Goal: Transaction & Acquisition: Purchase product/service

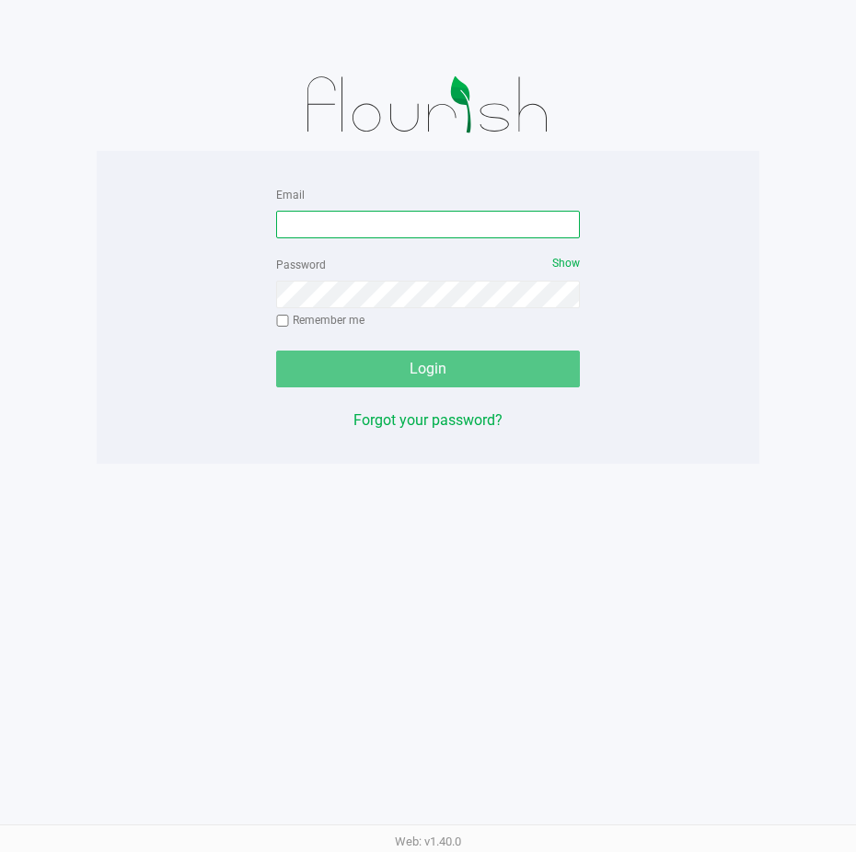
click at [328, 213] on input "Email" at bounding box center [428, 225] width 304 height 28
type input "[EMAIL_ADDRESS][DOMAIN_NAME]"
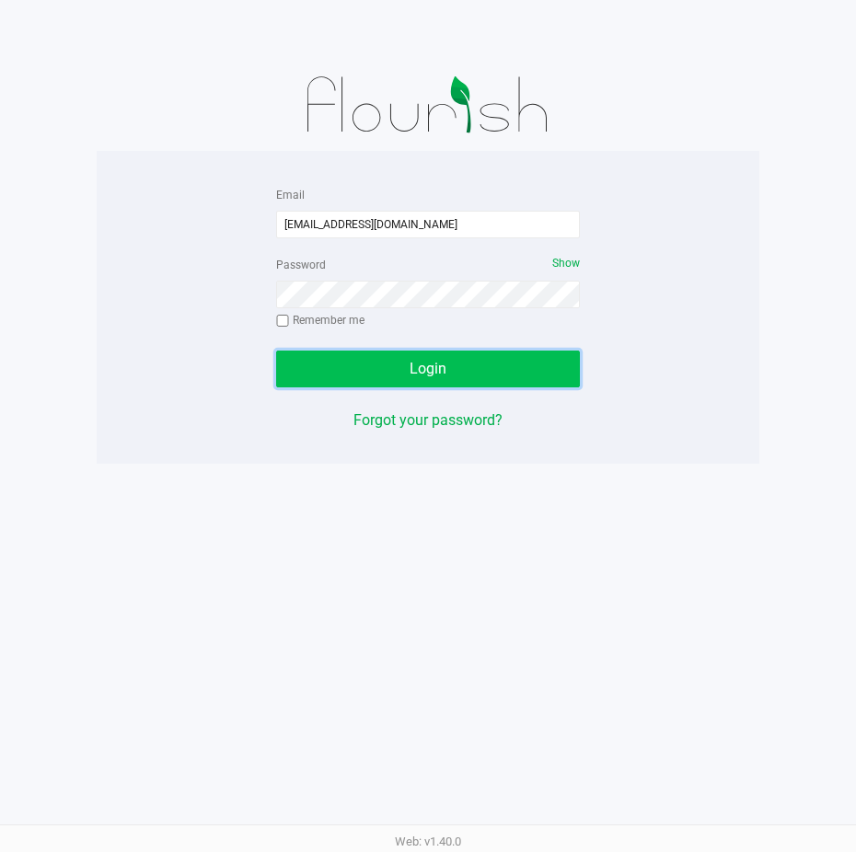
click at [400, 371] on button "Login" at bounding box center [428, 369] width 304 height 37
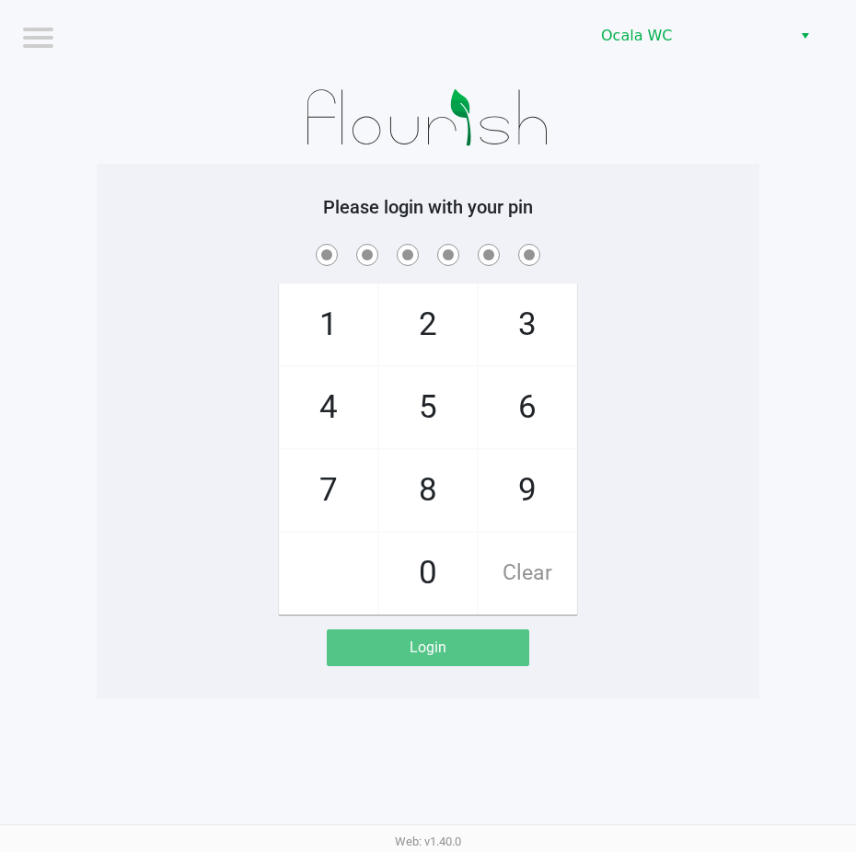
click at [655, 240] on span at bounding box center [427, 254] width 635 height 29
checkbox input "true"
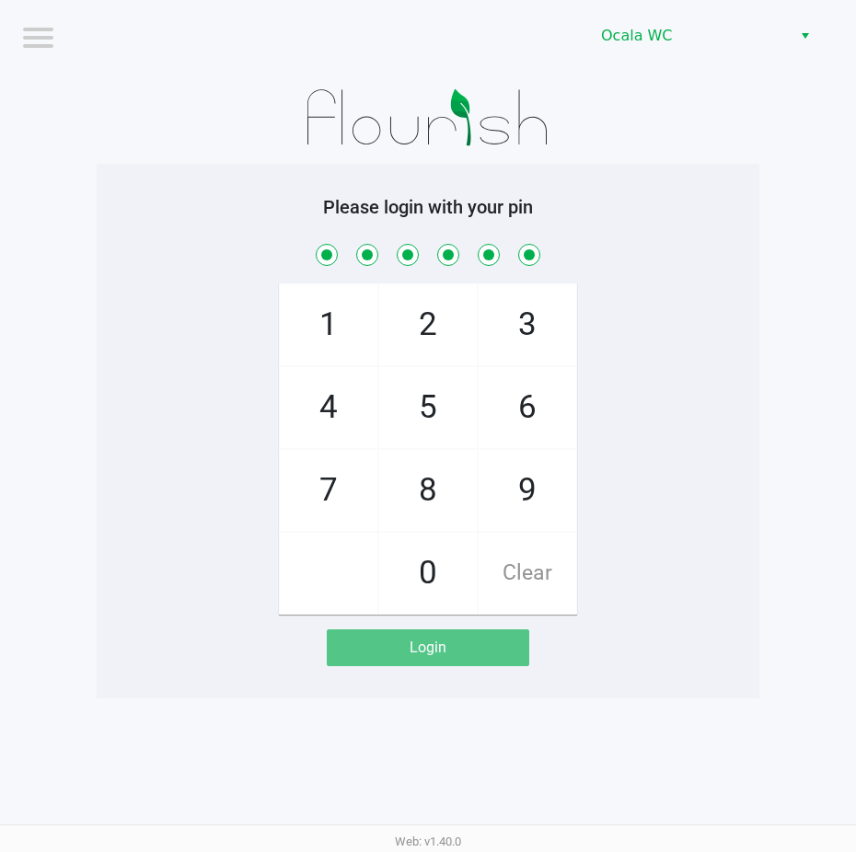
checkbox input "true"
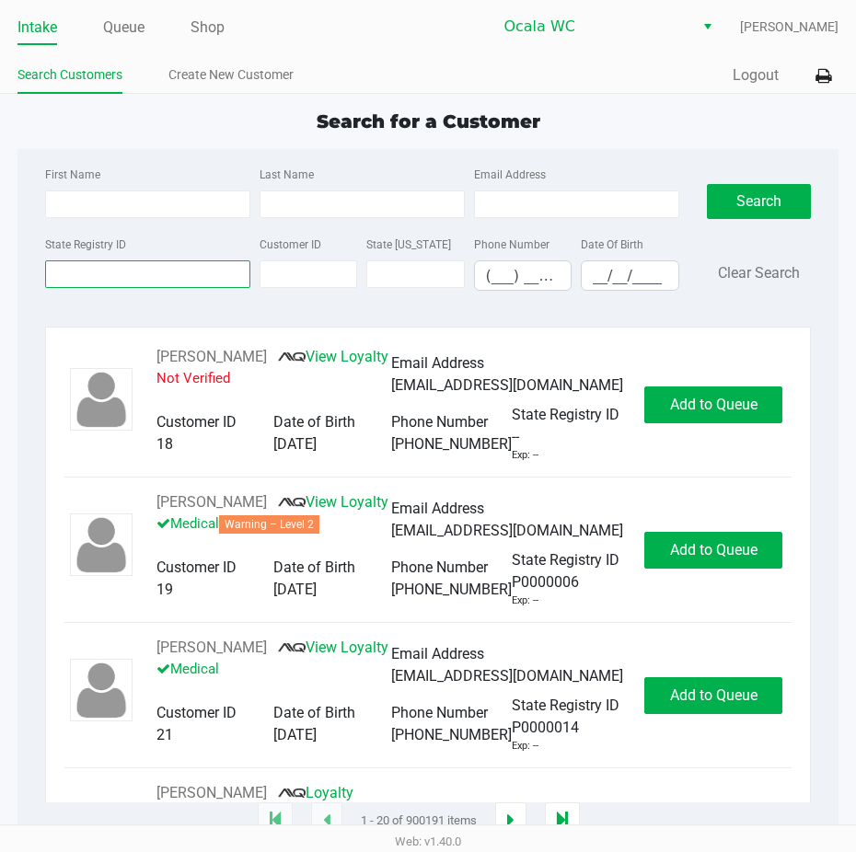
click at [53, 273] on input "State Registry ID" at bounding box center [147, 275] width 205 height 28
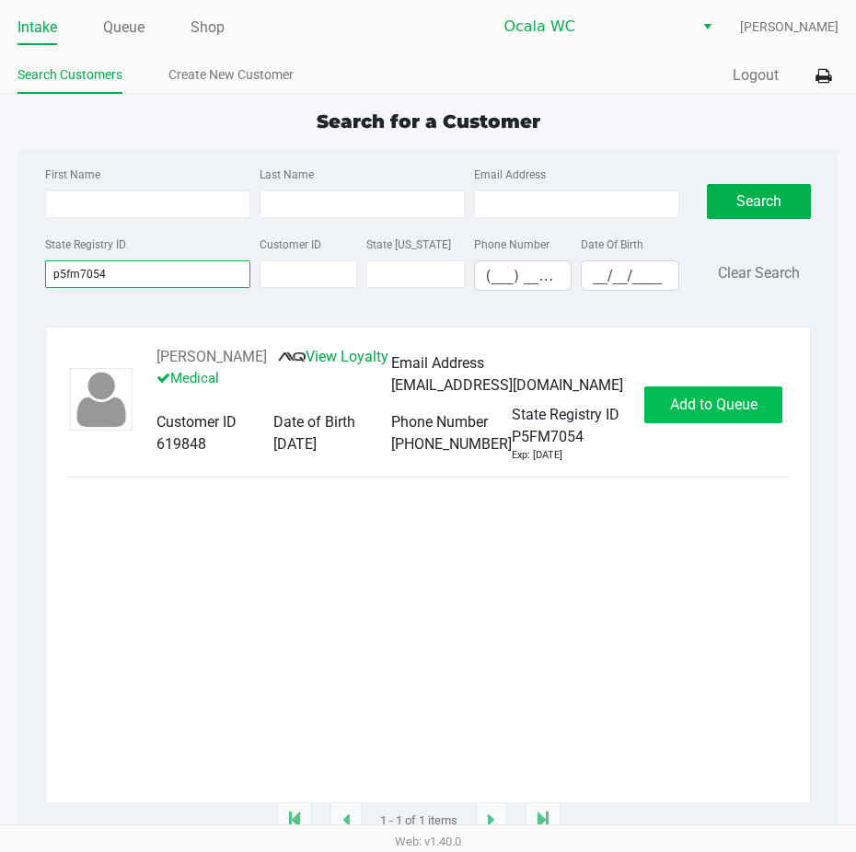
type input "p5fm7054"
click at [689, 413] on span "Add to Queue" at bounding box center [713, 404] width 87 height 17
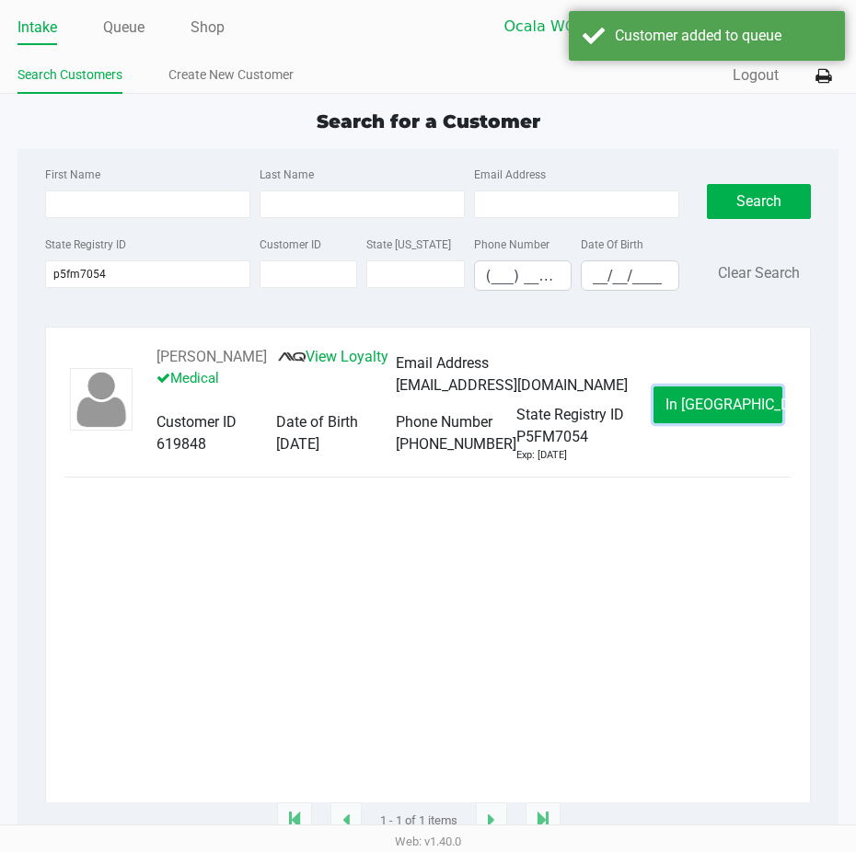
click at [689, 418] on button "In [GEOGRAPHIC_DATA]" at bounding box center [718, 405] width 129 height 37
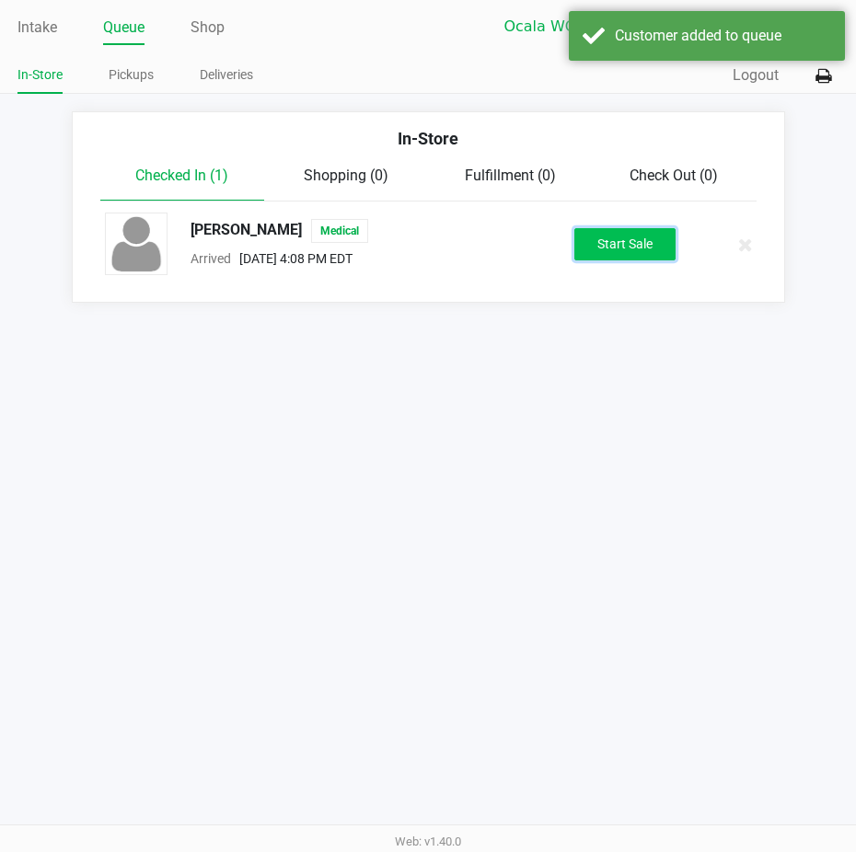
click at [632, 254] on button "Start Sale" at bounding box center [624, 244] width 101 height 32
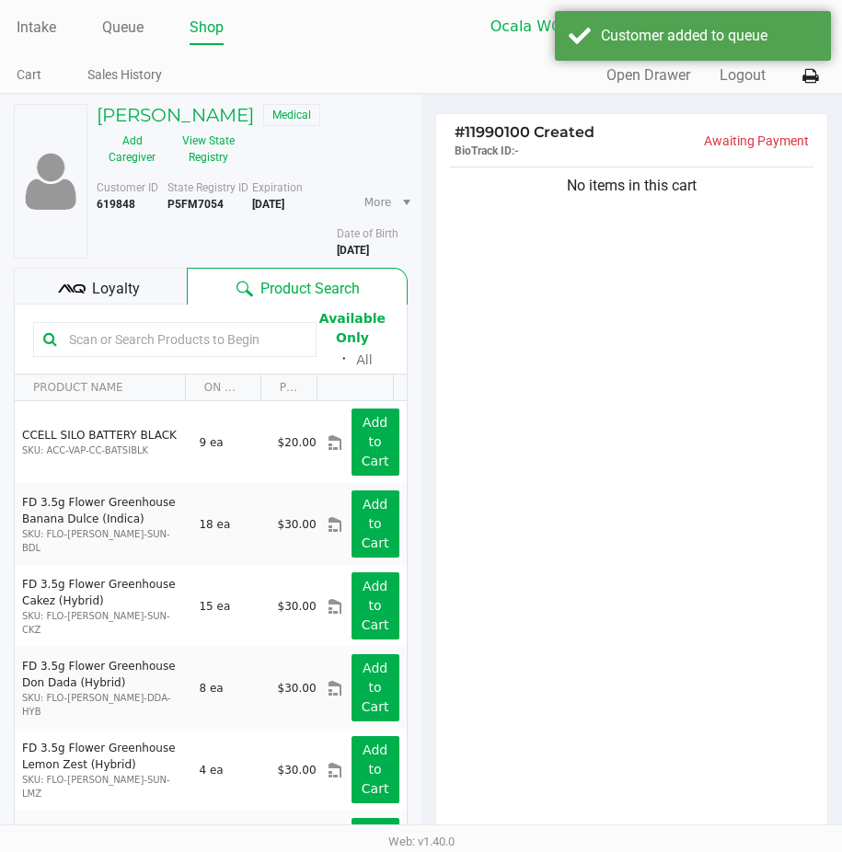
click at [90, 297] on div "Loyalty" at bounding box center [100, 286] width 173 height 37
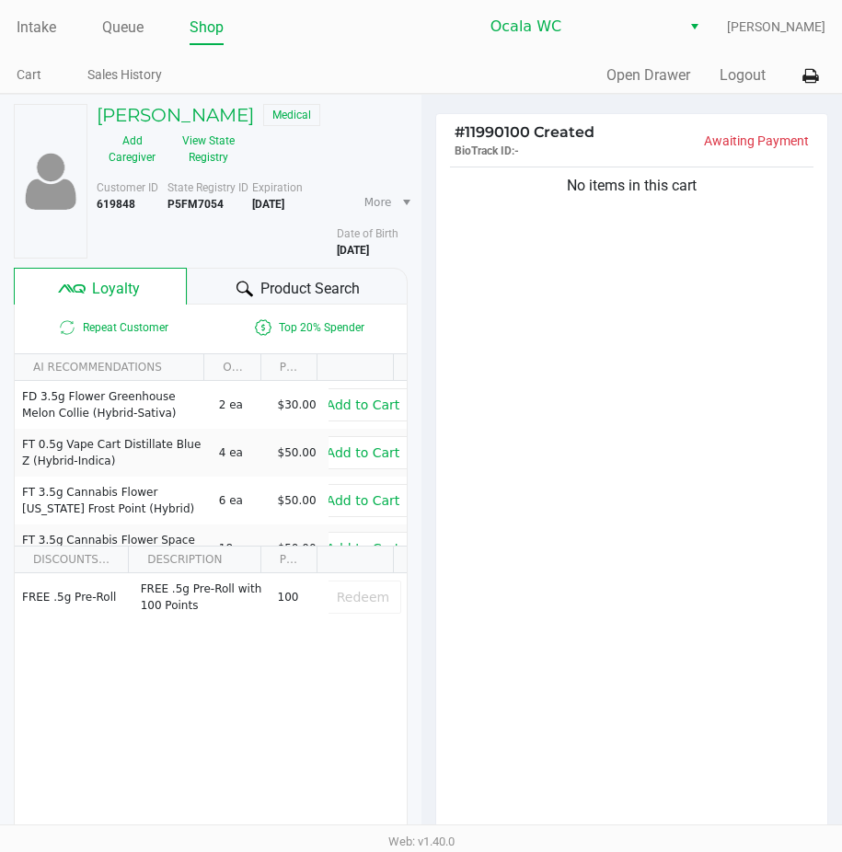
click at [243, 287] on icon at bounding box center [245, 289] width 17 height 17
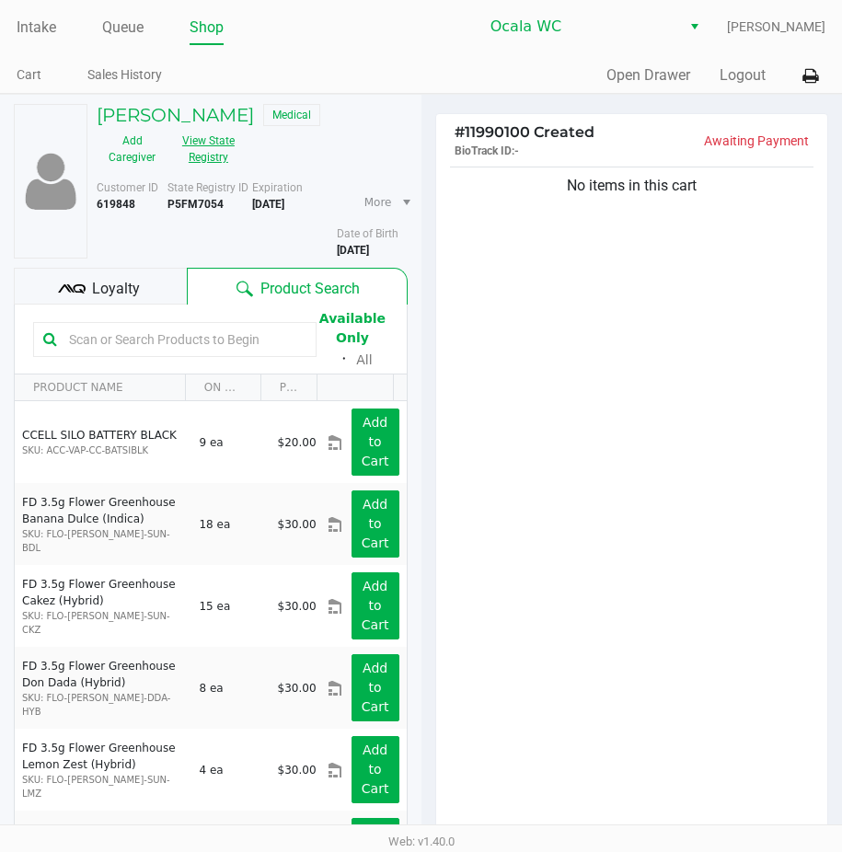
click at [210, 144] on button "View State Registry" at bounding box center [203, 149] width 71 height 46
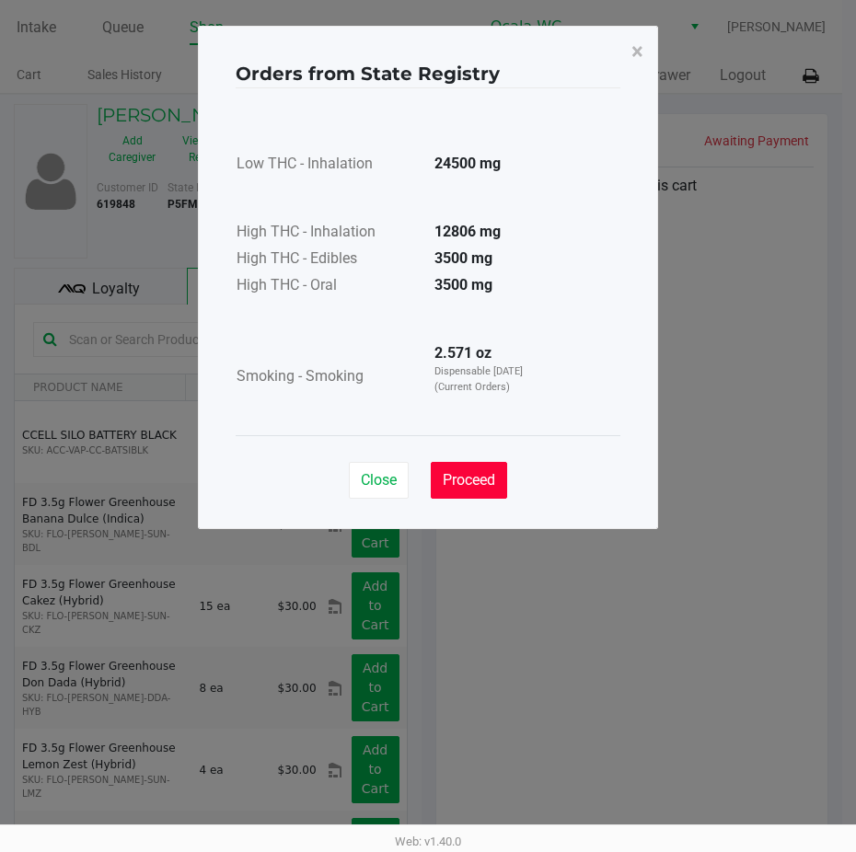
click at [466, 485] on span "Proceed" at bounding box center [469, 479] width 52 height 17
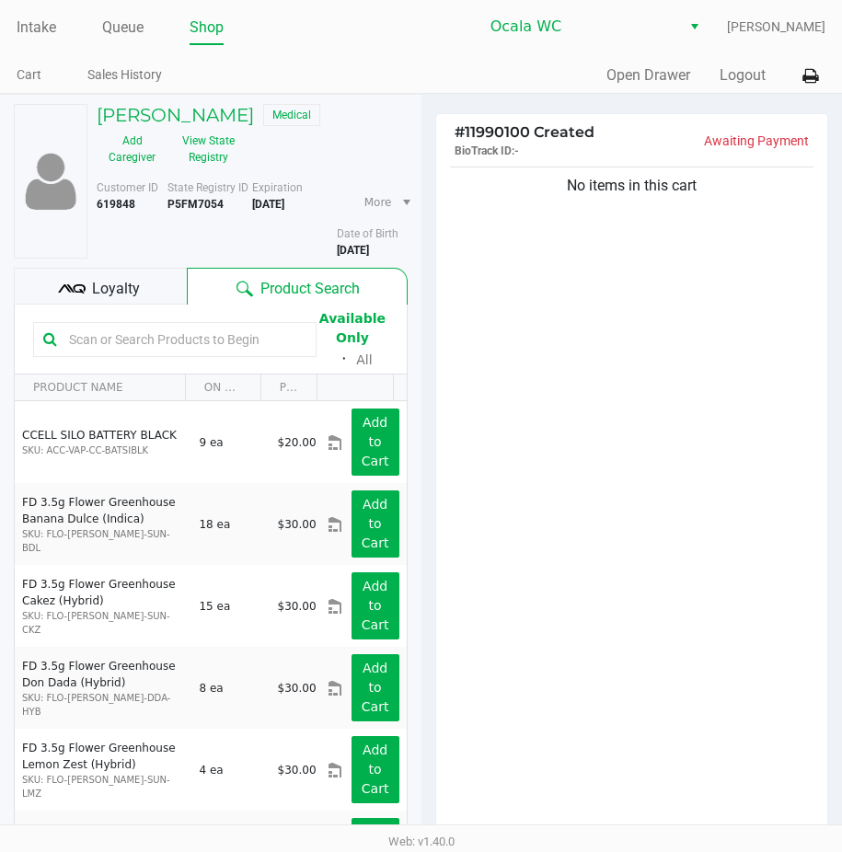
click at [122, 336] on input "text" at bounding box center [184, 340] width 245 height 28
click at [90, 324] on div at bounding box center [175, 339] width 284 height 35
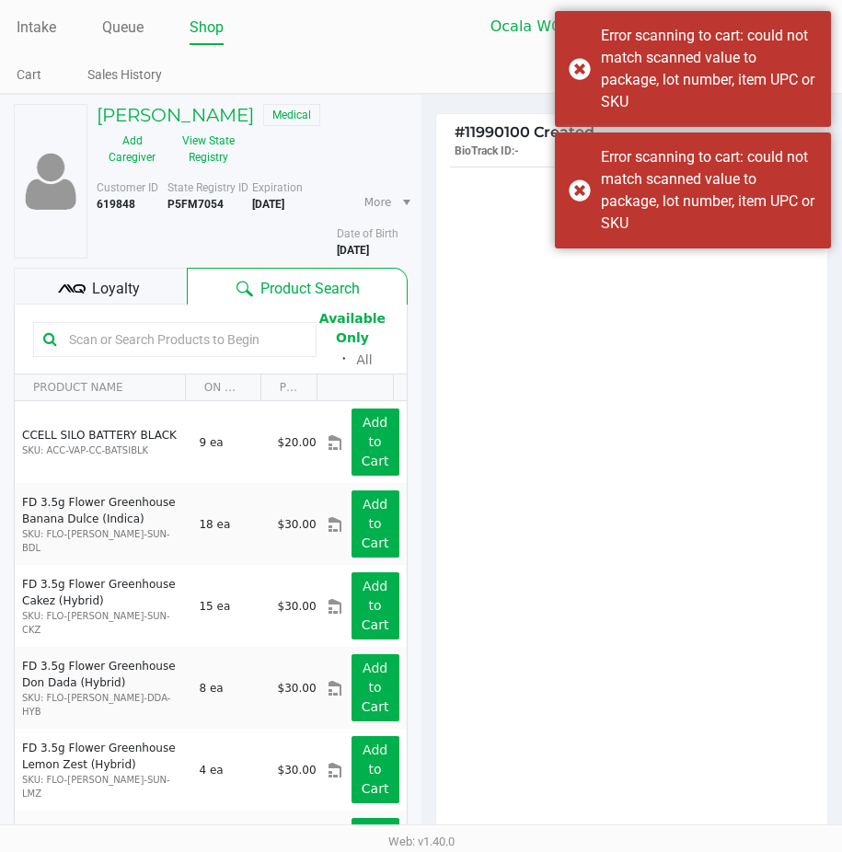
click at [83, 340] on input "text" at bounding box center [184, 340] width 245 height 28
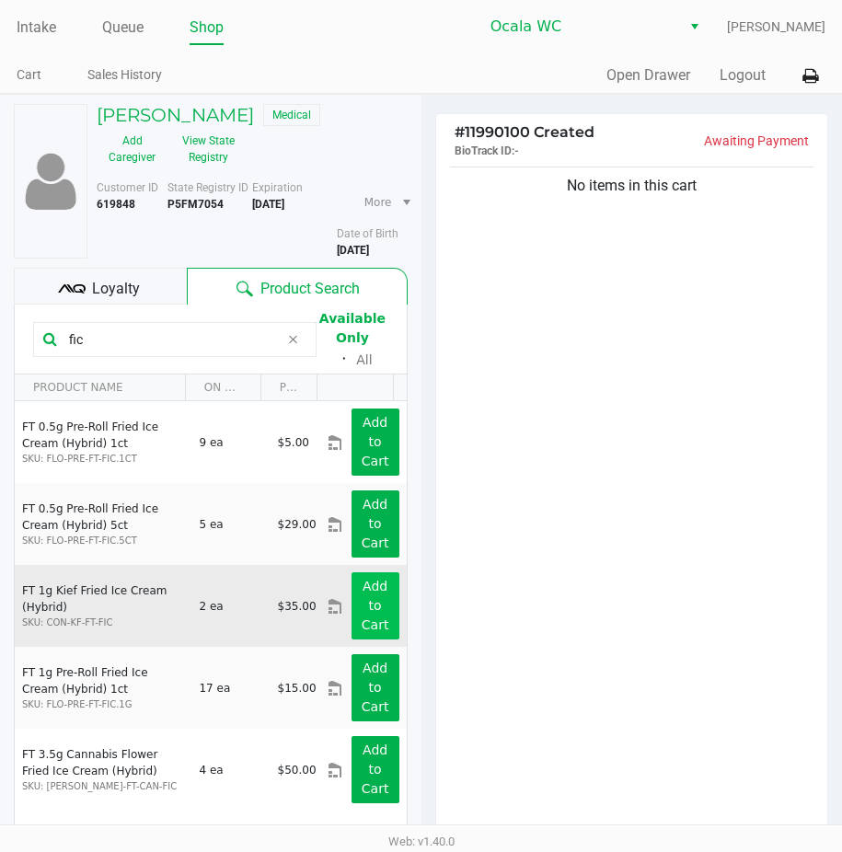
type input "fic"
click at [362, 588] on app-button-loader "Add to Cart" at bounding box center [376, 605] width 28 height 53
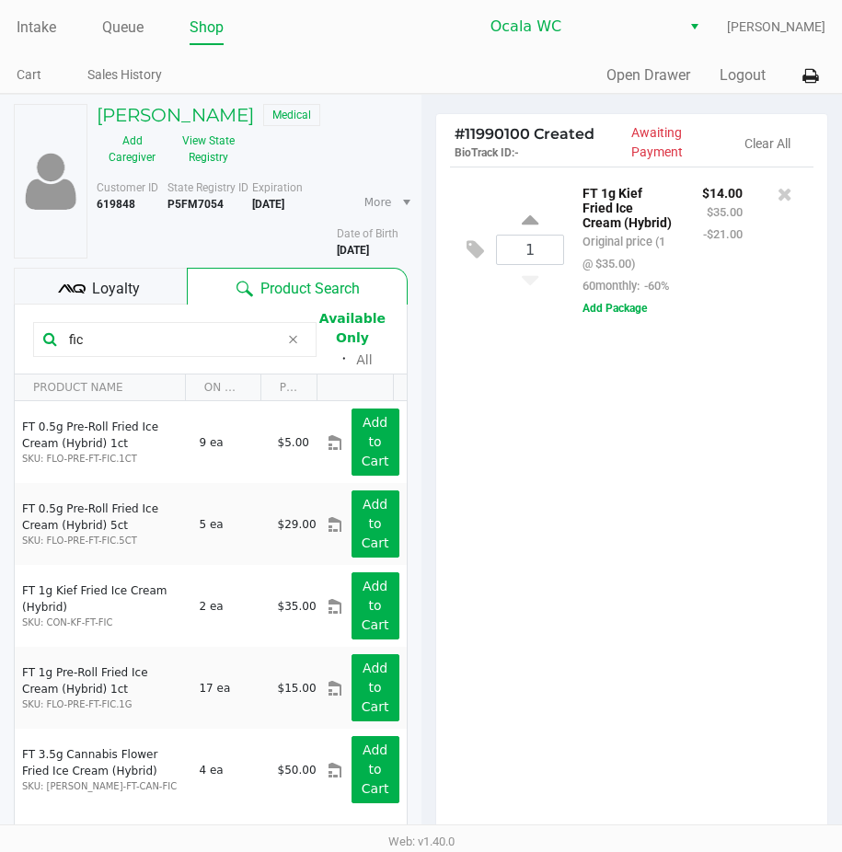
click at [556, 661] on div "1 FT 1g Kief Fried Ice Cream (Hybrid) Original price (1 @ $35.00) 60monthly: -6…" at bounding box center [632, 504] width 392 height 675
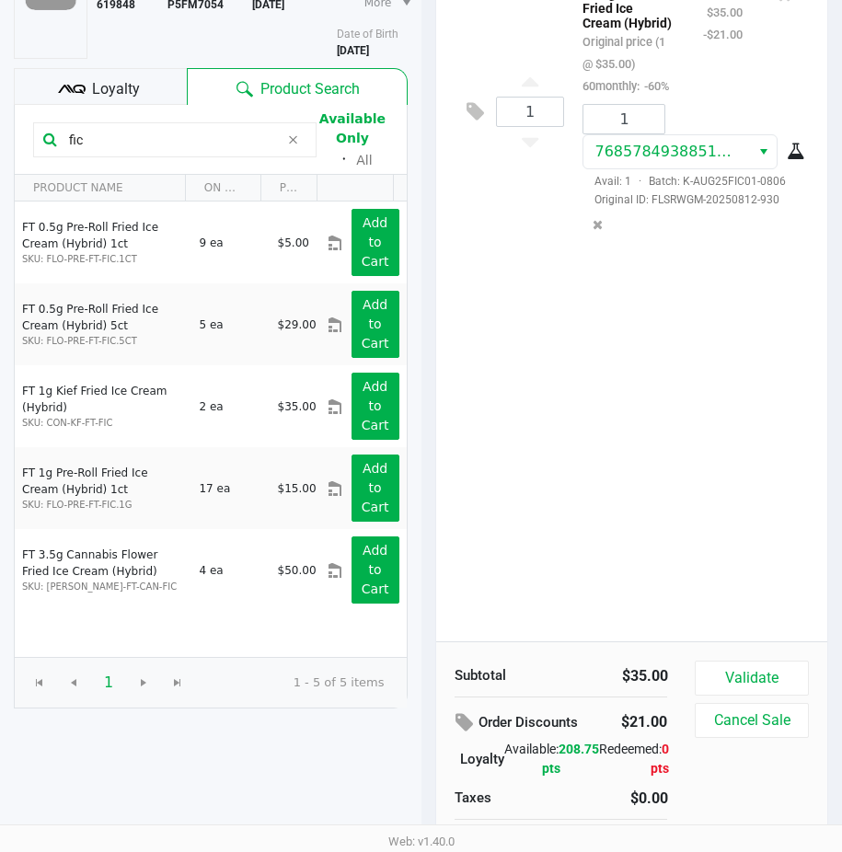
scroll to position [231, 0]
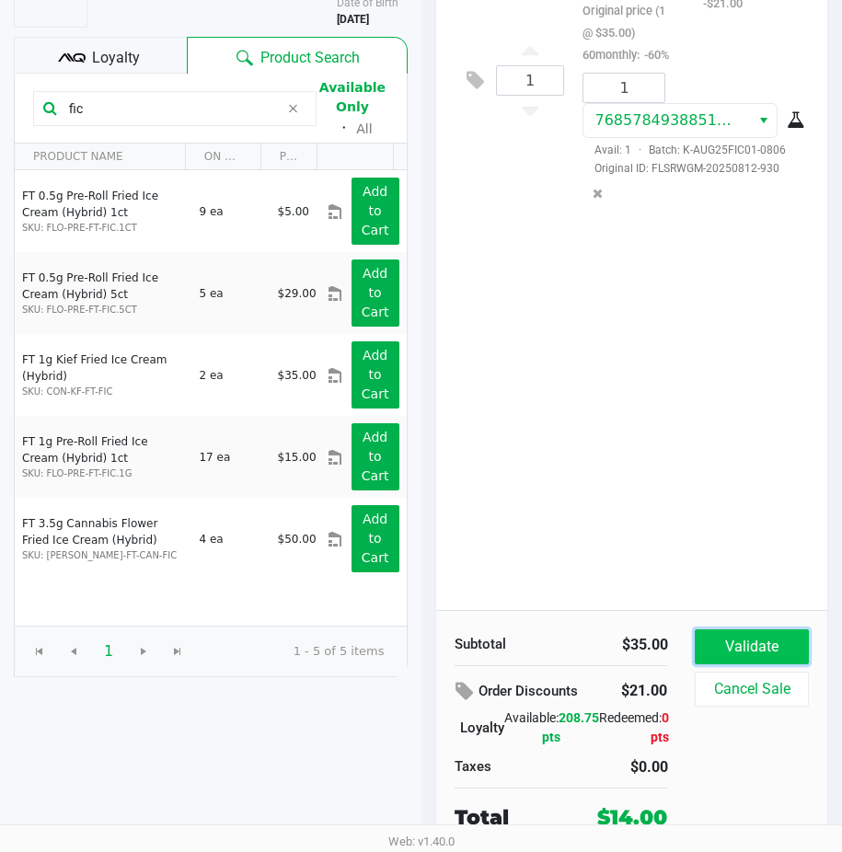
click at [736, 643] on button "Validate" at bounding box center [751, 647] width 113 height 35
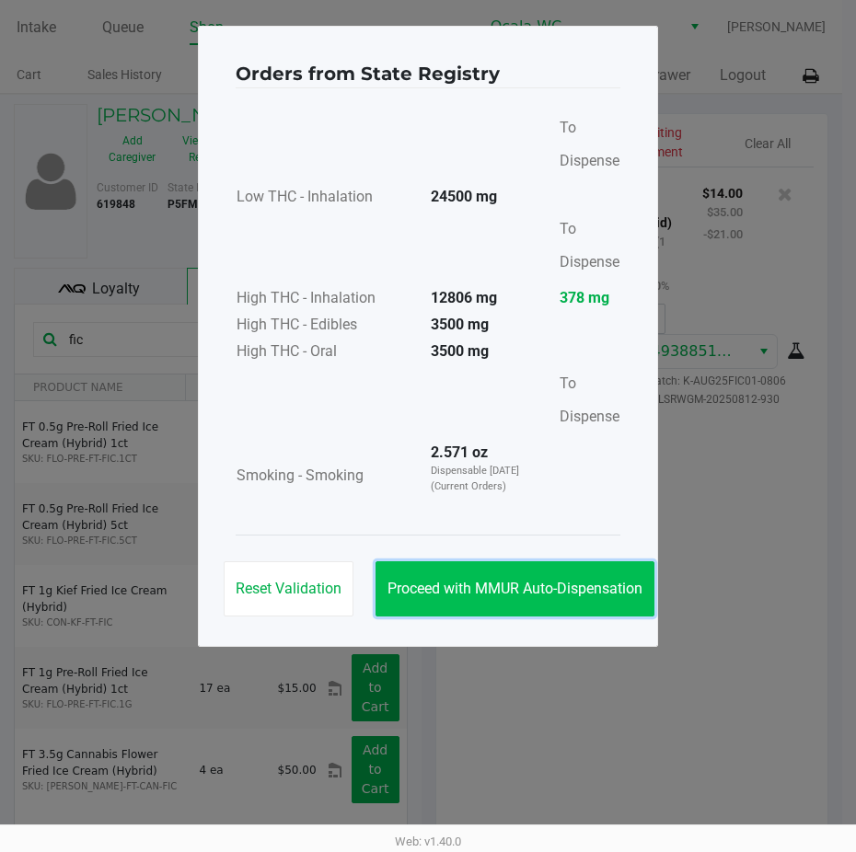
click at [575, 574] on button "Proceed with MMUR Auto-Dispensation" at bounding box center [515, 589] width 279 height 55
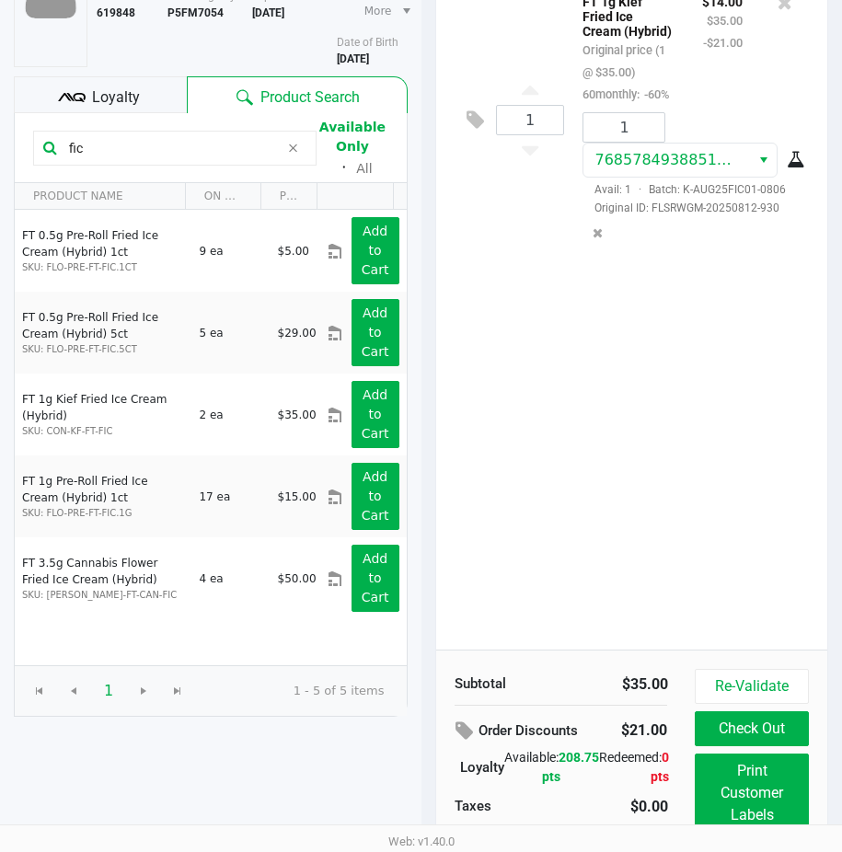
scroll to position [234, 0]
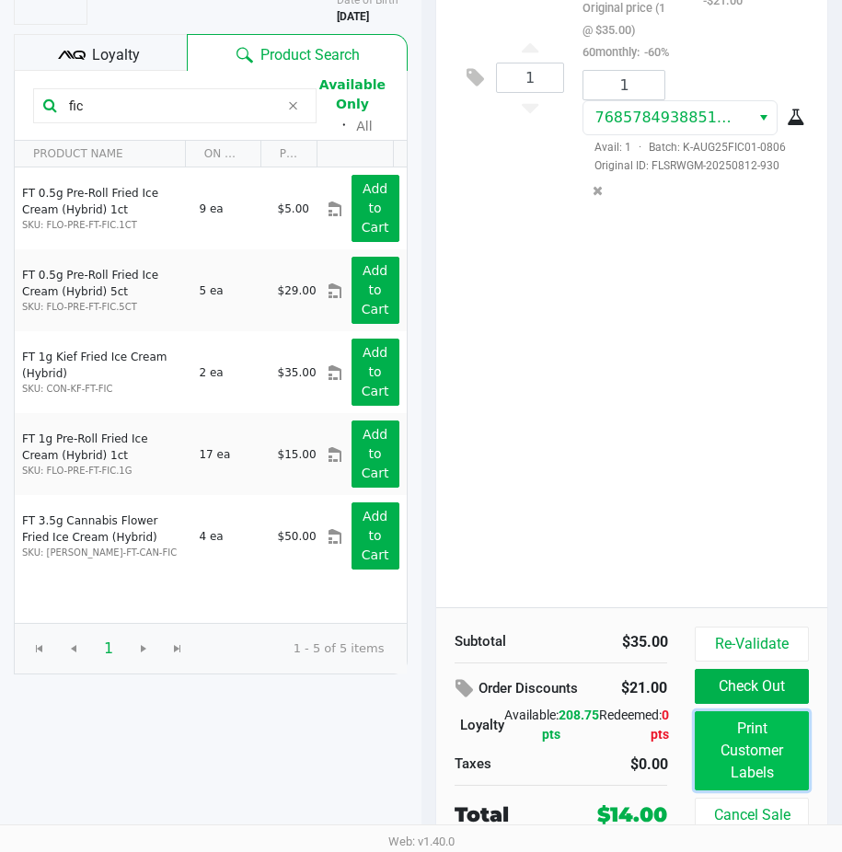
click at [705, 724] on button "Print Customer Labels" at bounding box center [751, 751] width 113 height 79
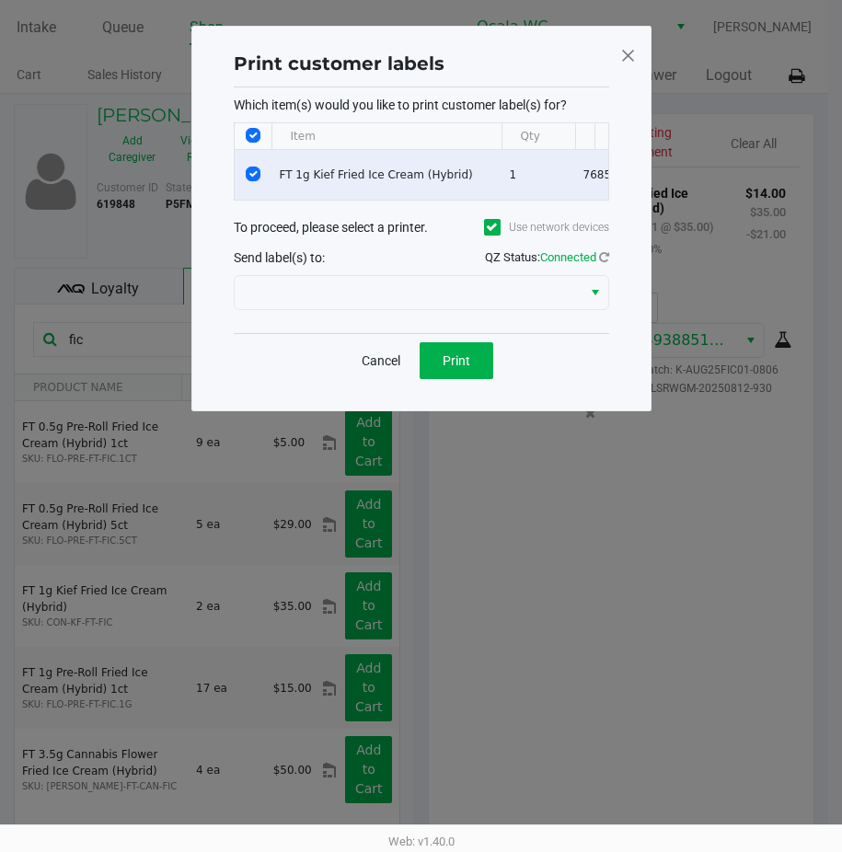
scroll to position [0, 0]
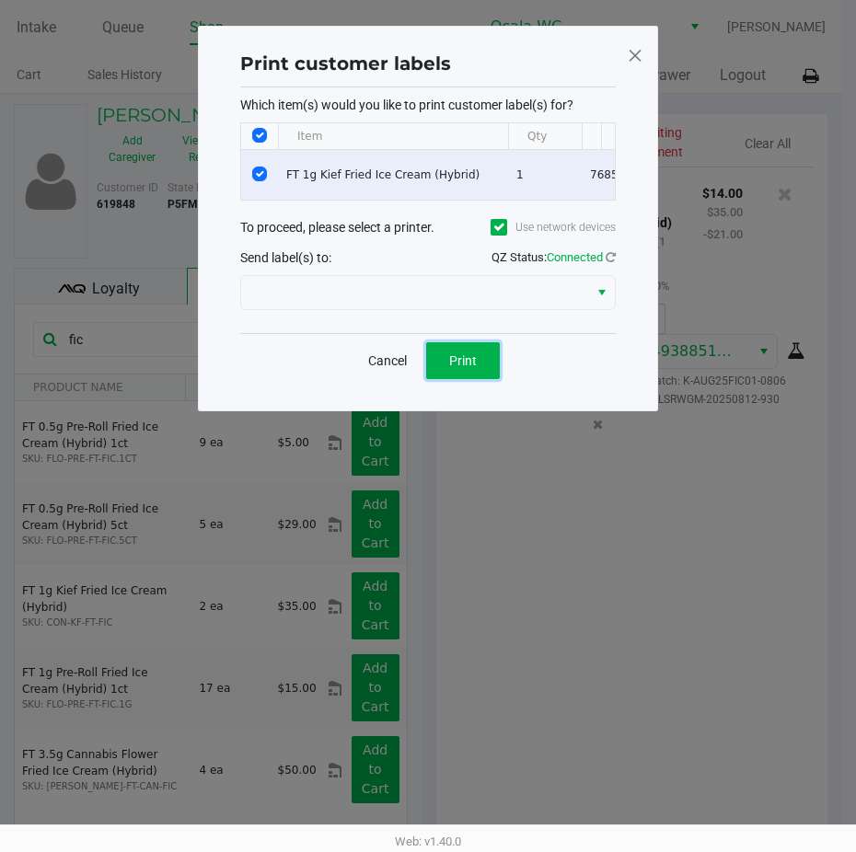
drag, startPoint x: 484, startPoint y: 371, endPoint x: 485, endPoint y: 340, distance: 31.3
click at [485, 340] on div "Print customer labels Which item(s) would you like to print customer label(s) f…" at bounding box center [428, 218] width 385 height 347
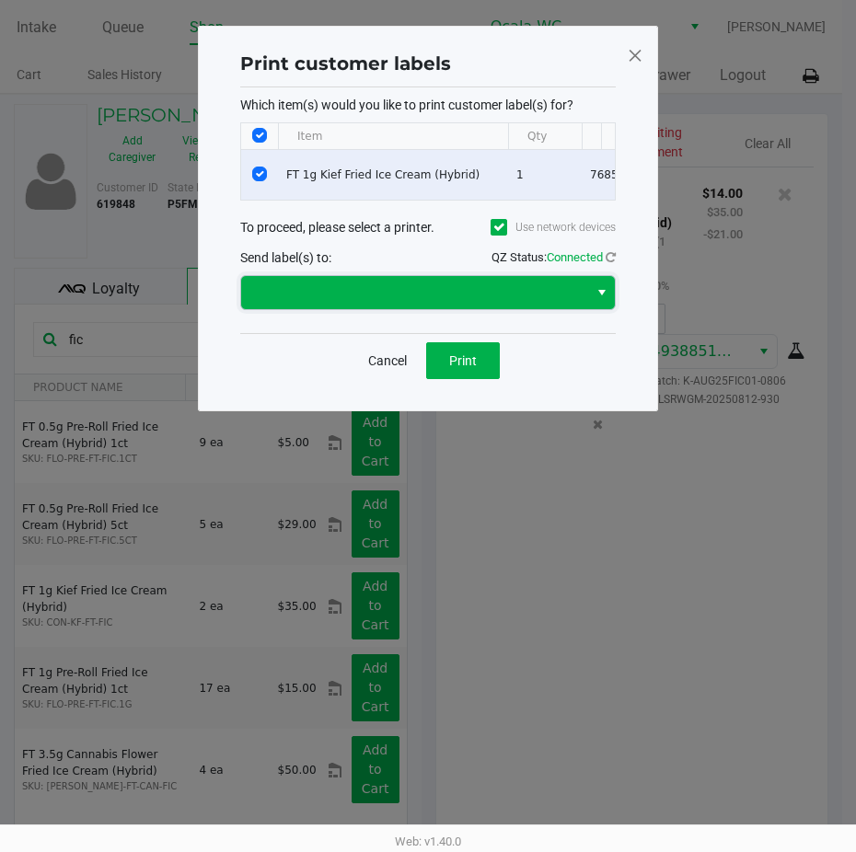
click at [477, 309] on span at bounding box center [414, 292] width 347 height 33
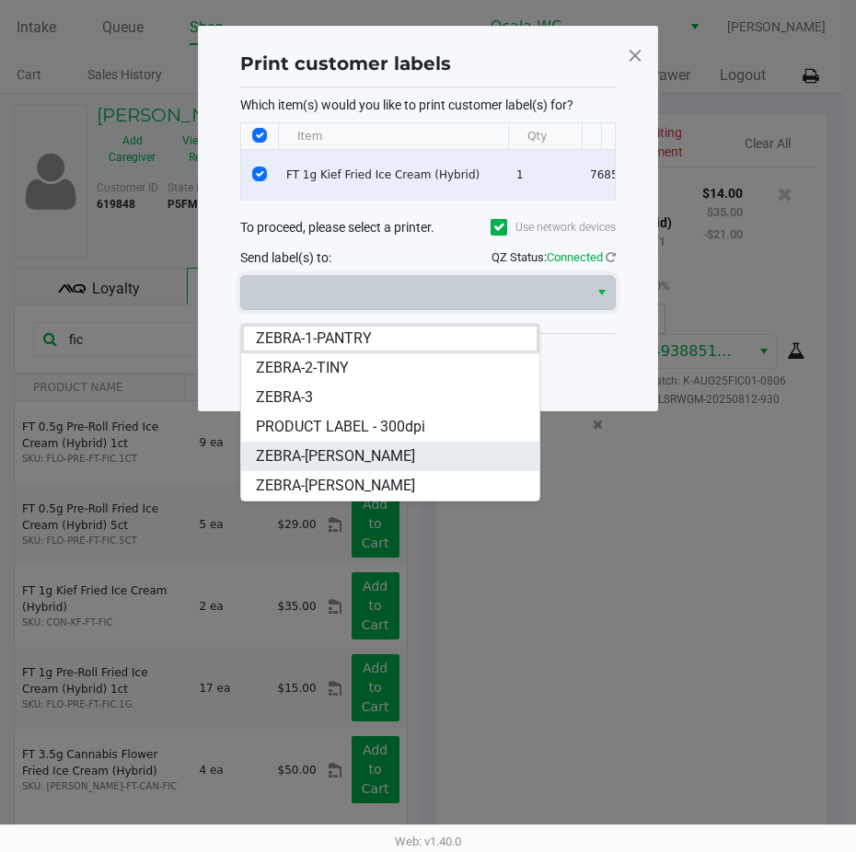
click at [429, 448] on li "ZEBRA-[PERSON_NAME]" at bounding box center [390, 456] width 298 height 29
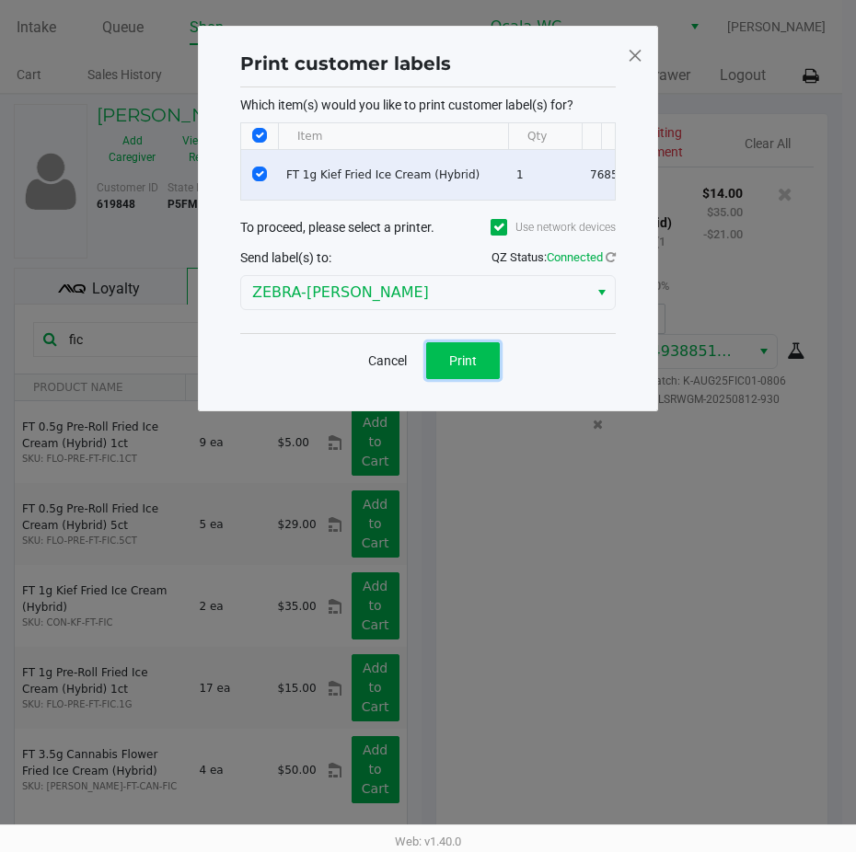
click at [476, 368] on span "Print" at bounding box center [463, 360] width 28 height 15
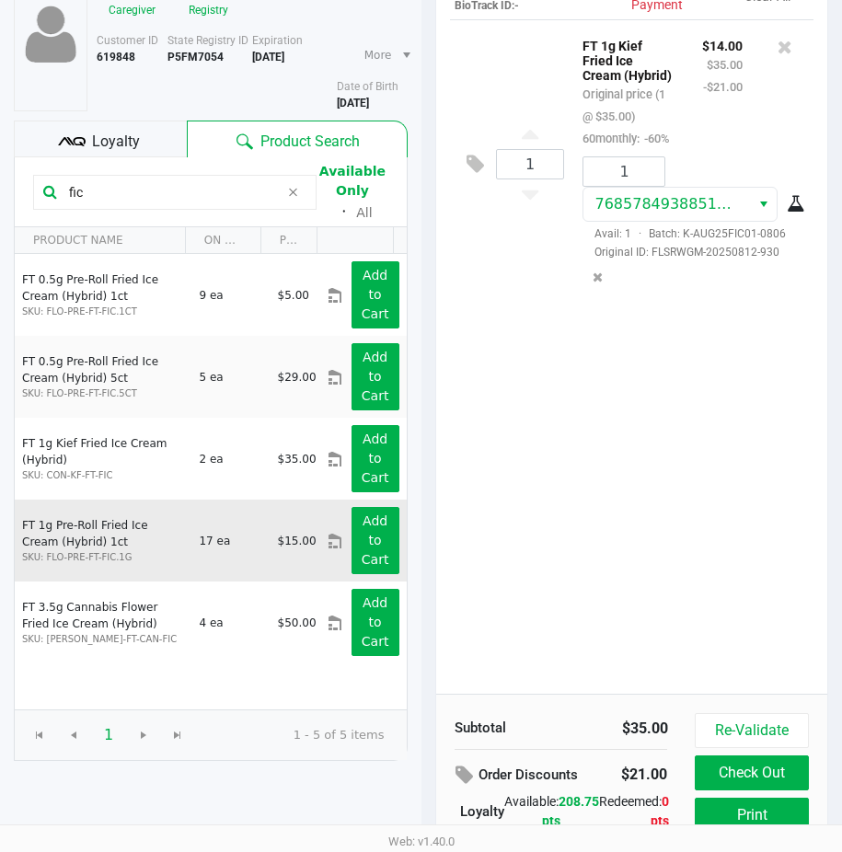
scroll to position [234, 0]
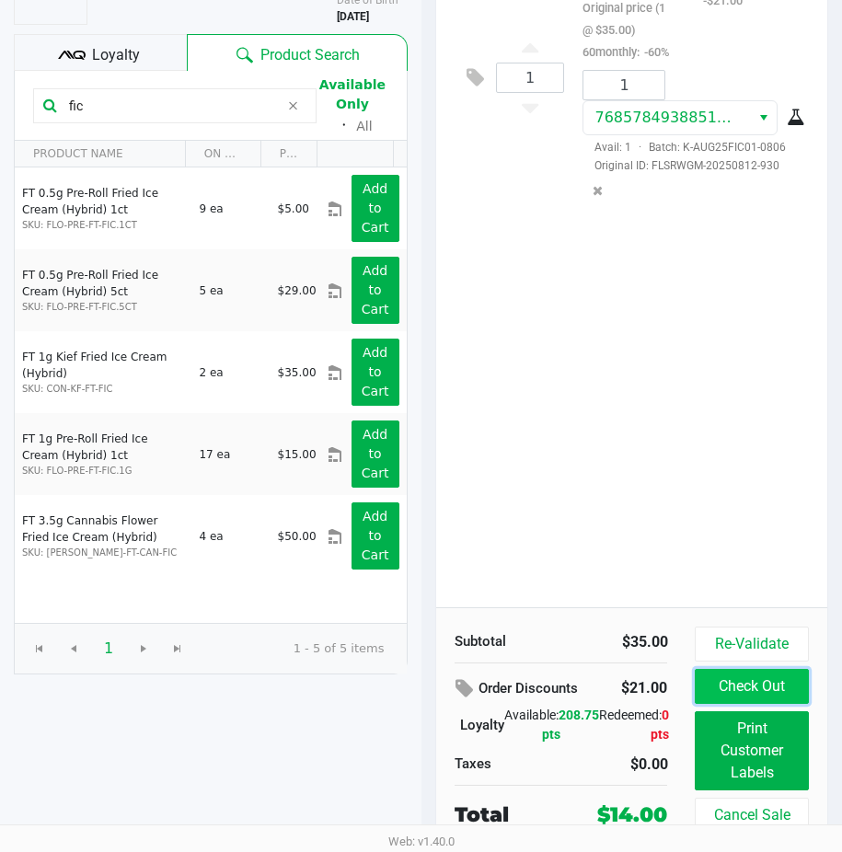
click at [734, 686] on button "Check Out" at bounding box center [751, 686] width 113 height 35
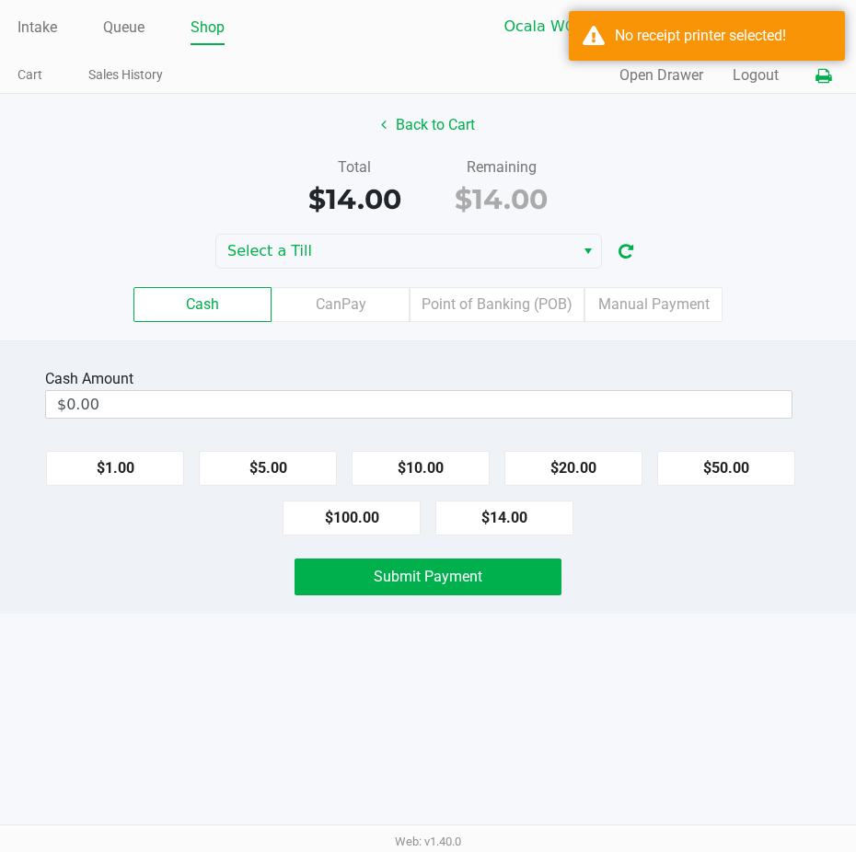
click at [824, 70] on icon at bounding box center [824, 76] width 16 height 13
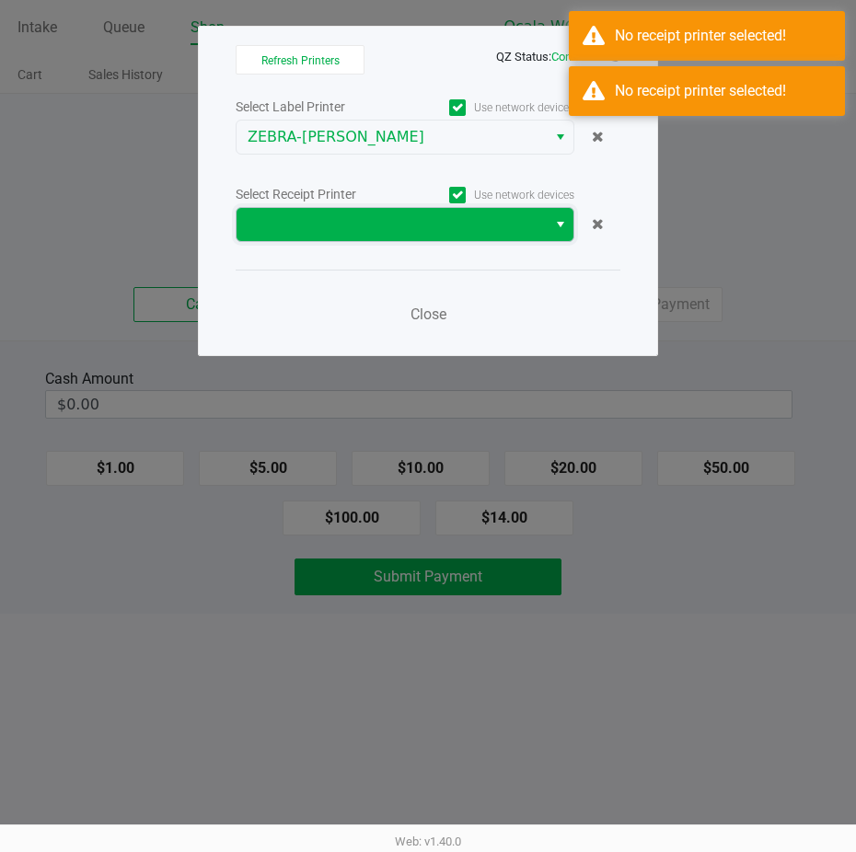
click at [526, 230] on span at bounding box center [392, 225] width 288 height 22
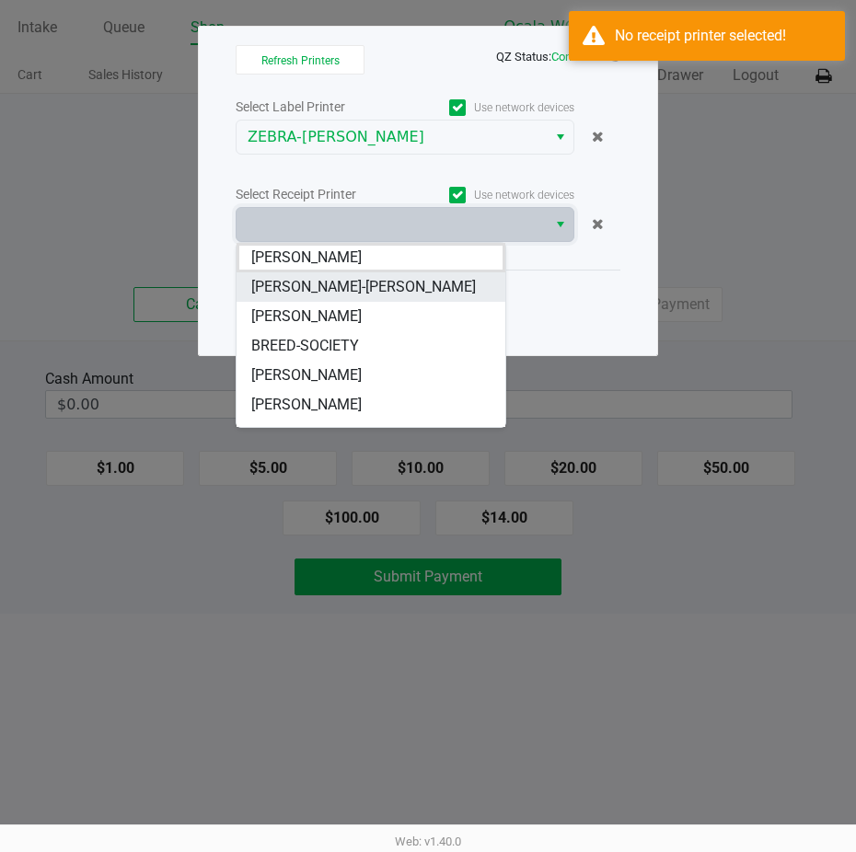
click at [424, 277] on li "[PERSON_NAME]-[PERSON_NAME]" at bounding box center [371, 286] width 269 height 29
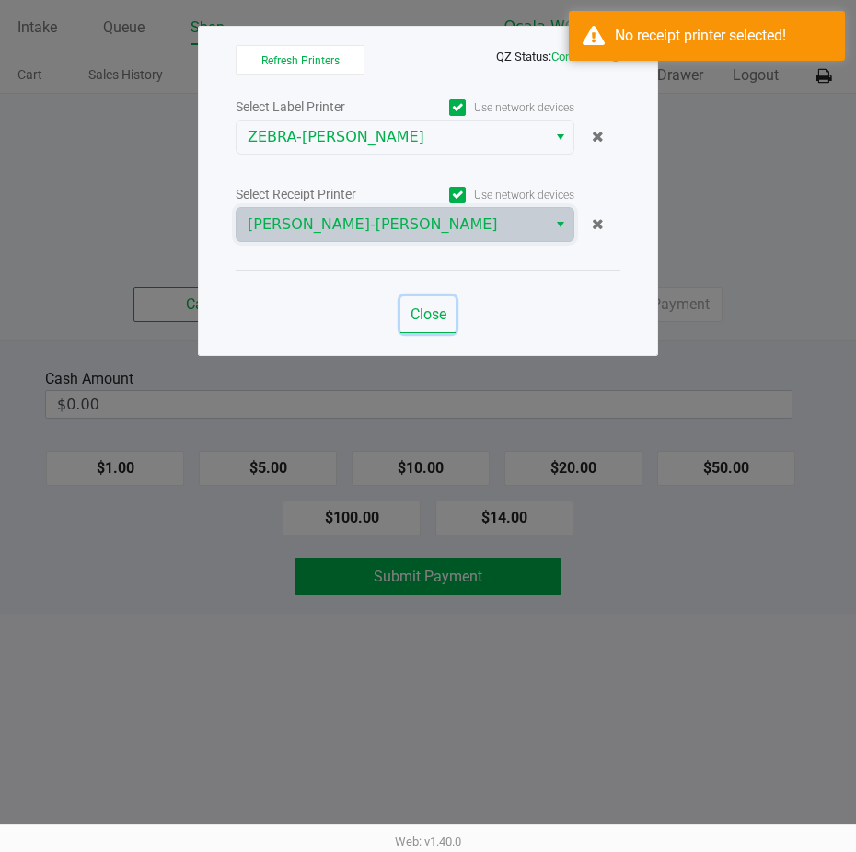
click at [442, 300] on button "Close" at bounding box center [427, 314] width 55 height 37
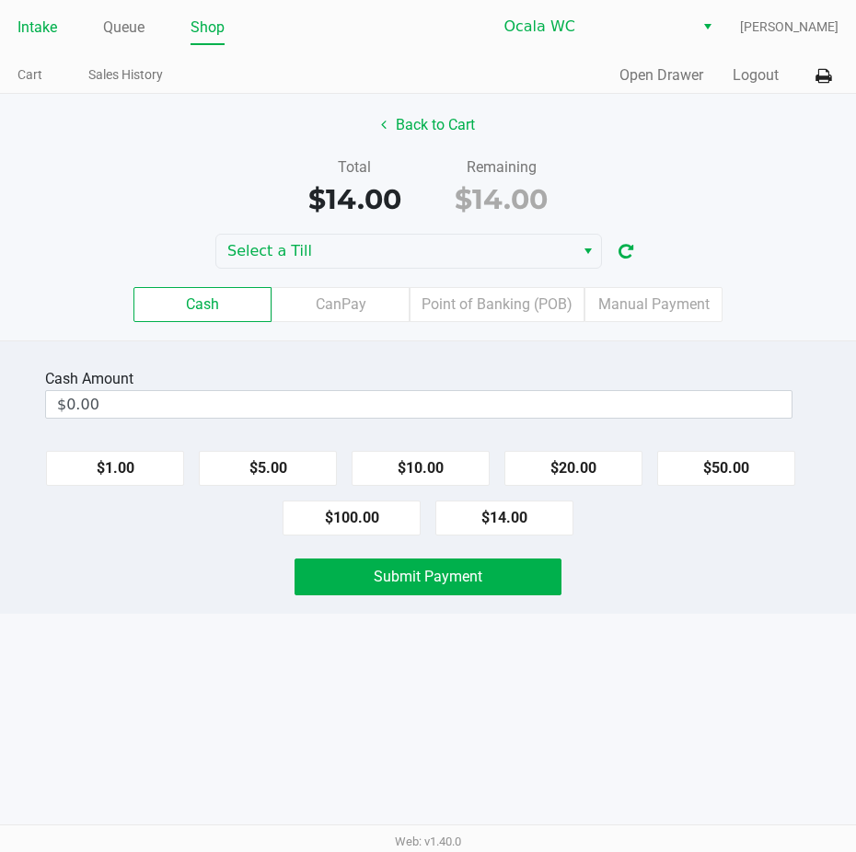
click at [29, 23] on link "Intake" at bounding box center [37, 28] width 40 height 26
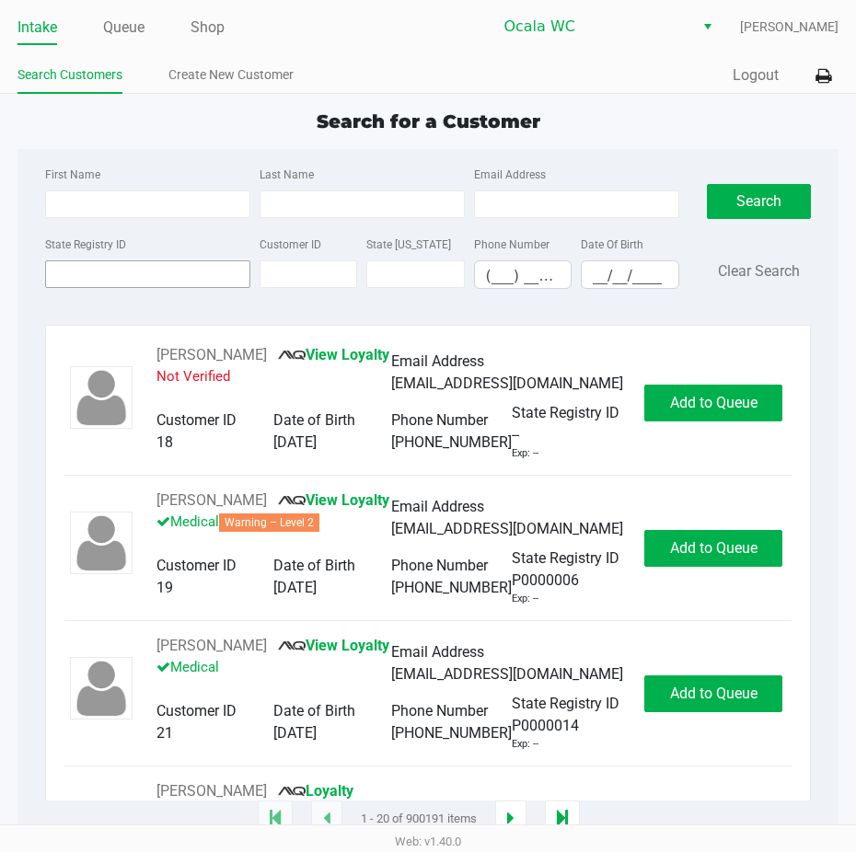
click at [88, 275] on input "State Registry ID" at bounding box center [147, 275] width 205 height 28
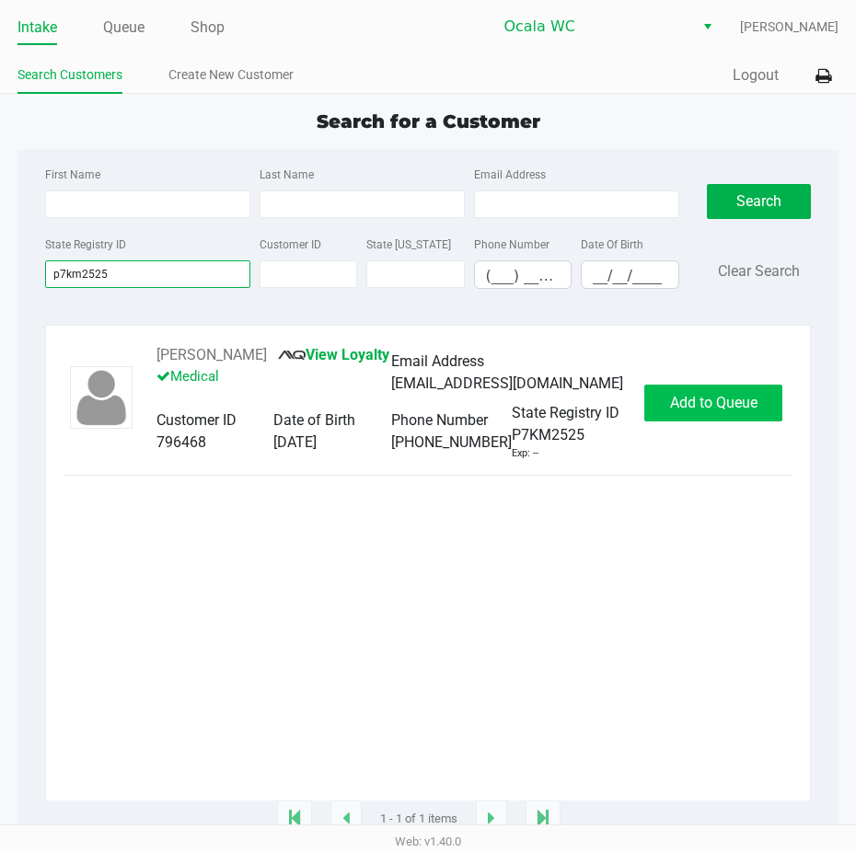
type input "p7km2525"
click at [741, 406] on span "Add to Queue" at bounding box center [713, 402] width 87 height 17
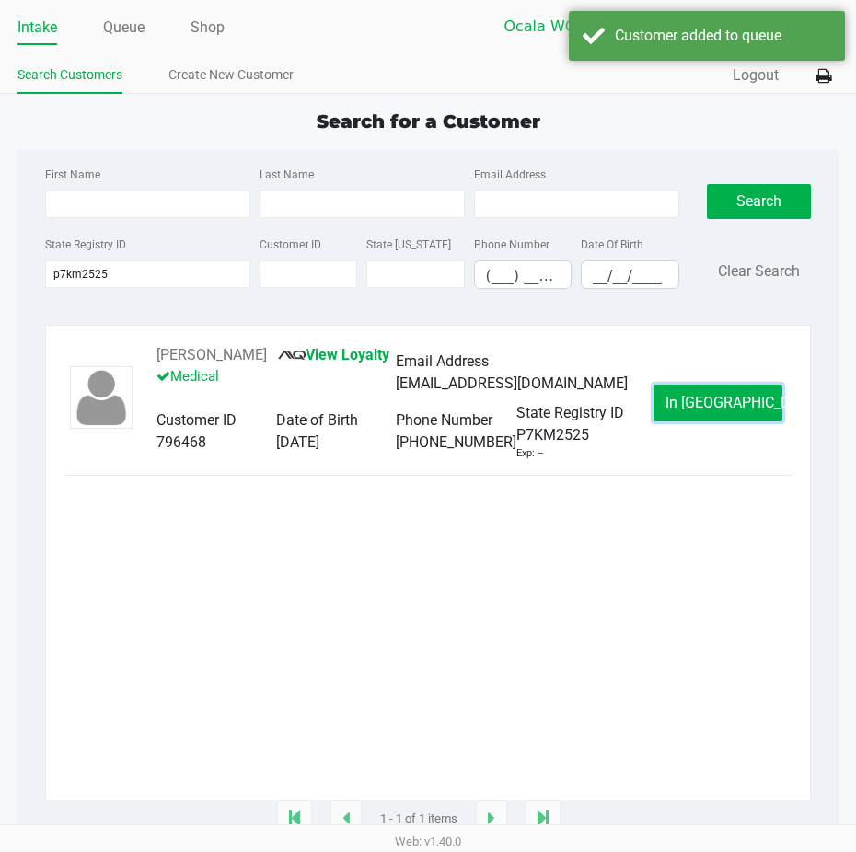
click at [741, 406] on span "In [GEOGRAPHIC_DATA]" at bounding box center [743, 402] width 155 height 17
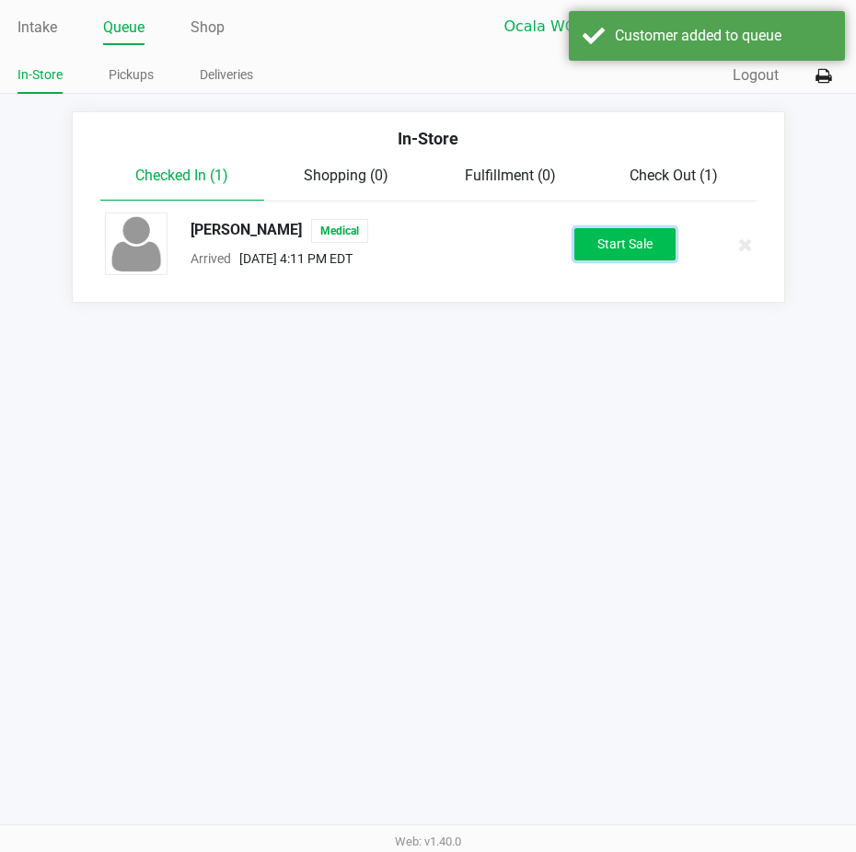
click at [621, 238] on button "Start Sale" at bounding box center [624, 244] width 101 height 32
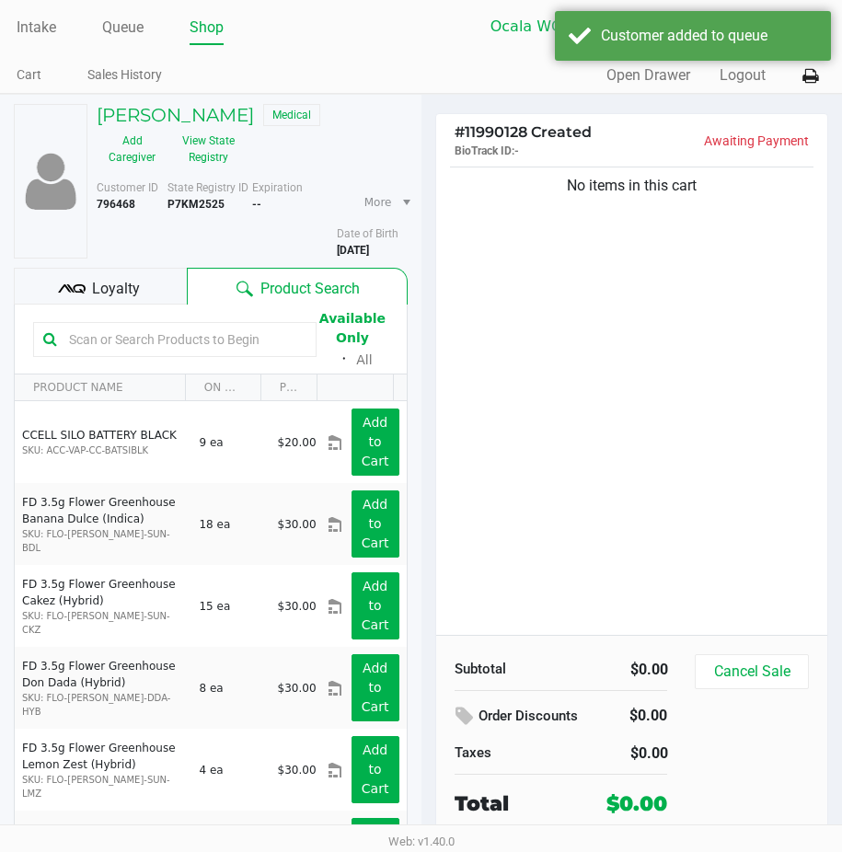
click at [118, 279] on span "Loyalty" at bounding box center [116, 289] width 48 height 22
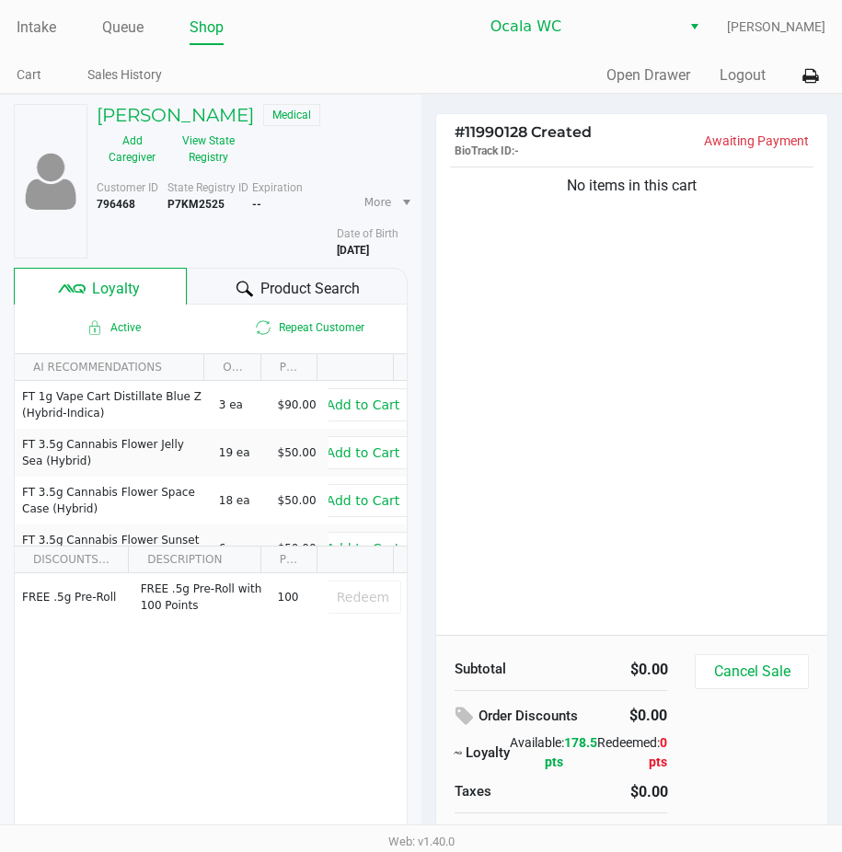
click at [527, 289] on div "No items in this cart" at bounding box center [632, 399] width 392 height 472
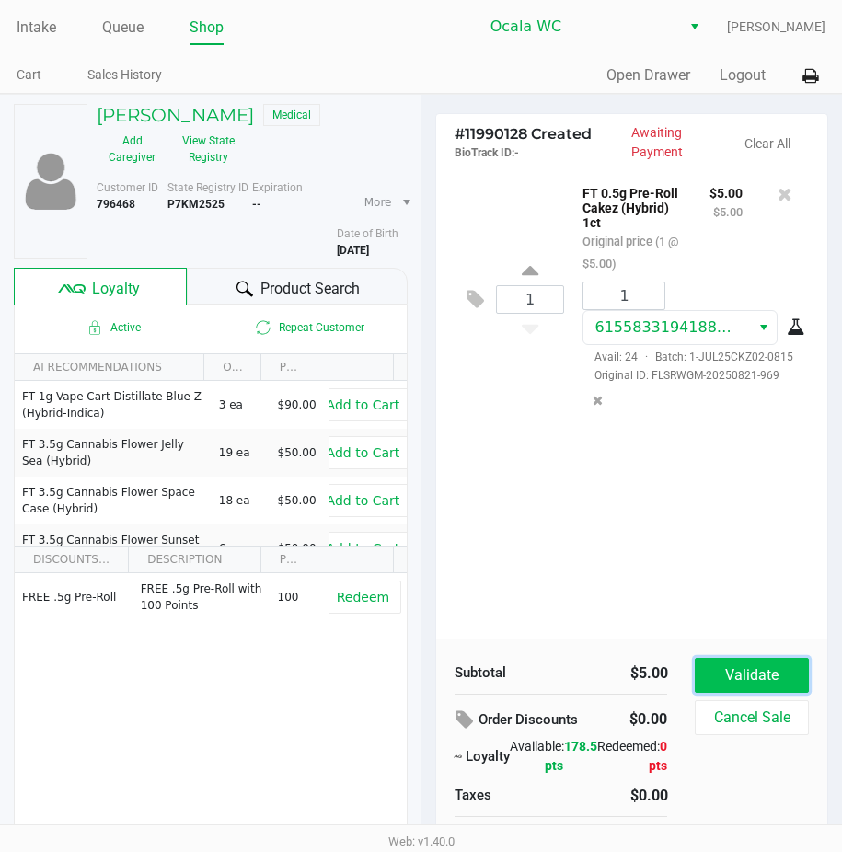
click at [743, 664] on button "Validate" at bounding box center [751, 675] width 113 height 35
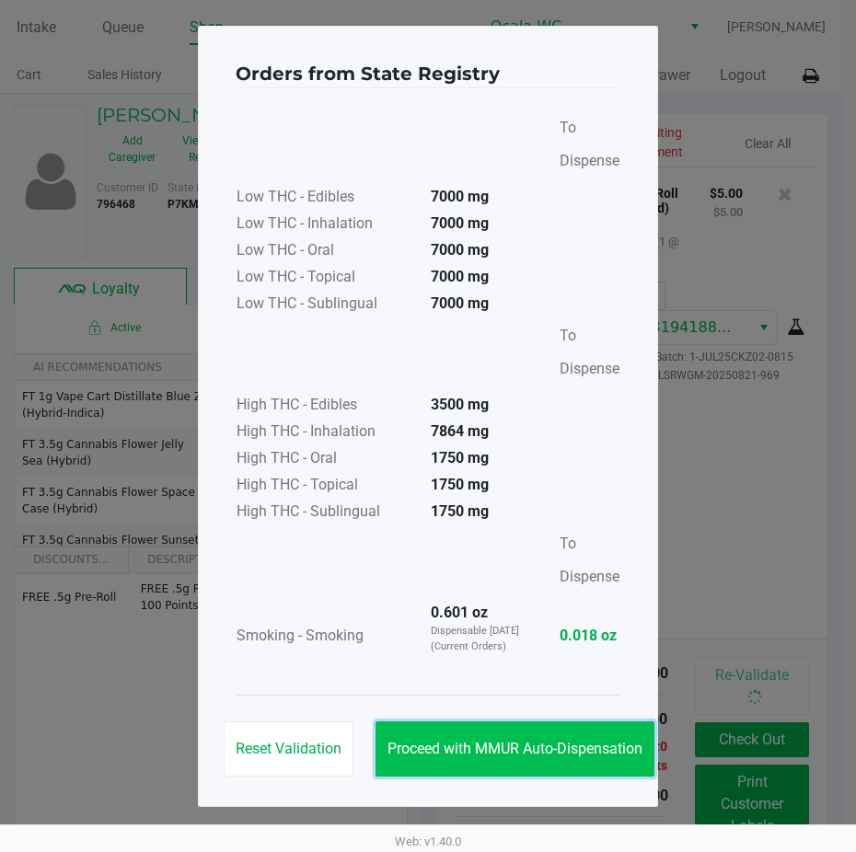
click at [478, 743] on span "Proceed with MMUR Auto-Dispensation" at bounding box center [515, 748] width 255 height 17
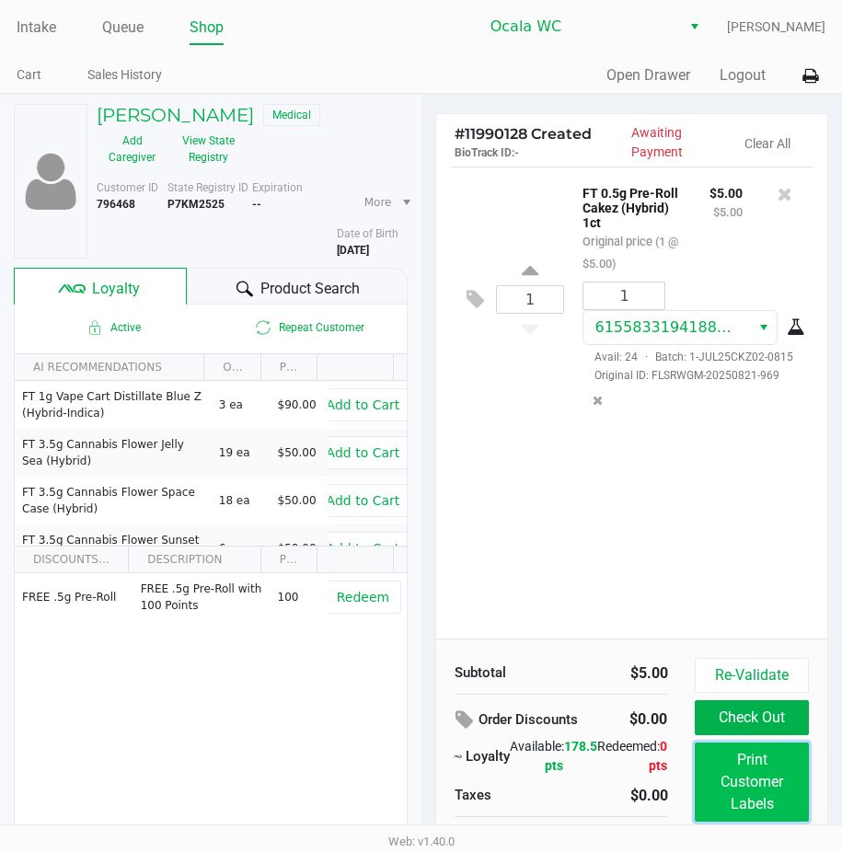
click at [725, 782] on button "Print Customer Labels" at bounding box center [751, 782] width 113 height 79
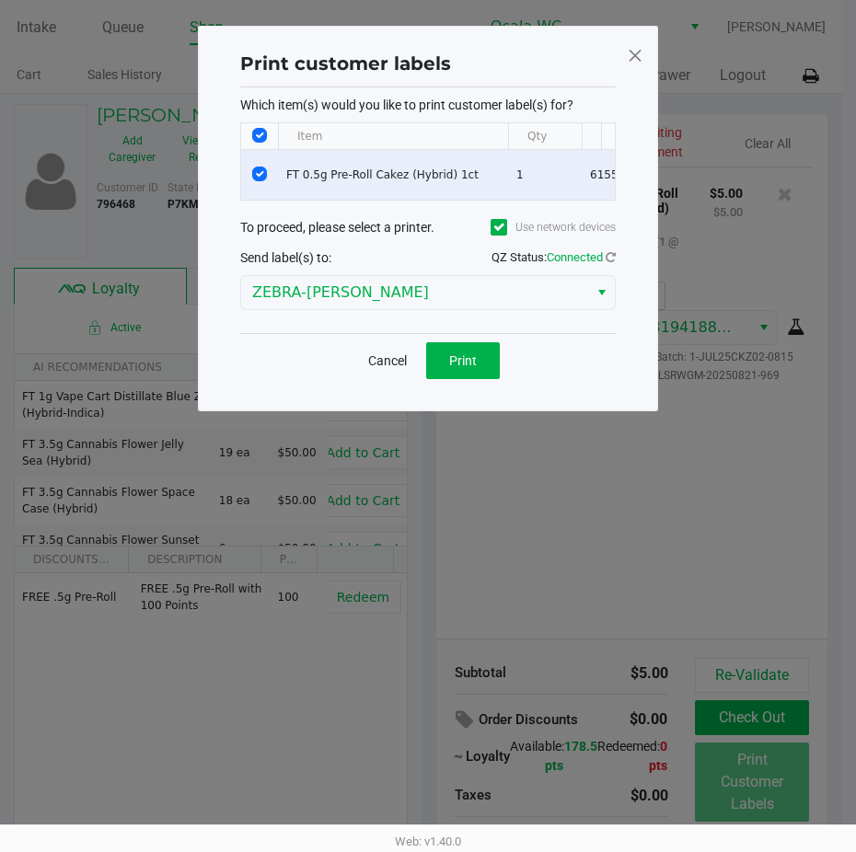
click at [458, 353] on div "Cancel Print" at bounding box center [428, 360] width 376 height 54
click at [458, 366] on span "Print" at bounding box center [463, 360] width 28 height 15
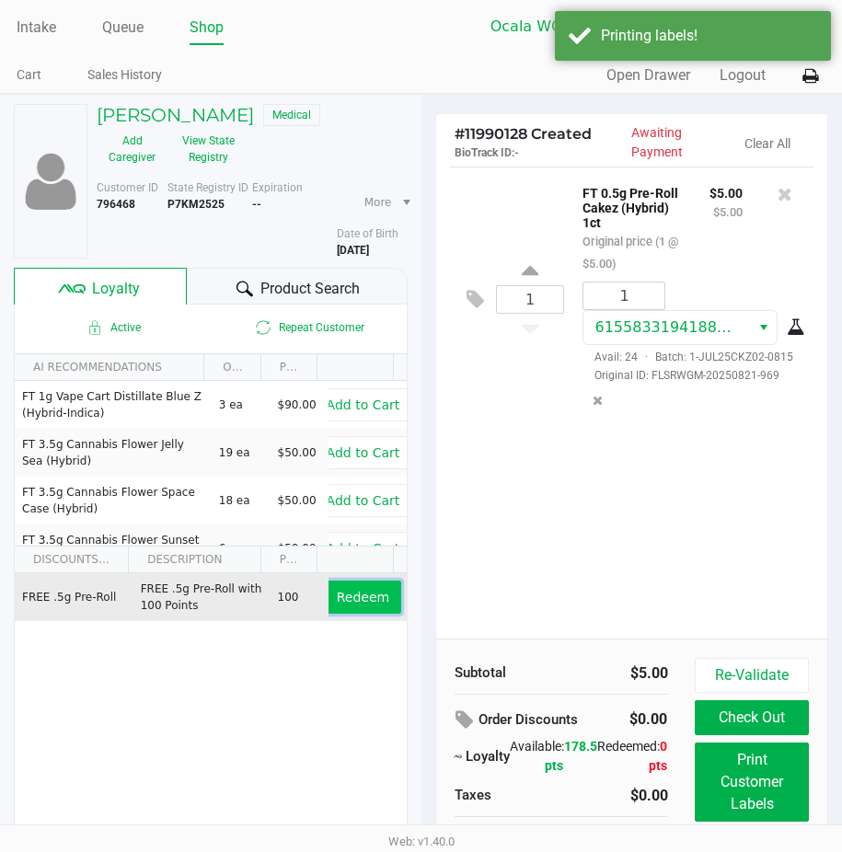
click at [336, 586] on button "Redeem" at bounding box center [363, 597] width 76 height 33
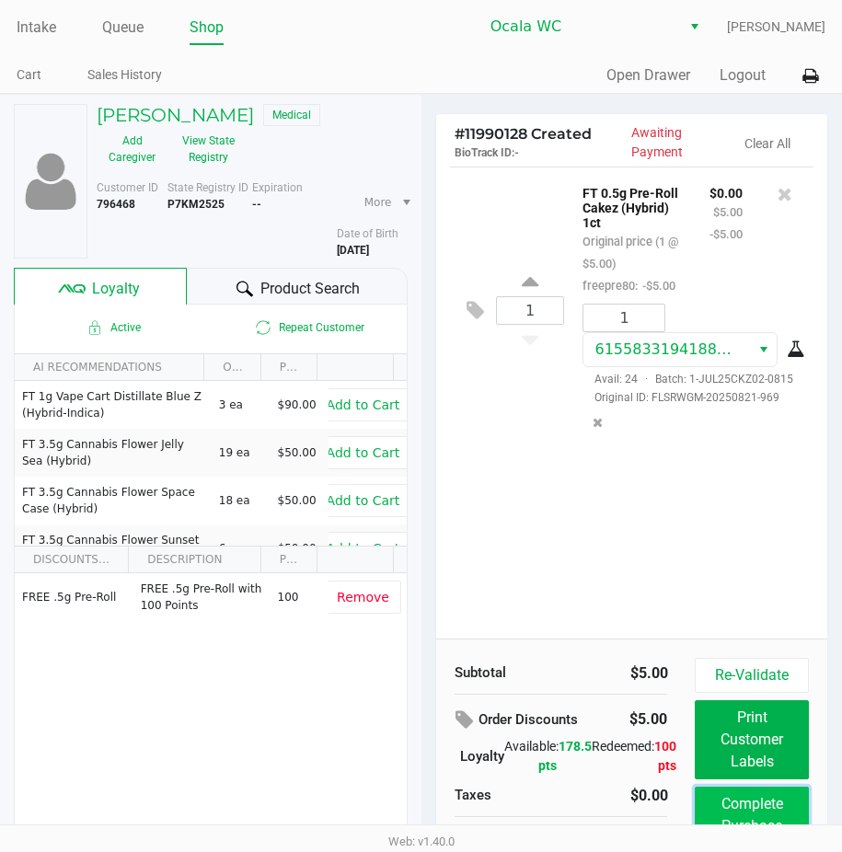
click at [722, 794] on button "Complete Purchase" at bounding box center [751, 815] width 113 height 57
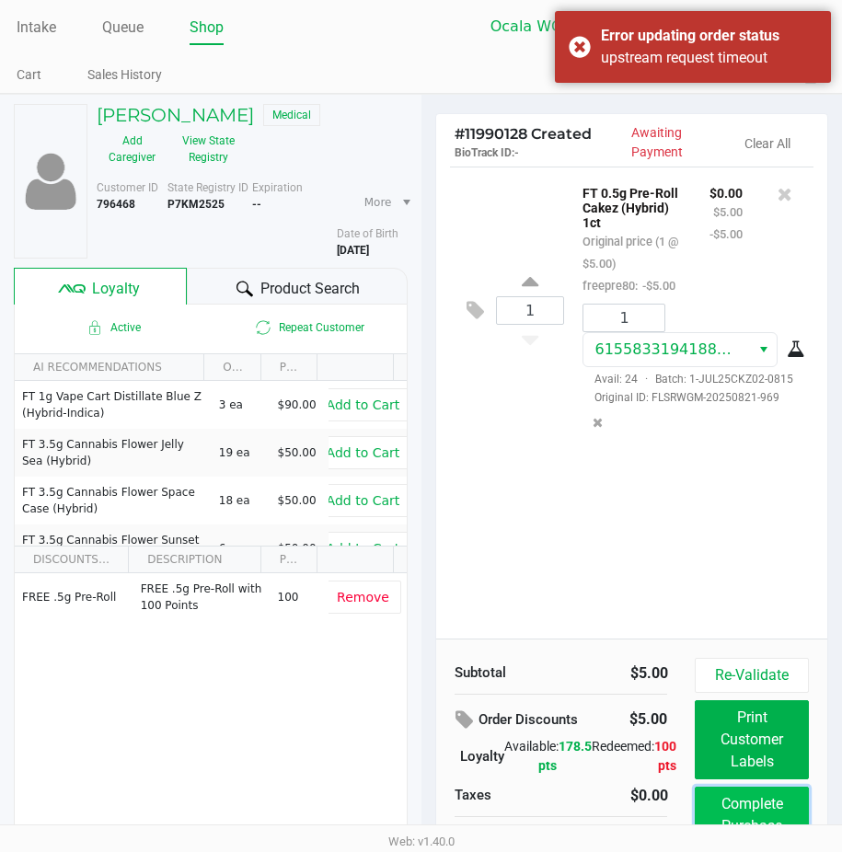
click at [713, 807] on button "Complete Purchase" at bounding box center [751, 815] width 113 height 57
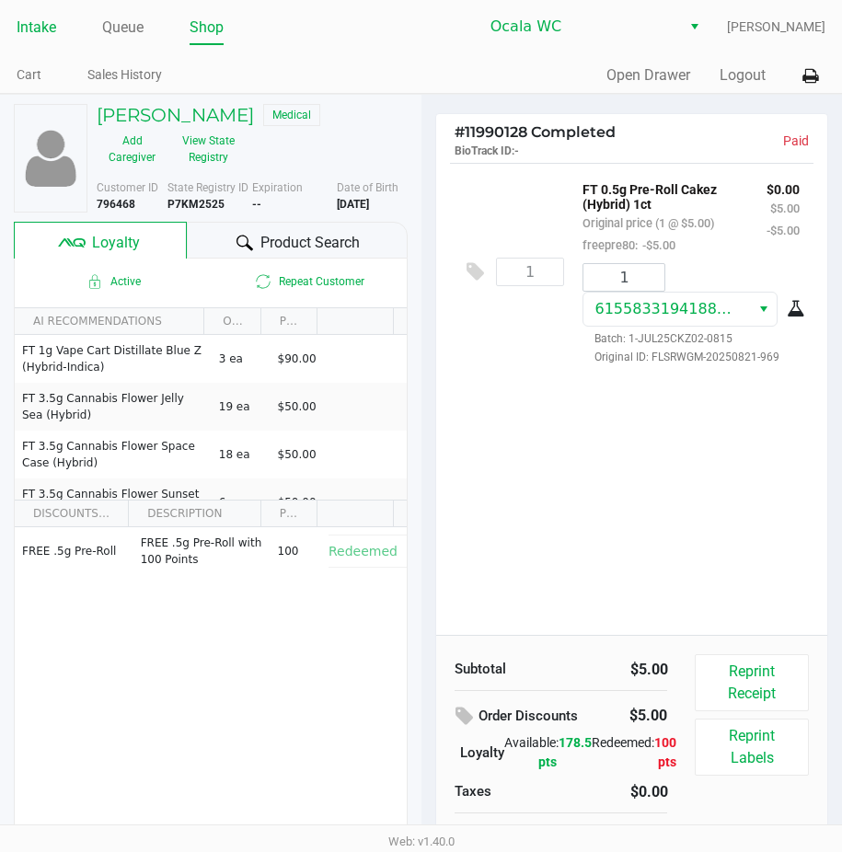
click at [52, 21] on link "Intake" at bounding box center [37, 28] width 40 height 26
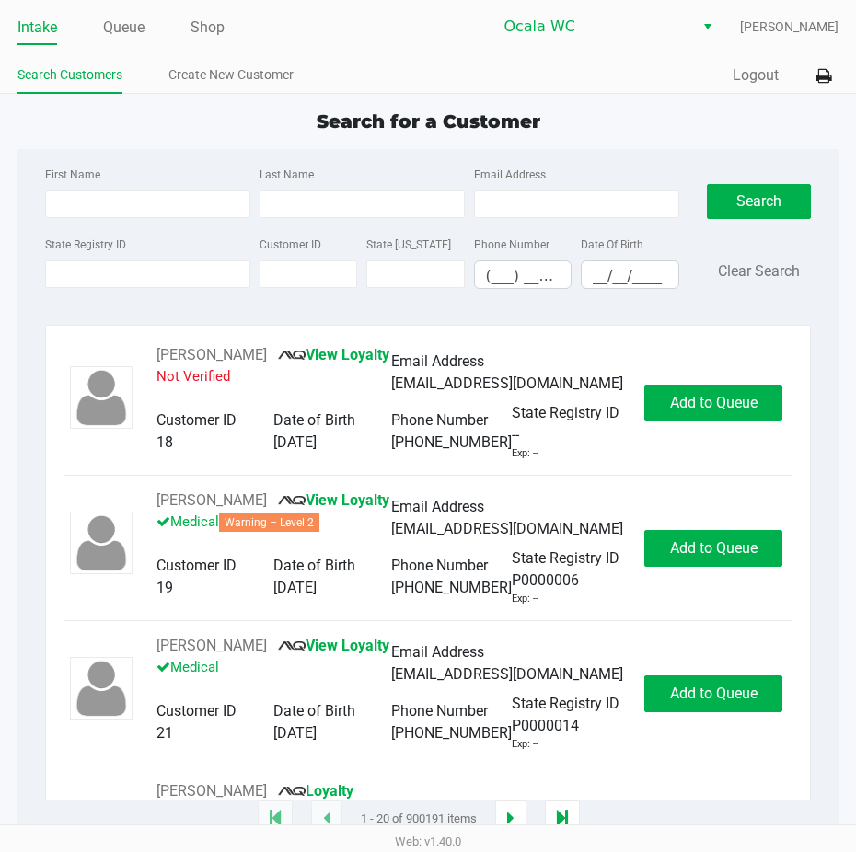
click at [436, 122] on span "Search for a Customer" at bounding box center [429, 121] width 224 height 22
click at [822, 81] on icon at bounding box center [824, 76] width 16 height 13
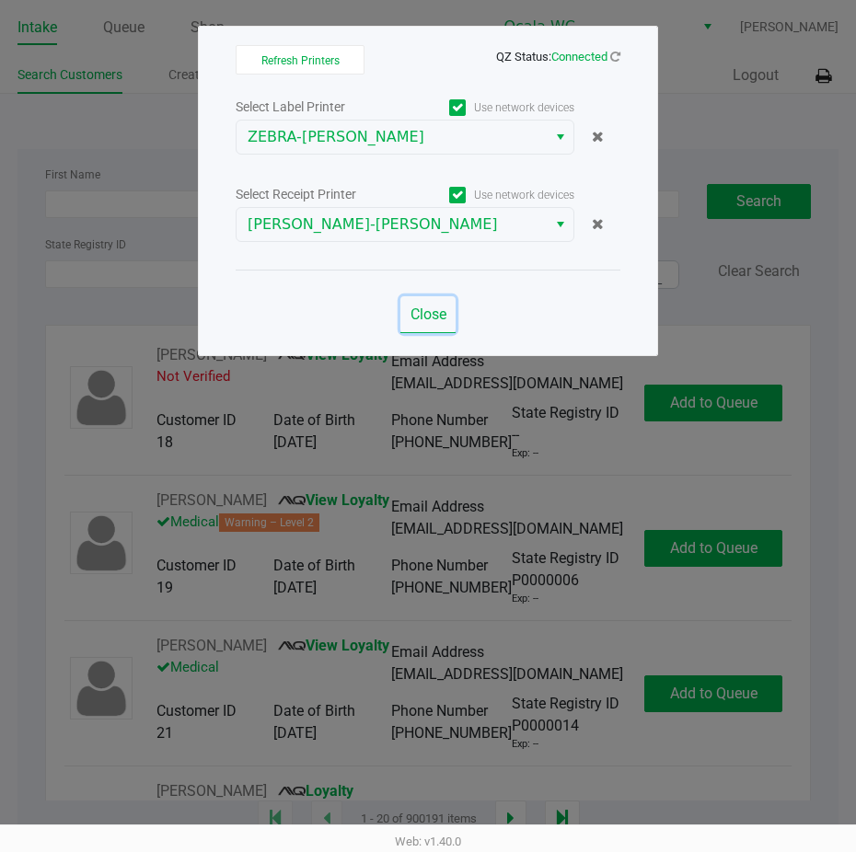
click at [423, 304] on button "Close" at bounding box center [427, 314] width 55 height 37
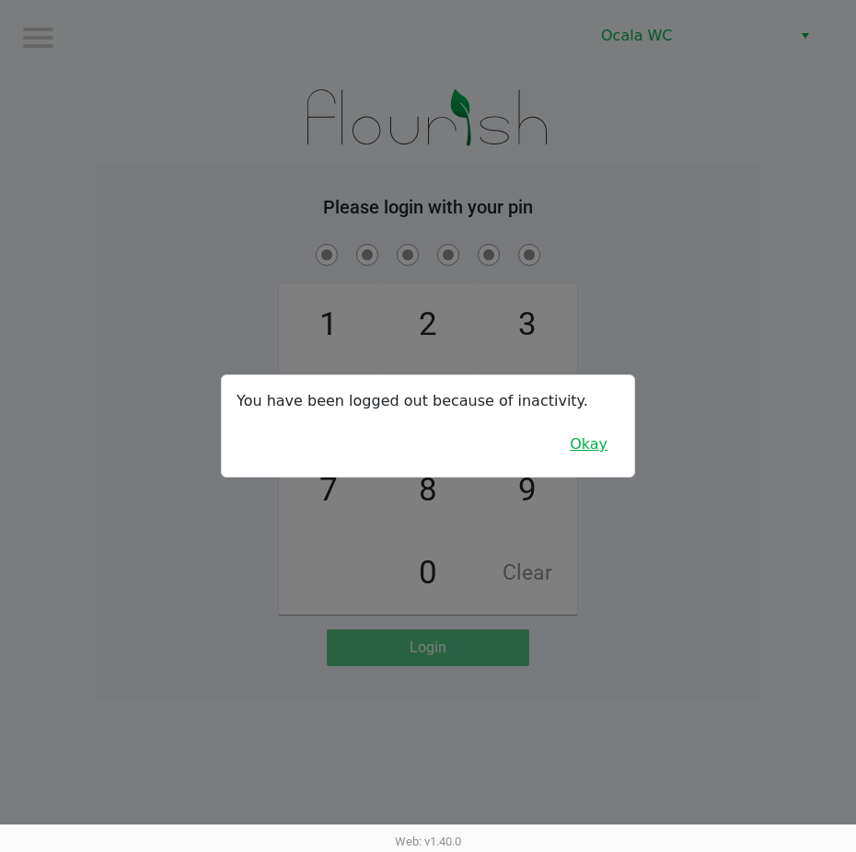
click at [602, 443] on button "Okay" at bounding box center [589, 444] width 62 height 35
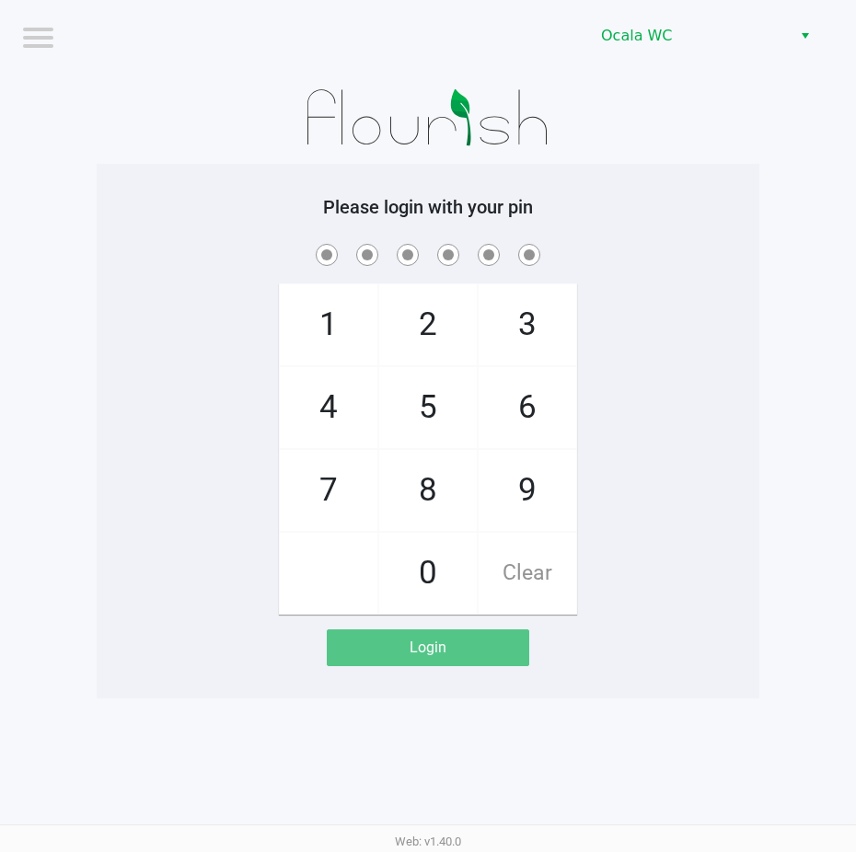
click at [660, 231] on div "Please login with your pin 1 4 7 2 5 8 0 3 6 9 Clear Login" at bounding box center [428, 431] width 663 height 470
click at [665, 206] on h5 "Please login with your pin" at bounding box center [427, 207] width 635 height 22
checkbox input "true"
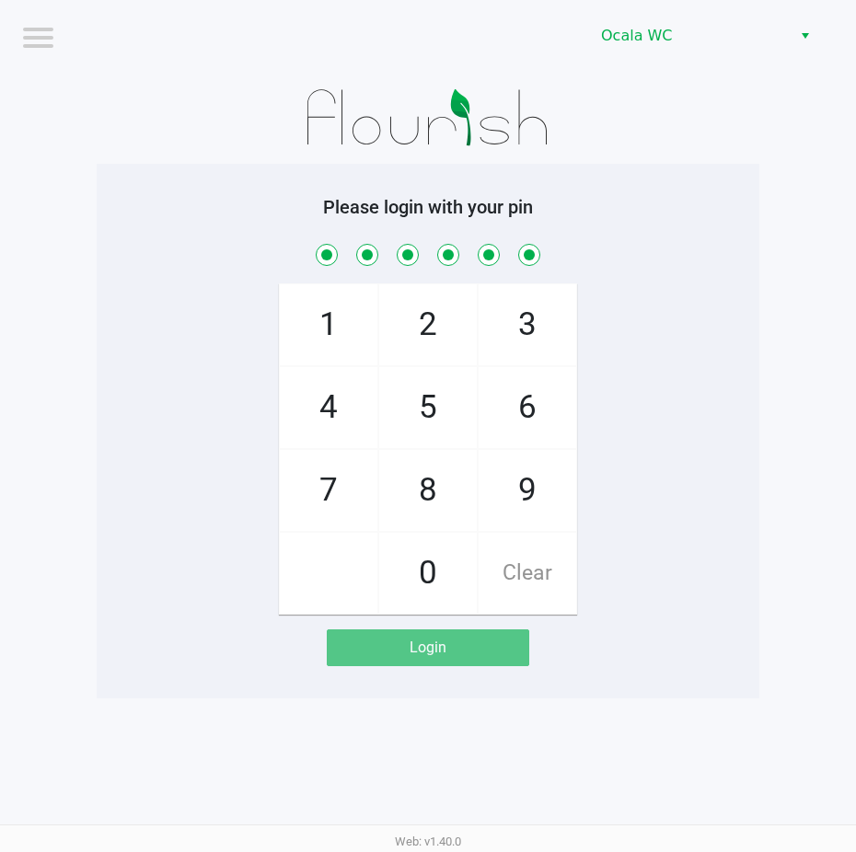
checkbox input "true"
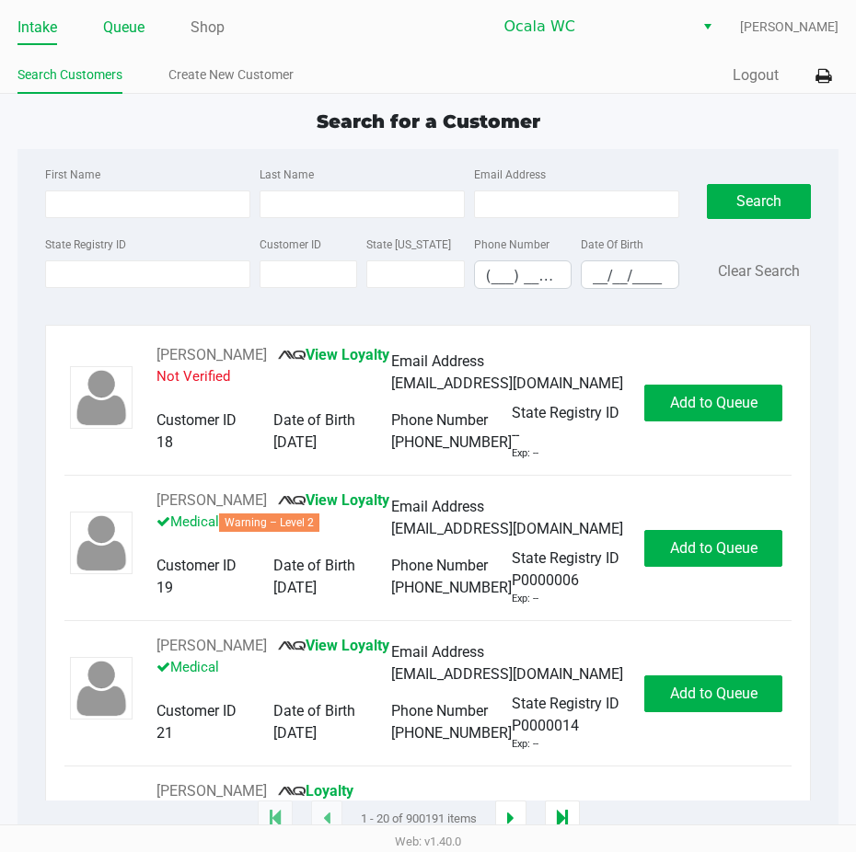
click at [136, 40] on link "Queue" at bounding box center [123, 28] width 41 height 26
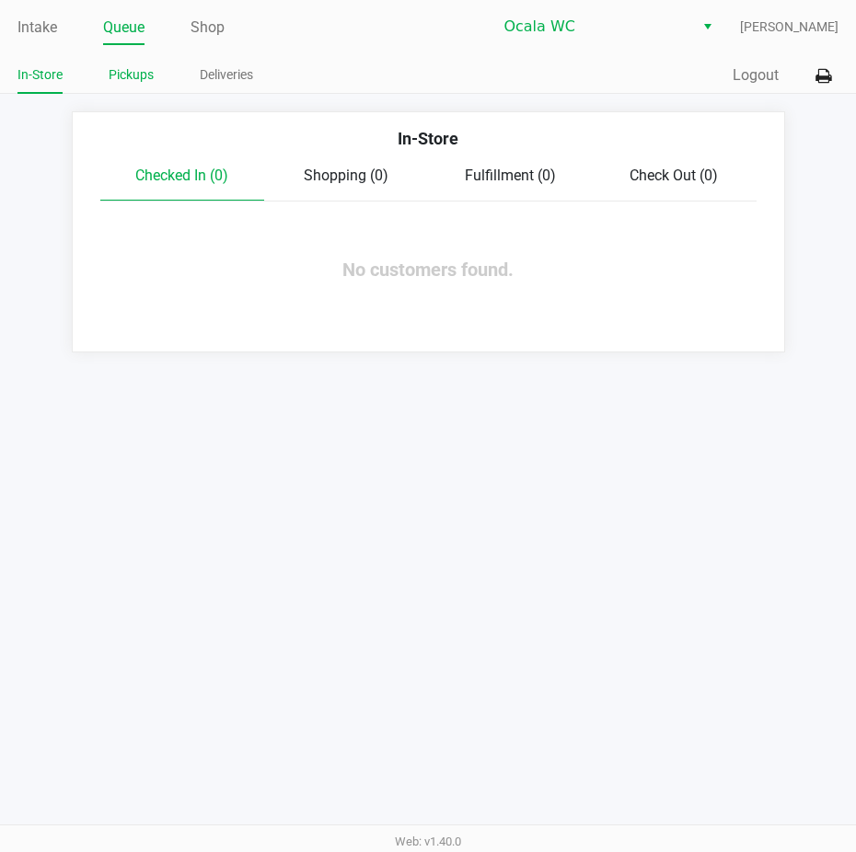
click at [141, 66] on link "Pickups" at bounding box center [131, 75] width 45 height 23
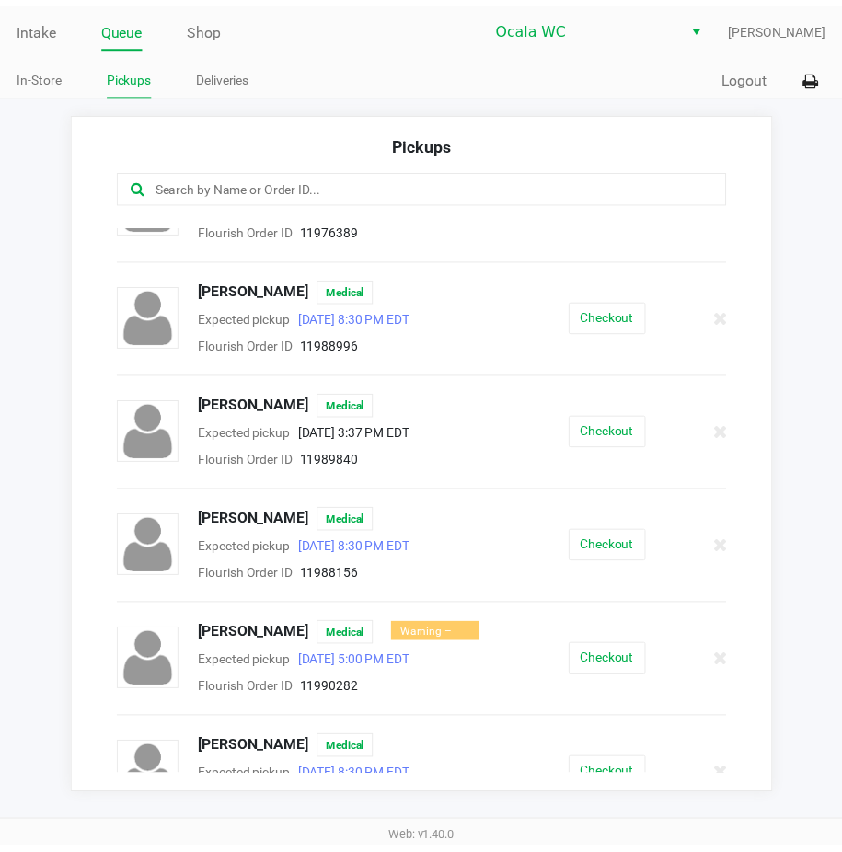
scroll to position [559, 0]
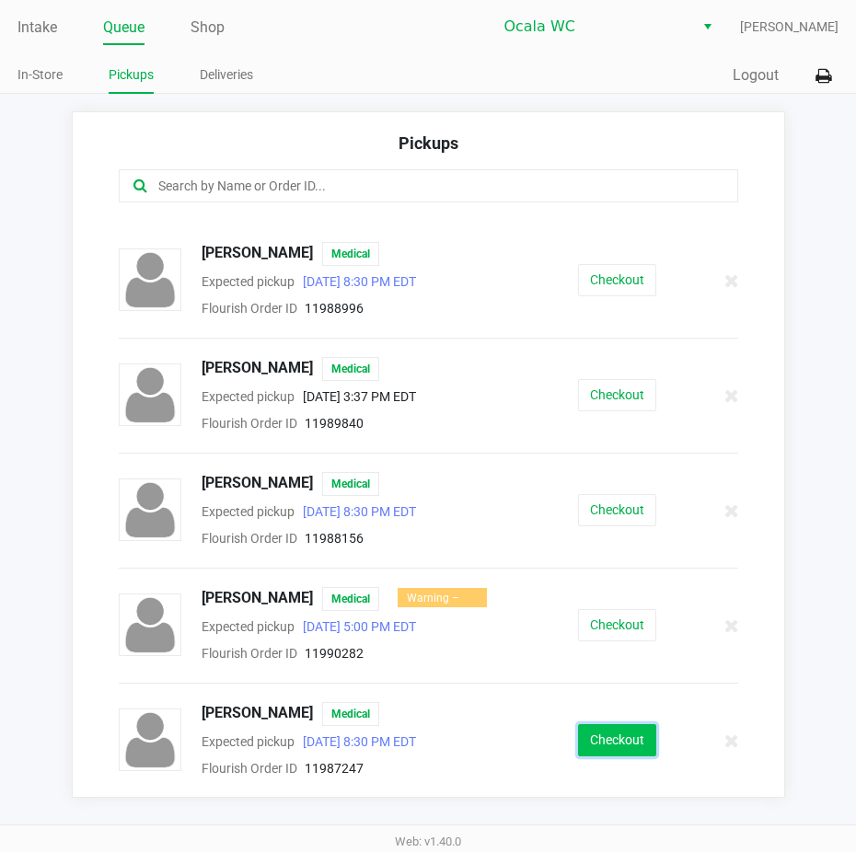
click at [578, 739] on button "Checkout" at bounding box center [617, 740] width 78 height 32
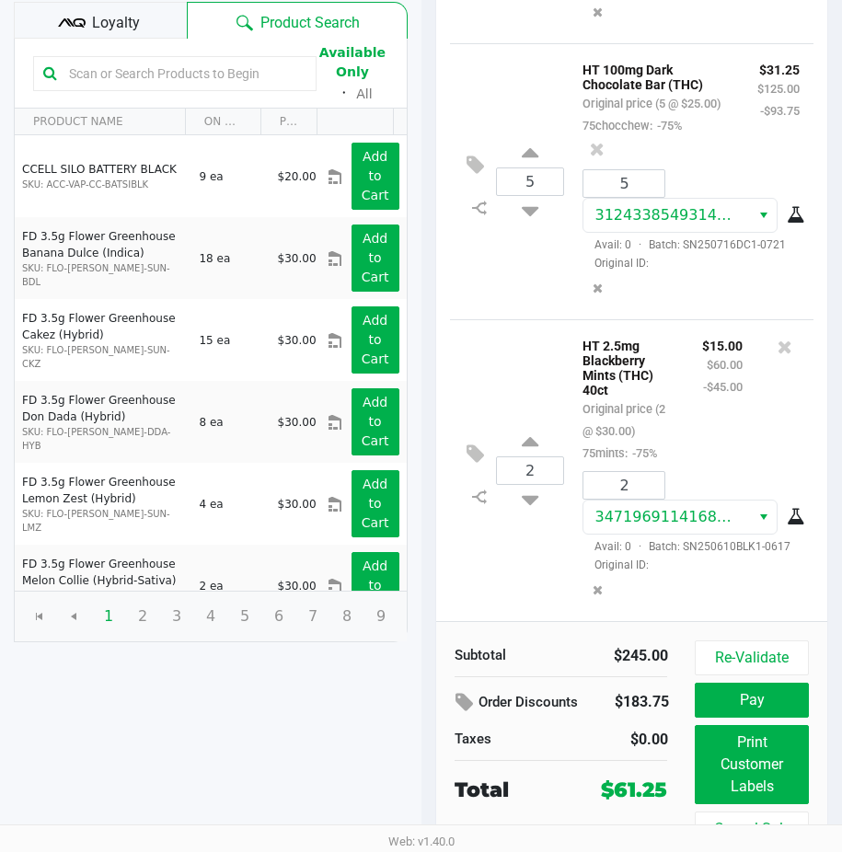
scroll to position [234, 0]
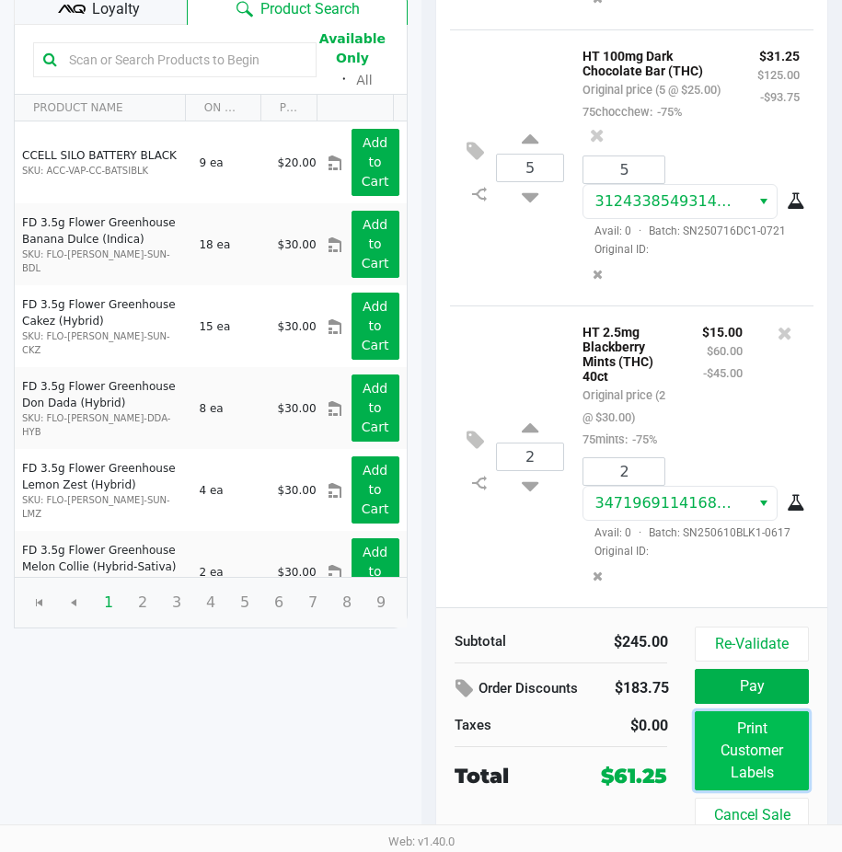
click at [771, 736] on button "Print Customer Labels" at bounding box center [751, 751] width 113 height 79
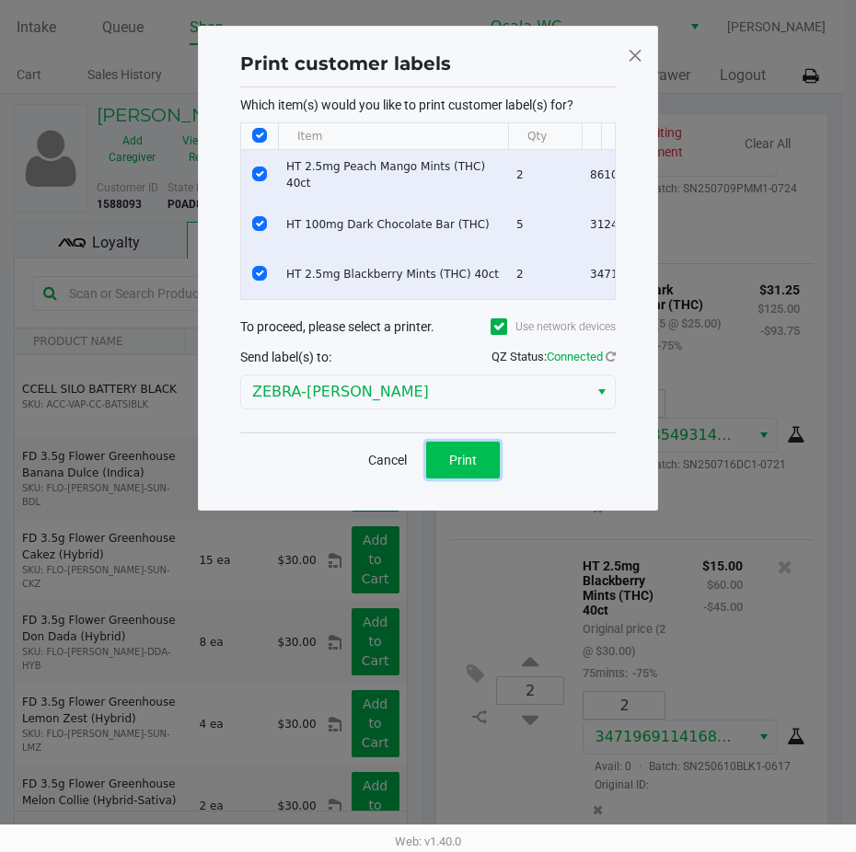
click at [471, 479] on button "Print" at bounding box center [463, 460] width 74 height 37
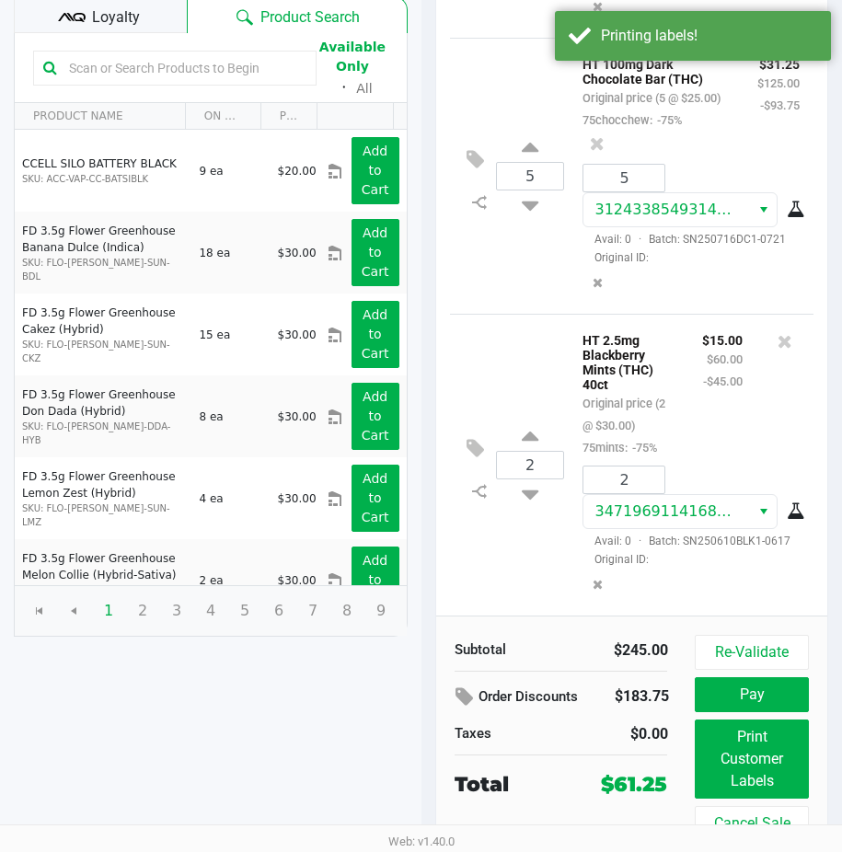
scroll to position [234, 0]
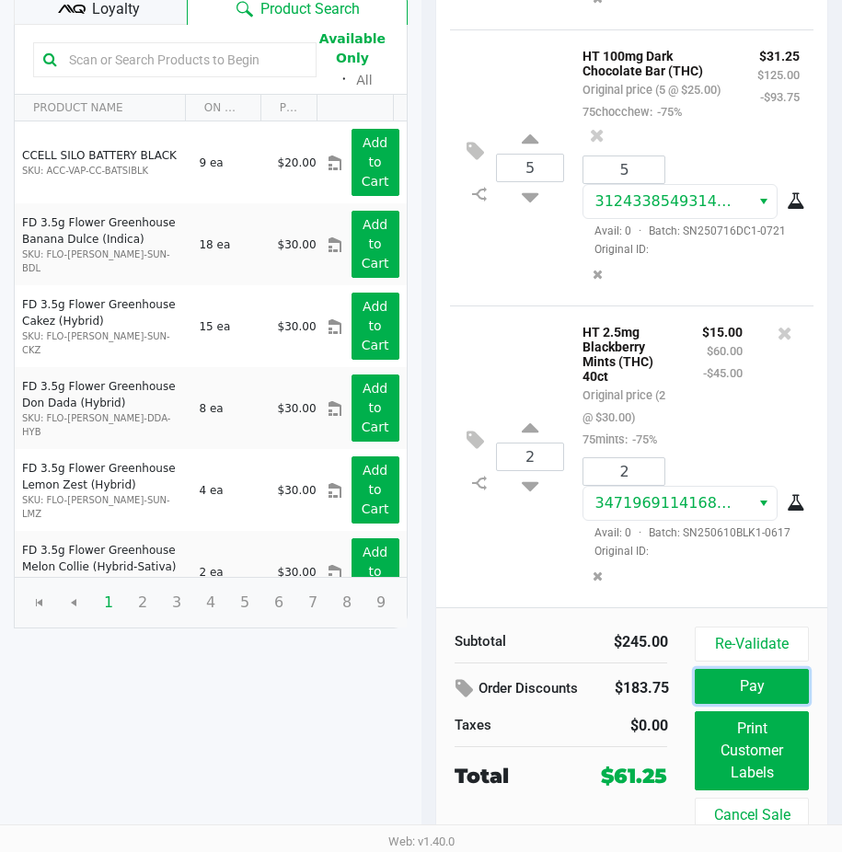
drag, startPoint x: 726, startPoint y: 685, endPoint x: 486, endPoint y: 519, distance: 291.9
click at [502, 558] on div "# 11987247 Packed BioTrack ID: - Awaiting Payment Clear All 2 HT 2.5mg Peach Ma…" at bounding box center [632, 365] width 394 height 973
click at [87, 8] on div "Loyalty" at bounding box center [100, 6] width 173 height 37
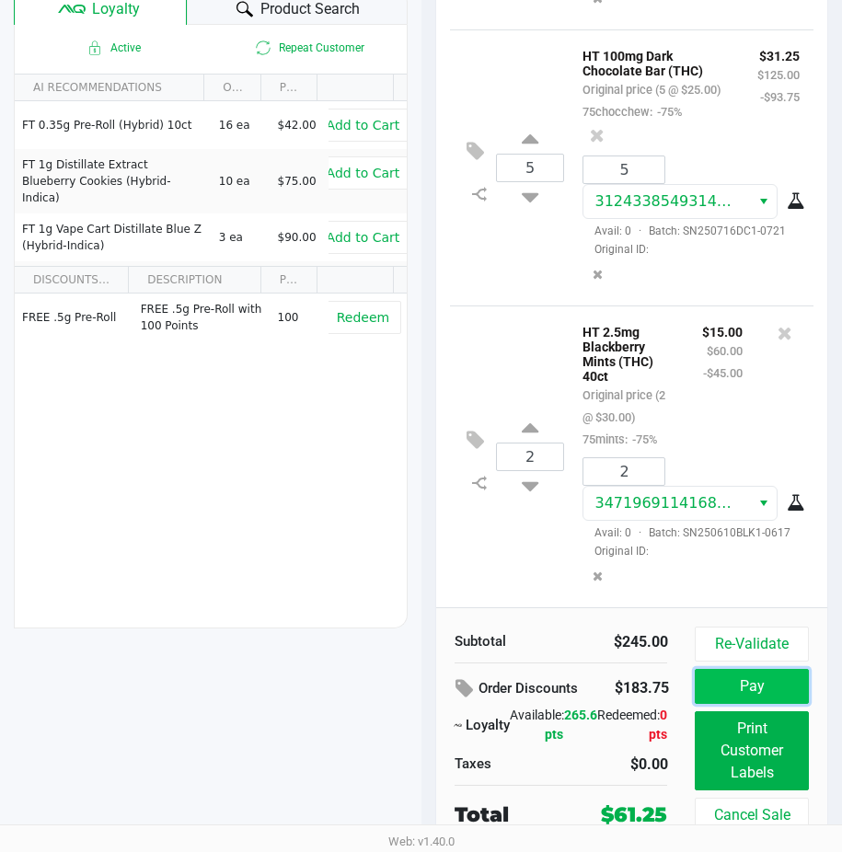
click at [703, 669] on button "Pay" at bounding box center [751, 686] width 113 height 35
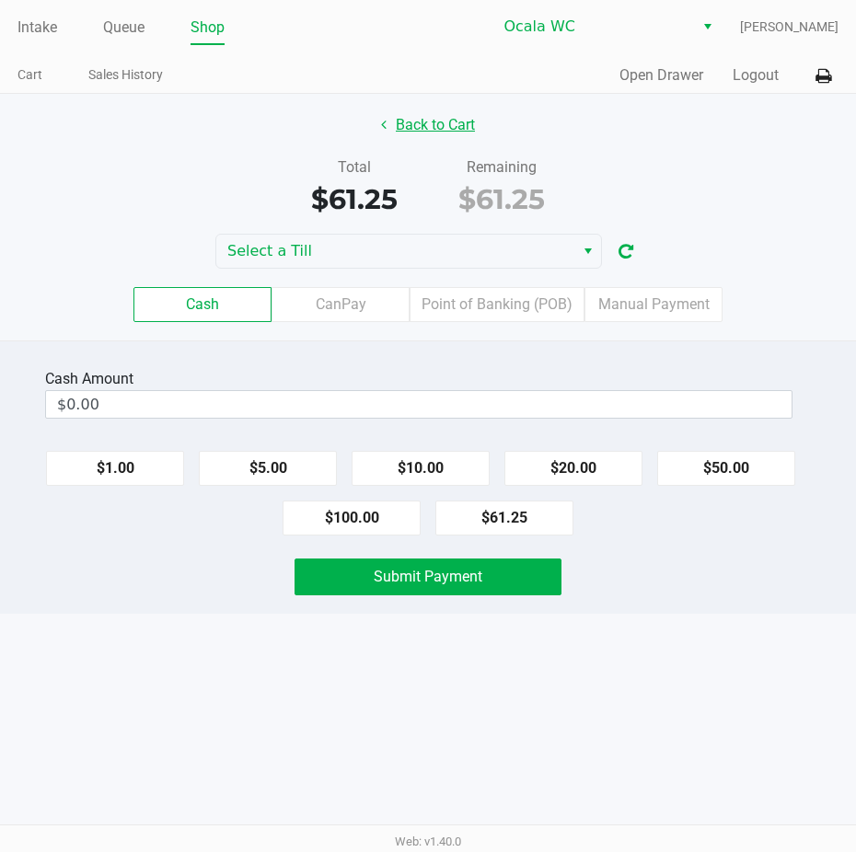
click at [431, 116] on button "Back to Cart" at bounding box center [428, 125] width 118 height 35
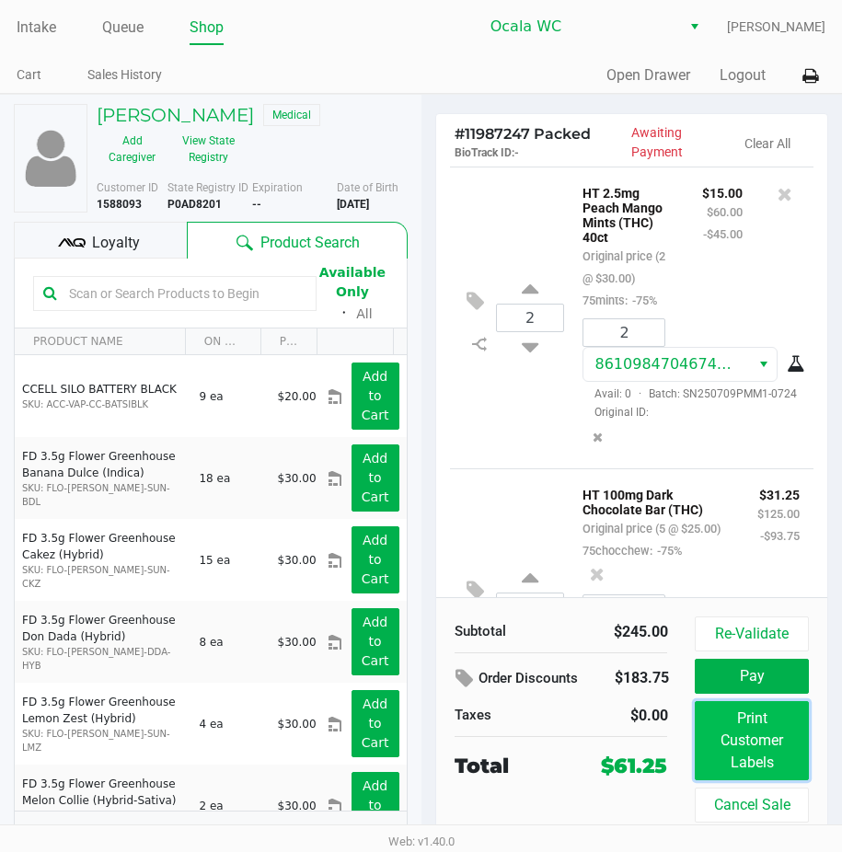
click at [784, 740] on button "Print Customer Labels" at bounding box center [751, 740] width 113 height 79
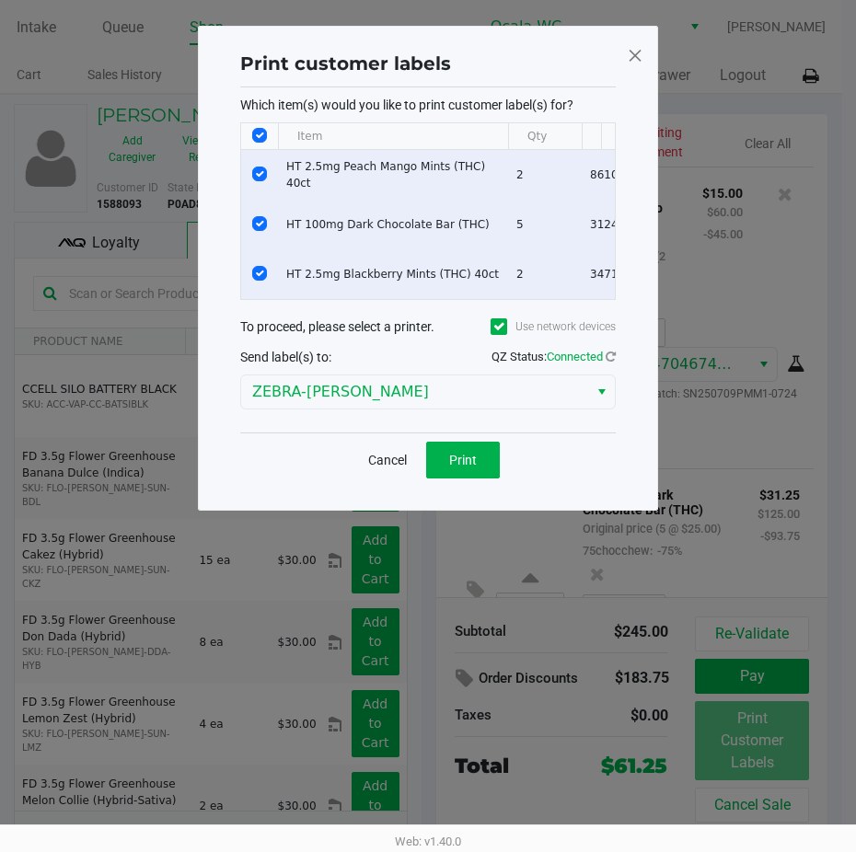
click at [259, 134] on input "Select All Rows" at bounding box center [259, 135] width 15 height 15
checkbox input "false"
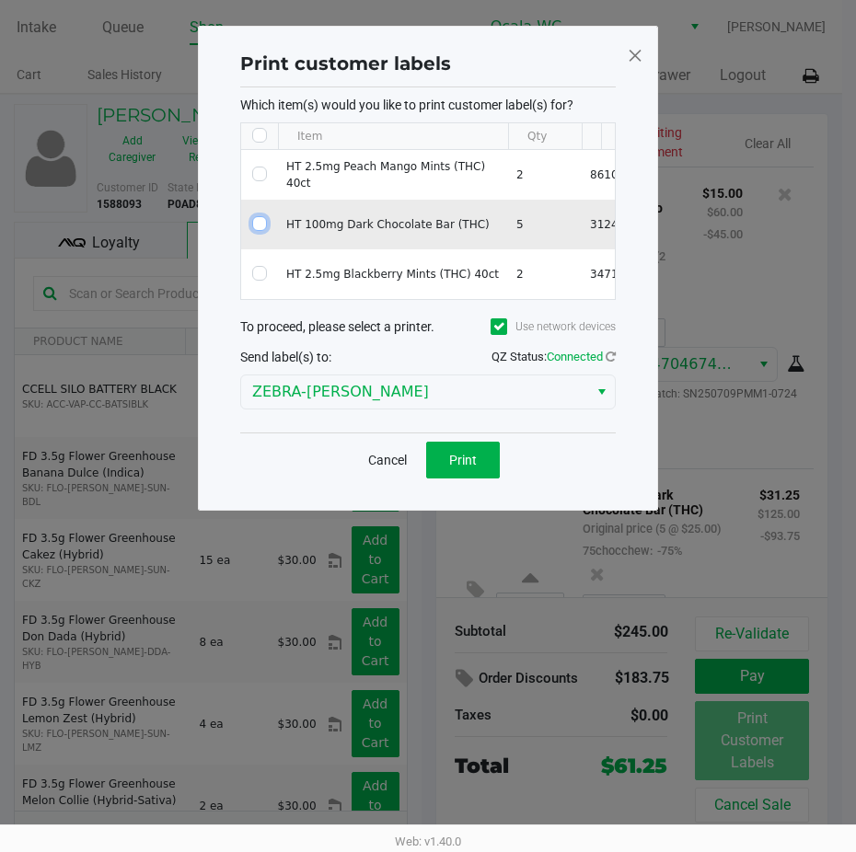
click at [257, 221] on input "Select Row" at bounding box center [259, 223] width 15 height 15
checkbox input "true"
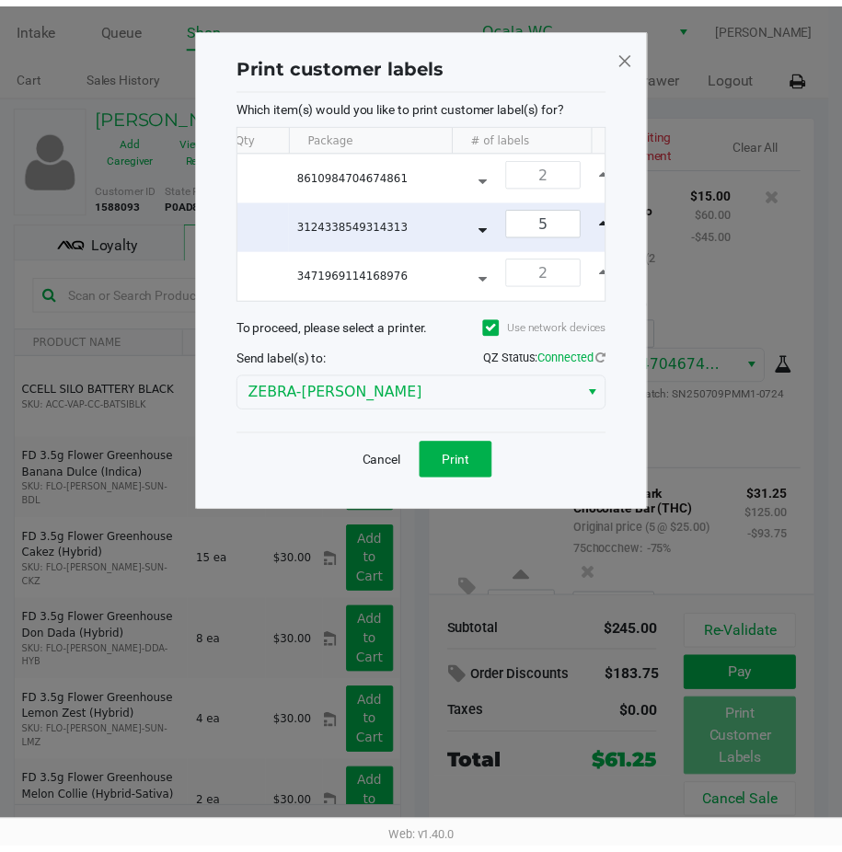
scroll to position [0, 330]
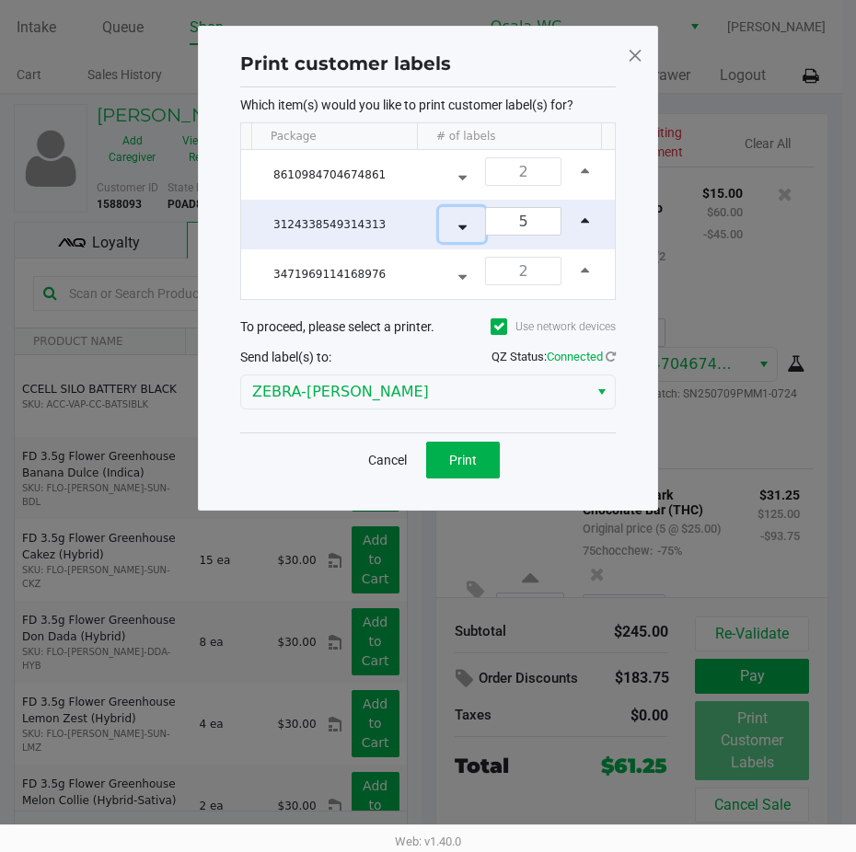
click at [439, 223] on button "Data table" at bounding box center [462, 224] width 46 height 35
type input "1"
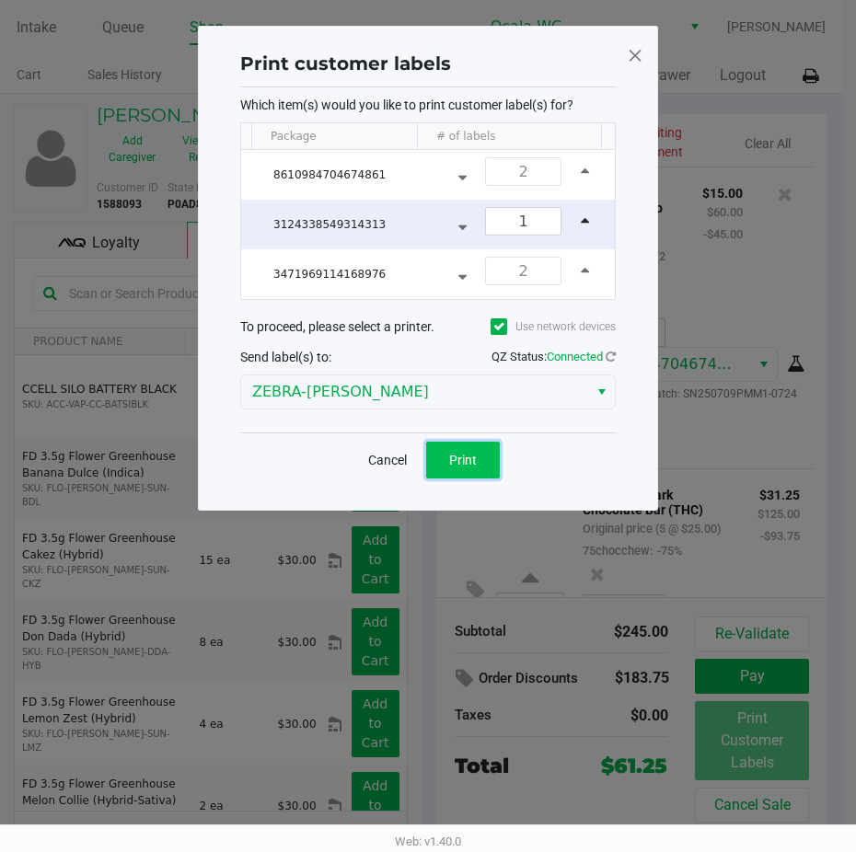
click at [465, 461] on button "Print" at bounding box center [463, 460] width 74 height 37
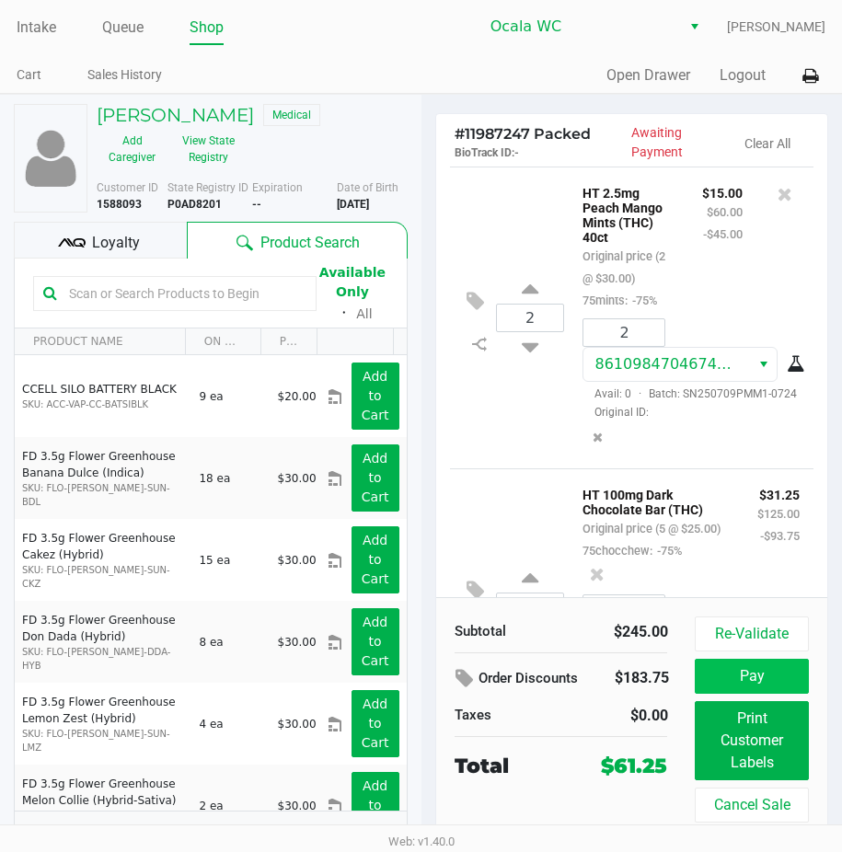
click at [759, 688] on button "Pay" at bounding box center [751, 676] width 113 height 35
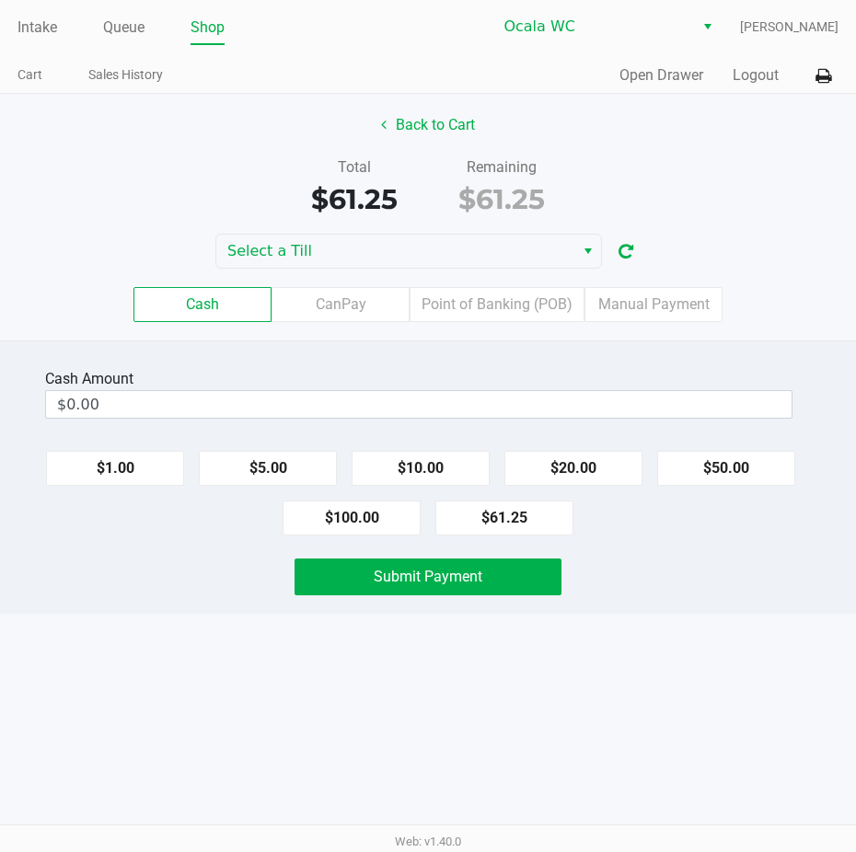
click at [305, 397] on input "$0.00" at bounding box center [419, 404] width 746 height 27
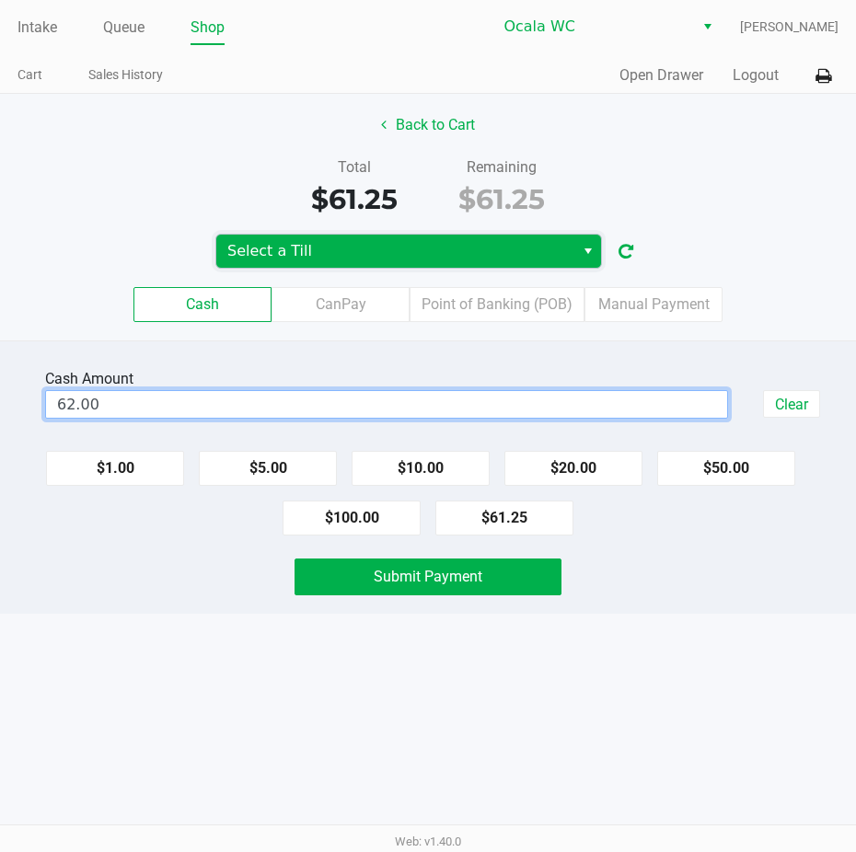
click at [429, 245] on span "Select a Till" at bounding box center [395, 251] width 336 height 22
type input "$62.00"
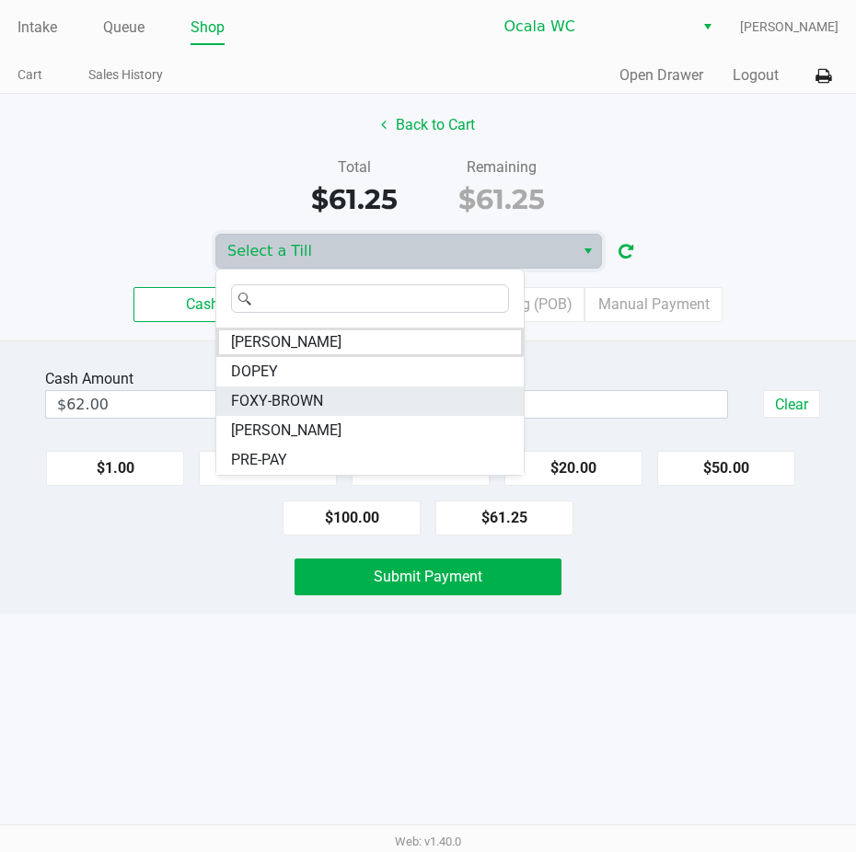
click at [318, 412] on li "FOXY-BROWN" at bounding box center [369, 401] width 307 height 29
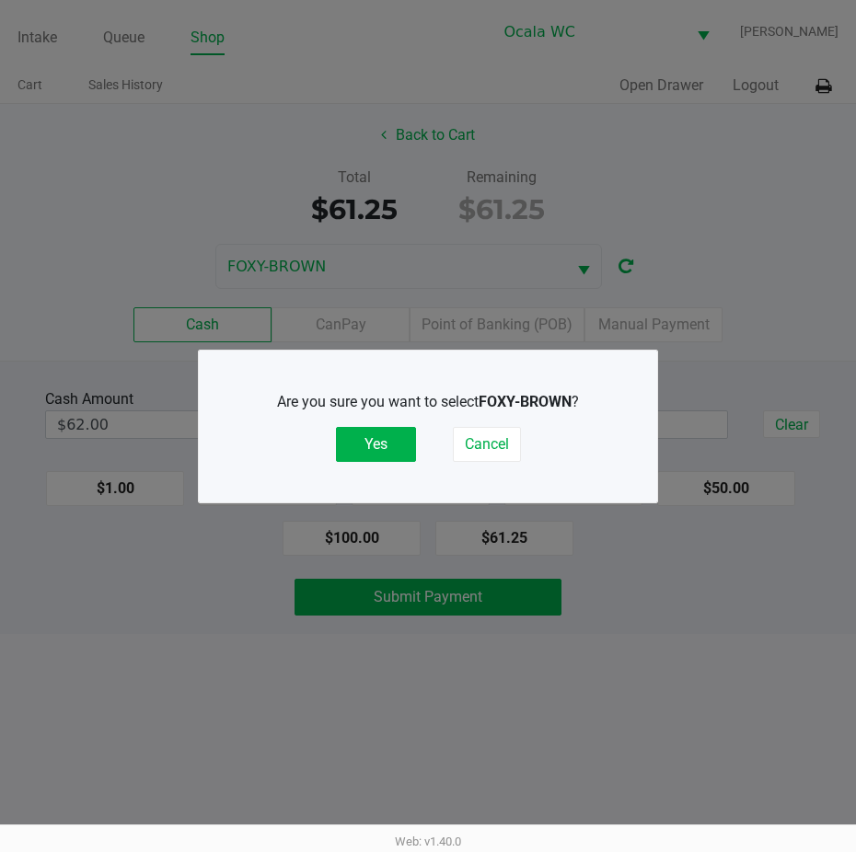
click at [375, 438] on button "Yes" at bounding box center [376, 444] width 80 height 35
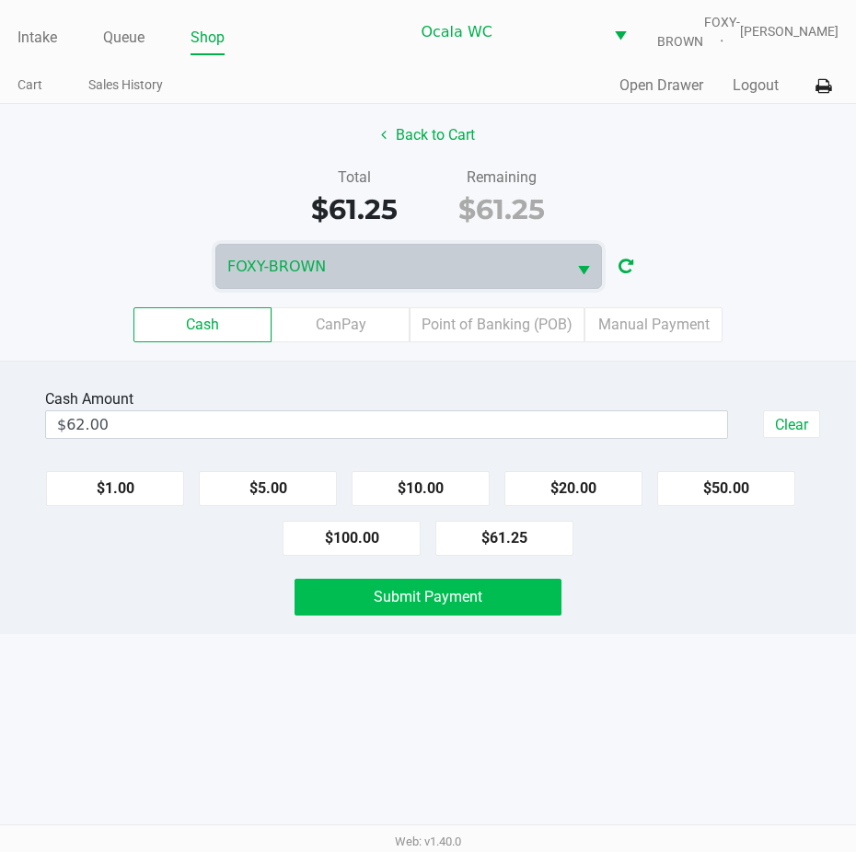
click at [386, 616] on button "Submit Payment" at bounding box center [428, 597] width 267 height 37
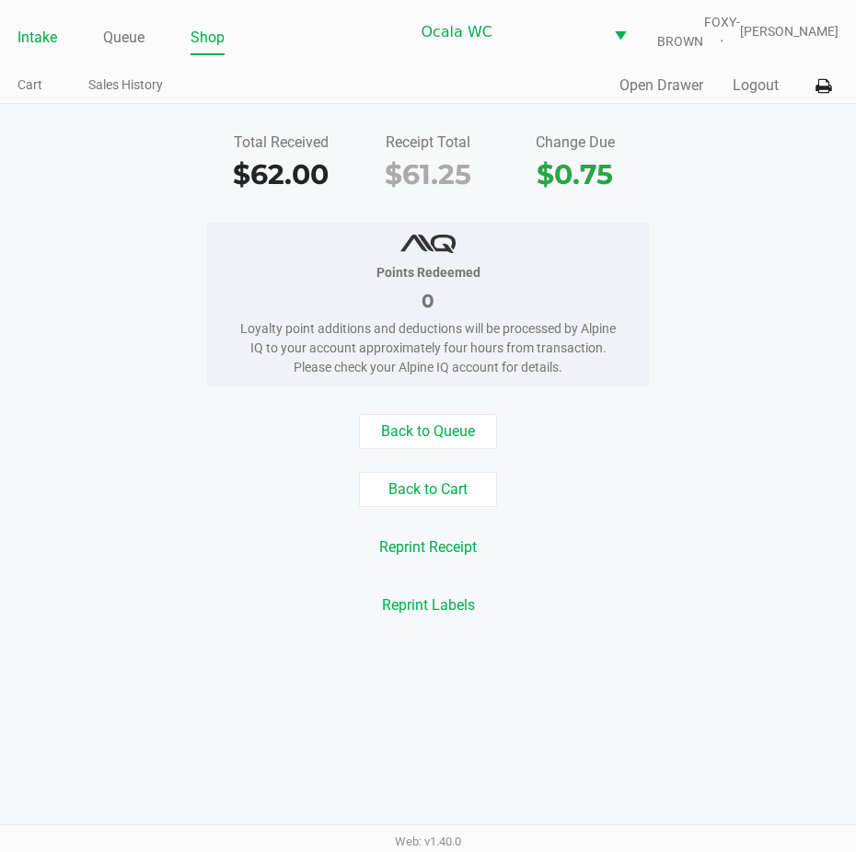
click at [22, 44] on link "Intake" at bounding box center [37, 38] width 40 height 26
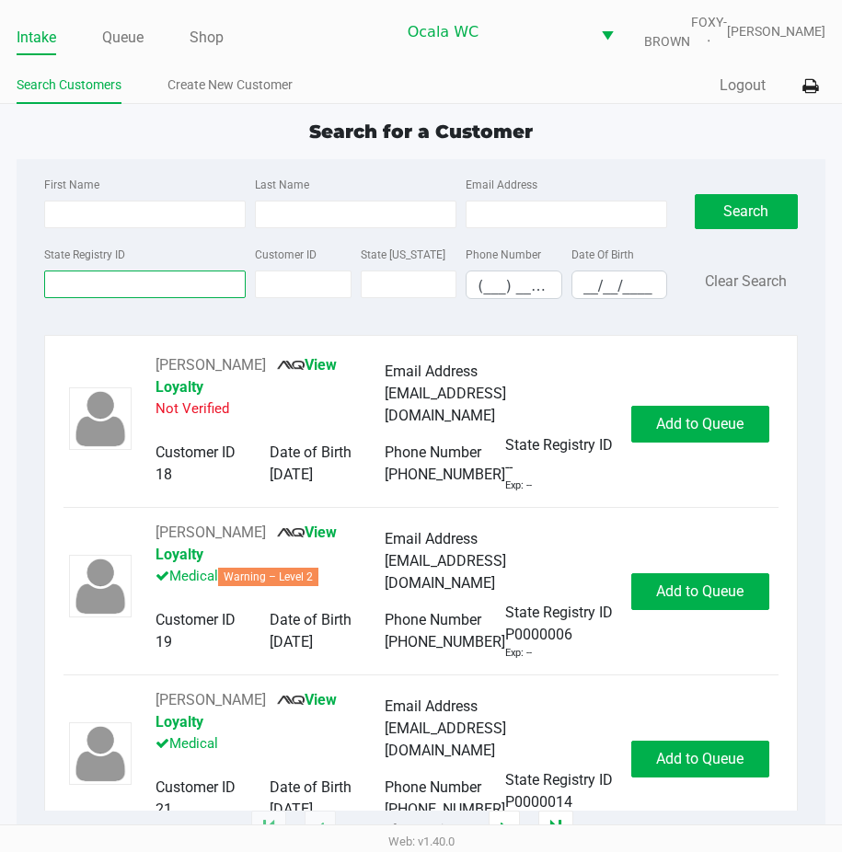
click at [61, 290] on input "State Registry ID" at bounding box center [145, 285] width 202 height 28
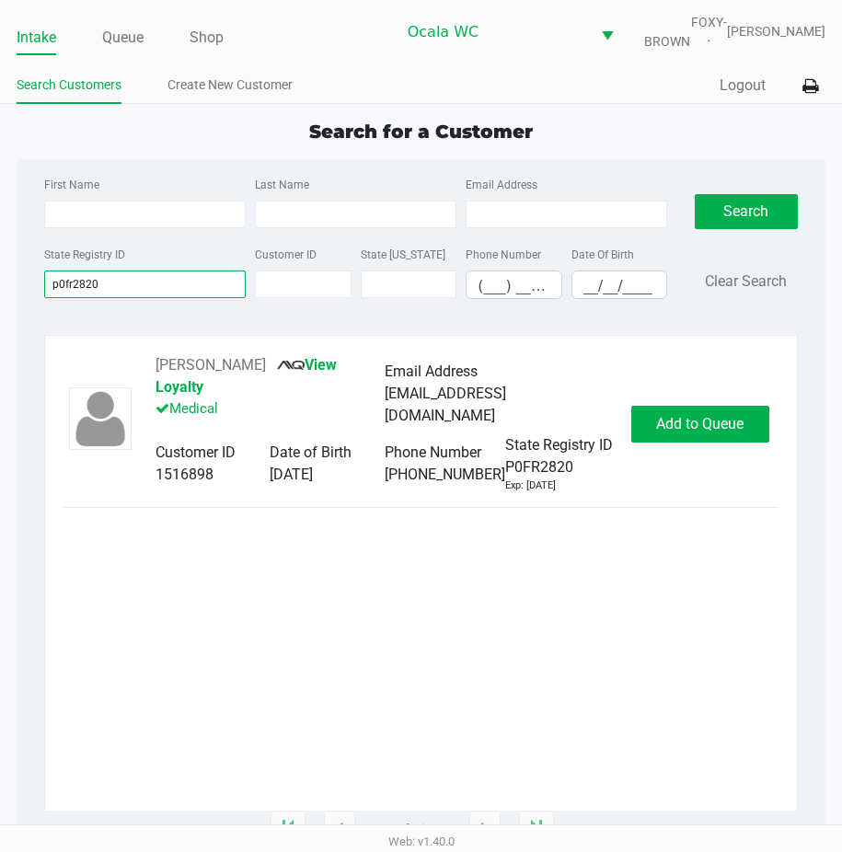
type input "p0fr2820"
click at [679, 403] on div "[PERSON_NAME] View Loyalty Medical Email Address [EMAIL_ADDRESS][DOMAIN_NAME] C…" at bounding box center [421, 423] width 714 height 139
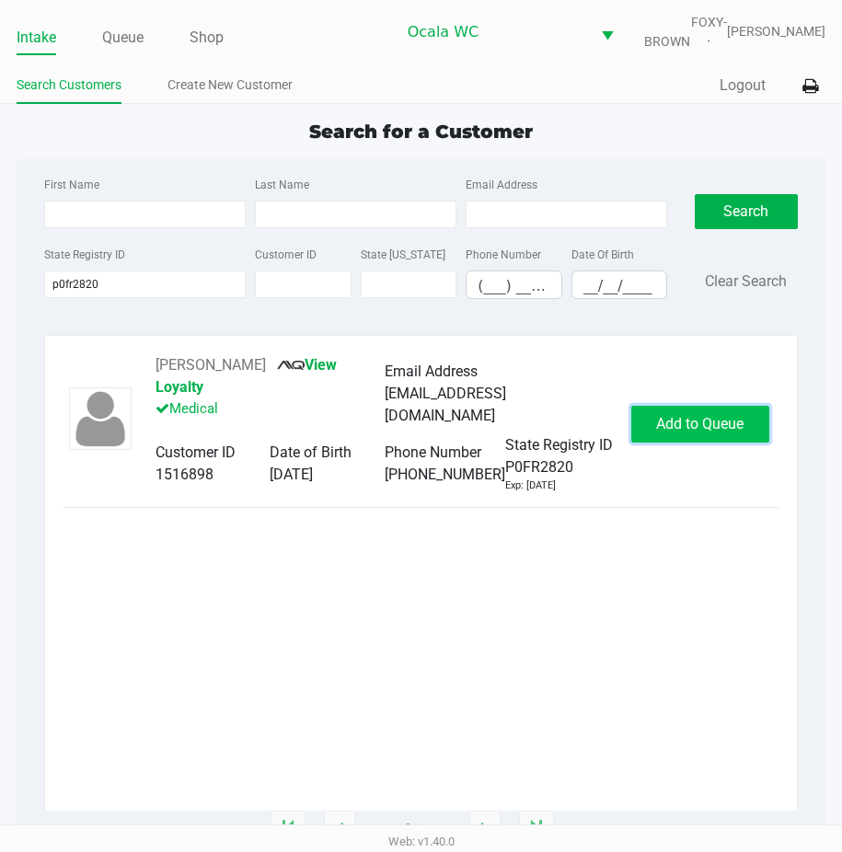
click at [668, 433] on span "Add to Queue" at bounding box center [699, 423] width 87 height 17
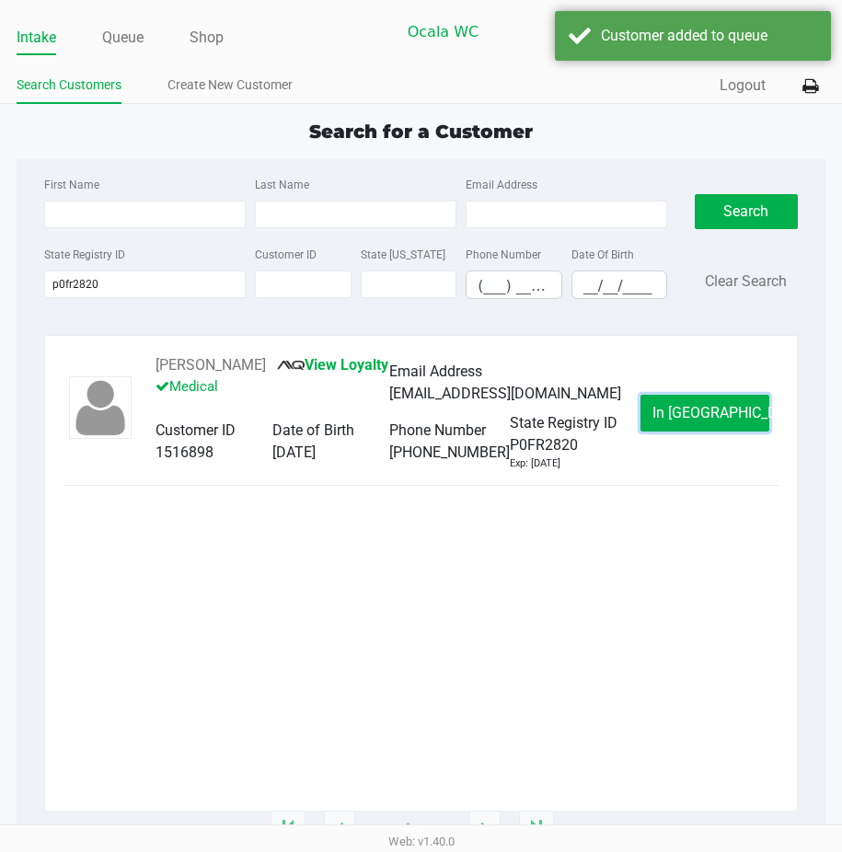
click at [668, 432] on button "In [GEOGRAPHIC_DATA]" at bounding box center [705, 413] width 129 height 37
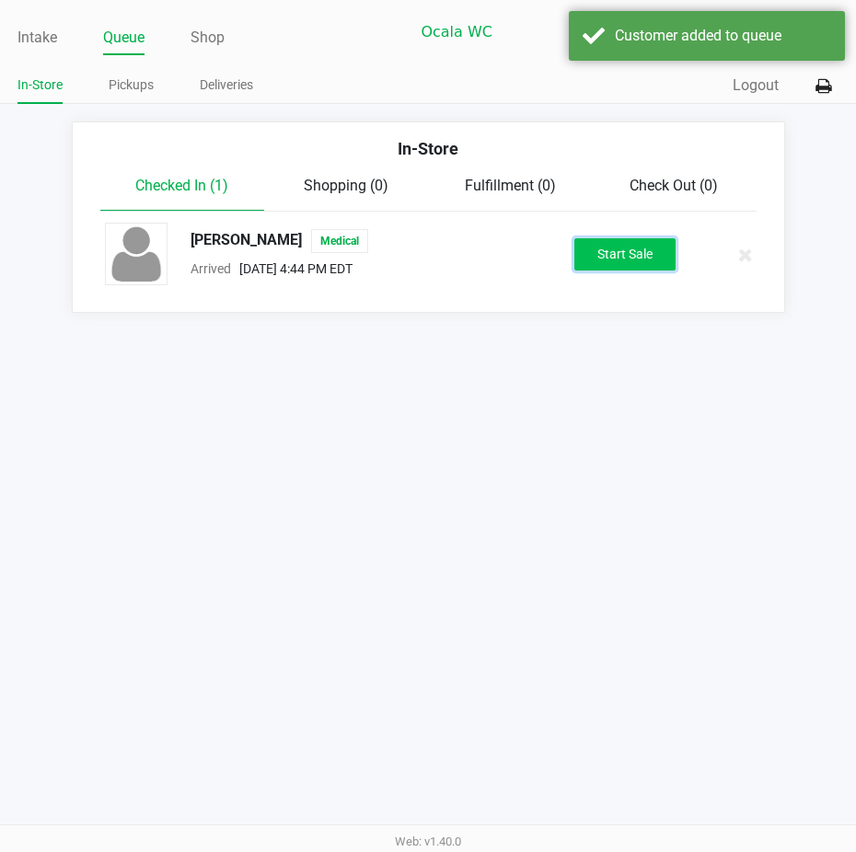
click at [599, 261] on button "Start Sale" at bounding box center [624, 254] width 101 height 32
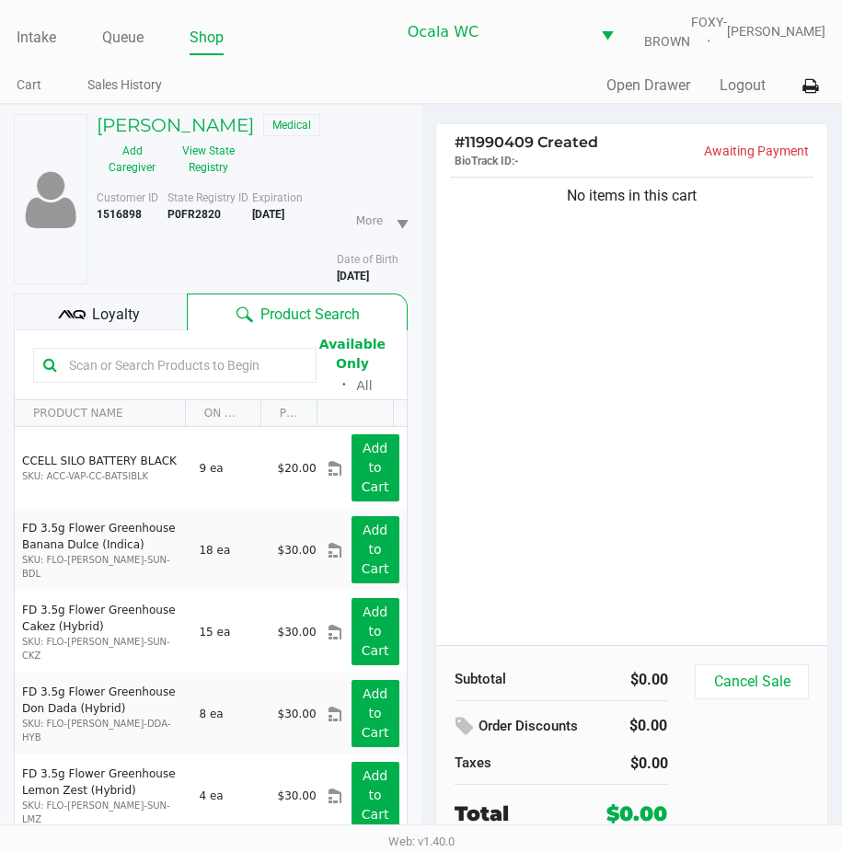
click at [111, 312] on div "Loyalty" at bounding box center [100, 312] width 173 height 37
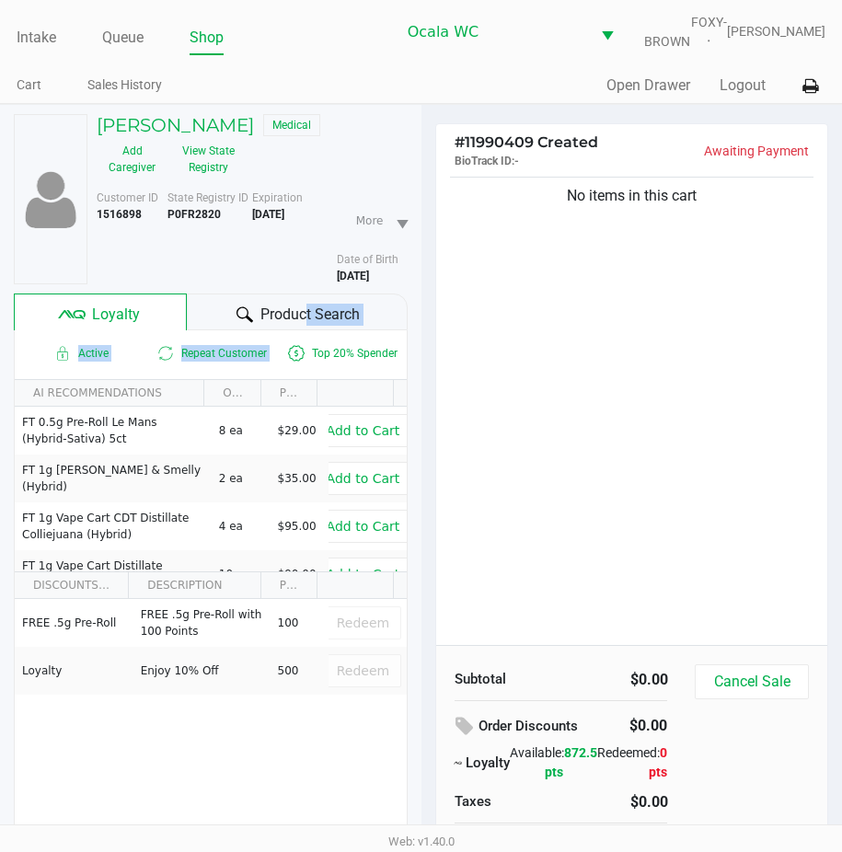
drag, startPoint x: 296, startPoint y: 347, endPoint x: 296, endPoint y: 330, distance: 16.6
click at [296, 330] on div "[PERSON_NAME] Medical Add Caregiver View State Registry Customer ID 1516898 Sta…" at bounding box center [211, 524] width 394 height 839
drag, startPoint x: 296, startPoint y: 330, endPoint x: 258, endPoint y: 310, distance: 42.8
click at [258, 310] on div "Product Search" at bounding box center [297, 312] width 220 height 37
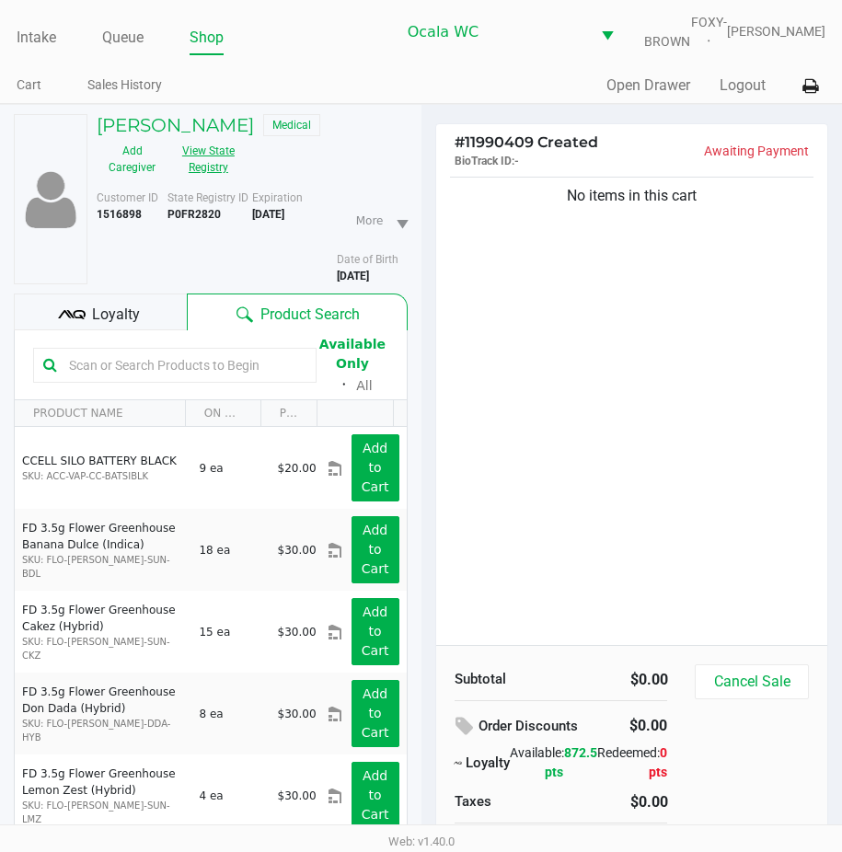
click at [196, 177] on button "View State Registry" at bounding box center [203, 159] width 71 height 46
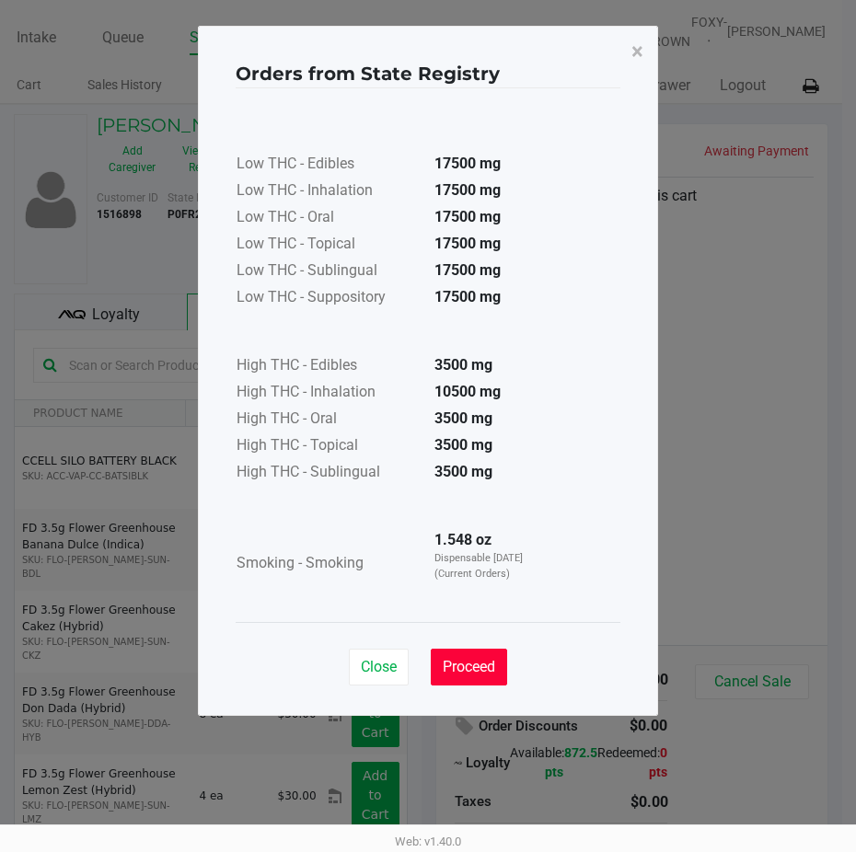
click at [458, 670] on span "Proceed" at bounding box center [469, 666] width 52 height 17
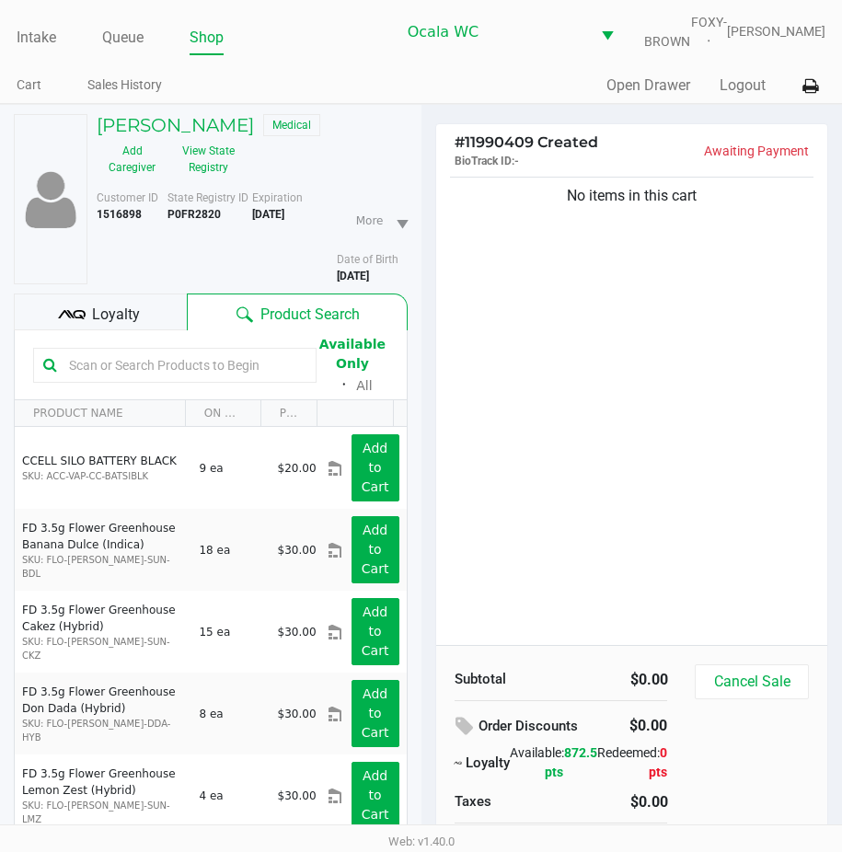
click at [590, 456] on div "No items in this cart" at bounding box center [632, 409] width 392 height 472
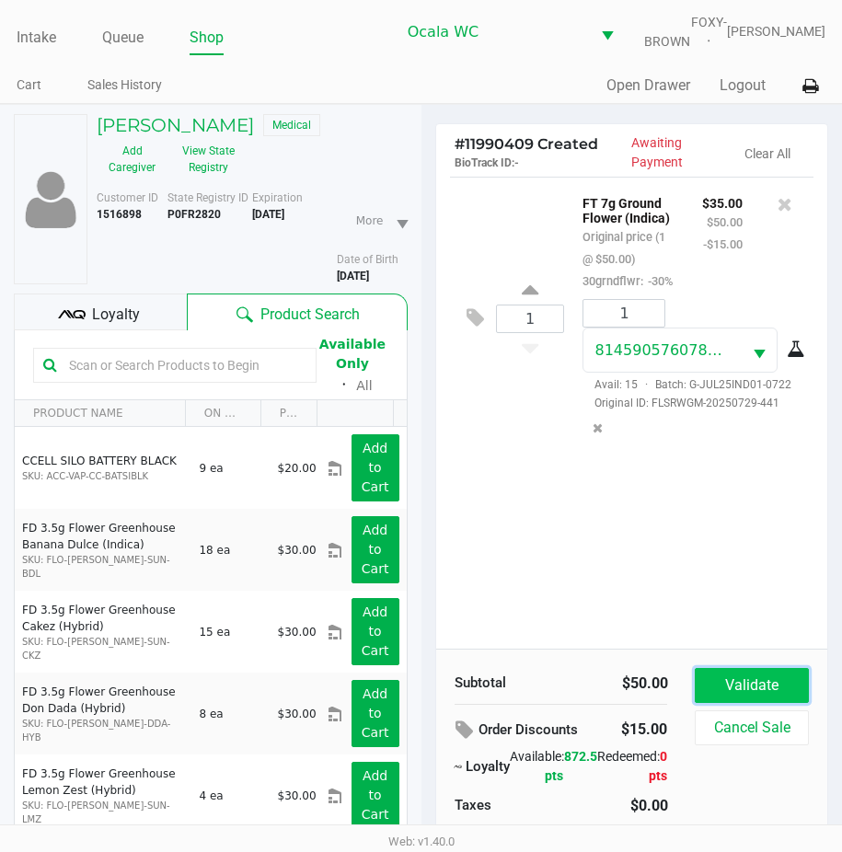
click at [711, 693] on button "Validate" at bounding box center [751, 685] width 113 height 35
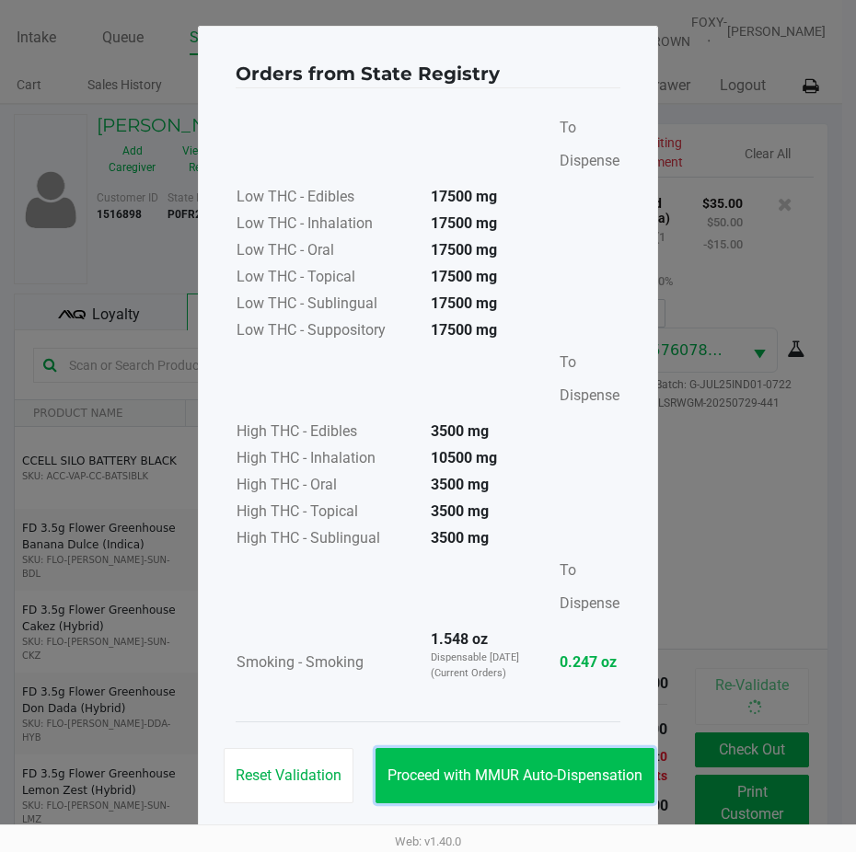
click at [493, 751] on button "Proceed with MMUR Auto-Dispensation" at bounding box center [515, 775] width 279 height 55
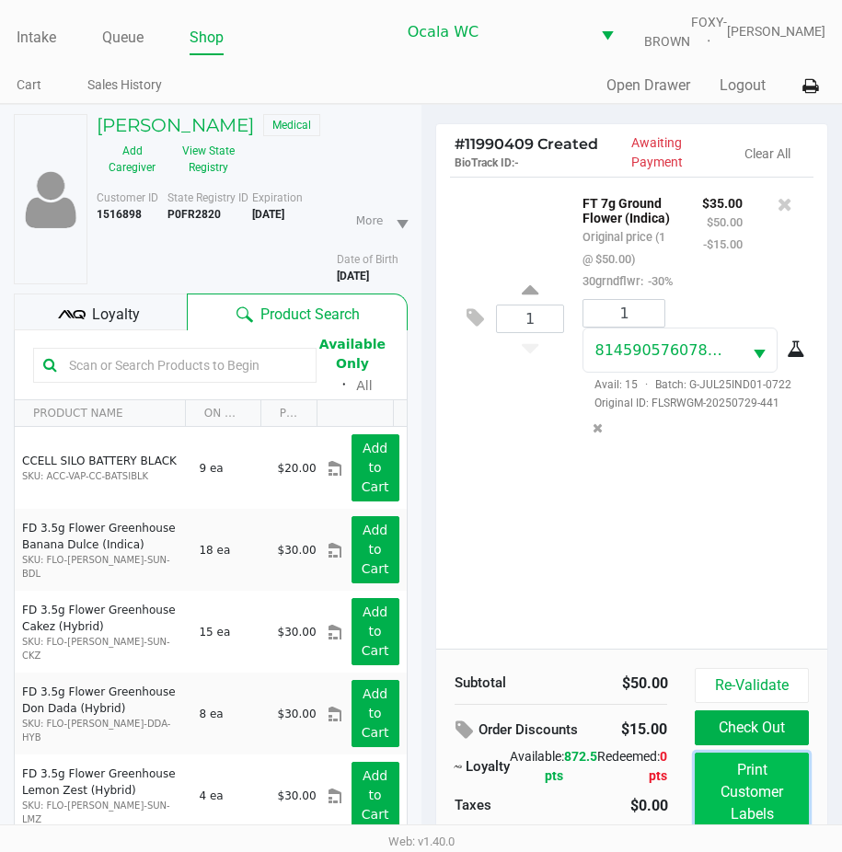
click at [770, 781] on button "Print Customer Labels" at bounding box center [751, 792] width 113 height 79
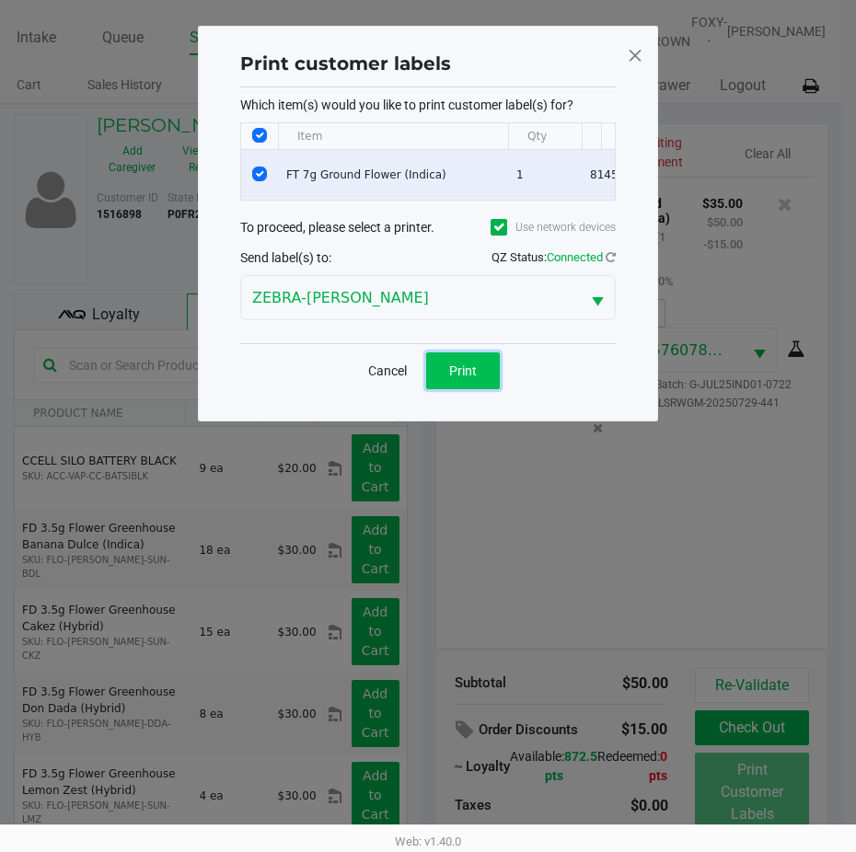
click at [478, 383] on button "Print" at bounding box center [463, 371] width 74 height 37
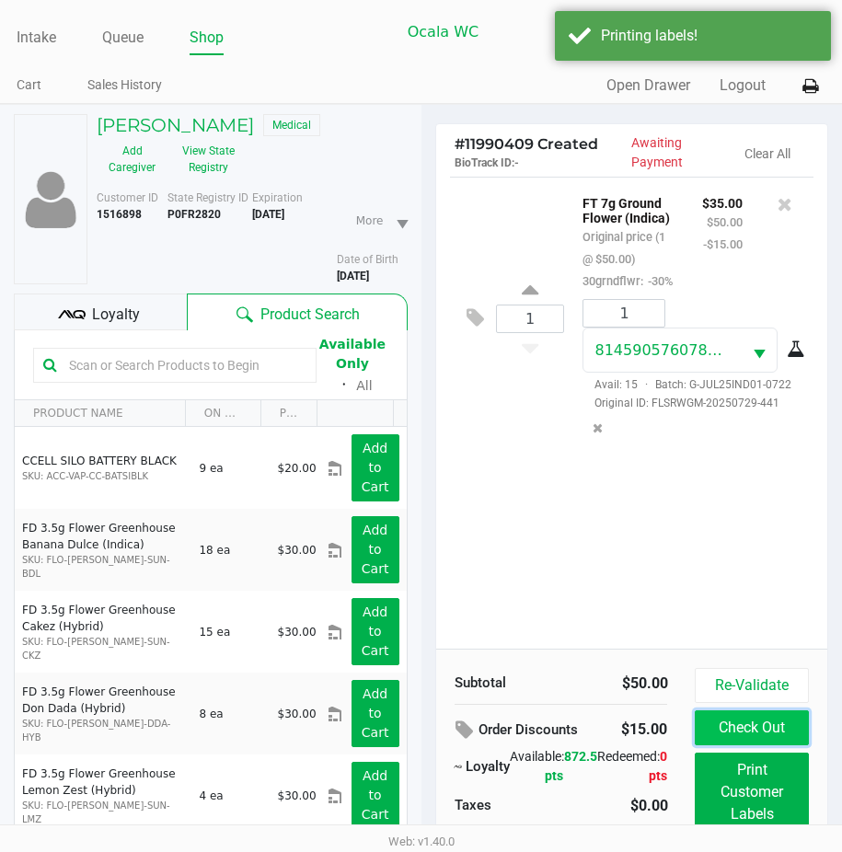
click at [747, 731] on button "Check Out" at bounding box center [751, 728] width 113 height 35
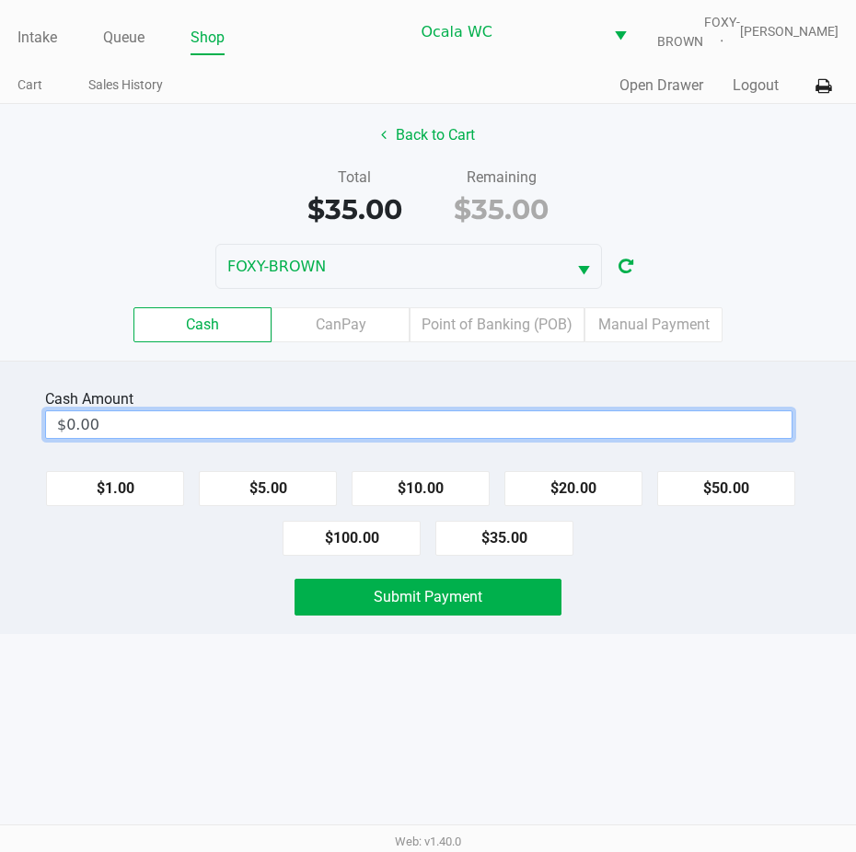
click at [87, 435] on input "$0.00" at bounding box center [419, 424] width 746 height 27
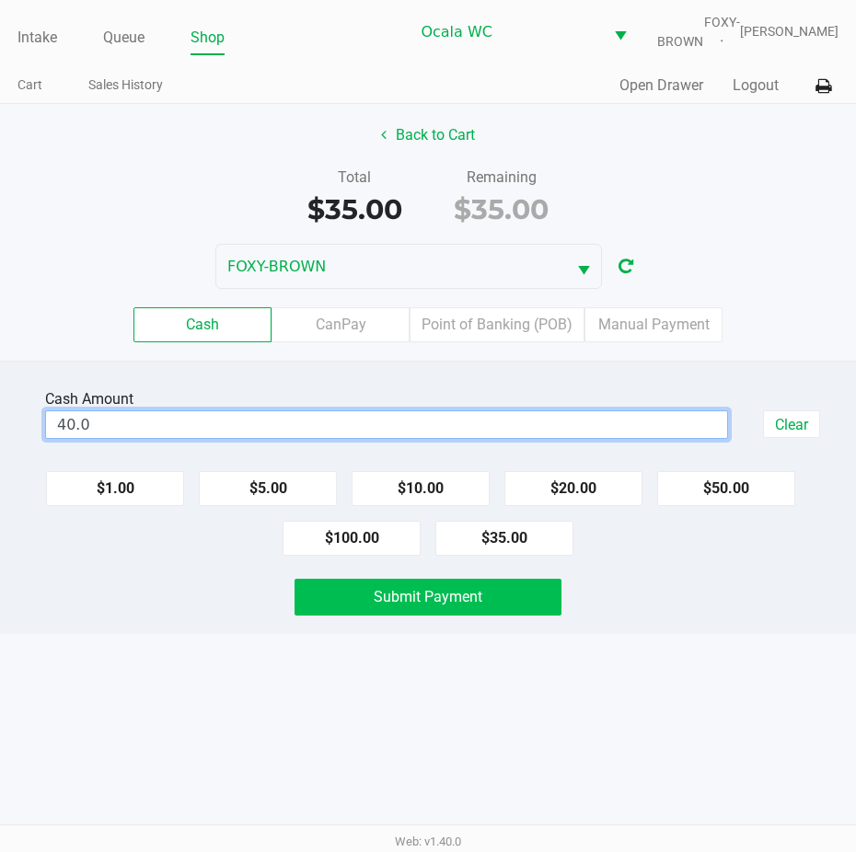
click at [394, 616] on button "Submit Payment" at bounding box center [428, 597] width 267 height 37
type input "$40.00"
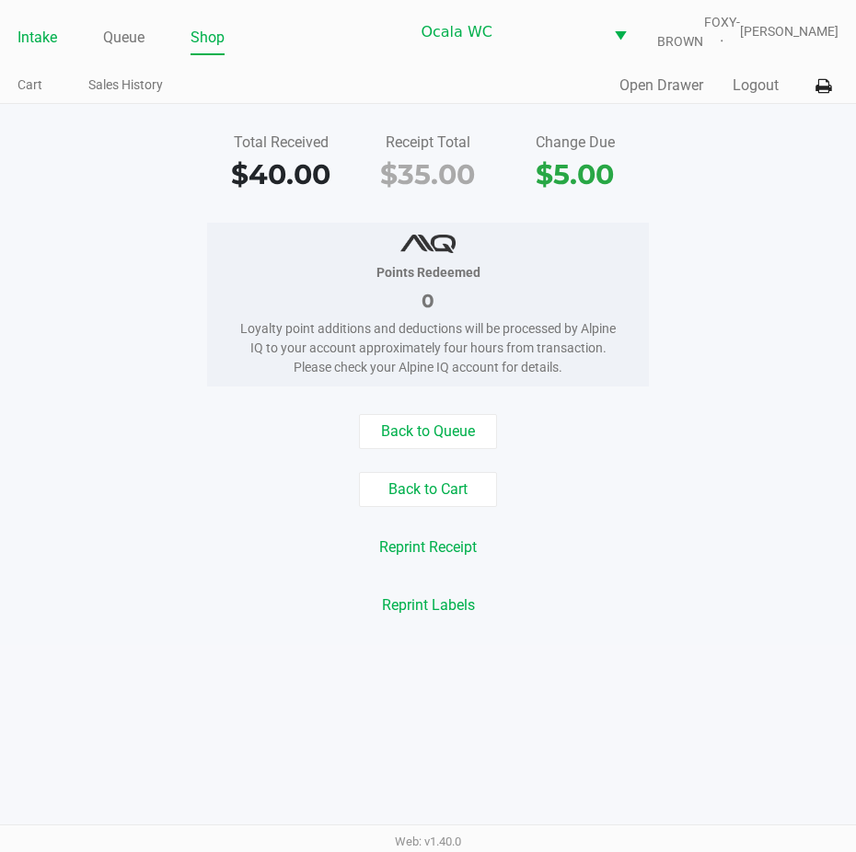
click at [37, 51] on link "Intake" at bounding box center [37, 38] width 40 height 26
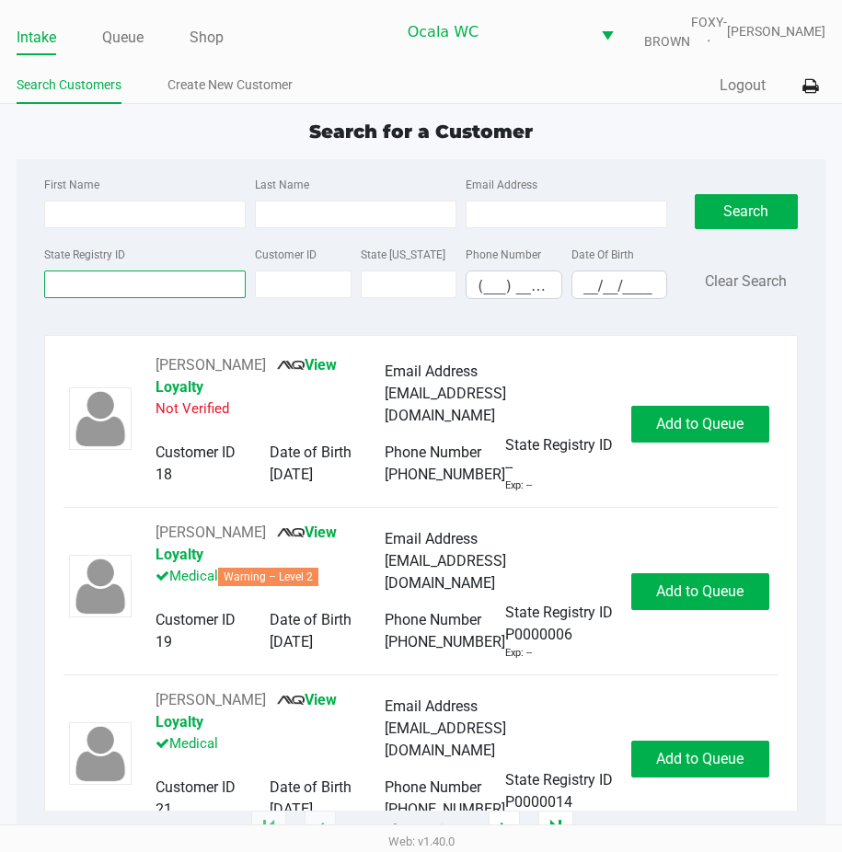
click at [64, 298] on input "State Registry ID" at bounding box center [145, 285] width 202 height 28
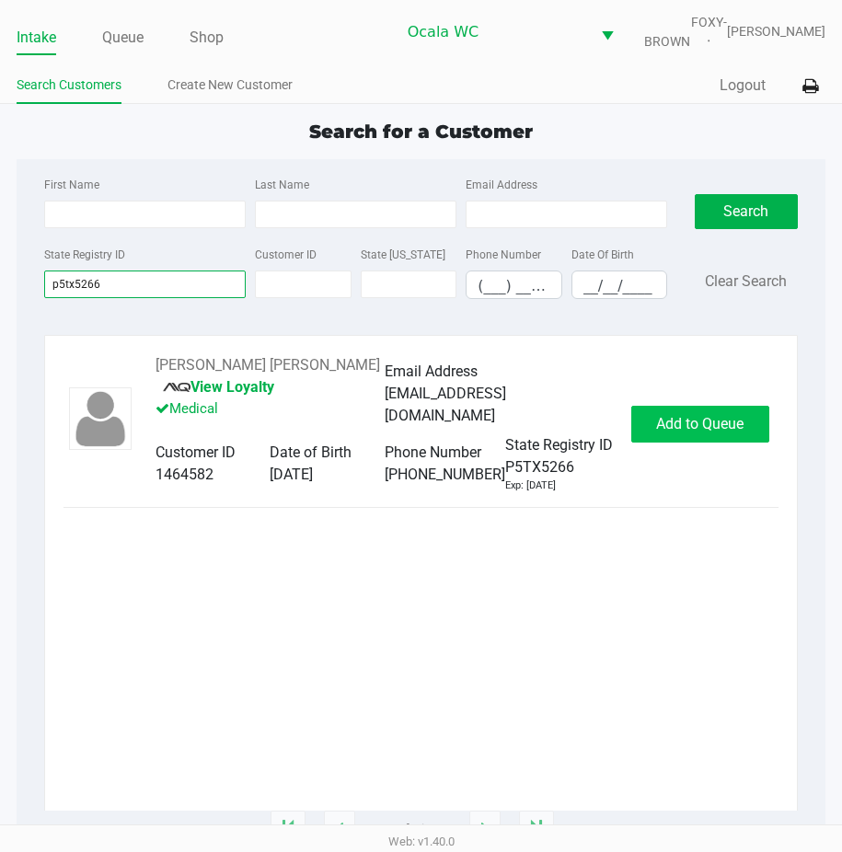
type input "p5tx5266"
click at [696, 426] on button "Add to Queue" at bounding box center [701, 424] width 138 height 37
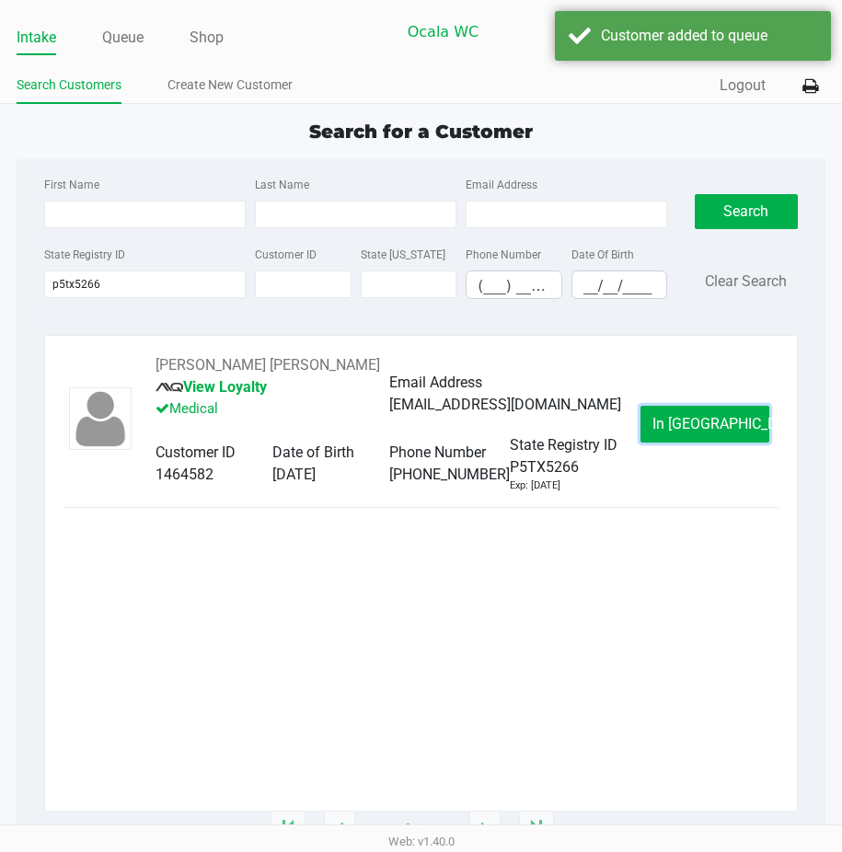
click at [696, 426] on button "In [GEOGRAPHIC_DATA]" at bounding box center [705, 424] width 129 height 37
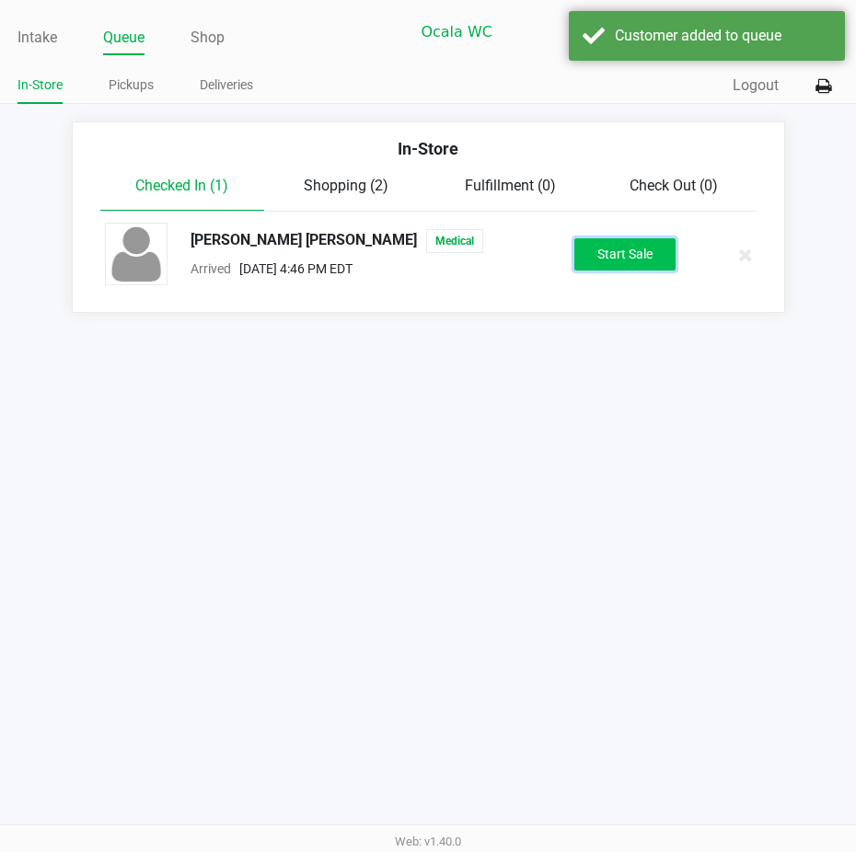
click at [649, 260] on button "Start Sale" at bounding box center [624, 254] width 101 height 32
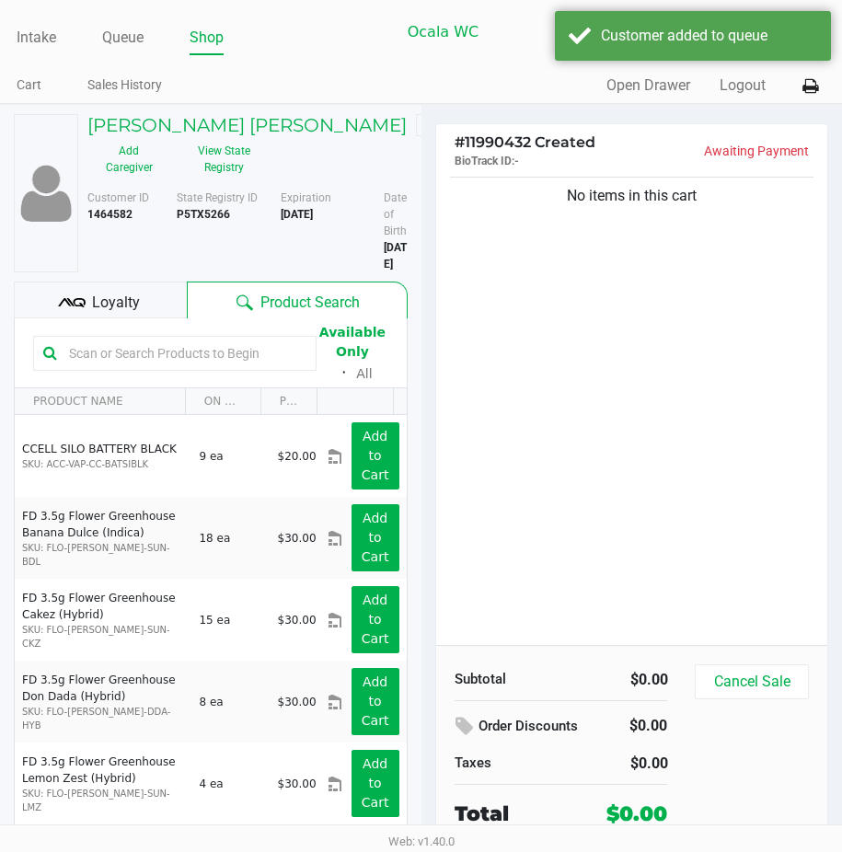
click at [100, 314] on span "Loyalty" at bounding box center [116, 303] width 48 height 22
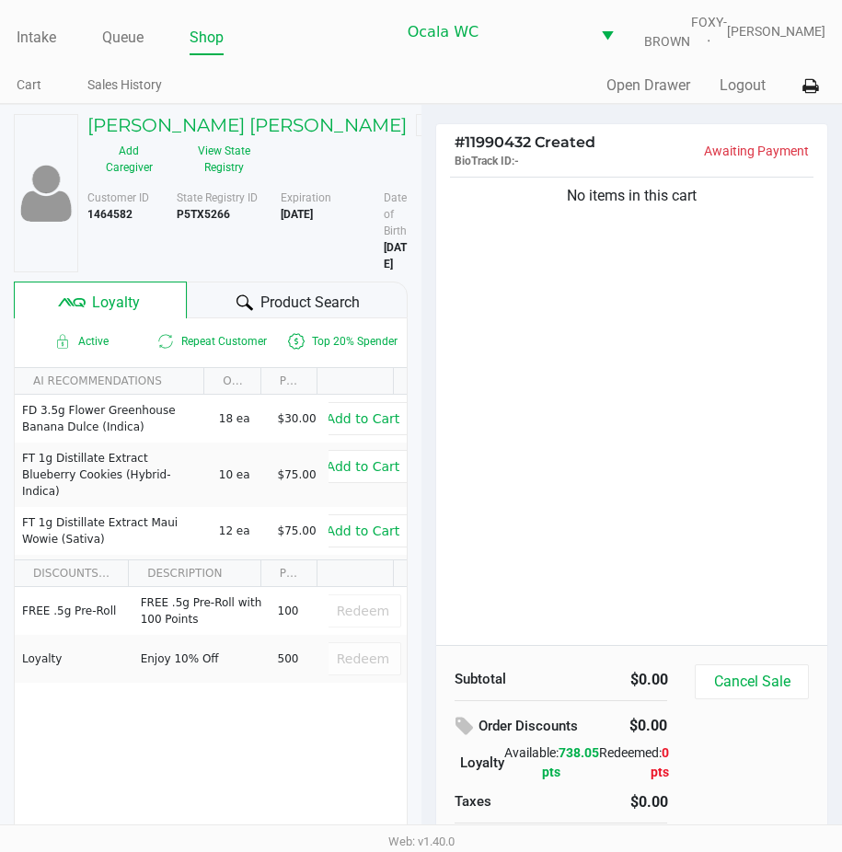
click at [228, 319] on div "Product Search" at bounding box center [297, 300] width 220 height 37
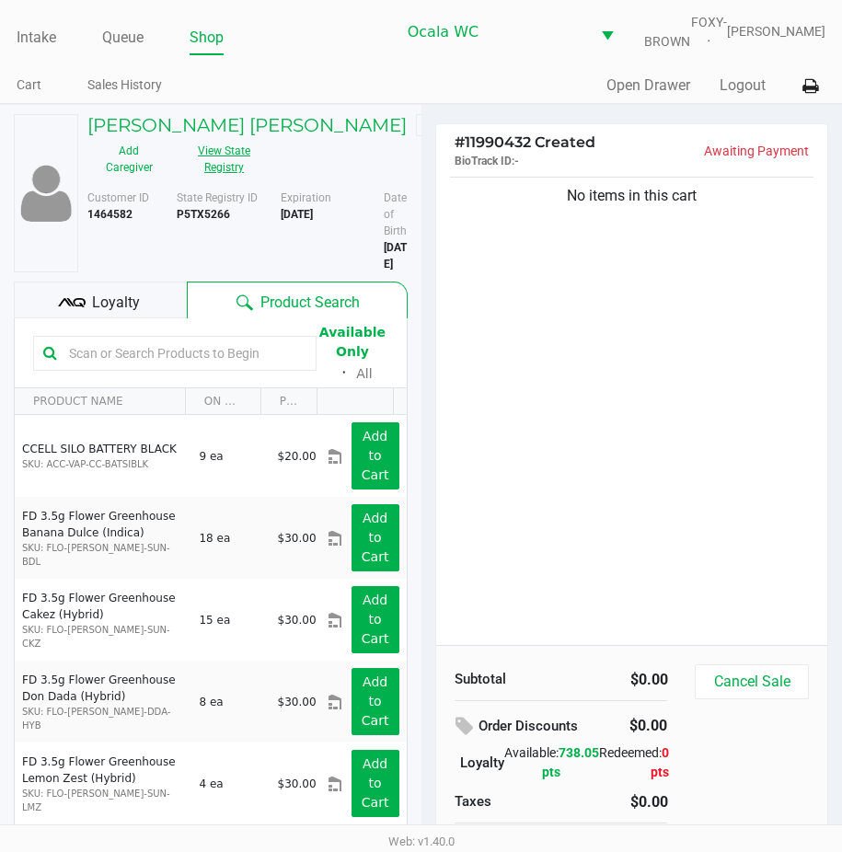
click at [207, 175] on button "View State Registry" at bounding box center [219, 159] width 96 height 46
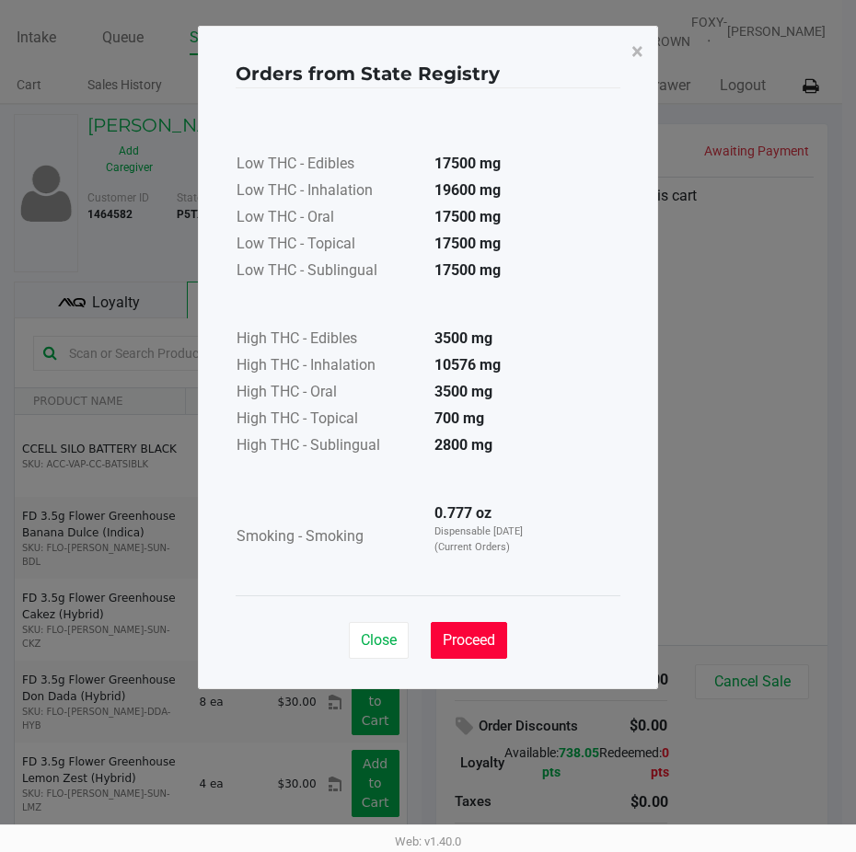
click at [465, 640] on span "Proceed" at bounding box center [469, 640] width 52 height 17
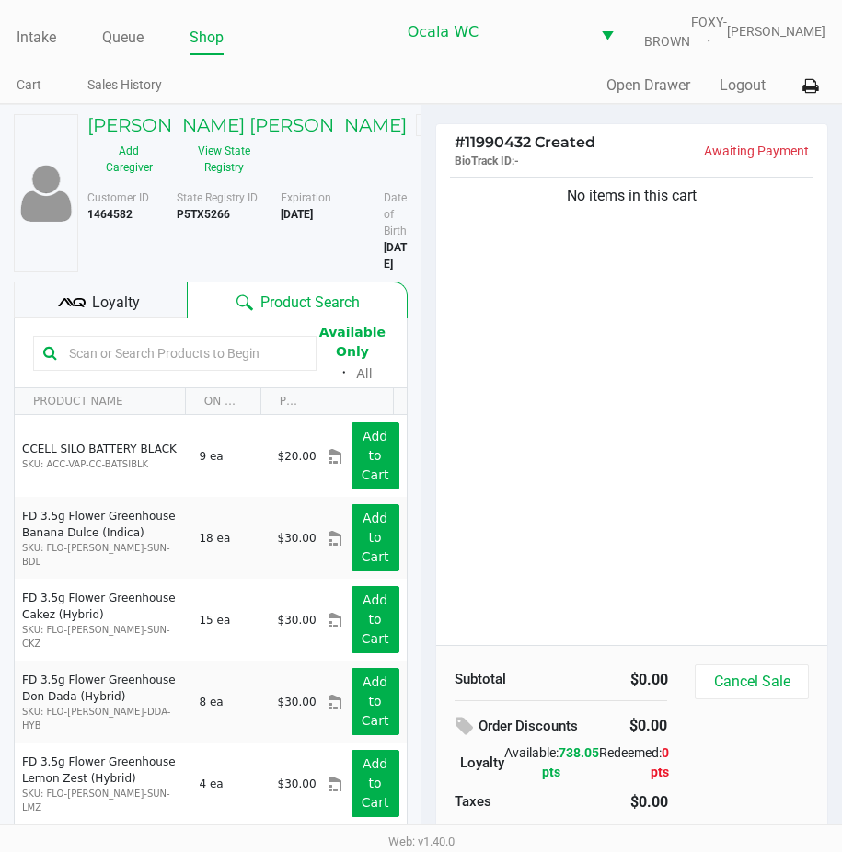
click at [74, 367] on input "text" at bounding box center [184, 354] width 245 height 28
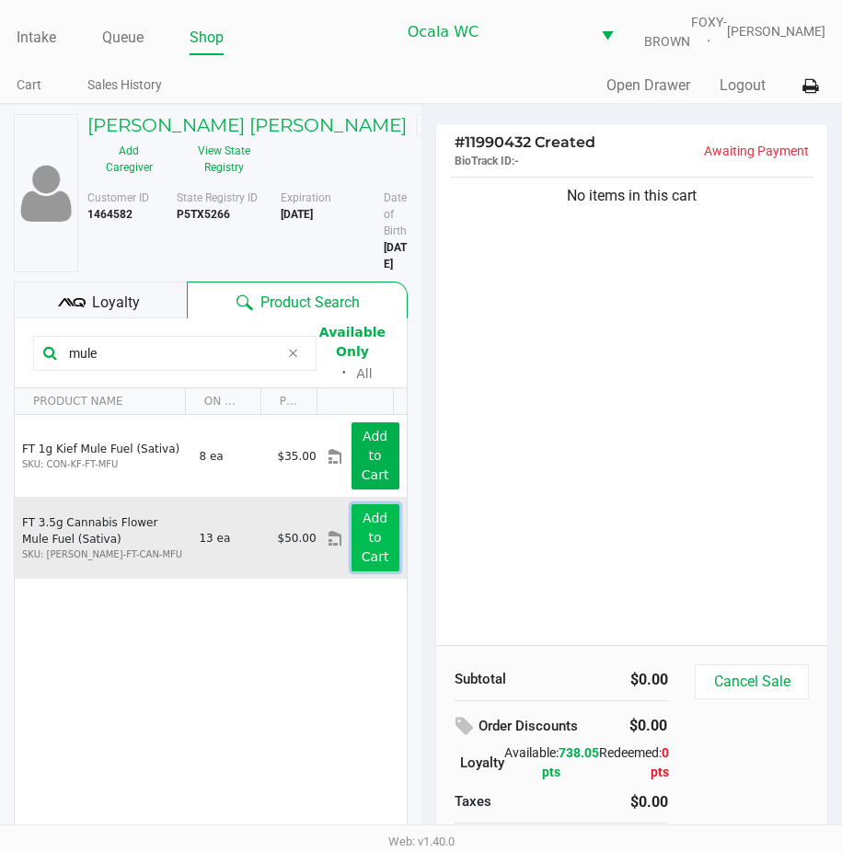
click at [370, 570] on button "Add to Cart" at bounding box center [376, 537] width 48 height 67
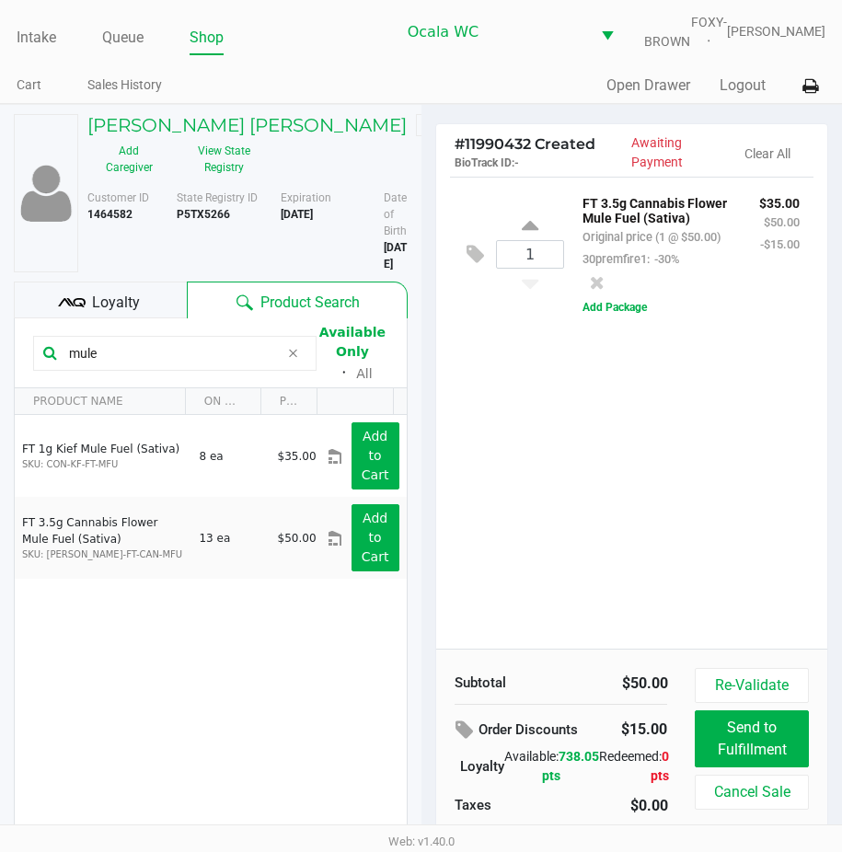
drag, startPoint x: 115, startPoint y: 384, endPoint x: 56, endPoint y: 388, distance: 59.1
click at [58, 371] on div "mule" at bounding box center [175, 353] width 284 height 35
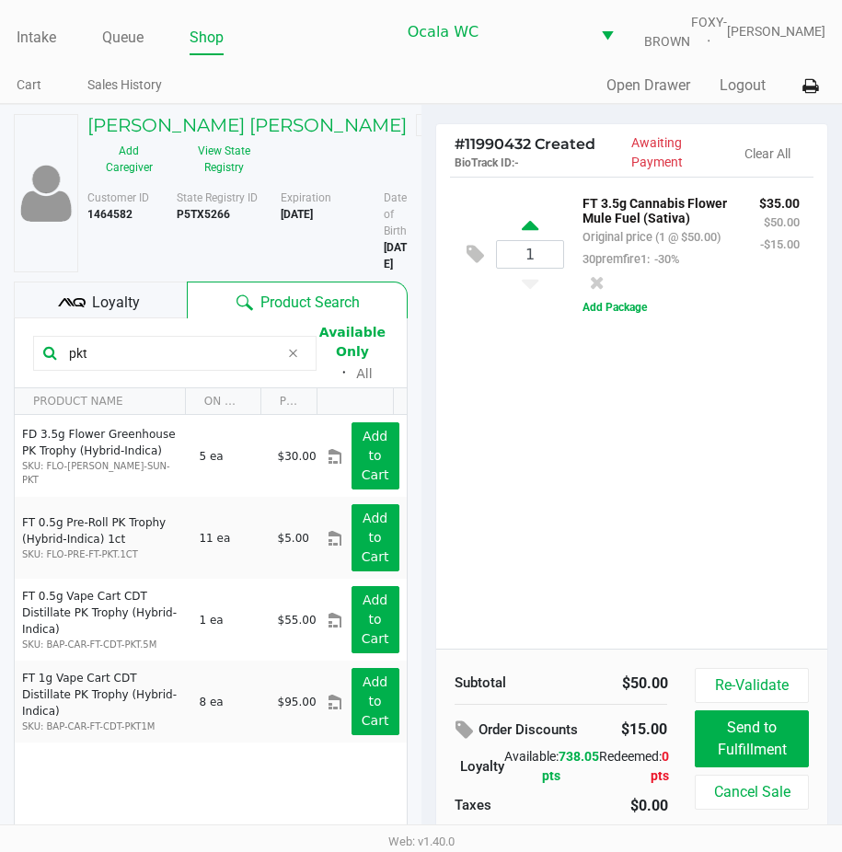
type input "pkt"
click at [534, 240] on icon at bounding box center [530, 228] width 17 height 23
type input "2"
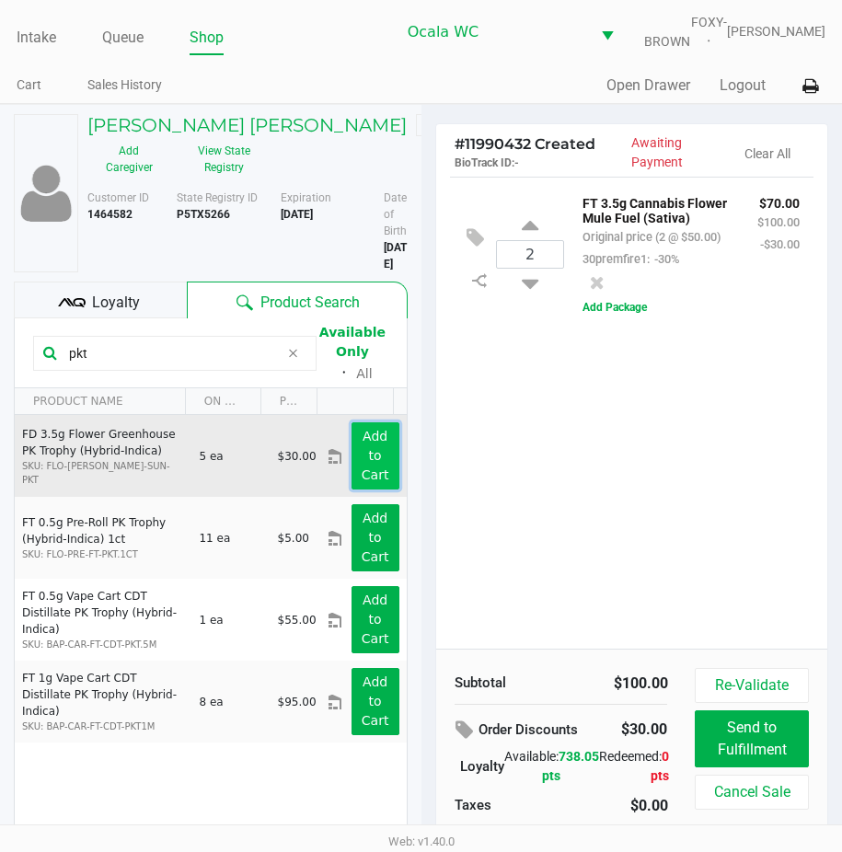
click at [362, 469] on app-button-loader "Add to Cart" at bounding box center [376, 455] width 28 height 53
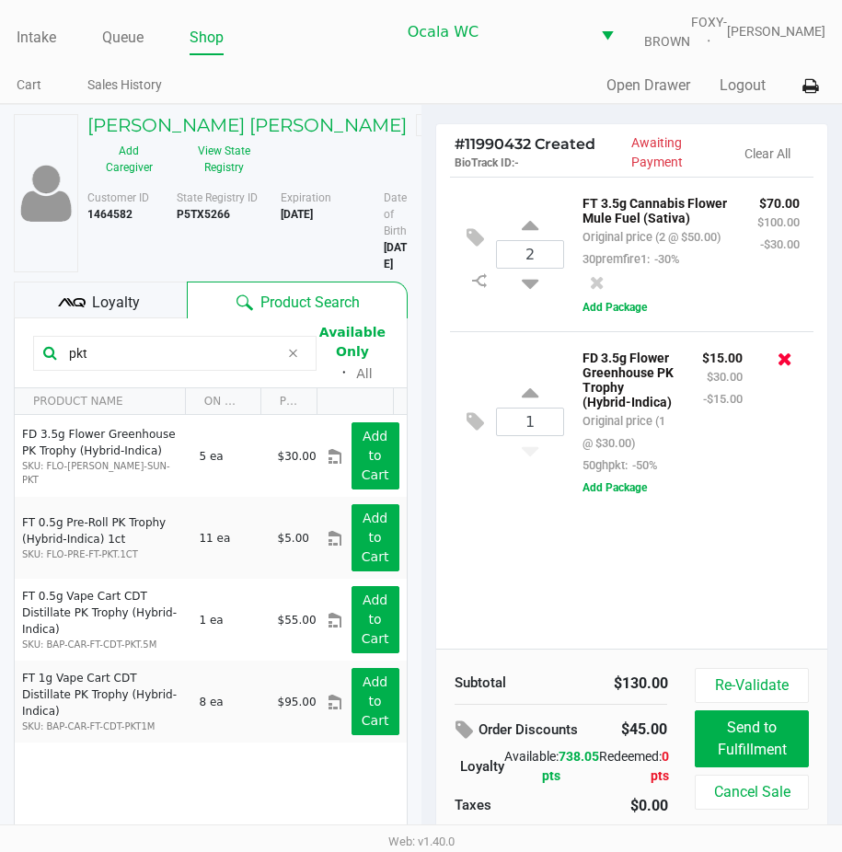
click at [780, 368] on icon at bounding box center [785, 359] width 15 height 18
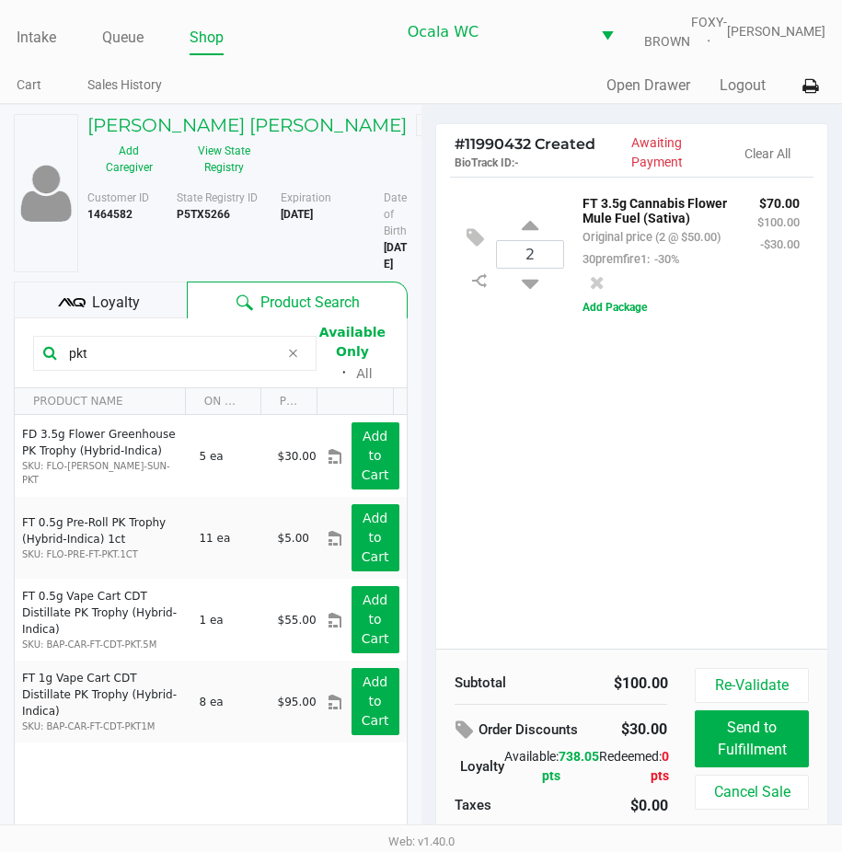
drag, startPoint x: 95, startPoint y: 376, endPoint x: 8, endPoint y: 353, distance: 89.3
click at [10, 355] on div "[PERSON_NAME] [PERSON_NAME] Medical Add Caregiver View State Registry Customer …" at bounding box center [211, 518] width 422 height 827
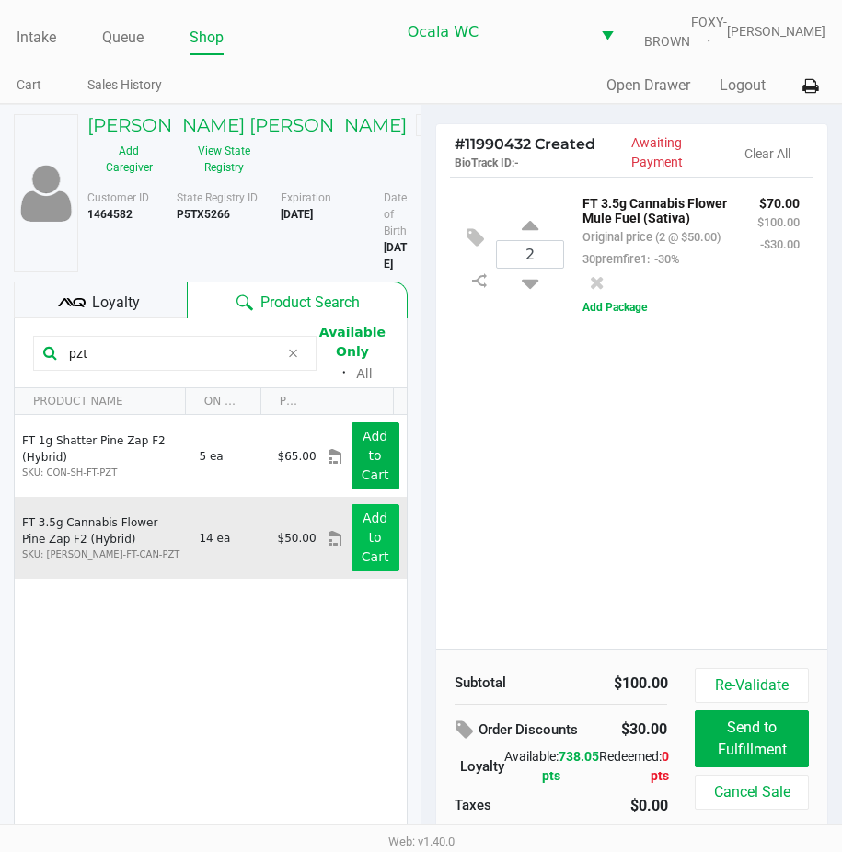
type input "pzt"
click at [352, 544] on button "Add to Cart" at bounding box center [376, 537] width 48 height 67
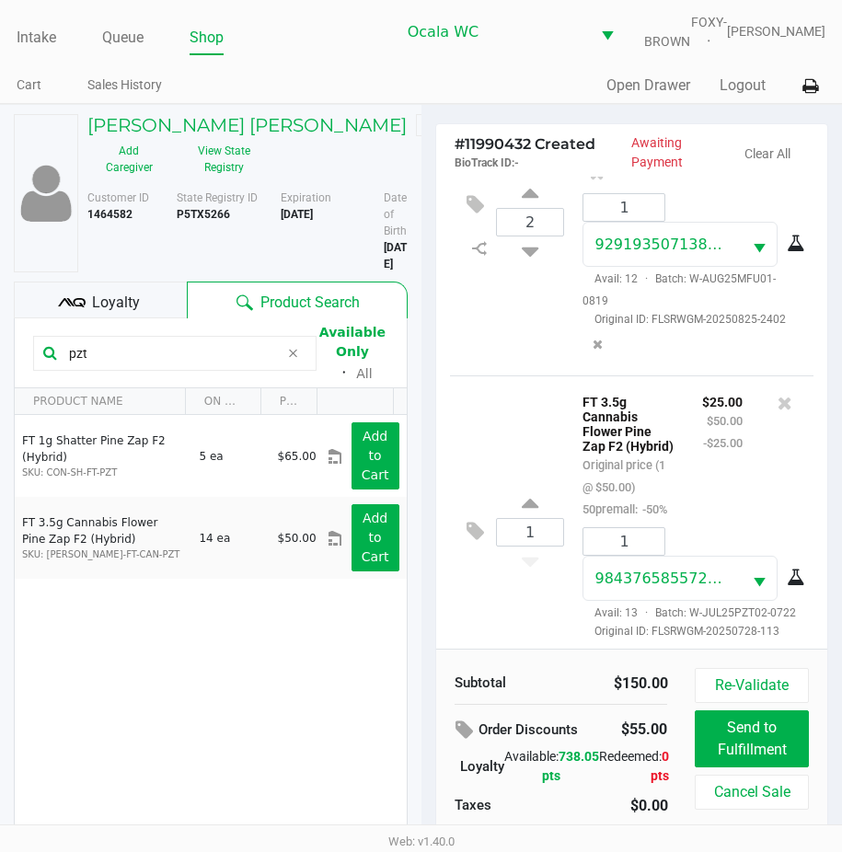
scroll to position [263, 0]
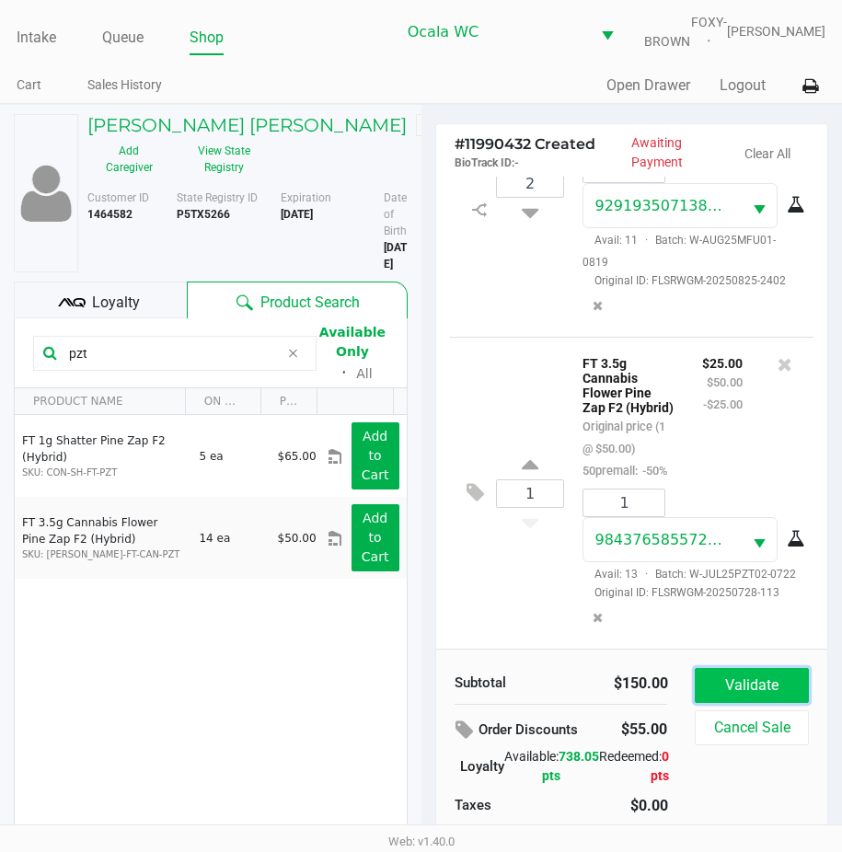
click at [733, 696] on button "Validate" at bounding box center [751, 685] width 113 height 35
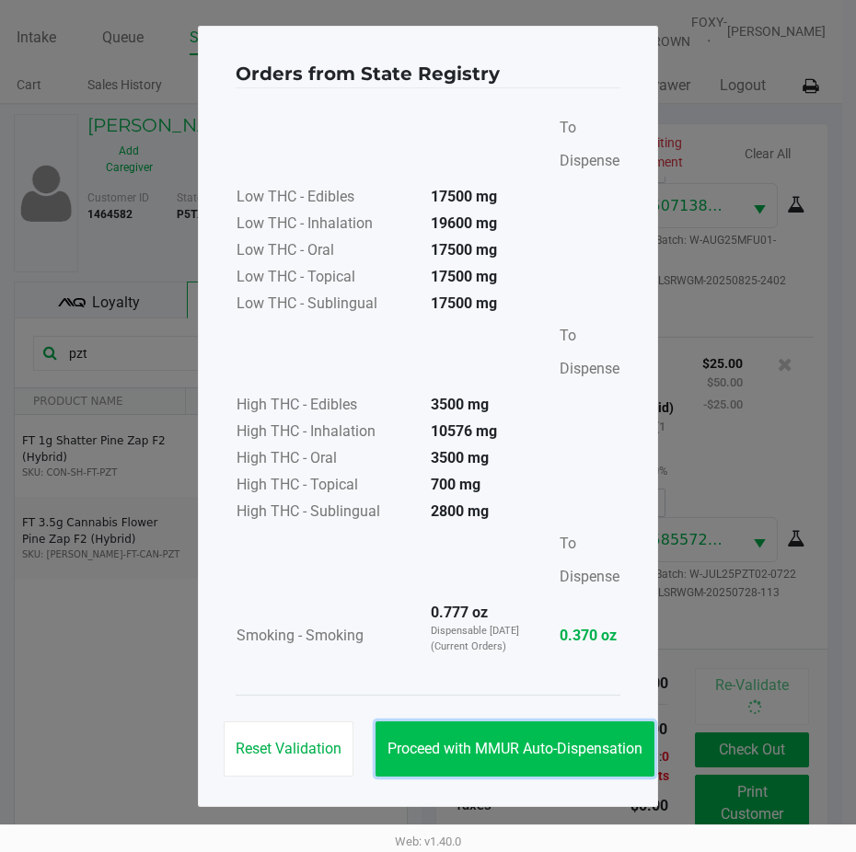
click at [543, 741] on span "Proceed with MMUR Auto-Dispensation" at bounding box center [515, 748] width 255 height 17
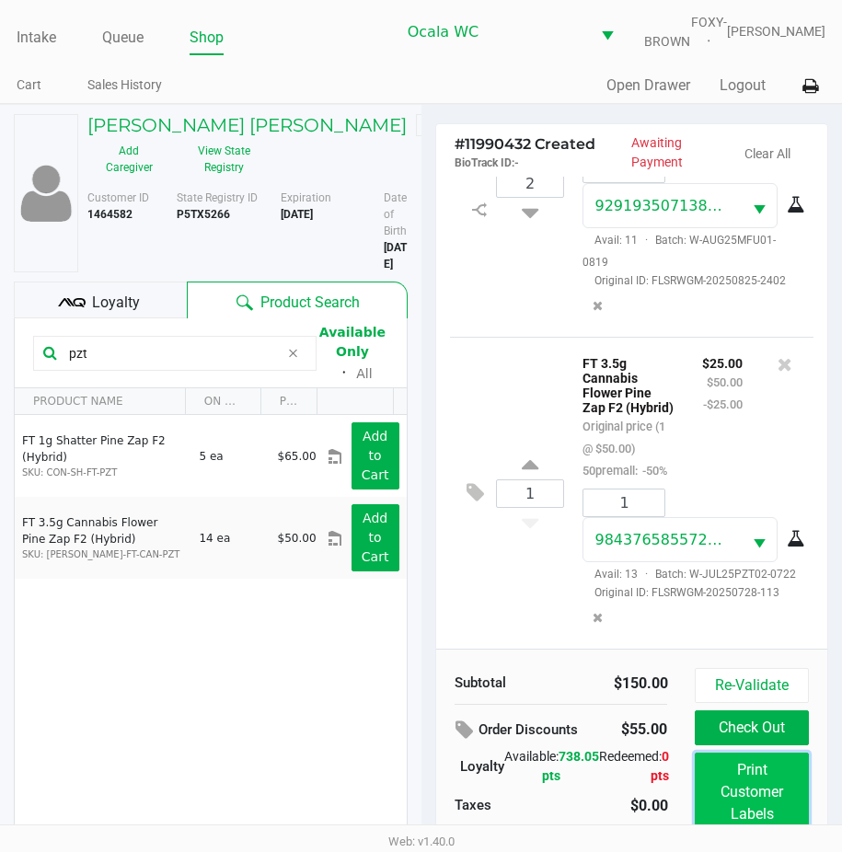
click at [736, 787] on button "Print Customer Labels" at bounding box center [751, 792] width 113 height 79
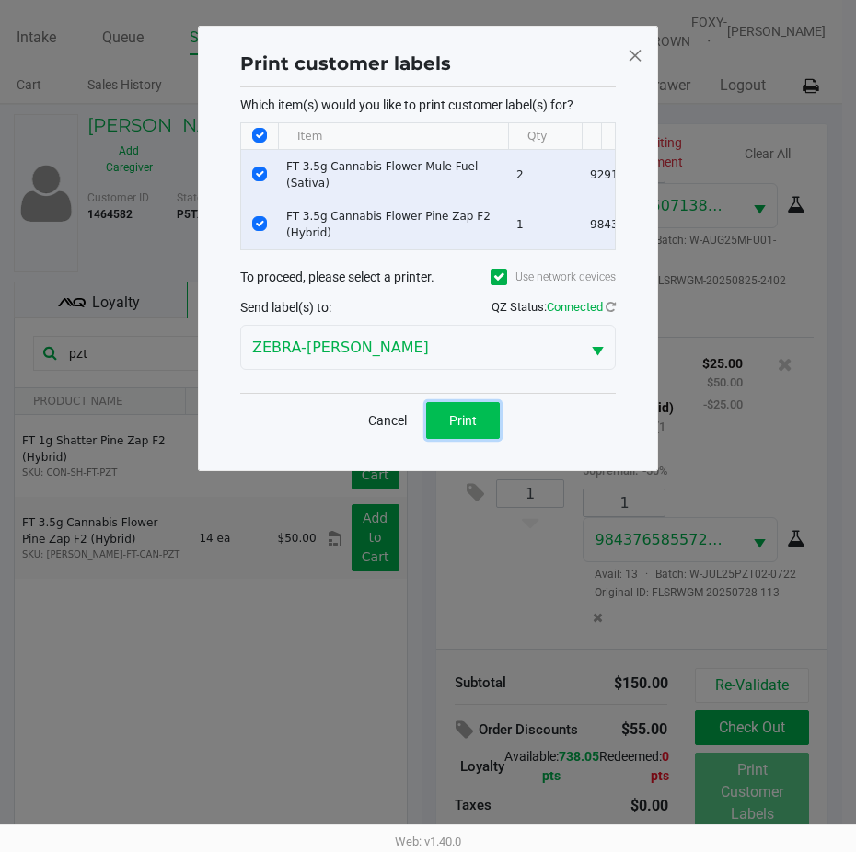
click at [460, 428] on span "Print" at bounding box center [463, 420] width 28 height 15
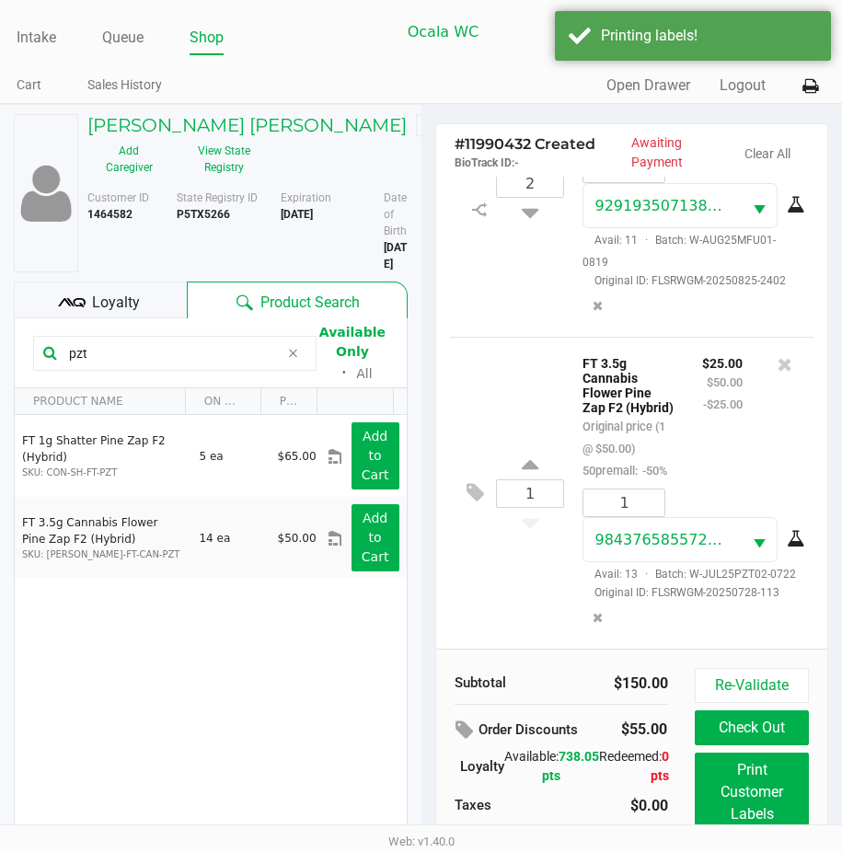
click at [145, 319] on div "Loyalty" at bounding box center [100, 300] width 173 height 37
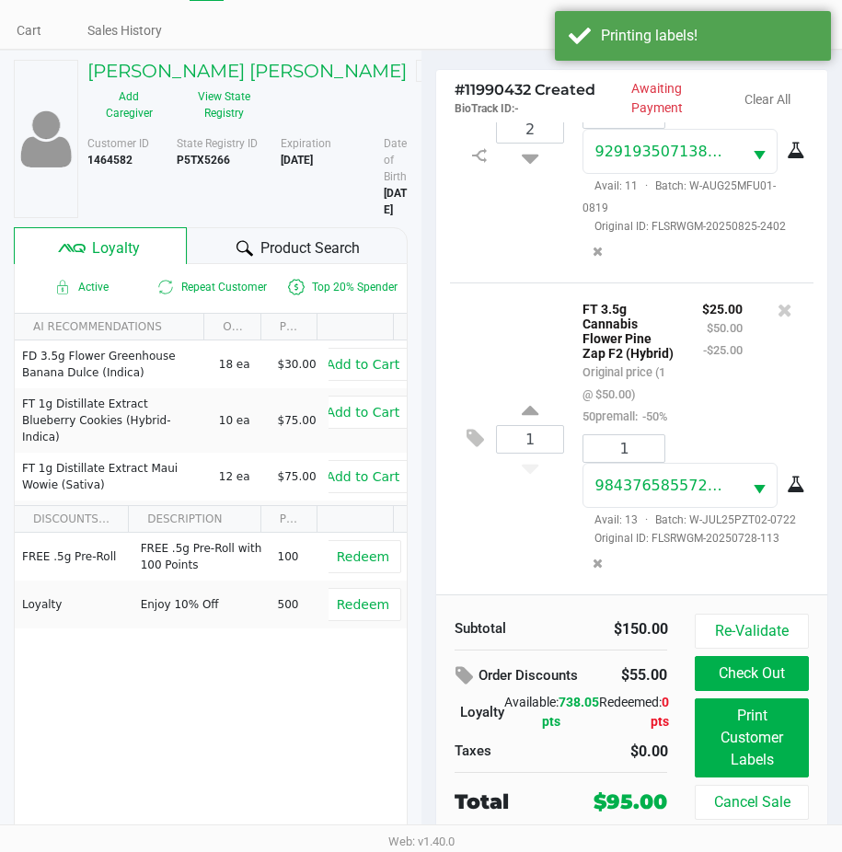
scroll to position [104, 0]
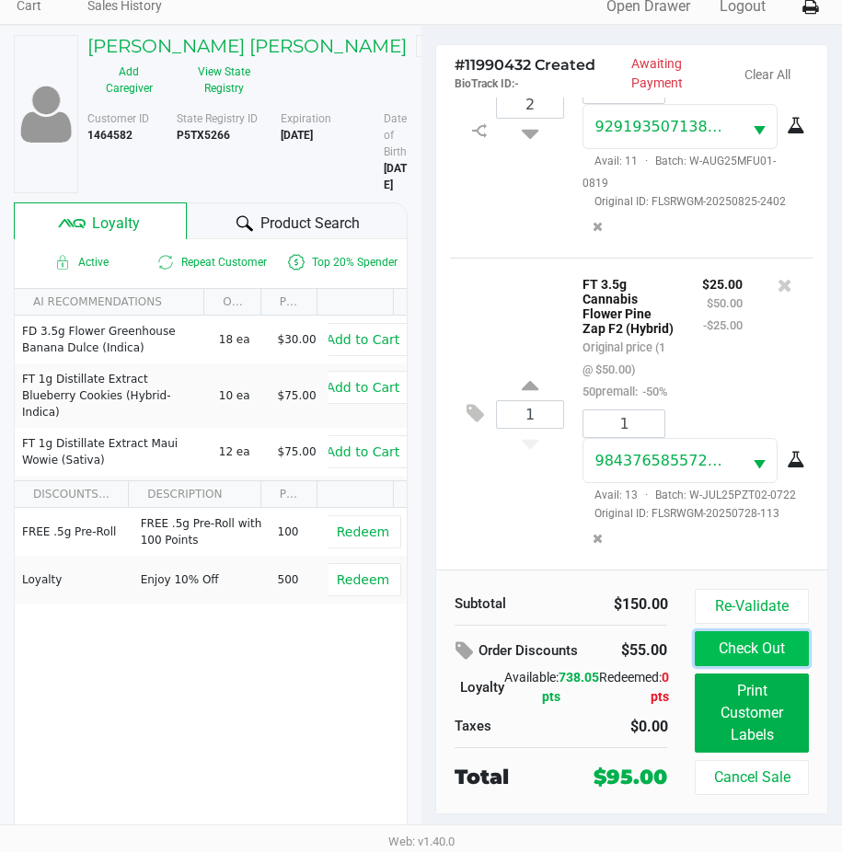
click at [770, 632] on button "Check Out" at bounding box center [751, 649] width 113 height 35
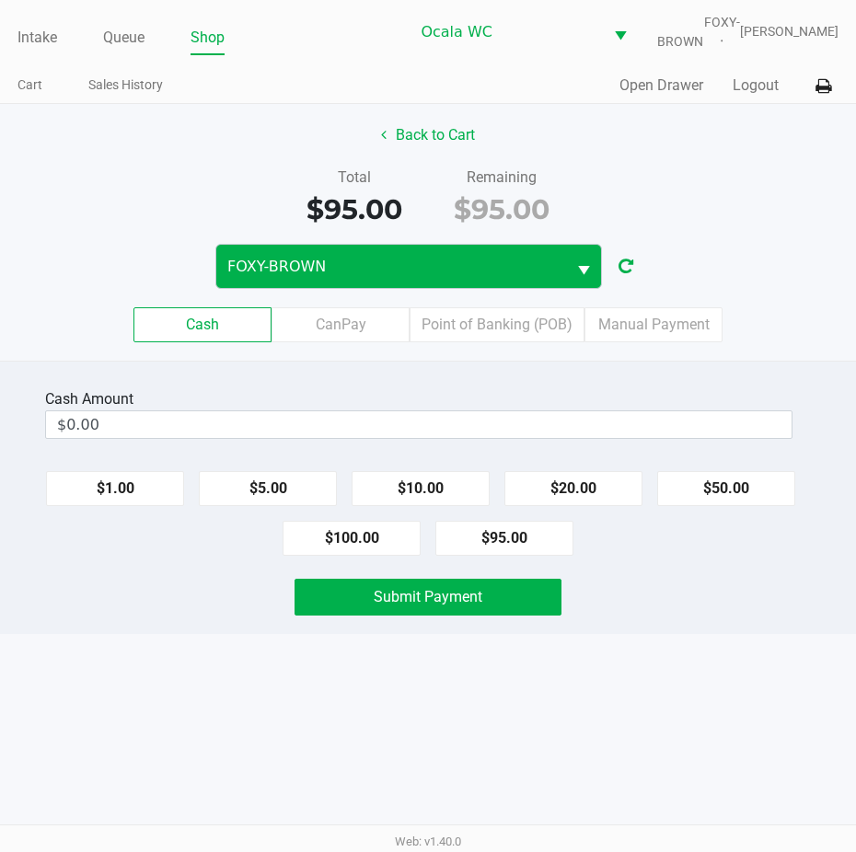
click at [361, 556] on button "$100.00" at bounding box center [352, 538] width 138 height 35
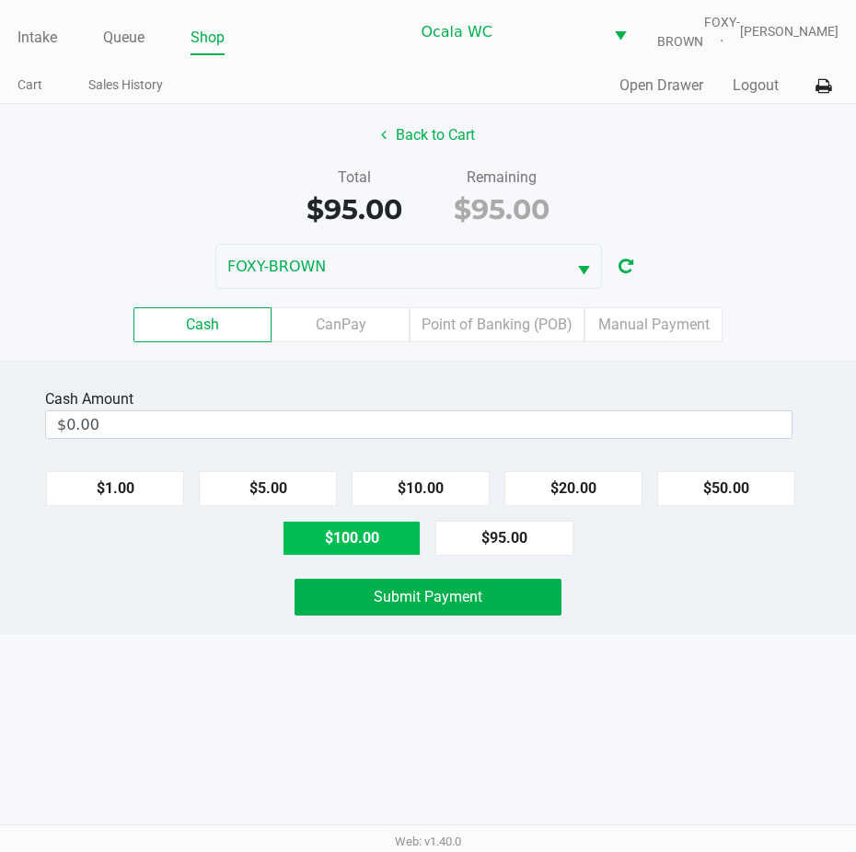
type input "$100.00"
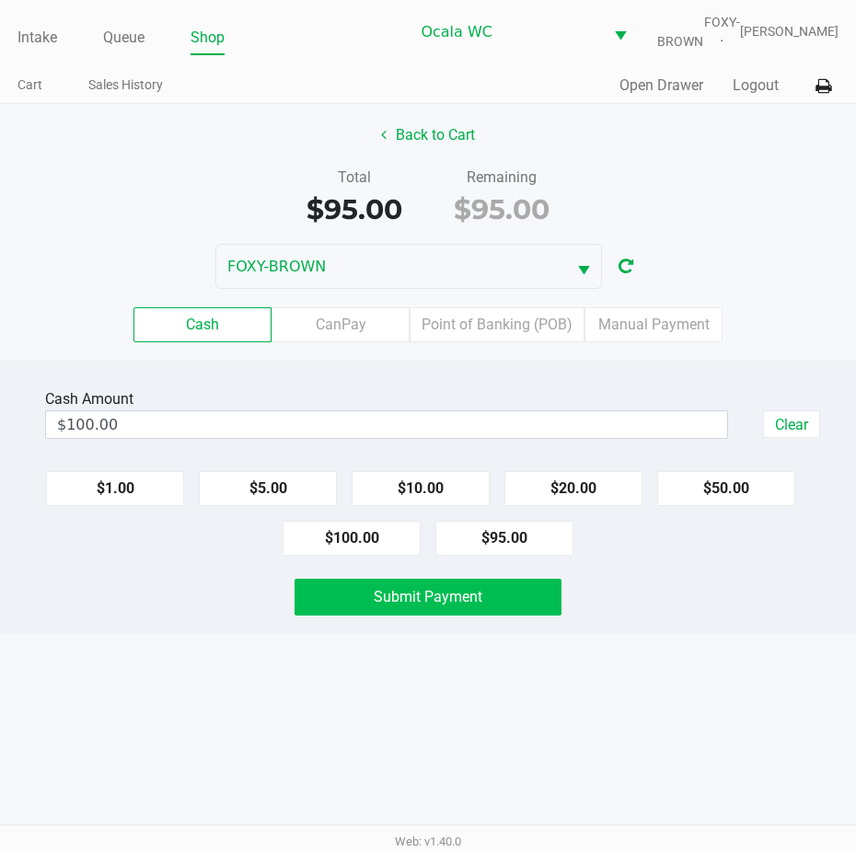
click at [351, 608] on button "Submit Payment" at bounding box center [428, 597] width 267 height 37
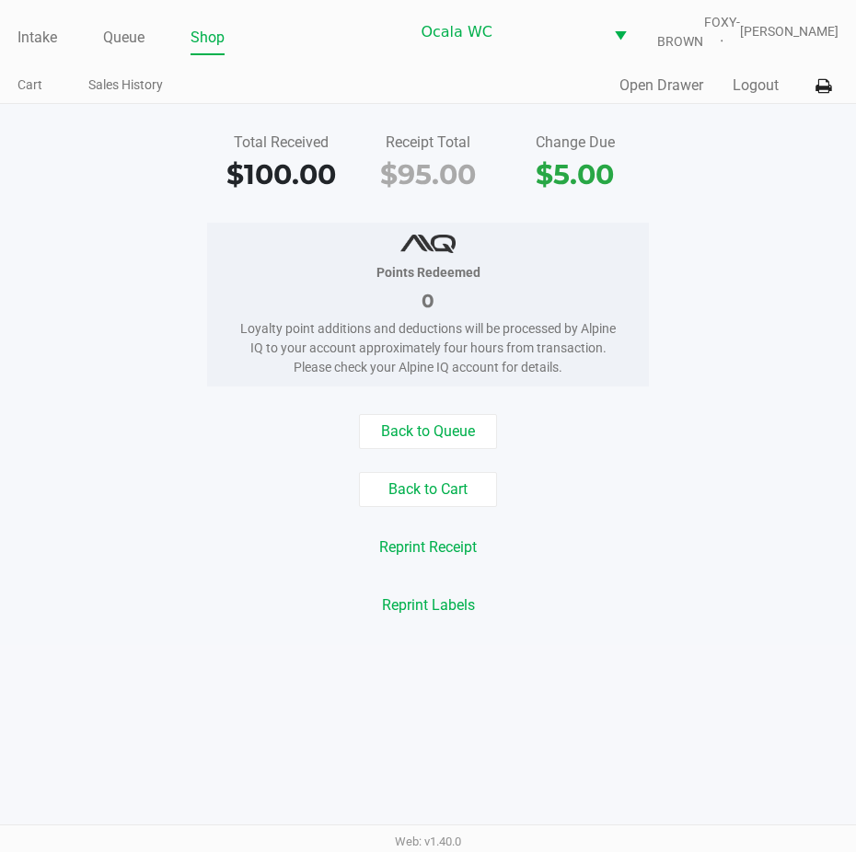
click at [29, 51] on link "Intake" at bounding box center [37, 38] width 40 height 26
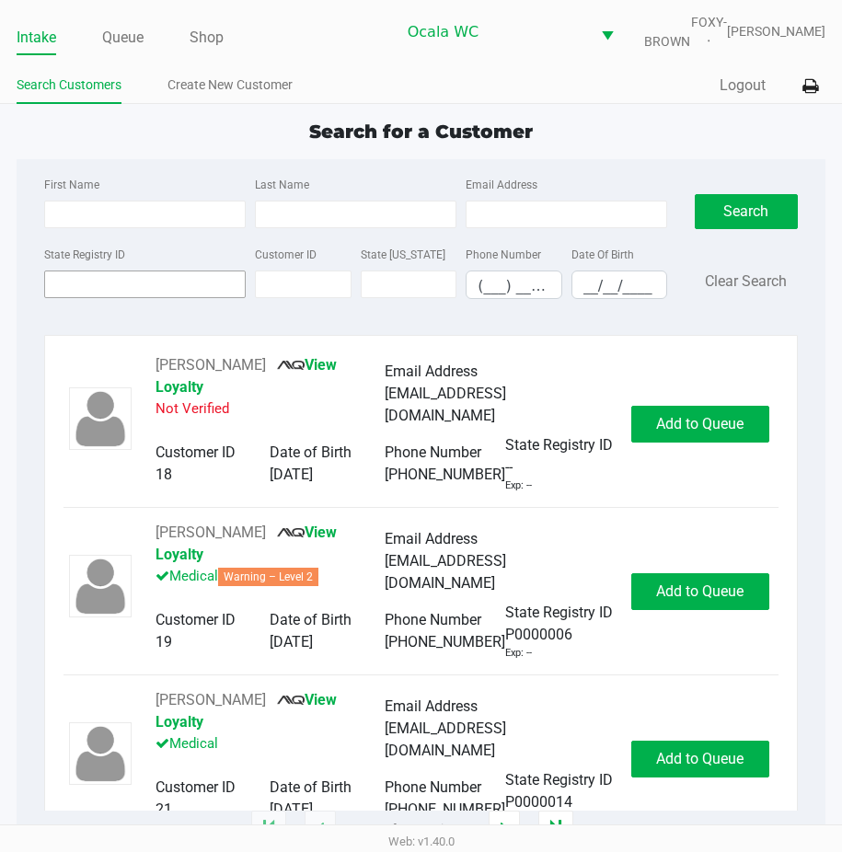
click at [117, 298] on input "State Registry ID" at bounding box center [145, 285] width 202 height 28
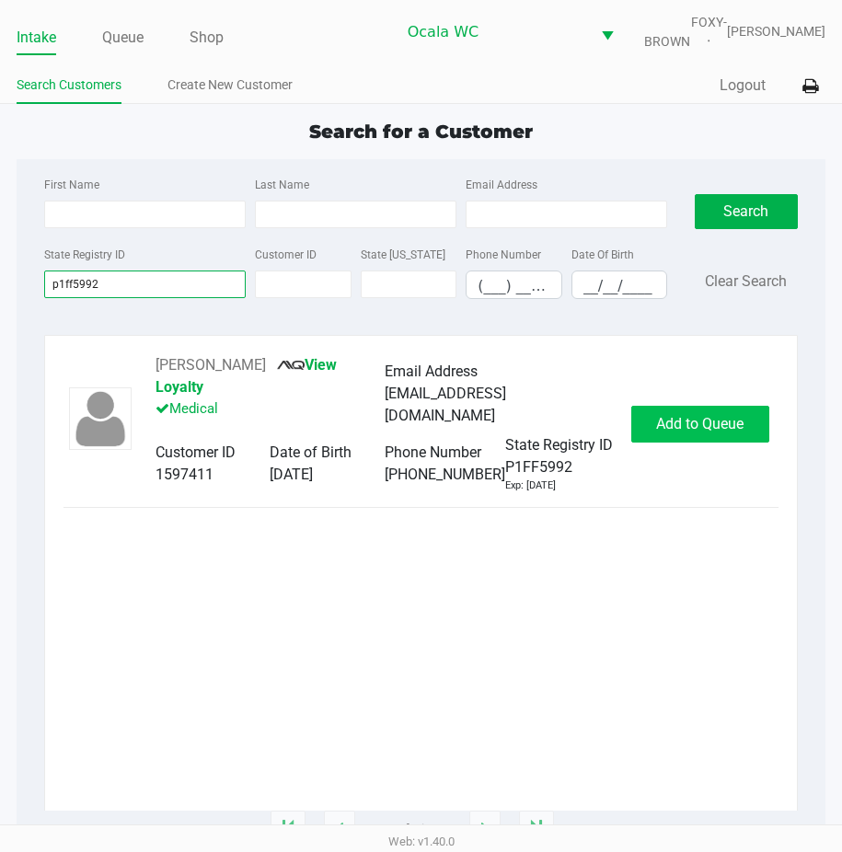
type input "p1ff5992"
click at [673, 435] on button "Add to Queue" at bounding box center [701, 424] width 138 height 37
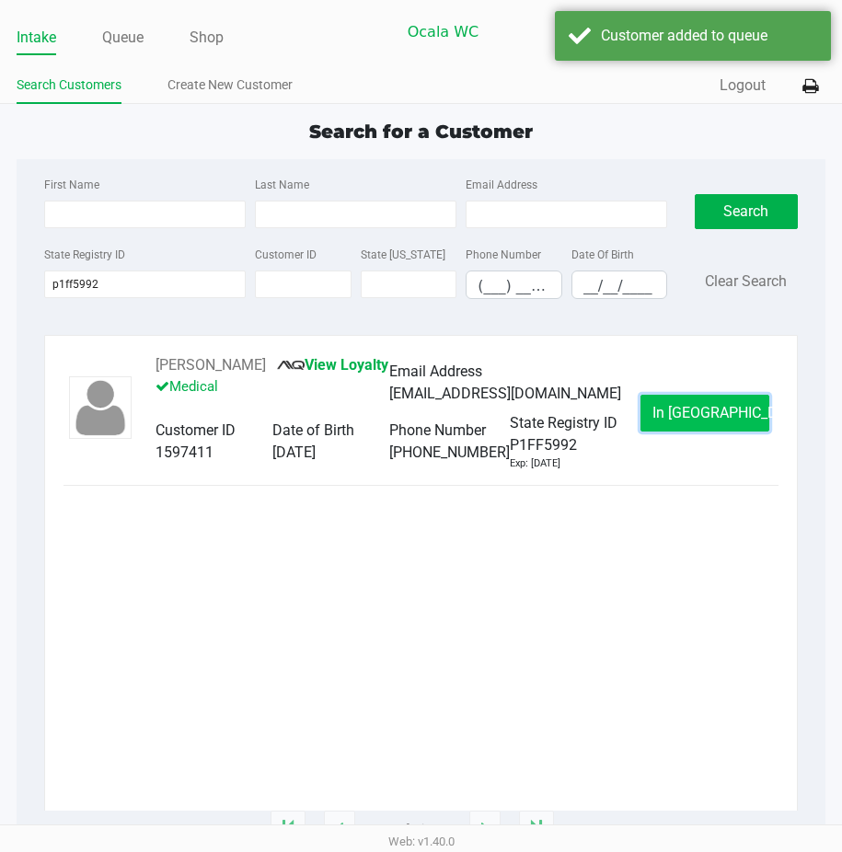
click at [661, 417] on button "In [GEOGRAPHIC_DATA]" at bounding box center [705, 413] width 129 height 37
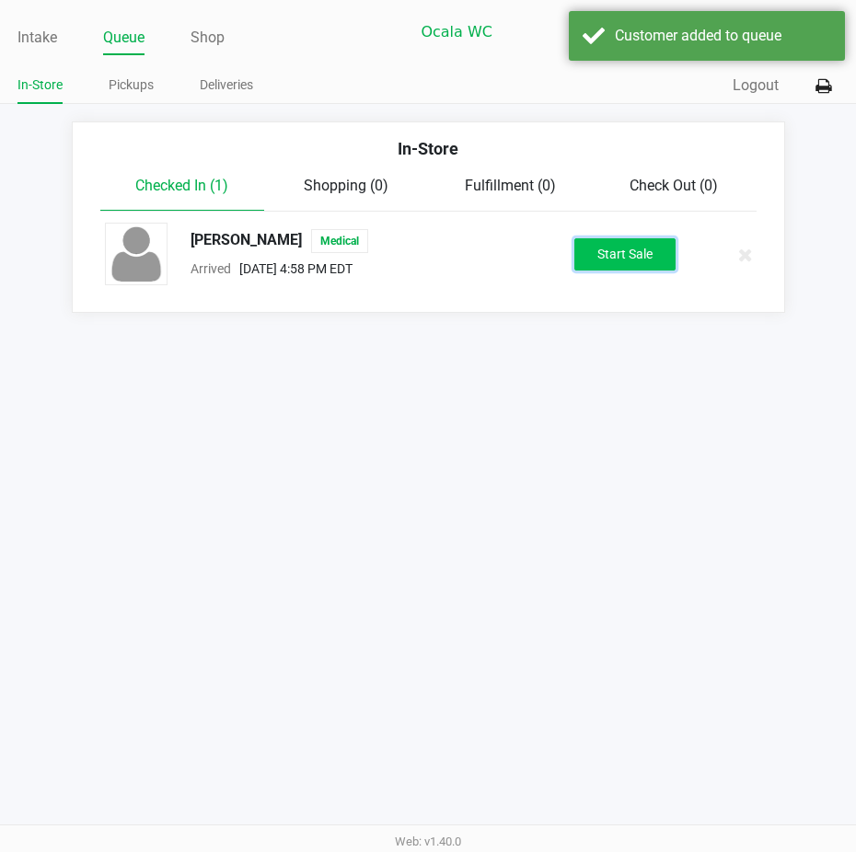
click at [611, 270] on button "Start Sale" at bounding box center [624, 254] width 101 height 32
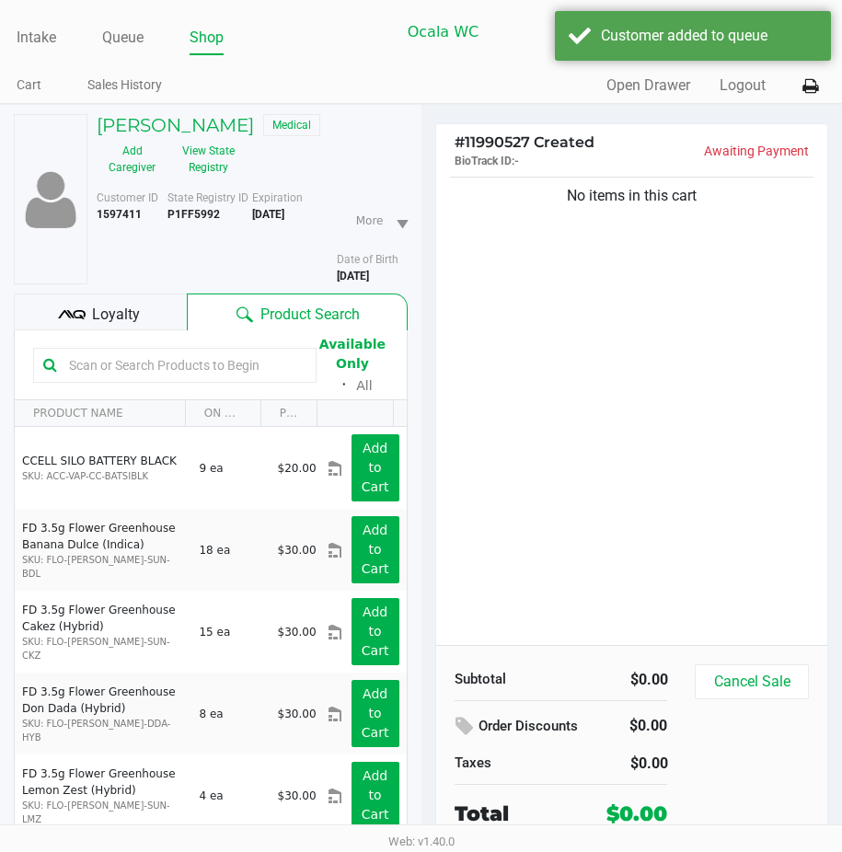
click at [144, 322] on div "Loyalty" at bounding box center [100, 312] width 173 height 37
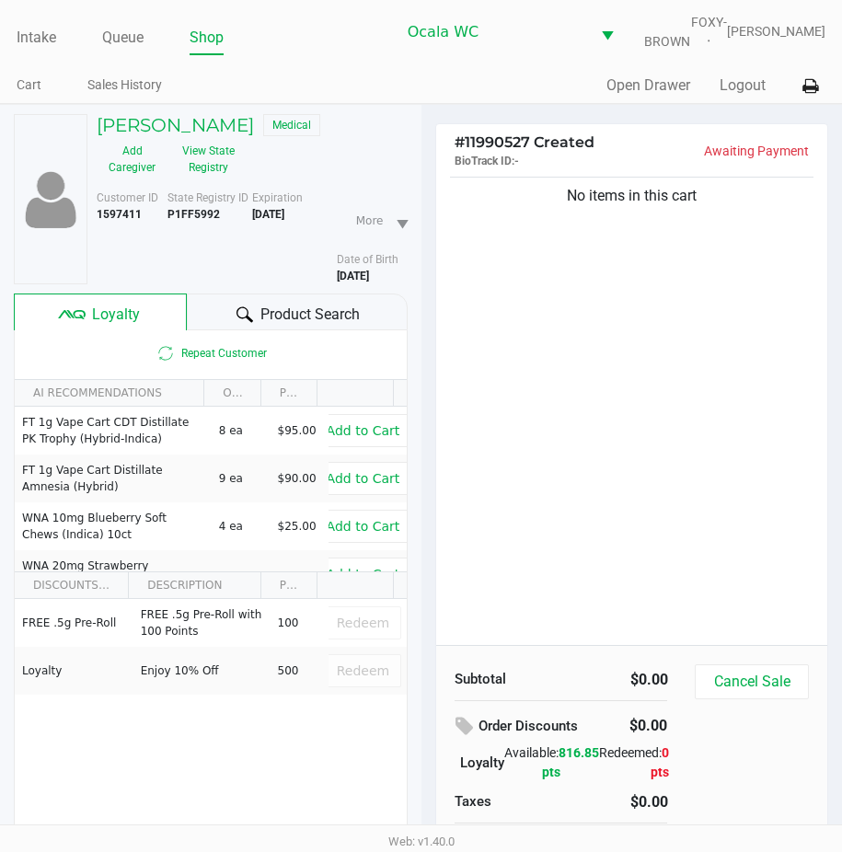
click at [239, 320] on icon at bounding box center [245, 315] width 17 height 16
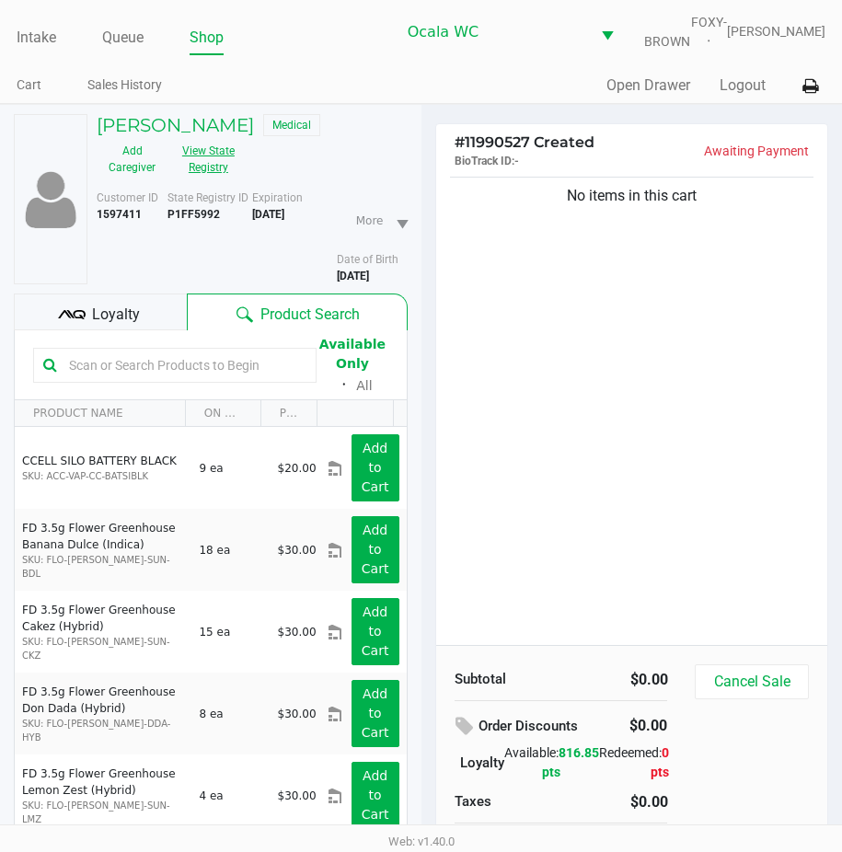
click at [205, 168] on button "View State Registry" at bounding box center [203, 159] width 71 height 46
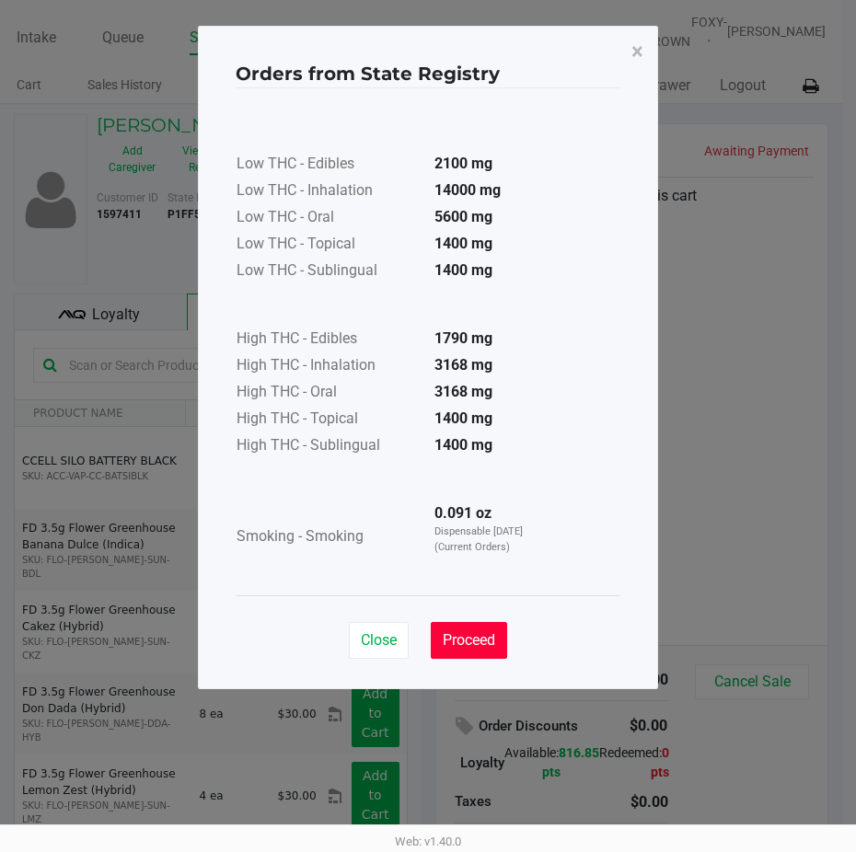
click at [461, 642] on span "Proceed" at bounding box center [469, 640] width 52 height 17
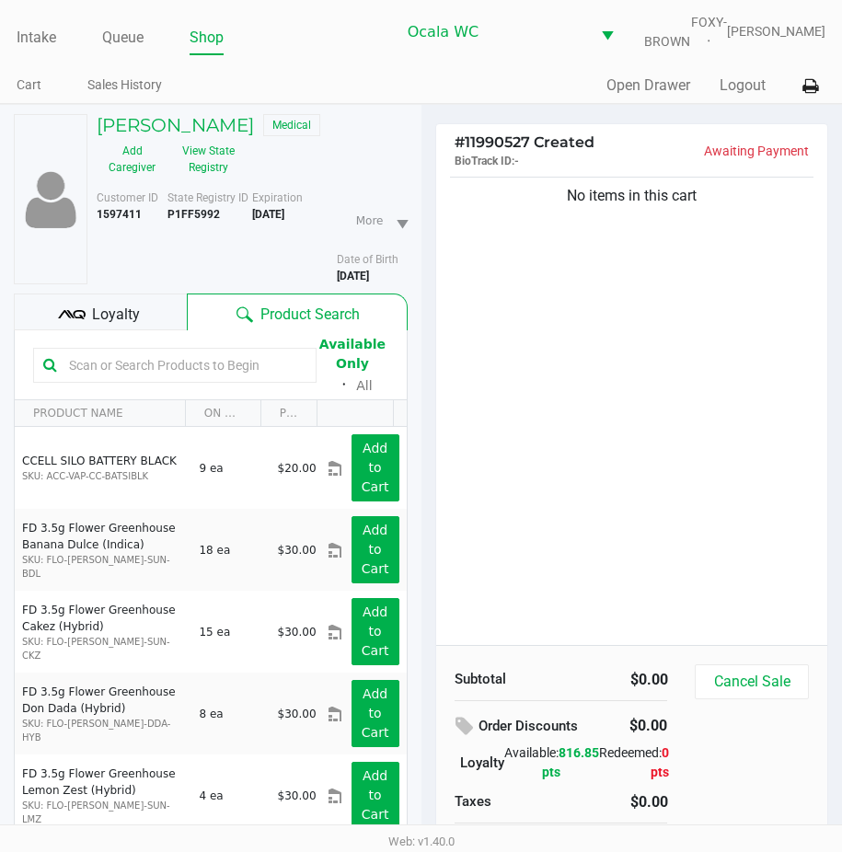
click at [98, 379] on input "text" at bounding box center [184, 366] width 245 height 28
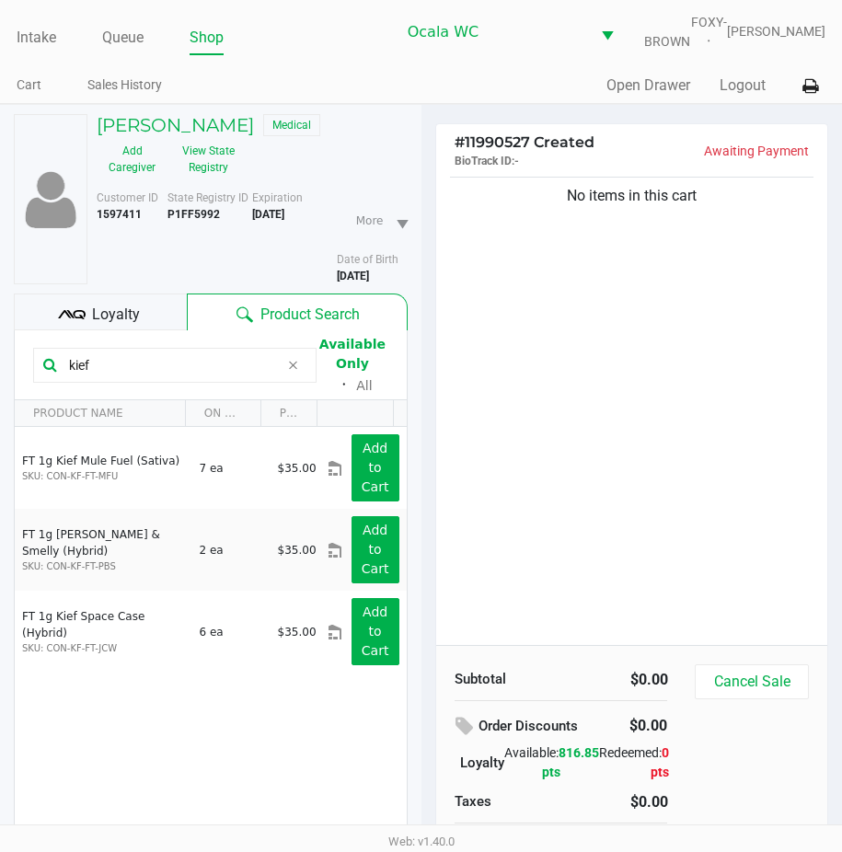
type input "kief"
click at [612, 476] on div "No items in this cart" at bounding box center [632, 409] width 392 height 472
click at [613, 478] on div "No items in this cart" at bounding box center [632, 409] width 392 height 472
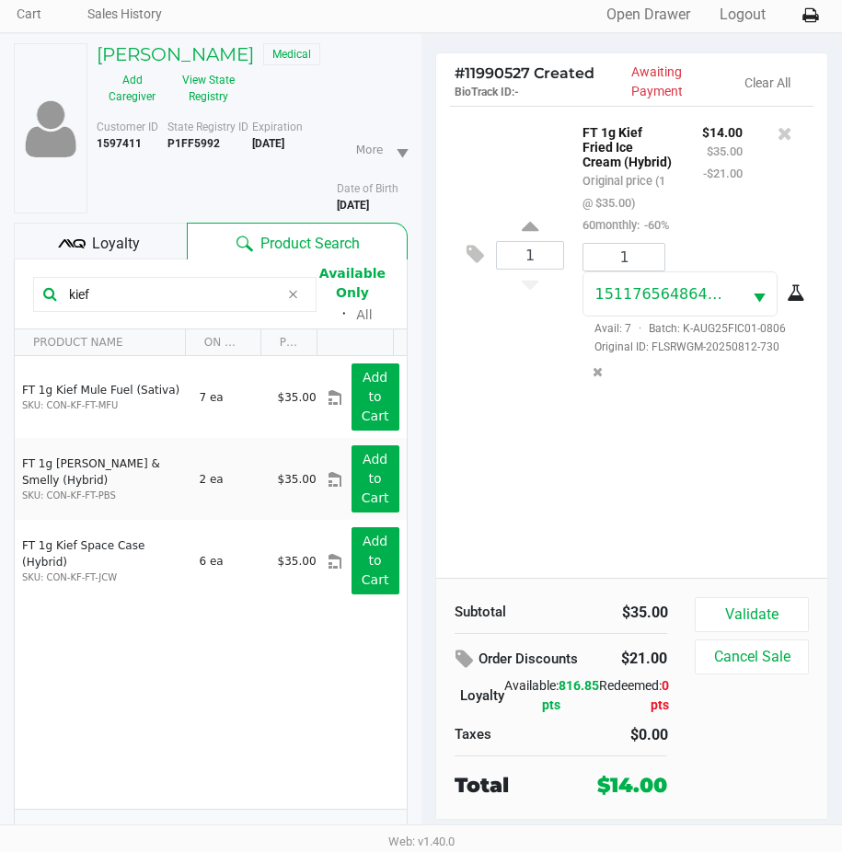
scroll to position [92, 0]
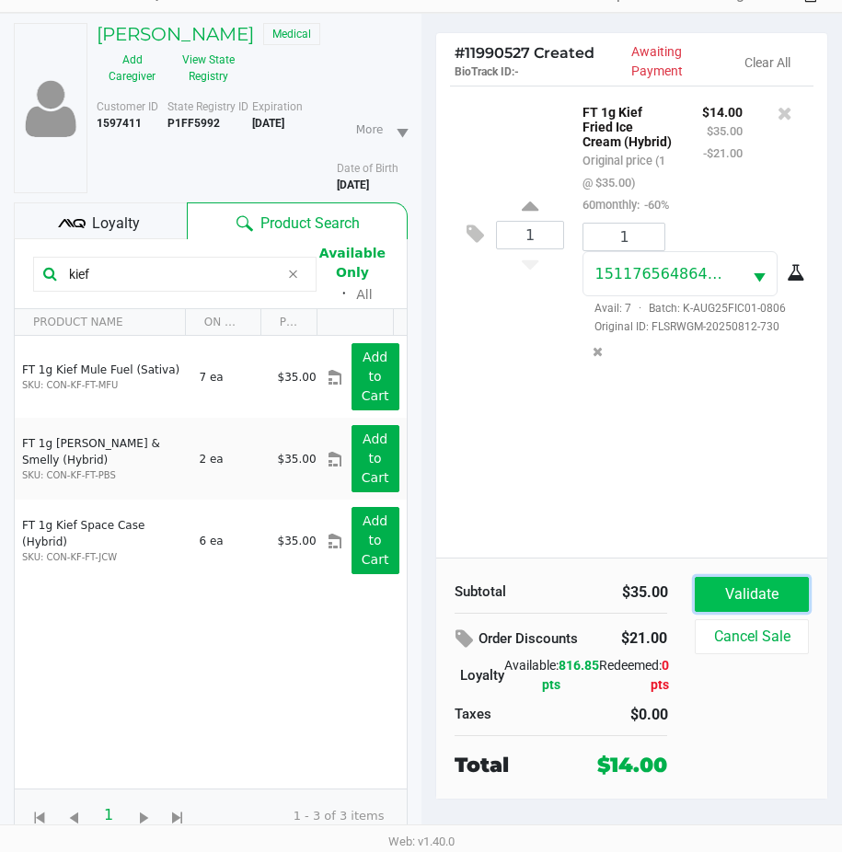
click at [748, 592] on button "Validate" at bounding box center [751, 594] width 113 height 35
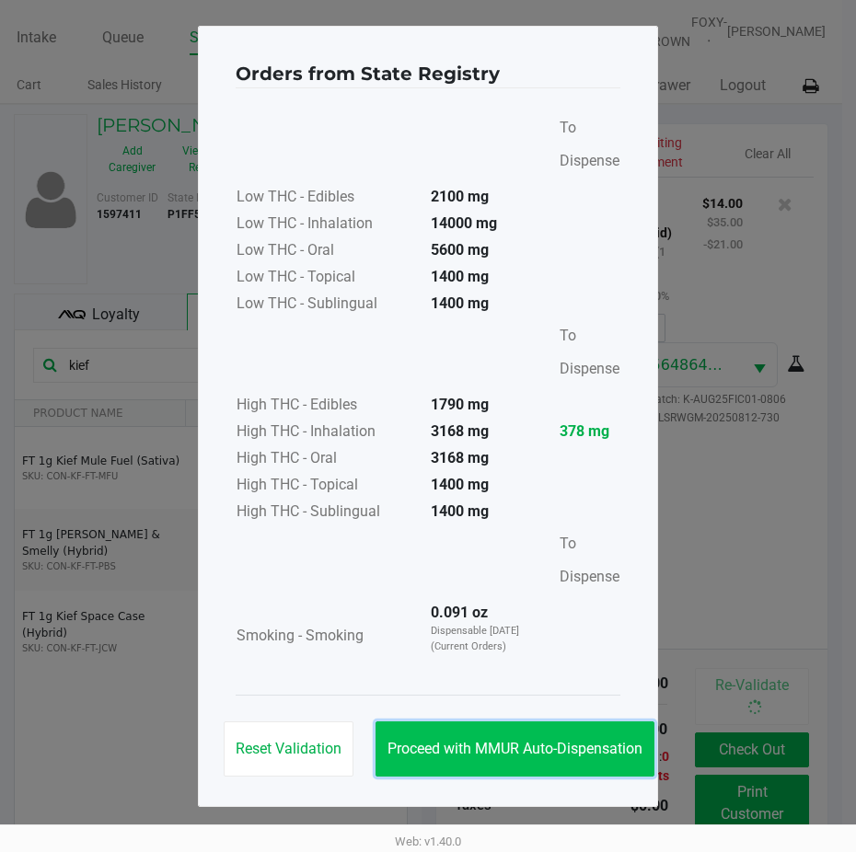
click at [529, 729] on button "Proceed with MMUR Auto-Dispensation" at bounding box center [515, 749] width 279 height 55
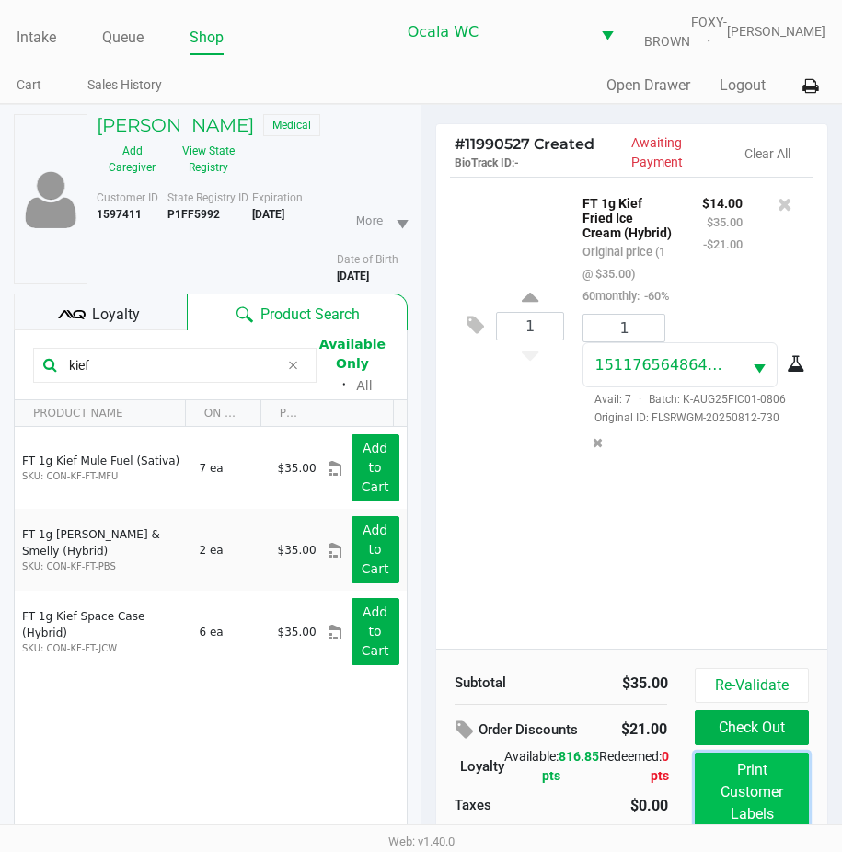
click at [715, 797] on button "Print Customer Labels" at bounding box center [751, 792] width 113 height 79
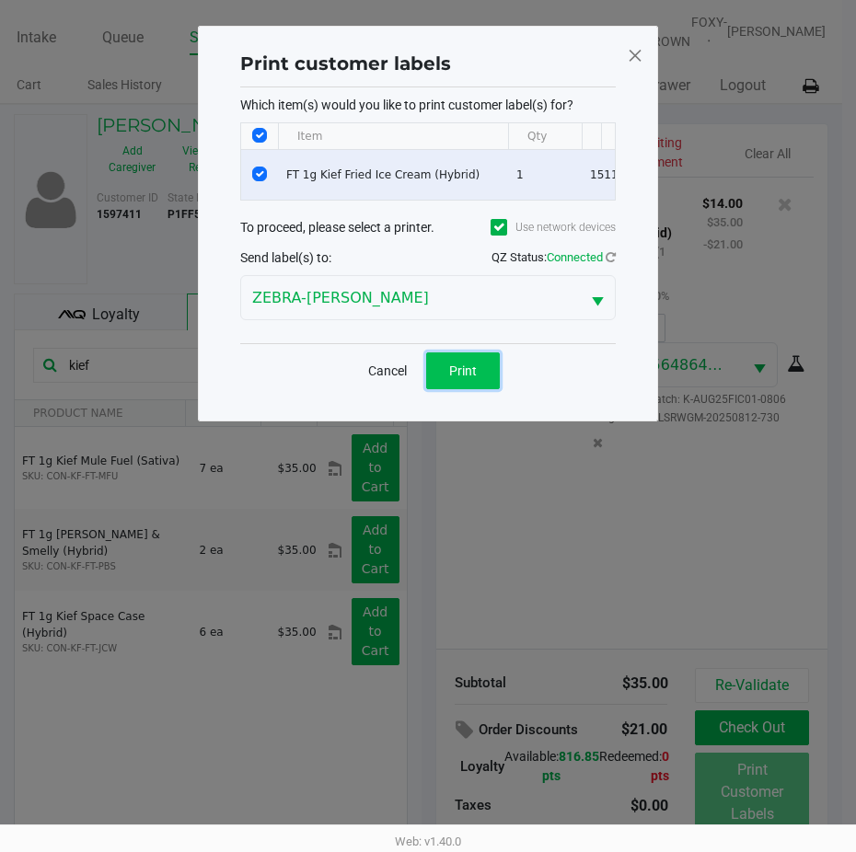
click at [476, 378] on span "Print" at bounding box center [463, 371] width 28 height 15
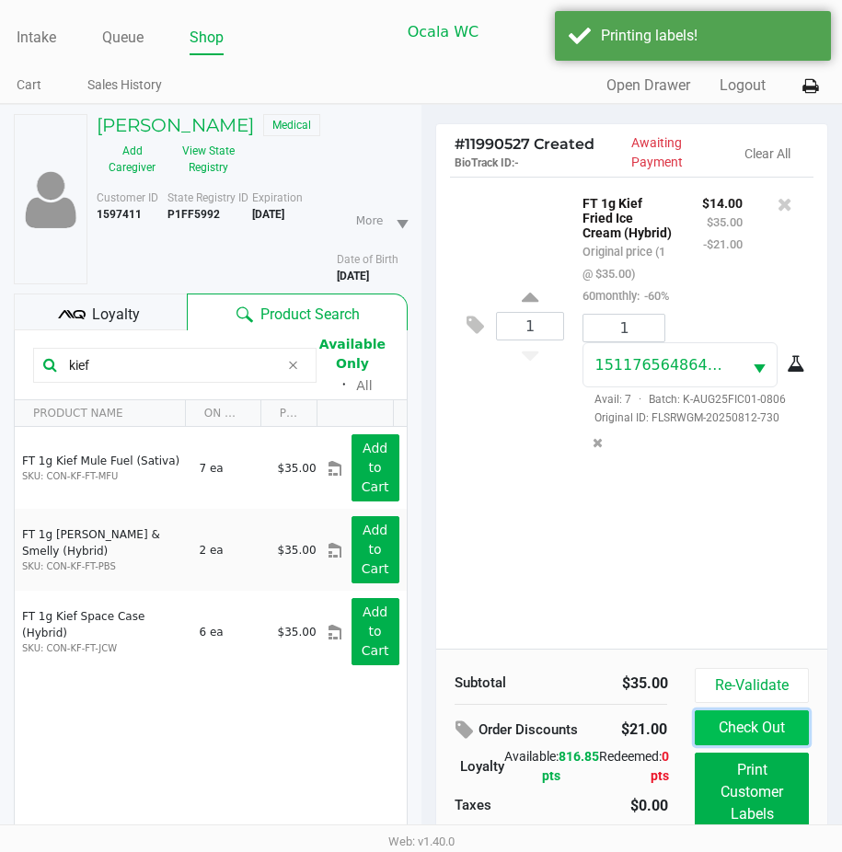
click at [725, 738] on button "Check Out" at bounding box center [751, 728] width 113 height 35
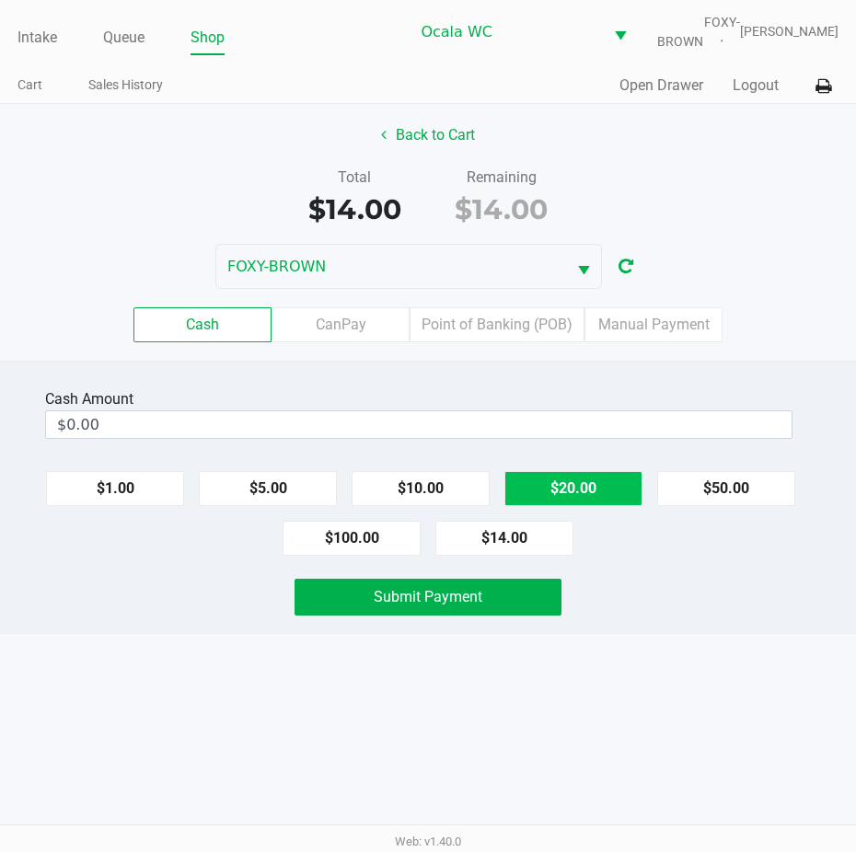
click at [582, 503] on button "$20.00" at bounding box center [573, 488] width 138 height 35
type input "$20.00"
click at [363, 616] on button "Submit Payment" at bounding box center [428, 597] width 267 height 37
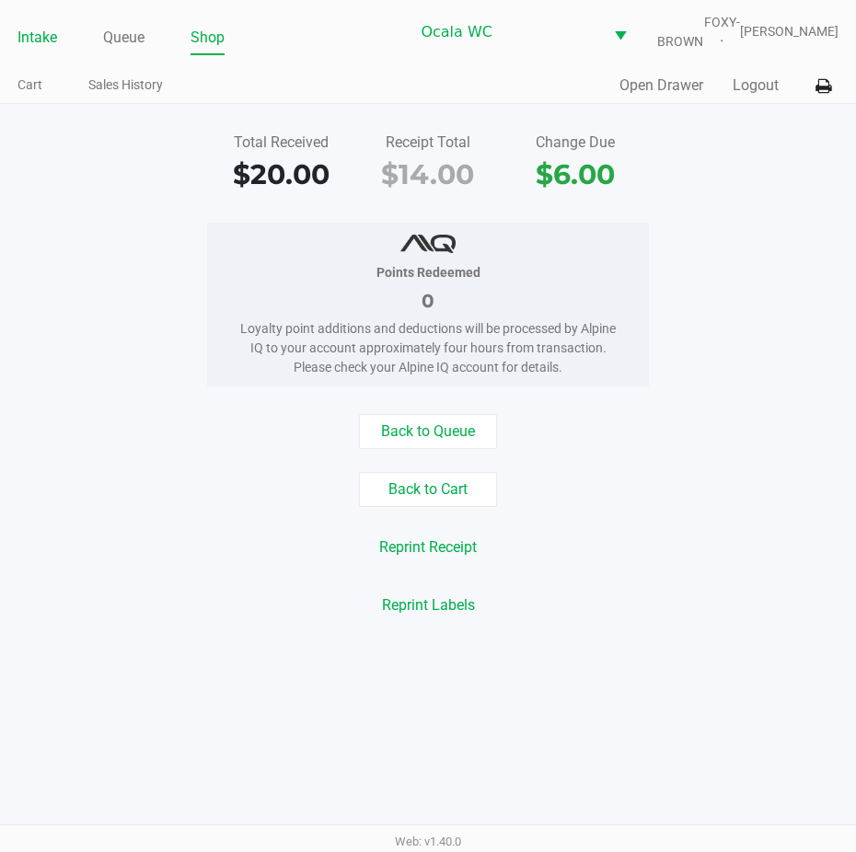
click at [35, 42] on link "Intake" at bounding box center [37, 38] width 40 height 26
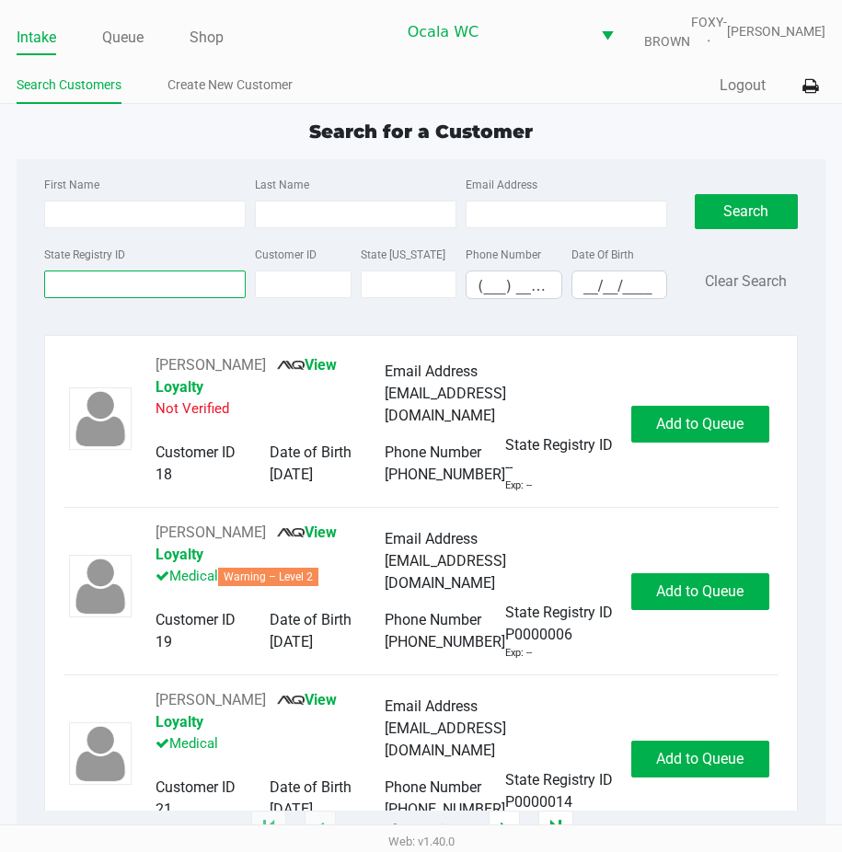
click at [54, 298] on input "State Registry ID" at bounding box center [145, 285] width 202 height 28
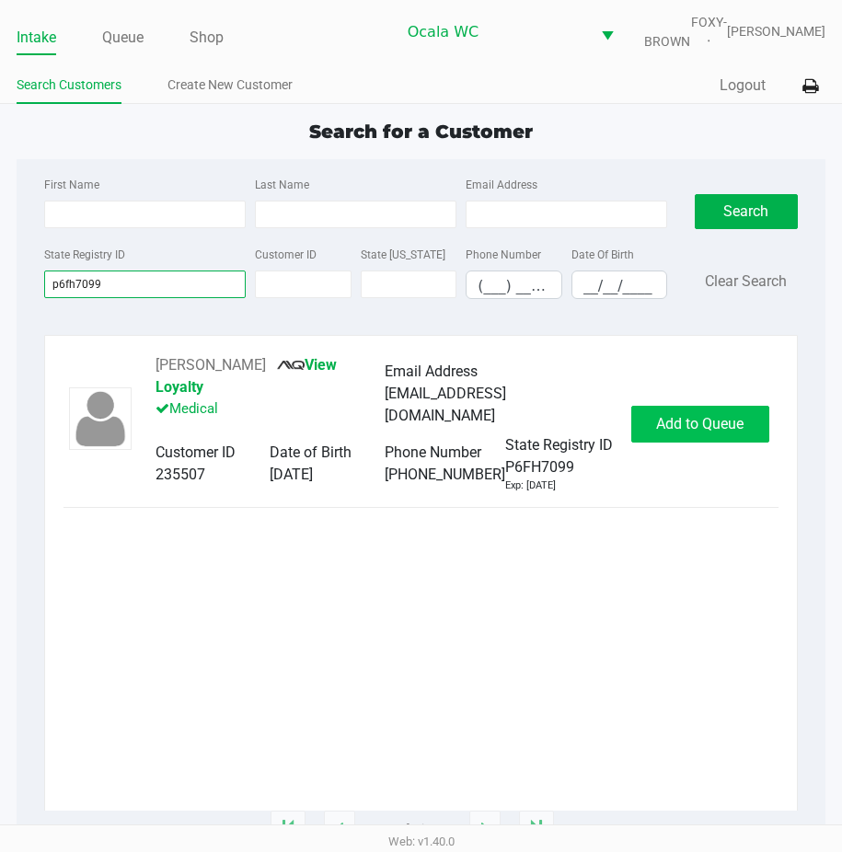
type input "p6fh7099"
click at [709, 419] on span "Add to Queue" at bounding box center [699, 423] width 87 height 17
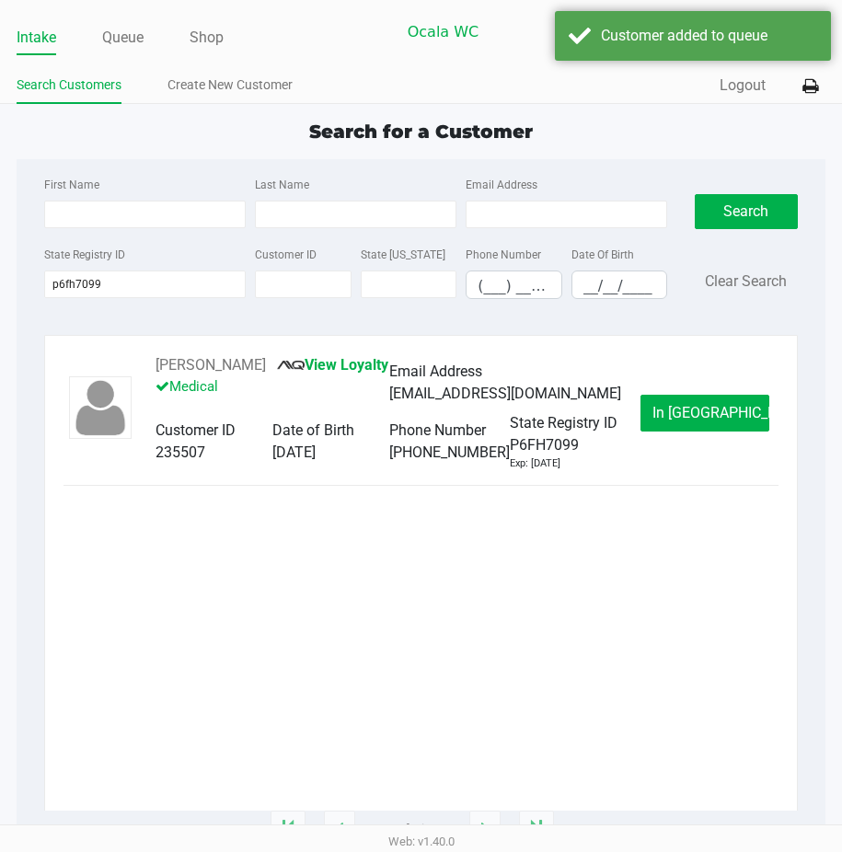
click at [709, 419] on span "In [GEOGRAPHIC_DATA]" at bounding box center [730, 412] width 155 height 17
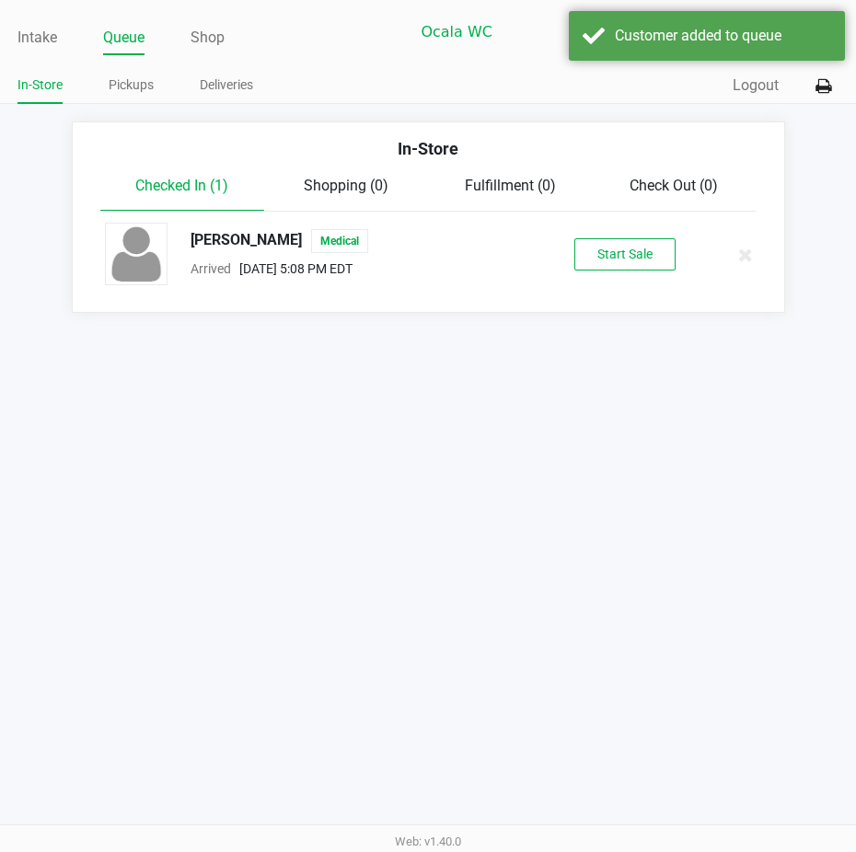
click at [648, 249] on div "[PERSON_NAME] Medical Arrived [DATE] 5:08 PM EDT Start Sale" at bounding box center [428, 255] width 675 height 64
click at [633, 268] on button "Start Sale" at bounding box center [624, 254] width 101 height 32
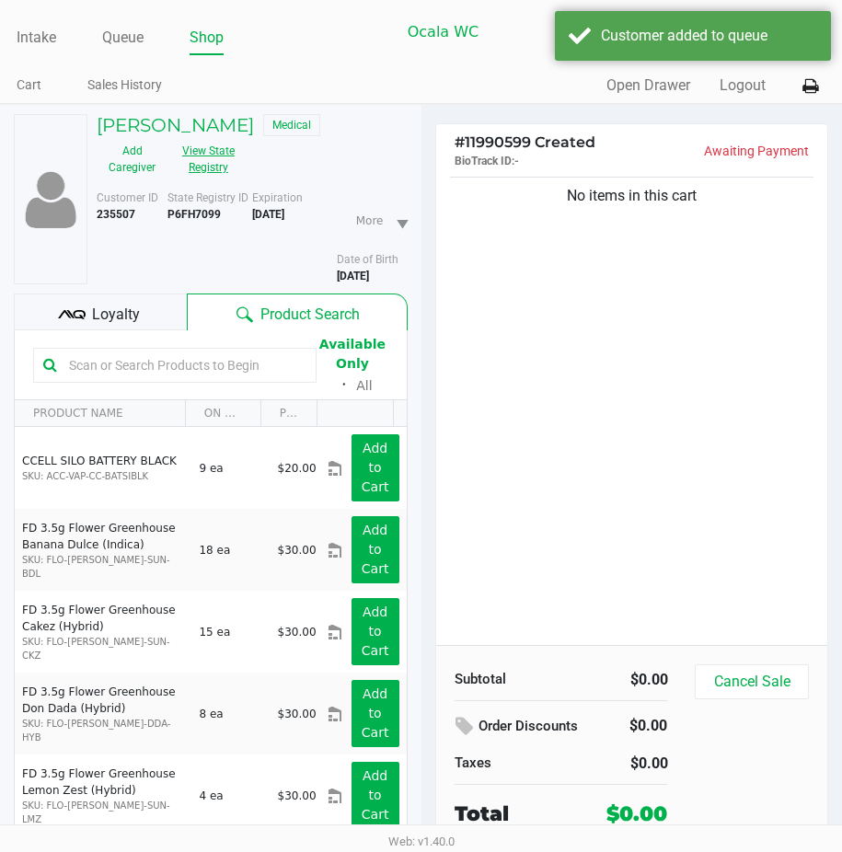
click at [203, 156] on button "View State Registry" at bounding box center [203, 159] width 71 height 46
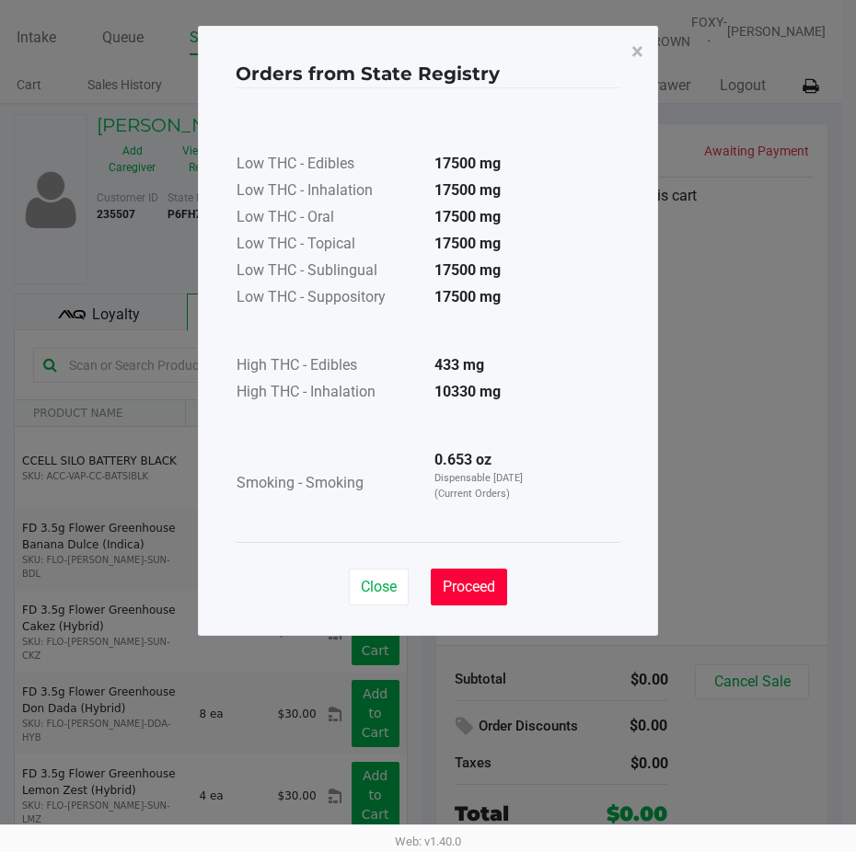
click at [458, 579] on span "Proceed" at bounding box center [469, 586] width 52 height 17
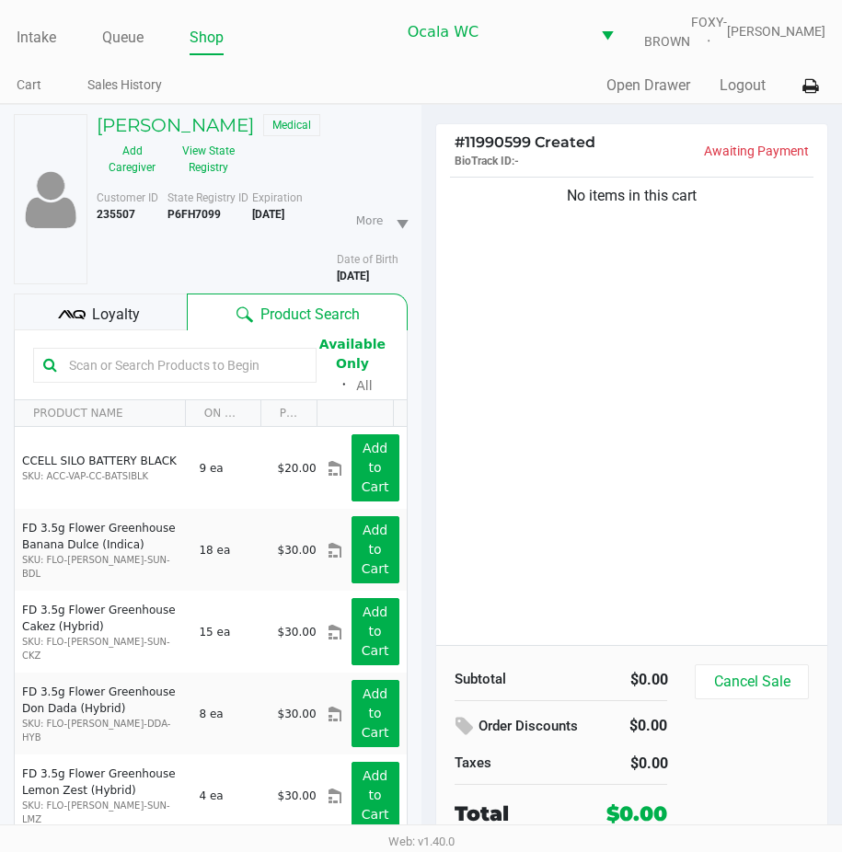
click at [95, 326] on span "Loyalty" at bounding box center [116, 315] width 48 height 22
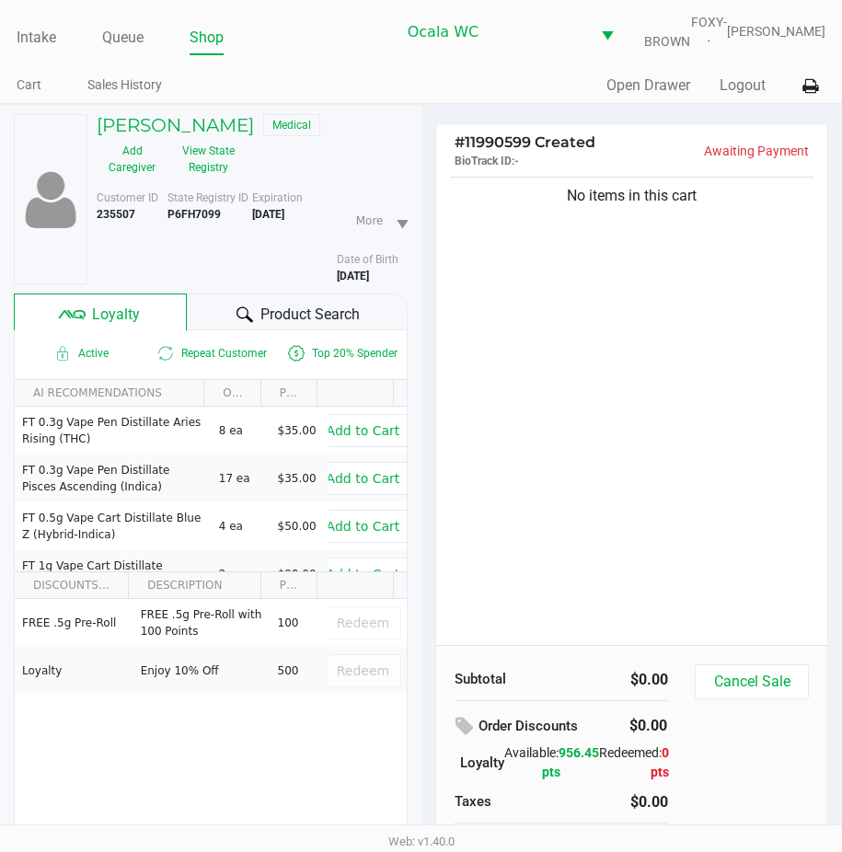
click at [266, 326] on span "Product Search" at bounding box center [310, 315] width 99 height 22
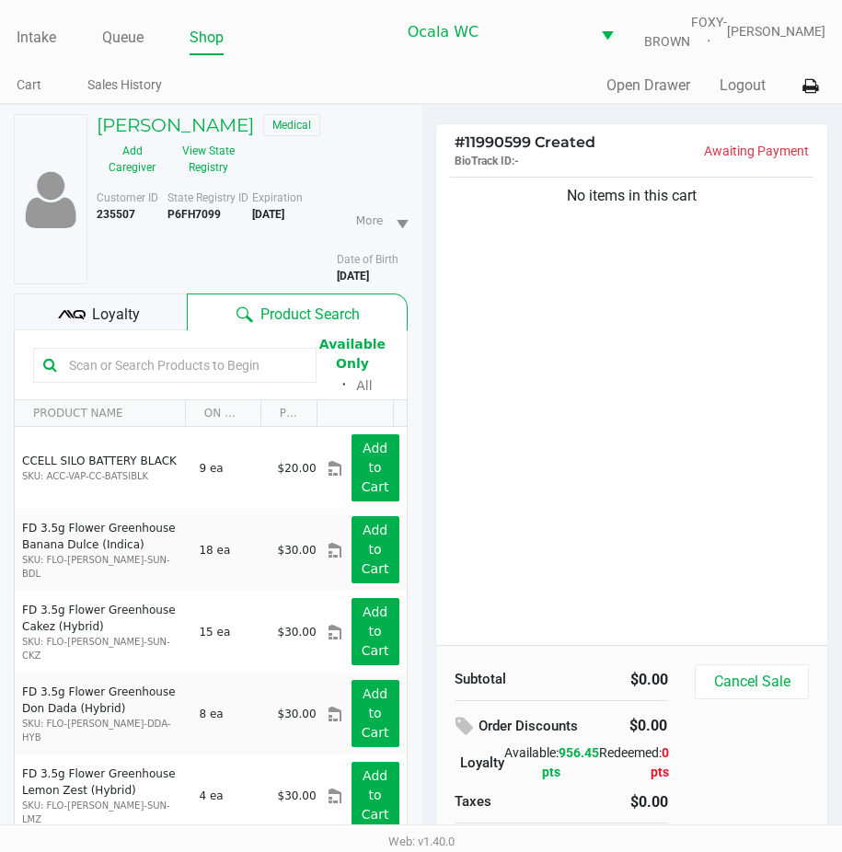
click at [87, 379] on input "text" at bounding box center [184, 366] width 245 height 28
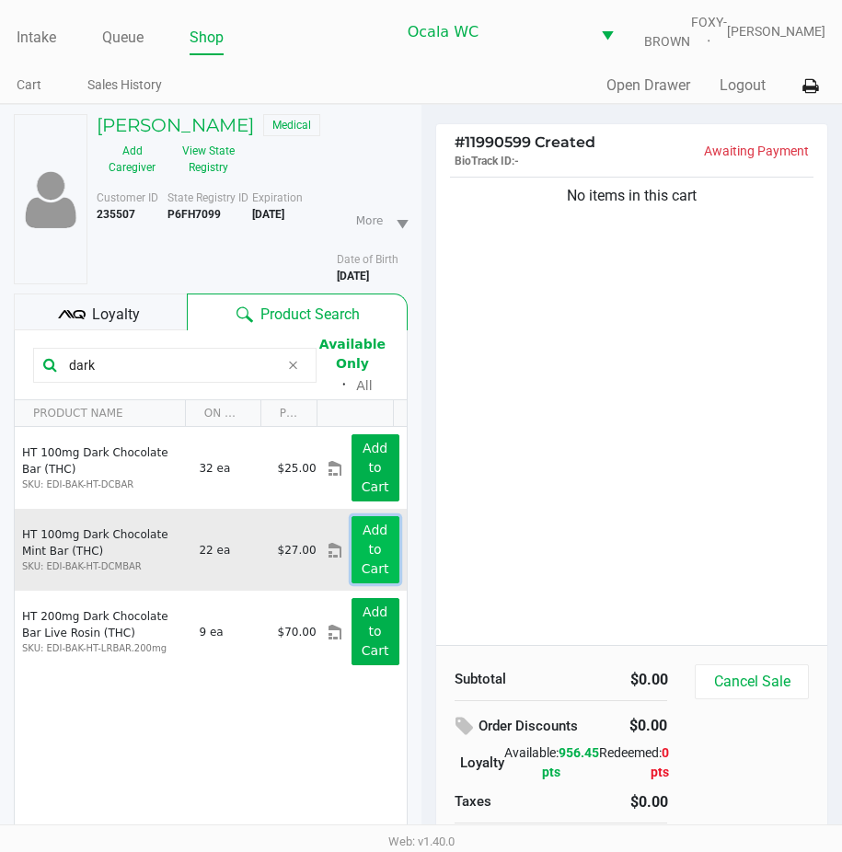
click at [362, 546] on app-button-loader "Add to Cart" at bounding box center [376, 549] width 28 height 53
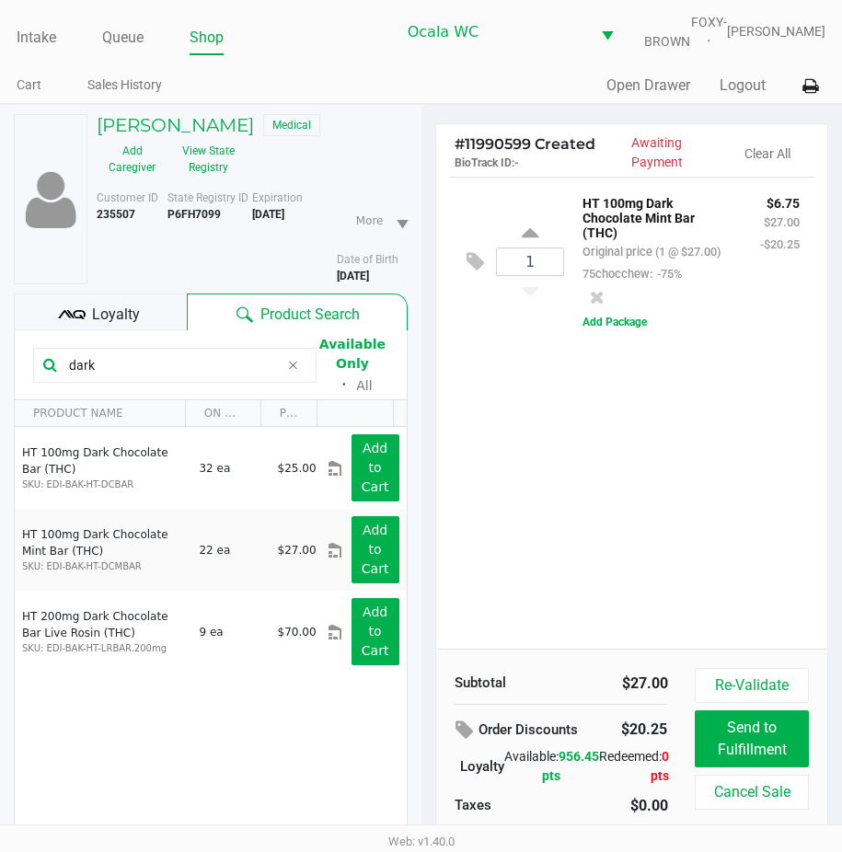
click at [108, 377] on input "dark" at bounding box center [170, 366] width 217 height 28
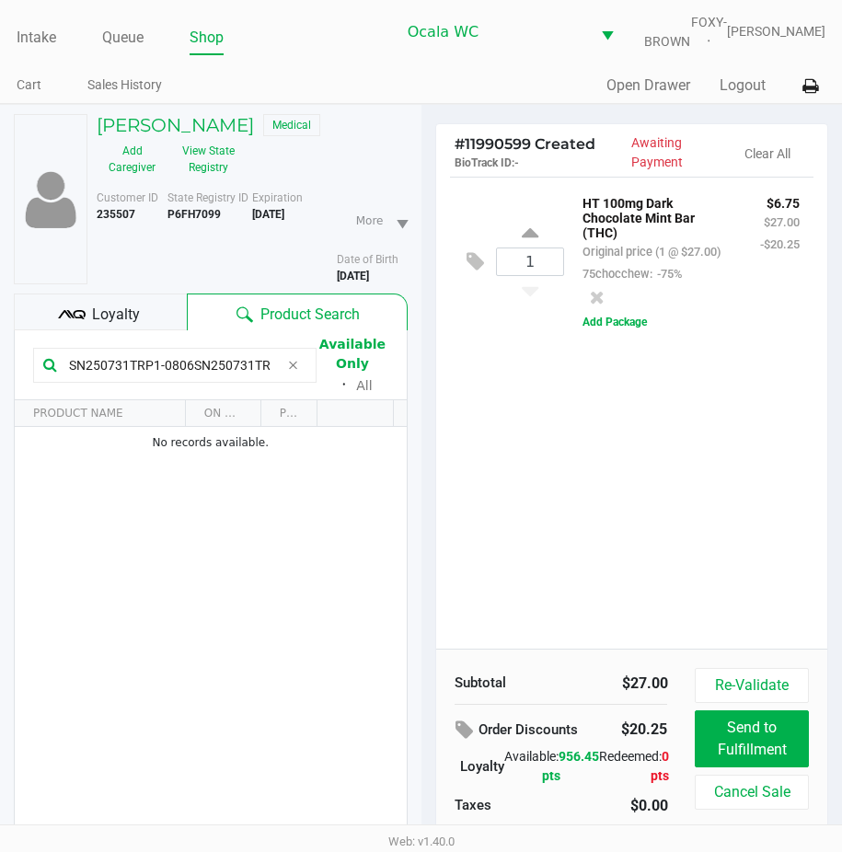
scroll to position [0, 44]
type input "SN250731TRP1-0806SN250731TRP1-0806"
click at [466, 415] on div "1 HT 100mg Dark Chocolate Mint Bar (THC) Original price (1 @ $27.00) 75chocchew…" at bounding box center [632, 413] width 392 height 472
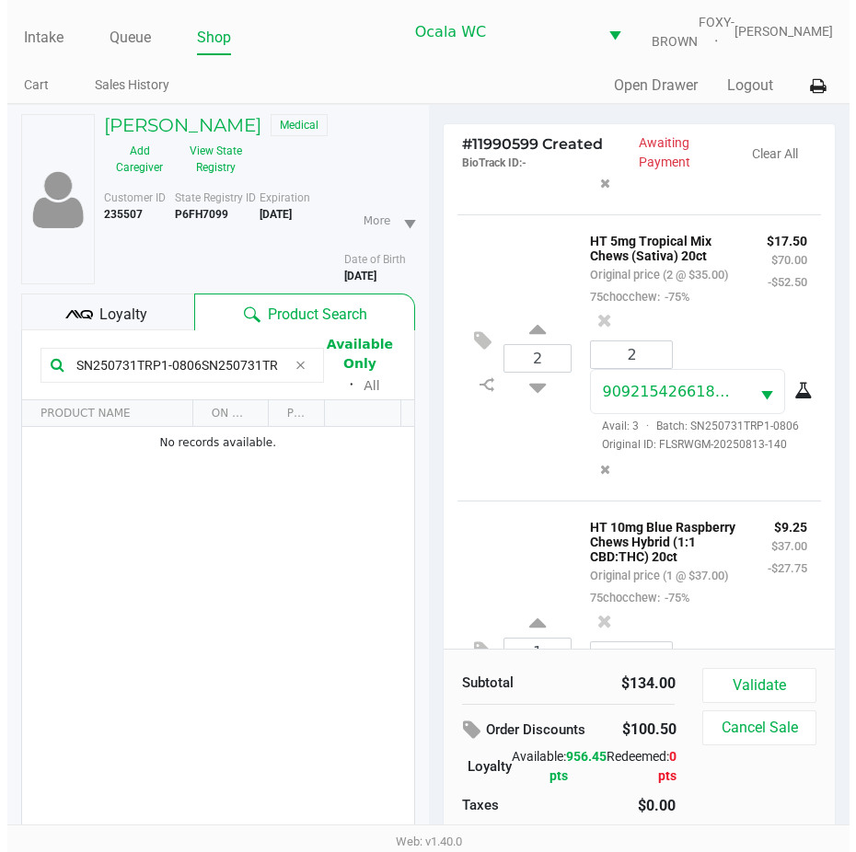
scroll to position [620, 0]
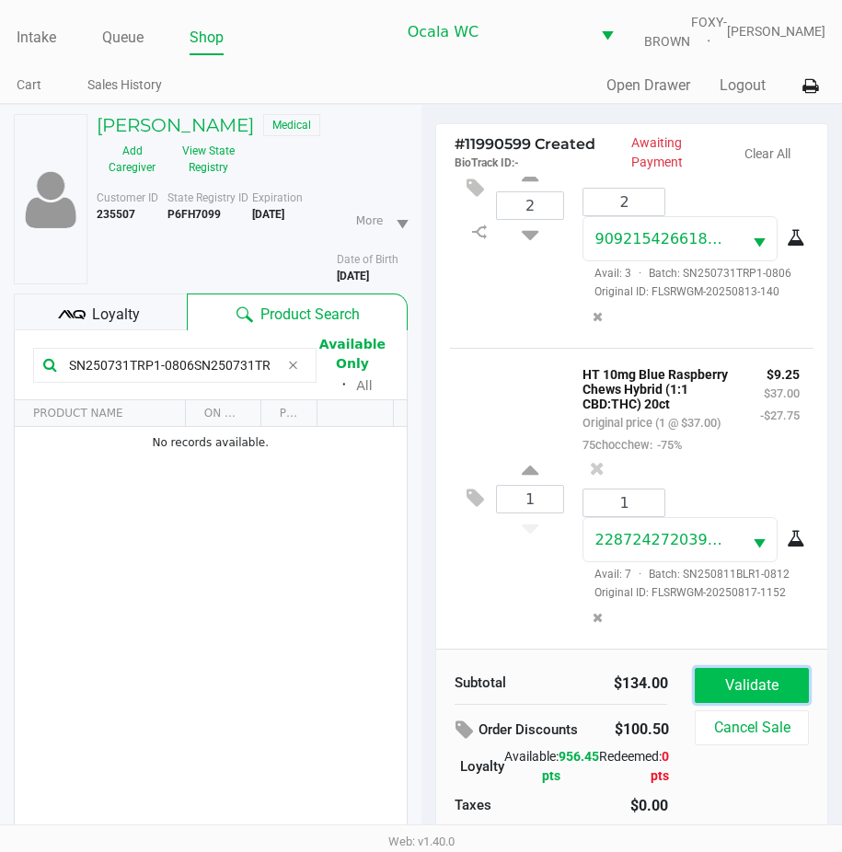
click at [732, 690] on button "Validate" at bounding box center [751, 685] width 113 height 35
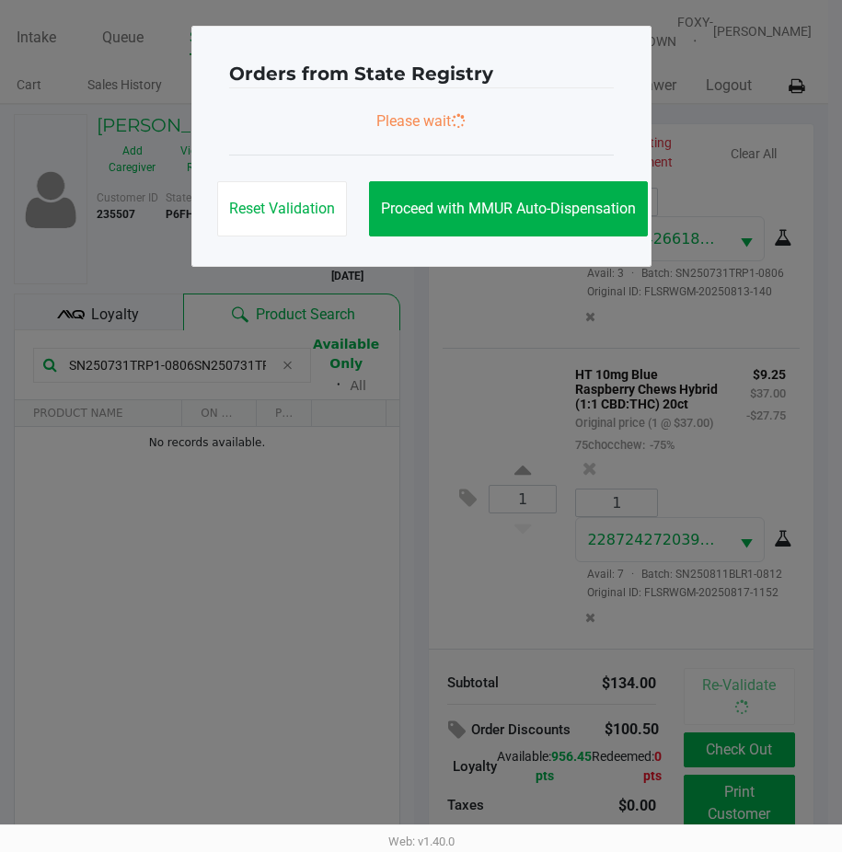
scroll to position [670, 0]
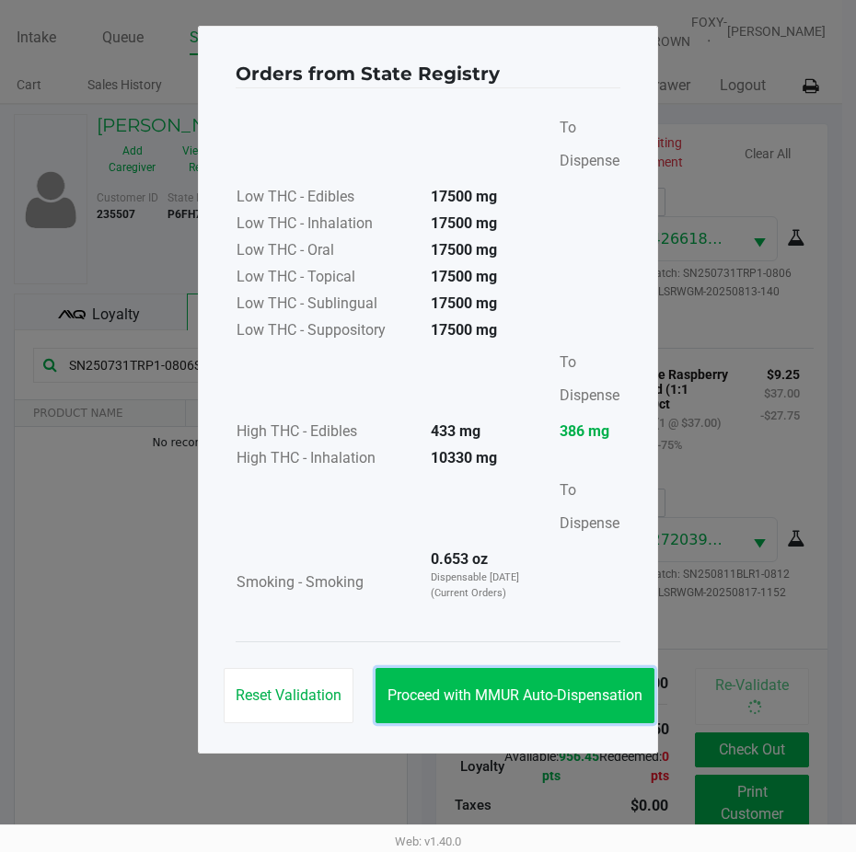
click at [470, 681] on button "Proceed with MMUR Auto-Dispensation" at bounding box center [515, 695] width 279 height 55
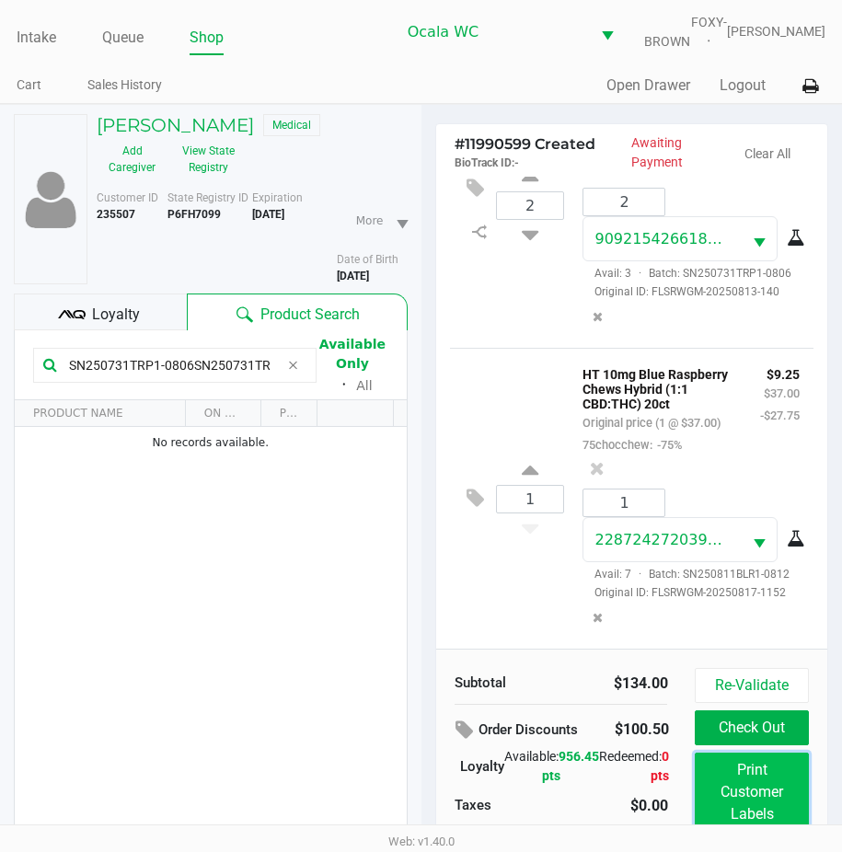
click at [724, 777] on button "Print Customer Labels" at bounding box center [751, 792] width 113 height 79
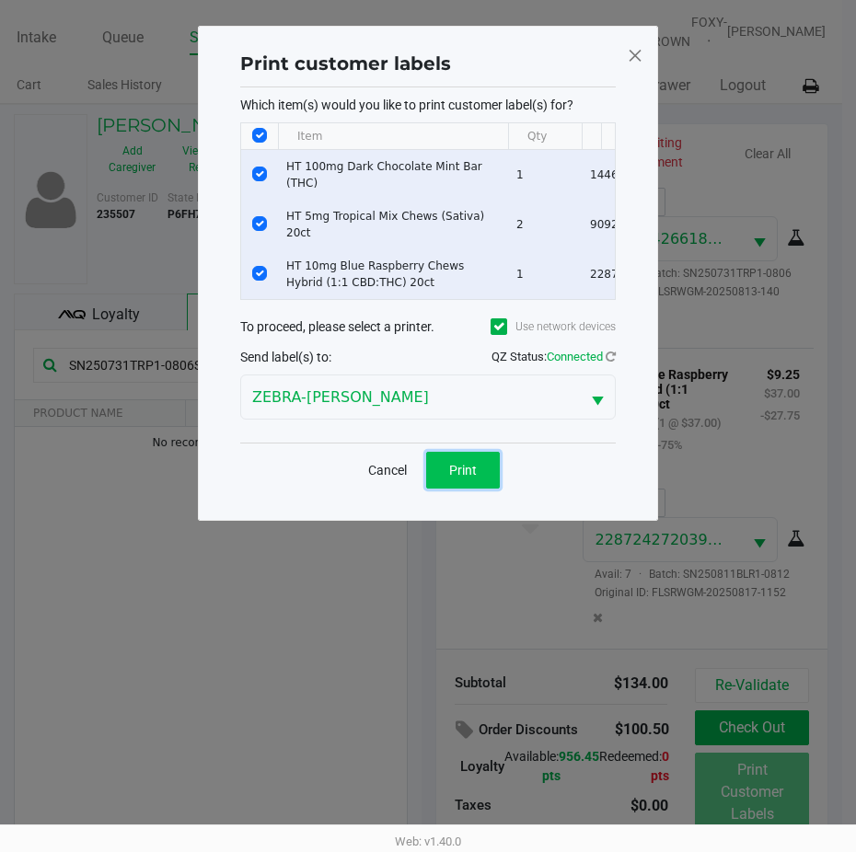
click at [481, 488] on button "Print" at bounding box center [463, 470] width 74 height 37
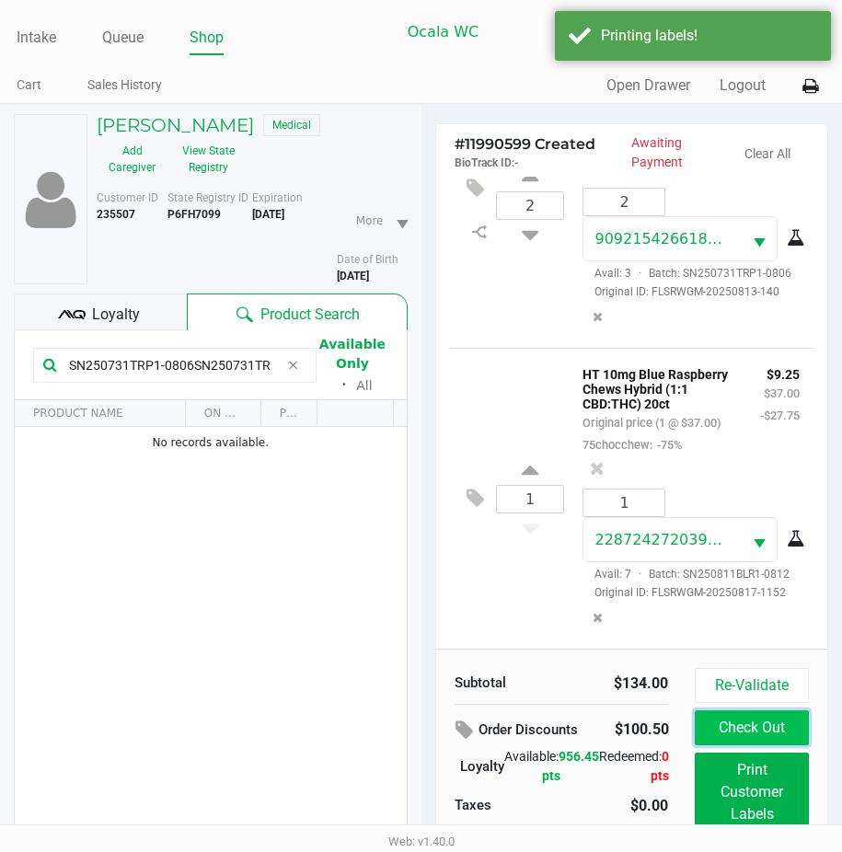
click at [768, 732] on button "Check Out" at bounding box center [751, 728] width 113 height 35
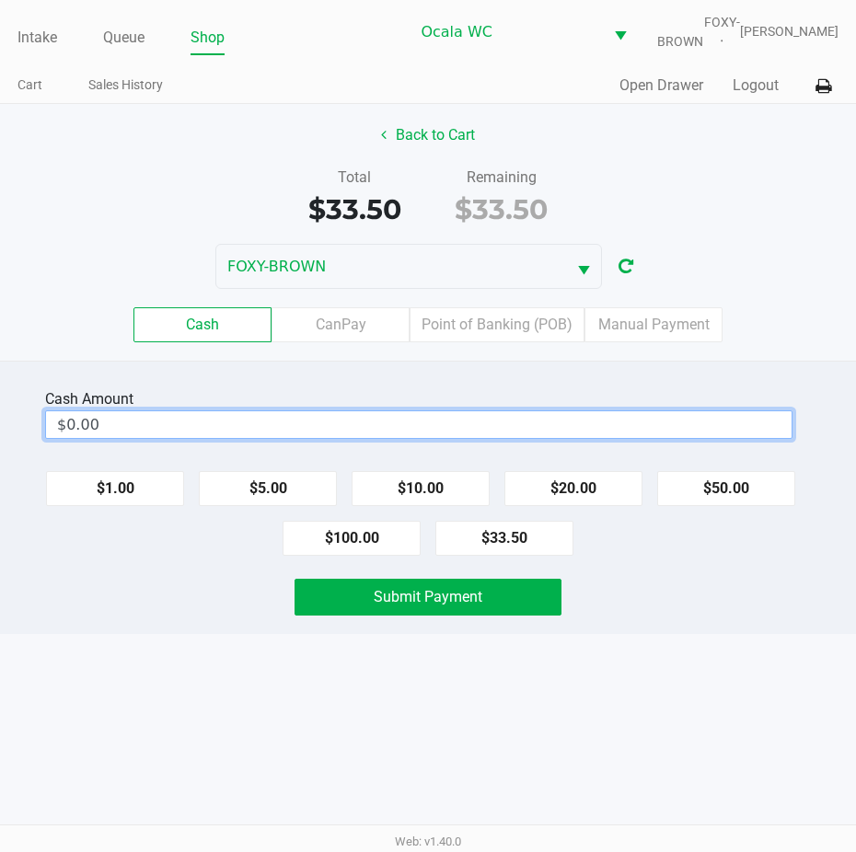
click at [97, 438] on input "$0.00" at bounding box center [419, 424] width 746 height 27
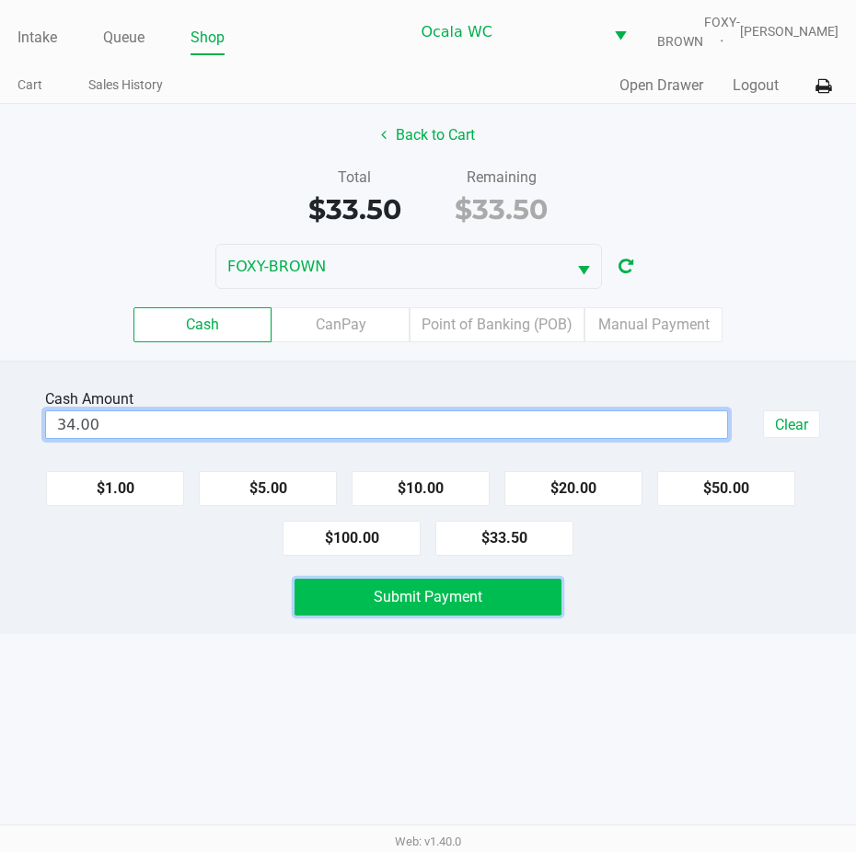
click at [380, 600] on button "Submit Payment" at bounding box center [428, 597] width 267 height 37
type input "$34.00"
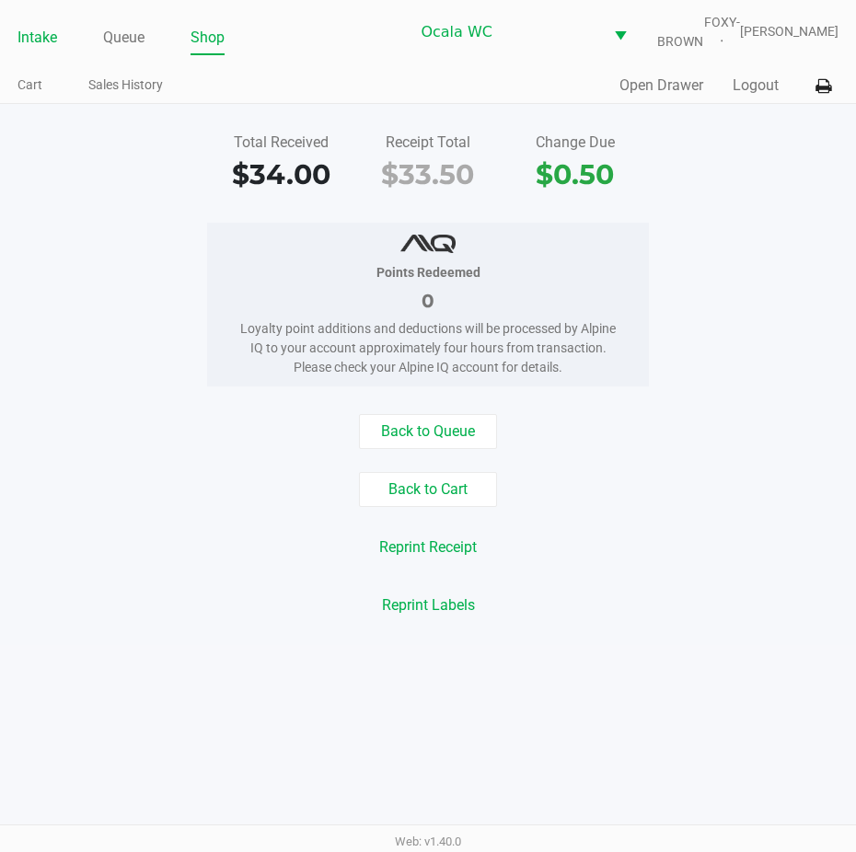
click at [36, 48] on link "Intake" at bounding box center [37, 38] width 40 height 26
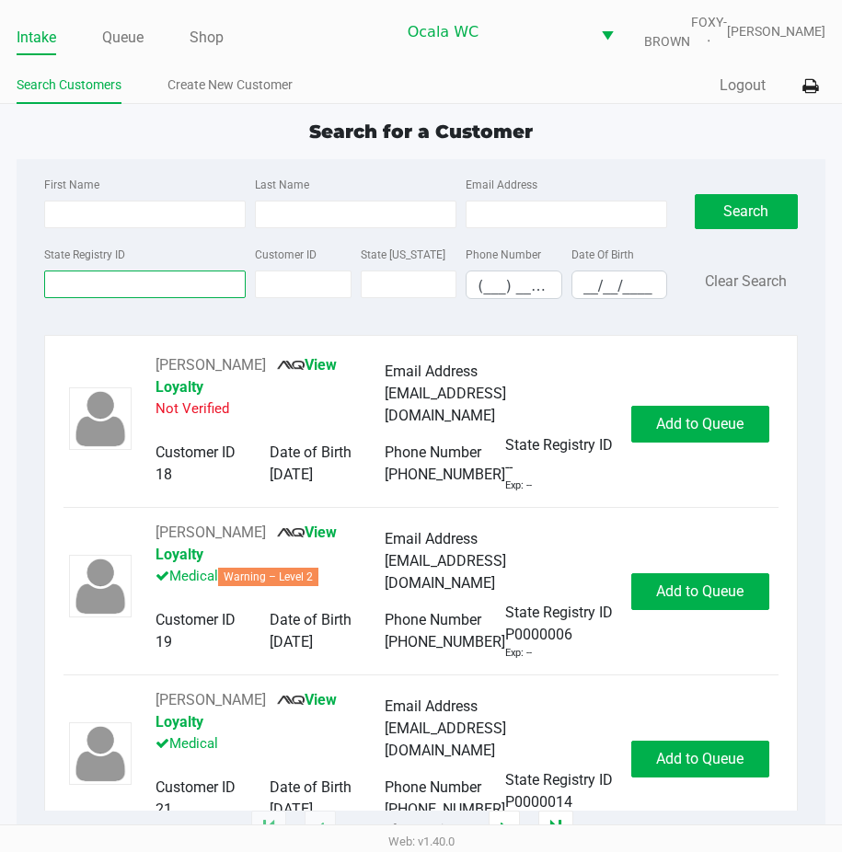
click at [93, 298] on input "State Registry ID" at bounding box center [145, 285] width 202 height 28
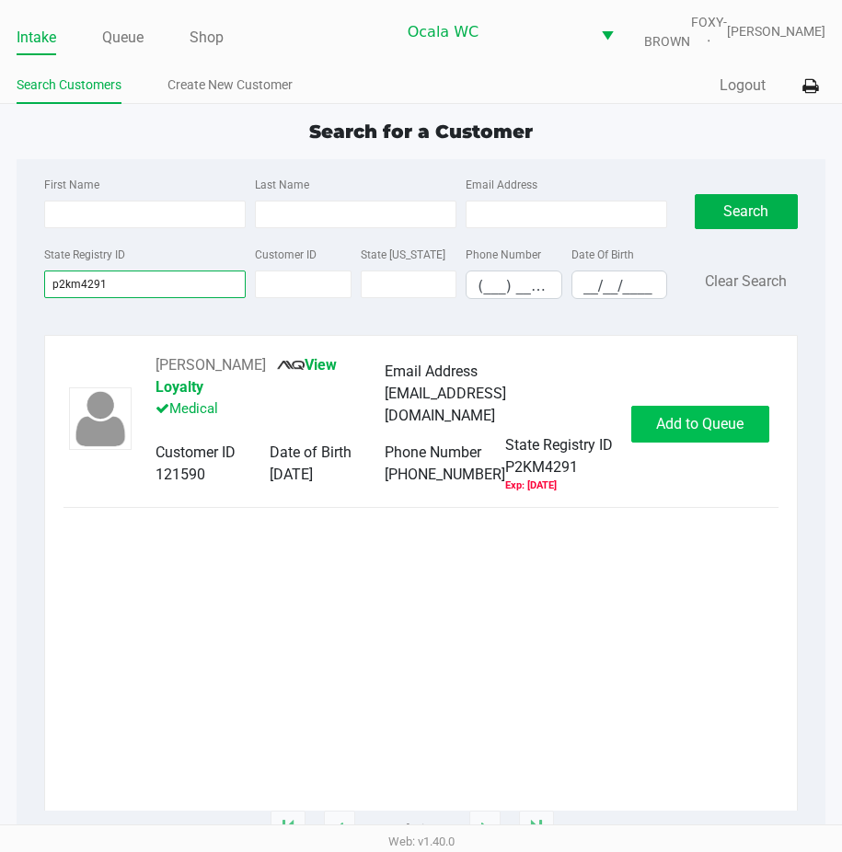
type input "p2km4291"
click at [685, 421] on button "Add to Queue" at bounding box center [701, 424] width 138 height 37
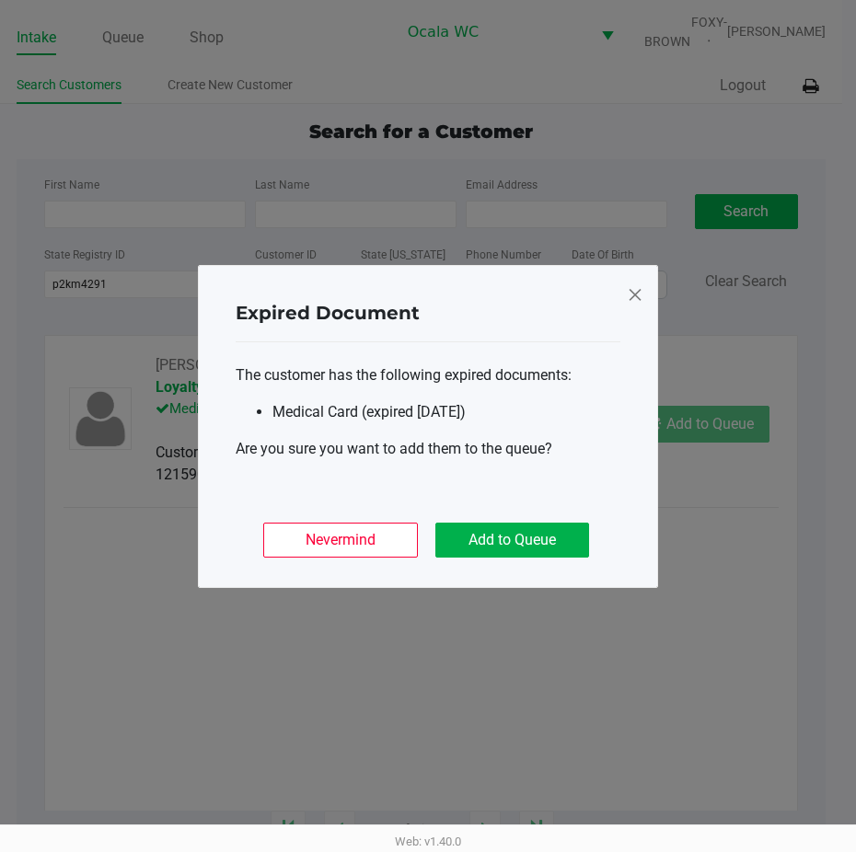
drag, startPoint x: 526, startPoint y: 518, endPoint x: 519, endPoint y: 531, distance: 14.4
click at [524, 521] on div "Nevermind Add to Queue" at bounding box center [428, 533] width 385 height 72
click at [516, 550] on button "Add to Queue" at bounding box center [512, 540] width 154 height 35
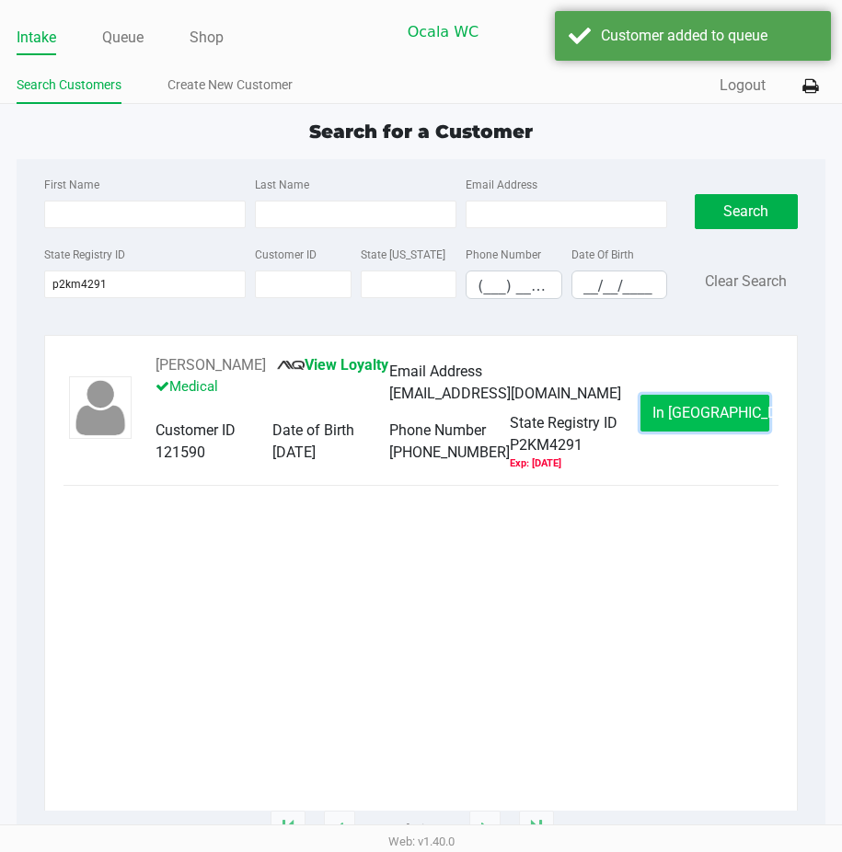
click at [662, 432] on button "In [GEOGRAPHIC_DATA]" at bounding box center [705, 413] width 129 height 37
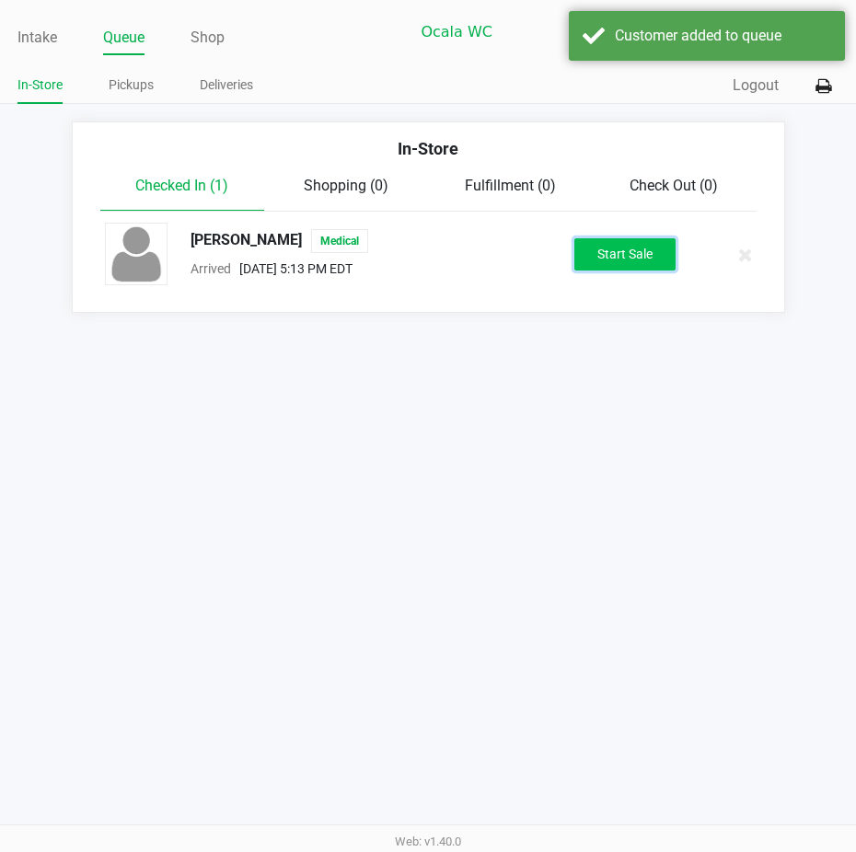
click at [618, 260] on button "Start Sale" at bounding box center [624, 254] width 101 height 32
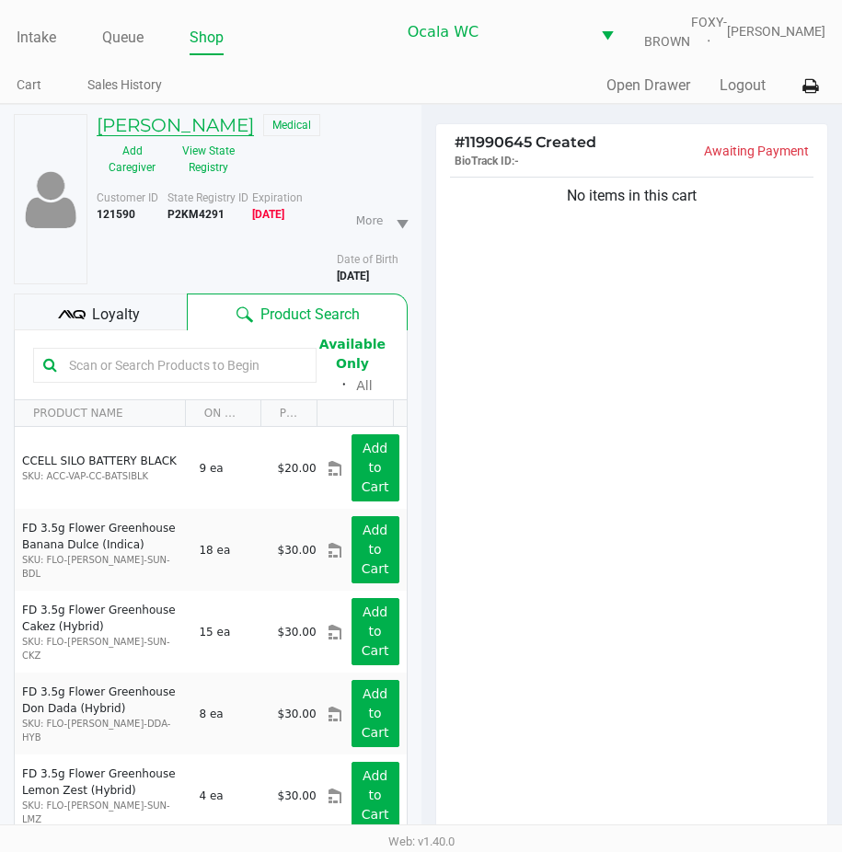
click at [200, 127] on h5 "[PERSON_NAME]" at bounding box center [175, 125] width 157 height 22
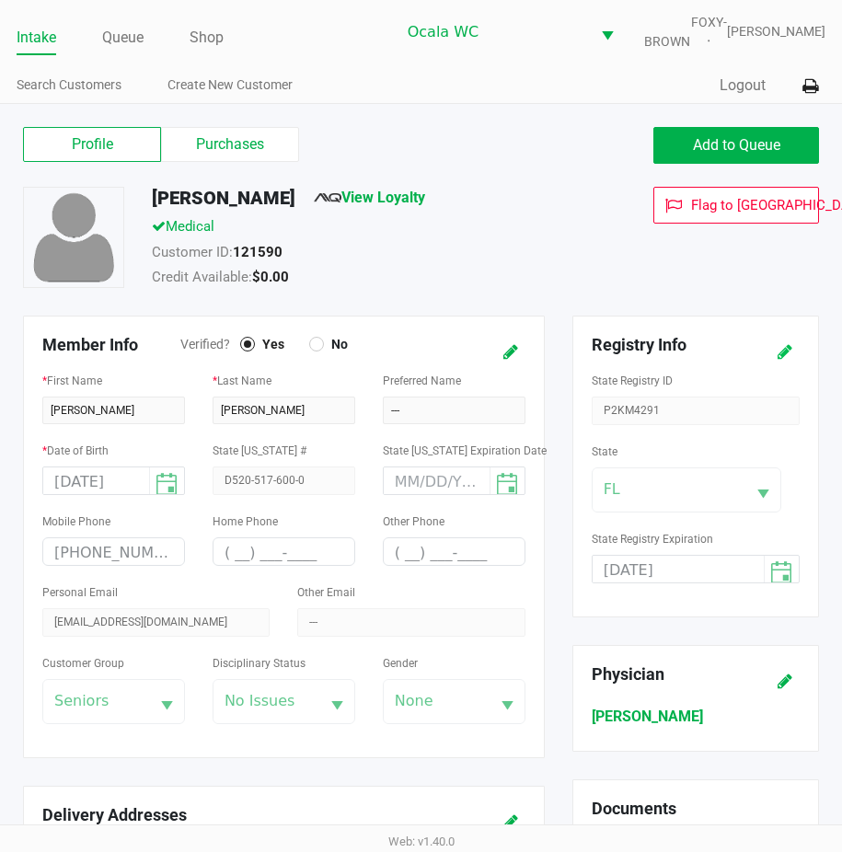
click at [775, 369] on button at bounding box center [785, 352] width 29 height 34
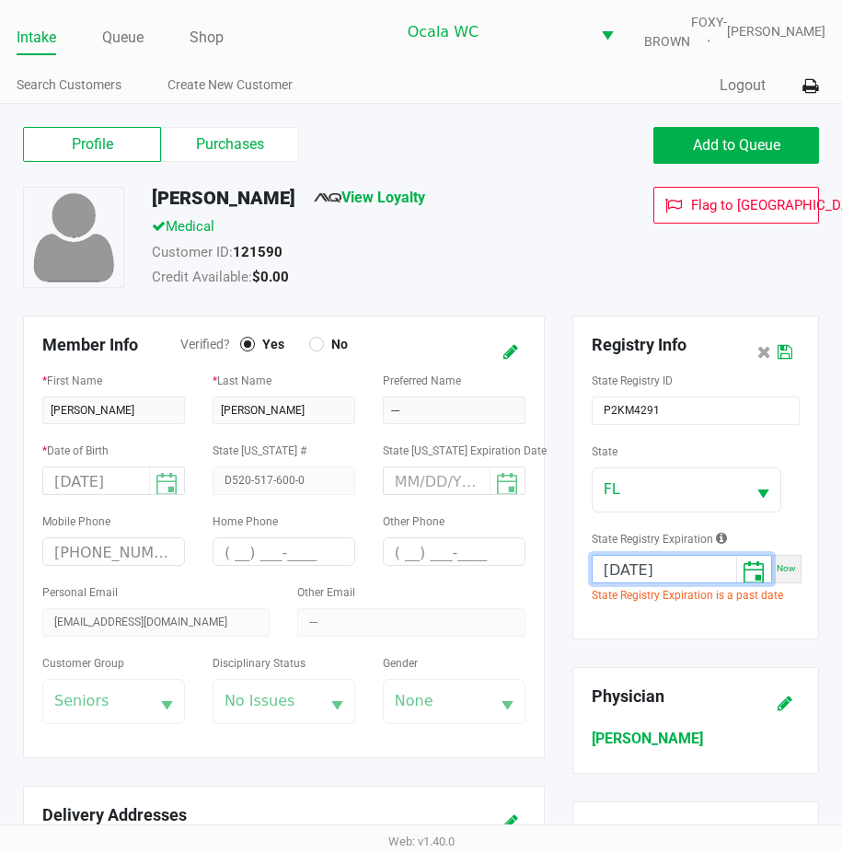
click at [602, 585] on input "[DATE]" at bounding box center [665, 570] width 144 height 29
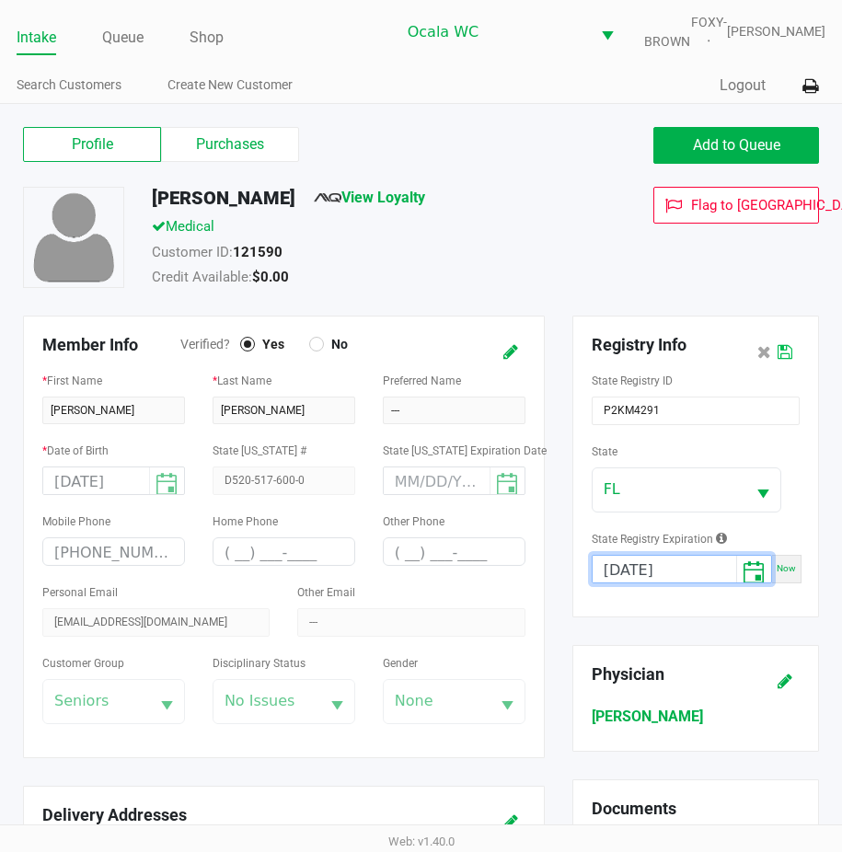
type input "[DATE]"
click at [782, 359] on icon at bounding box center [785, 352] width 15 height 13
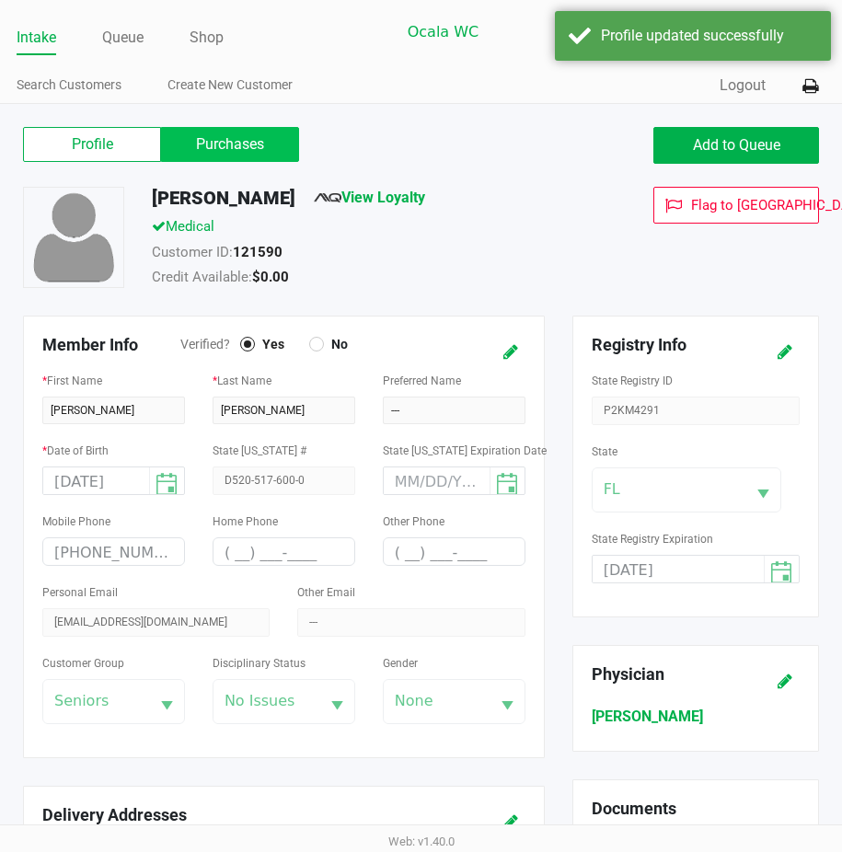
click at [281, 159] on label "Purchases" at bounding box center [230, 144] width 138 height 35
click at [0, 0] on 1 "Purchases" at bounding box center [0, 0] width 0 height 0
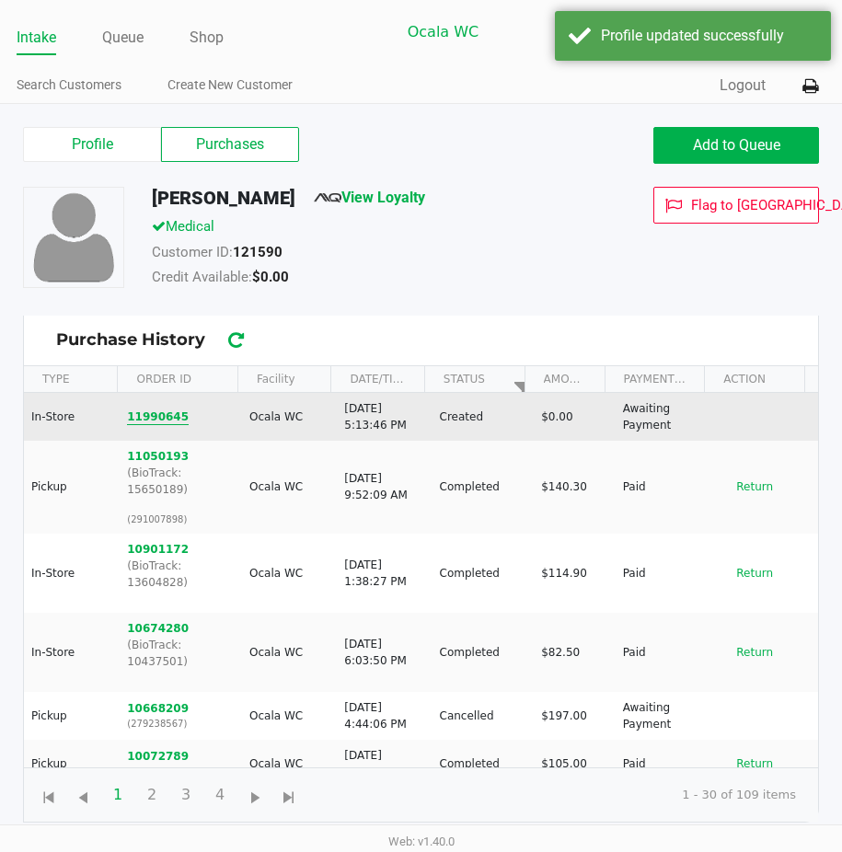
click at [139, 425] on button "11990645" at bounding box center [158, 417] width 62 height 17
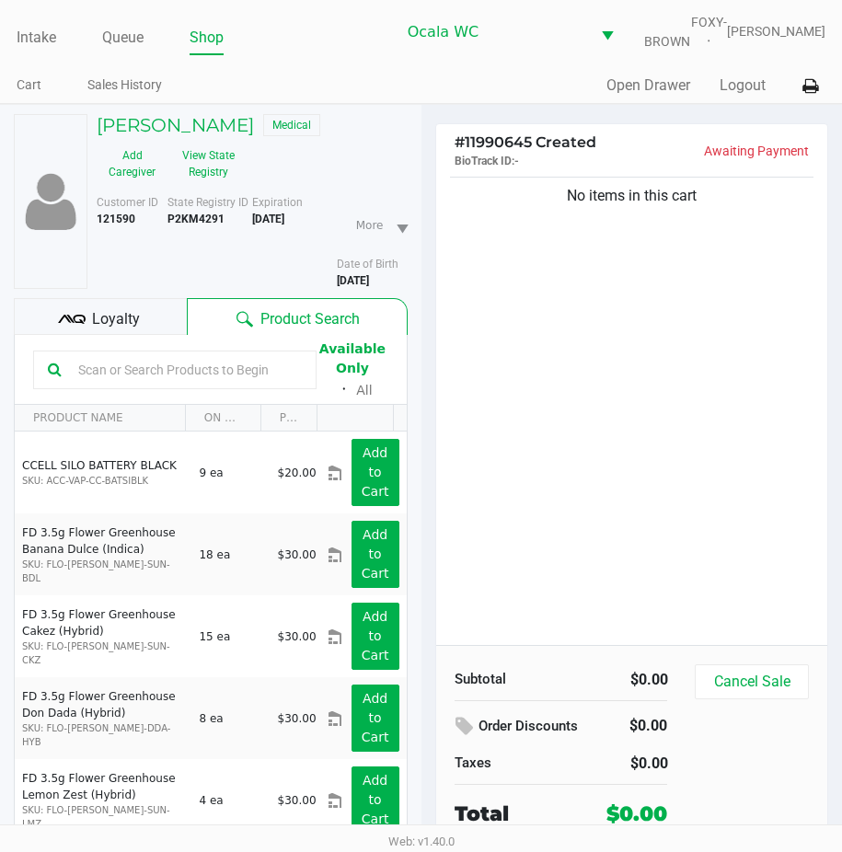
click at [113, 384] on input "text" at bounding box center [186, 370] width 231 height 28
click at [97, 382] on input "text" at bounding box center [186, 370] width 231 height 28
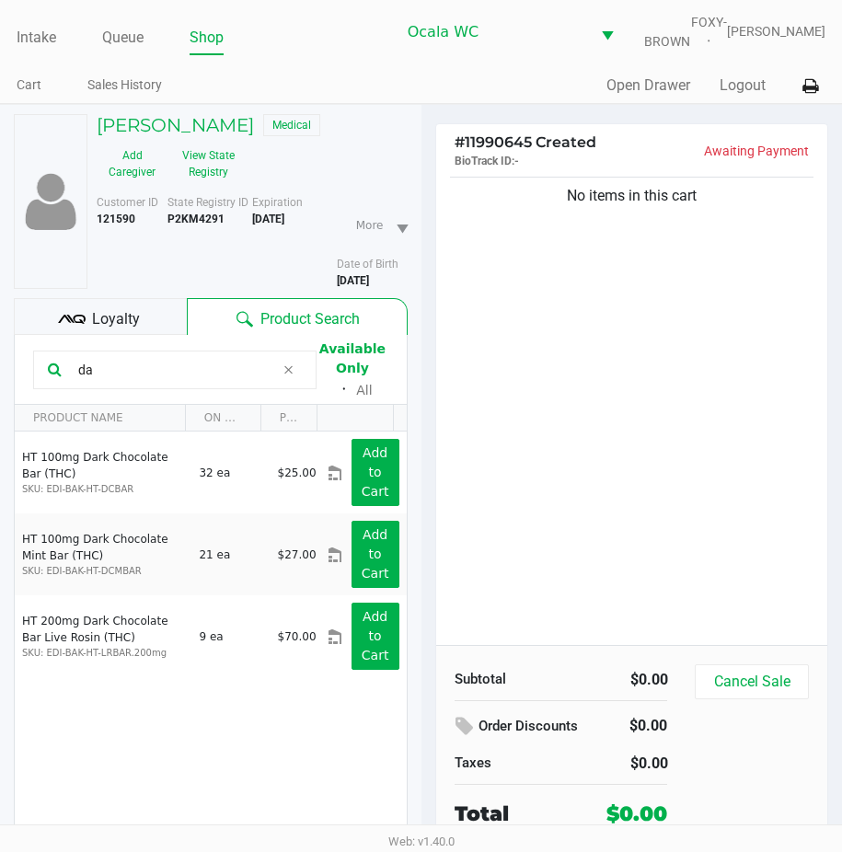
type input "d"
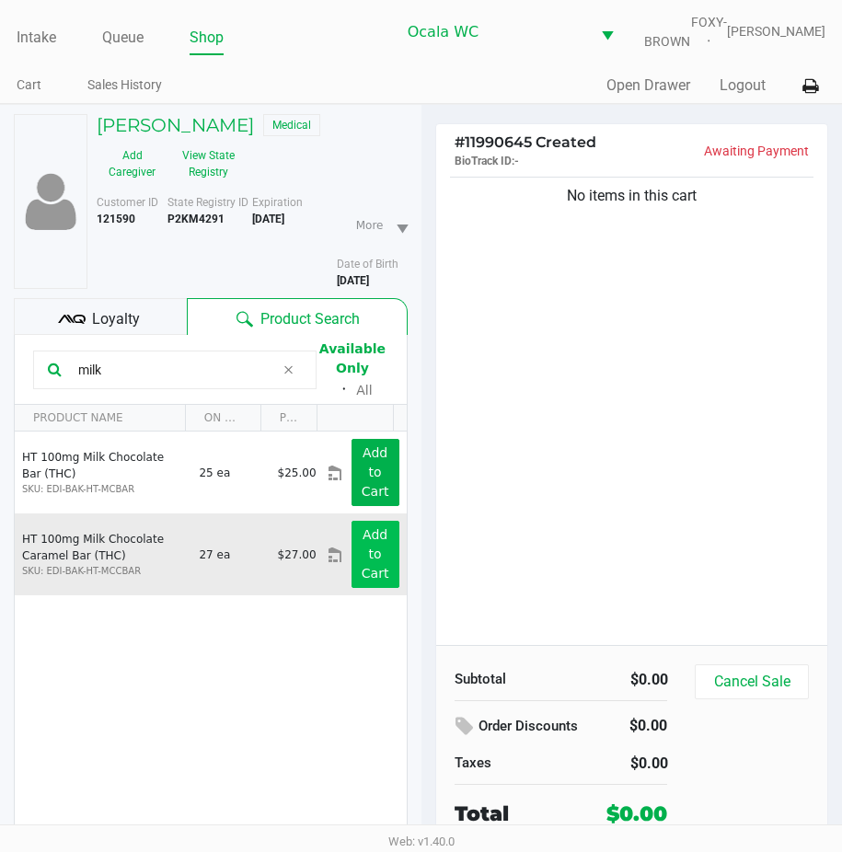
type input "milk"
click at [369, 545] on app-button-loader "Add to Cart" at bounding box center [376, 553] width 28 height 53
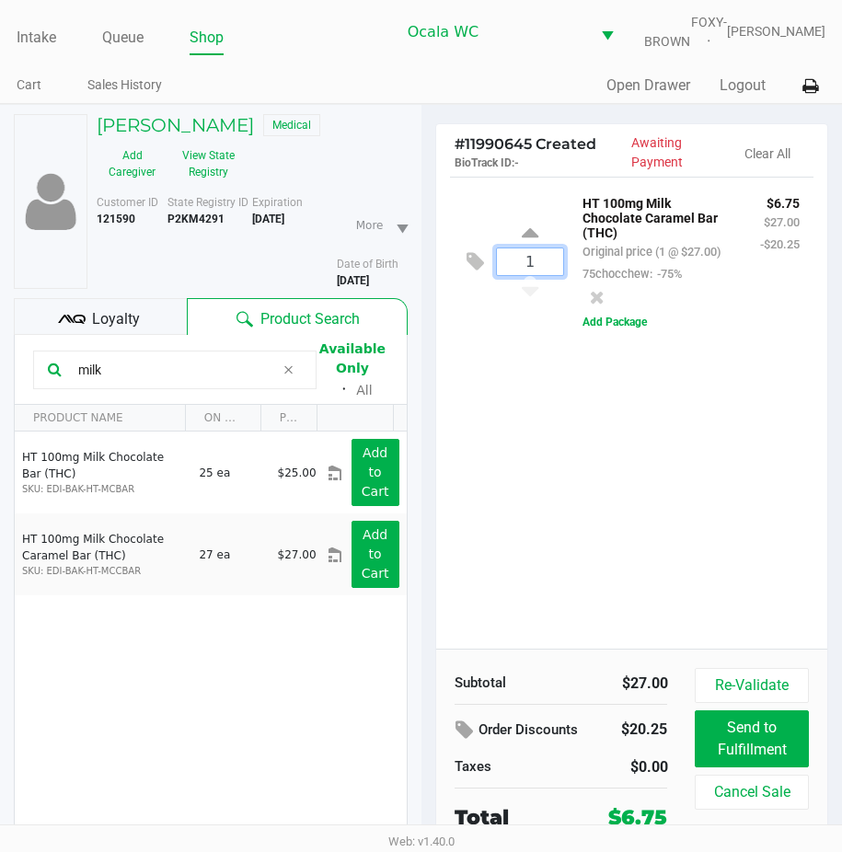
click at [529, 275] on input "1" at bounding box center [530, 262] width 67 height 27
type input "4"
drag, startPoint x: 110, startPoint y: 374, endPoint x: 37, endPoint y: 371, distance: 73.7
click at [38, 371] on div "milk" at bounding box center [175, 370] width 284 height 39
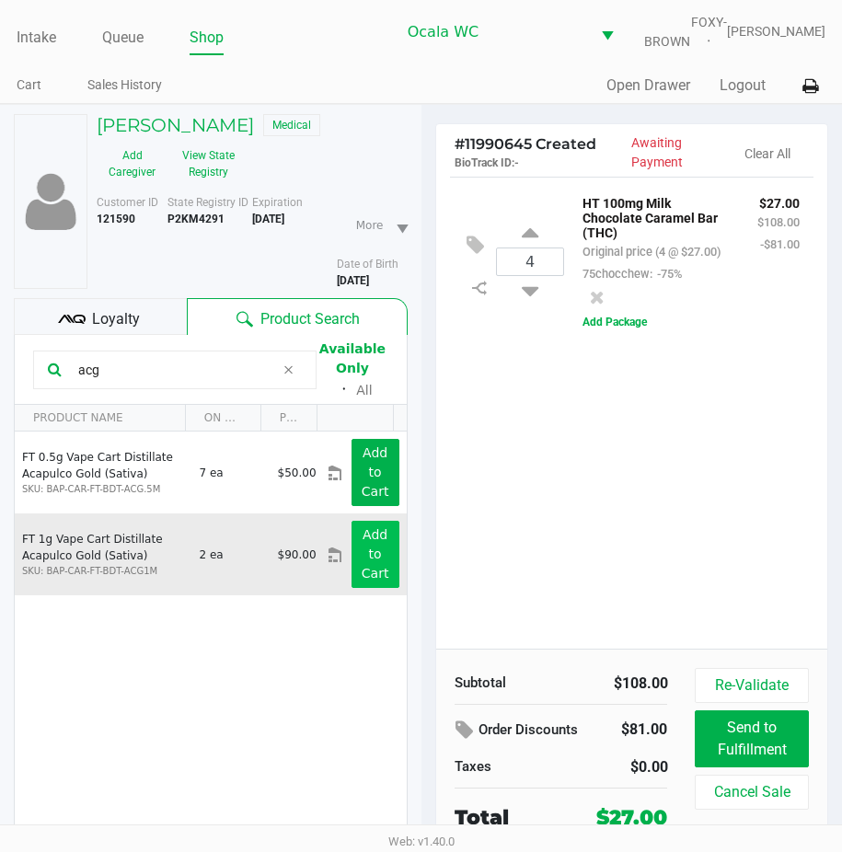
type input "acg"
click at [352, 554] on button "Add to Cart" at bounding box center [376, 554] width 48 height 67
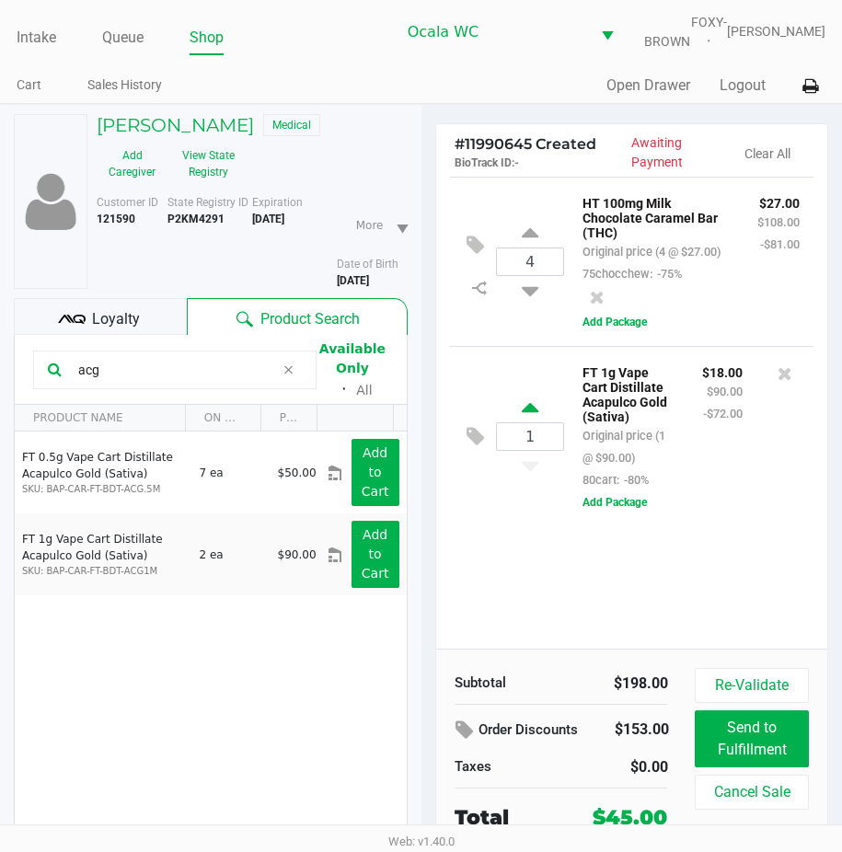
click at [530, 423] on icon at bounding box center [530, 411] width 17 height 23
type input "2"
drag, startPoint x: 121, startPoint y: 379, endPoint x: 7, endPoint y: 389, distance: 113.7
click at [7, 389] on div "[PERSON_NAME] Medical Add Caregiver View State Registry Customer ID 121590 Stat…" at bounding box center [211, 526] width 422 height 843
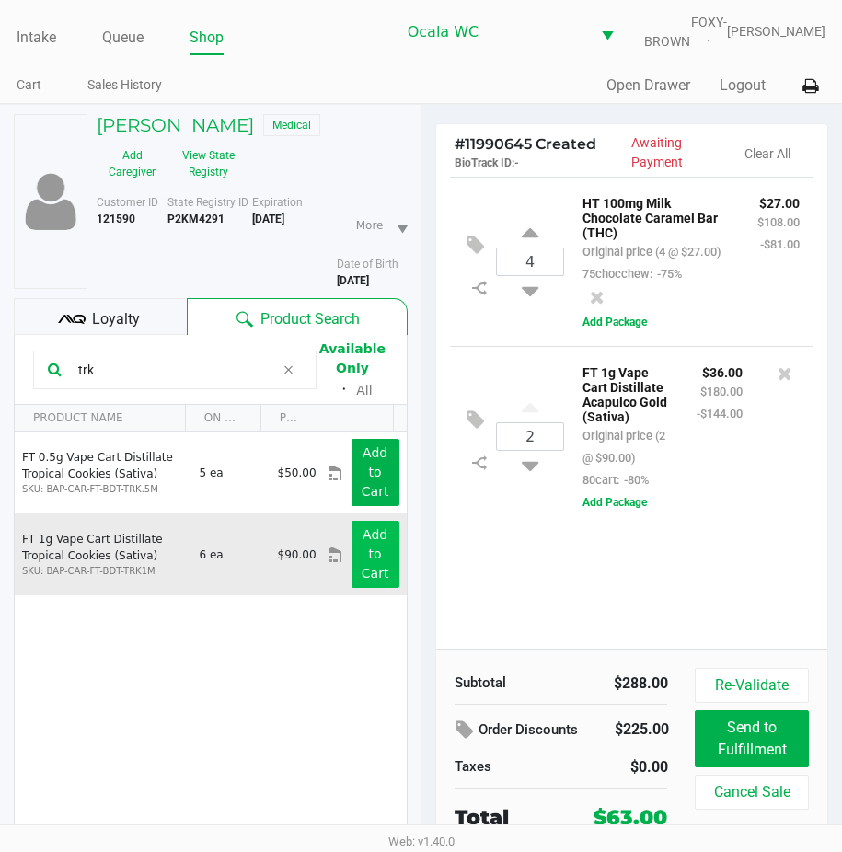
type input "trk"
click at [352, 555] on button "Add to Cart" at bounding box center [376, 554] width 48 height 67
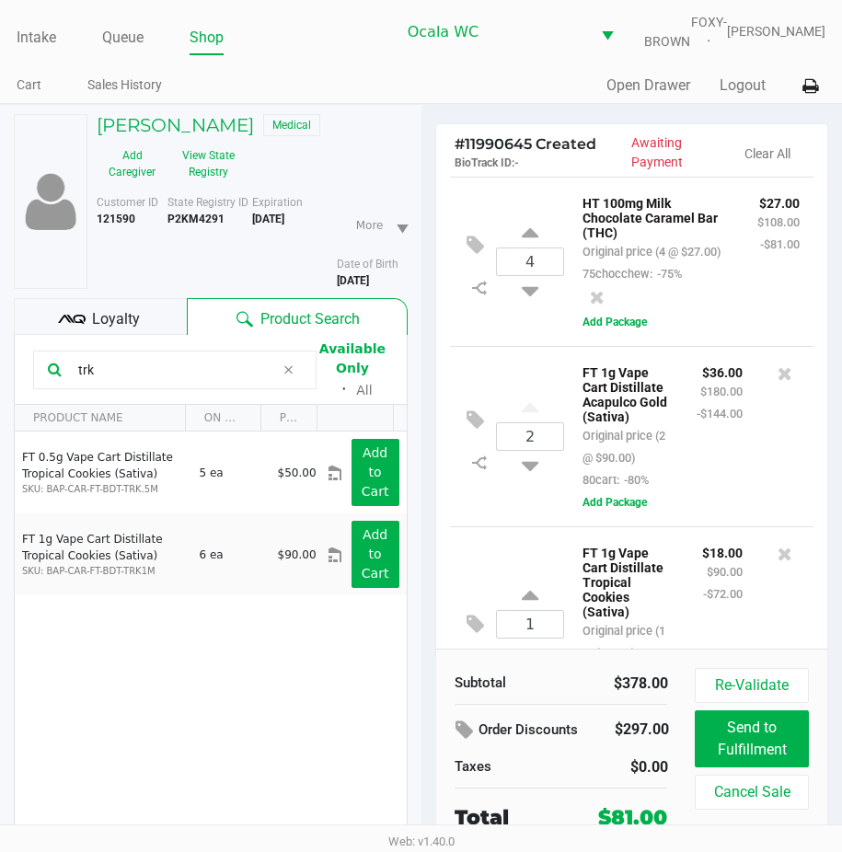
scroll to position [180, 0]
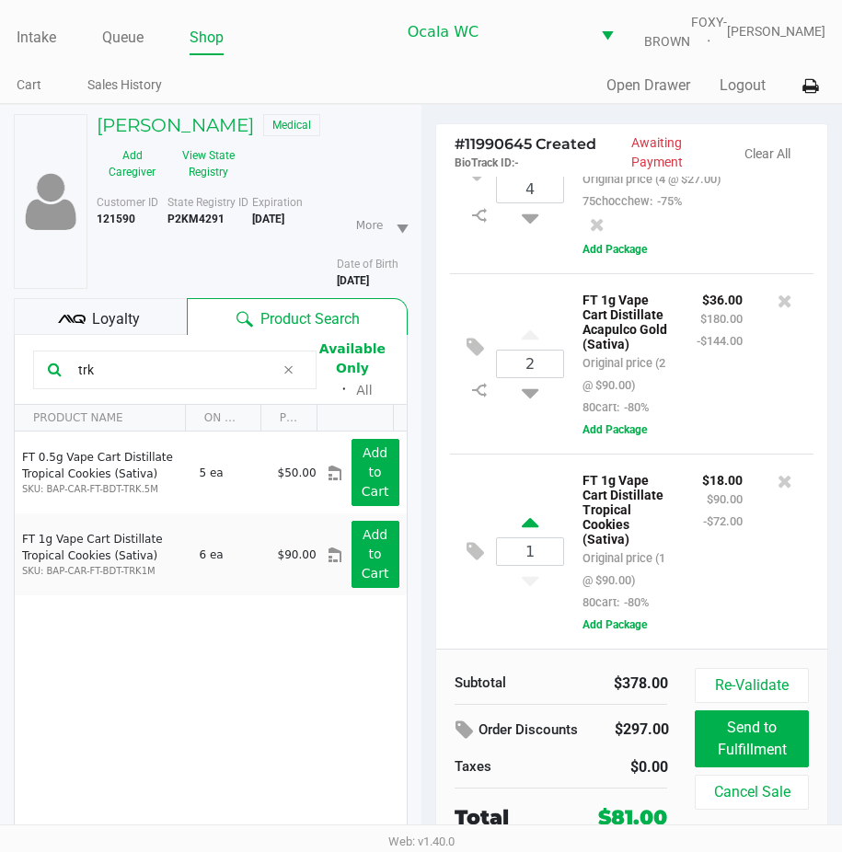
click at [527, 526] on icon at bounding box center [530, 526] width 17 height 23
type input "2"
drag, startPoint x: 96, startPoint y: 386, endPoint x: 7, endPoint y: 391, distance: 88.5
click at [7, 391] on div "[PERSON_NAME] Medical Add Caregiver View State Registry Customer ID 121590 Stat…" at bounding box center [211, 526] width 422 height 843
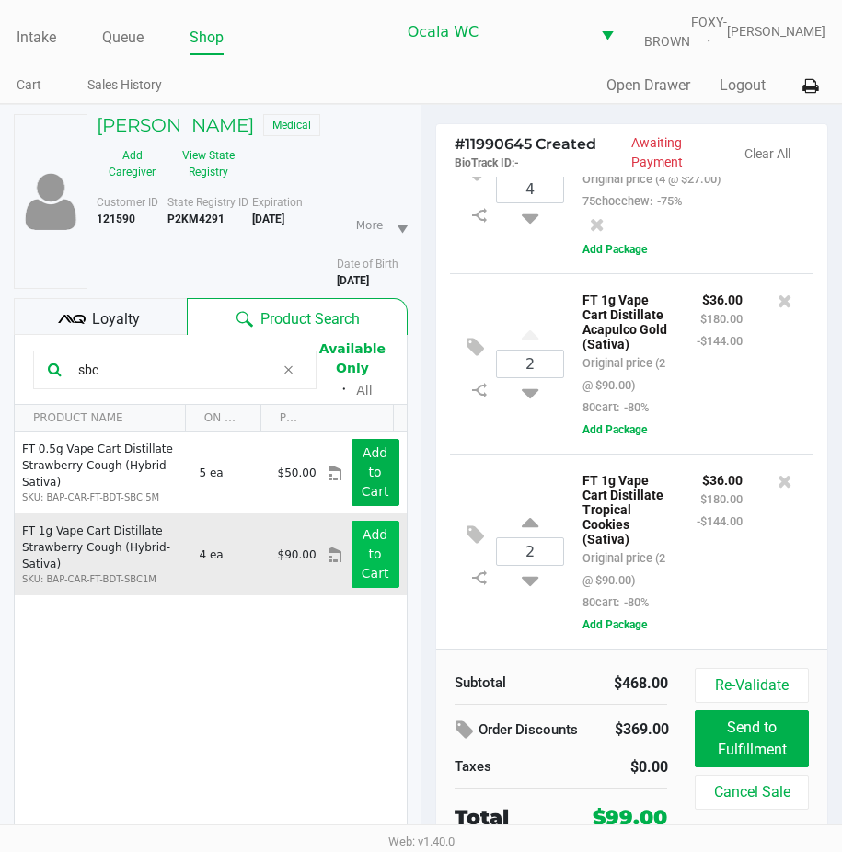
type input "sbc"
click at [353, 570] on button "Add to Cart" at bounding box center [376, 554] width 48 height 67
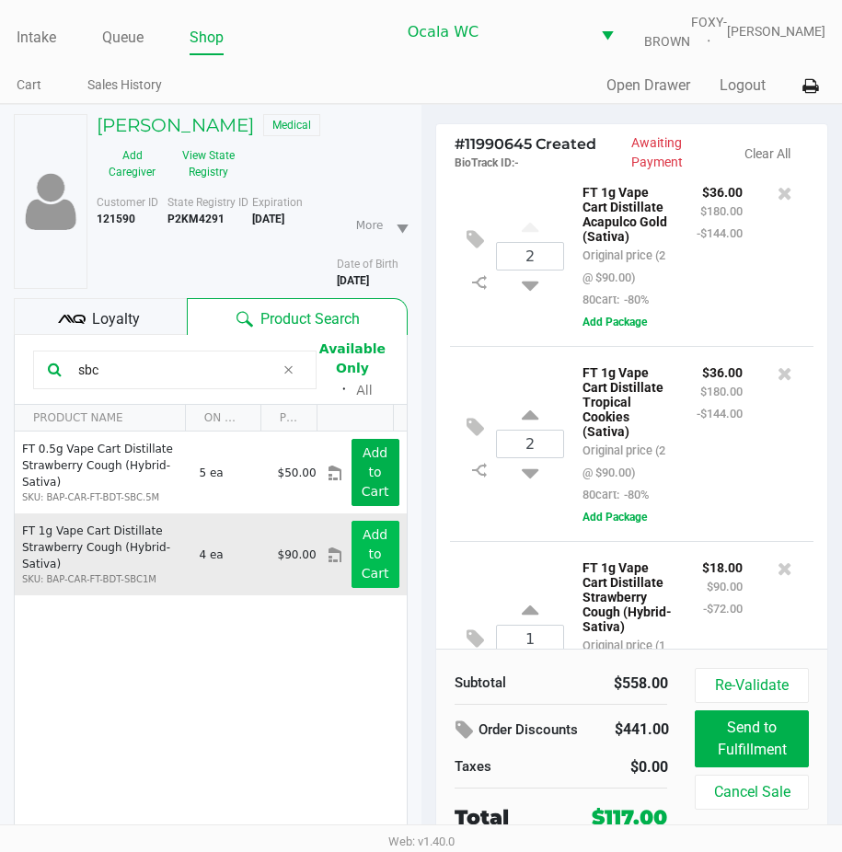
scroll to position [411, 0]
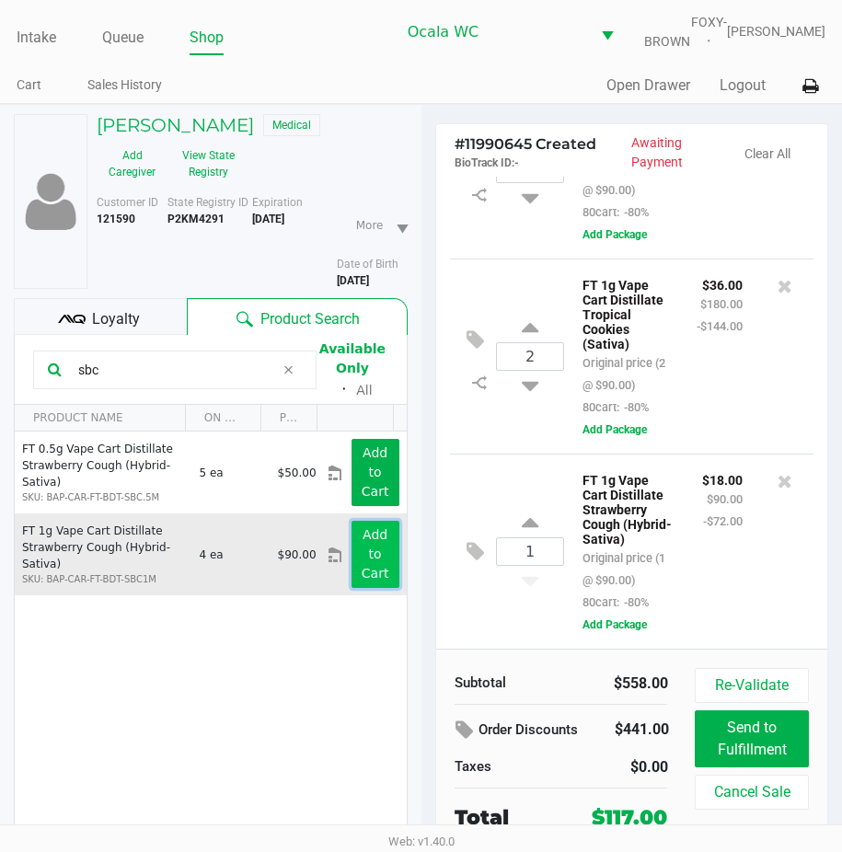
click at [353, 570] on button "Add to Cart" at bounding box center [376, 554] width 48 height 67
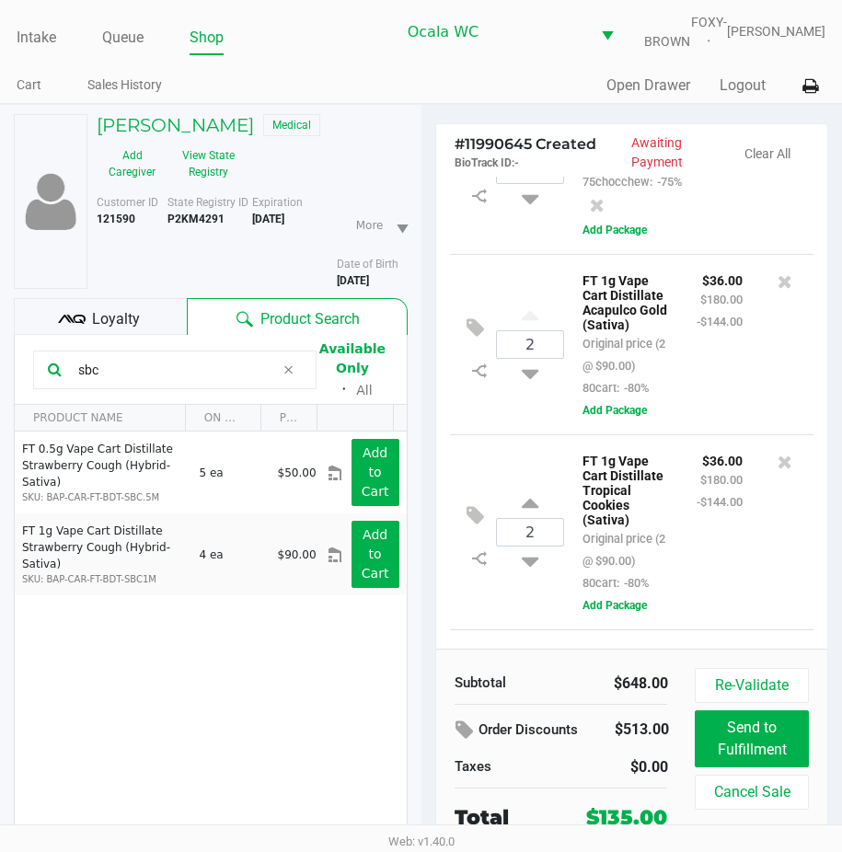
scroll to position [0, 0]
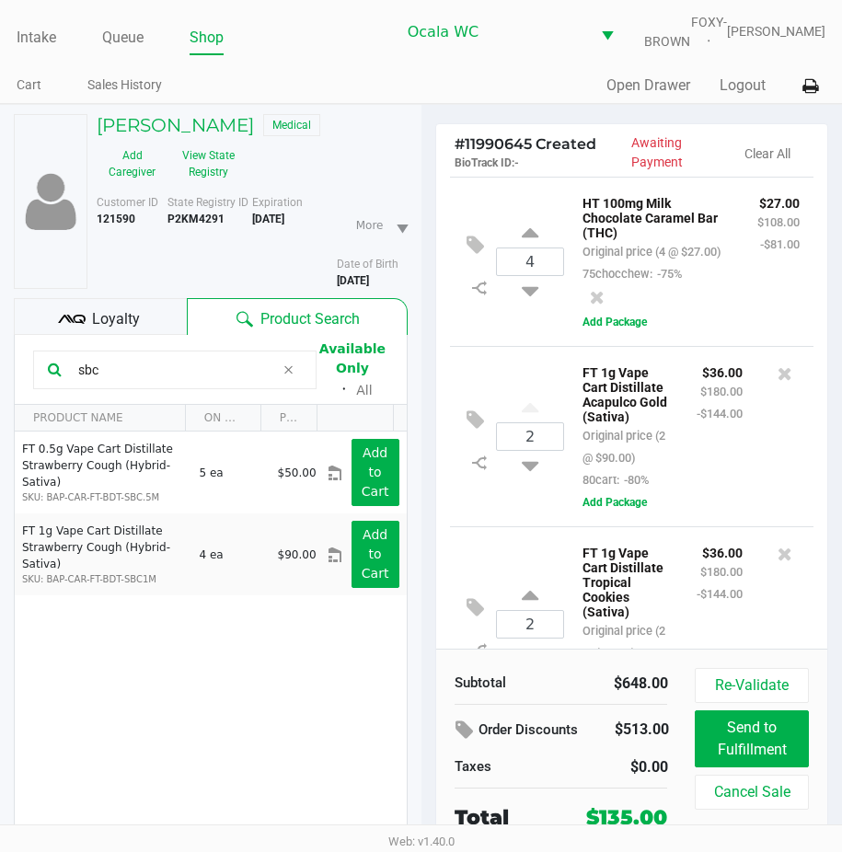
click at [488, 527] on div "2 FT 1g Vape Cart Distillate Acapulco Gold (Sativa) Original price (2 @ $90.00)…" at bounding box center [632, 436] width 365 height 180
click at [492, 527] on div "2 FT 1g Vape Cart Distillate Acapulco Gold (Sativa) Original price (2 @ $90.00)…" at bounding box center [632, 436] width 365 height 180
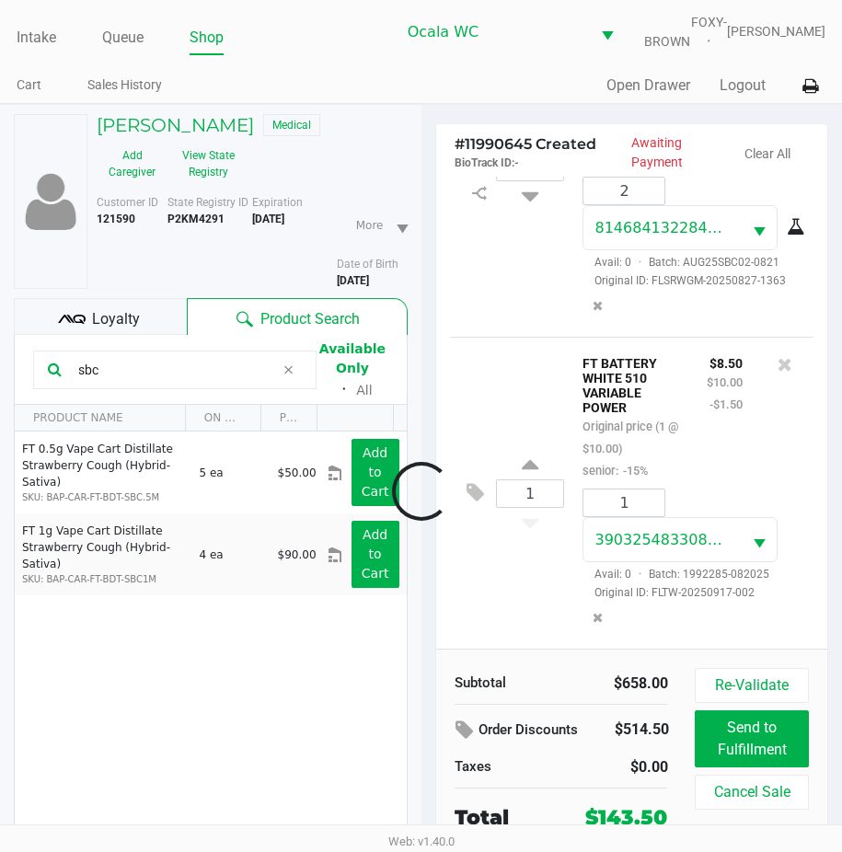
scroll to position [1276, 0]
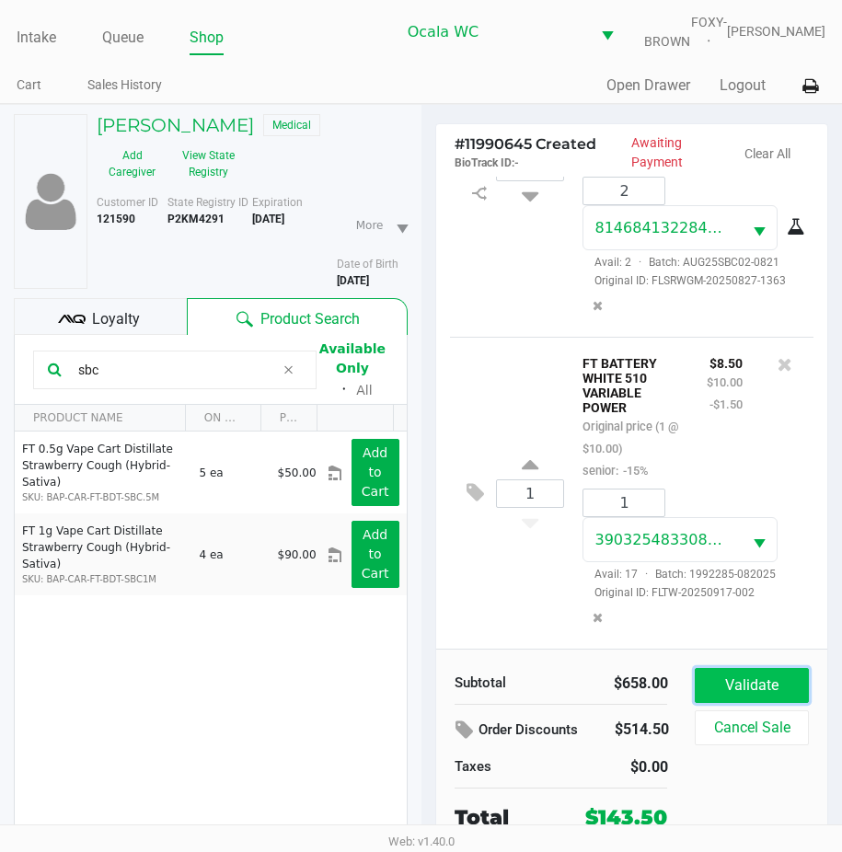
click at [752, 688] on button "Validate" at bounding box center [751, 685] width 113 height 35
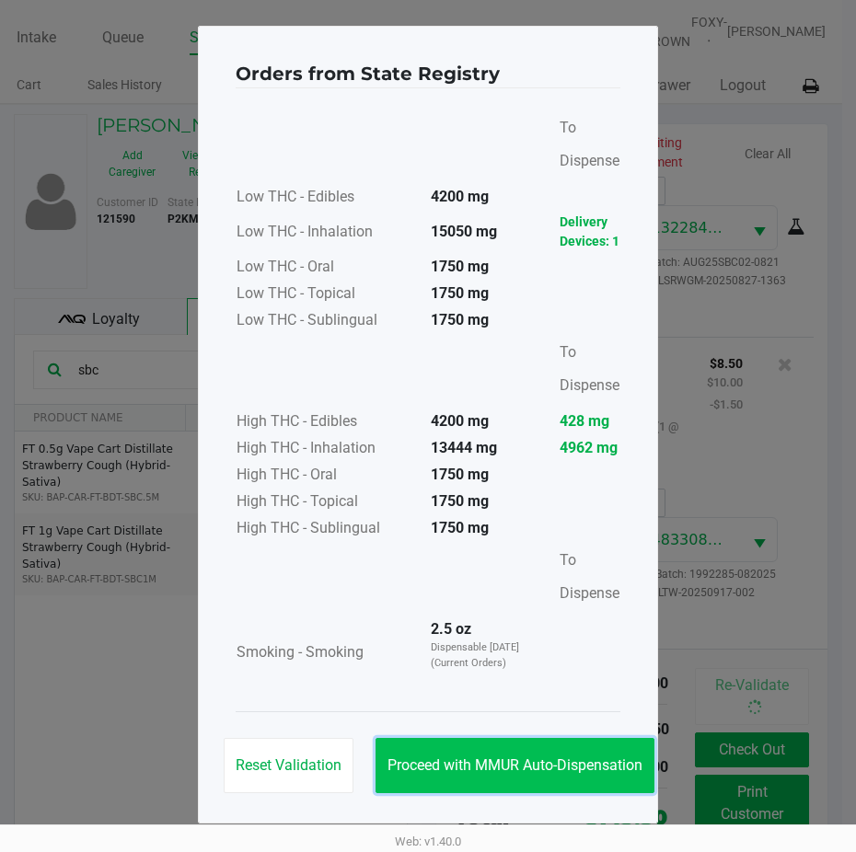
click at [476, 760] on span "Proceed with MMUR Auto-Dispensation" at bounding box center [515, 765] width 255 height 17
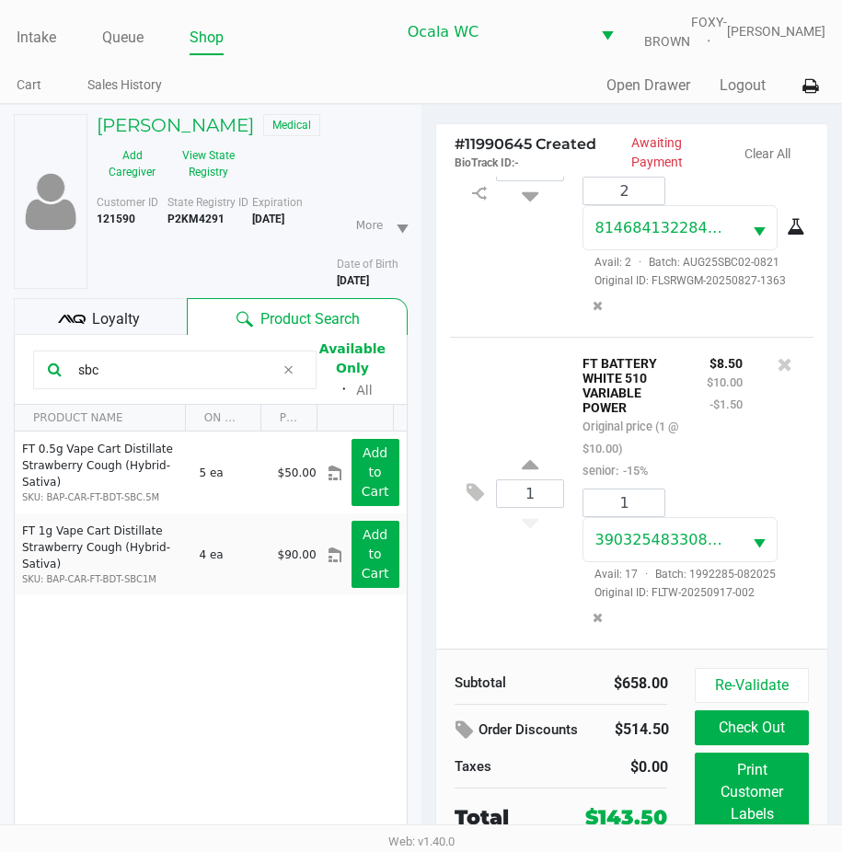
click at [542, 406] on div "1 FT BATTERY WHITE 510 VARIABLE POWER Original price (1 @ $10.00) senior: -15% …" at bounding box center [632, 493] width 365 height 312
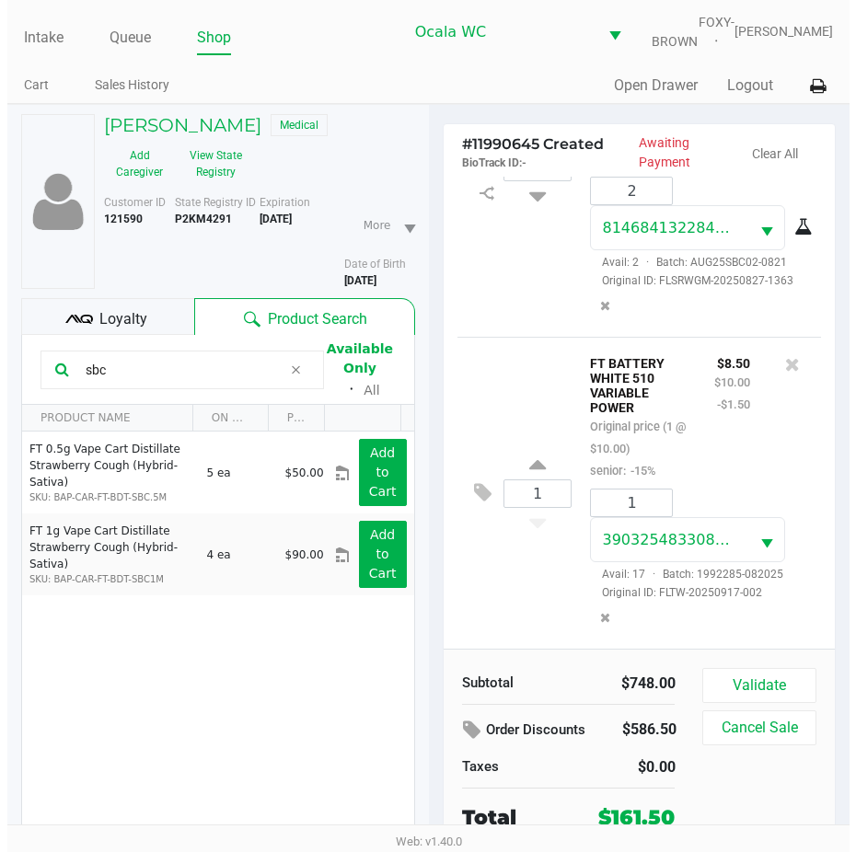
scroll to position [1430, 0]
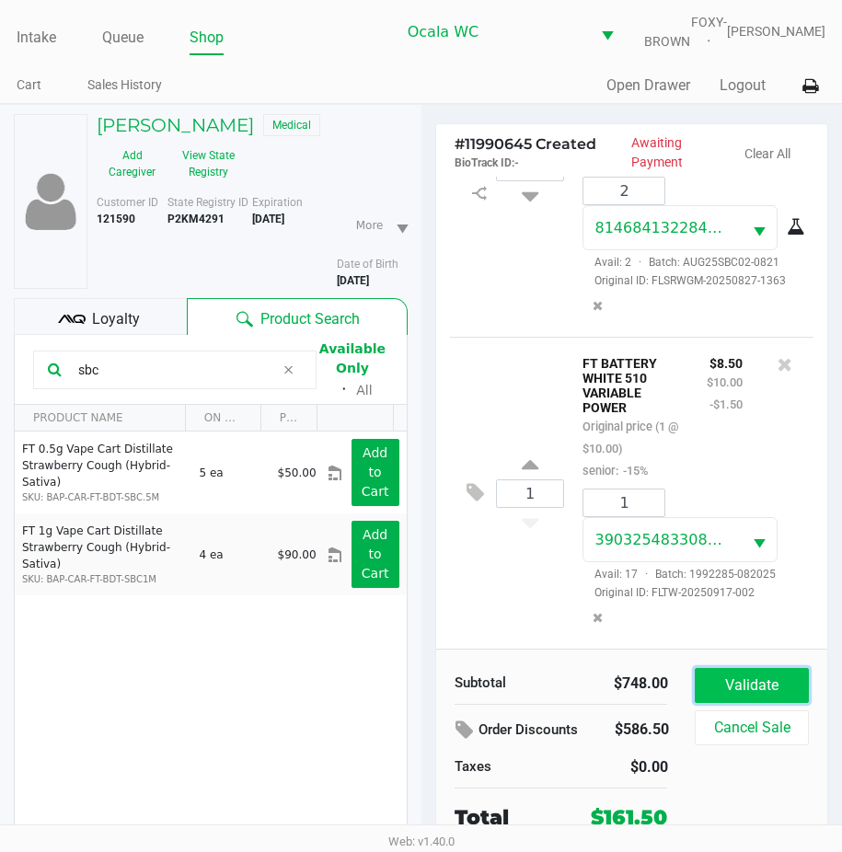
click at [749, 703] on button "Validate" at bounding box center [751, 685] width 113 height 35
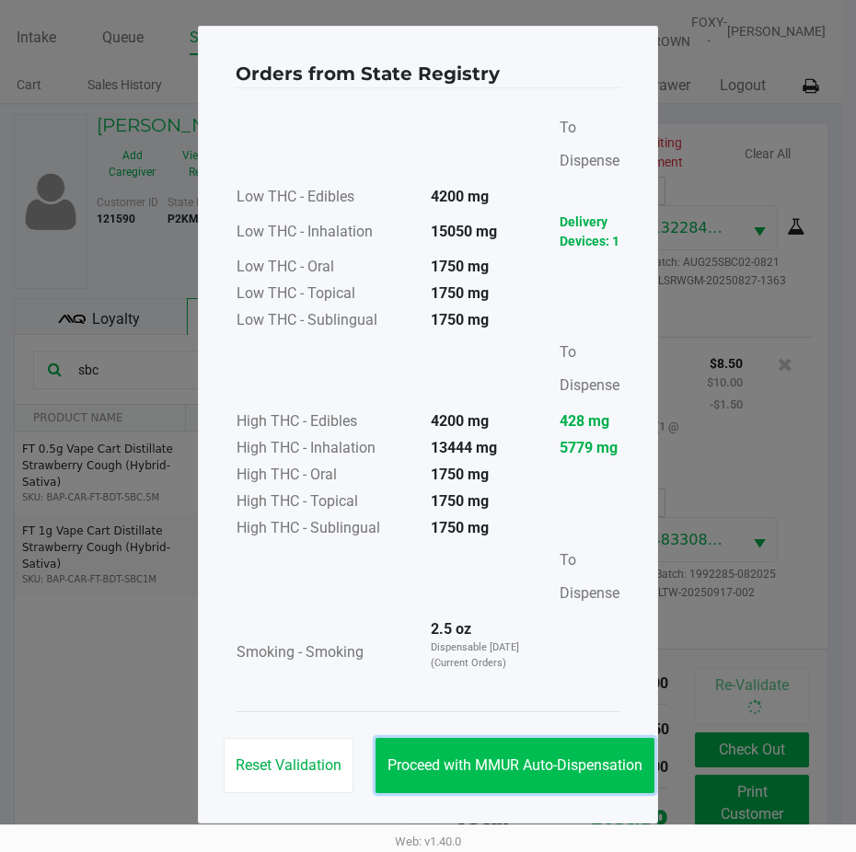
click at [436, 753] on button "Proceed with MMUR Auto-Dispensation" at bounding box center [515, 765] width 279 height 55
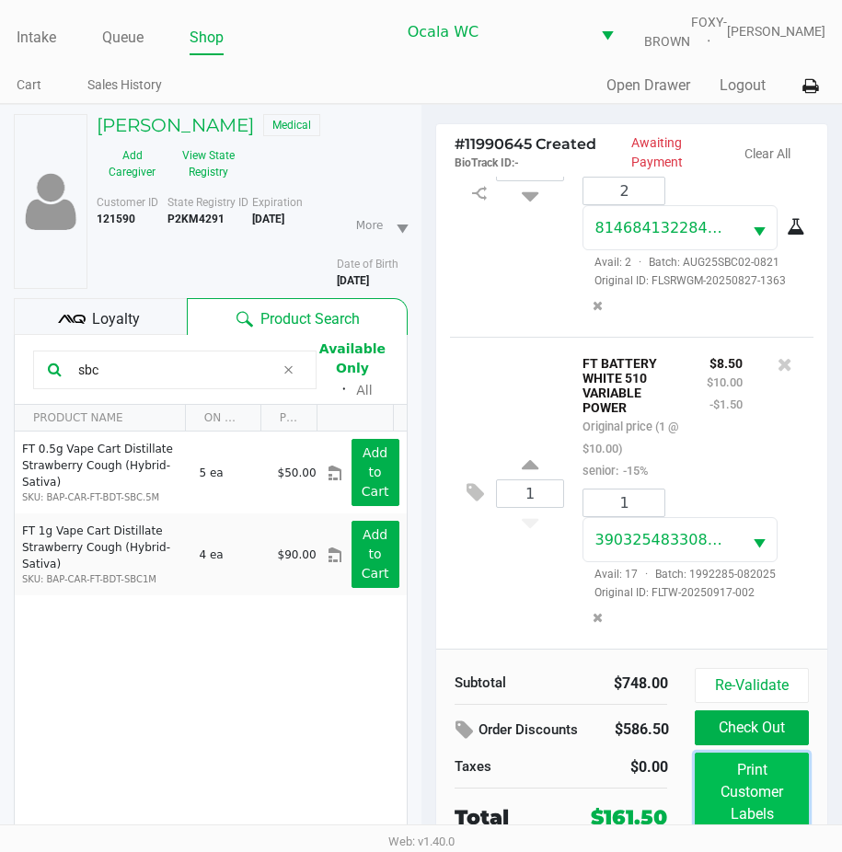
click at [750, 805] on button "Print Customer Labels" at bounding box center [751, 792] width 113 height 79
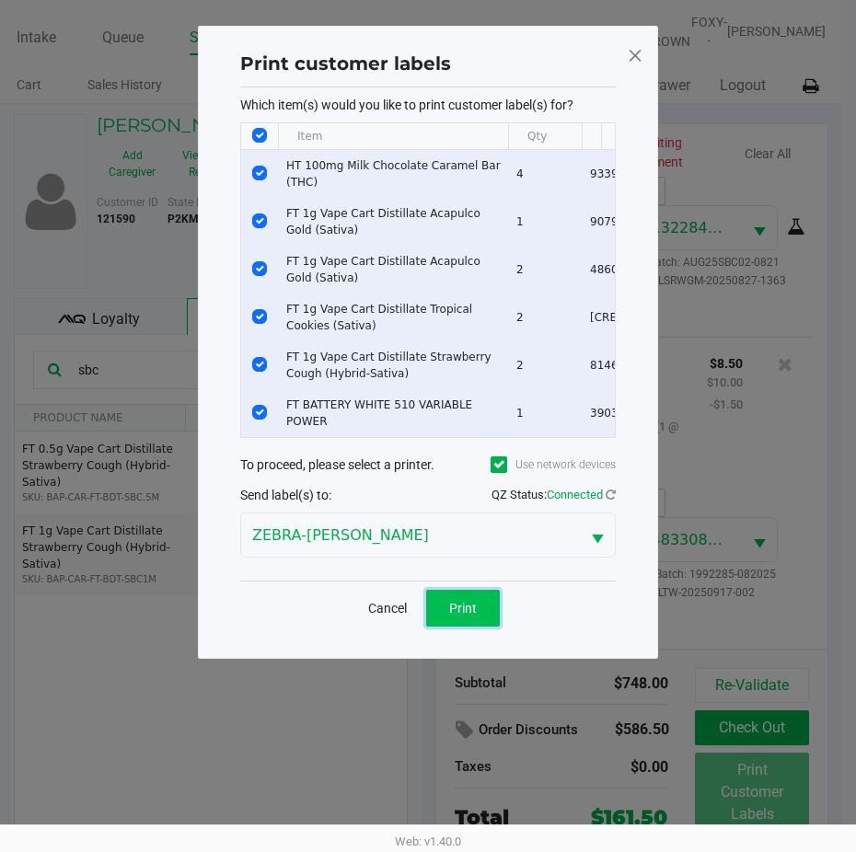
click at [452, 616] on span "Print" at bounding box center [463, 608] width 28 height 15
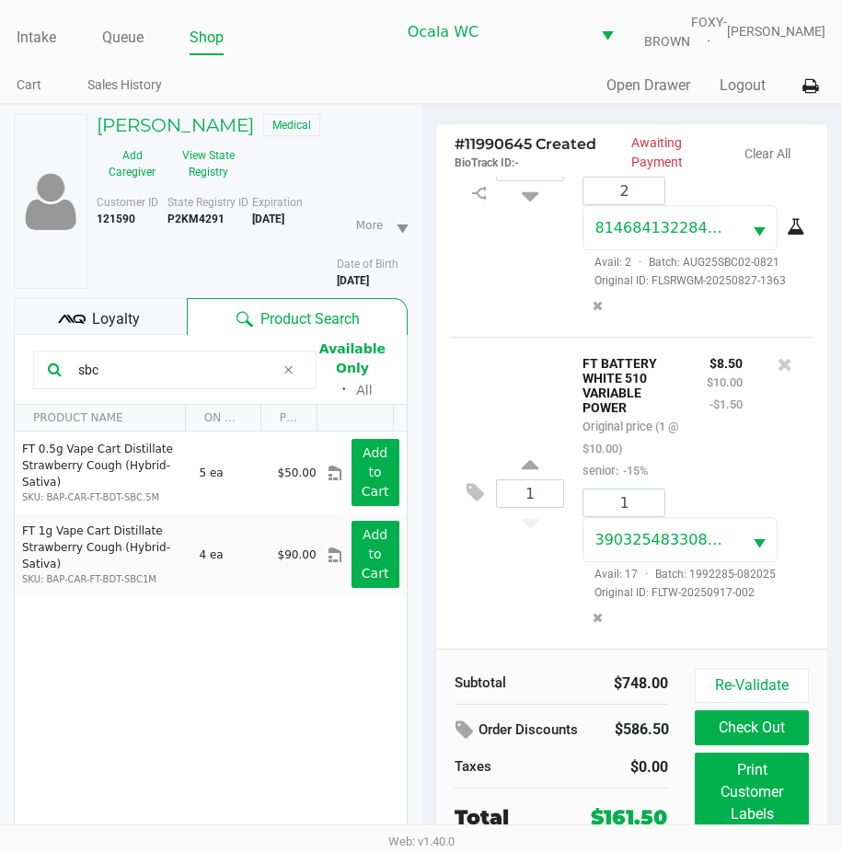
click at [748, 742] on button "Check Out" at bounding box center [751, 728] width 113 height 35
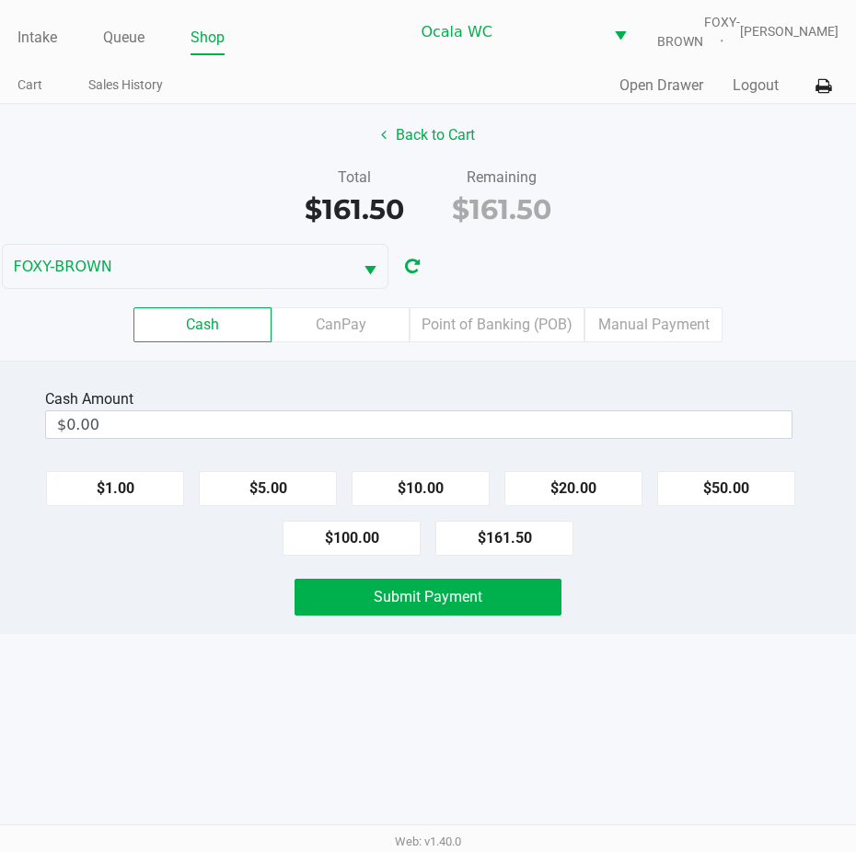
click at [426, 149] on button "Back to Cart" at bounding box center [428, 135] width 118 height 35
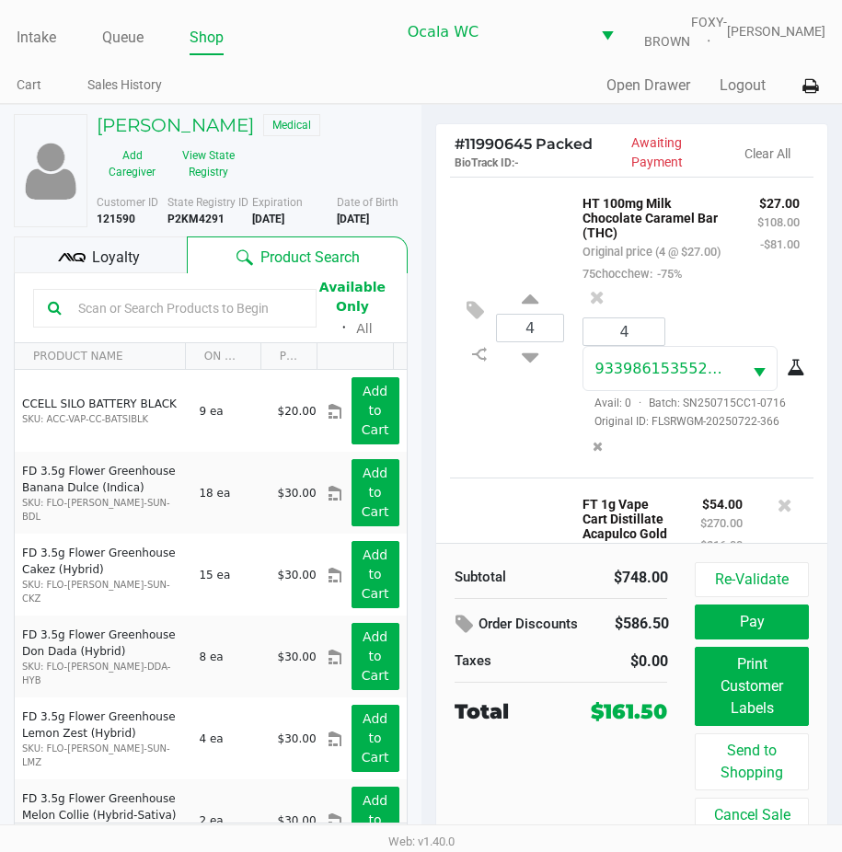
click at [127, 269] on span "Loyalty" at bounding box center [116, 258] width 48 height 22
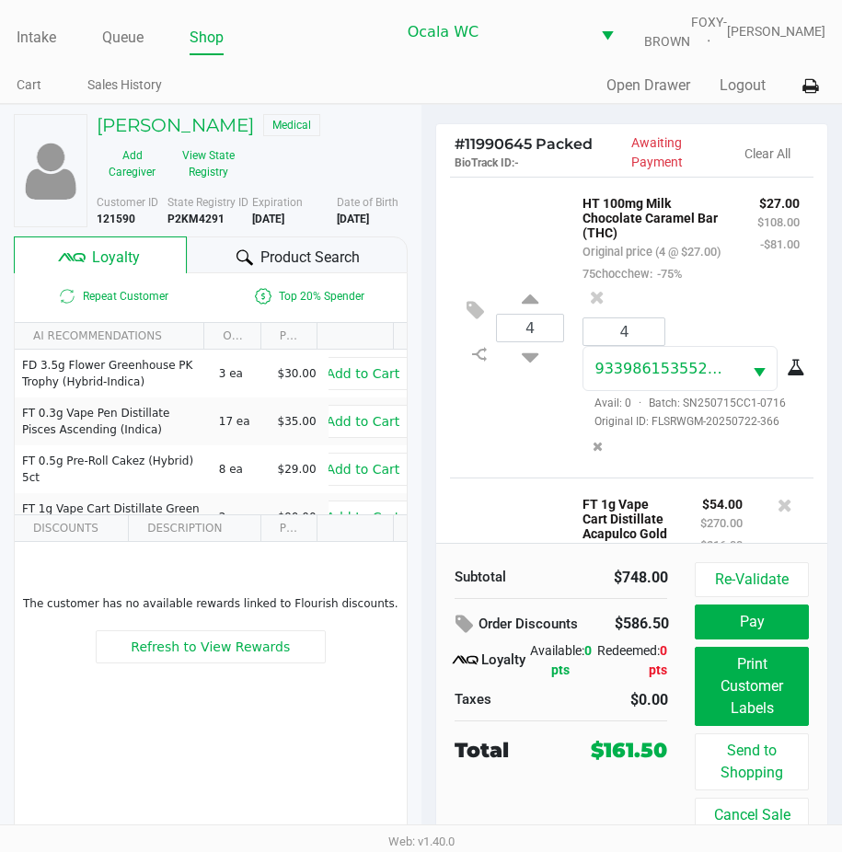
click at [778, 640] on button "Pay" at bounding box center [751, 622] width 113 height 35
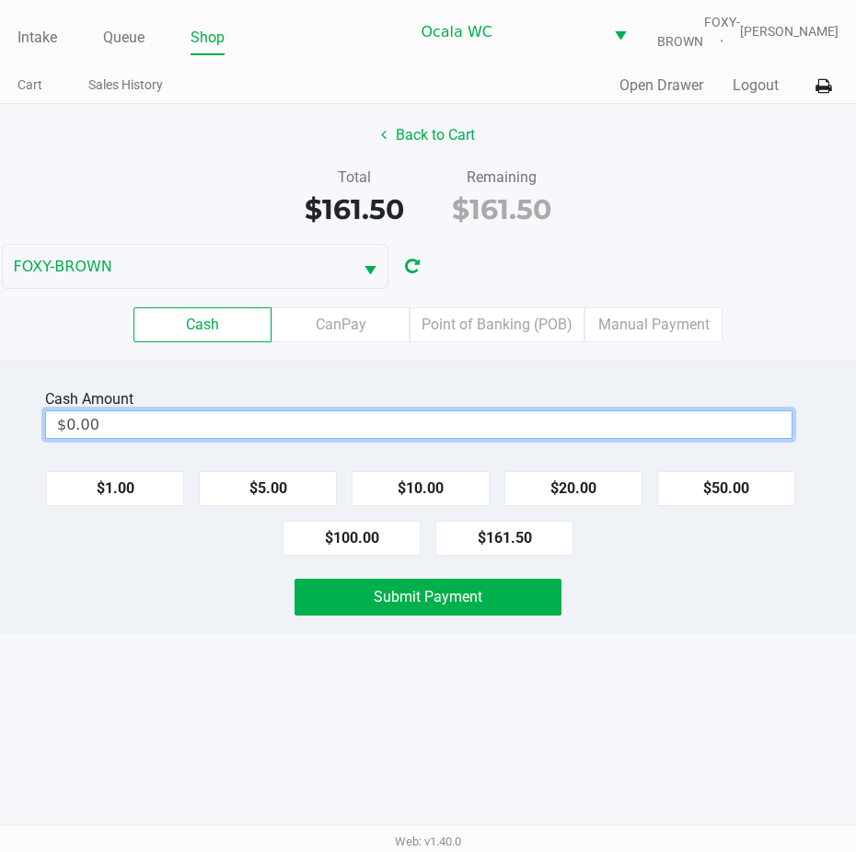
click at [83, 438] on input "$0.00" at bounding box center [419, 424] width 746 height 27
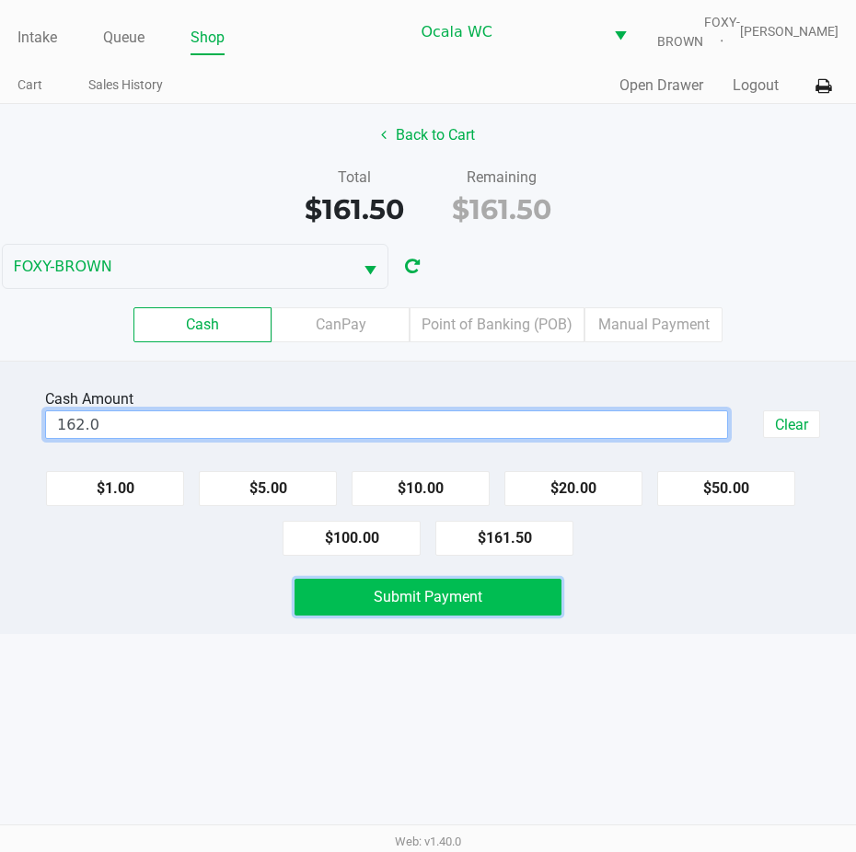
click at [377, 616] on button "Submit Payment" at bounding box center [428, 597] width 267 height 37
type input "$162.00"
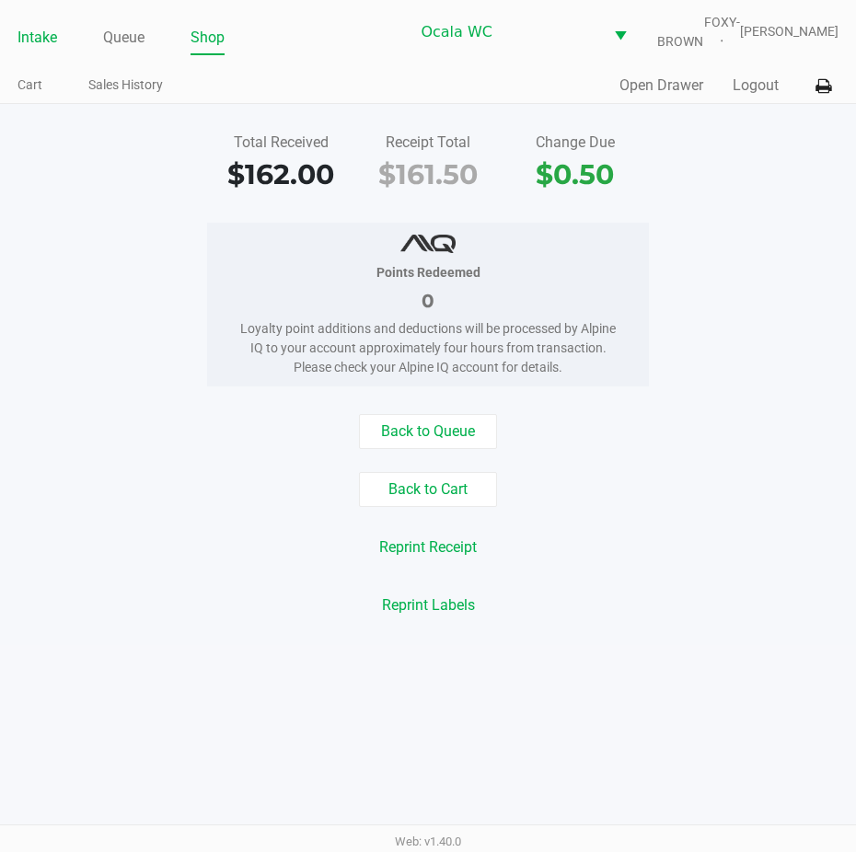
click at [47, 51] on link "Intake" at bounding box center [37, 38] width 40 height 26
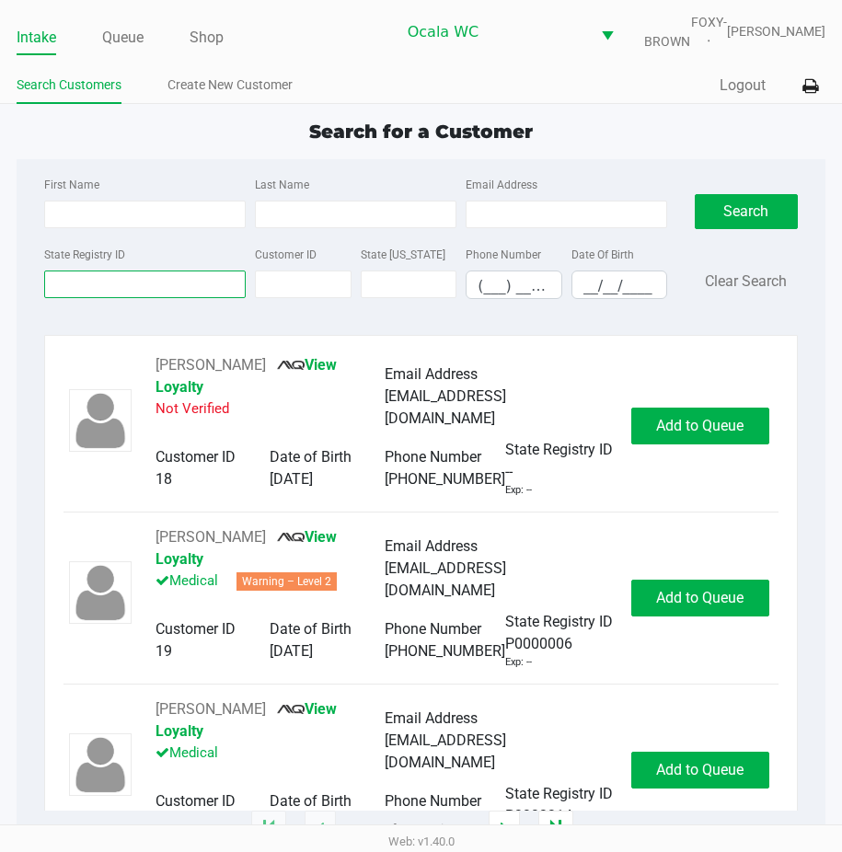
click at [55, 296] on input "State Registry ID" at bounding box center [145, 285] width 202 height 28
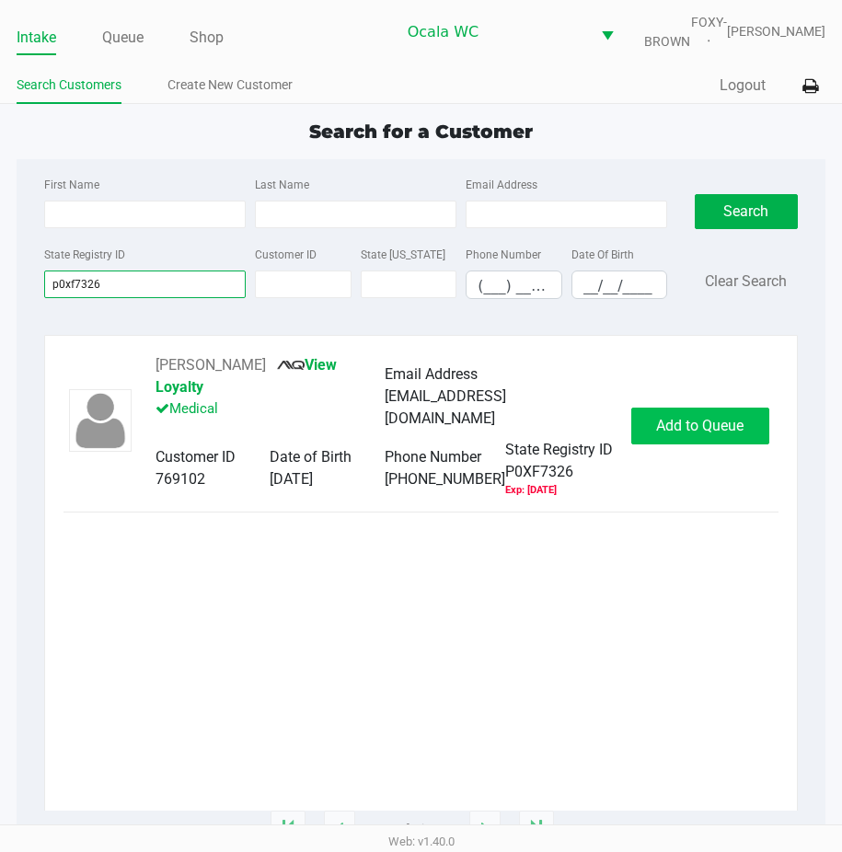
type input "p0xf7326"
click at [686, 435] on span "Add to Queue" at bounding box center [699, 425] width 87 height 17
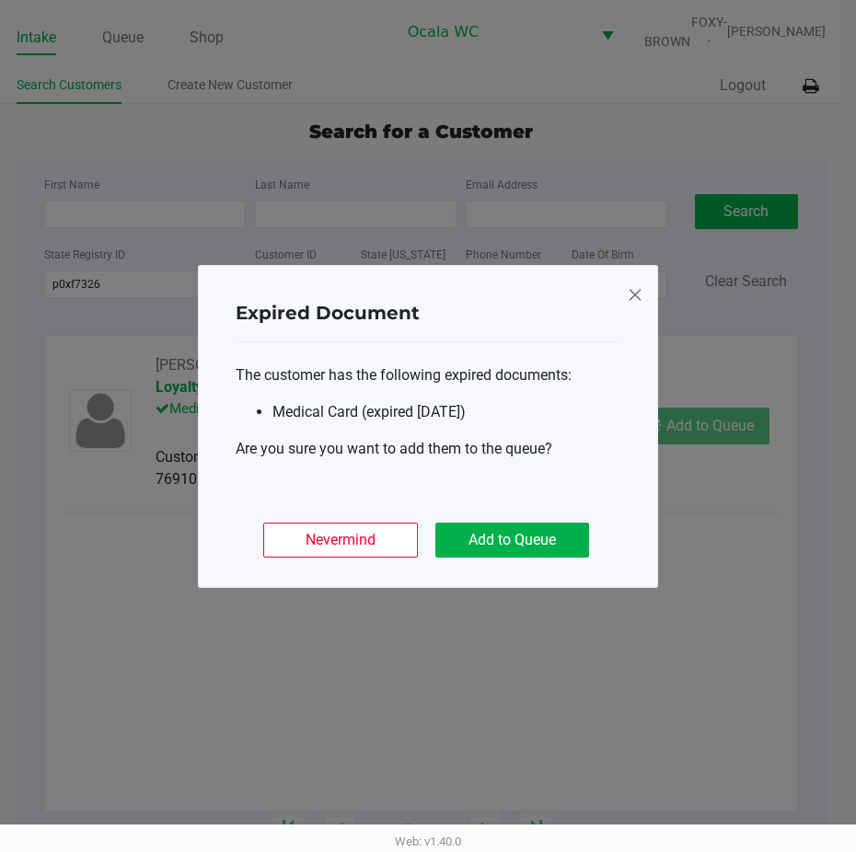
click at [495, 519] on div "Nevermind Add to Queue" at bounding box center [428, 533] width 385 height 72
click at [495, 531] on button "Add to Queue" at bounding box center [512, 540] width 154 height 35
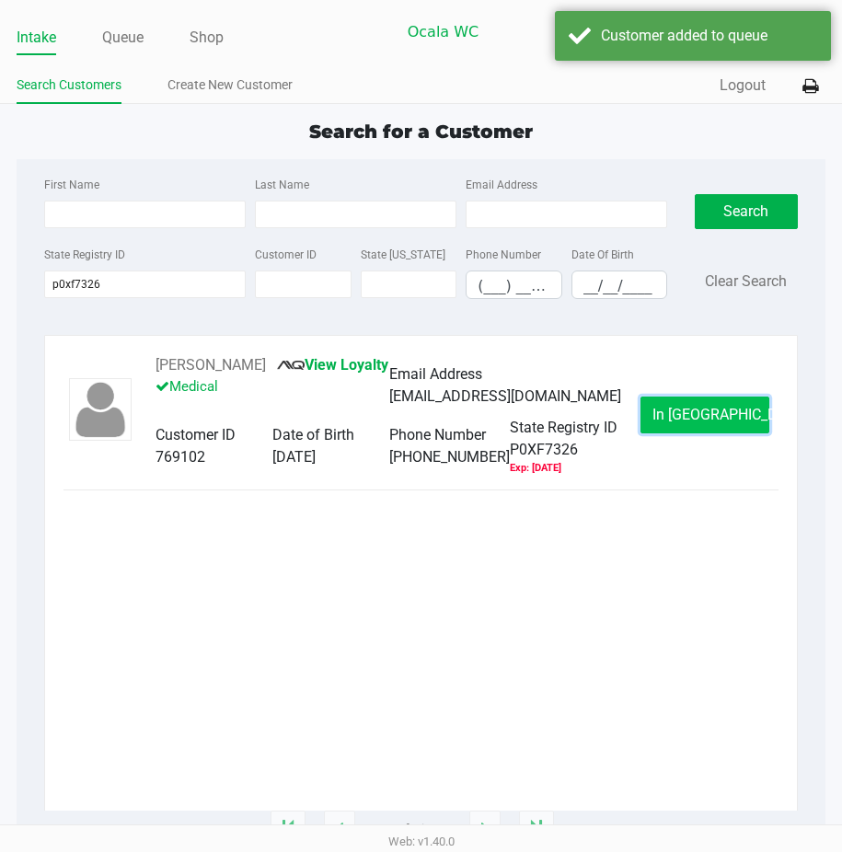
click at [668, 428] on button "In [GEOGRAPHIC_DATA]" at bounding box center [705, 415] width 129 height 37
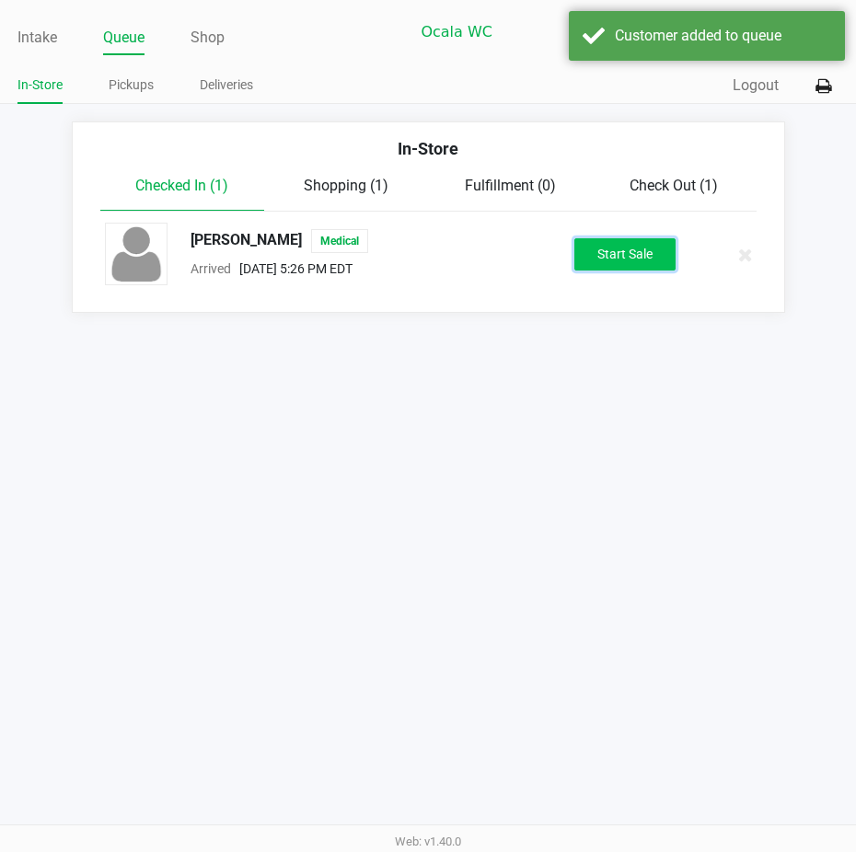
click at [583, 256] on button "Start Sale" at bounding box center [624, 254] width 101 height 32
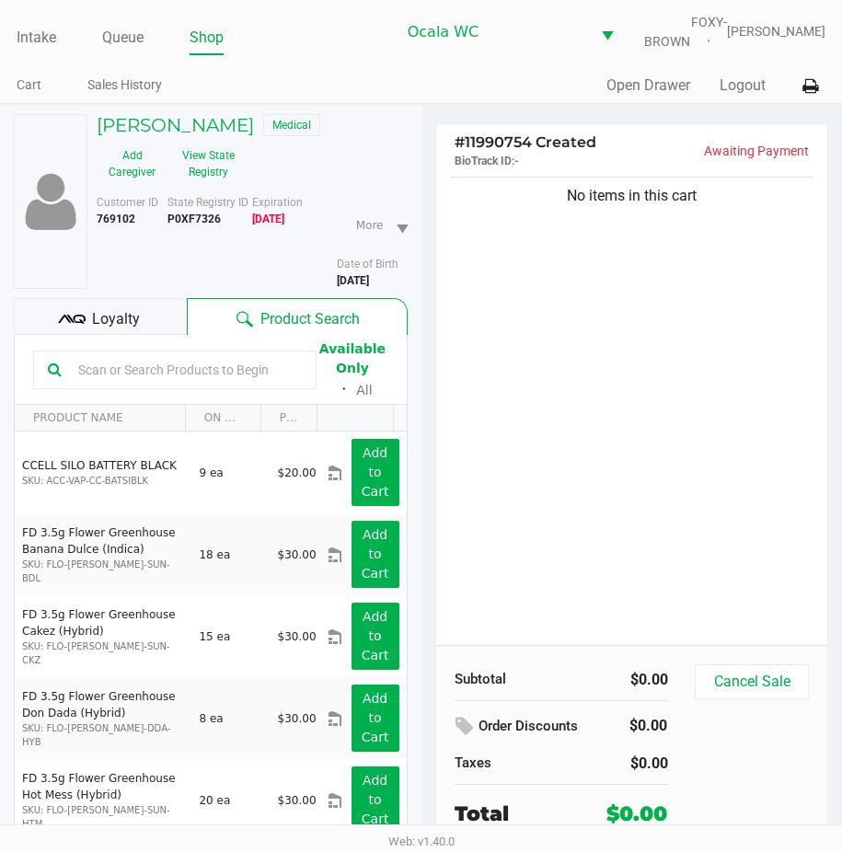
click at [115, 323] on span "Loyalty" at bounding box center [116, 319] width 48 height 22
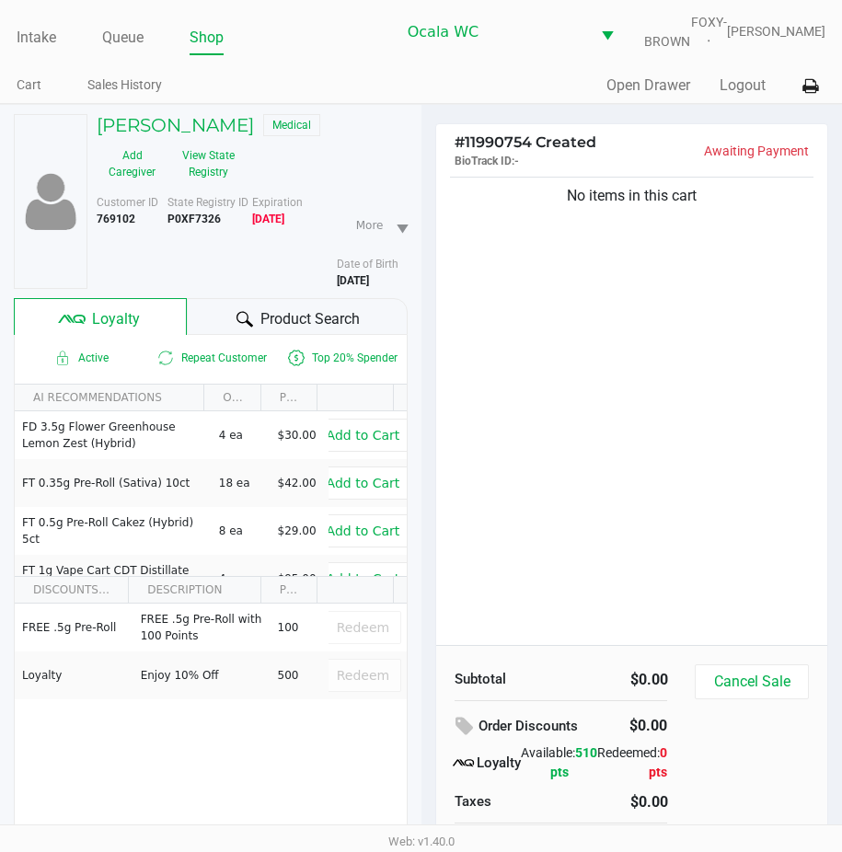
click at [294, 327] on span "Product Search" at bounding box center [310, 319] width 99 height 22
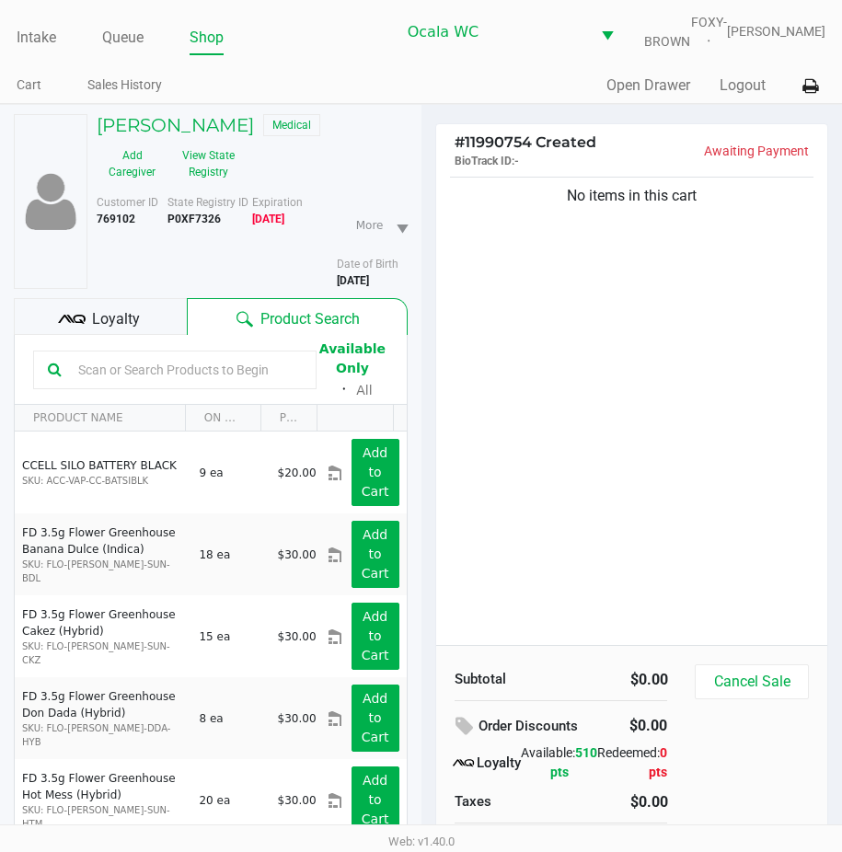
click at [86, 355] on div "Available Only ᛫ All" at bounding box center [210, 370] width 355 height 64
click at [92, 373] on input "text" at bounding box center [186, 370] width 231 height 28
click at [88, 369] on input "text" at bounding box center [186, 370] width 231 height 28
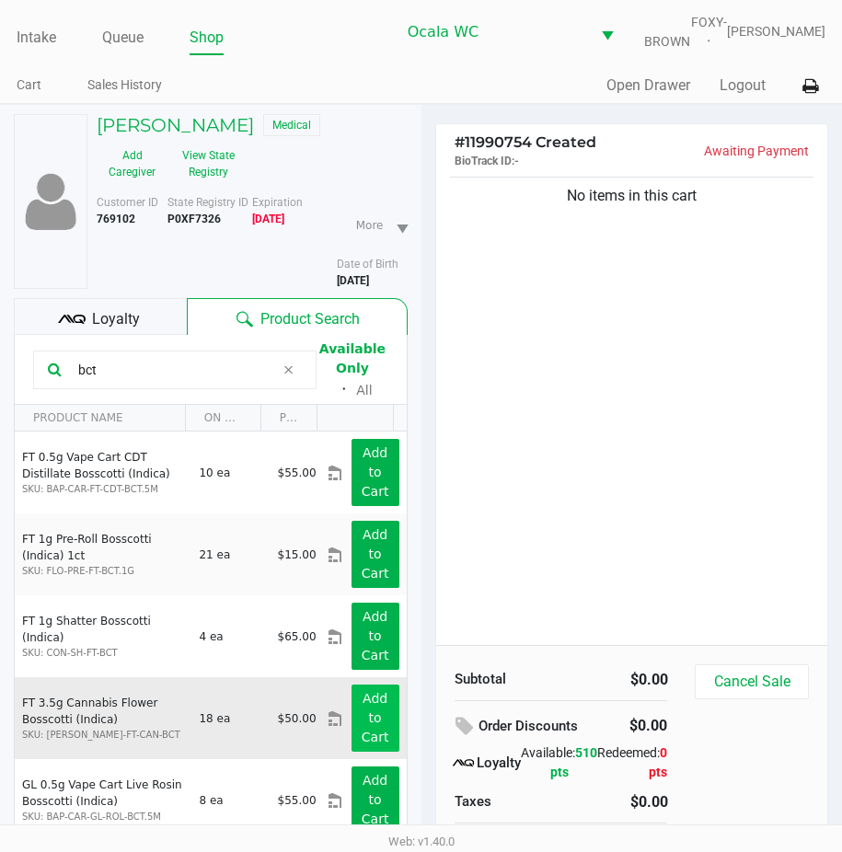
type input "bct"
click at [368, 728] on app-button-loader "Add to Cart" at bounding box center [376, 717] width 28 height 53
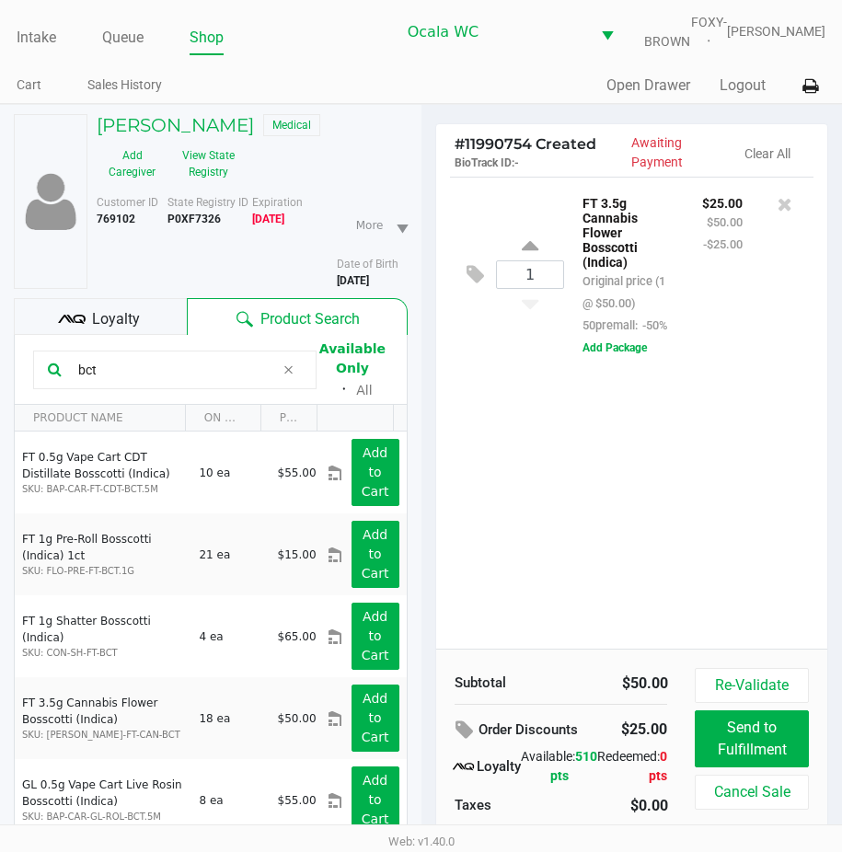
click at [65, 317] on div "Loyalty" at bounding box center [100, 316] width 173 height 37
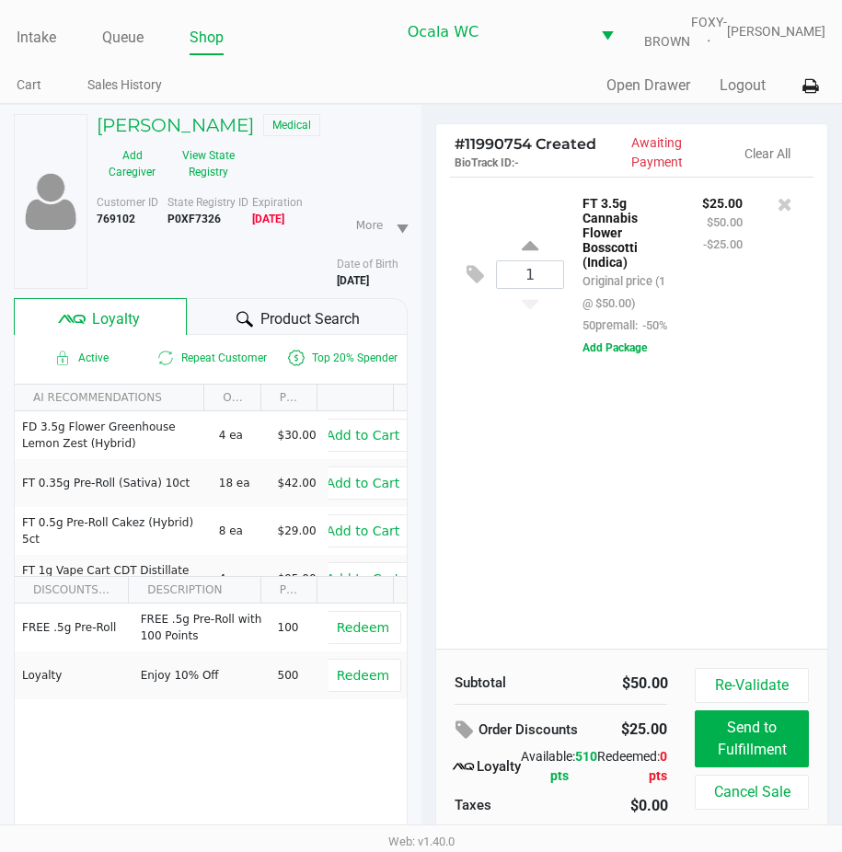
click at [261, 168] on div "[PERSON_NAME] Medical Add Caregiver View State Registry" at bounding box center [252, 150] width 339 height 73
click at [223, 173] on button "View State Registry" at bounding box center [203, 164] width 71 height 46
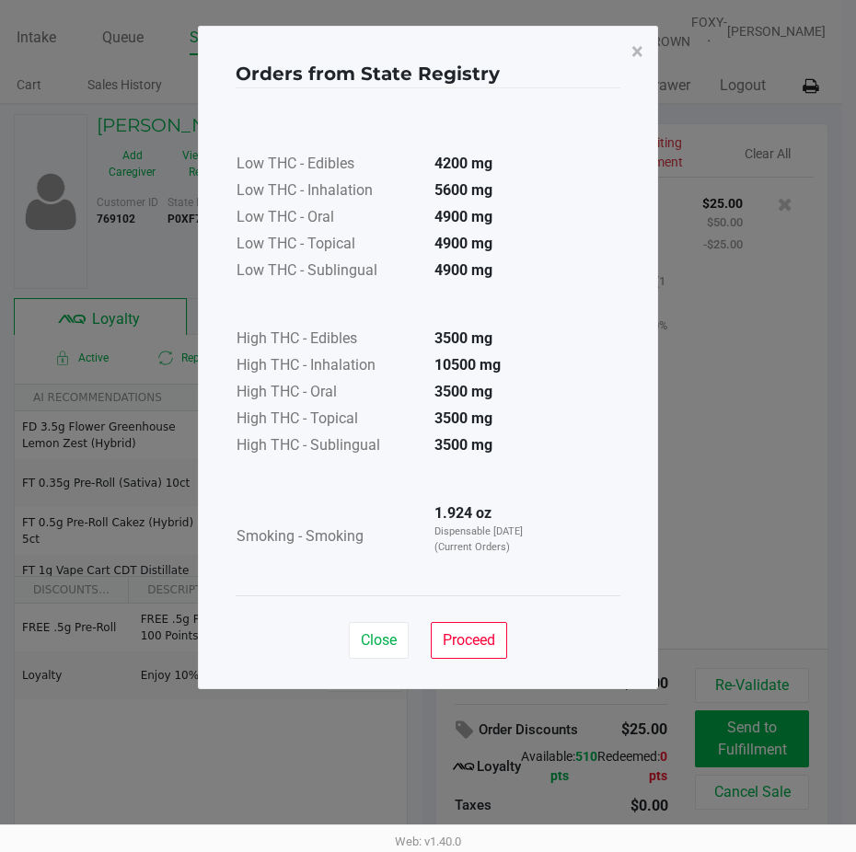
click at [454, 621] on div "Close Proceed" at bounding box center [428, 633] width 385 height 75
click at [449, 626] on button "Proceed" at bounding box center [469, 640] width 76 height 37
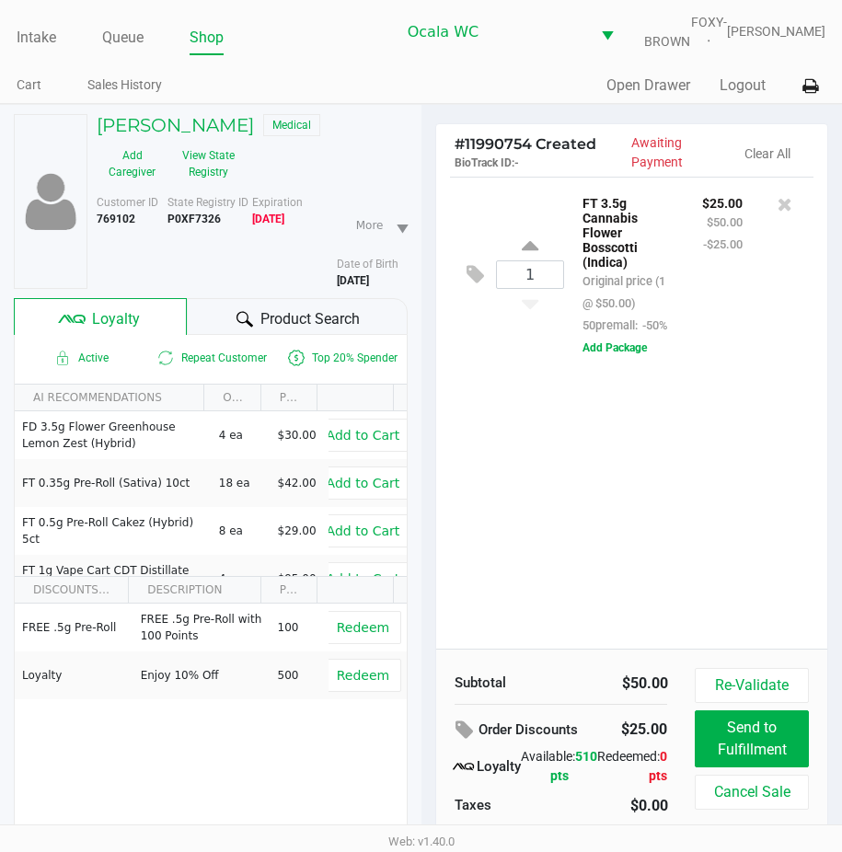
click at [566, 489] on div "1 FT 3.5g Cannabis Flower Bosscotti (Indica) Original price (1 @ $50.00) 50prem…" at bounding box center [632, 413] width 392 height 472
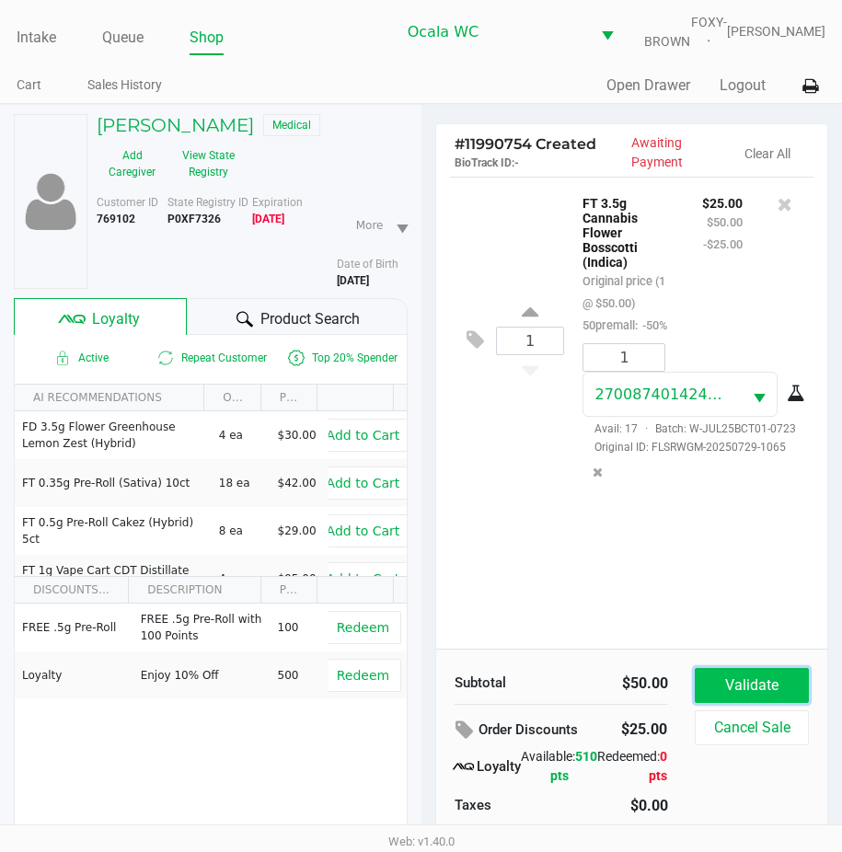
click at [725, 703] on button "Validate" at bounding box center [751, 685] width 113 height 35
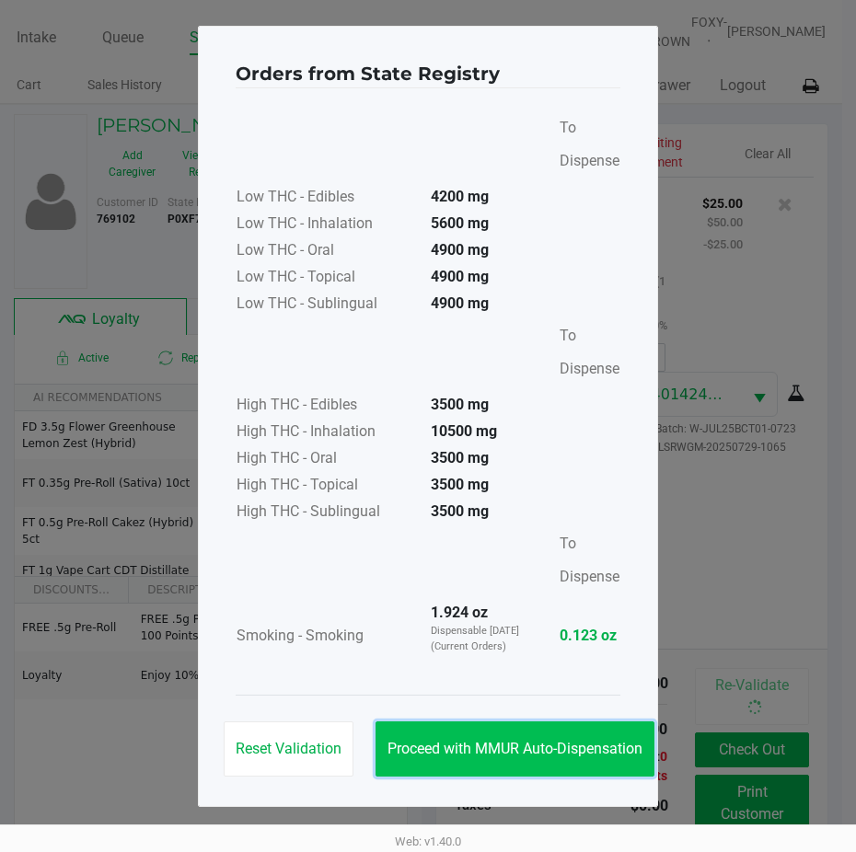
click at [502, 741] on span "Proceed with MMUR Auto-Dispensation" at bounding box center [515, 748] width 255 height 17
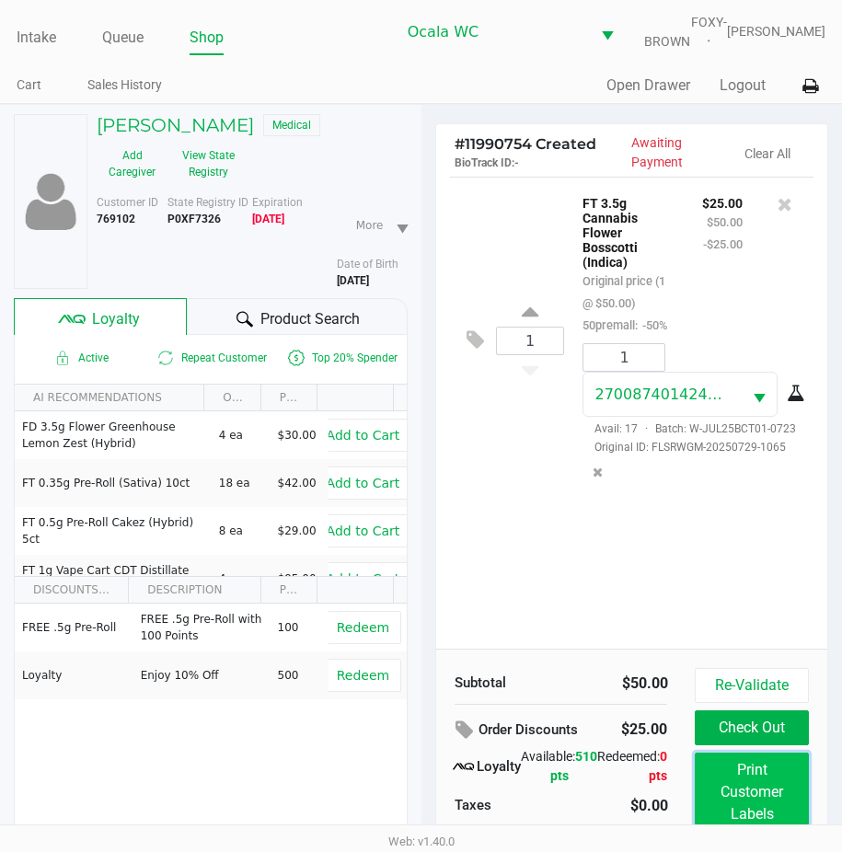
click at [760, 803] on button "Print Customer Labels" at bounding box center [751, 792] width 113 height 79
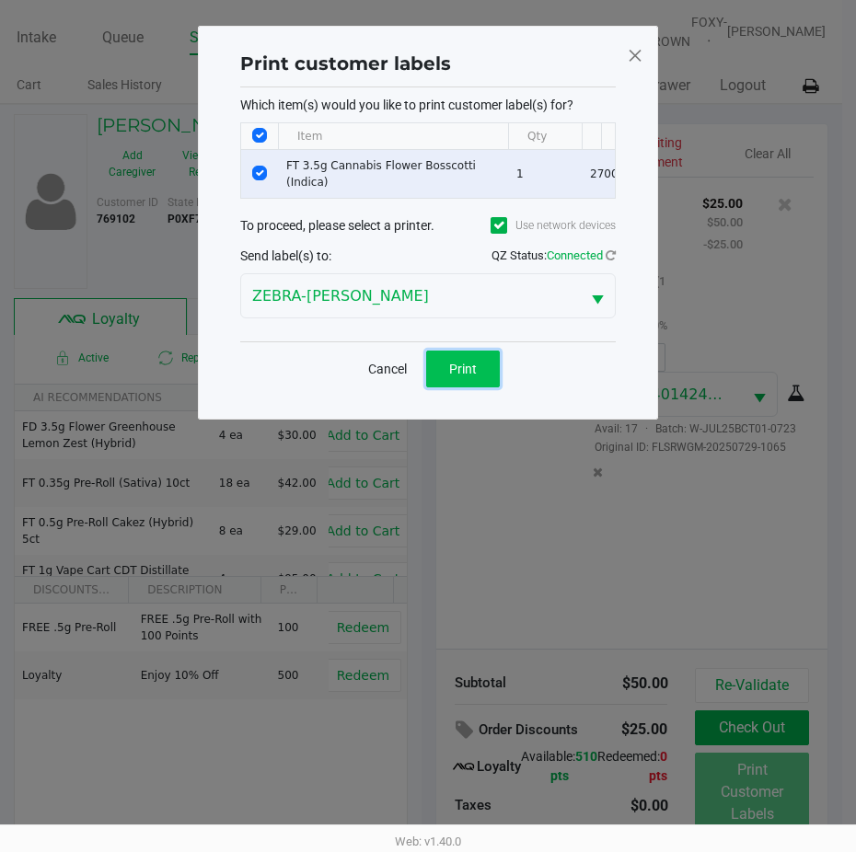
click at [469, 363] on button "Print" at bounding box center [463, 369] width 74 height 37
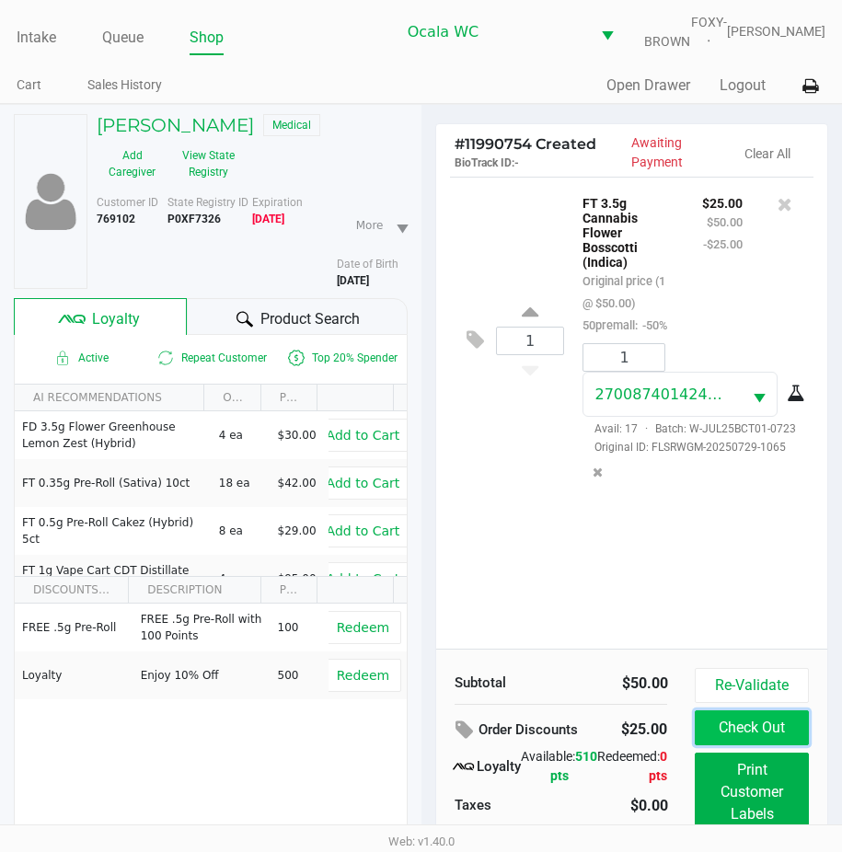
click at [717, 737] on button "Check Out" at bounding box center [751, 728] width 113 height 35
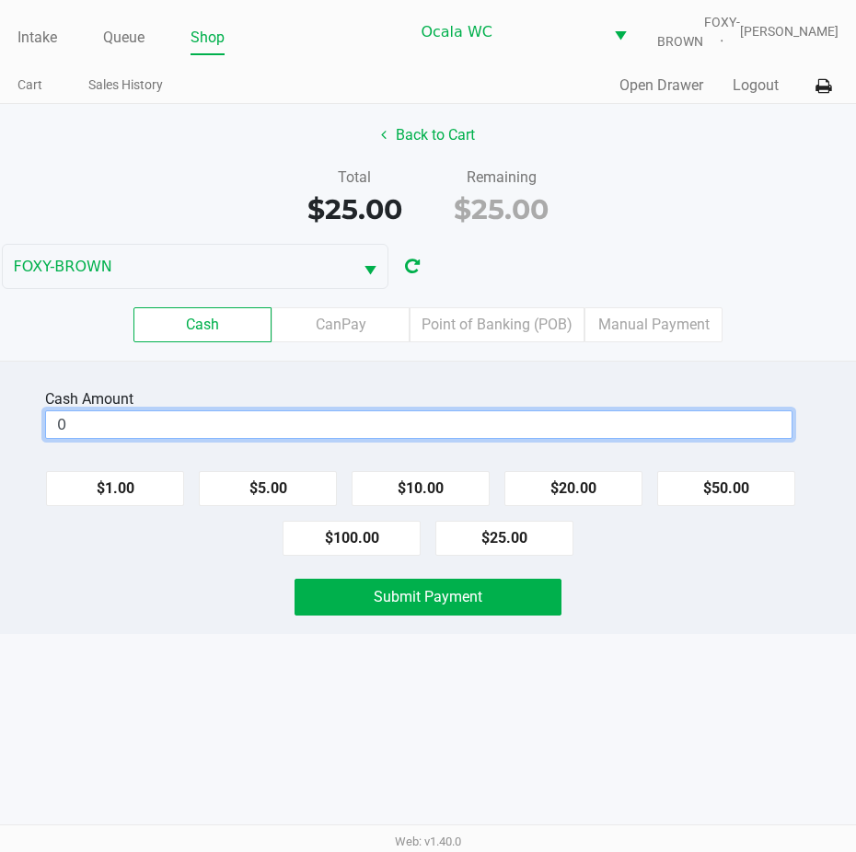
click at [165, 438] on input "0" at bounding box center [419, 424] width 746 height 27
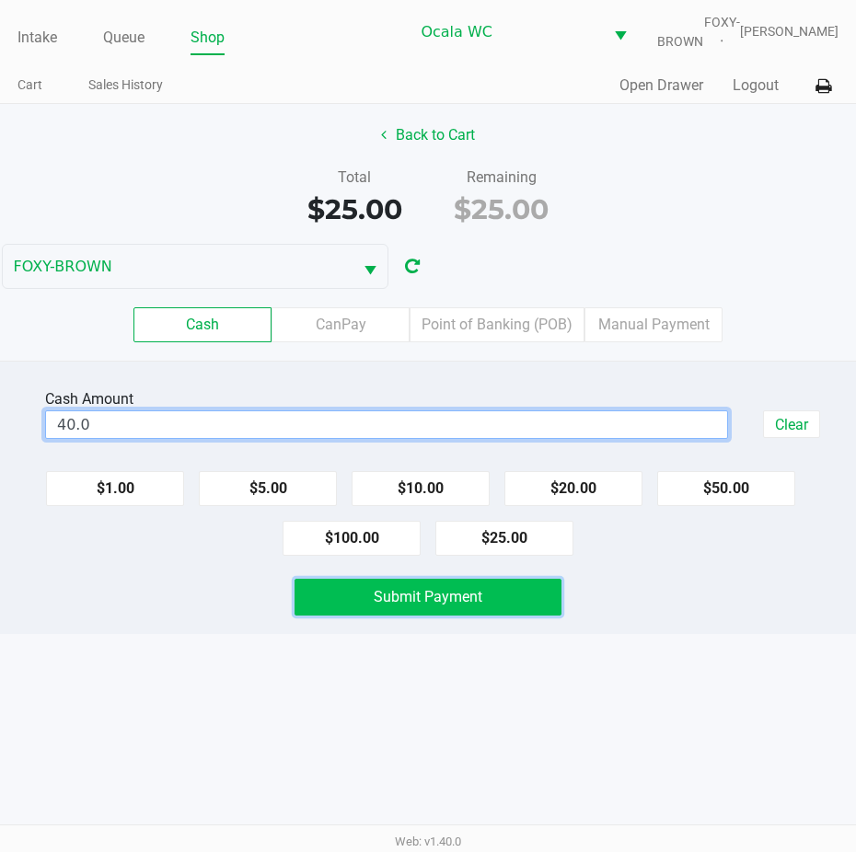
click at [403, 606] on span "Submit Payment" at bounding box center [428, 596] width 109 height 17
type input "$40.00"
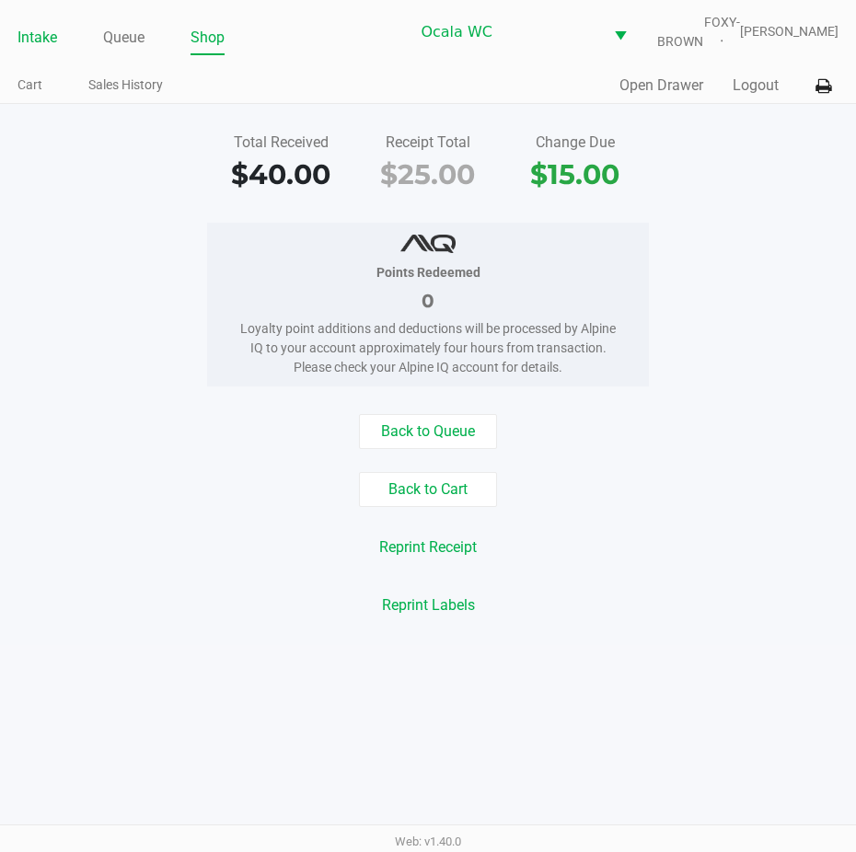
click at [29, 50] on link "Intake" at bounding box center [37, 38] width 40 height 26
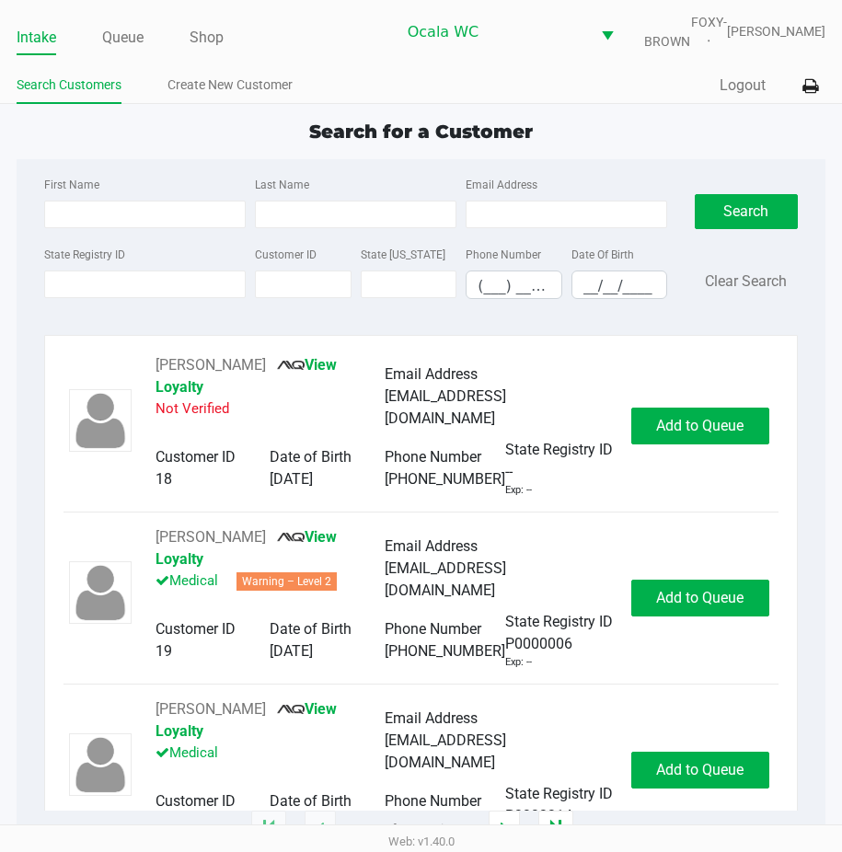
click at [399, 143] on span "Search for a Customer" at bounding box center [421, 132] width 224 height 22
click at [147, 294] on input "State Registry ID" at bounding box center [145, 285] width 202 height 28
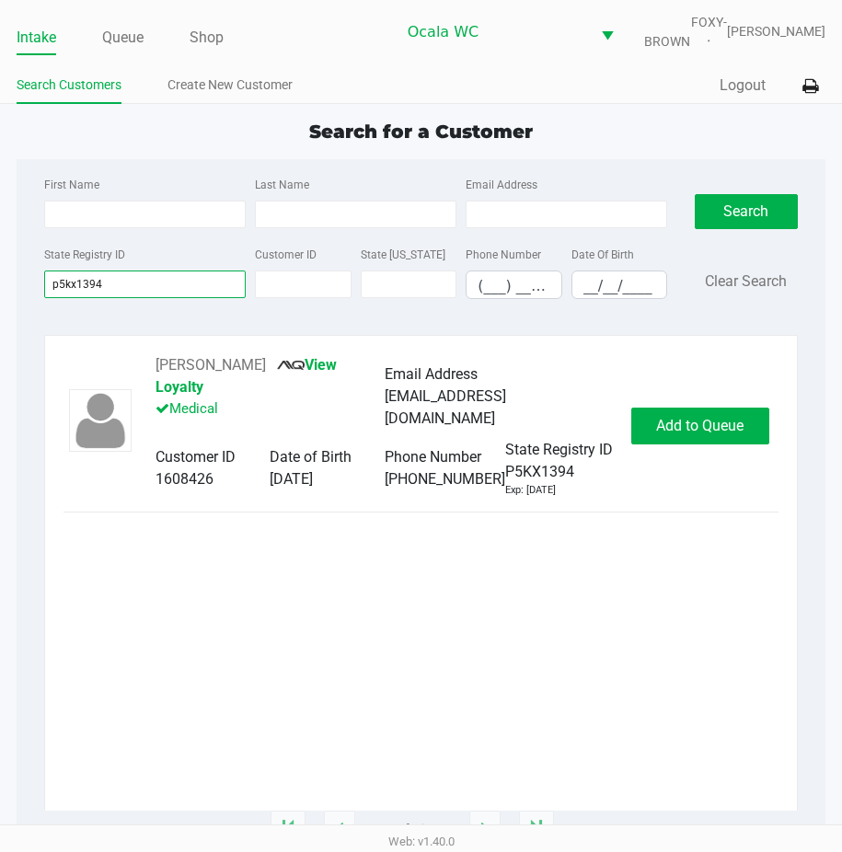
type input "p5kx1394"
click at [697, 421] on button "Add to Queue" at bounding box center [701, 426] width 138 height 37
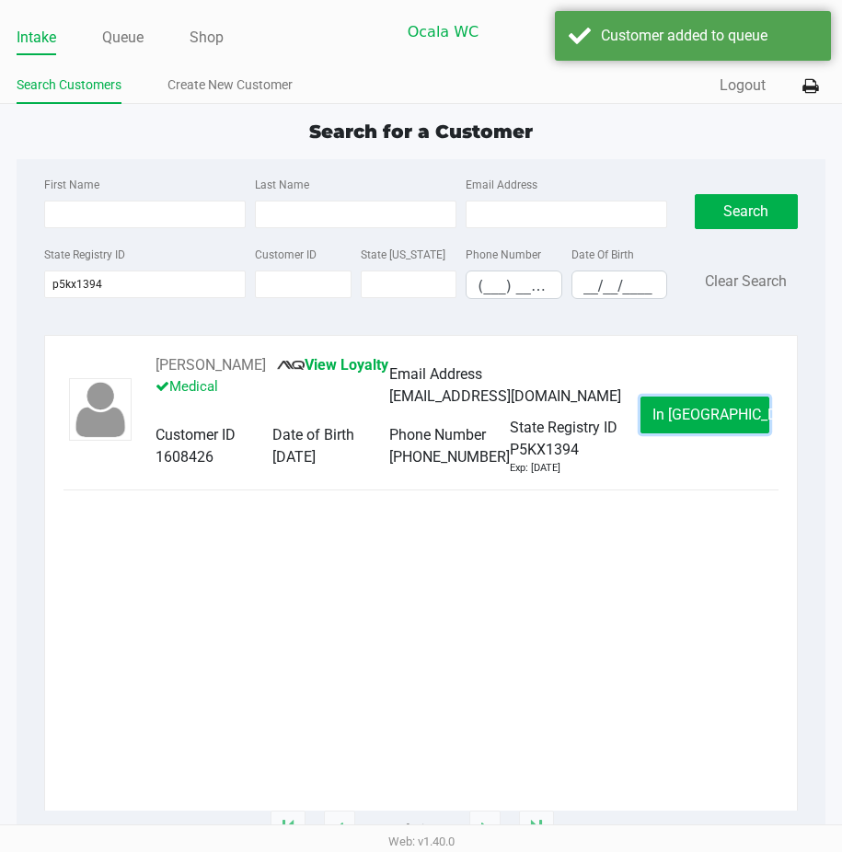
click at [697, 421] on button "In [GEOGRAPHIC_DATA]" at bounding box center [705, 415] width 129 height 37
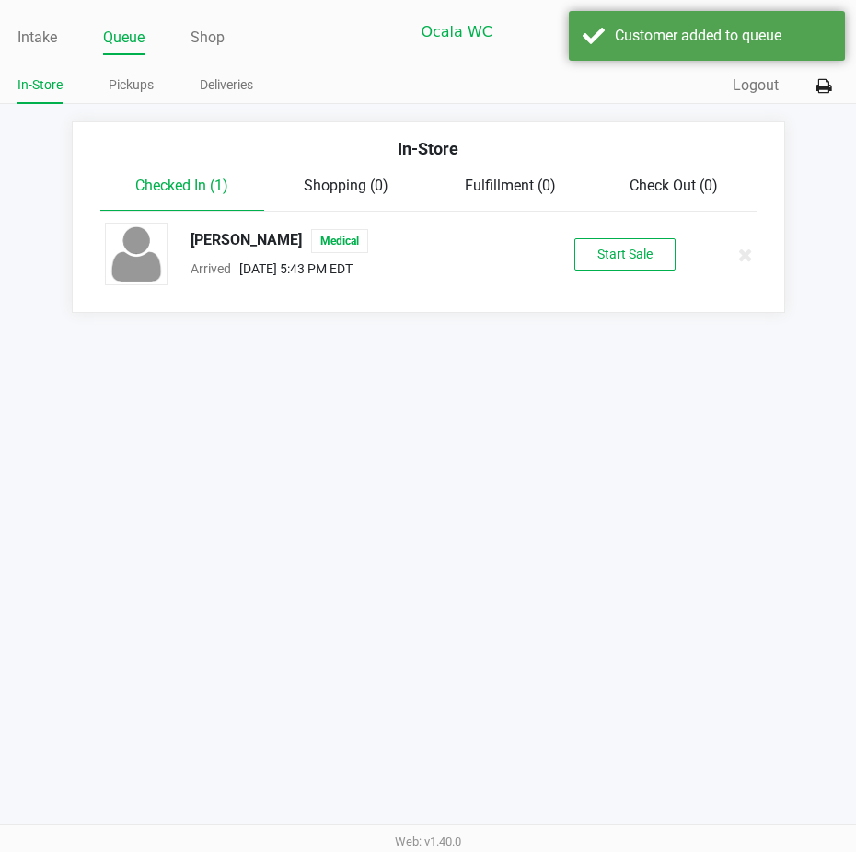
click at [622, 284] on div "[PERSON_NAME] Medical Arrived [DATE] 5:43 PM EDT Start Sale" at bounding box center [428, 255] width 675 height 64
click at [613, 266] on button "Start Sale" at bounding box center [624, 254] width 101 height 32
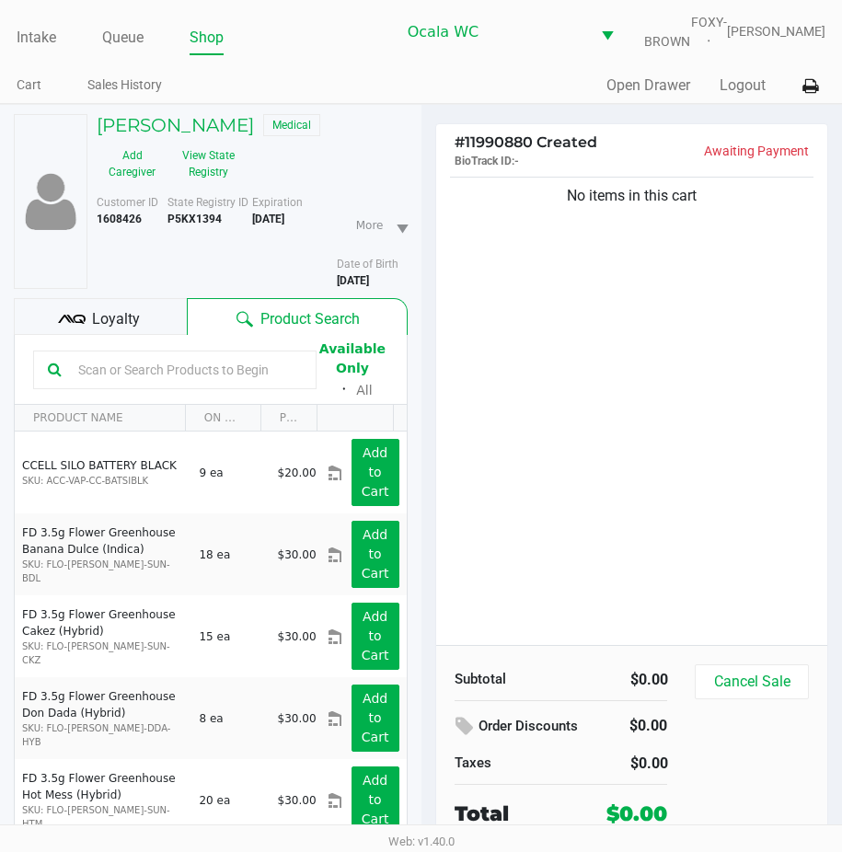
click at [143, 332] on div "Loyalty" at bounding box center [100, 316] width 173 height 37
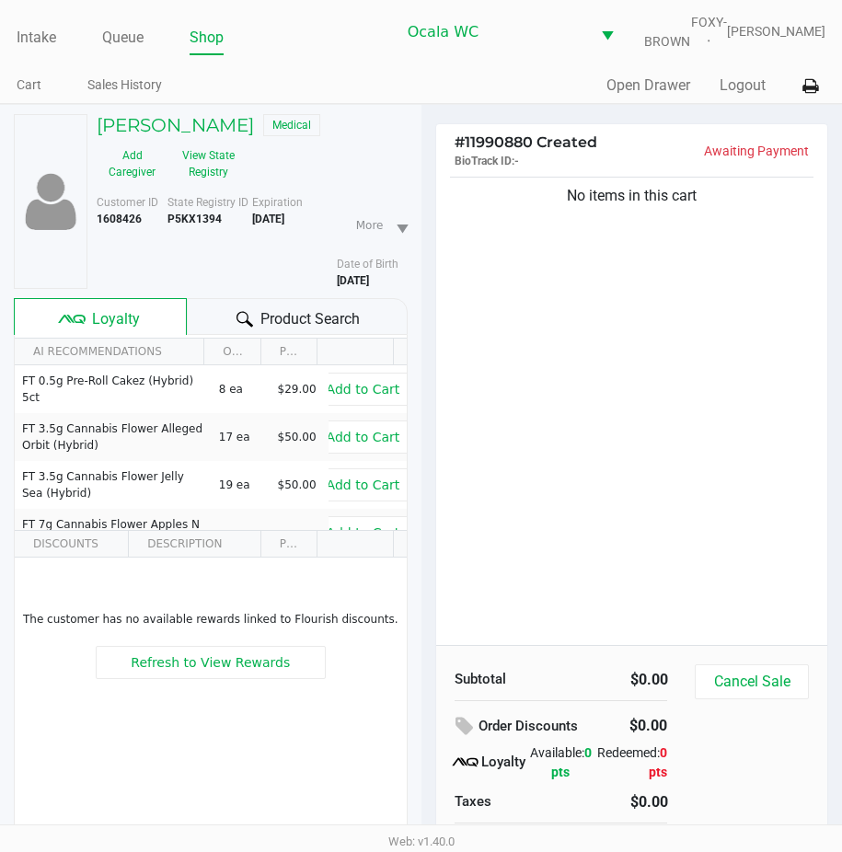
click at [264, 326] on span "Product Search" at bounding box center [310, 319] width 99 height 22
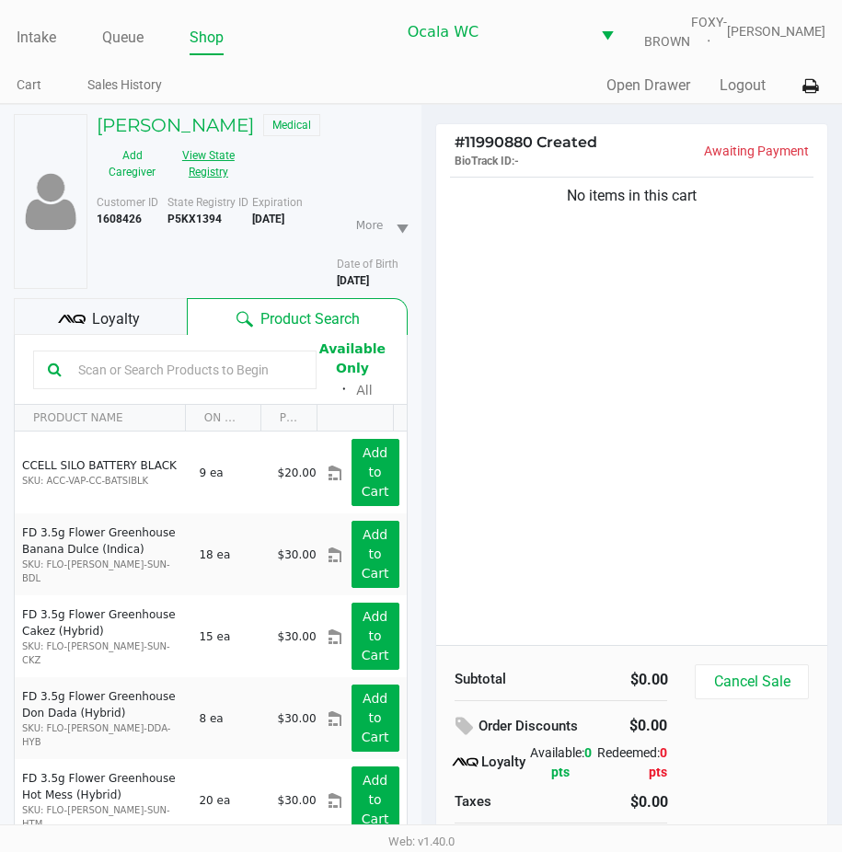
click at [218, 174] on button "View State Registry" at bounding box center [203, 164] width 71 height 46
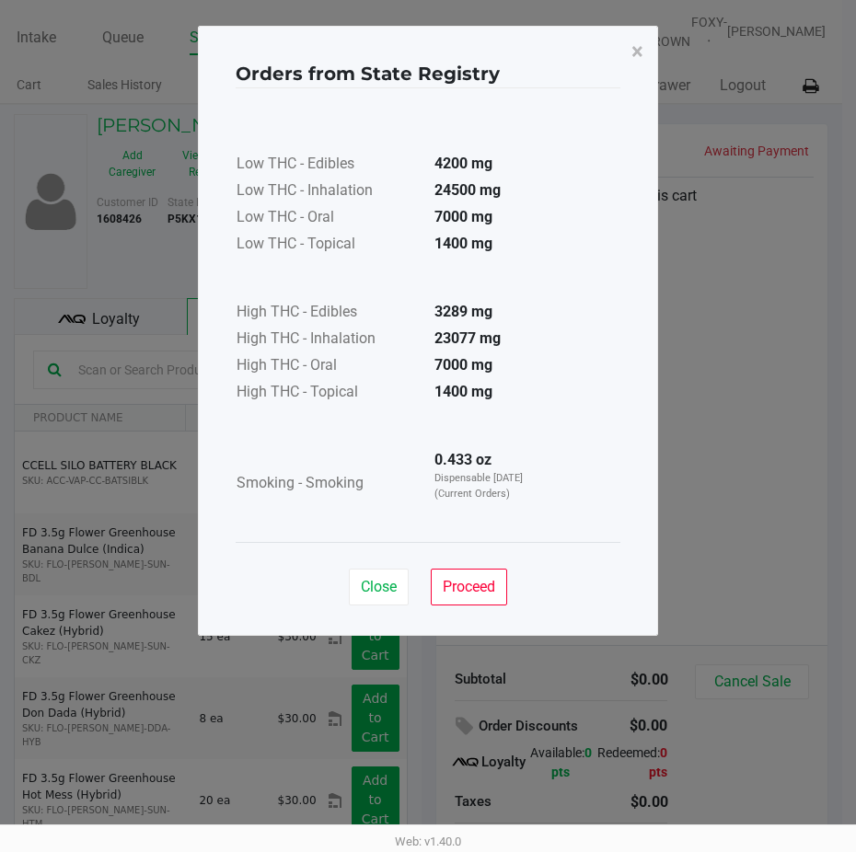
click at [461, 567] on div "Close Proceed" at bounding box center [428, 579] width 385 height 75
click at [460, 574] on button "Proceed" at bounding box center [469, 587] width 76 height 37
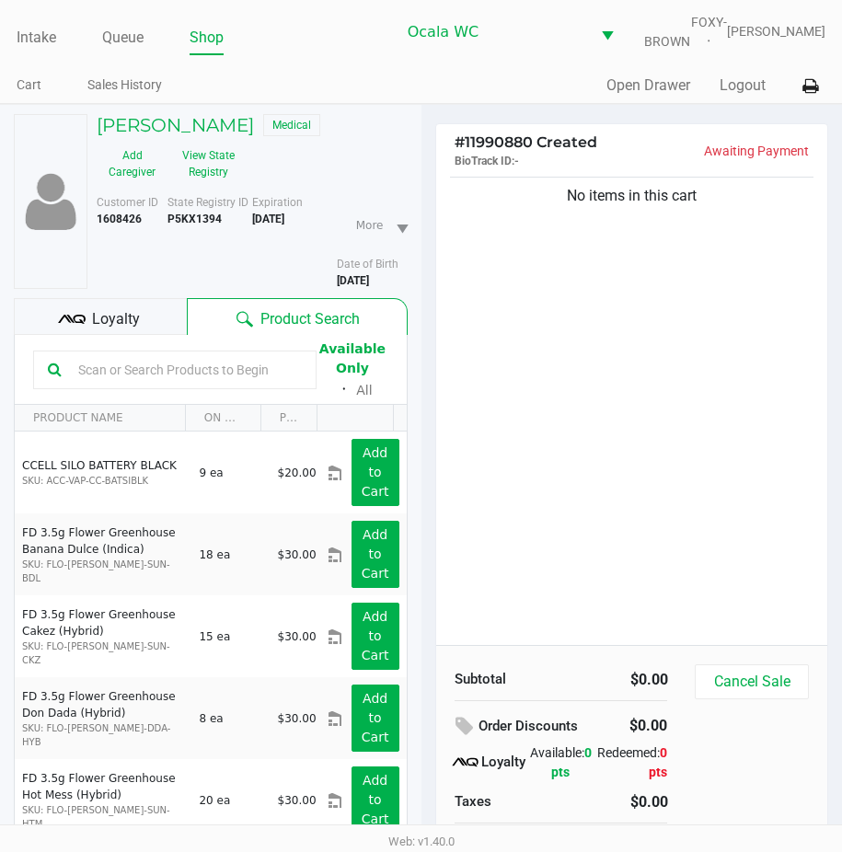
click at [147, 384] on input "text" at bounding box center [186, 370] width 231 height 28
click at [146, 384] on input "text" at bounding box center [186, 370] width 231 height 28
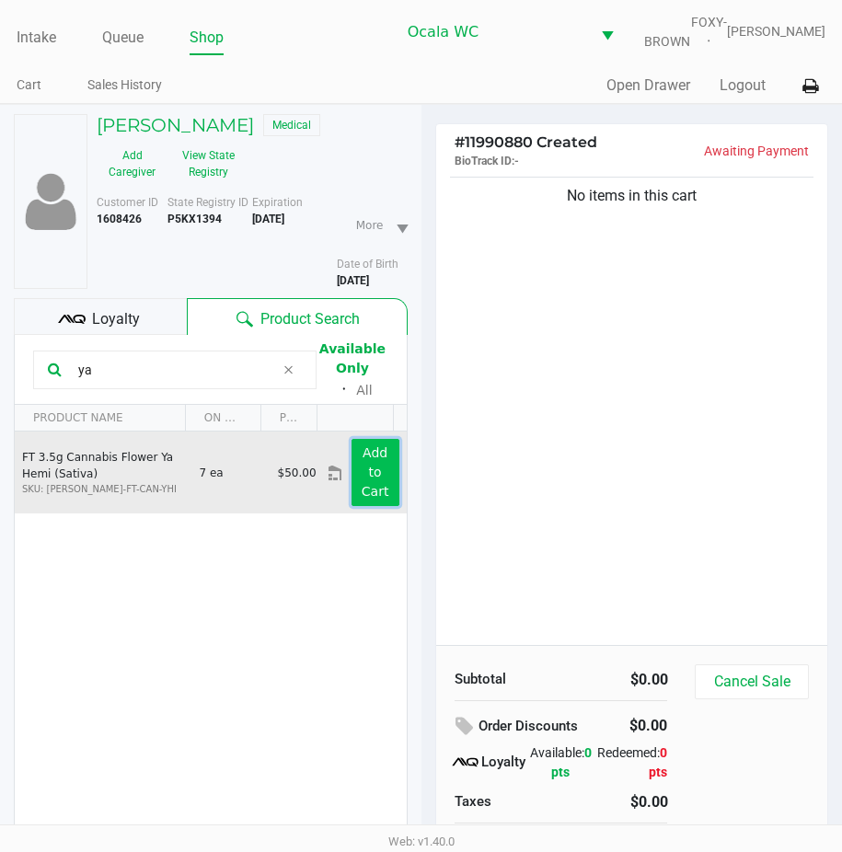
click at [352, 479] on button "Add to Cart" at bounding box center [376, 472] width 48 height 67
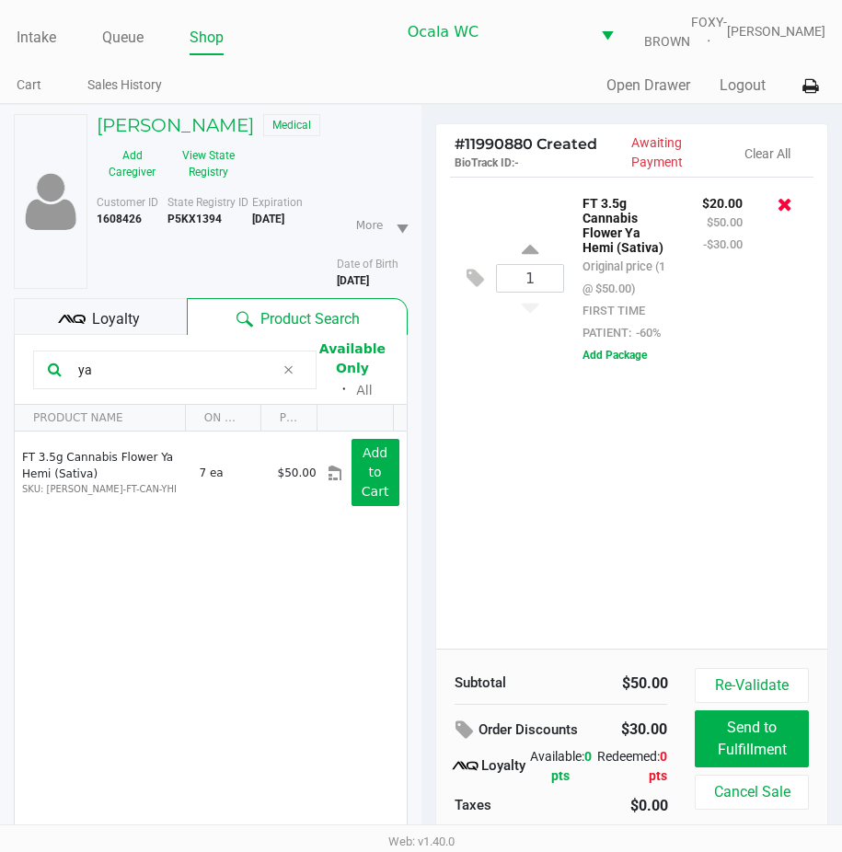
click at [784, 214] on icon at bounding box center [785, 204] width 15 height 18
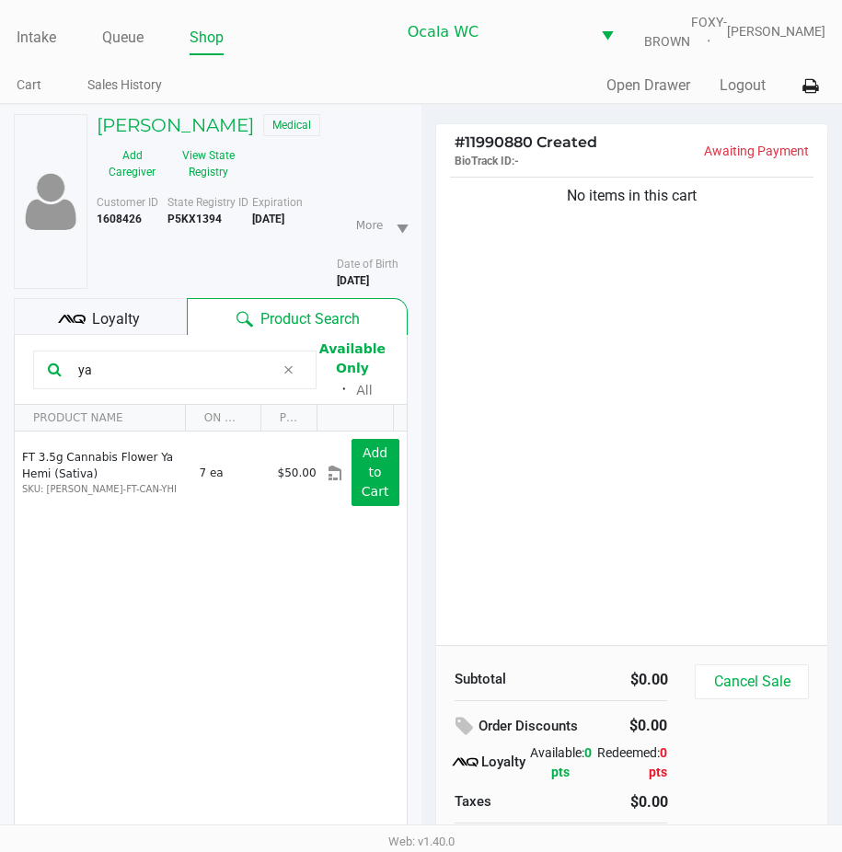
drag, startPoint x: 120, startPoint y: 381, endPoint x: 7, endPoint y: 390, distance: 112.7
click at [7, 390] on div "[PERSON_NAME] Medical Add Caregiver View State Registry Customer ID 1608426 Sta…" at bounding box center [211, 526] width 422 height 843
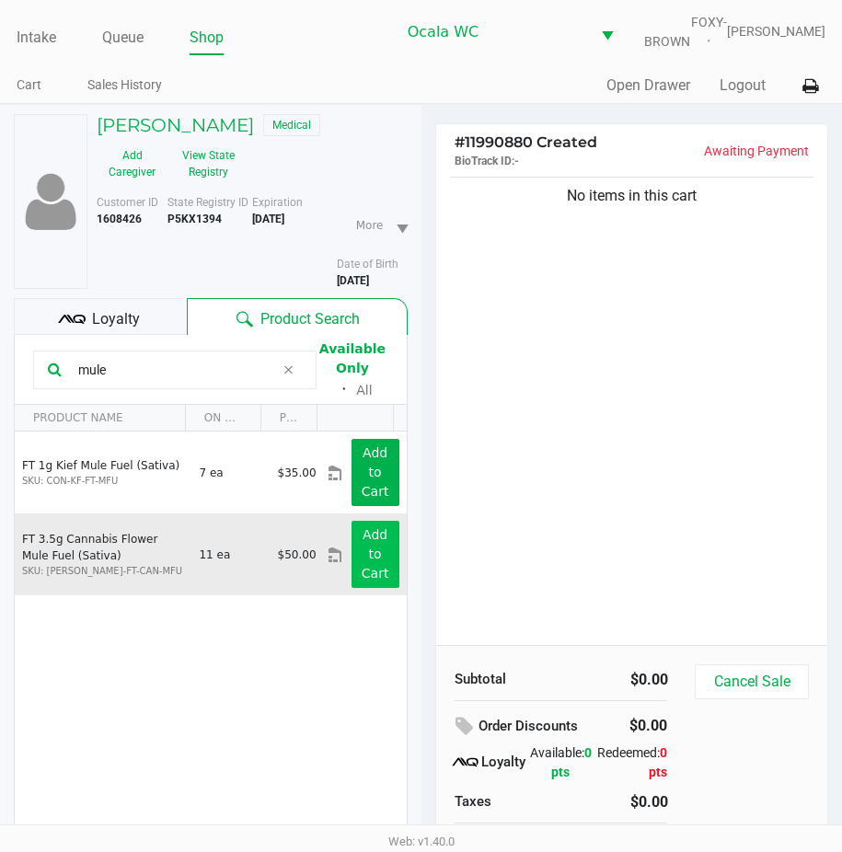
type input "mule"
click at [380, 549] on button "Add to Cart" at bounding box center [376, 554] width 48 height 67
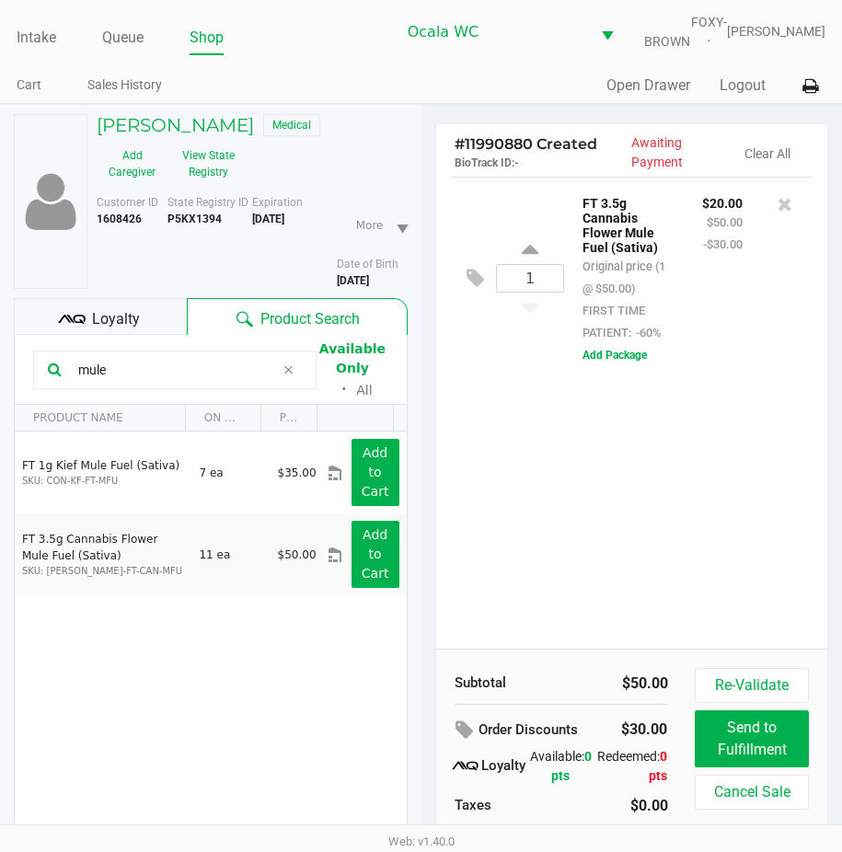
click at [630, 608] on div "1 FT 3.5g Cannabis Flower Mule Fuel (Sativa) Original price (1 @ $50.00) FIRST …" at bounding box center [632, 413] width 392 height 472
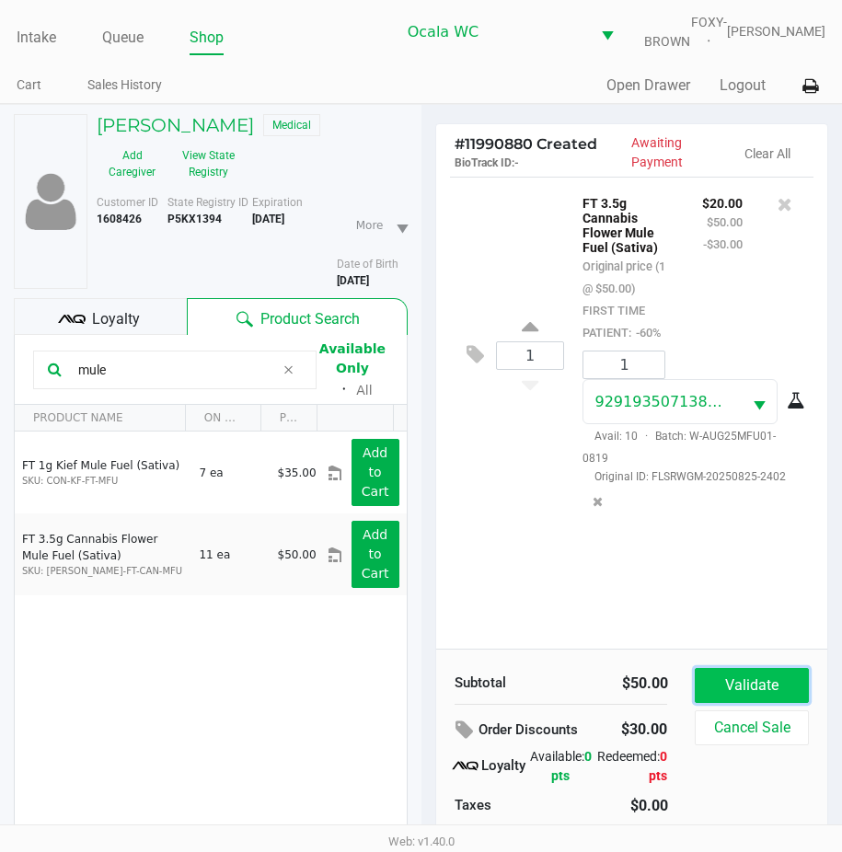
click at [760, 695] on button "Validate" at bounding box center [751, 685] width 113 height 35
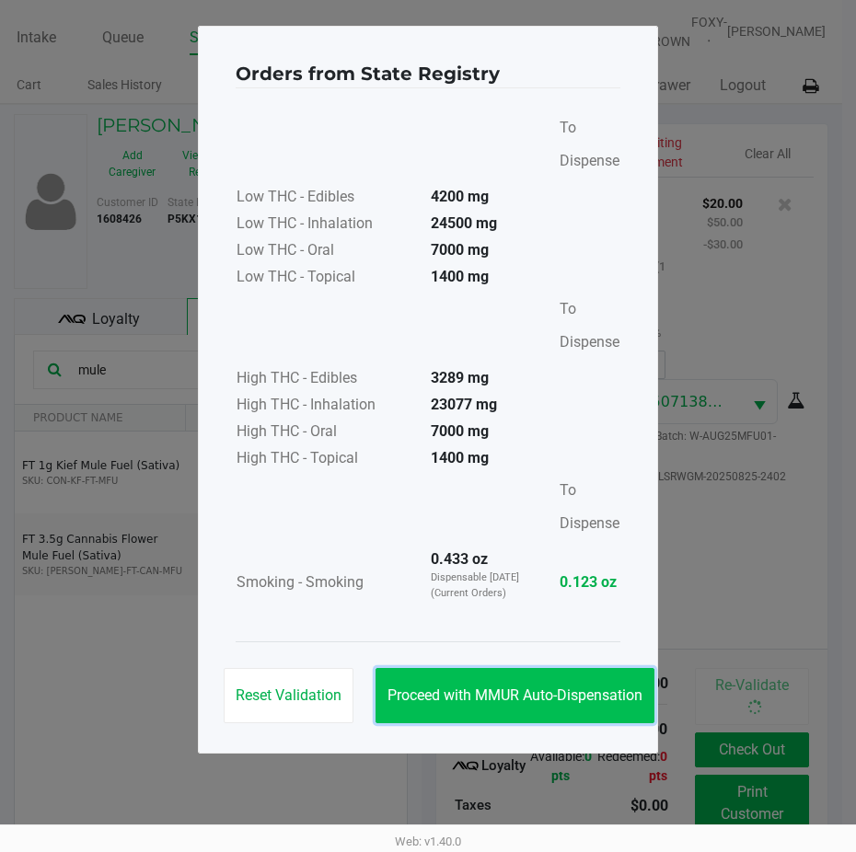
click at [569, 686] on button "Proceed with MMUR Auto-Dispensation" at bounding box center [515, 695] width 279 height 55
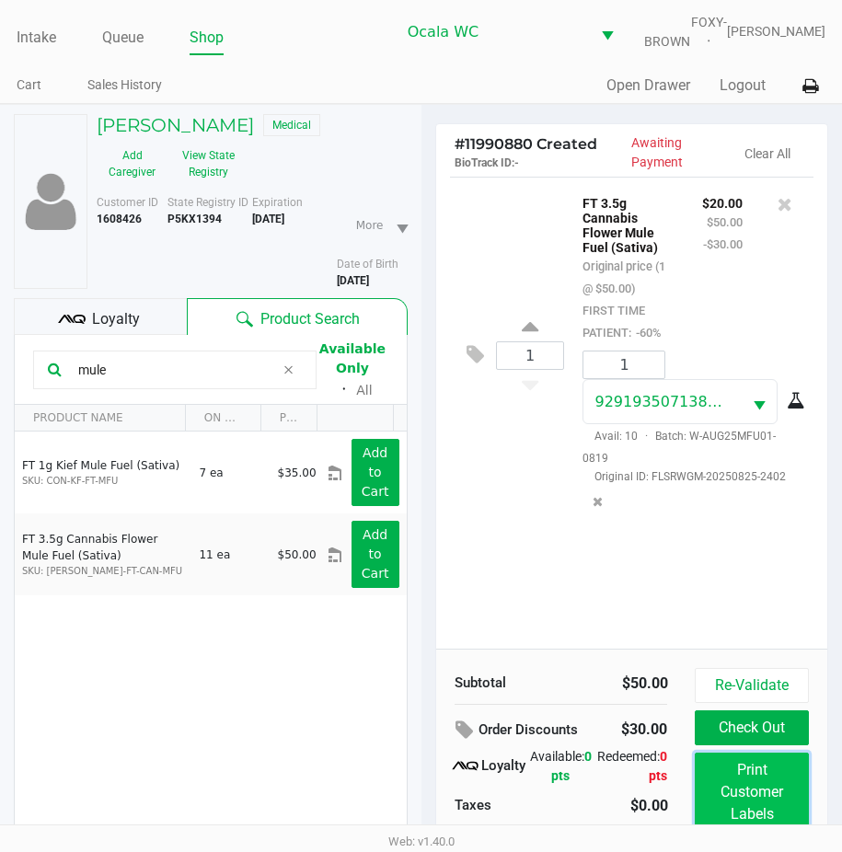
click at [724, 808] on button "Print Customer Labels" at bounding box center [751, 792] width 113 height 79
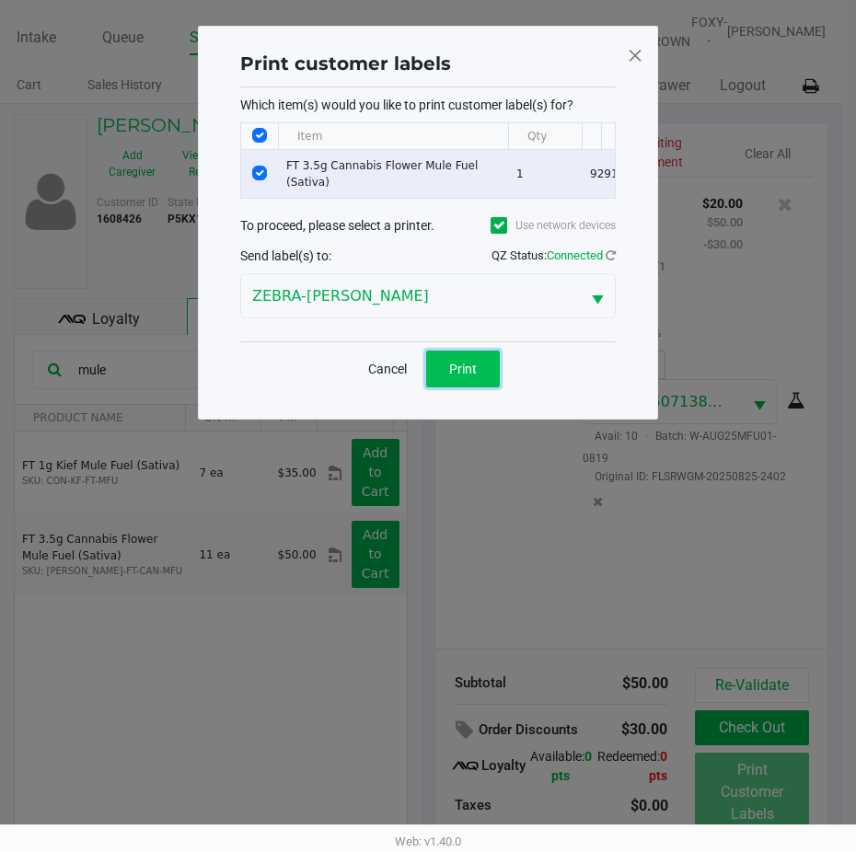
click at [464, 372] on span "Print" at bounding box center [463, 369] width 28 height 15
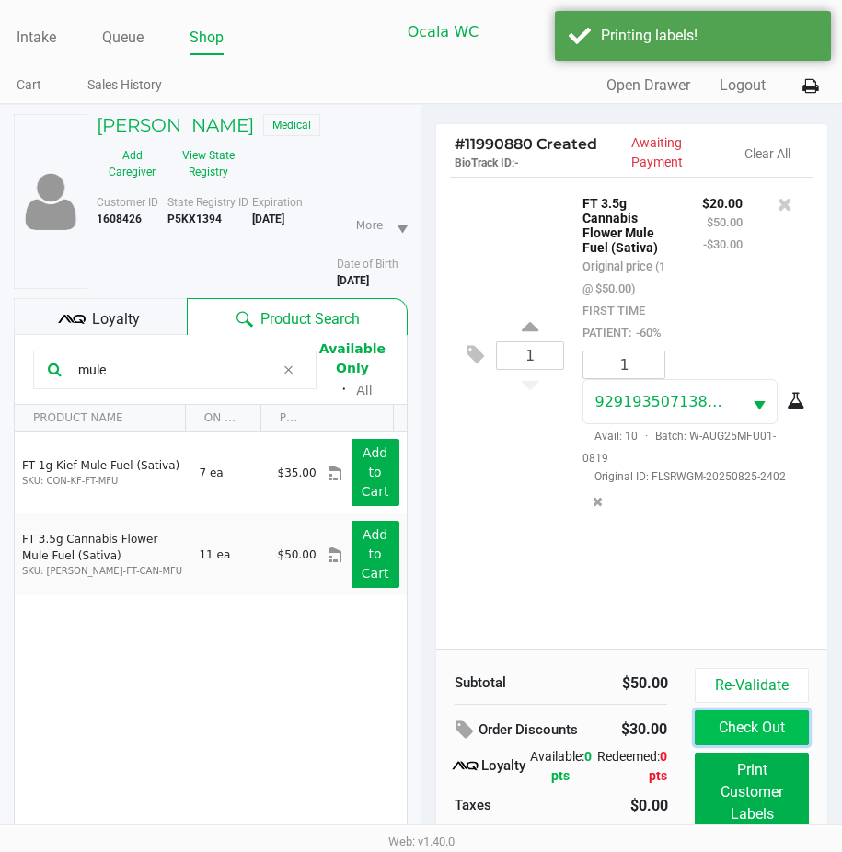
click at [718, 730] on button "Check Out" at bounding box center [751, 728] width 113 height 35
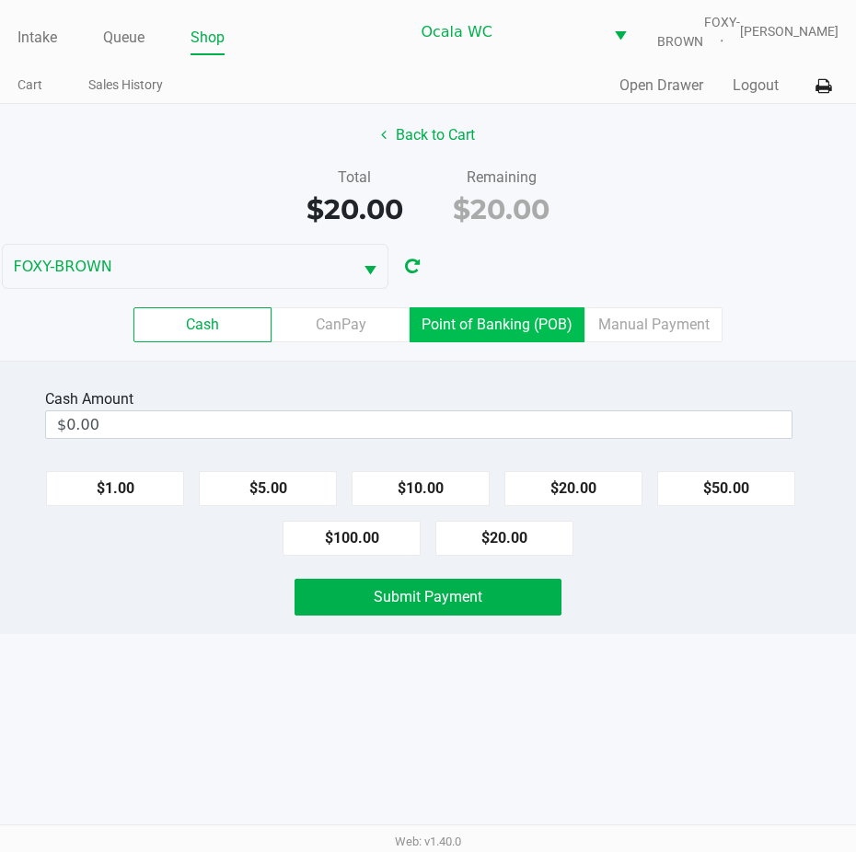
click at [516, 554] on button "$20.00" at bounding box center [504, 538] width 138 height 35
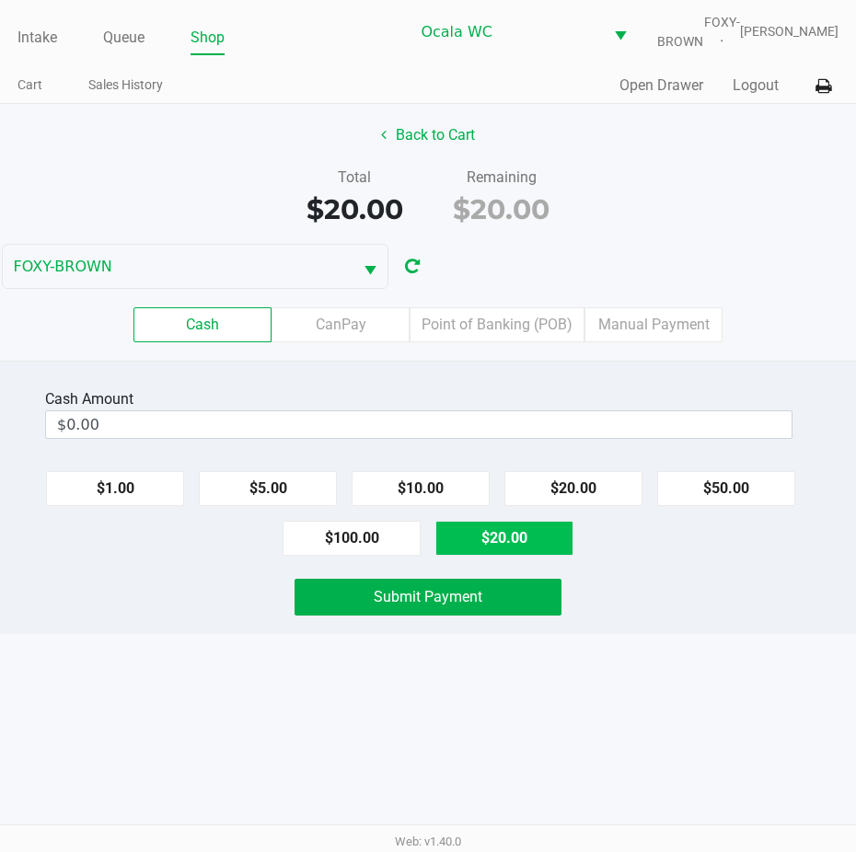
type input "$20.00"
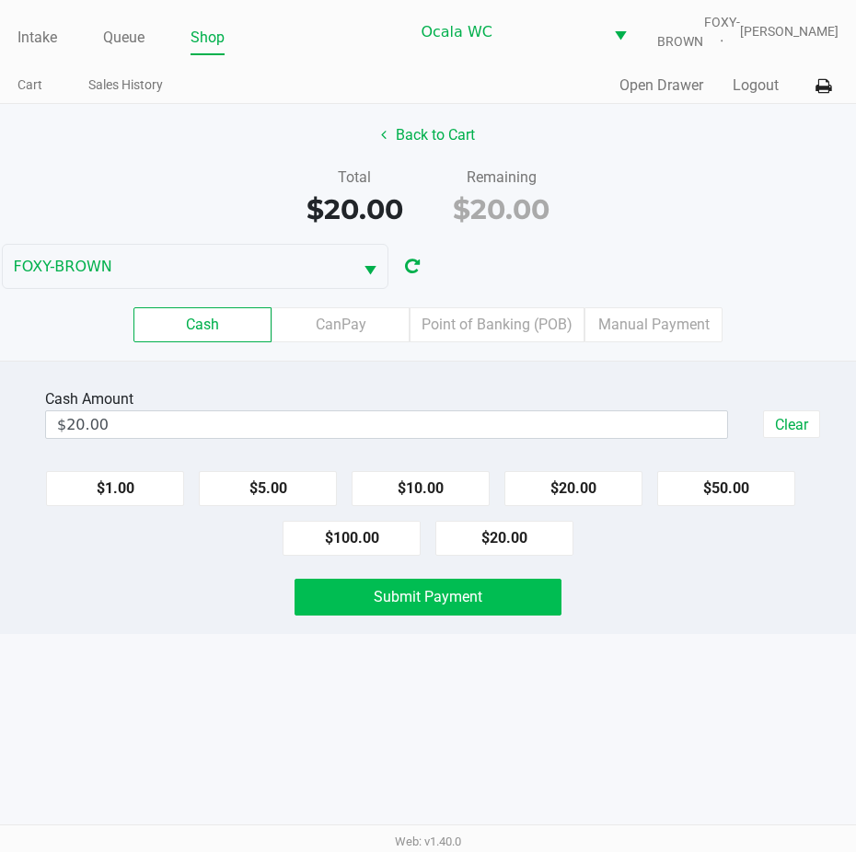
click at [411, 616] on button "Submit Payment" at bounding box center [428, 597] width 267 height 37
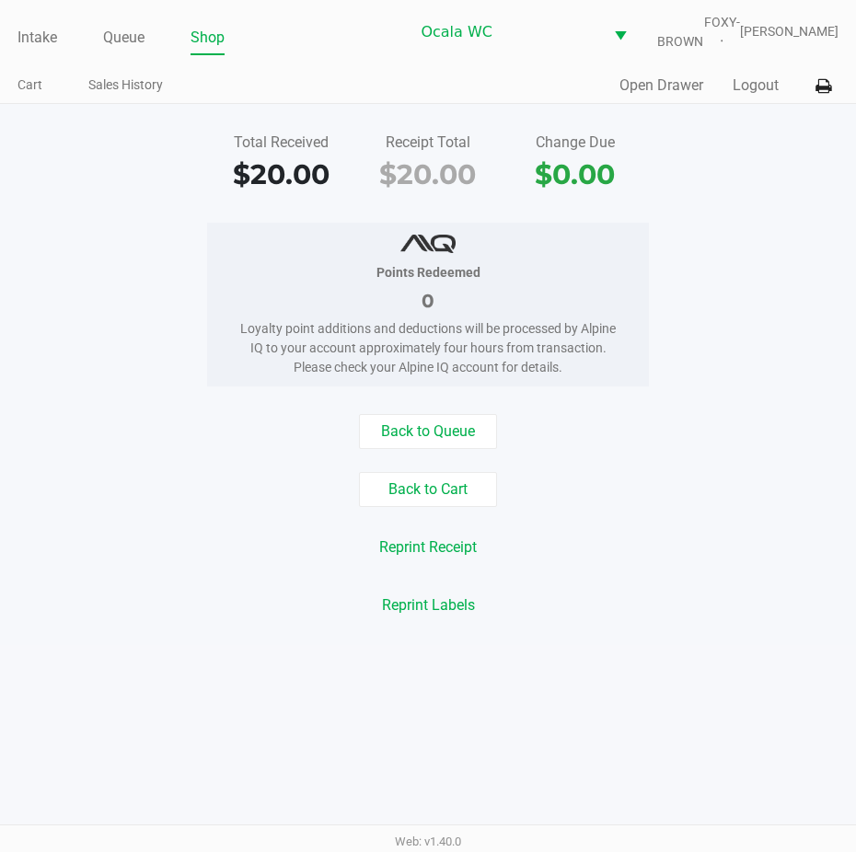
drag, startPoint x: 504, startPoint y: 133, endPoint x: 531, endPoint y: 120, distance: 30.1
drag, startPoint x: 531, startPoint y: 120, endPoint x: 43, endPoint y: 42, distance: 494.0
click at [43, 42] on link "Intake" at bounding box center [37, 38] width 40 height 26
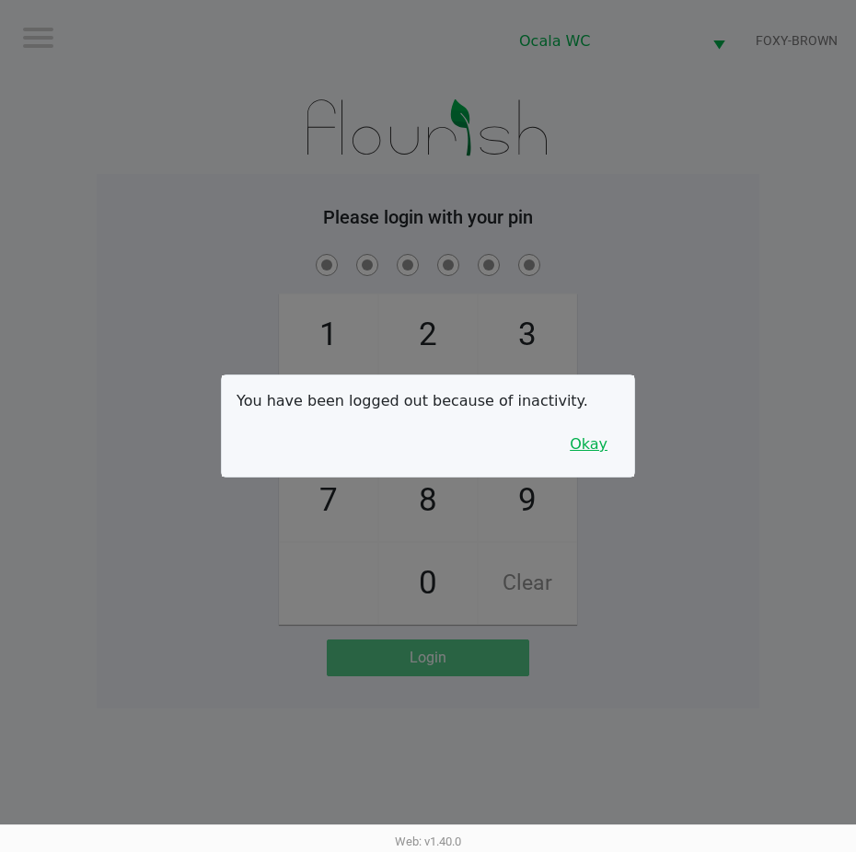
click at [586, 439] on button "Okay" at bounding box center [589, 444] width 62 height 35
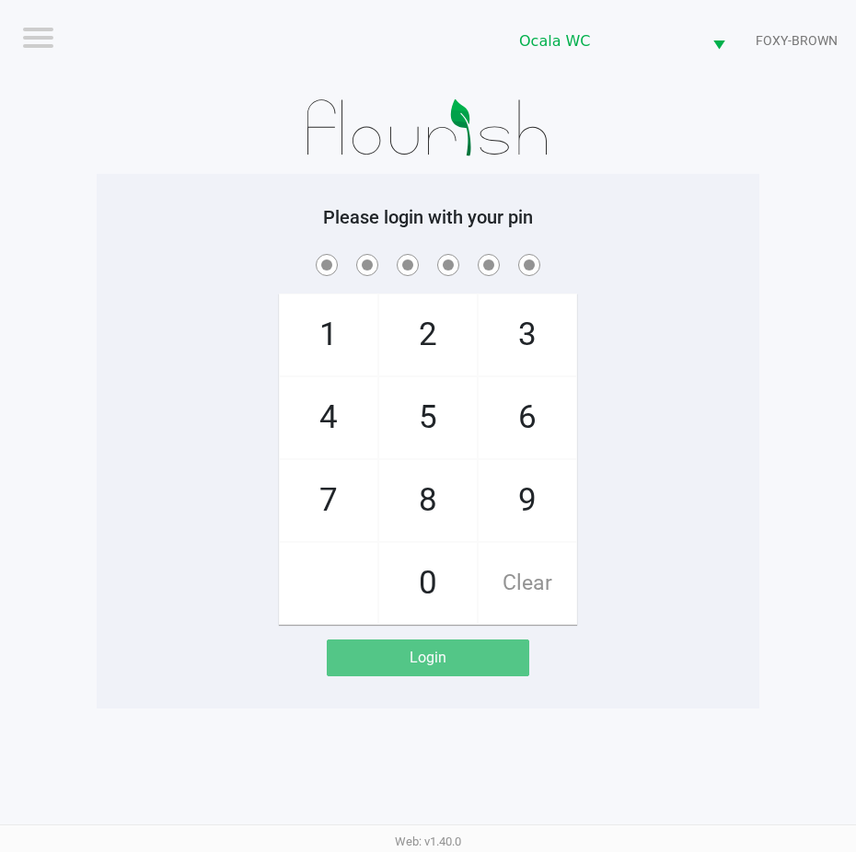
click at [673, 394] on div "1 4 7 2 5 8 0 3 6 9 Clear" at bounding box center [428, 437] width 663 height 375
checkbox input "true"
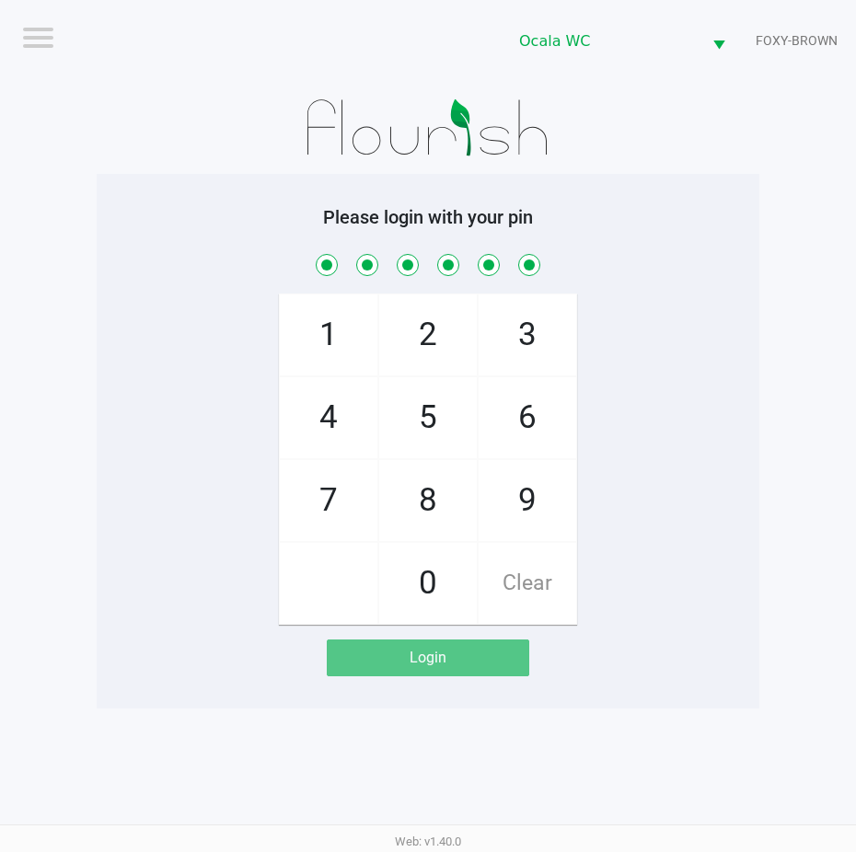
checkbox input "true"
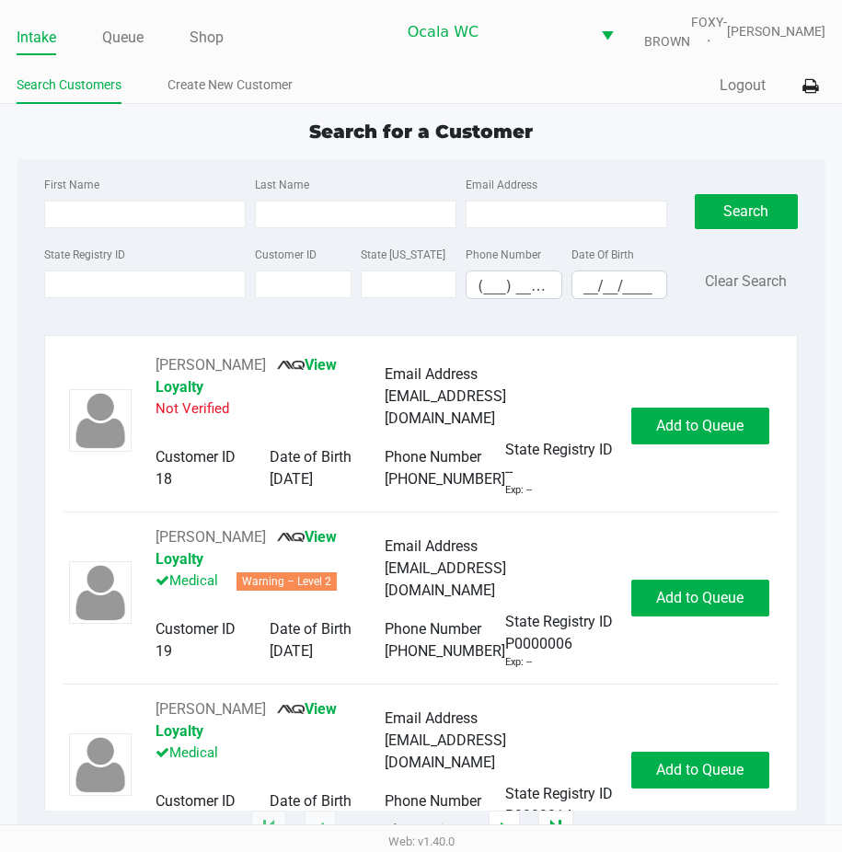
type input "[PERSON_NAME]"
type input "GRANT"
type input "[DATE]"
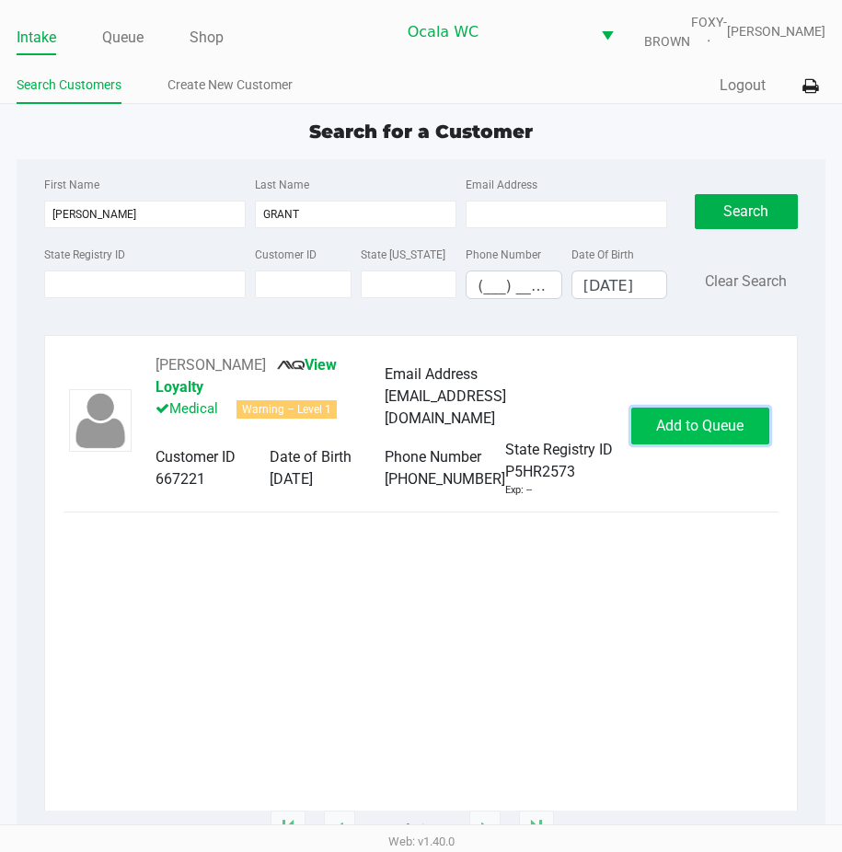
click at [692, 435] on span "Add to Queue" at bounding box center [699, 425] width 87 height 17
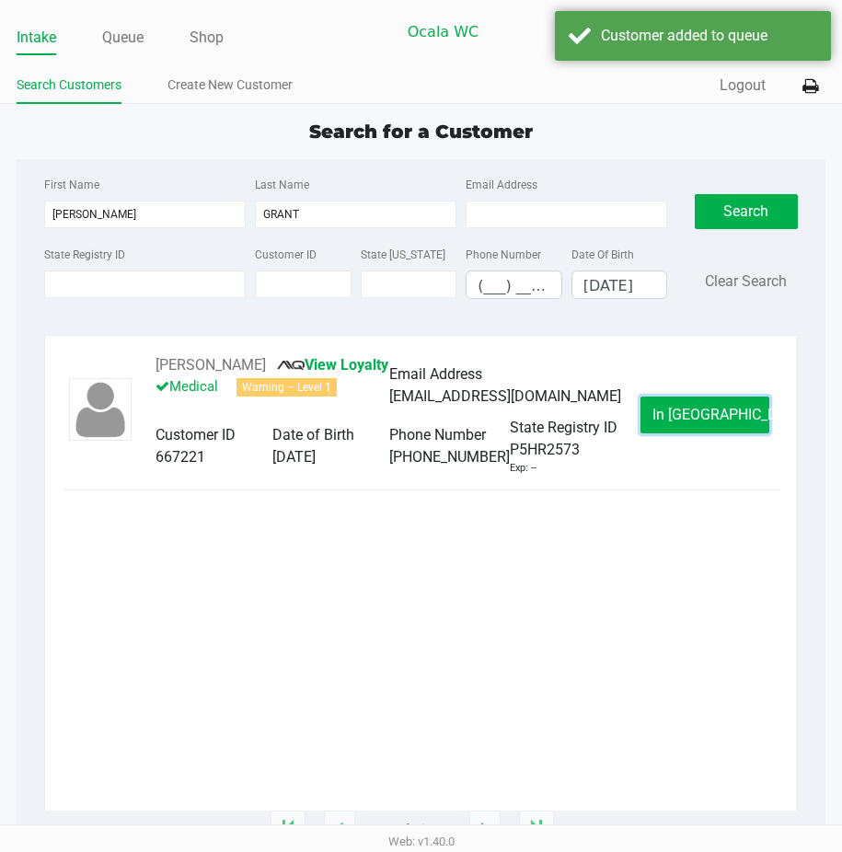
click at [692, 423] on span "In [GEOGRAPHIC_DATA]" at bounding box center [730, 414] width 155 height 17
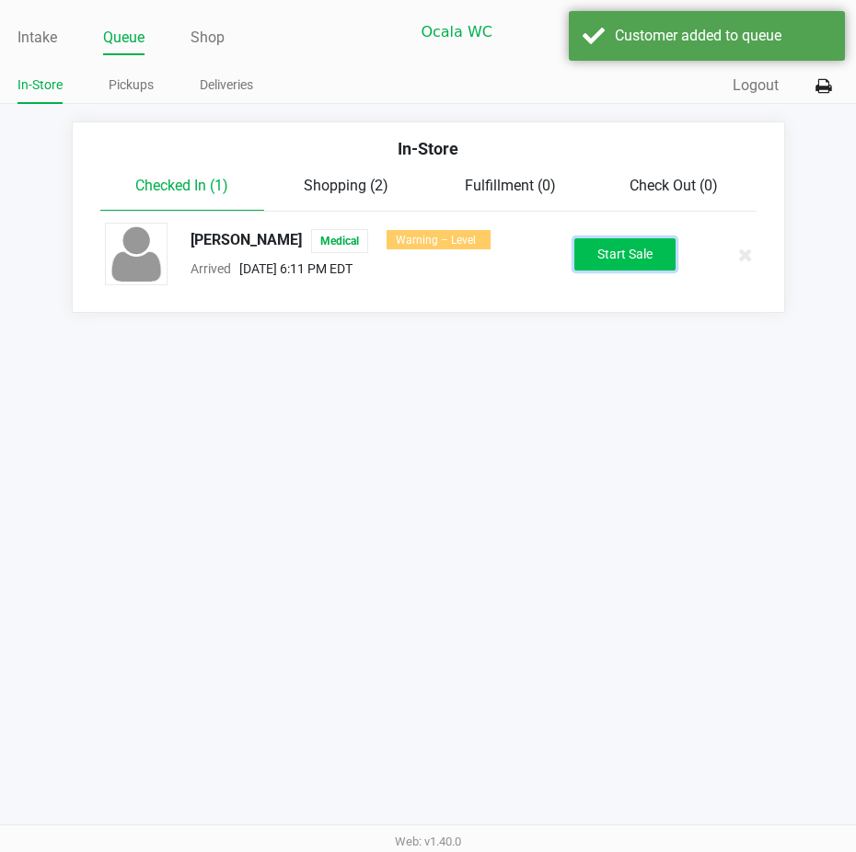
click at [606, 271] on button "Start Sale" at bounding box center [624, 254] width 101 height 32
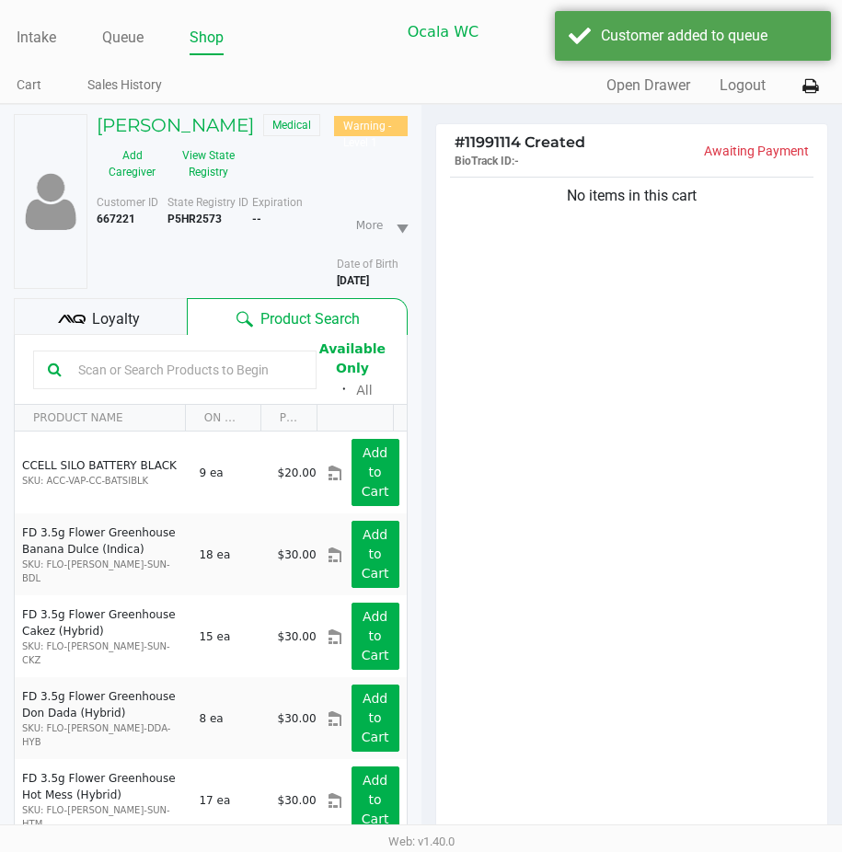
click at [65, 333] on icon at bounding box center [72, 320] width 28 height 28
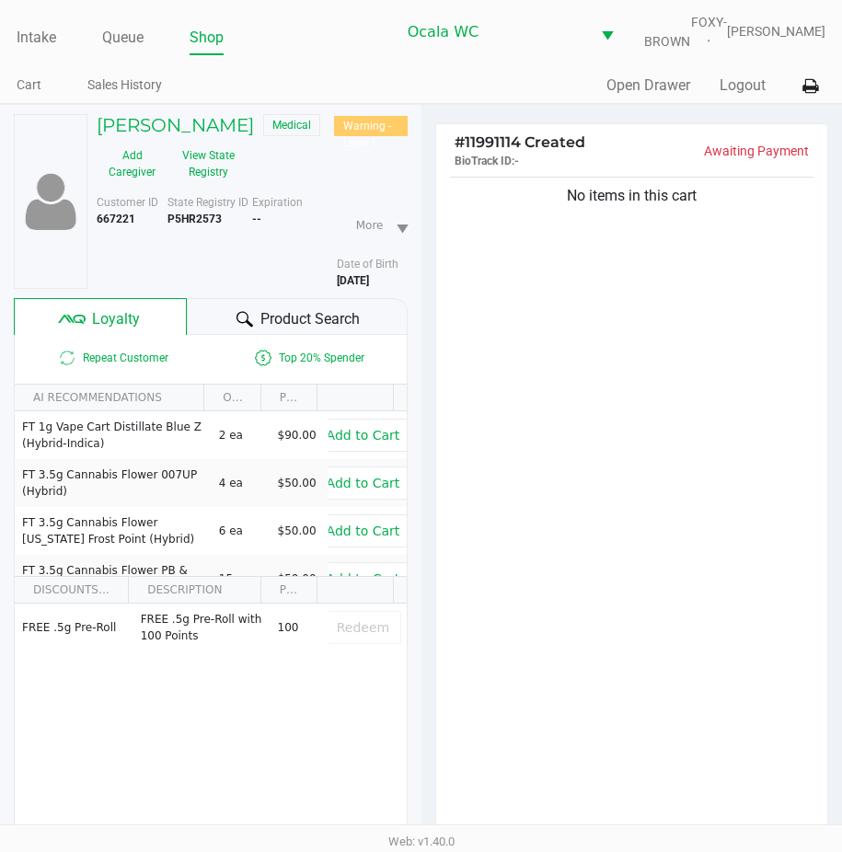
click at [261, 330] on span "Product Search" at bounding box center [310, 319] width 99 height 22
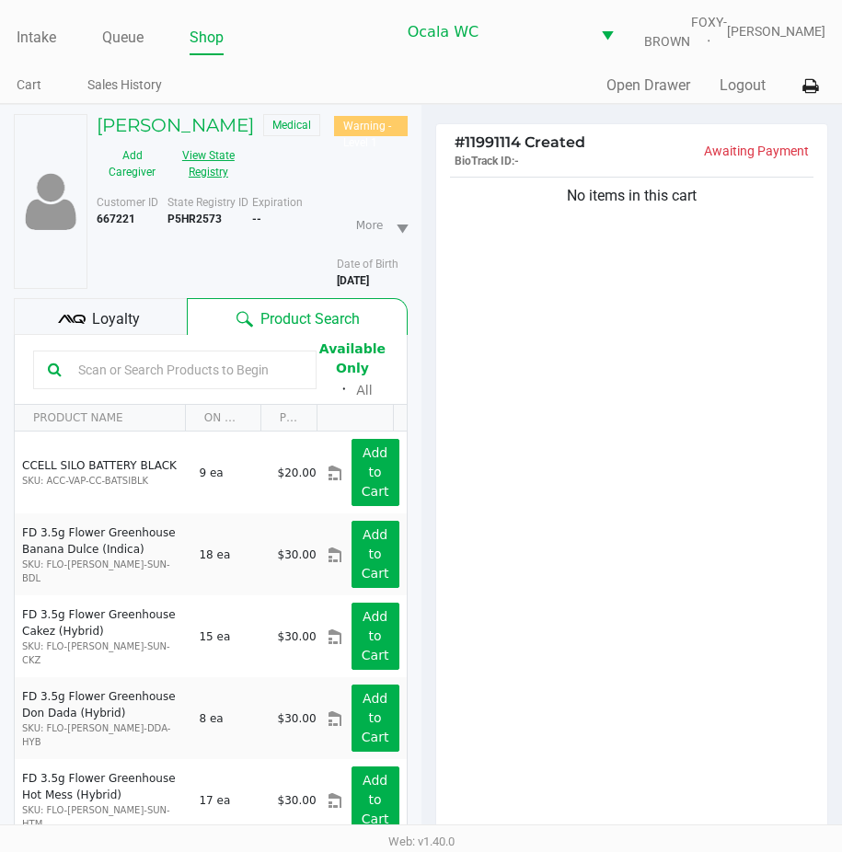
click at [203, 179] on button "View State Registry" at bounding box center [203, 164] width 71 height 46
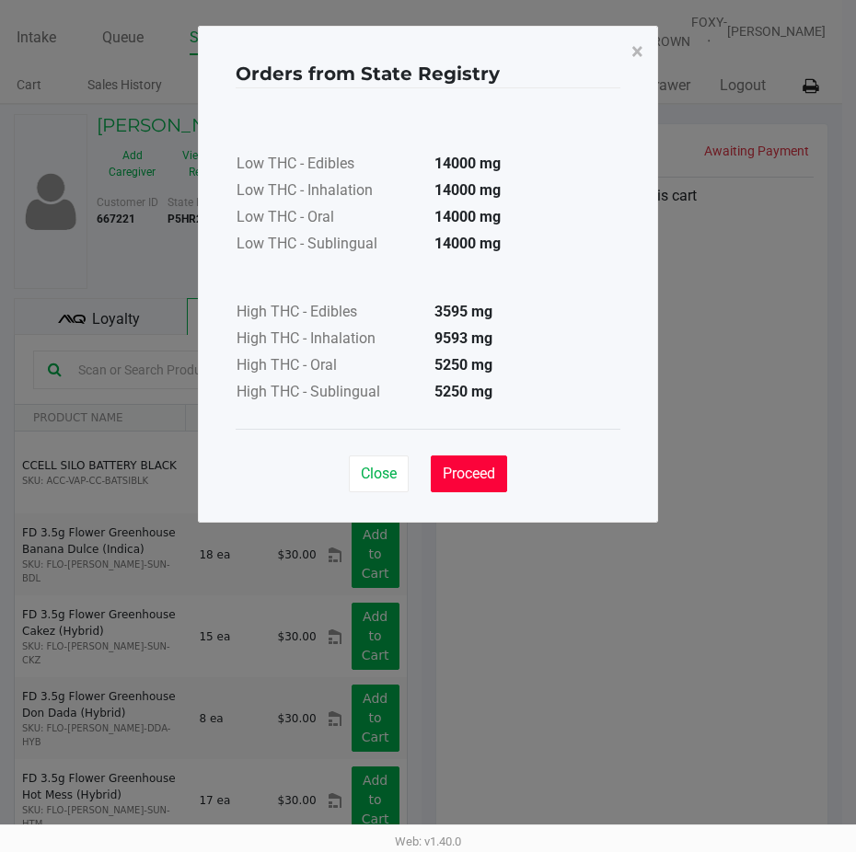
click at [469, 466] on span "Proceed" at bounding box center [469, 473] width 52 height 17
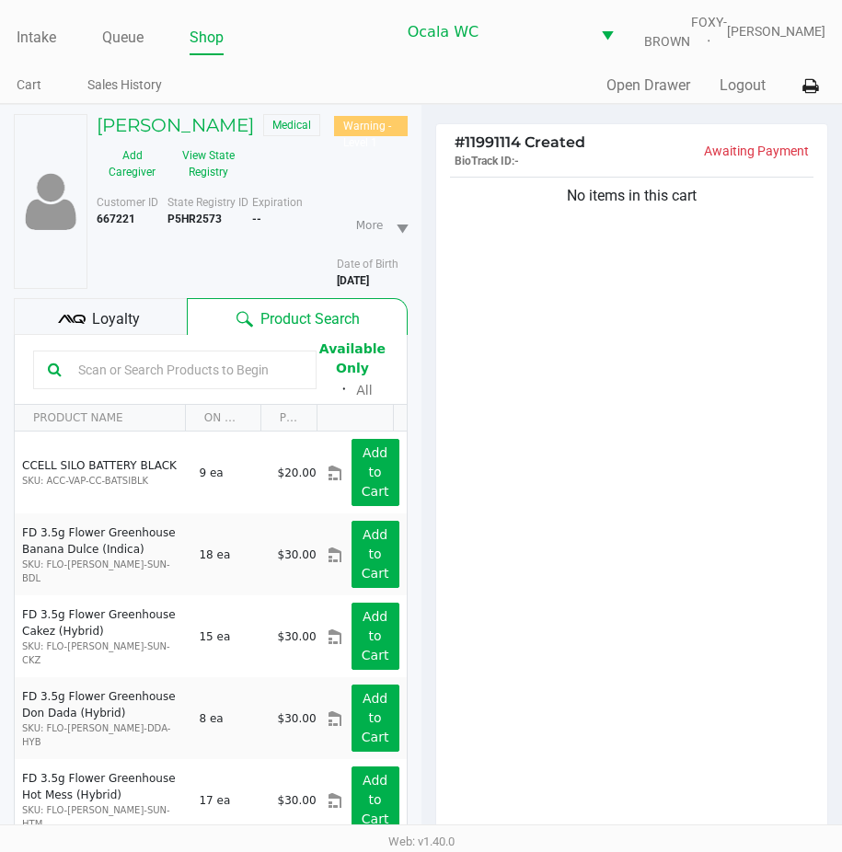
click at [122, 319] on div "Loyalty" at bounding box center [100, 316] width 173 height 37
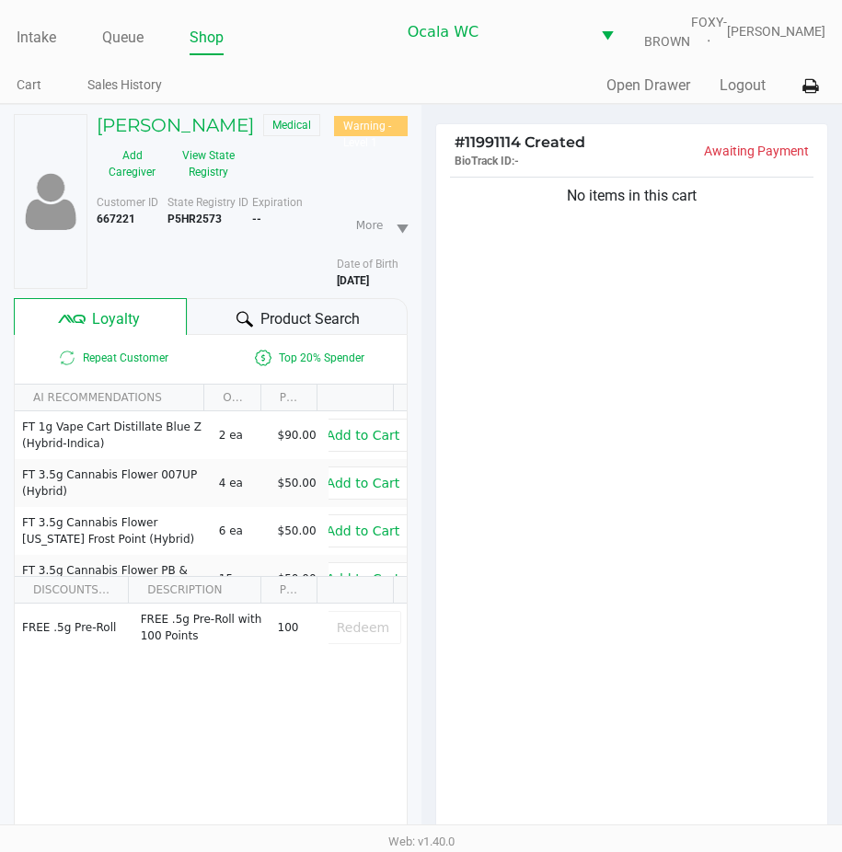
click at [243, 319] on div "Product Search" at bounding box center [297, 316] width 220 height 37
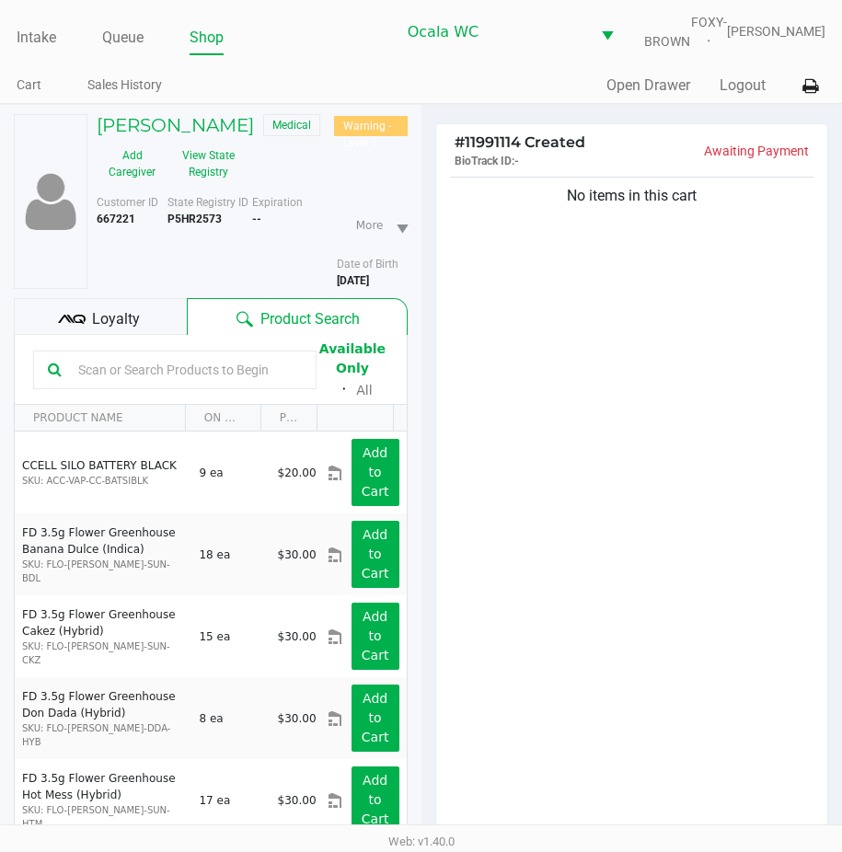
click at [98, 377] on input "text" at bounding box center [186, 370] width 231 height 28
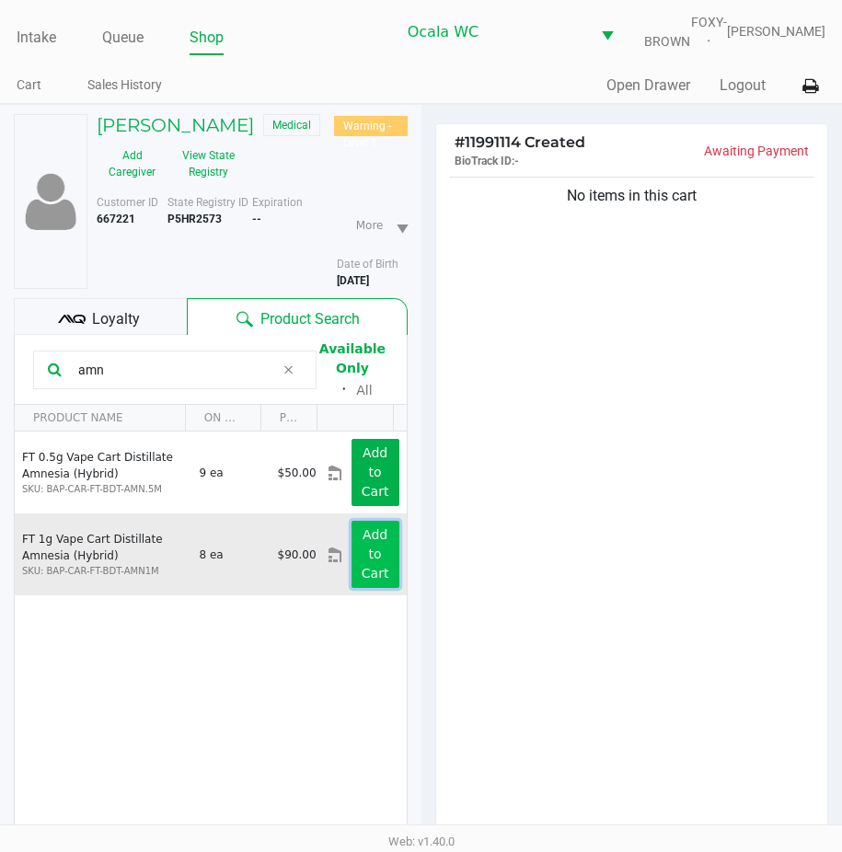
click at [362, 548] on app-button-loader "Add to Cart" at bounding box center [376, 553] width 28 height 53
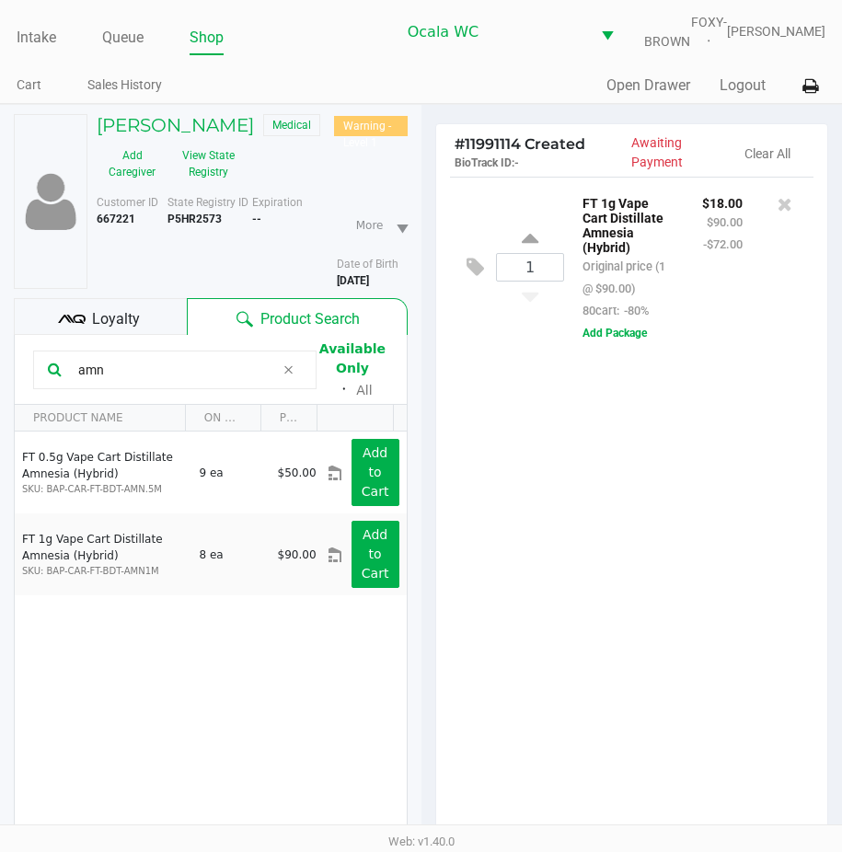
drag, startPoint x: 123, startPoint y: 381, endPoint x: 17, endPoint y: 398, distance: 108.1
click at [17, 398] on kendo-grid-toolbar "amn Available Only ᛫ All" at bounding box center [211, 370] width 392 height 70
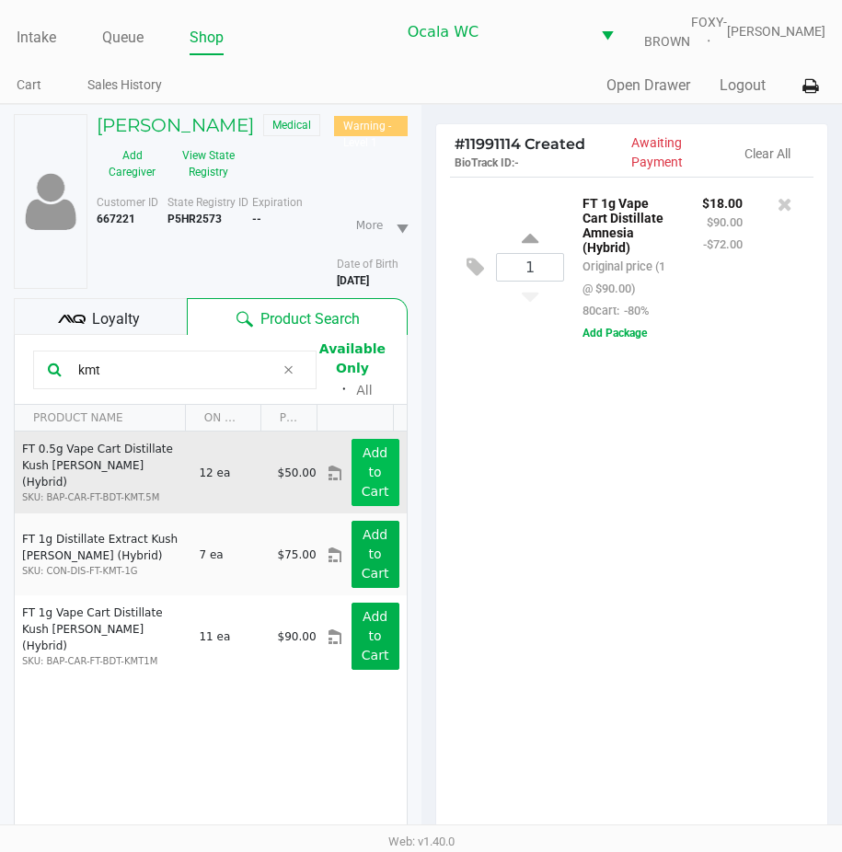
type input "kmt"
click at [362, 472] on app-button-loader "Add to Cart" at bounding box center [376, 472] width 28 height 53
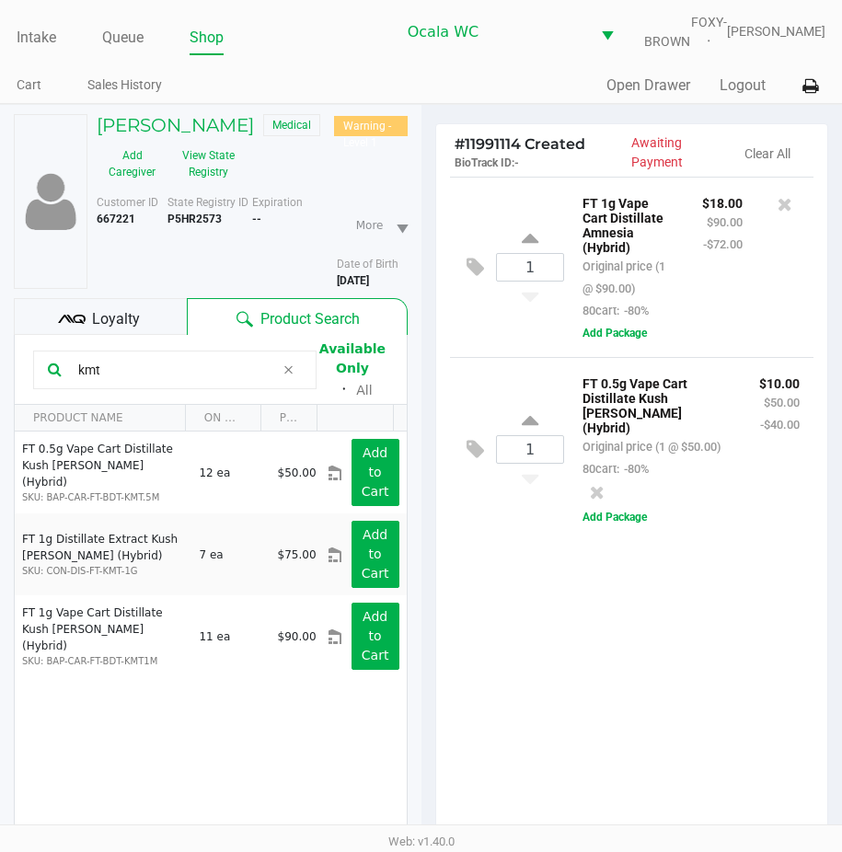
drag, startPoint x: 103, startPoint y: 377, endPoint x: 12, endPoint y: 373, distance: 91.2
click at [14, 373] on kendo-grid "kmt Available Only ᛫ All PRODUCT NAME ON HAND PRICE FT 0.5g Vape Cart Distillat…" at bounding box center [211, 637] width 394 height 604
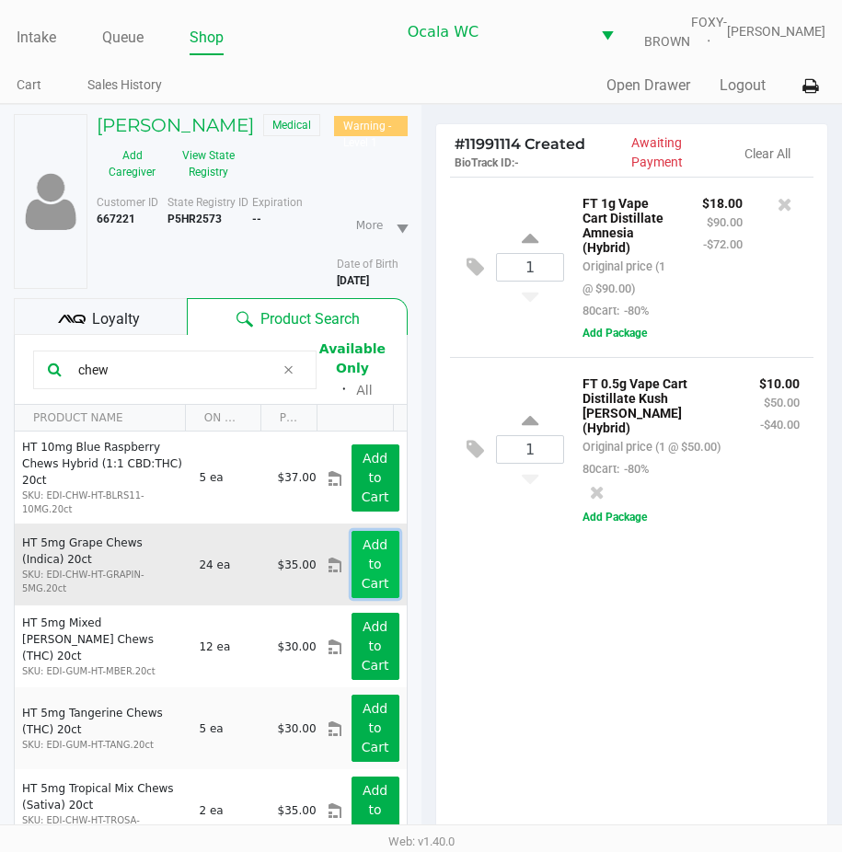
click at [362, 561] on app-button-loader "Add to Cart" at bounding box center [376, 564] width 28 height 53
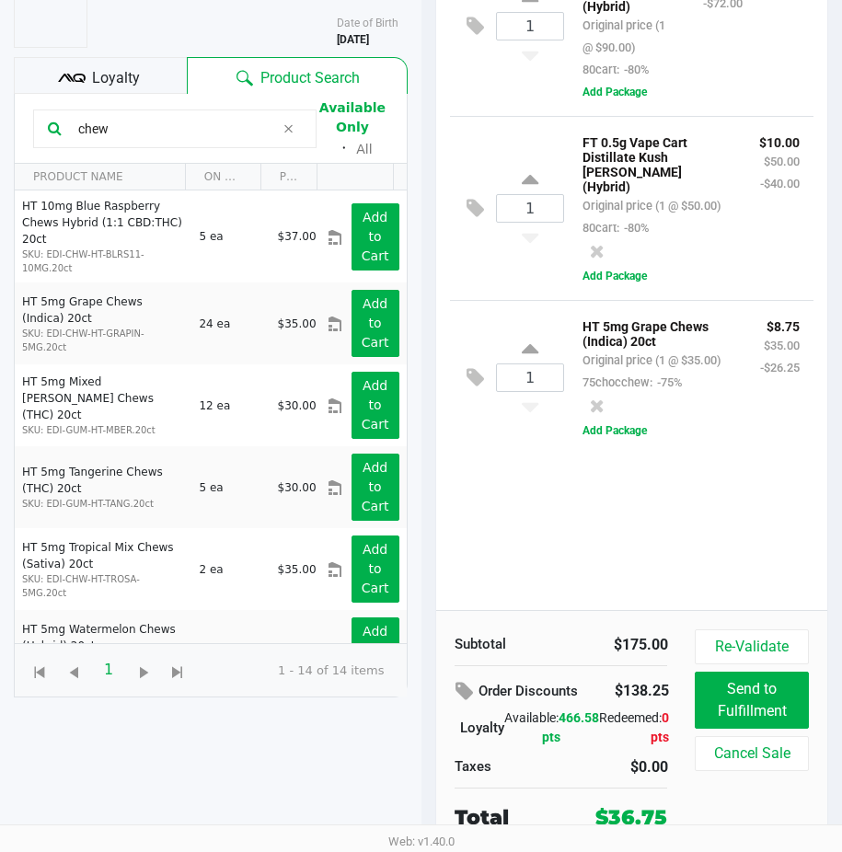
scroll to position [254, 0]
drag, startPoint x: 133, startPoint y: 119, endPoint x: 7, endPoint y: 133, distance: 126.1
click at [7, 133] on div "[PERSON_NAME] Medical Warning - Level 1 Add Caregiver View State Registry Custo…" at bounding box center [211, 358] width 422 height 989
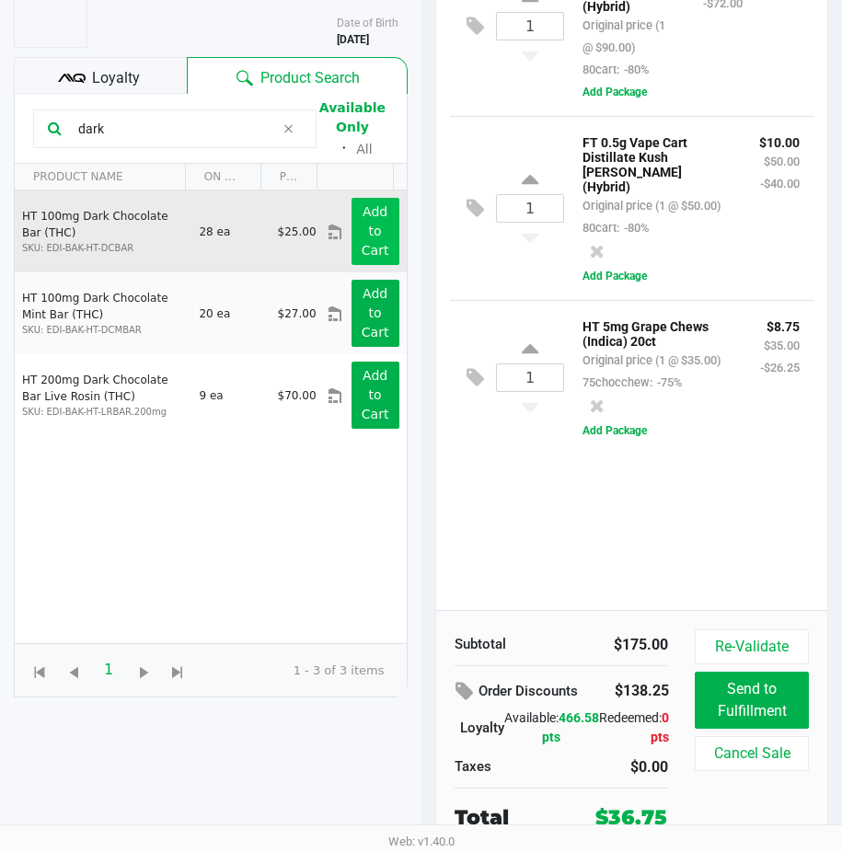
type input "dark"
click at [362, 216] on app-button-loader "Add to Cart" at bounding box center [376, 230] width 28 height 53
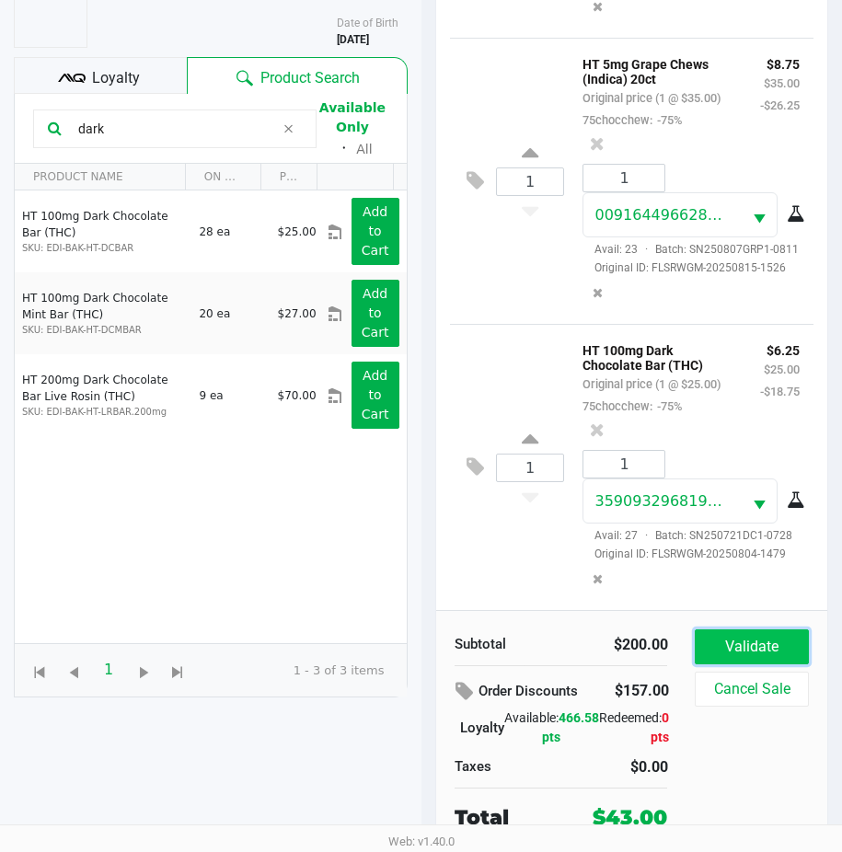
click at [749, 649] on button "Validate" at bounding box center [751, 647] width 113 height 35
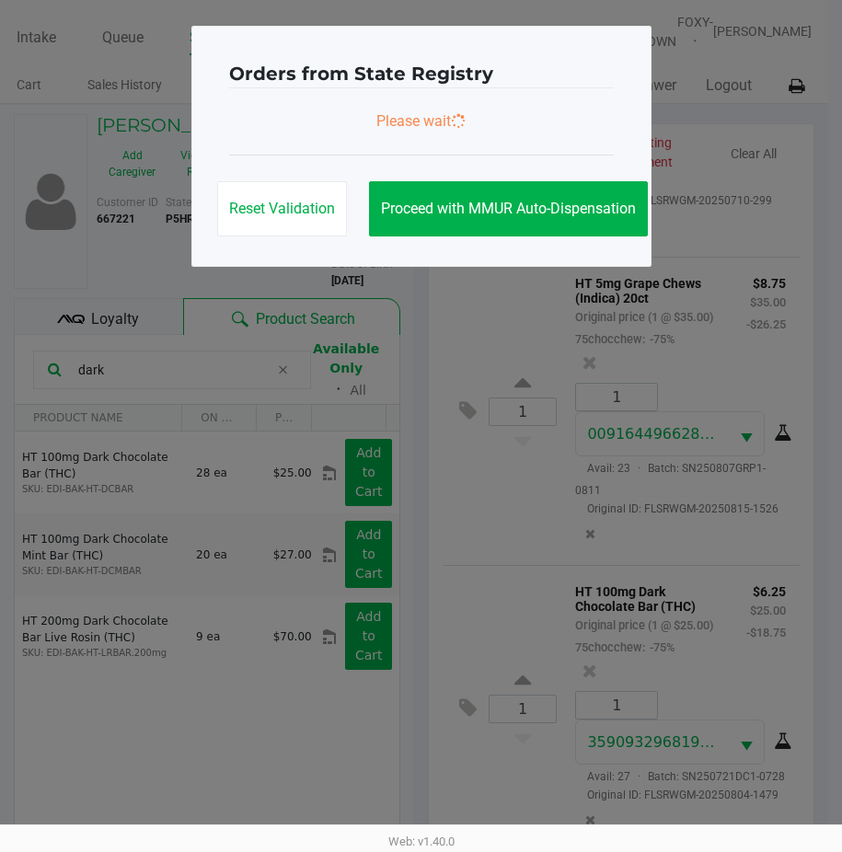
scroll to position [0, 0]
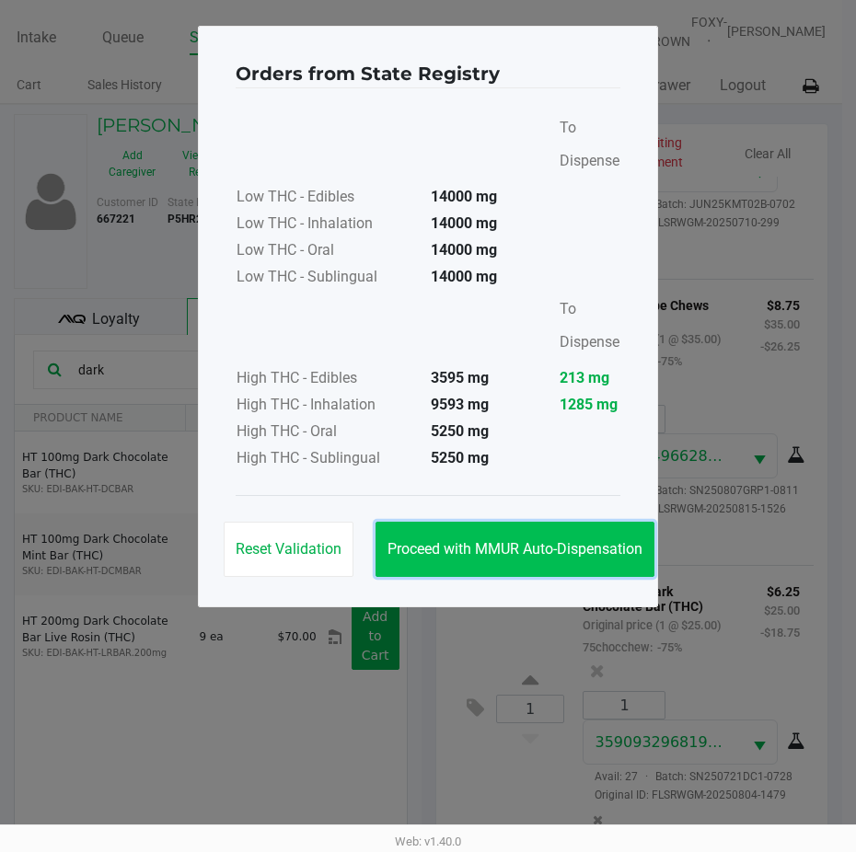
click at [527, 540] on span "Proceed with MMUR Auto-Dispensation" at bounding box center [515, 548] width 255 height 17
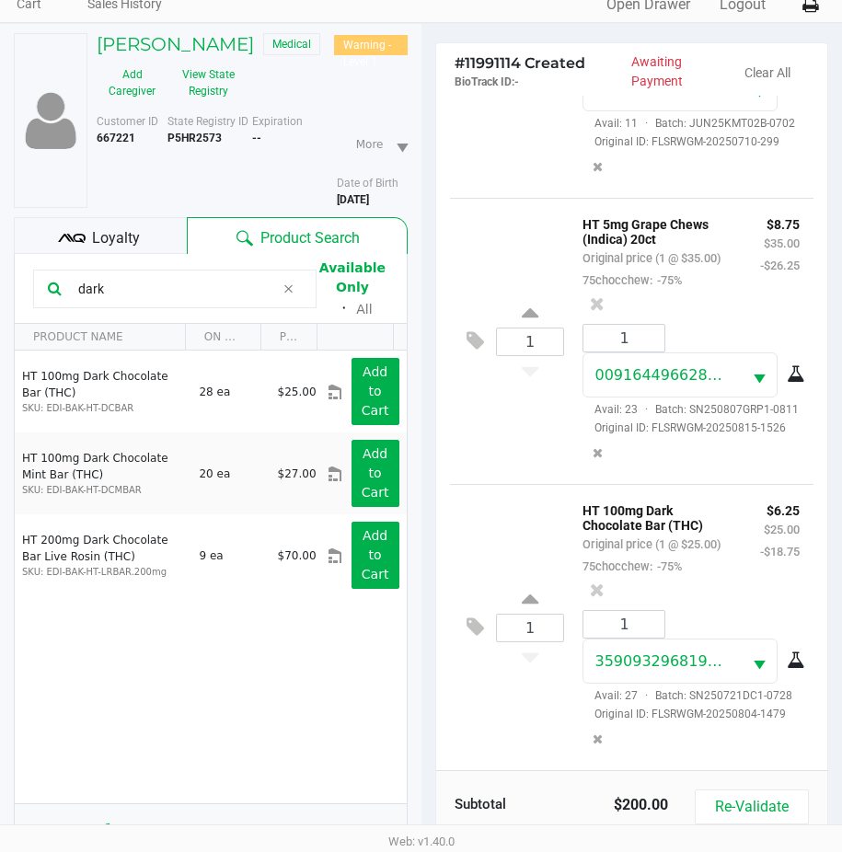
scroll to position [184, 0]
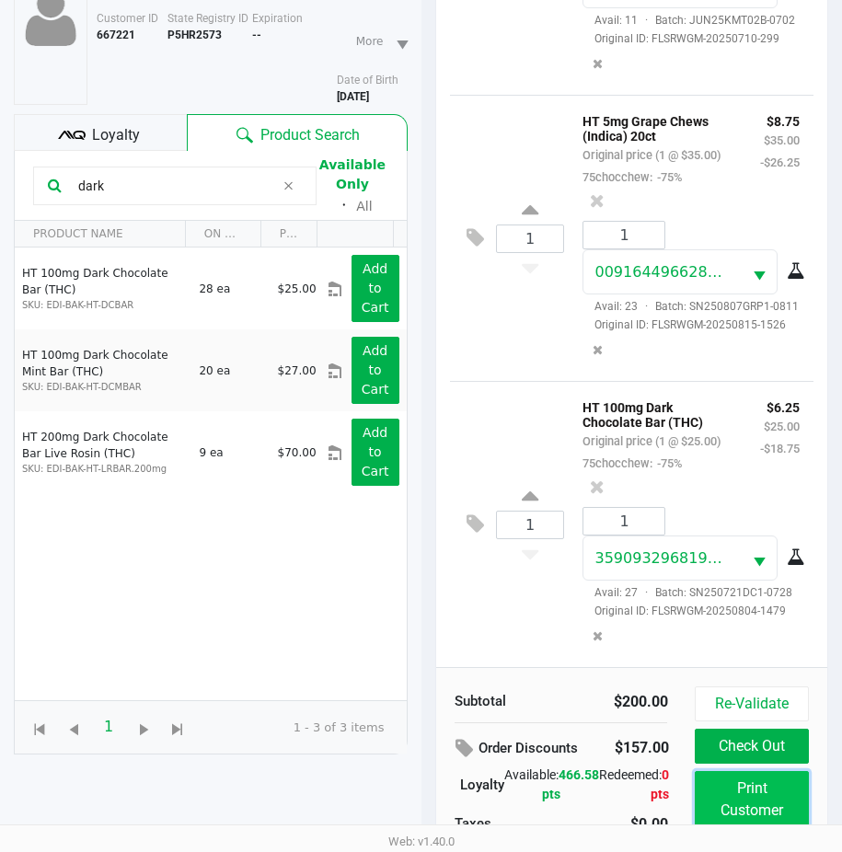
click at [735, 806] on button "Print Customer Labels" at bounding box center [751, 810] width 113 height 79
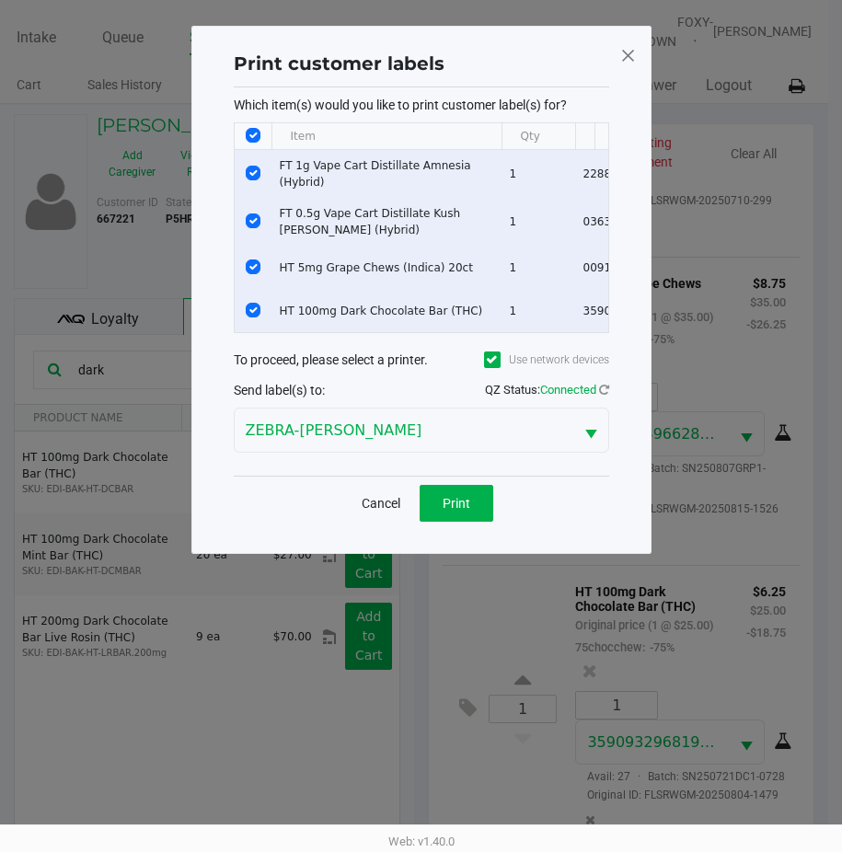
scroll to position [0, 0]
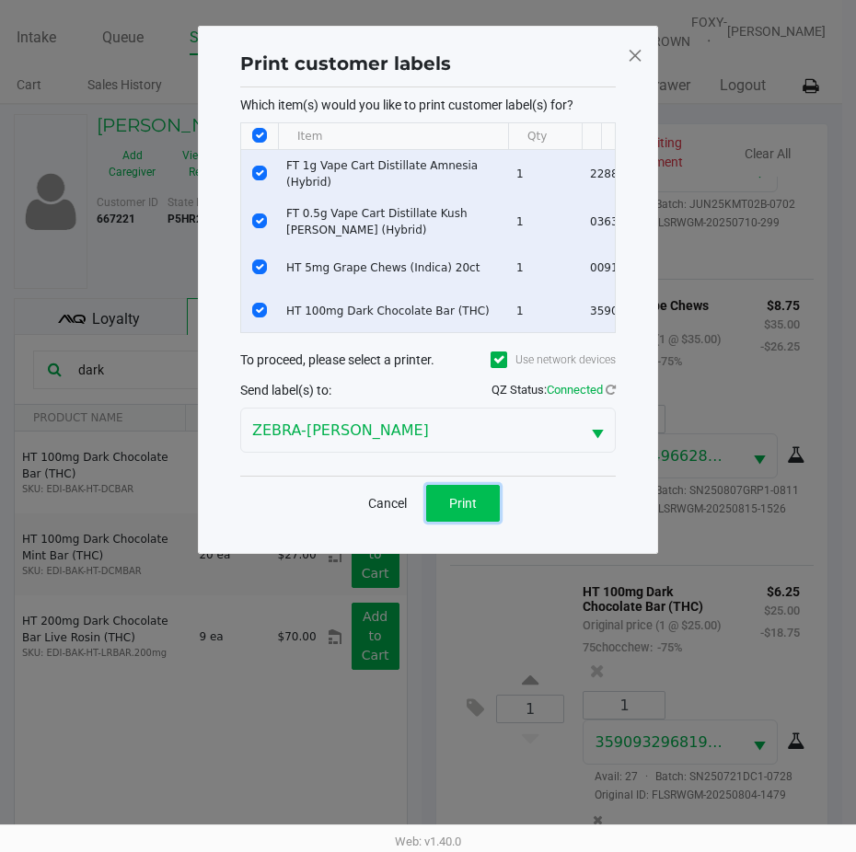
click at [442, 502] on button "Print" at bounding box center [463, 503] width 74 height 37
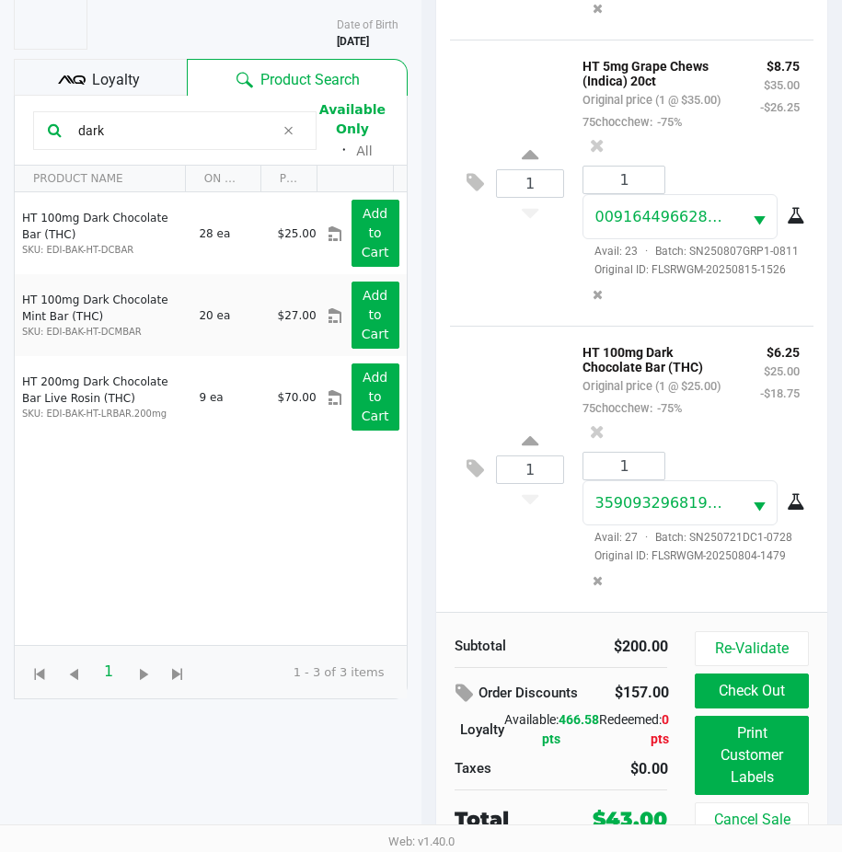
scroll to position [257, 0]
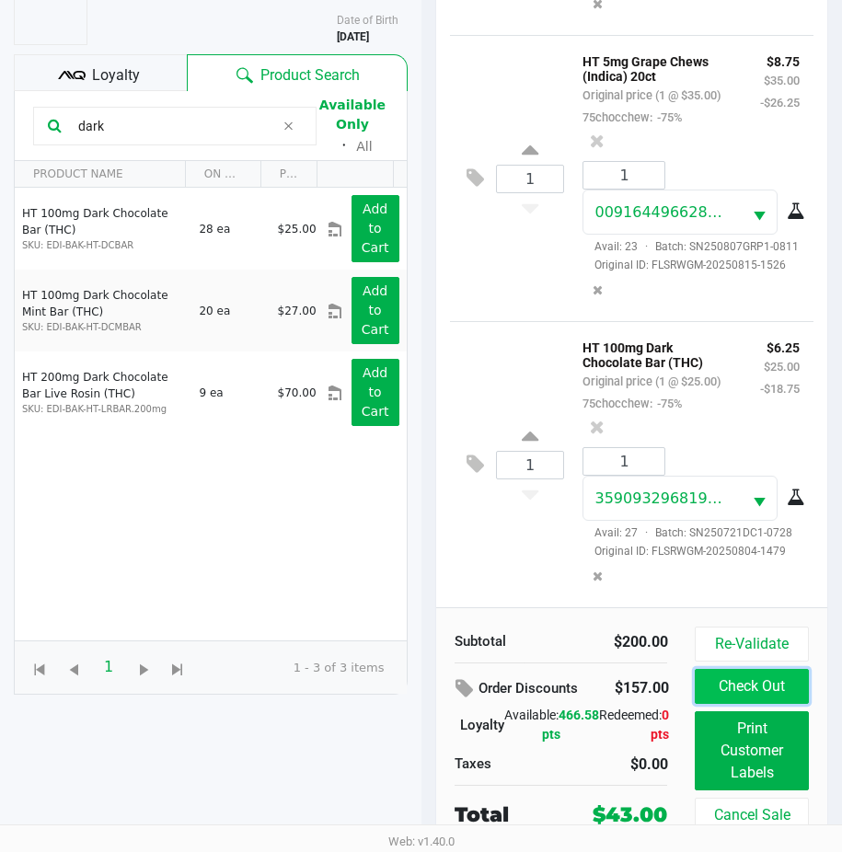
click at [736, 686] on button "Check Out" at bounding box center [751, 686] width 113 height 35
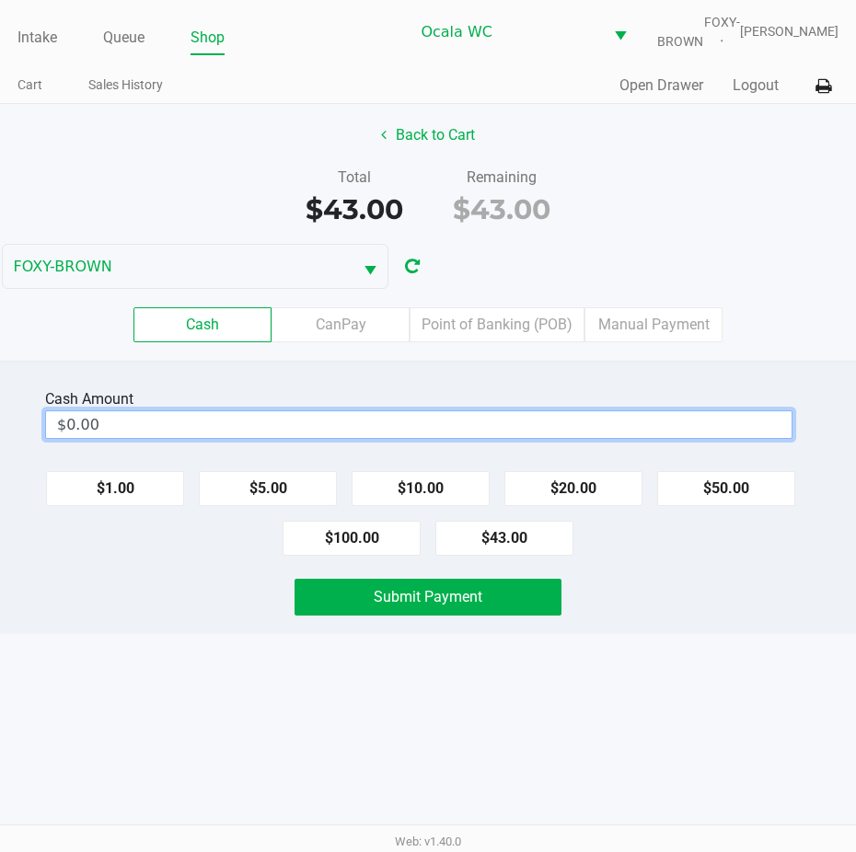
click at [132, 438] on input "$0.00" at bounding box center [419, 424] width 746 height 27
click at [726, 503] on button "$50.00" at bounding box center [726, 488] width 138 height 35
type input "$50.00"
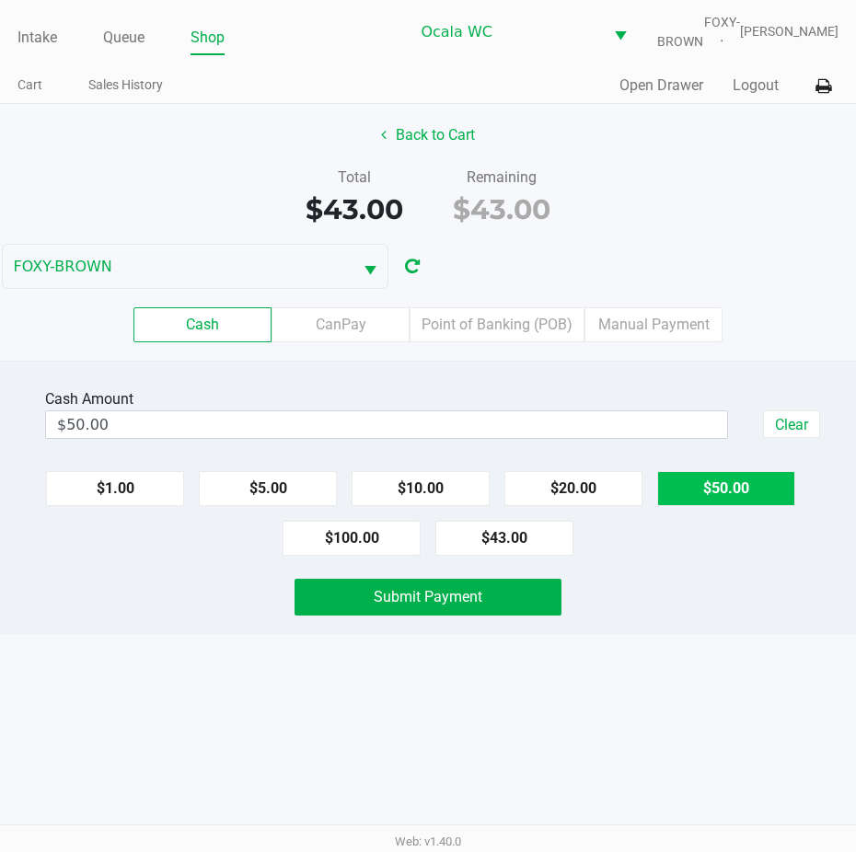
click at [395, 606] on span "Submit Payment" at bounding box center [428, 596] width 109 height 17
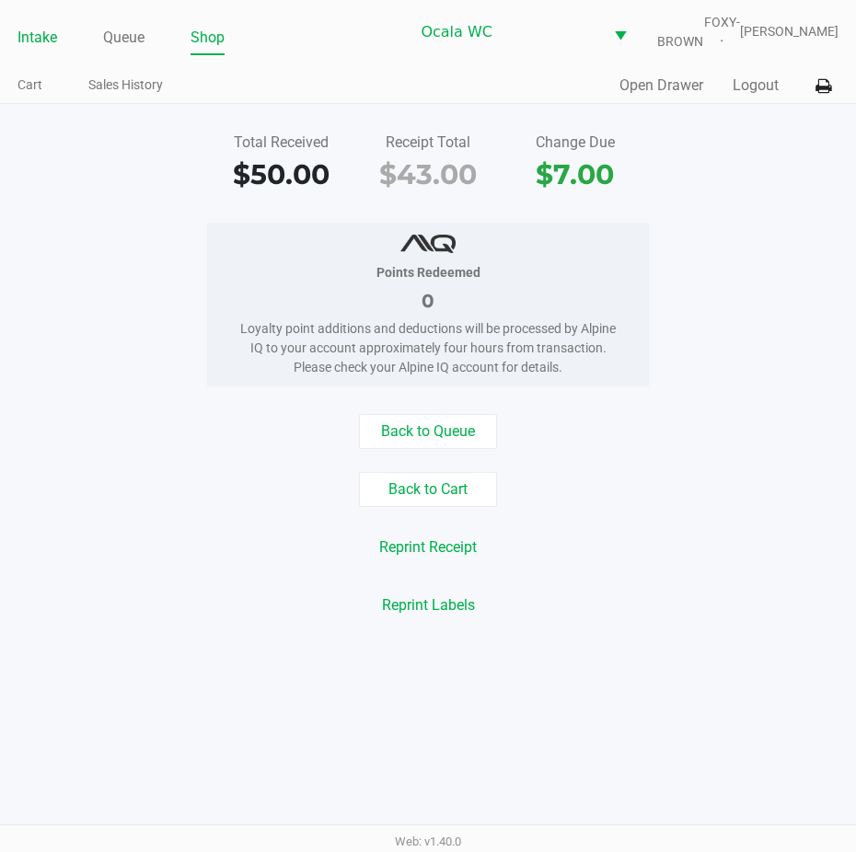
click at [48, 44] on link "Intake" at bounding box center [37, 38] width 40 height 26
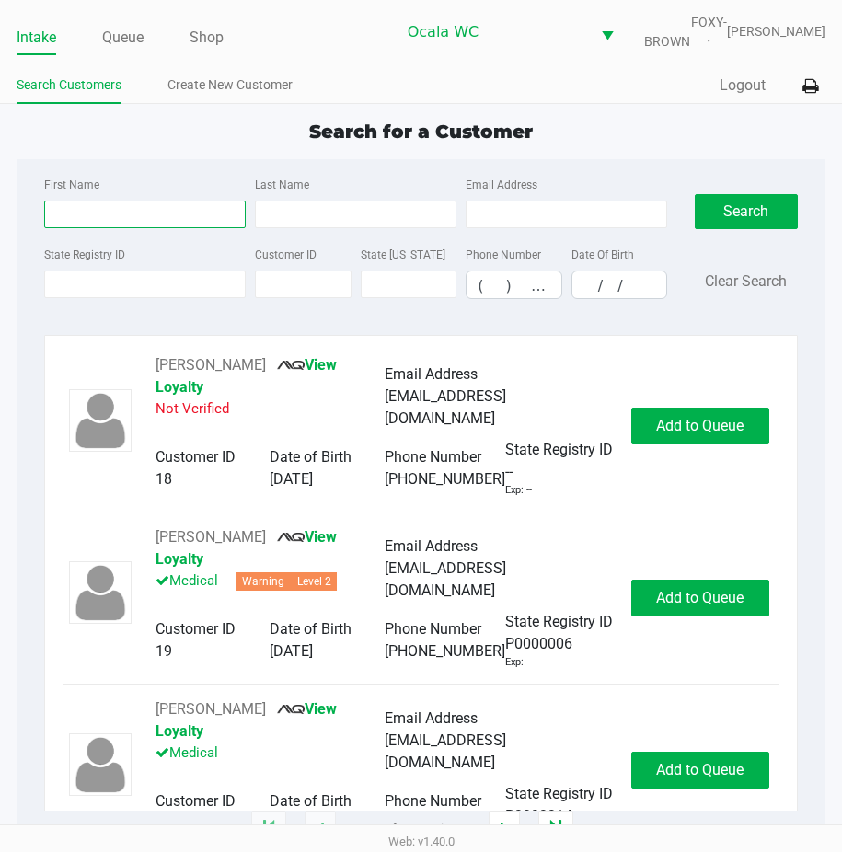
click at [78, 228] on input "First Name" at bounding box center [145, 215] width 202 height 28
click at [329, 136] on span "Search for a Customer" at bounding box center [421, 132] width 224 height 22
click at [108, 291] on input "State Registry ID" at bounding box center [145, 285] width 202 height 28
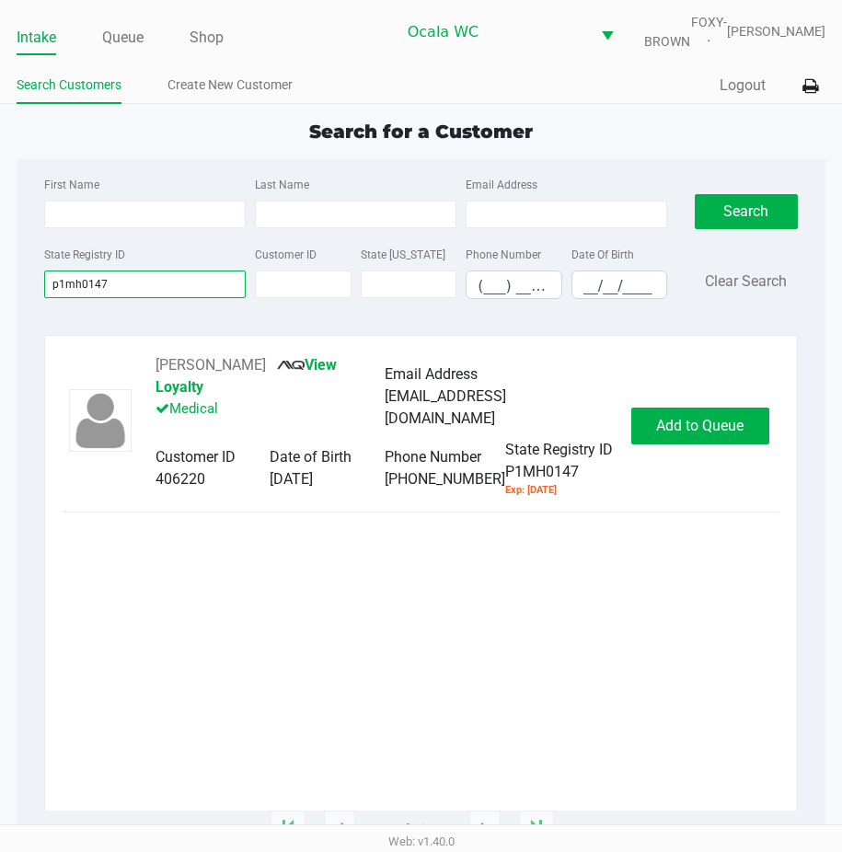
type input "p1mh0147"
click at [673, 426] on span "Add to Queue" at bounding box center [699, 425] width 87 height 17
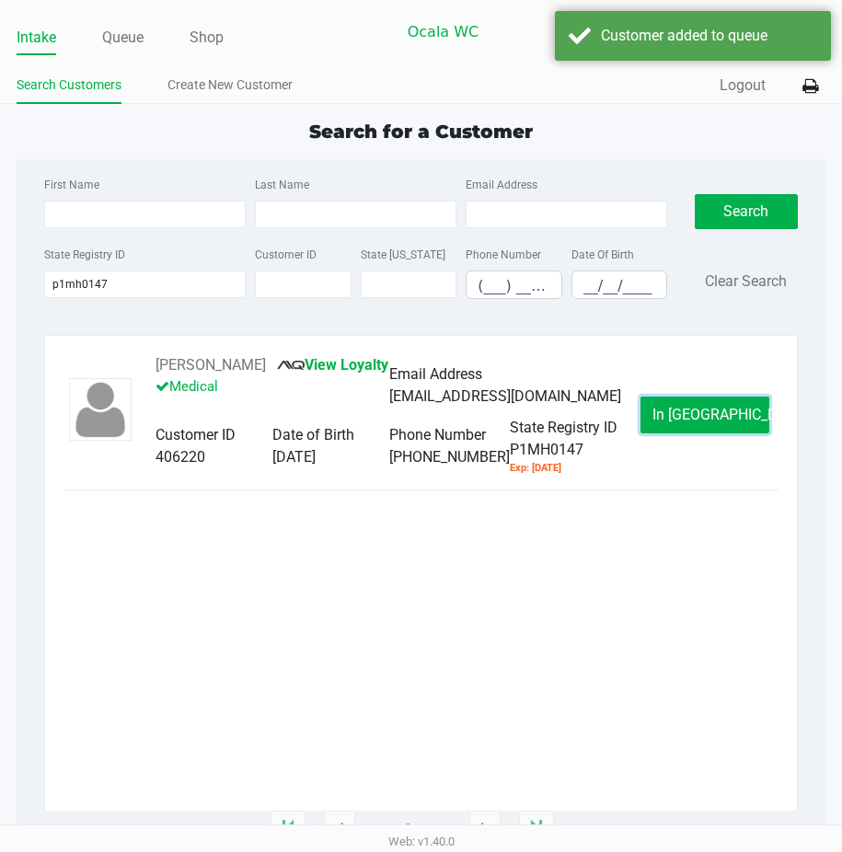
click at [673, 426] on button "In [GEOGRAPHIC_DATA]" at bounding box center [705, 415] width 129 height 37
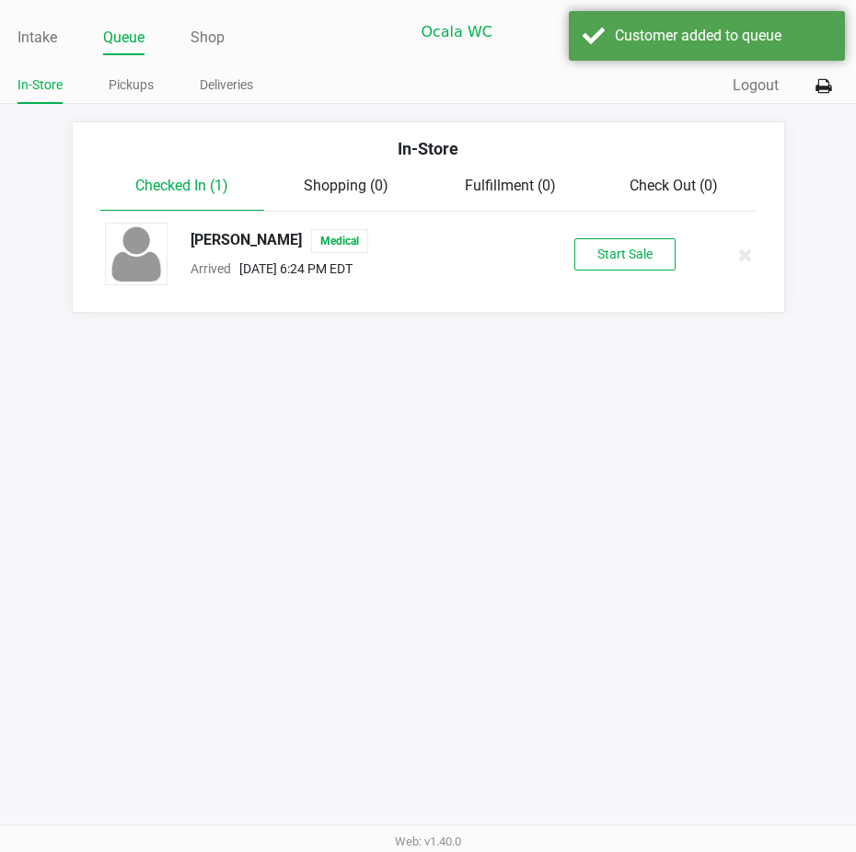
click at [619, 249] on div "[PERSON_NAME] Medical Arrived [DATE] 6:24 PM EDT Start Sale" at bounding box center [428, 255] width 675 height 64
click at [611, 265] on button "Start Sale" at bounding box center [624, 254] width 101 height 32
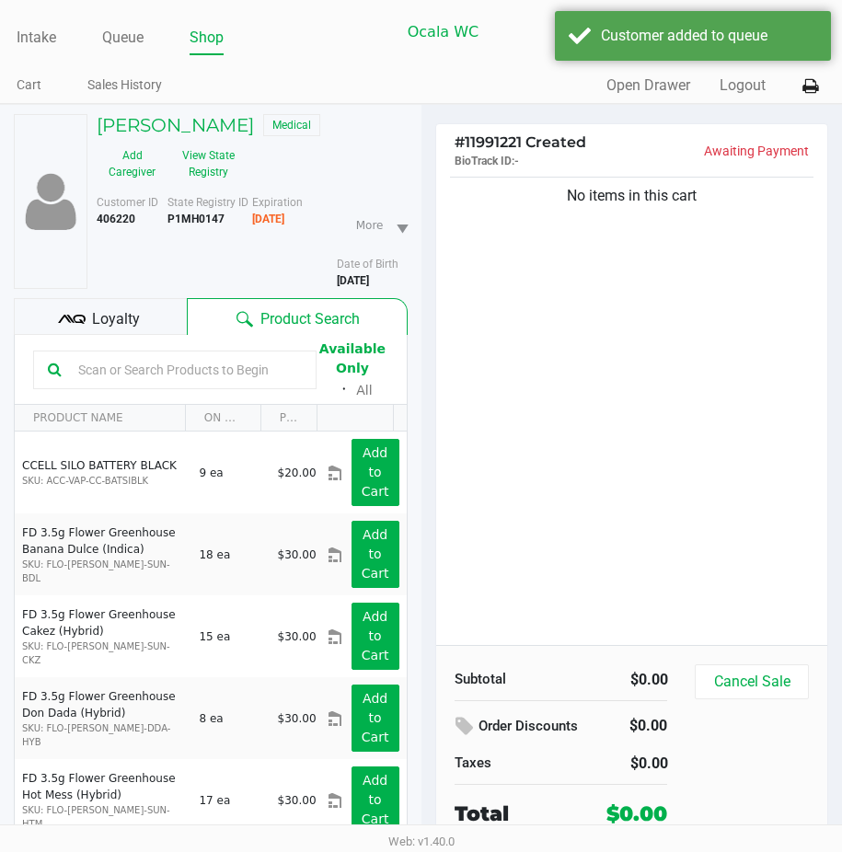
click at [67, 319] on icon at bounding box center [72, 320] width 28 height 28
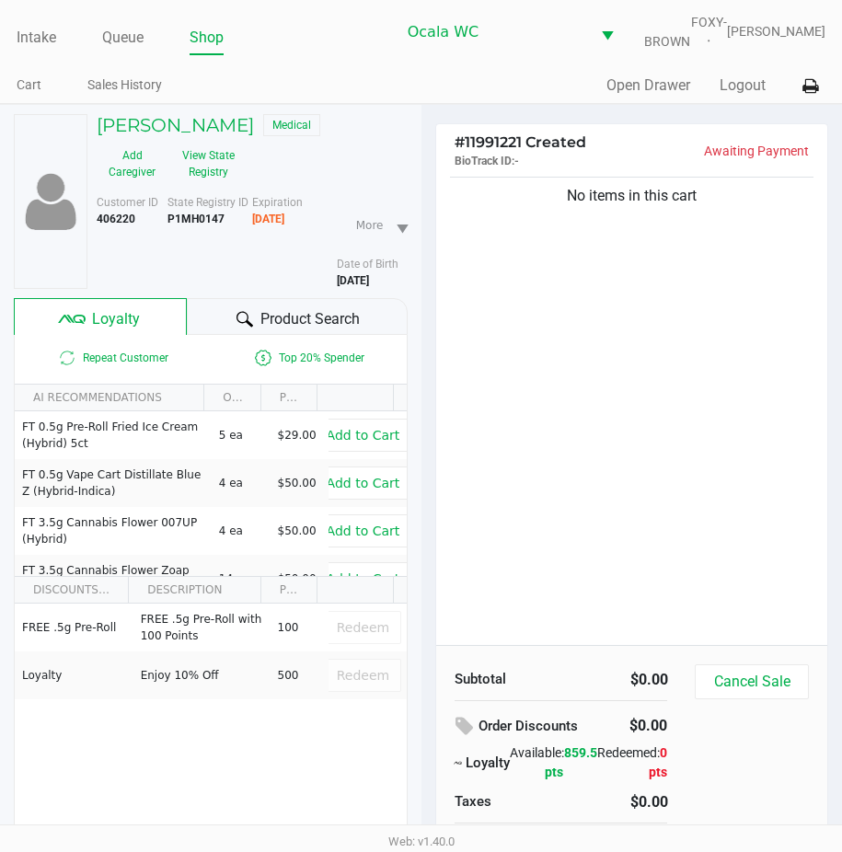
click at [229, 329] on div "Product Search" at bounding box center [297, 316] width 220 height 37
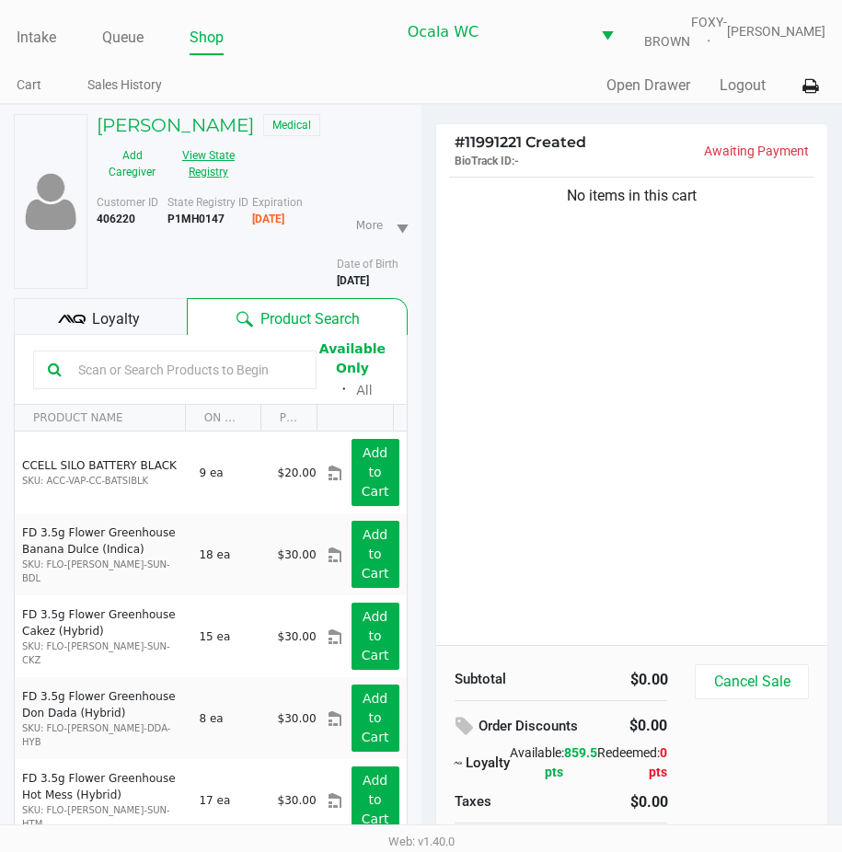
click at [204, 183] on button "View State Registry" at bounding box center [203, 164] width 71 height 46
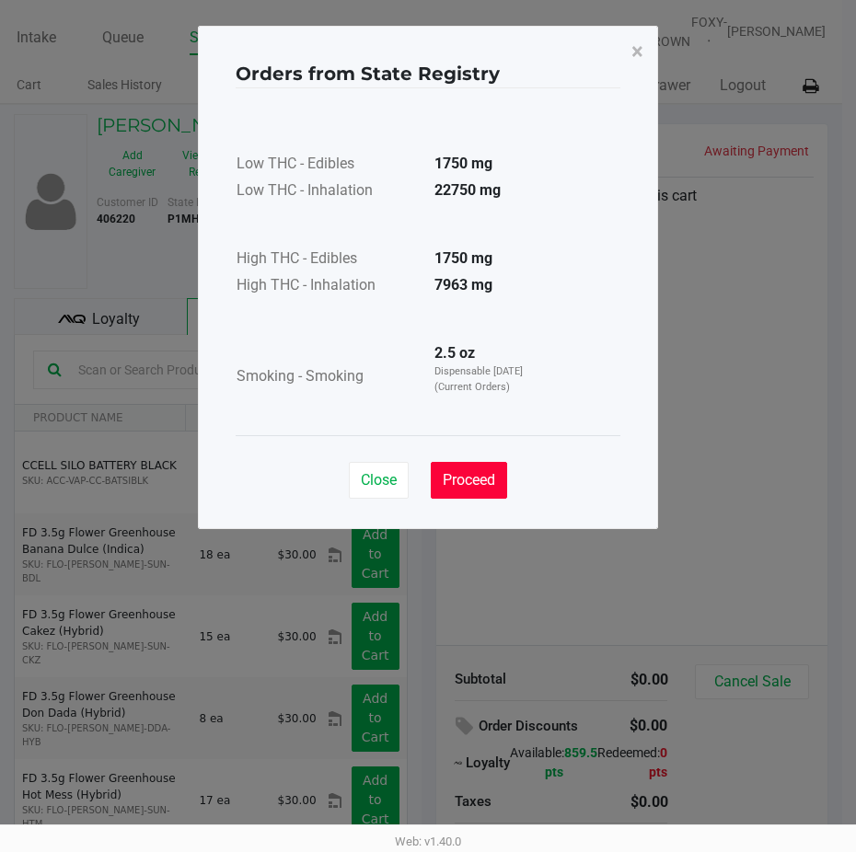
click at [463, 481] on span "Proceed" at bounding box center [469, 479] width 52 height 17
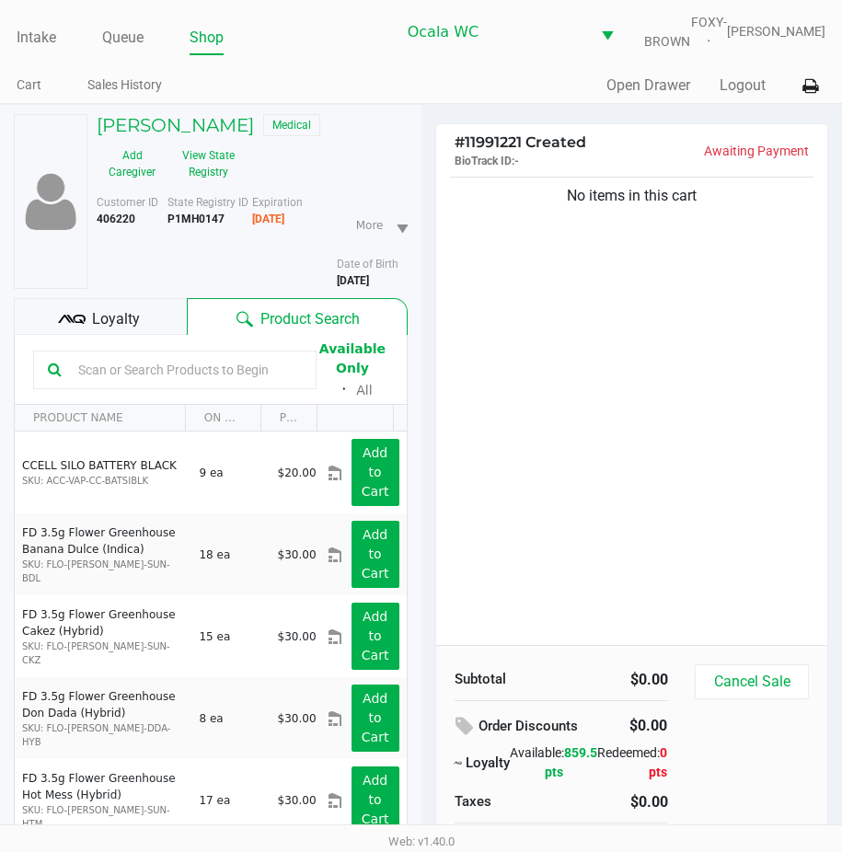
click at [71, 373] on input "text" at bounding box center [186, 370] width 231 height 28
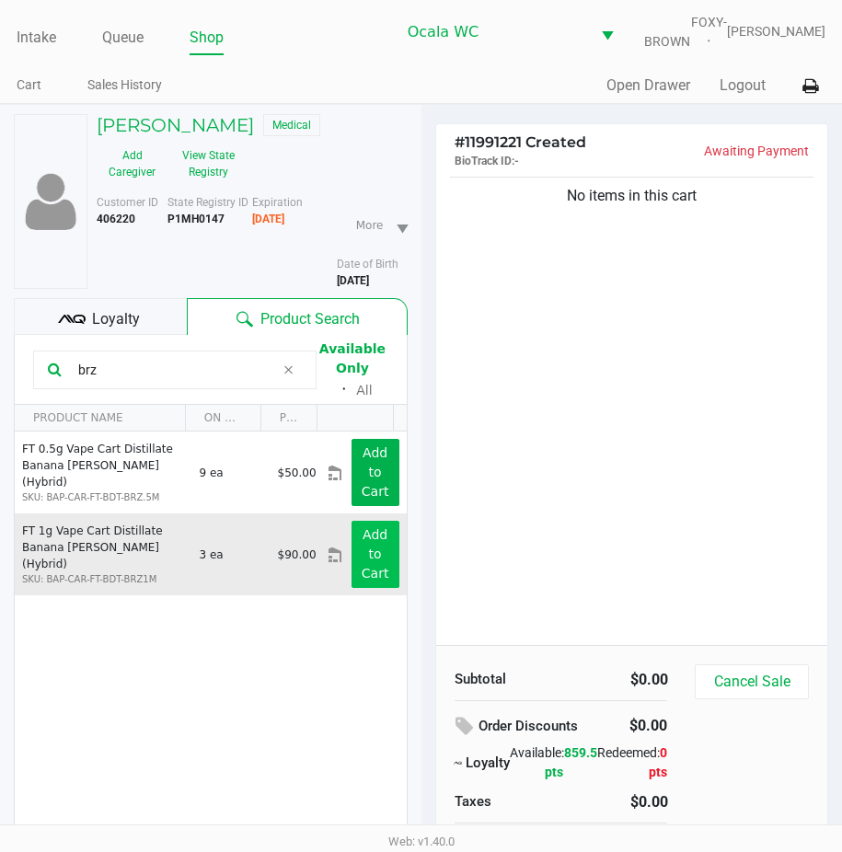
type input "brz"
click at [375, 550] on button "Add to Cart" at bounding box center [376, 554] width 48 height 67
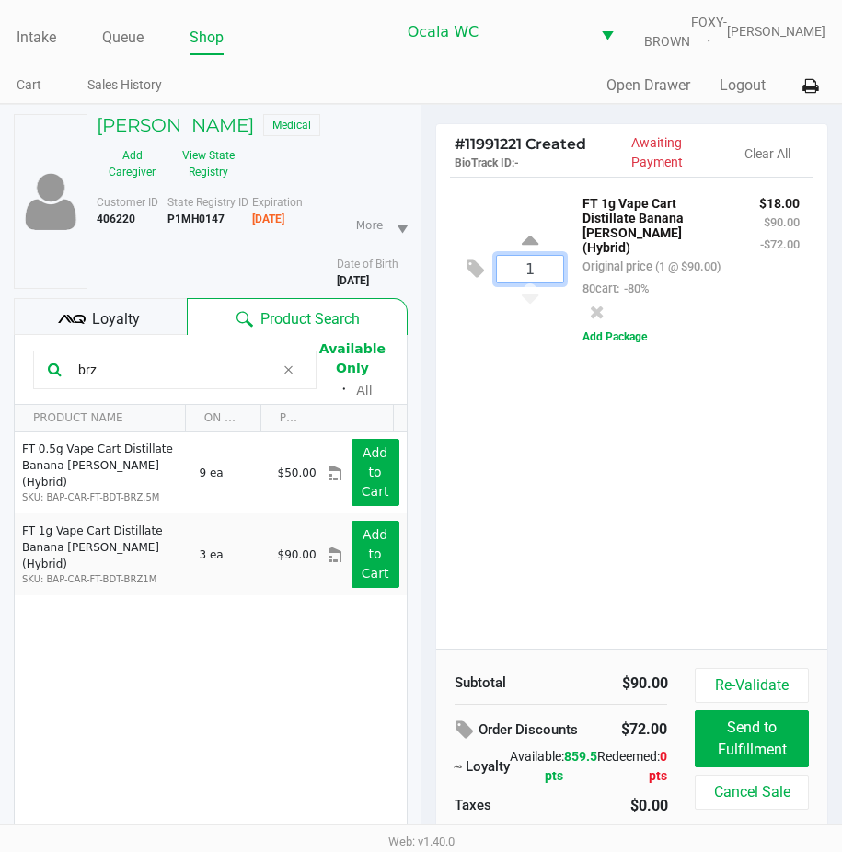
click at [537, 276] on input "1" at bounding box center [530, 269] width 67 height 27
type input "3"
drag, startPoint x: 110, startPoint y: 387, endPoint x: 7, endPoint y: 435, distance: 114.1
click at [7, 427] on div "[PERSON_NAME] Medical Add Caregiver View State Registry Customer ID 406220 Stat…" at bounding box center [211, 526] width 422 height 843
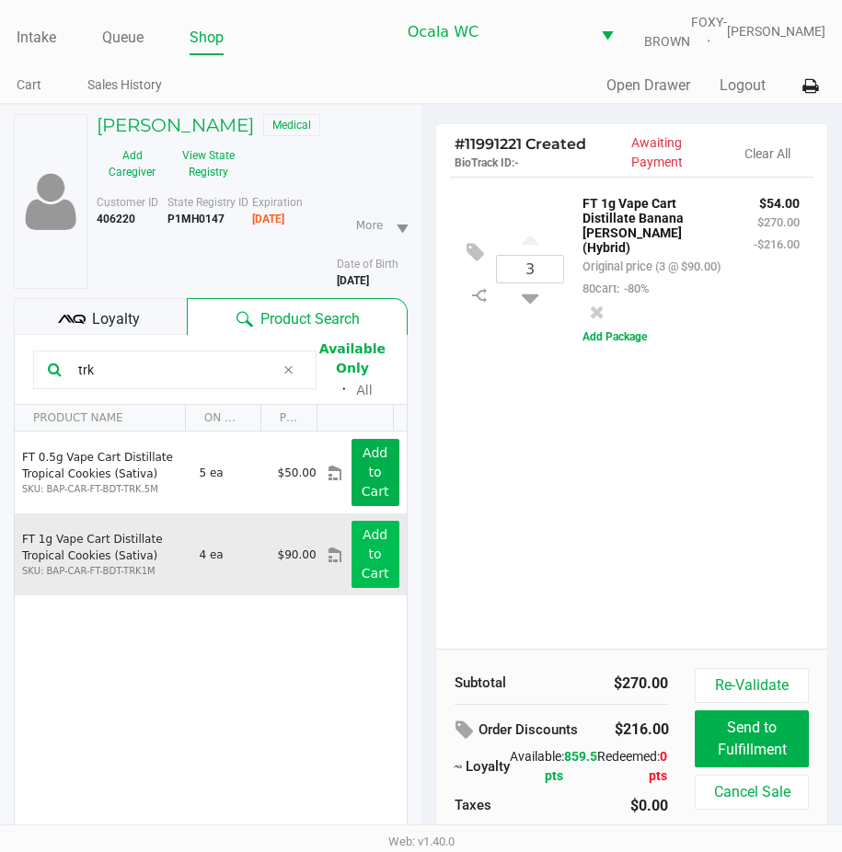
type input "trk"
click at [355, 567] on button "Add to Cart" at bounding box center [376, 554] width 48 height 67
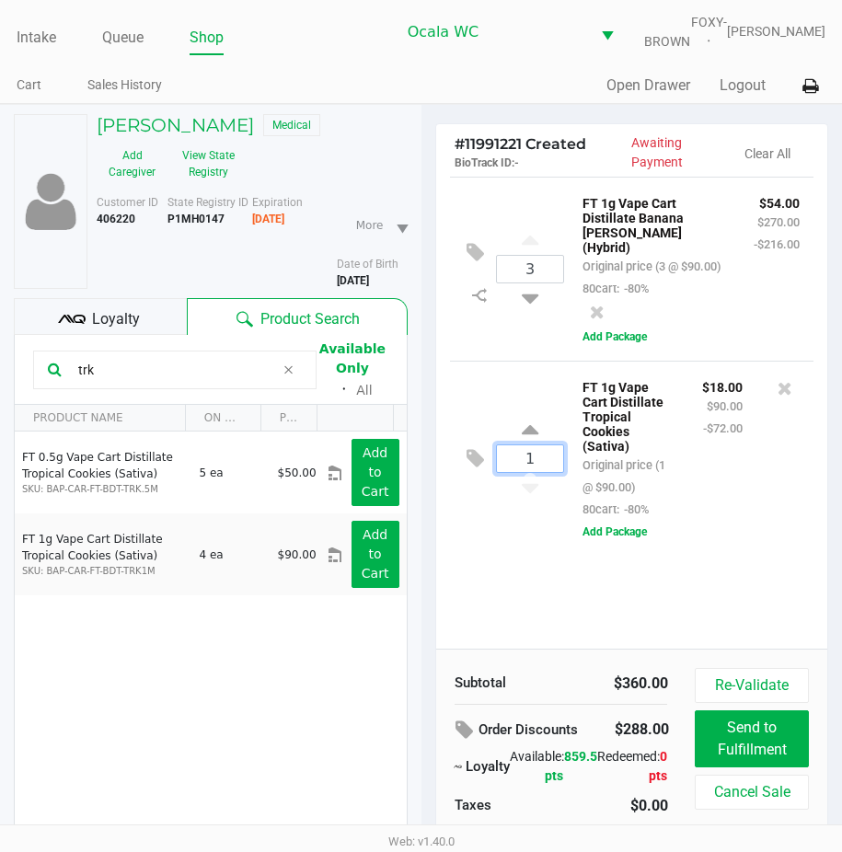
click at [532, 472] on input "1" at bounding box center [530, 459] width 67 height 27
type input "3"
click at [202, 178] on button "View State Registry" at bounding box center [203, 164] width 71 height 46
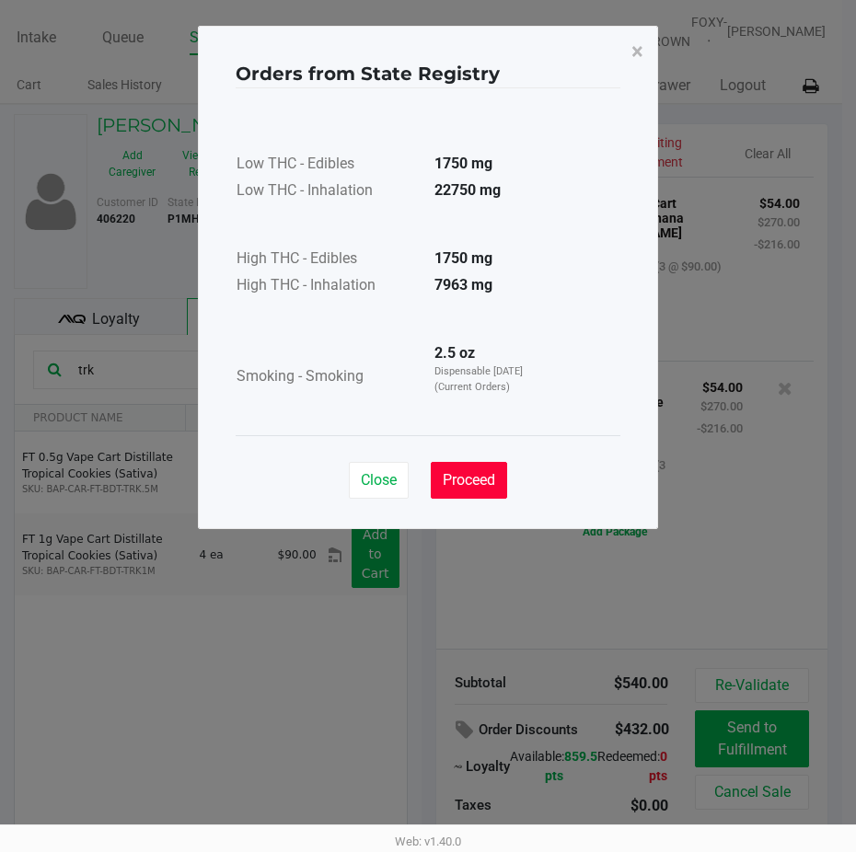
click at [458, 467] on button "Proceed" at bounding box center [469, 480] width 76 height 37
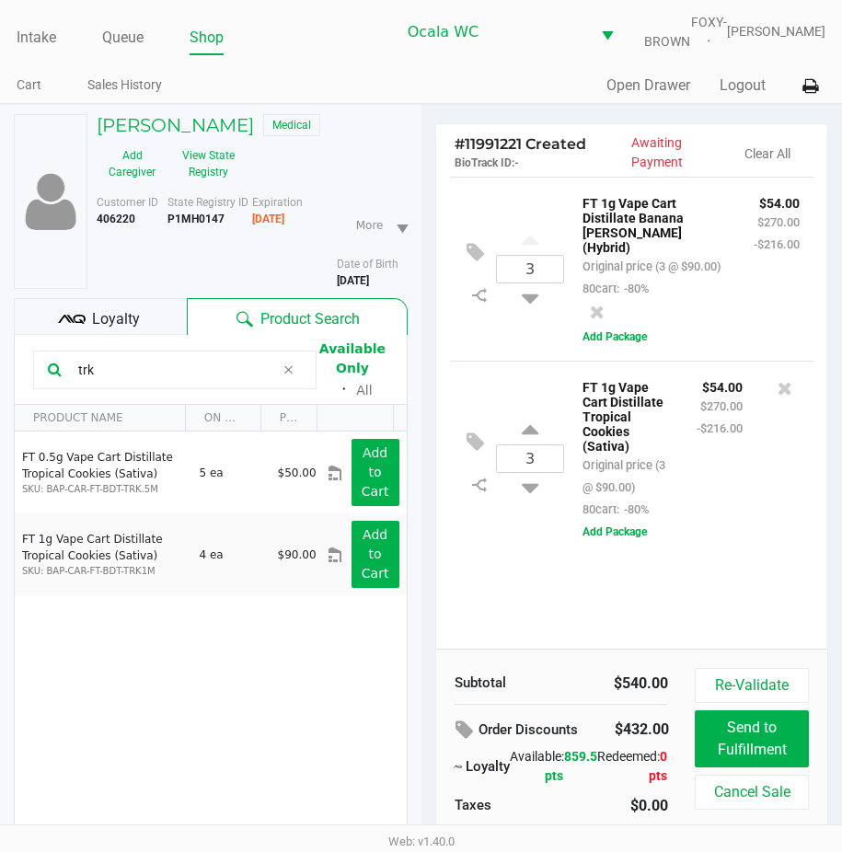
drag, startPoint x: 107, startPoint y: 381, endPoint x: 39, endPoint y: 386, distance: 68.3
click at [39, 386] on div "trk" at bounding box center [175, 370] width 284 height 39
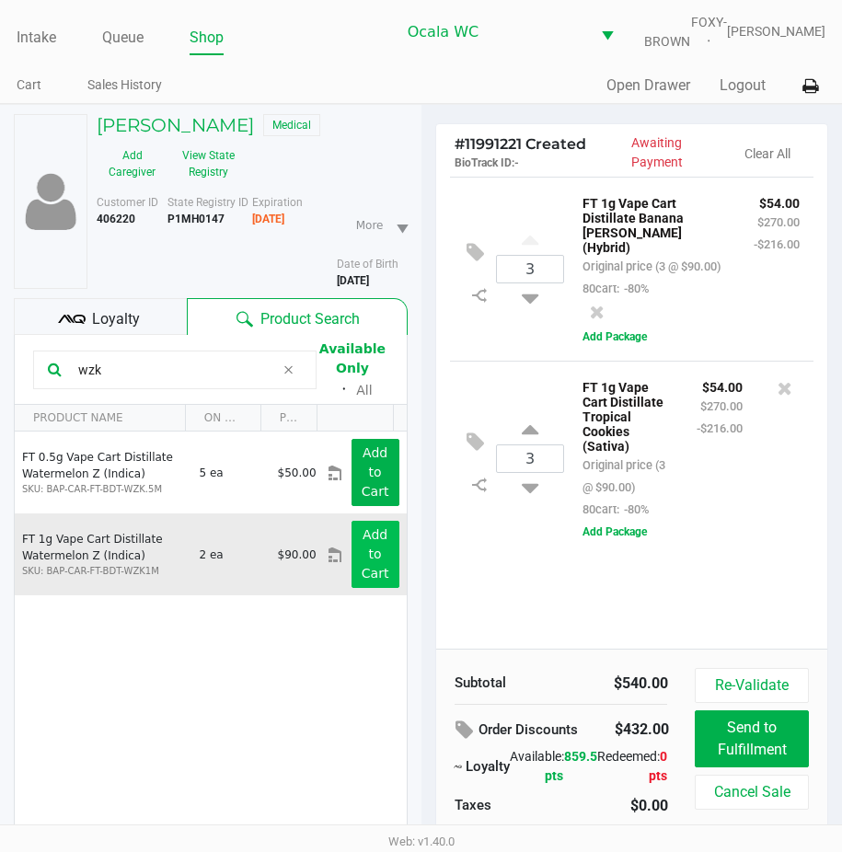
type input "wzk"
click at [352, 558] on button "Add to Cart" at bounding box center [376, 554] width 48 height 67
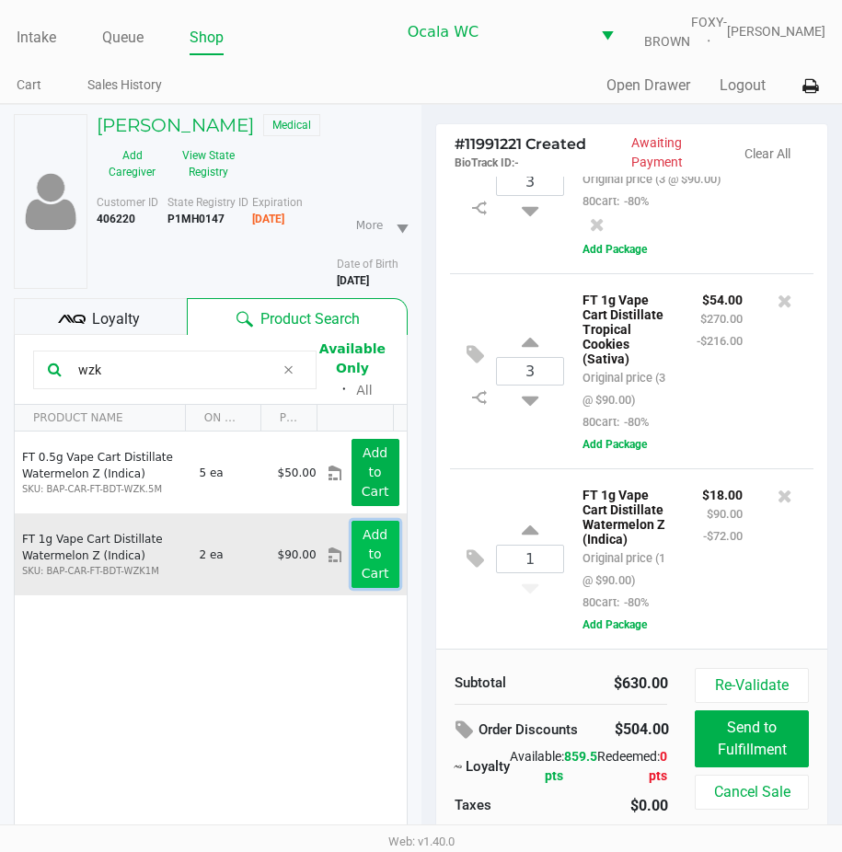
click at [352, 558] on button "Add to Cart" at bounding box center [376, 554] width 48 height 67
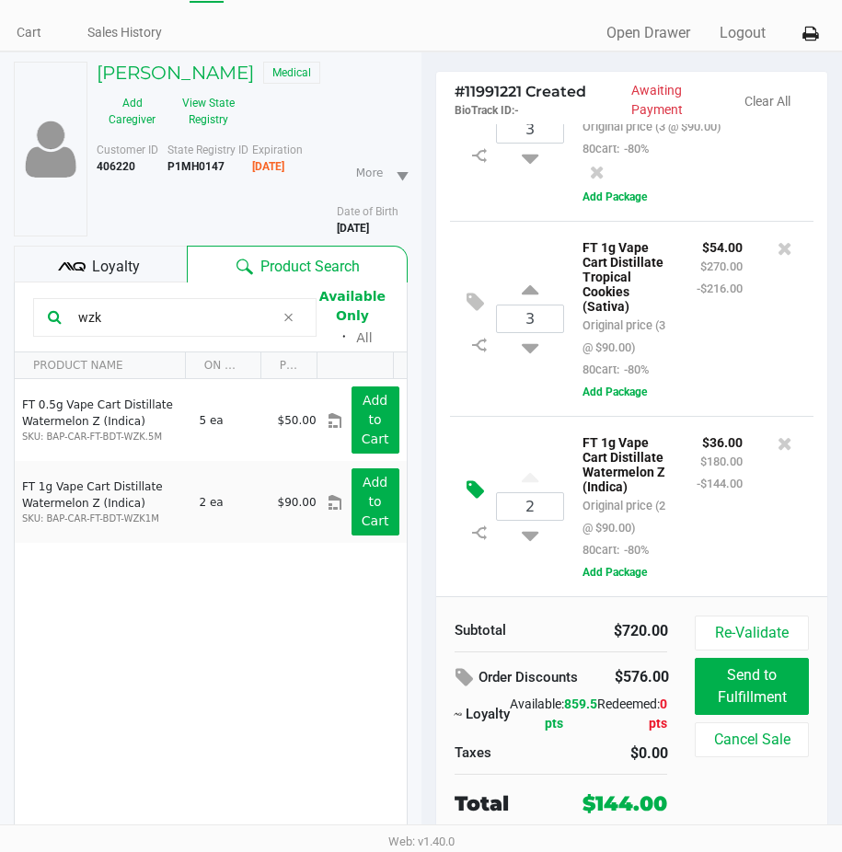
scroll to position [109, 0]
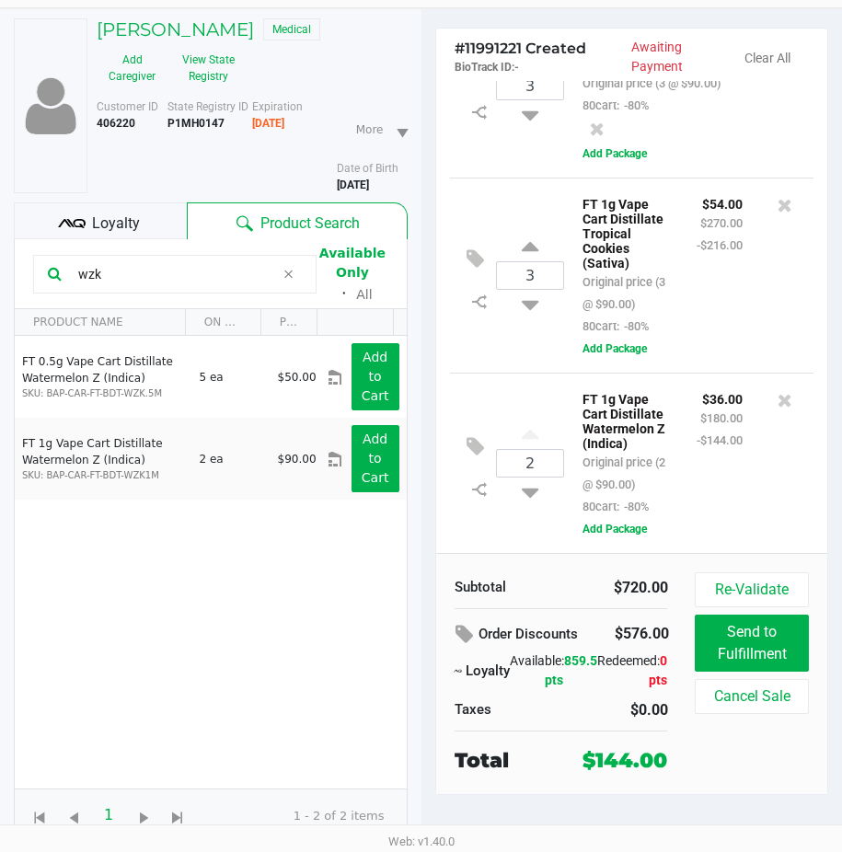
click at [92, 210] on div "Loyalty" at bounding box center [100, 221] width 173 height 37
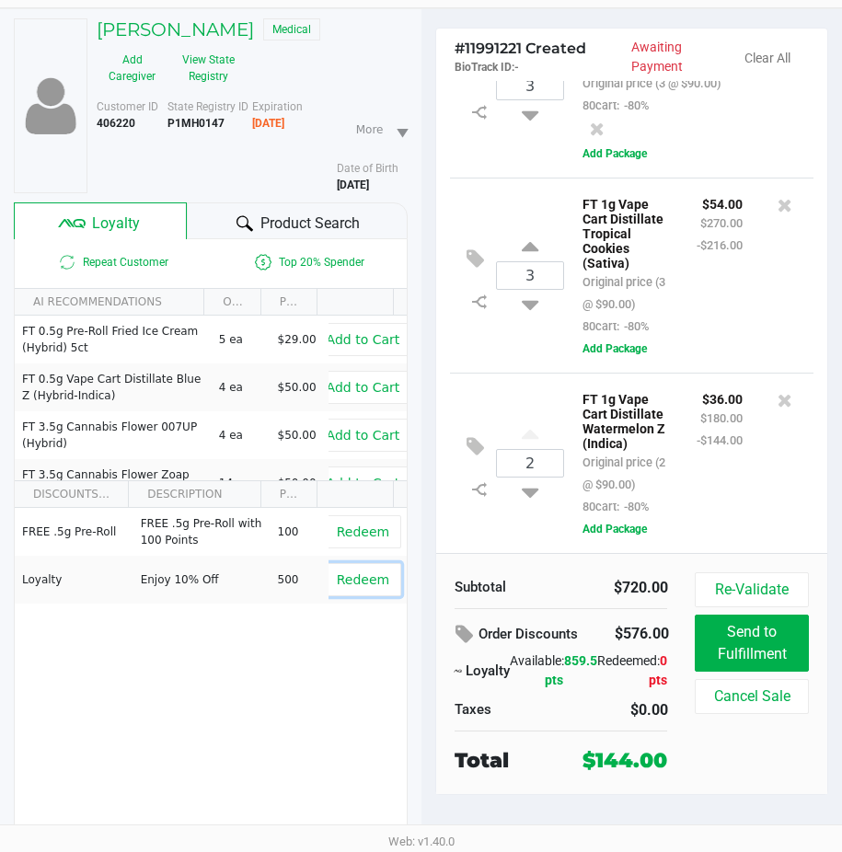
drag, startPoint x: 323, startPoint y: 572, endPoint x: 330, endPoint y: 651, distance: 79.5
click at [330, 651] on div "FREE .5g Pre-Roll FREE .5g Pre-Roll with 100 Points 100 Redeem Loyalty Enjoy 10…" at bounding box center [211, 646] width 392 height 277
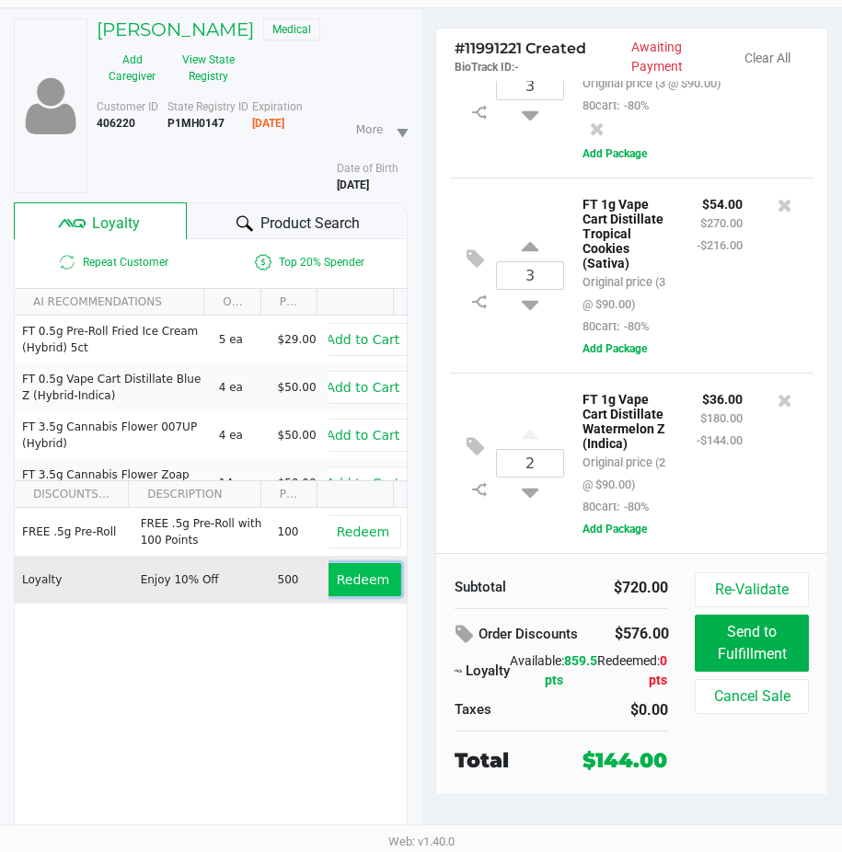
click at [352, 586] on span "Redeem" at bounding box center [363, 580] width 52 height 15
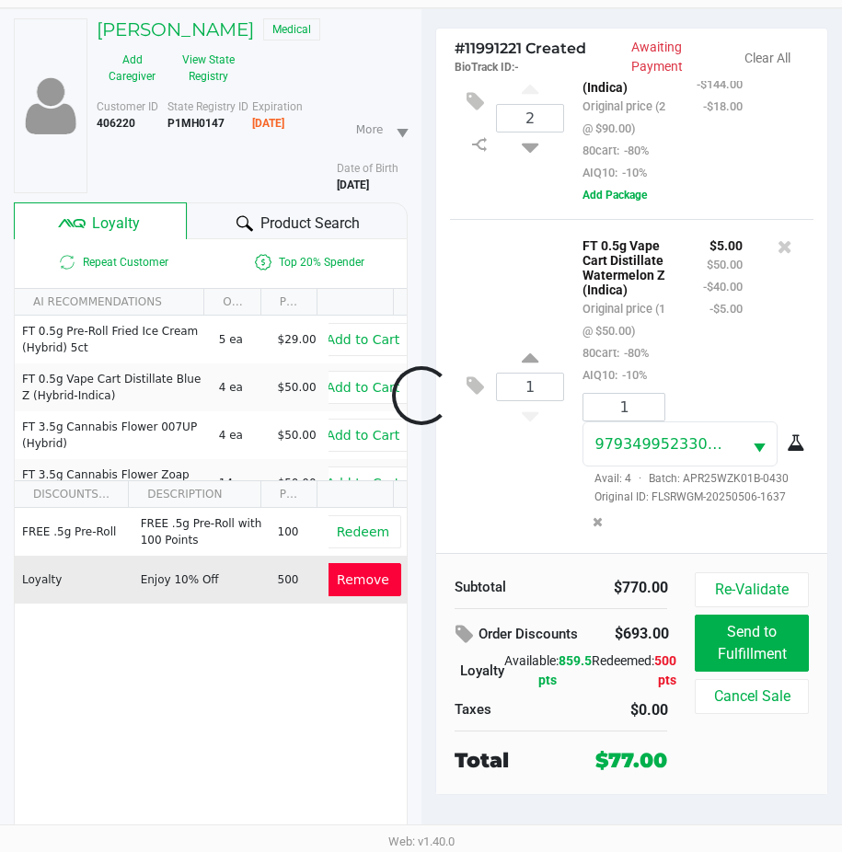
scroll to position [600, 0]
click at [778, 238] on icon at bounding box center [785, 247] width 15 height 18
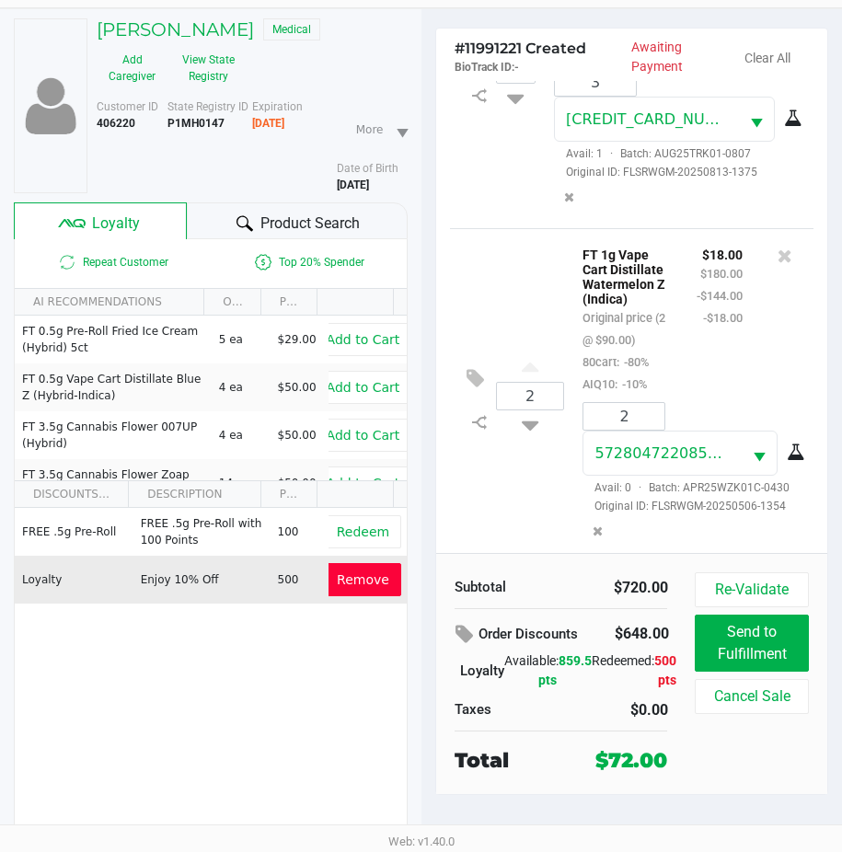
scroll to position [664, 0]
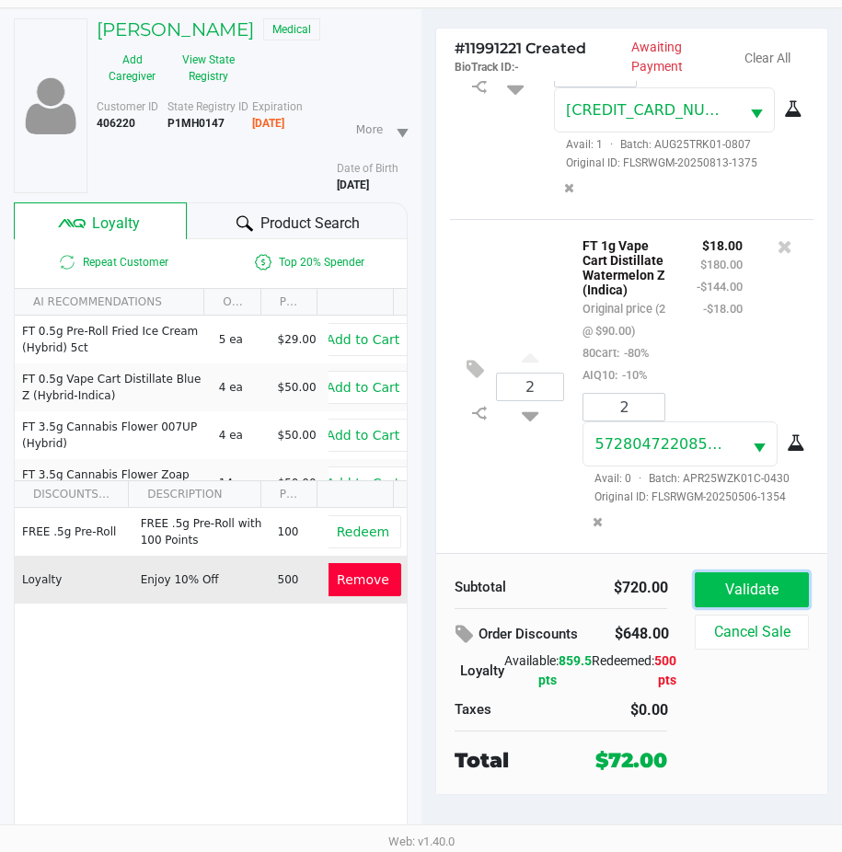
click at [796, 606] on button "Validate" at bounding box center [751, 590] width 113 height 35
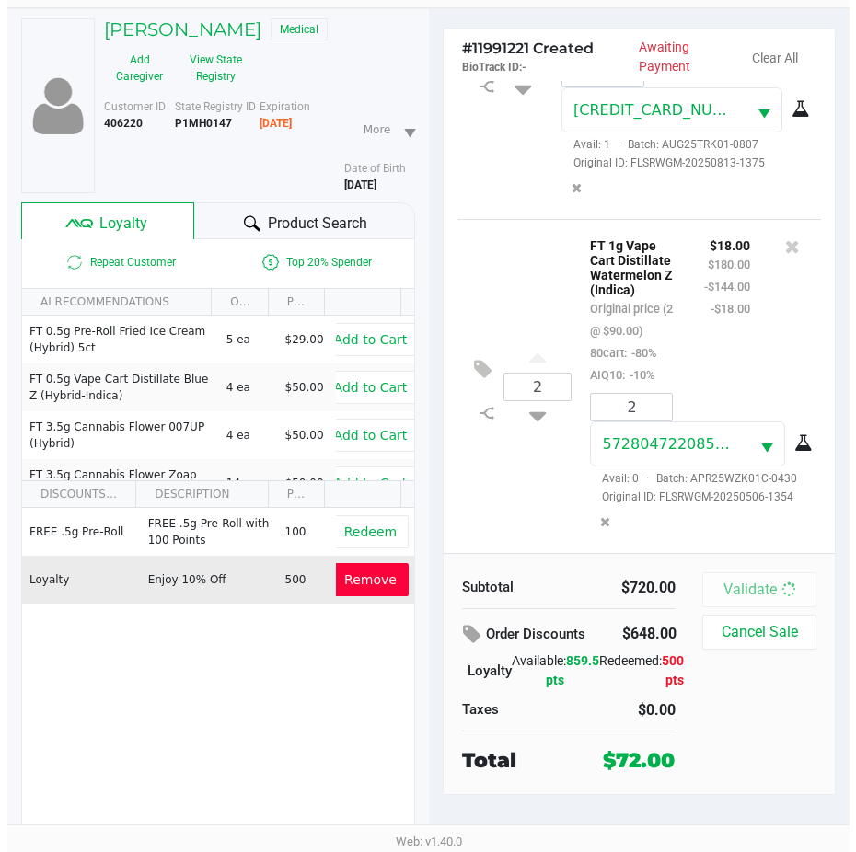
scroll to position [0, 0]
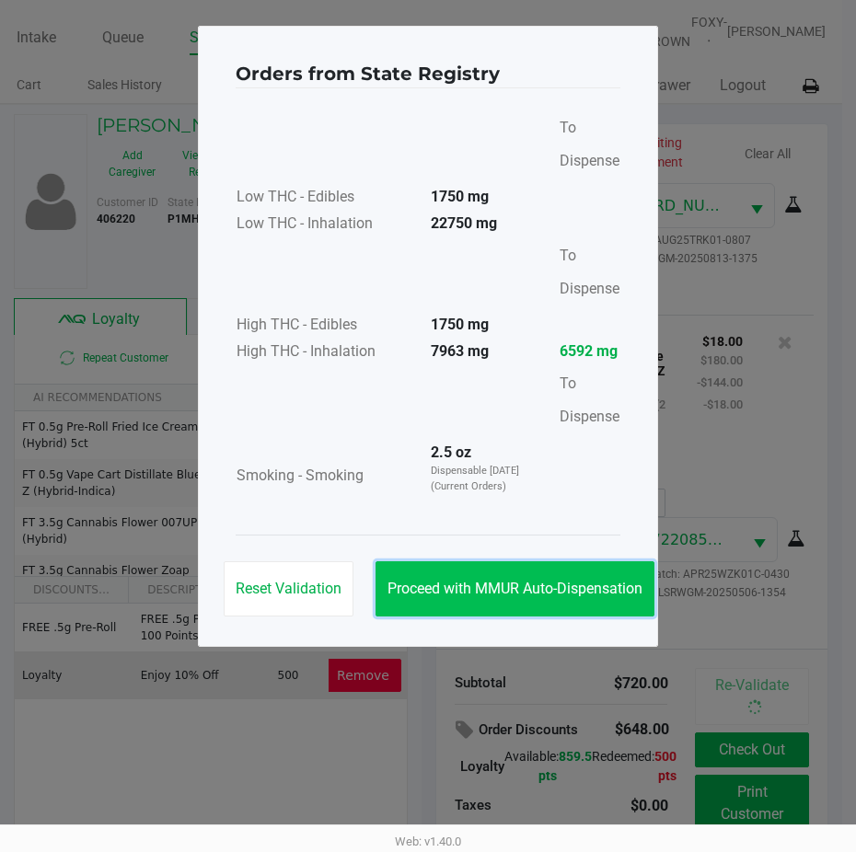
click at [545, 572] on button "Proceed with MMUR Auto-Dispensation" at bounding box center [515, 589] width 279 height 55
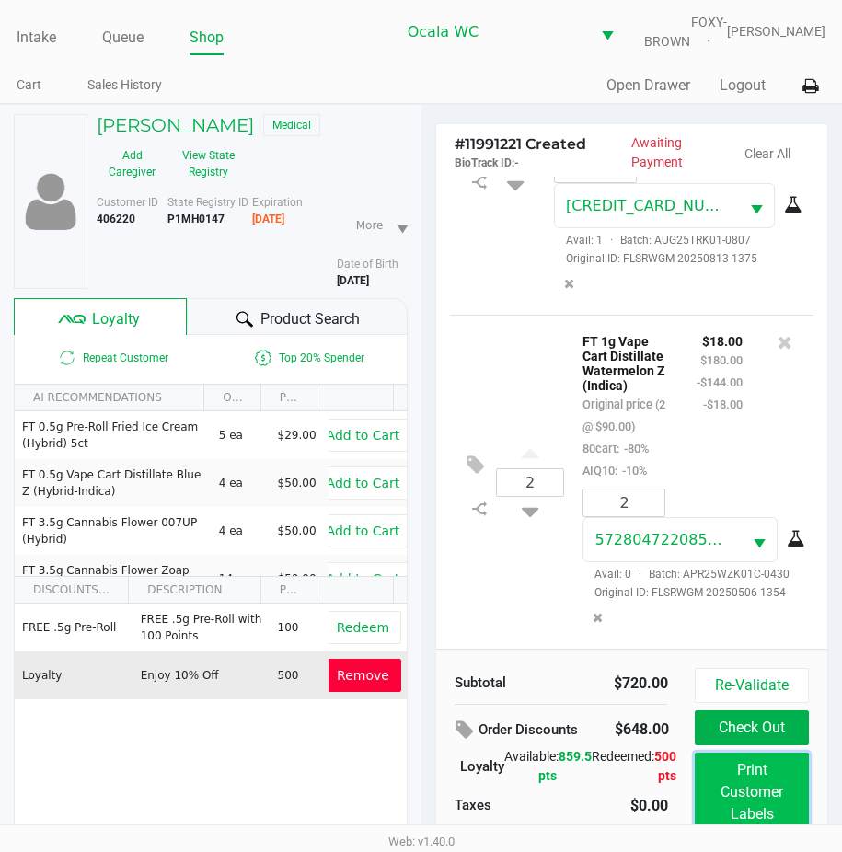
click at [725, 783] on button "Print Customer Labels" at bounding box center [751, 792] width 113 height 79
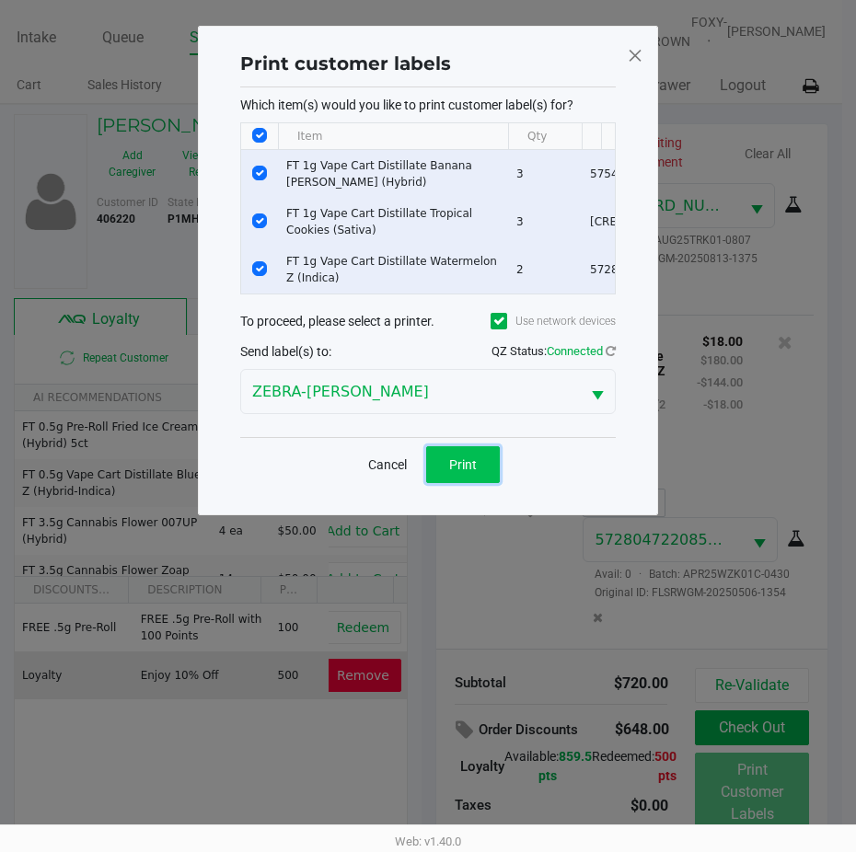
click at [463, 472] on span "Print" at bounding box center [463, 465] width 28 height 15
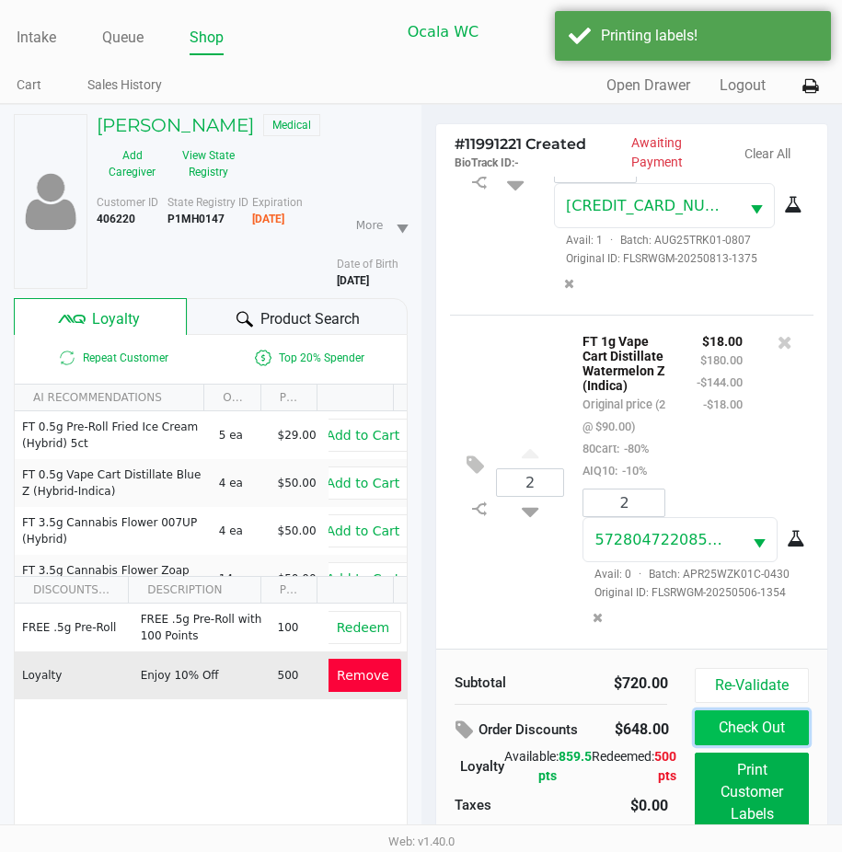
click at [716, 746] on button "Check Out" at bounding box center [751, 728] width 113 height 35
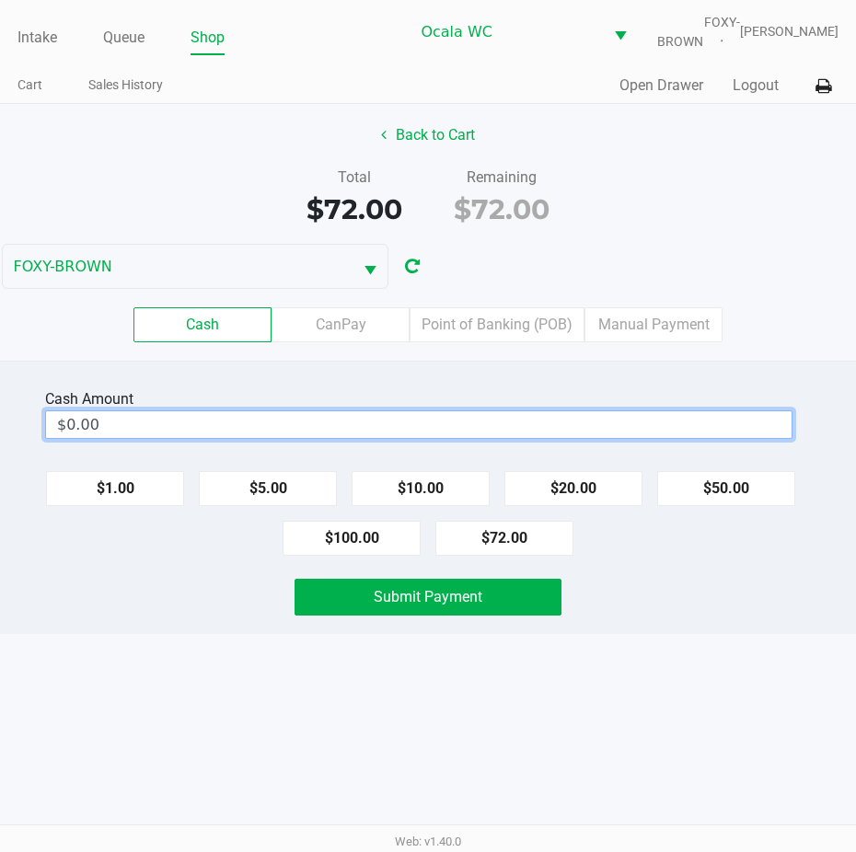
click at [84, 433] on input "$0.00" at bounding box center [419, 424] width 746 height 27
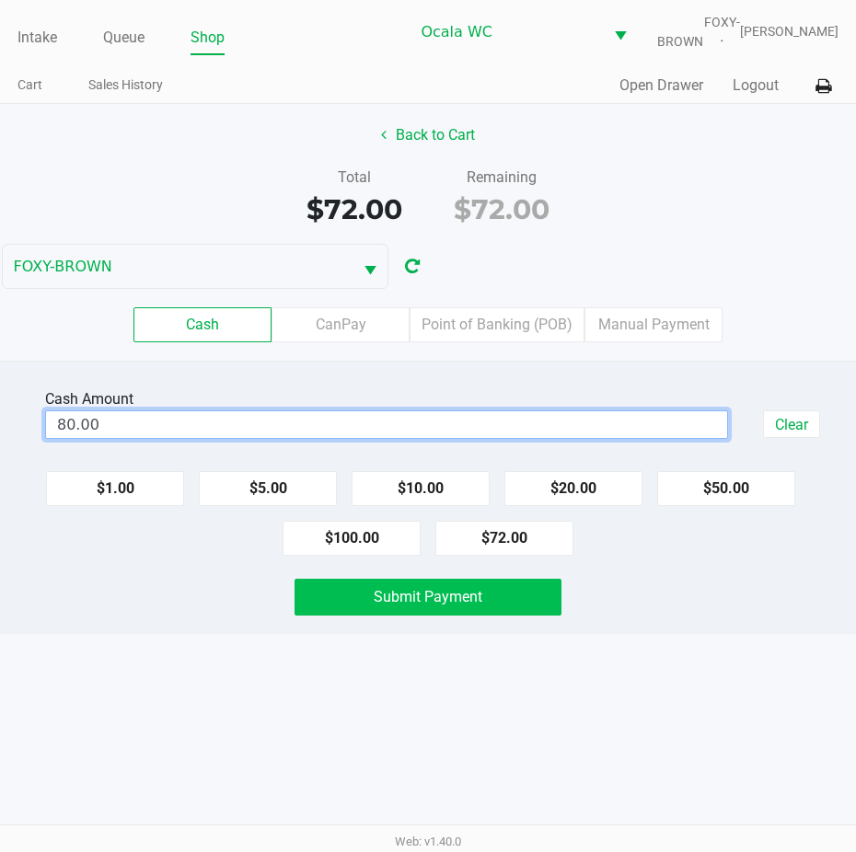
click at [397, 606] on span "Submit Payment" at bounding box center [428, 596] width 109 height 17
type input "$80.00"
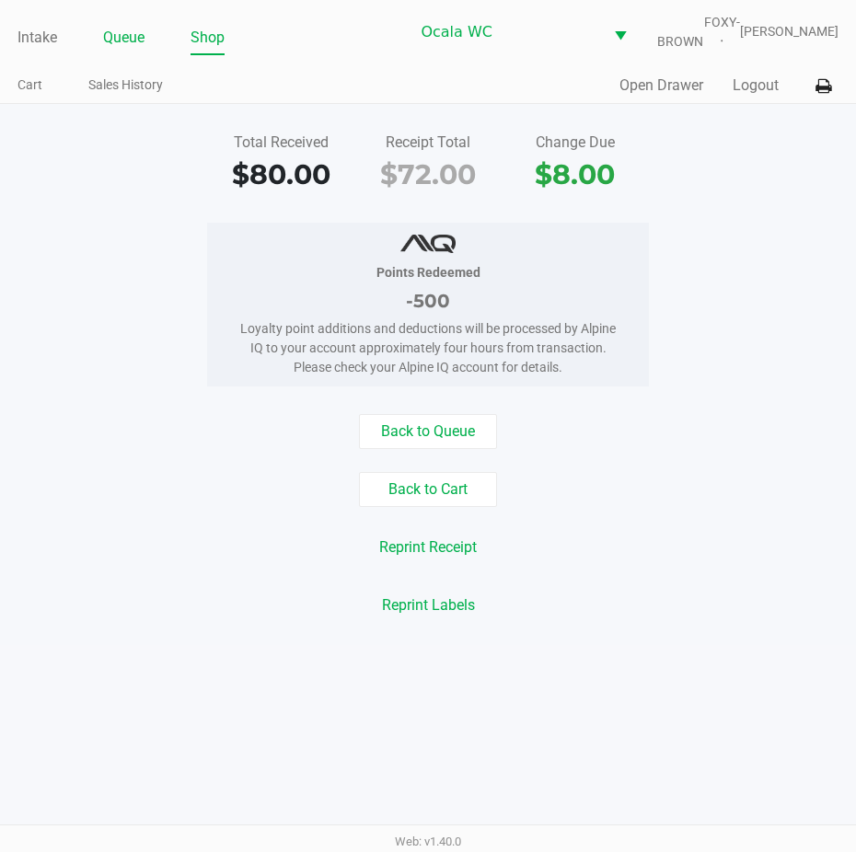
click at [127, 51] on link "Queue" at bounding box center [123, 38] width 41 height 26
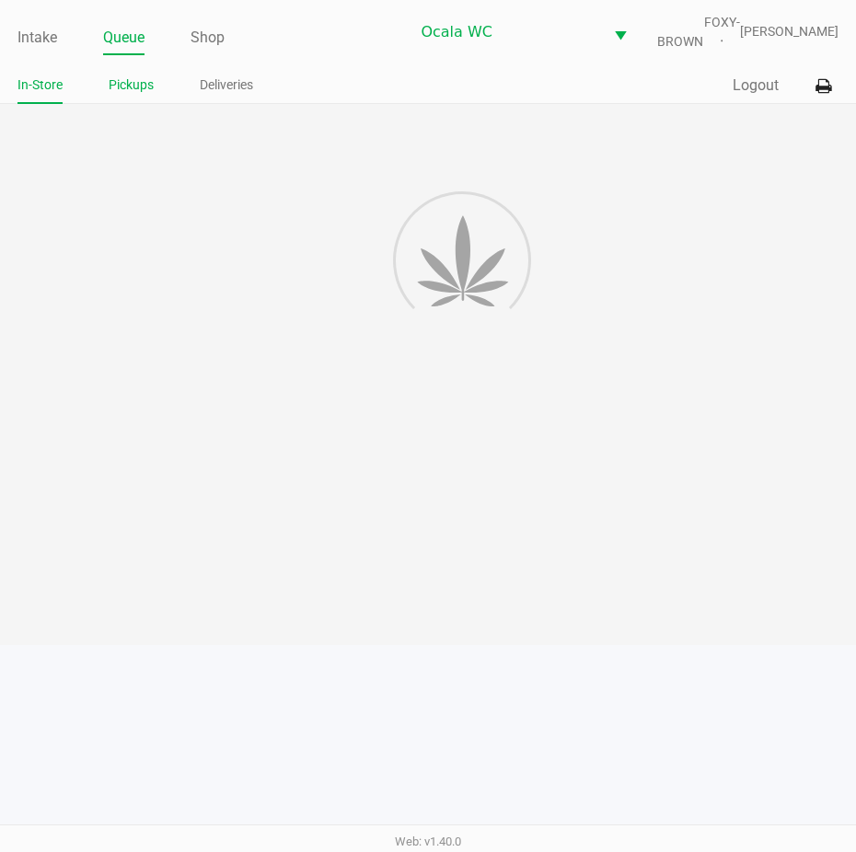
click at [127, 97] on link "Pickups" at bounding box center [131, 85] width 45 height 23
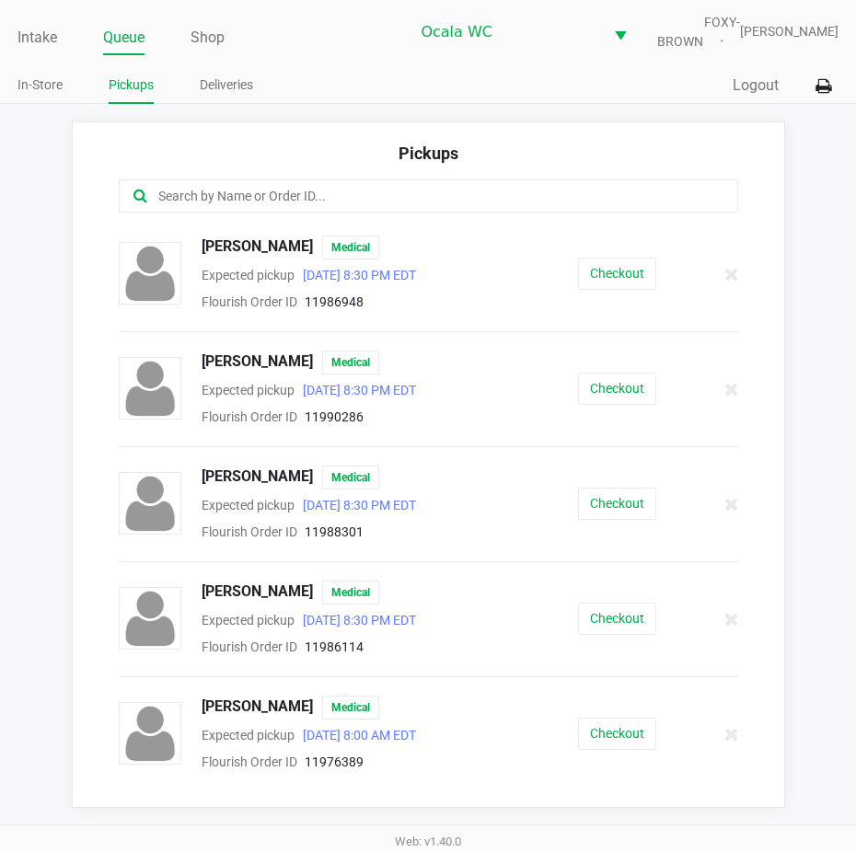
click at [180, 180] on div "Pickups" at bounding box center [429, 160] width 620 height 39
click at [166, 204] on input "text" at bounding box center [421, 196] width 531 height 21
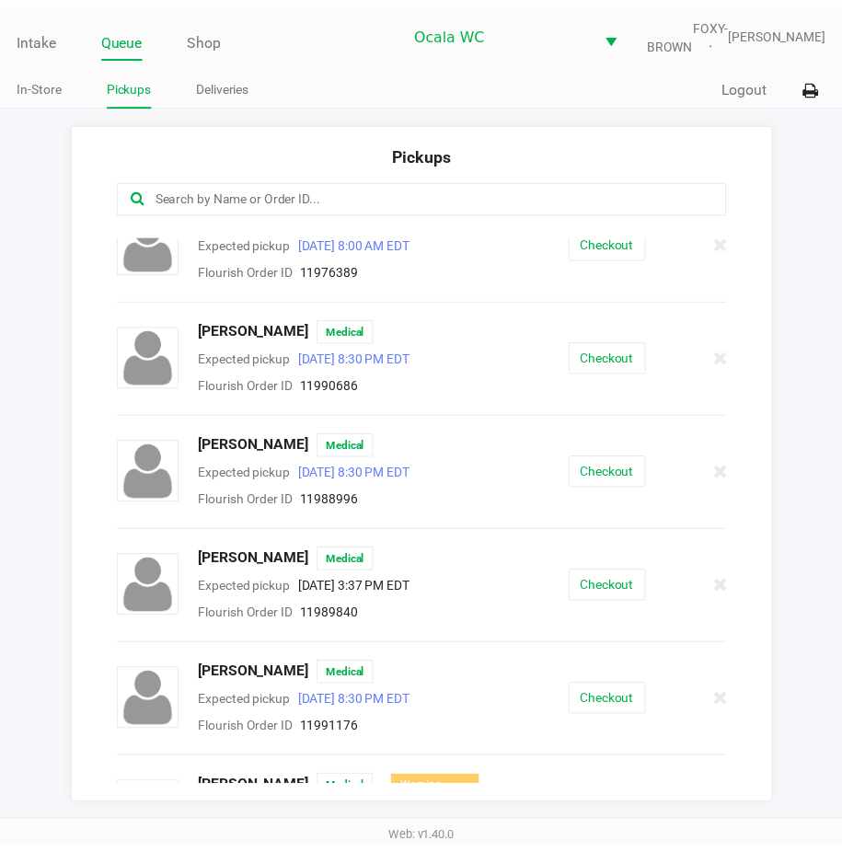
scroll to position [552, 0]
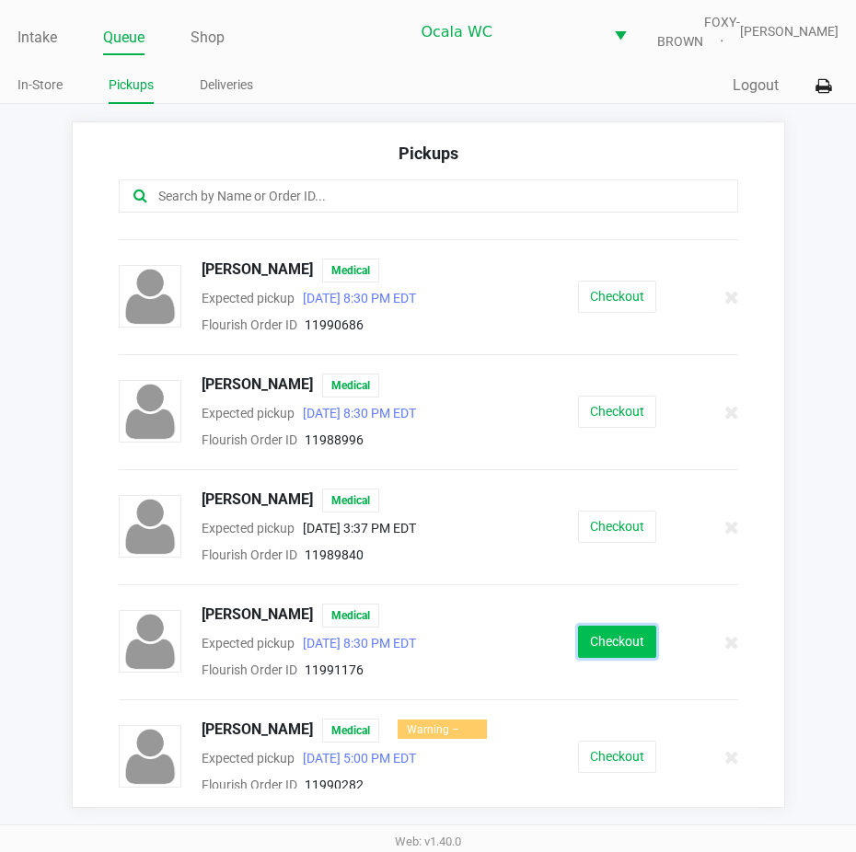
click at [578, 658] on button "Checkout" at bounding box center [617, 642] width 78 height 32
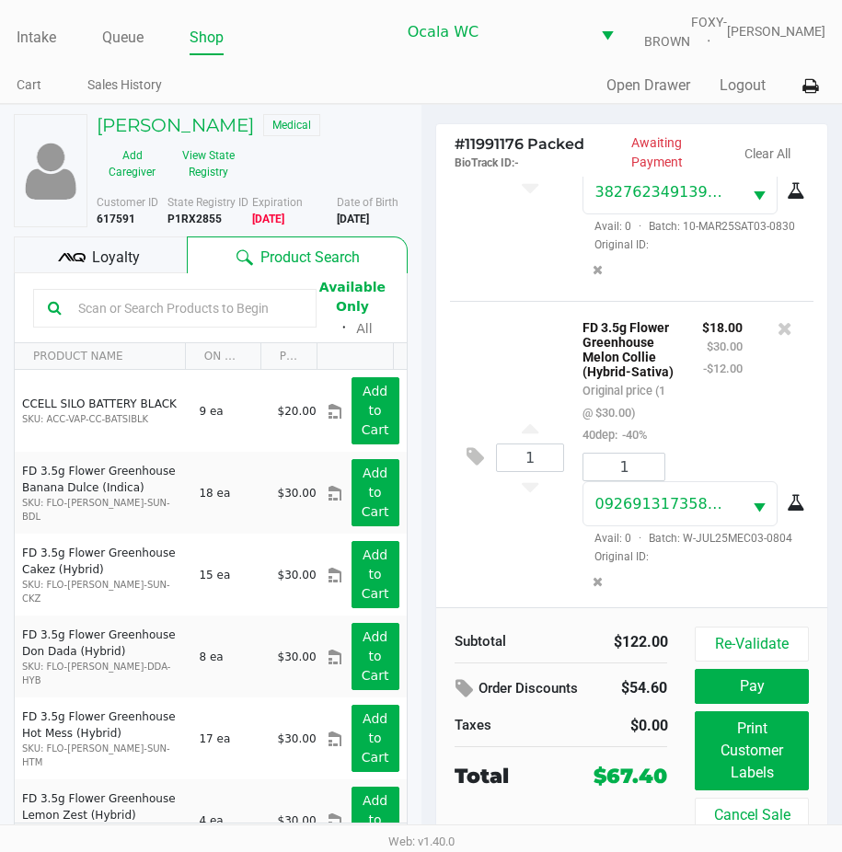
scroll to position [646, 0]
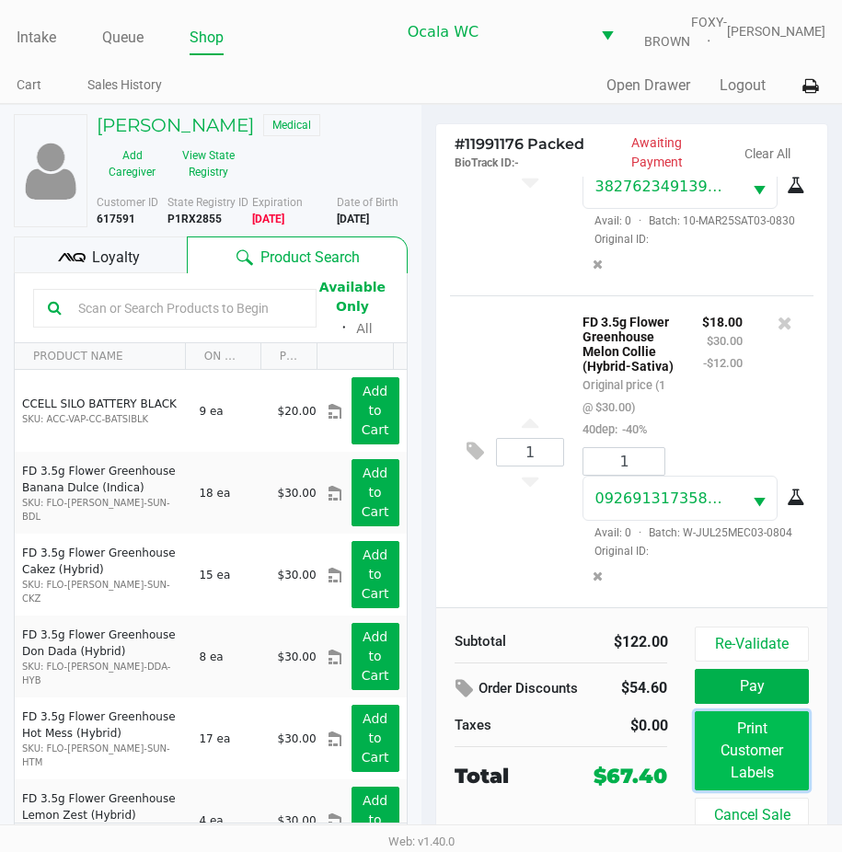
click at [754, 739] on button "Print Customer Labels" at bounding box center [751, 751] width 113 height 79
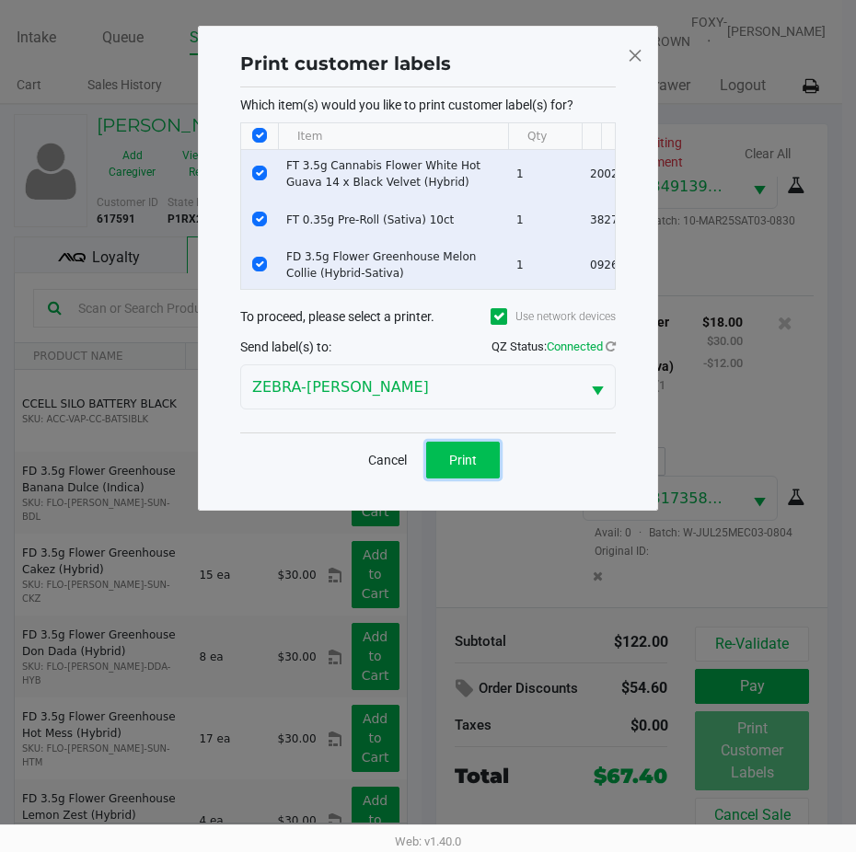
click at [462, 458] on button "Print" at bounding box center [463, 460] width 74 height 37
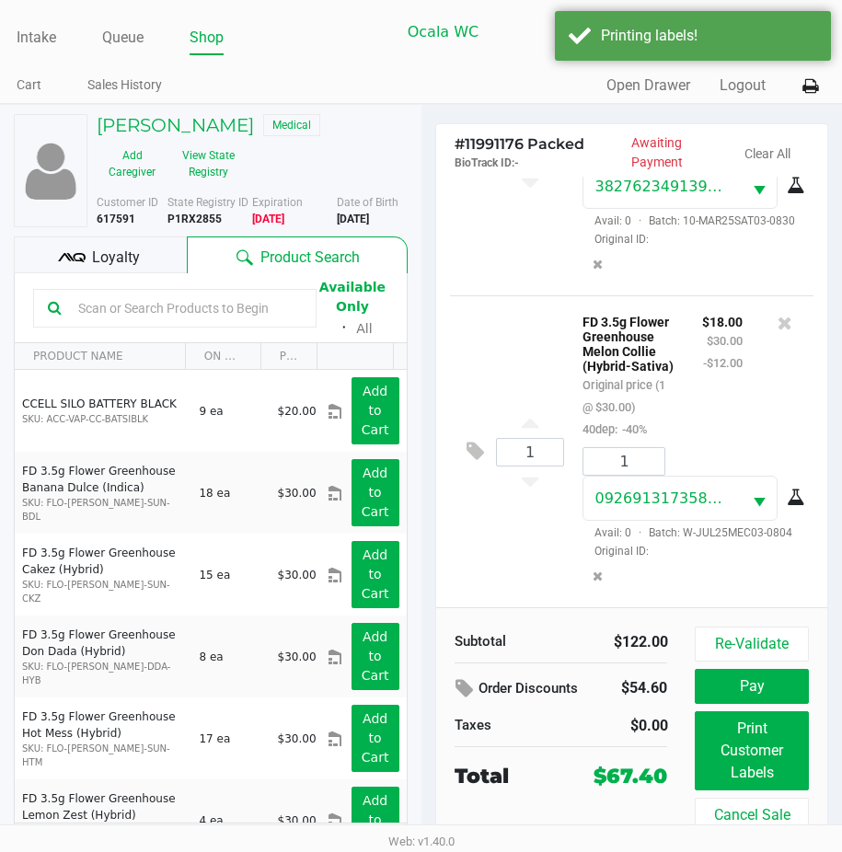
click at [125, 263] on span "Loyalty" at bounding box center [116, 258] width 48 height 22
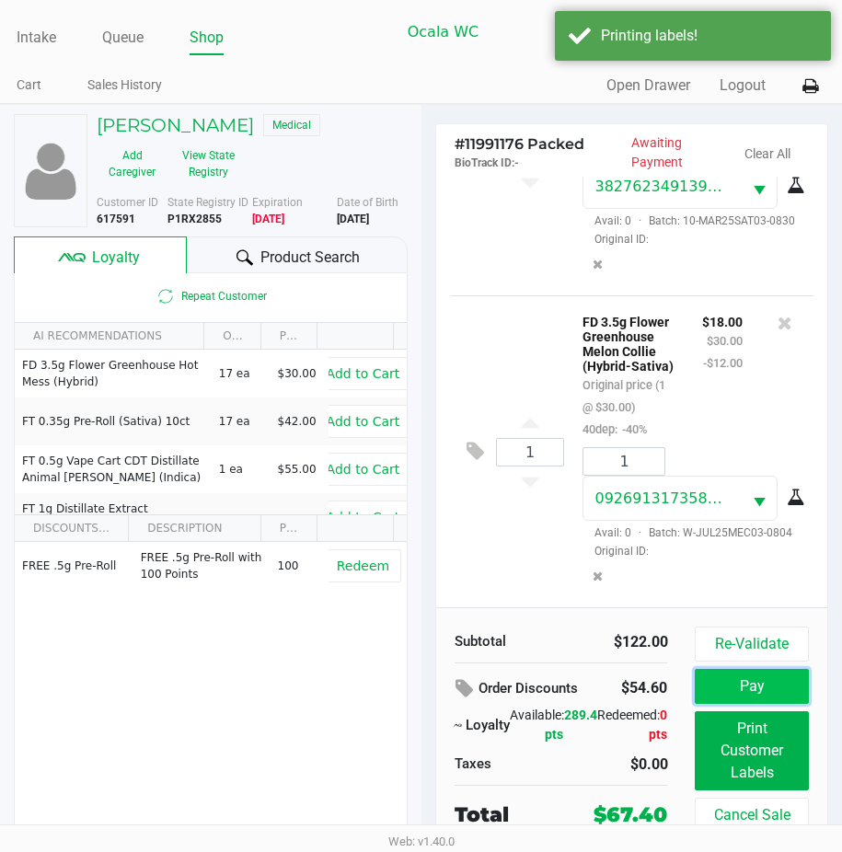
click at [727, 688] on button "Pay" at bounding box center [751, 686] width 113 height 35
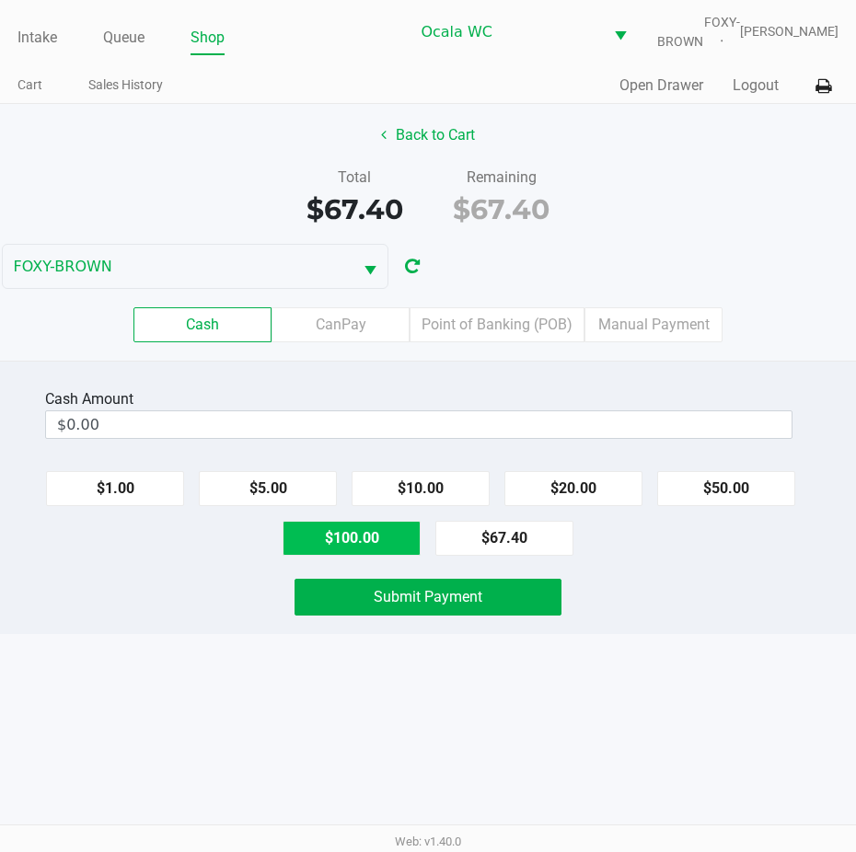
click at [384, 548] on button "$100.00" at bounding box center [352, 538] width 138 height 35
type input "$100.00"
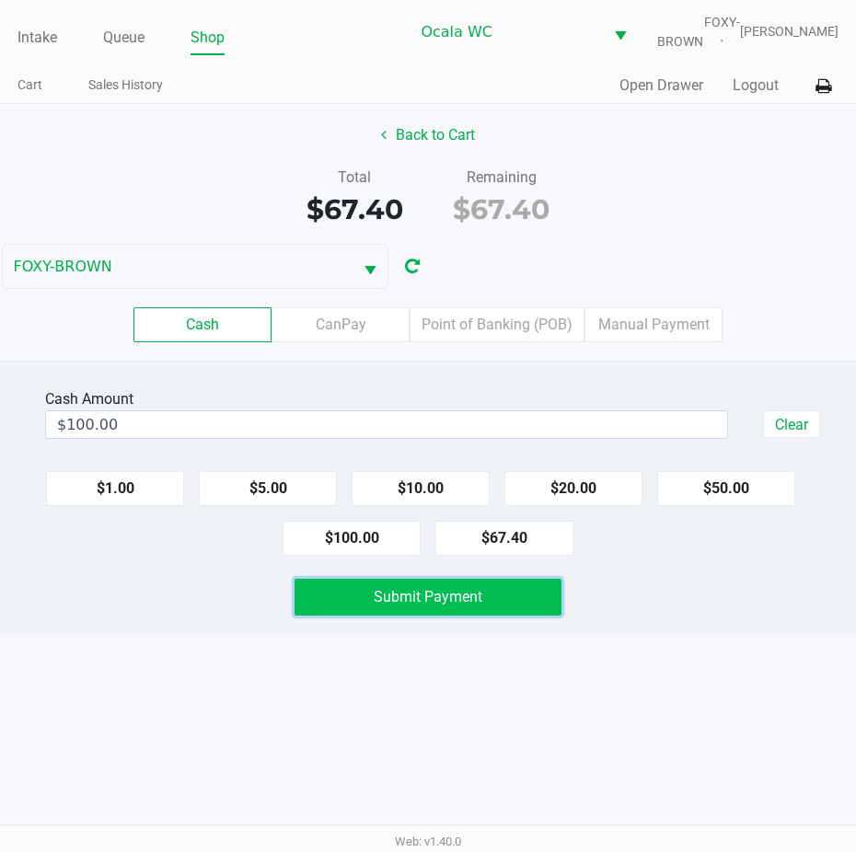
click at [370, 615] on button "Submit Payment" at bounding box center [428, 597] width 267 height 37
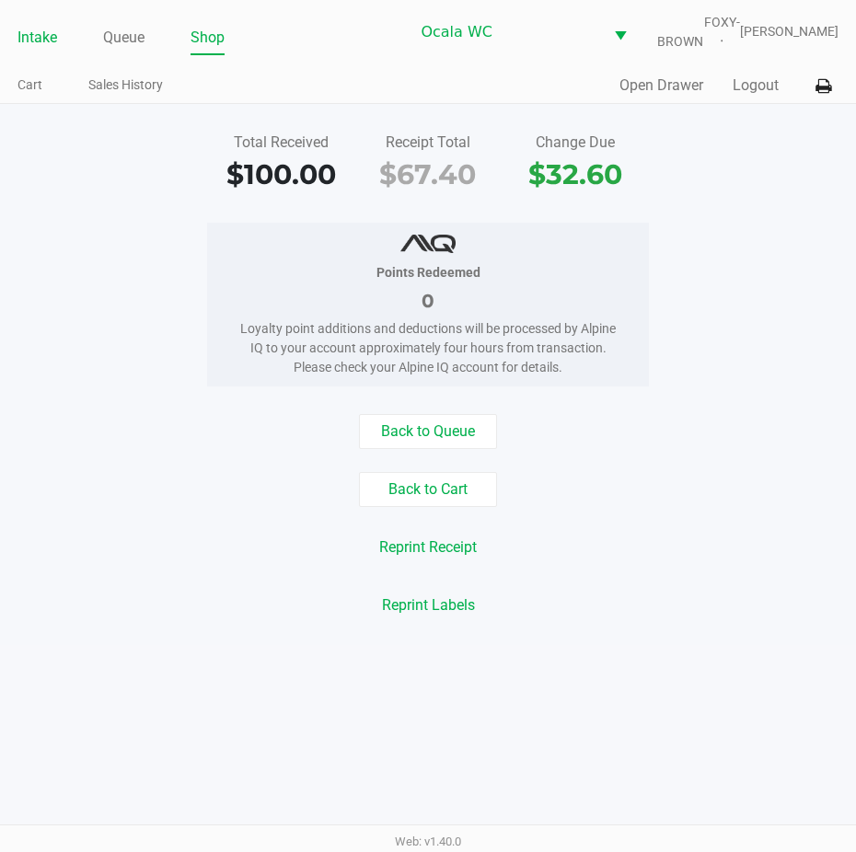
click at [38, 47] on link "Intake" at bounding box center [37, 38] width 40 height 26
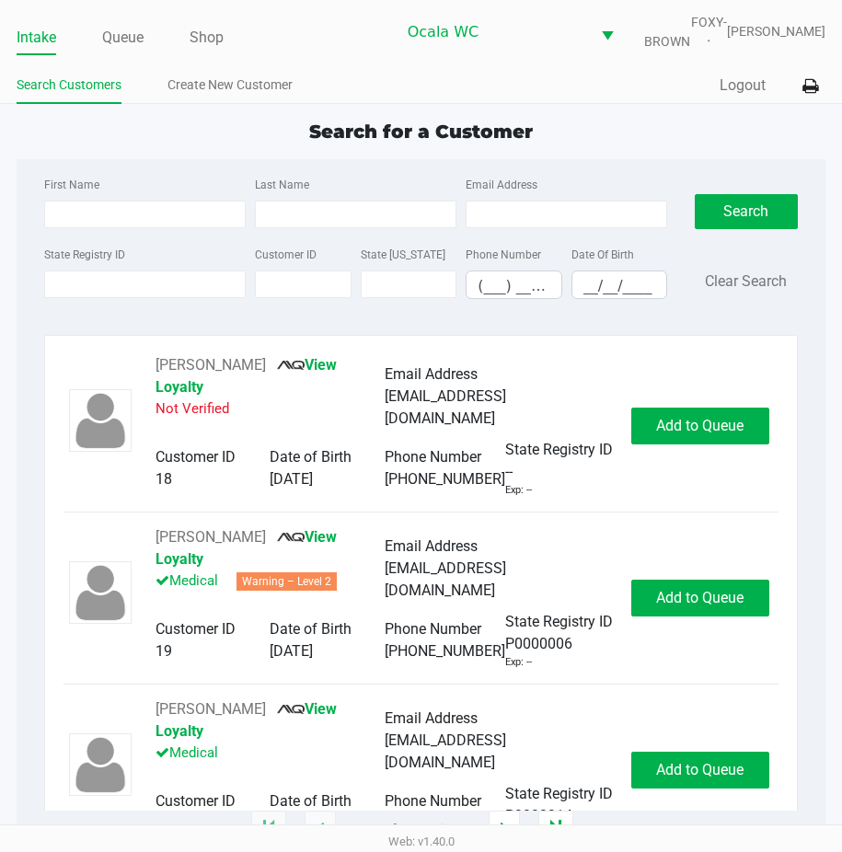
type input "[PERSON_NAME]"
type input "VISE"
type input "[DATE]"
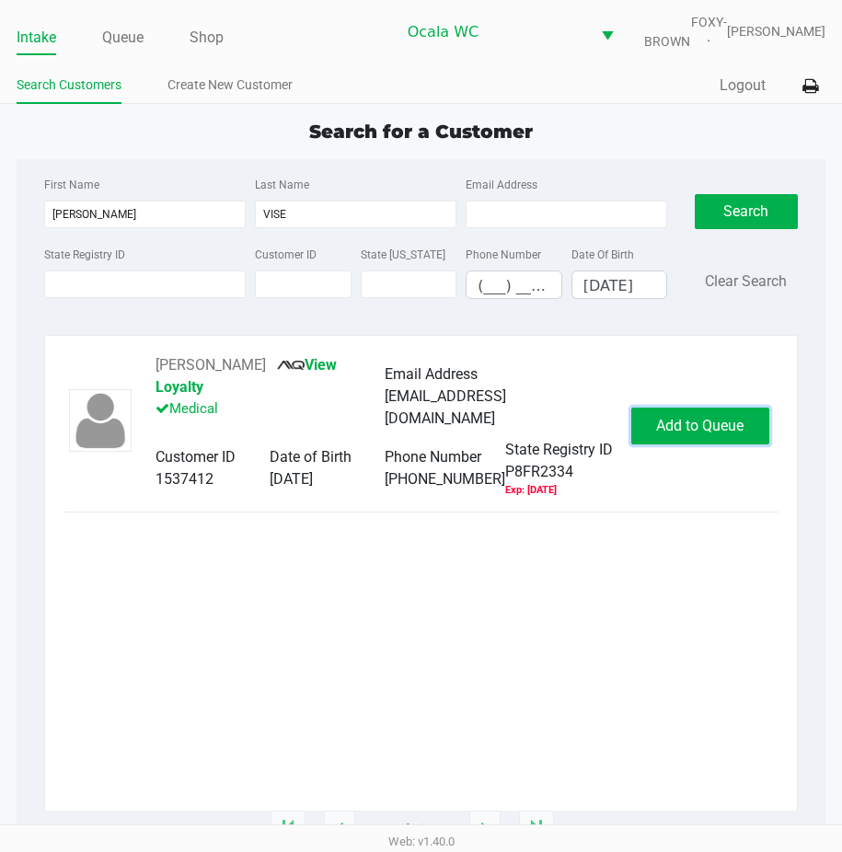
click at [665, 435] on span "Add to Queue" at bounding box center [699, 425] width 87 height 17
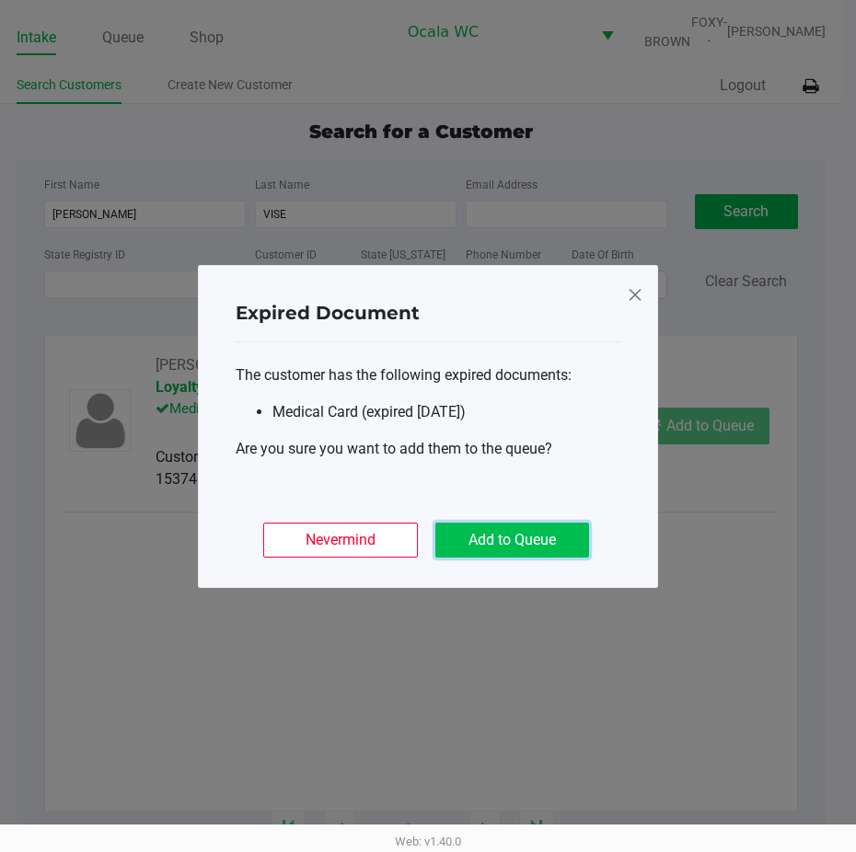
click at [518, 524] on button "Add to Queue" at bounding box center [512, 540] width 154 height 35
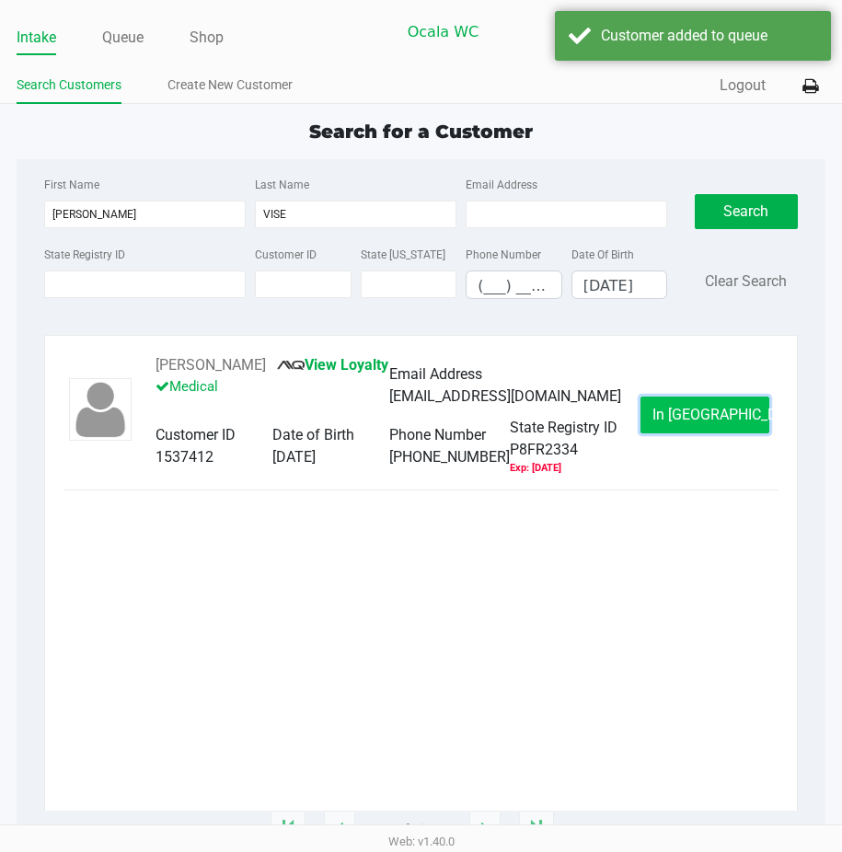
click at [709, 423] on span "In [GEOGRAPHIC_DATA]" at bounding box center [730, 414] width 155 height 17
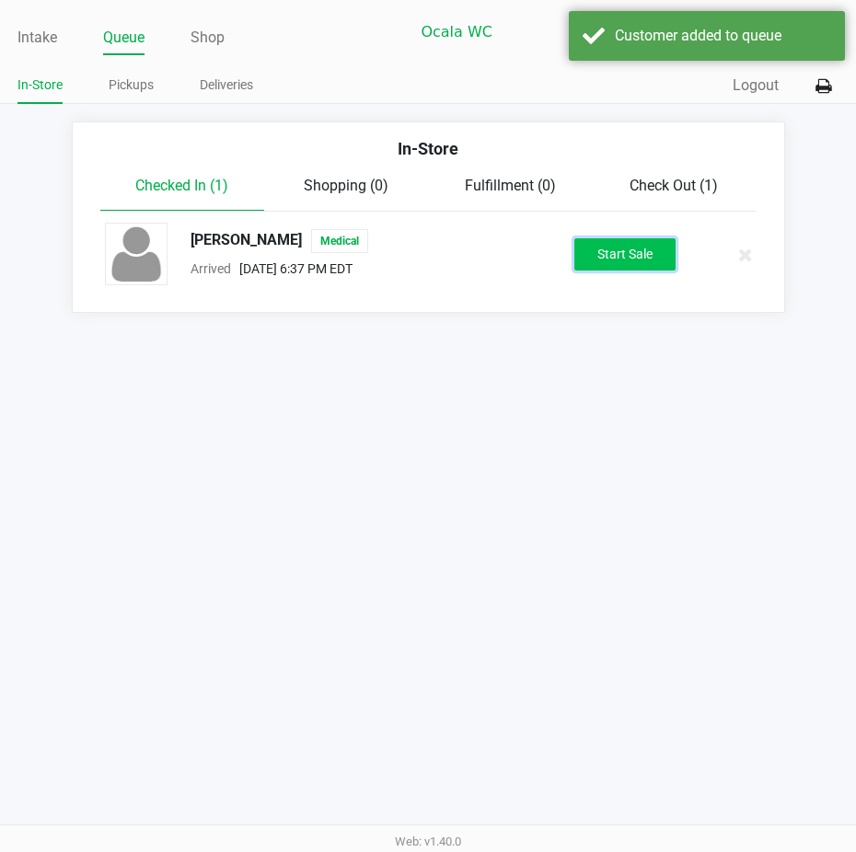
click at [607, 271] on button "Start Sale" at bounding box center [624, 254] width 101 height 32
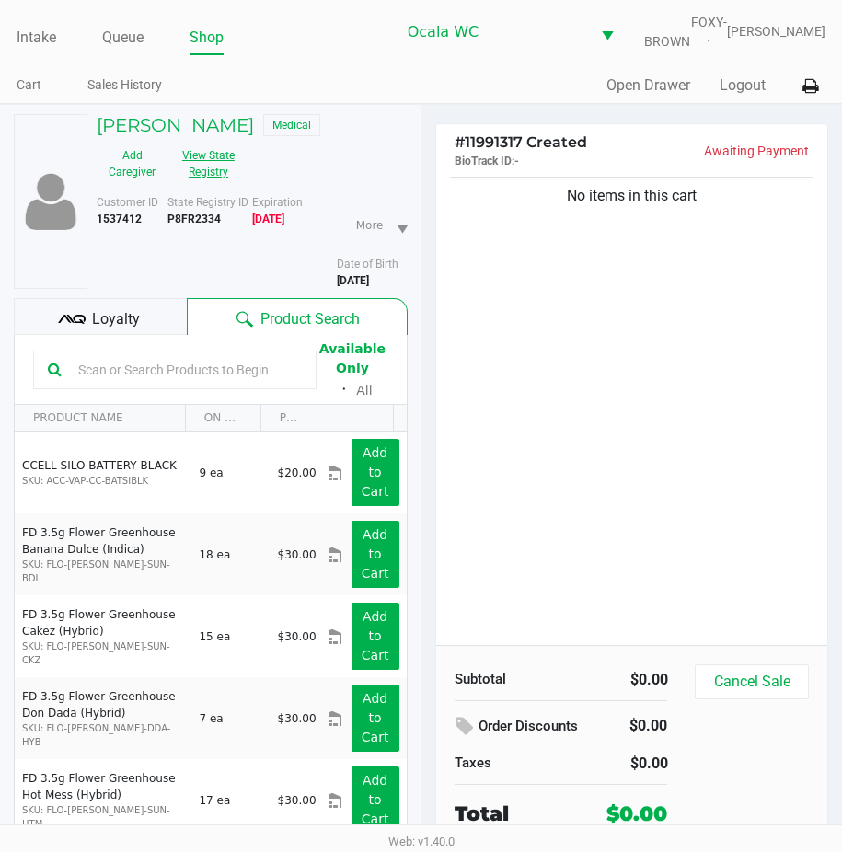
click at [207, 158] on button "View State Registry" at bounding box center [203, 164] width 71 height 46
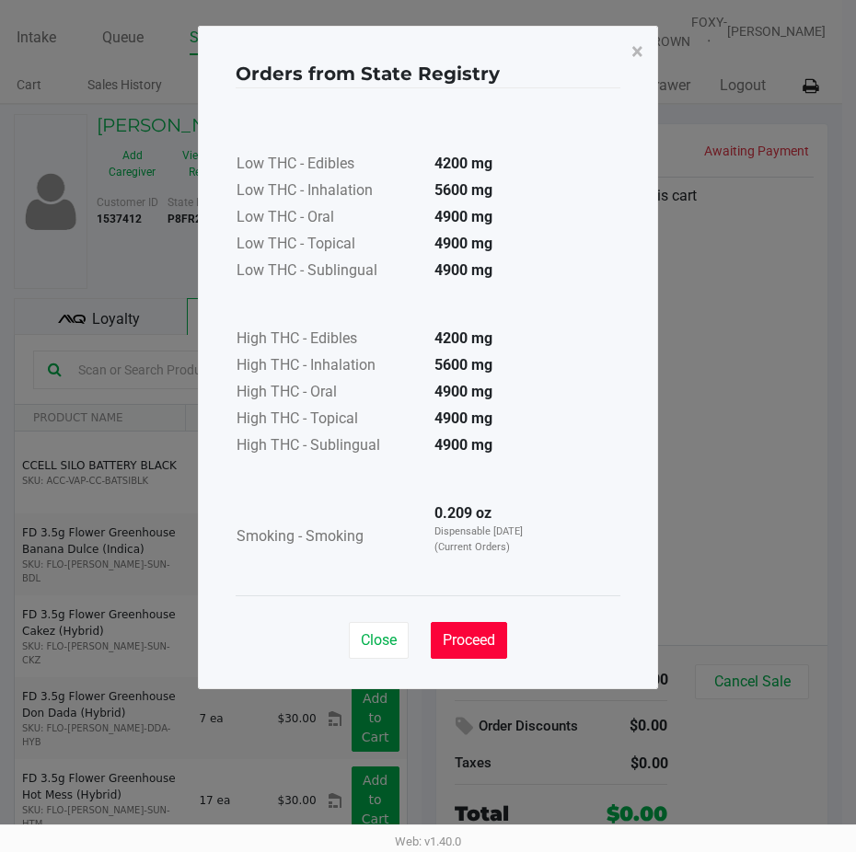
click at [476, 647] on span "Proceed" at bounding box center [469, 640] width 52 height 17
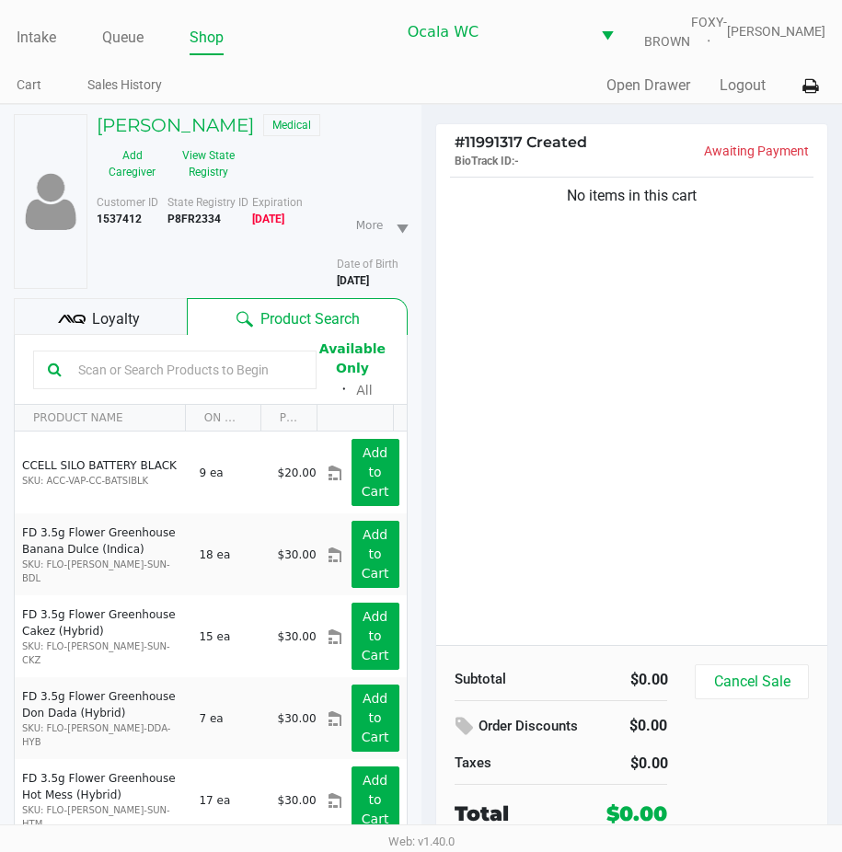
click at [107, 330] on span "Loyalty" at bounding box center [116, 319] width 48 height 22
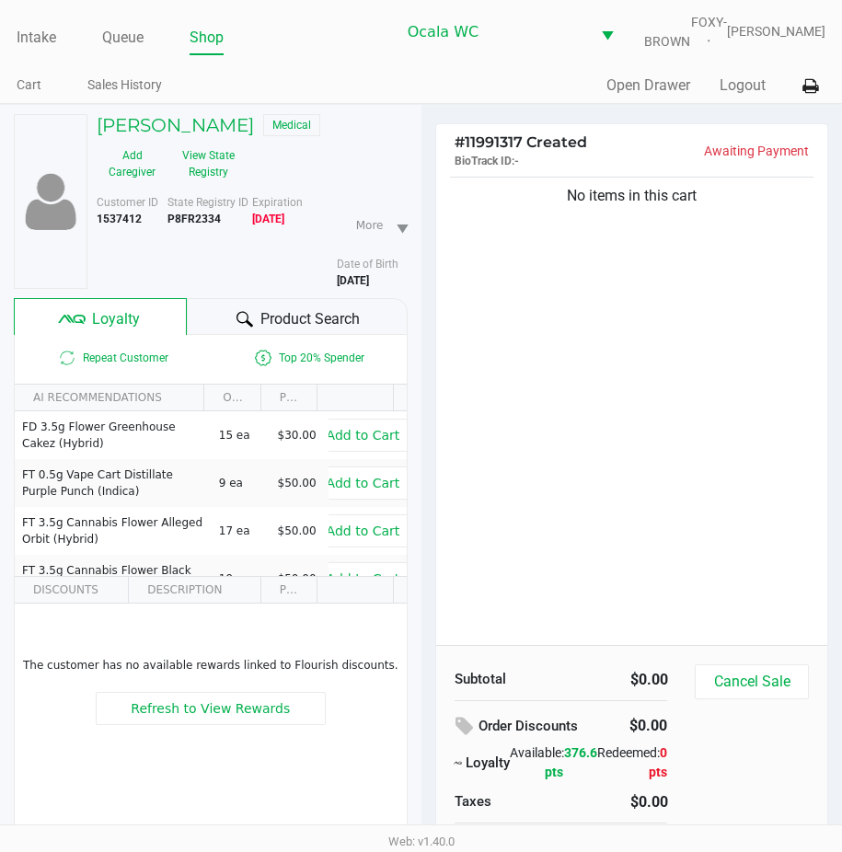
click at [220, 328] on div "Product Search" at bounding box center [297, 316] width 220 height 37
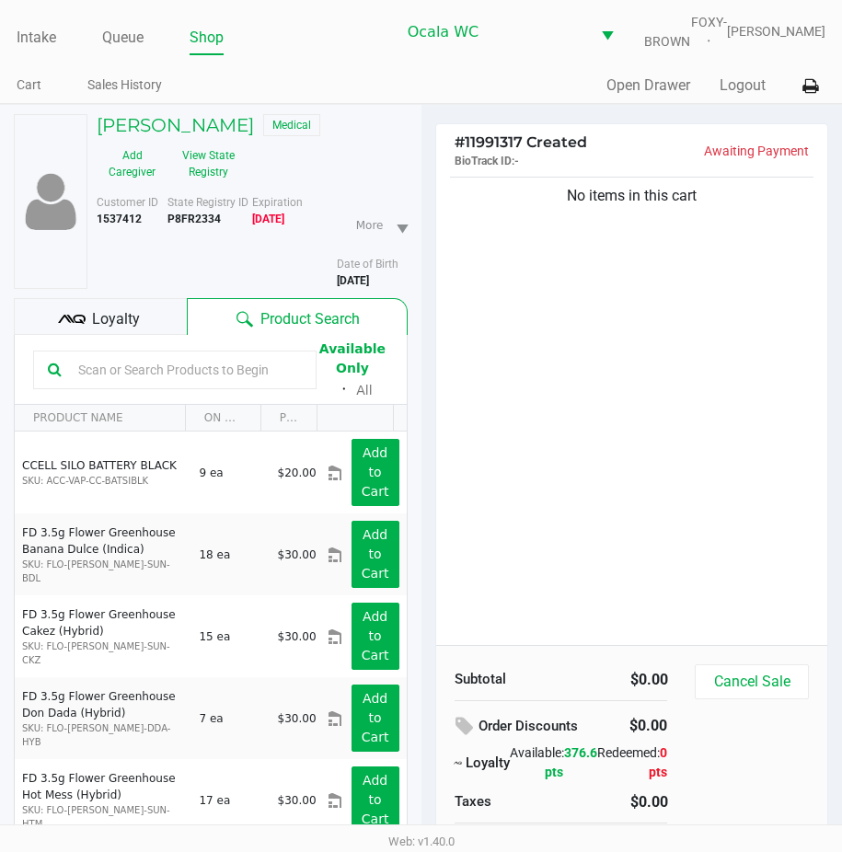
click at [139, 384] on input "text" at bounding box center [186, 370] width 231 height 28
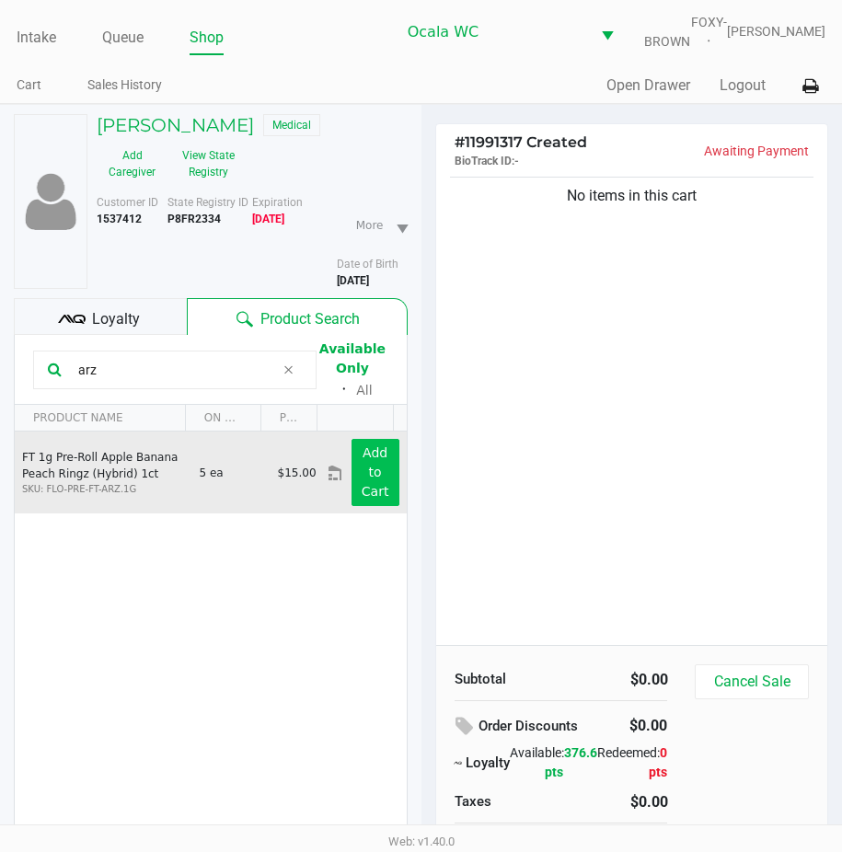
type input "arz"
click at [374, 482] on button "Add to Cart" at bounding box center [376, 472] width 48 height 67
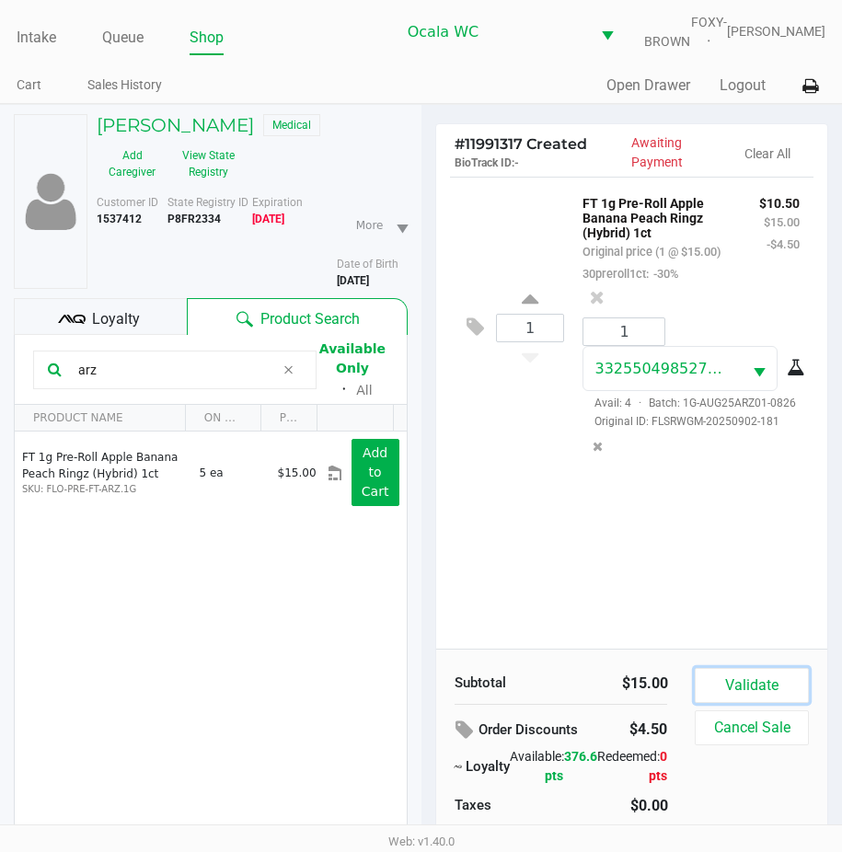
click at [760, 686] on button "Validate" at bounding box center [751, 685] width 113 height 35
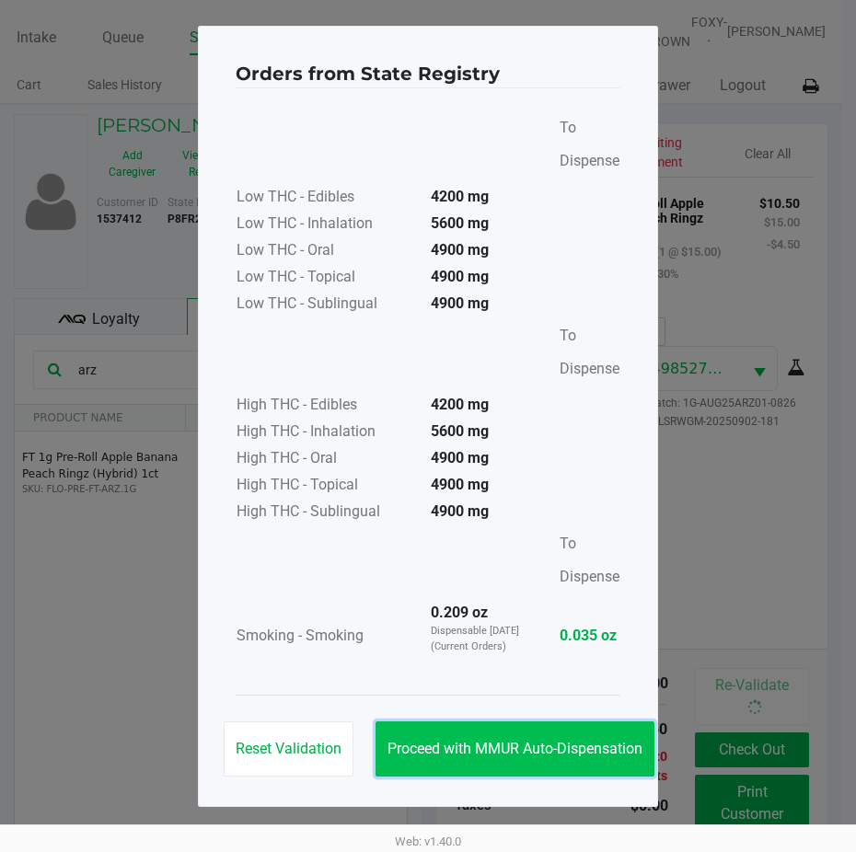
click at [453, 725] on button "Proceed with MMUR Auto-Dispensation" at bounding box center [515, 749] width 279 height 55
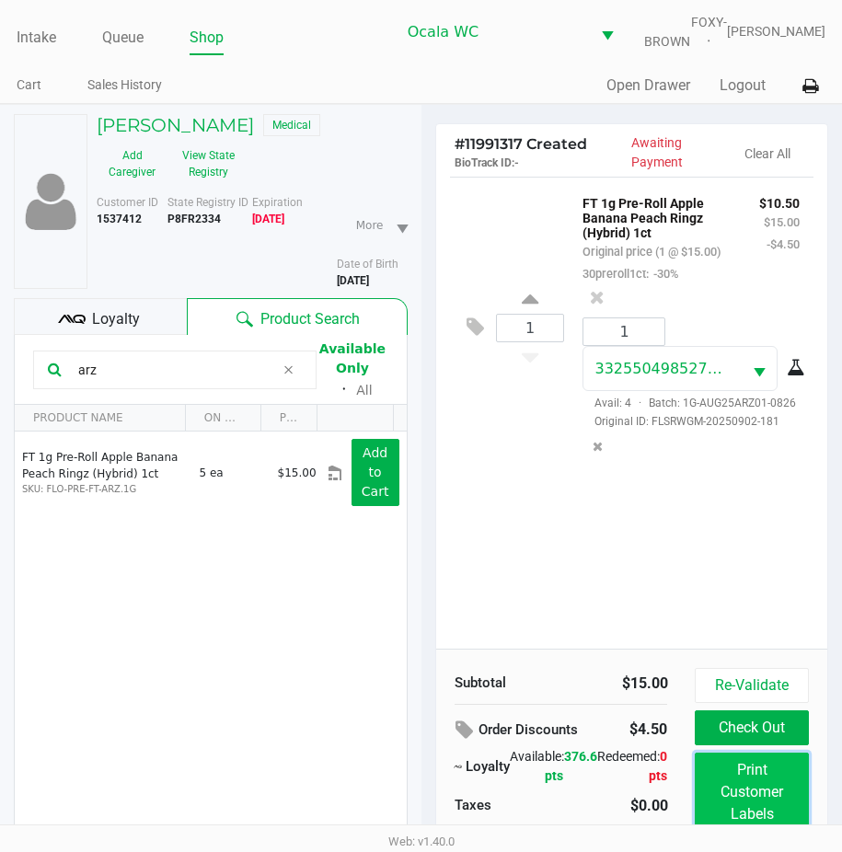
click at [742, 782] on button "Print Customer Labels" at bounding box center [751, 792] width 113 height 79
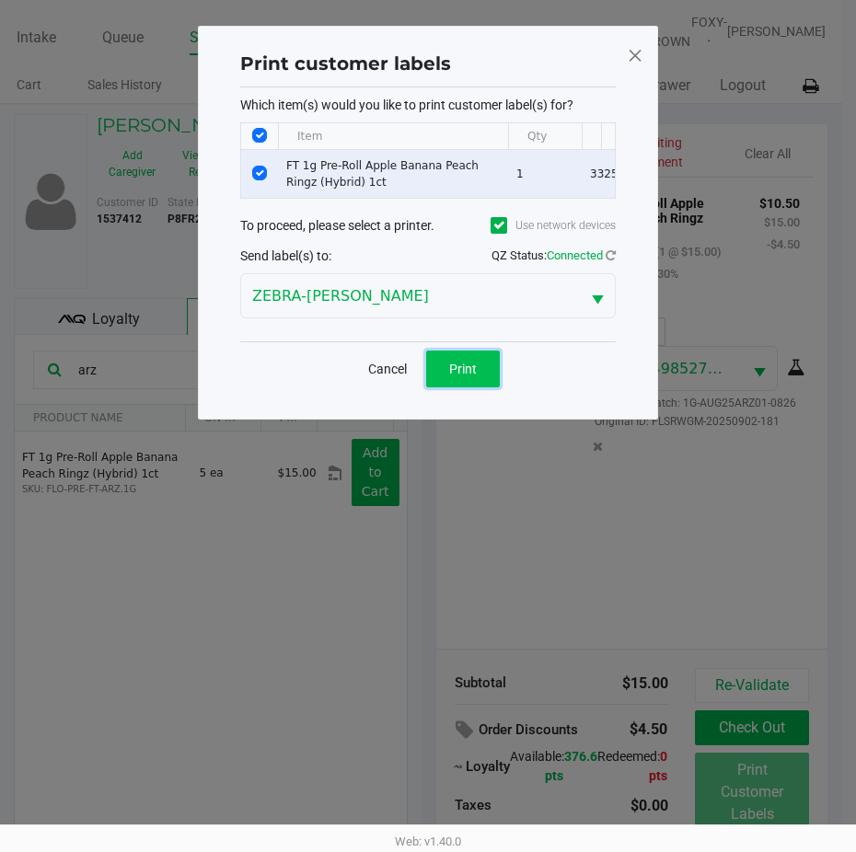
click at [484, 388] on button "Print" at bounding box center [463, 369] width 74 height 37
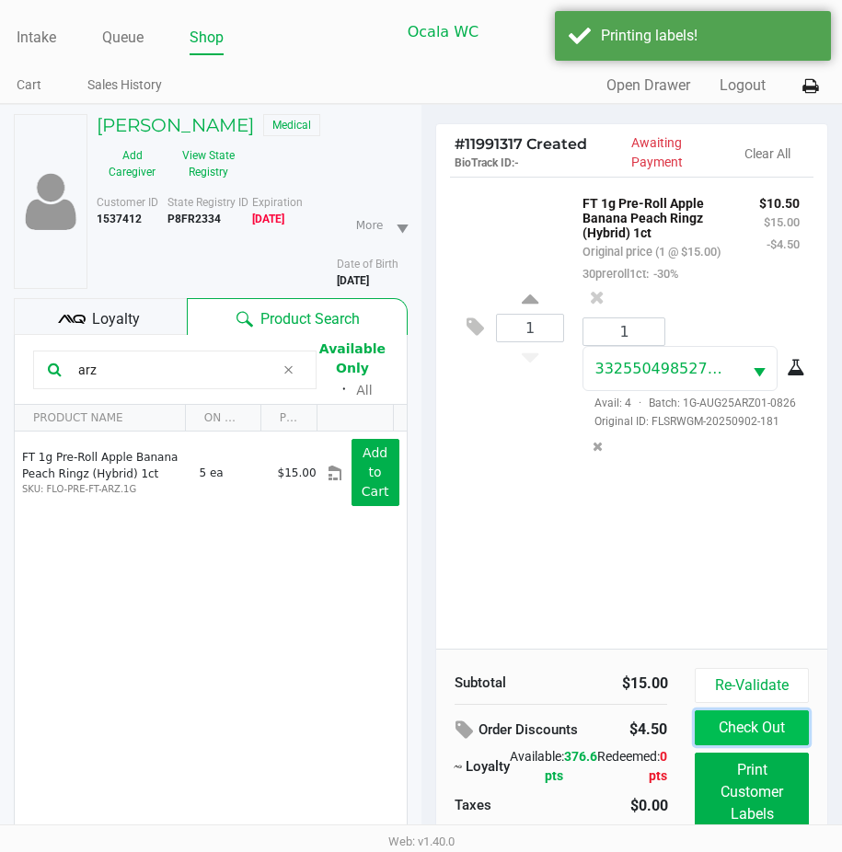
click at [720, 729] on button "Check Out" at bounding box center [751, 728] width 113 height 35
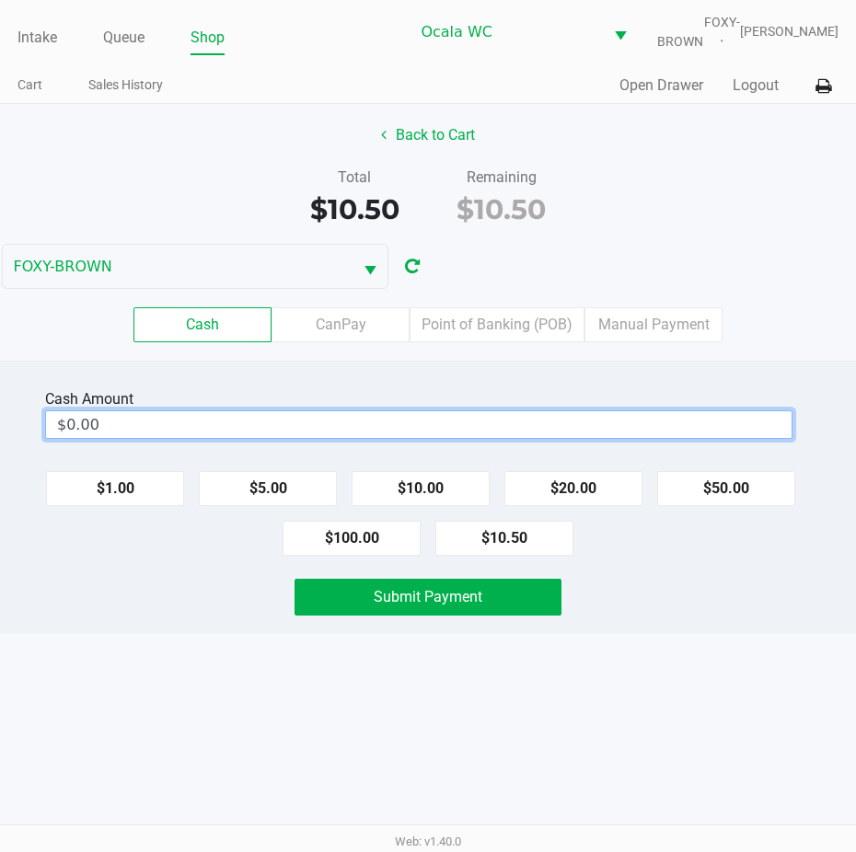
click at [100, 432] on input "$0.00" at bounding box center [419, 424] width 746 height 27
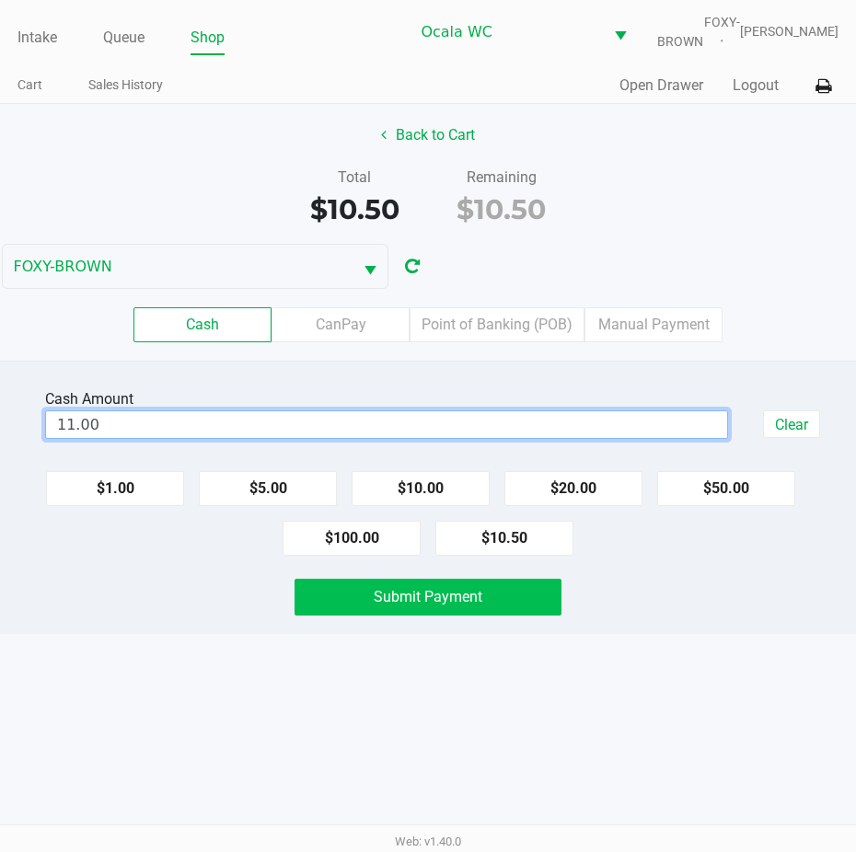
click at [403, 605] on span "Submit Payment" at bounding box center [428, 596] width 109 height 17
type input "$11.00"
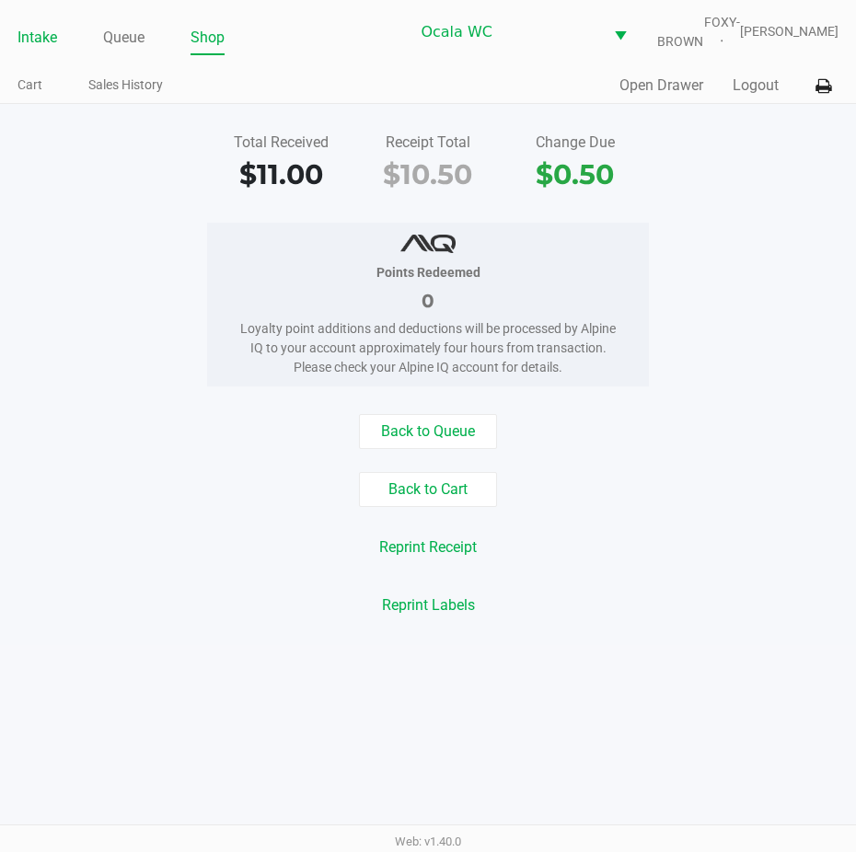
click at [46, 45] on link "Intake" at bounding box center [37, 38] width 40 height 26
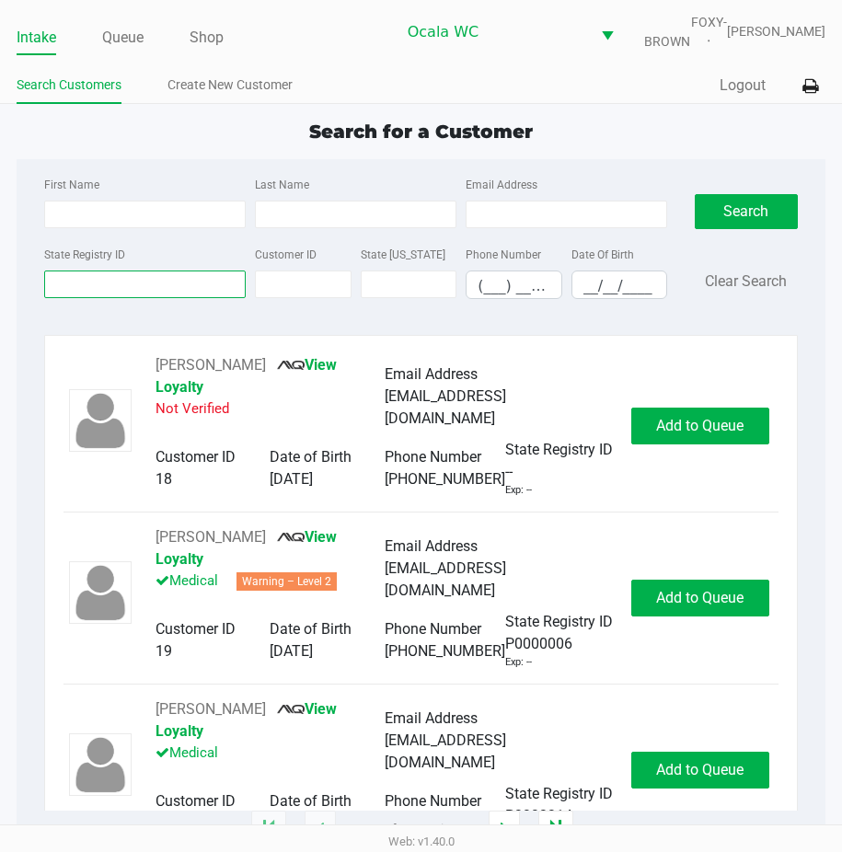
click at [129, 298] on input "State Registry ID" at bounding box center [145, 285] width 202 height 28
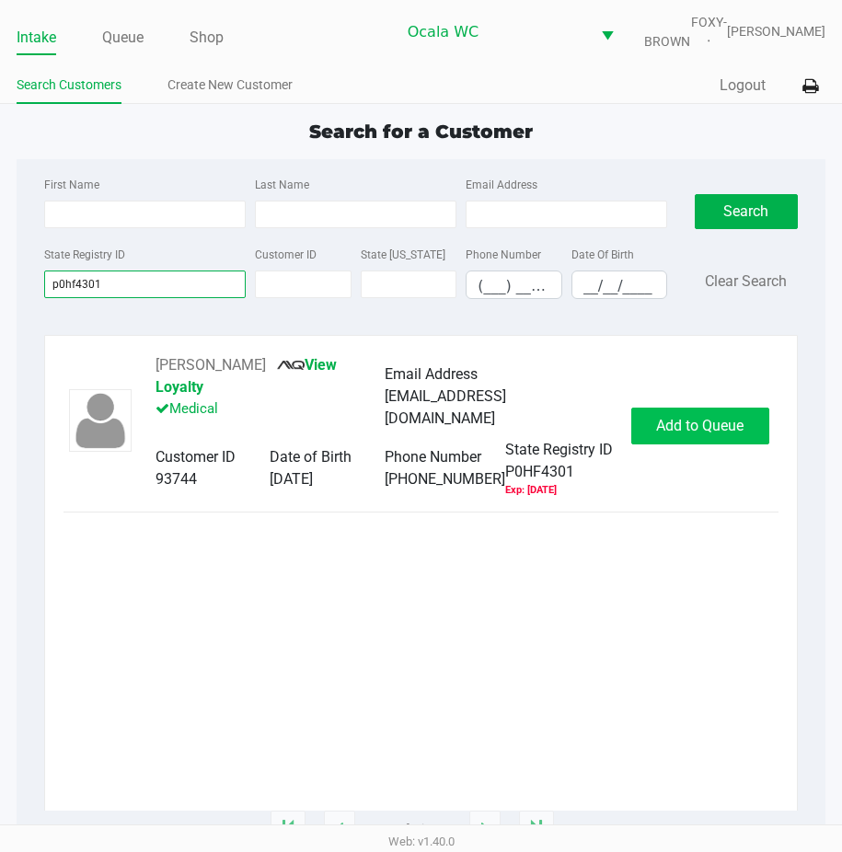
type input "p0hf4301"
click at [706, 430] on span "Add to Queue" at bounding box center [699, 425] width 87 height 17
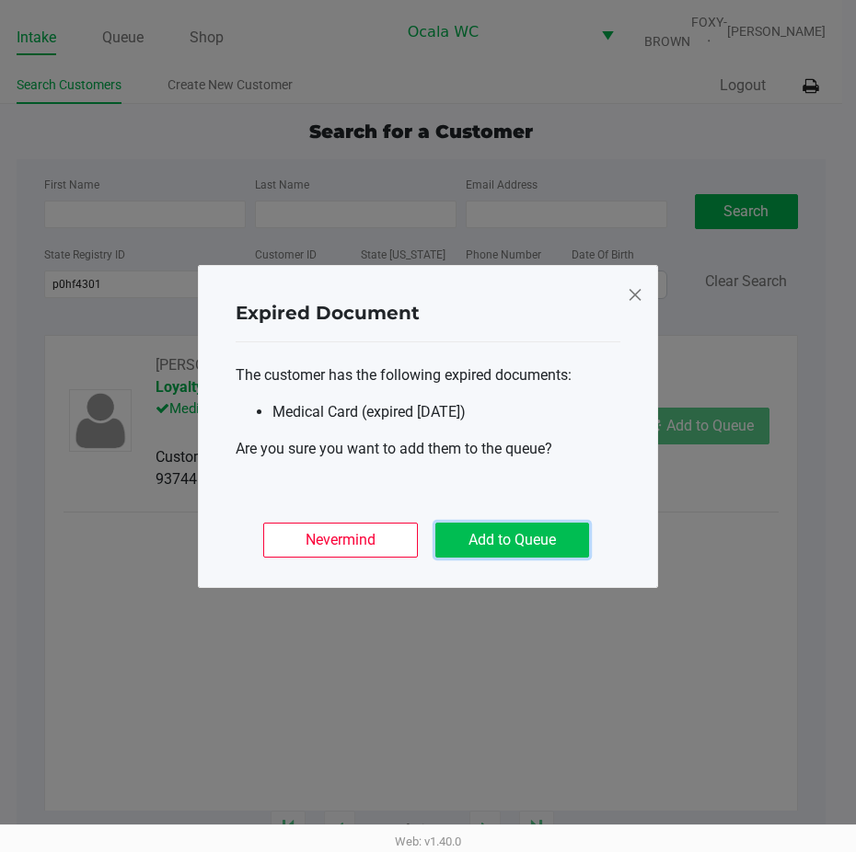
click at [521, 539] on button "Add to Queue" at bounding box center [512, 540] width 154 height 35
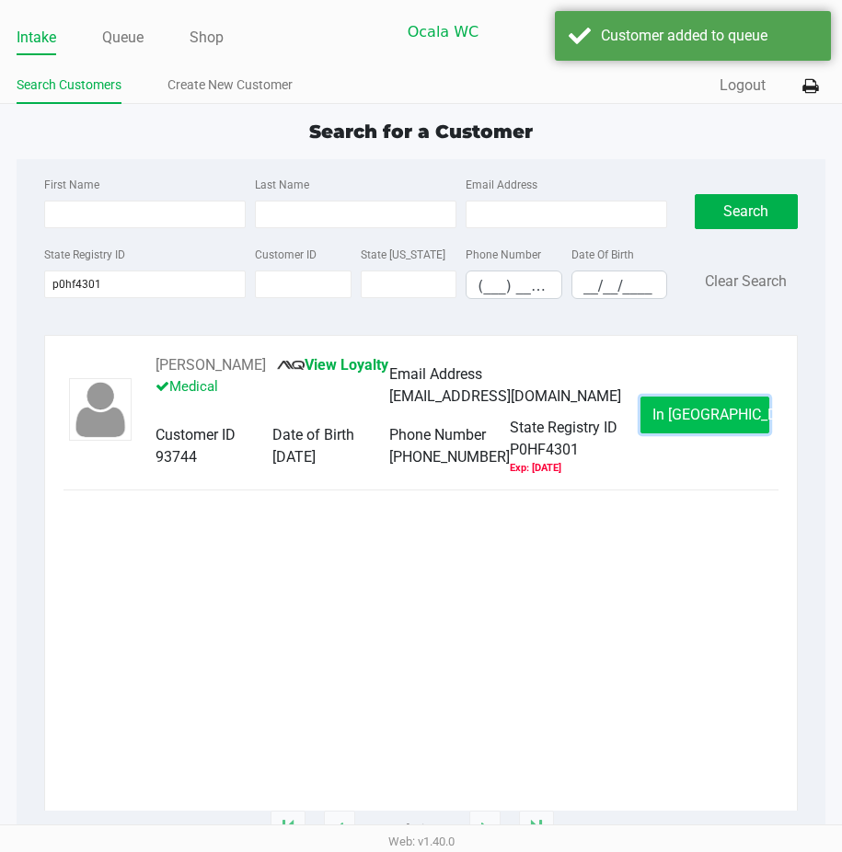
click at [681, 423] on span "In [GEOGRAPHIC_DATA]" at bounding box center [730, 414] width 155 height 17
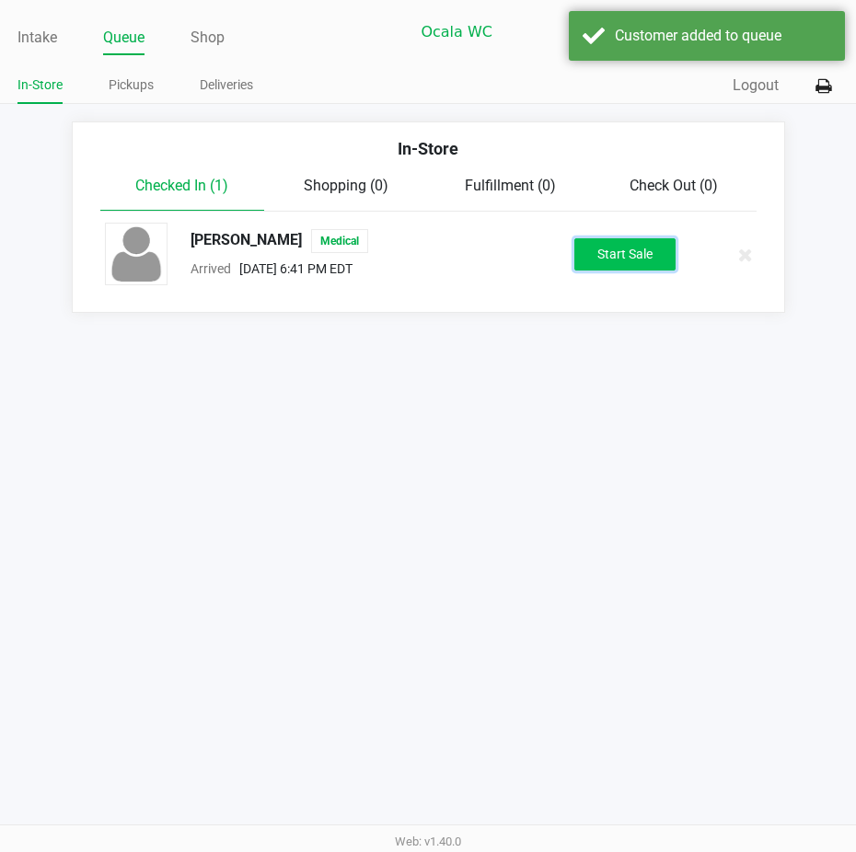
click at [602, 263] on button "Start Sale" at bounding box center [624, 254] width 101 height 32
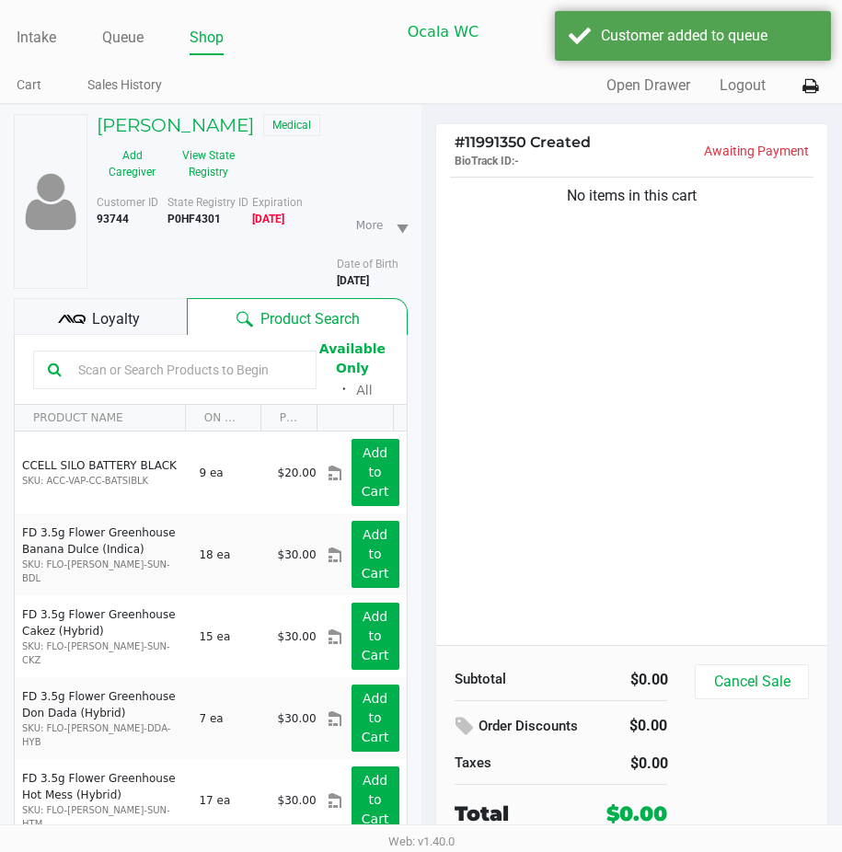
click at [100, 330] on span "Loyalty" at bounding box center [116, 319] width 48 height 22
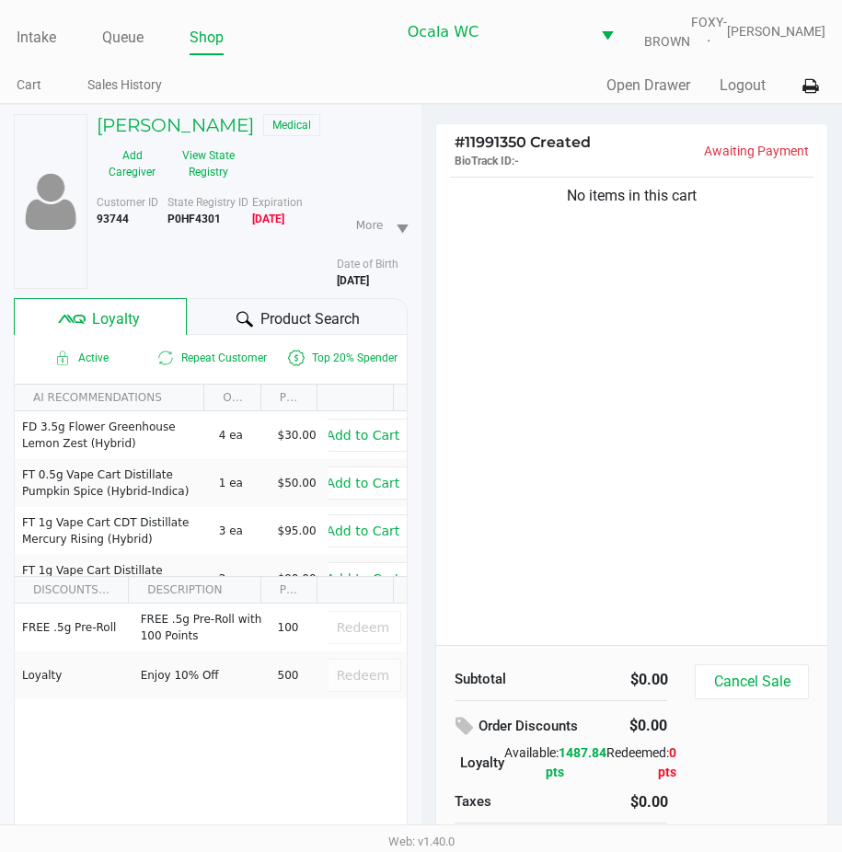
click at [207, 335] on div "Product Search" at bounding box center [297, 316] width 220 height 37
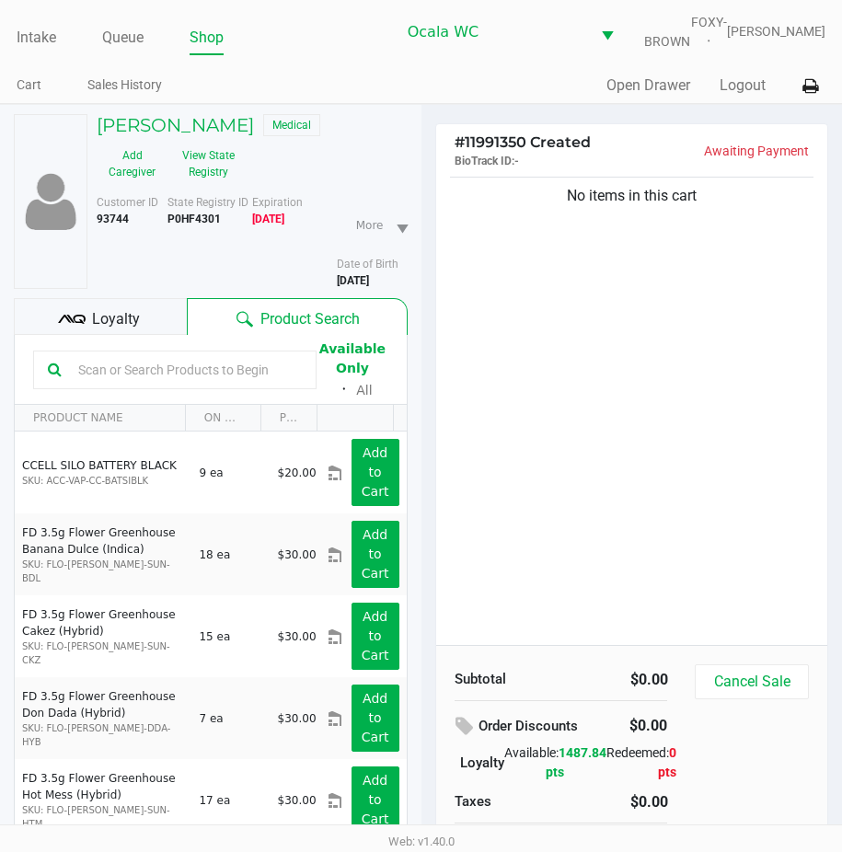
click at [95, 384] on input "text" at bounding box center [186, 370] width 231 height 28
click at [191, 172] on button "View State Registry" at bounding box center [203, 164] width 71 height 46
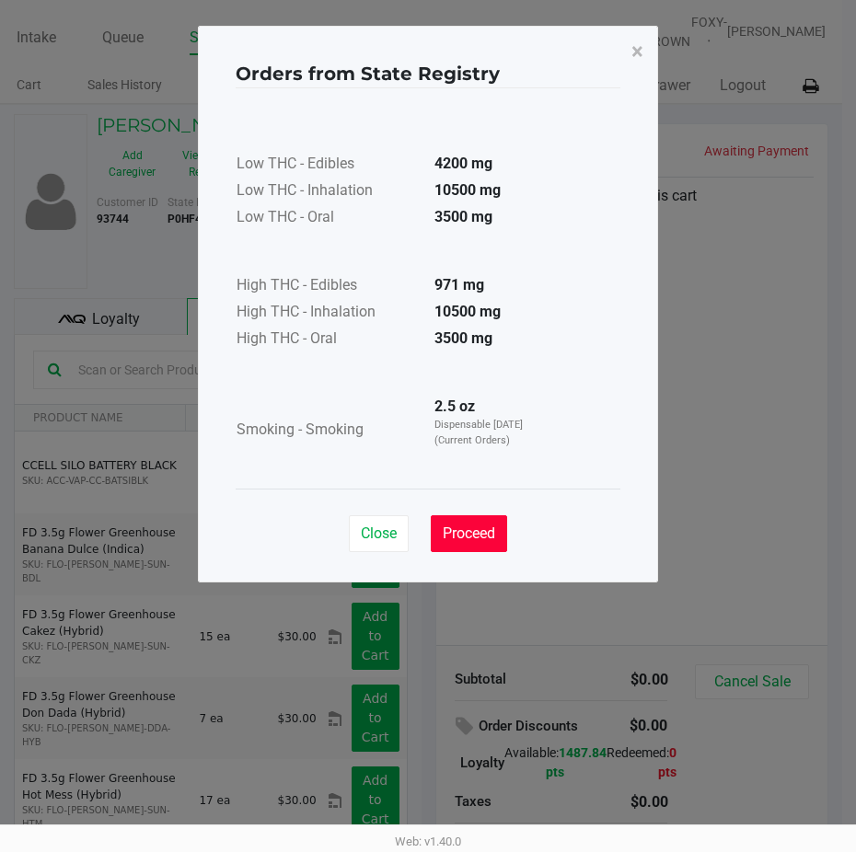
click at [463, 541] on span "Proceed" at bounding box center [469, 533] width 52 height 17
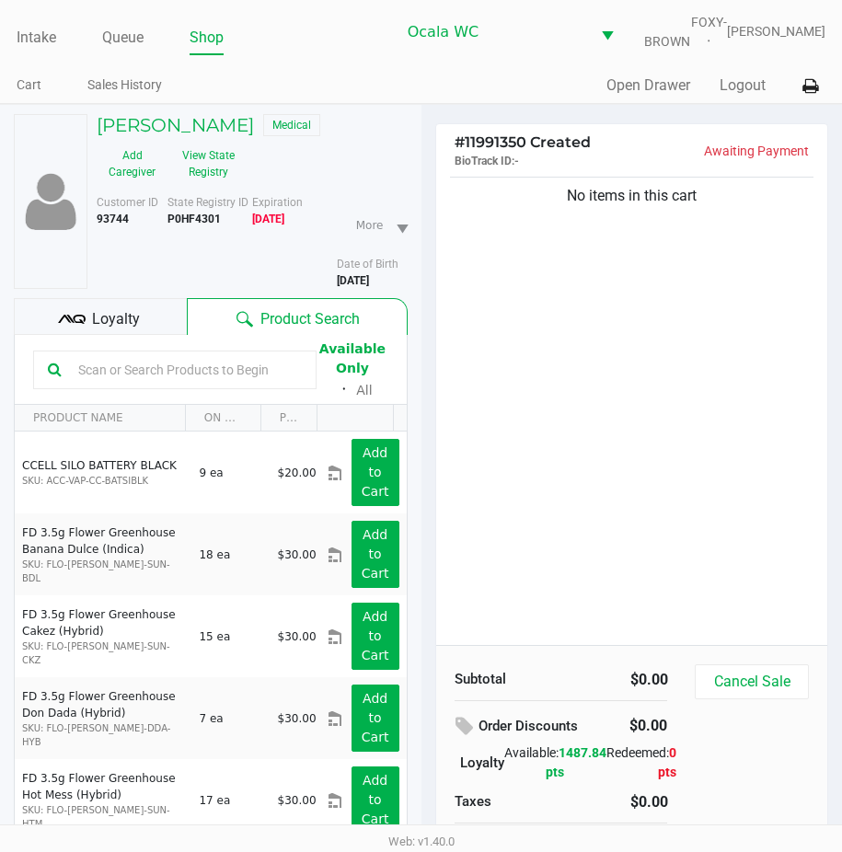
click at [81, 372] on input "text" at bounding box center [186, 370] width 231 height 28
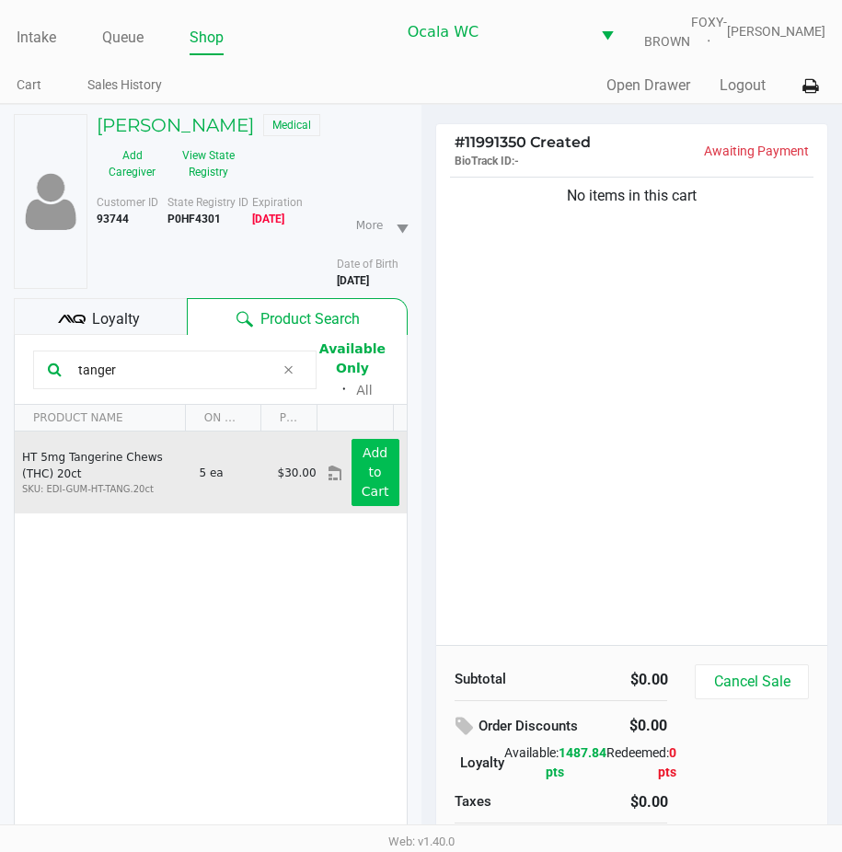
type input "tanger"
click at [365, 480] on app-button-loader "Add to Cart" at bounding box center [376, 472] width 28 height 53
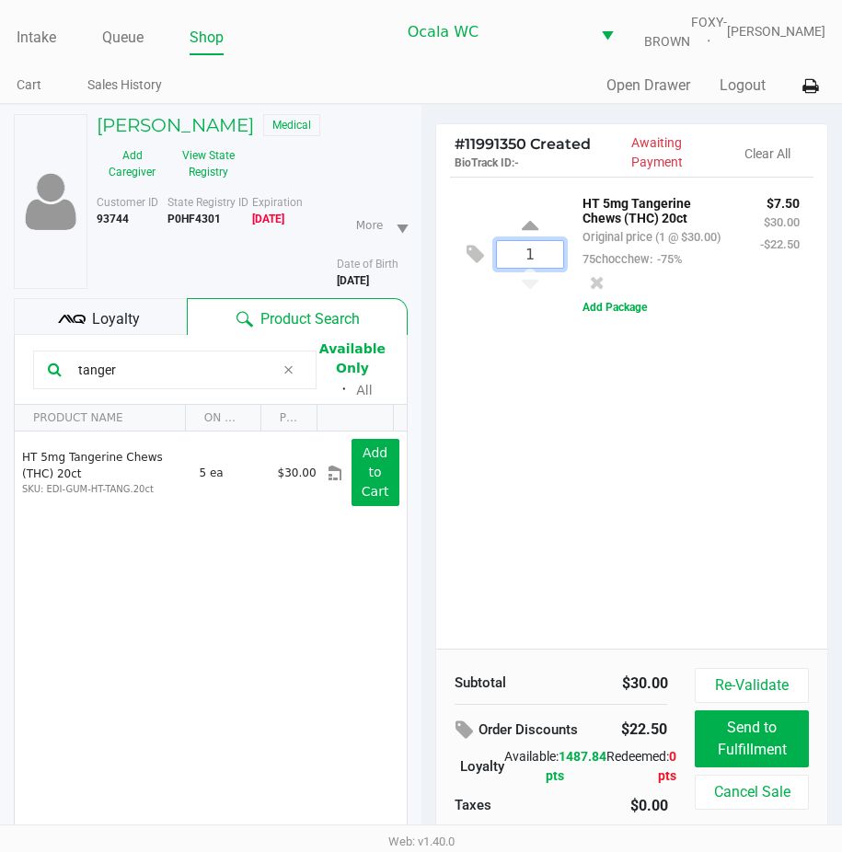
click at [527, 268] on input "1" at bounding box center [530, 254] width 67 height 27
type input "5"
drag, startPoint x: 131, startPoint y: 380, endPoint x: 30, endPoint y: 380, distance: 100.3
click at [35, 380] on div "tanger" at bounding box center [175, 370] width 284 height 39
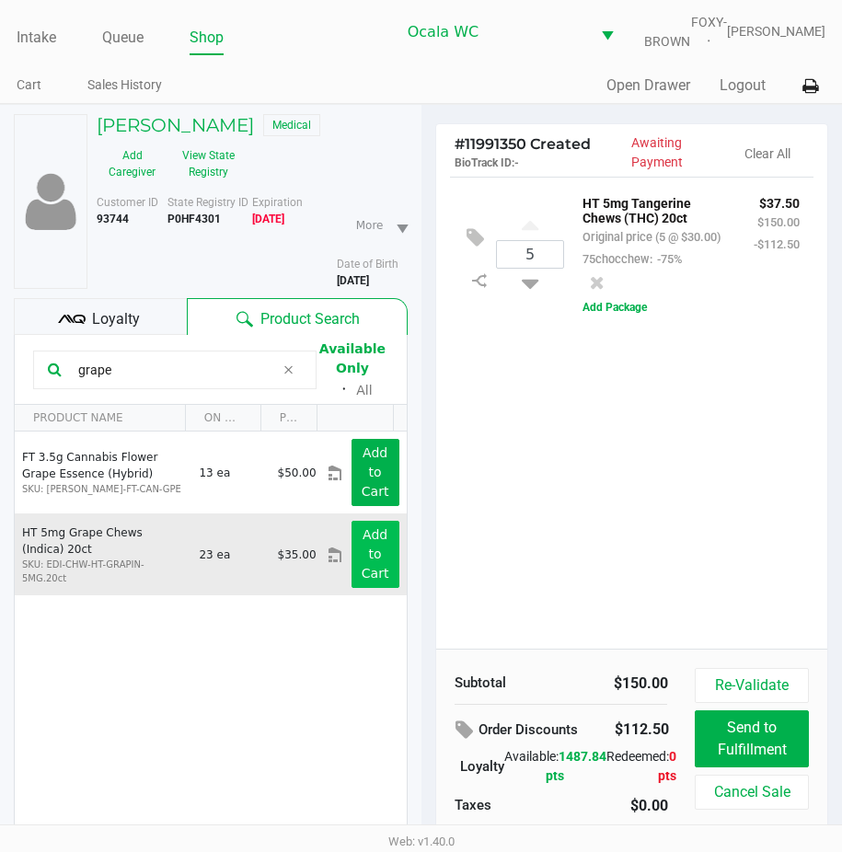
type input "grape"
click at [380, 559] on button "Add to Cart" at bounding box center [376, 554] width 48 height 67
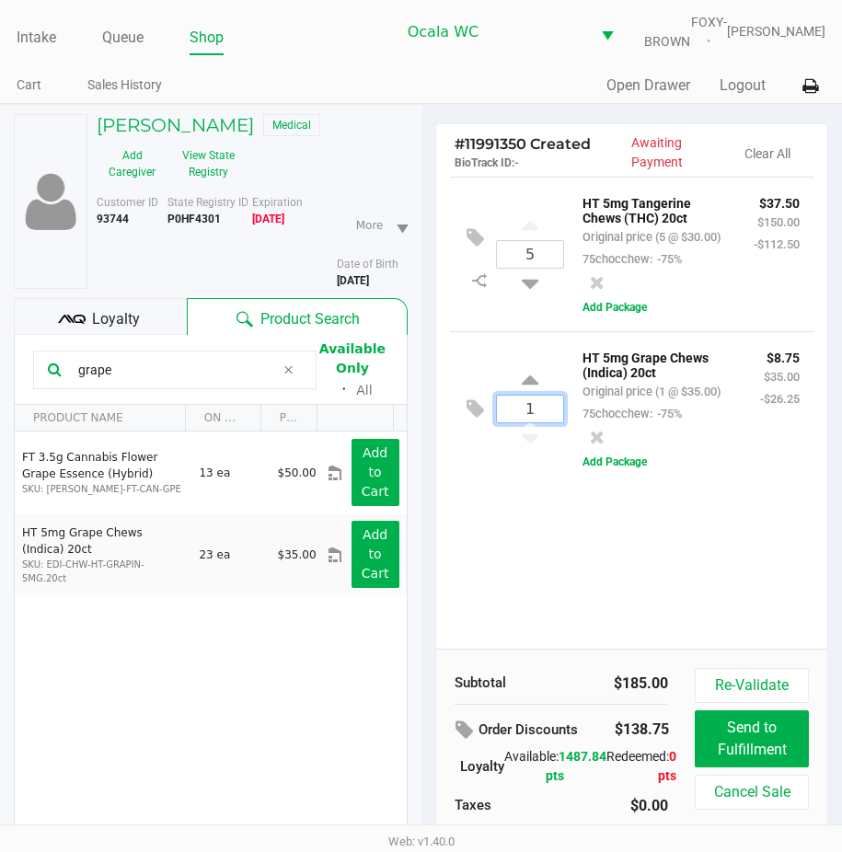
click at [520, 423] on input "1" at bounding box center [530, 409] width 67 height 27
type input "4"
click at [649, 472] on div "HT 5mg Grape Chews (Indica) 20ct Original price (4 @ $35.00) 75chocchew: -75% $…" at bounding box center [682, 409] width 236 height 126
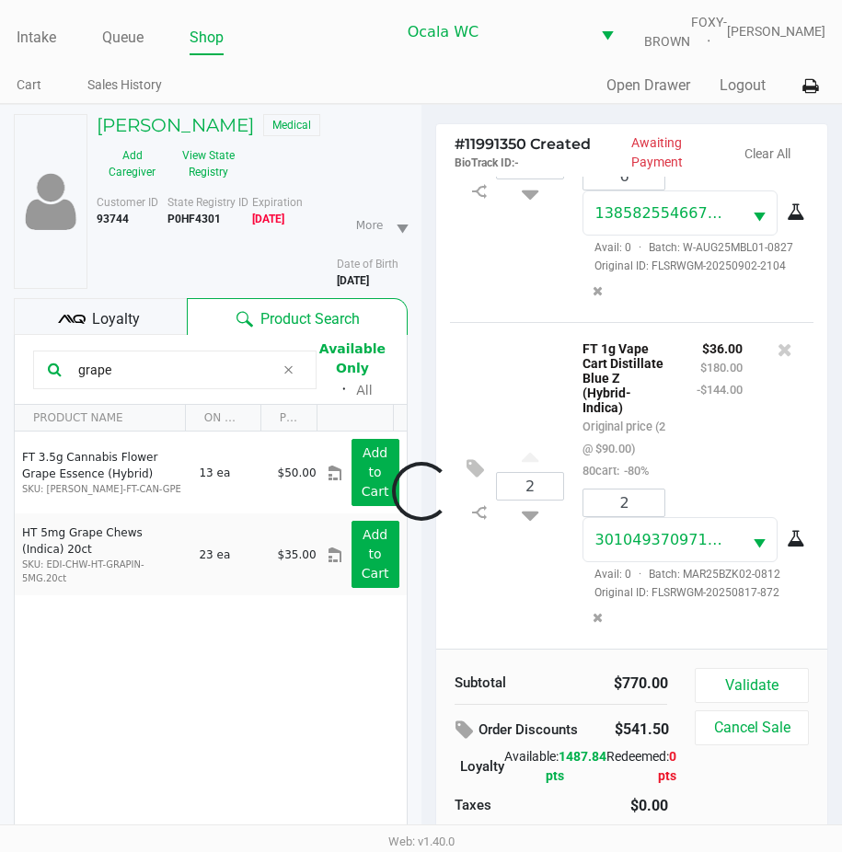
scroll to position [936, 0]
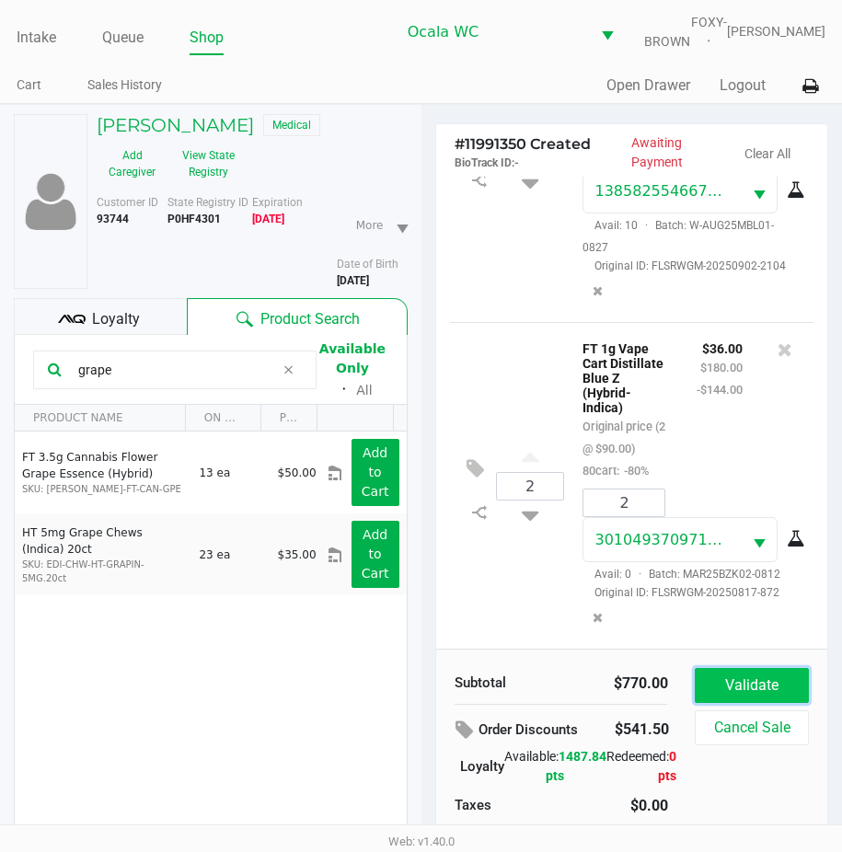
click at [735, 690] on button "Validate" at bounding box center [751, 685] width 113 height 35
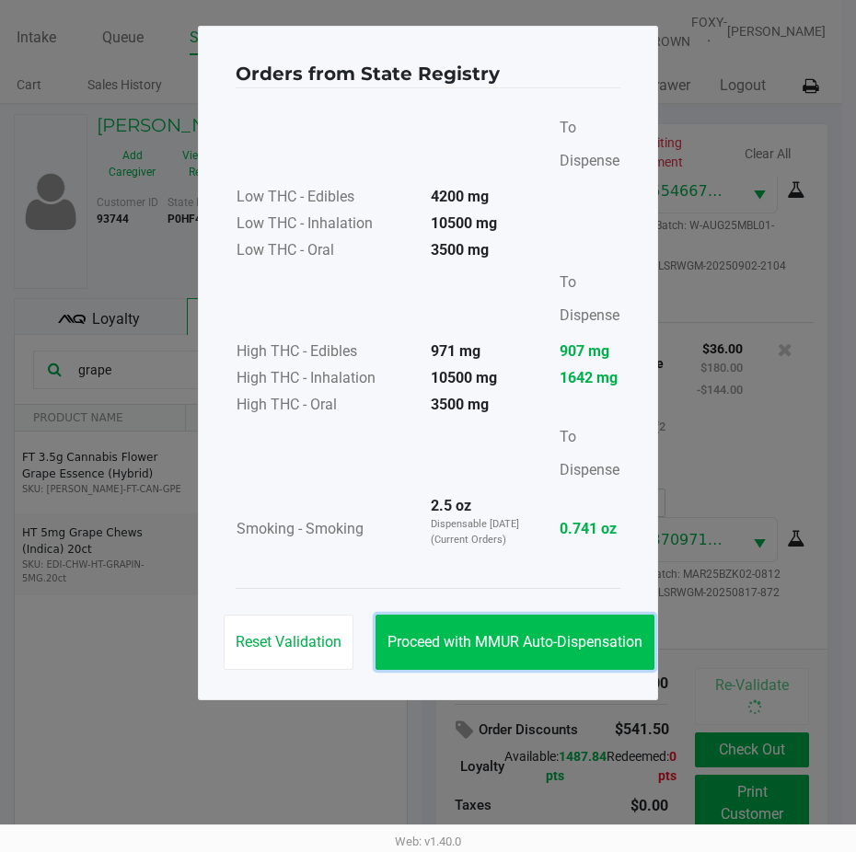
click at [549, 634] on span "Proceed with MMUR Auto-Dispensation" at bounding box center [515, 641] width 255 height 17
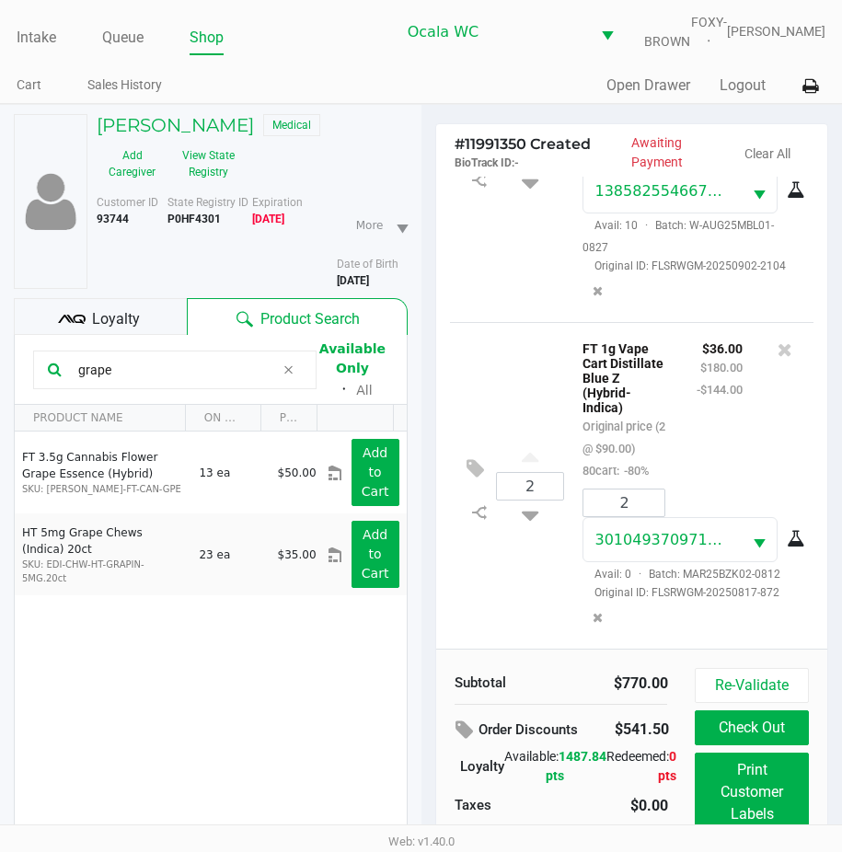
click at [87, 289] on div "Customer ID 93744" at bounding box center [125, 241] width 85 height 95
click at [83, 324] on icon at bounding box center [80, 319] width 13 height 9
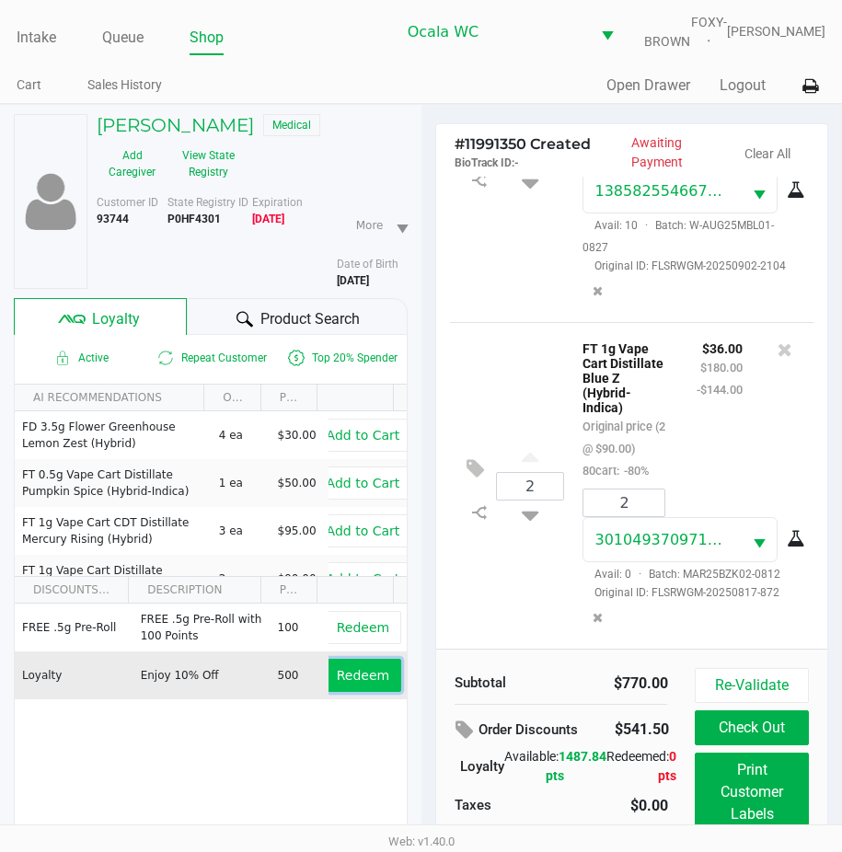
click at [365, 676] on button "Redeem" at bounding box center [363, 675] width 76 height 33
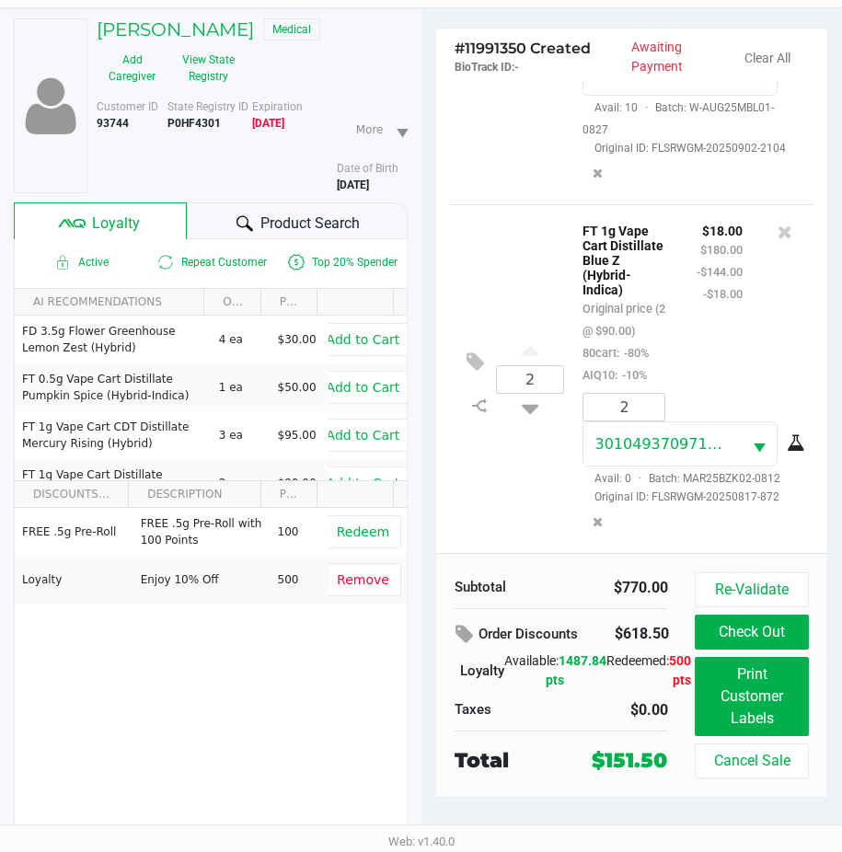
scroll to position [1025, 0]
click at [737, 682] on button "Print Customer Labels" at bounding box center [751, 696] width 113 height 79
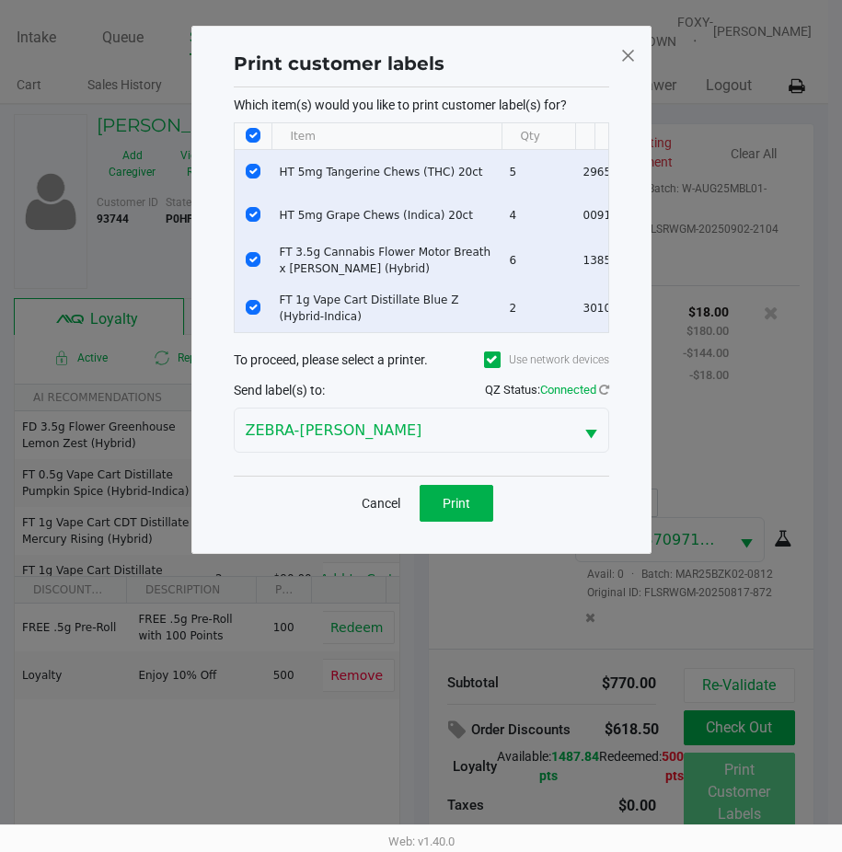
scroll to position [0, 0]
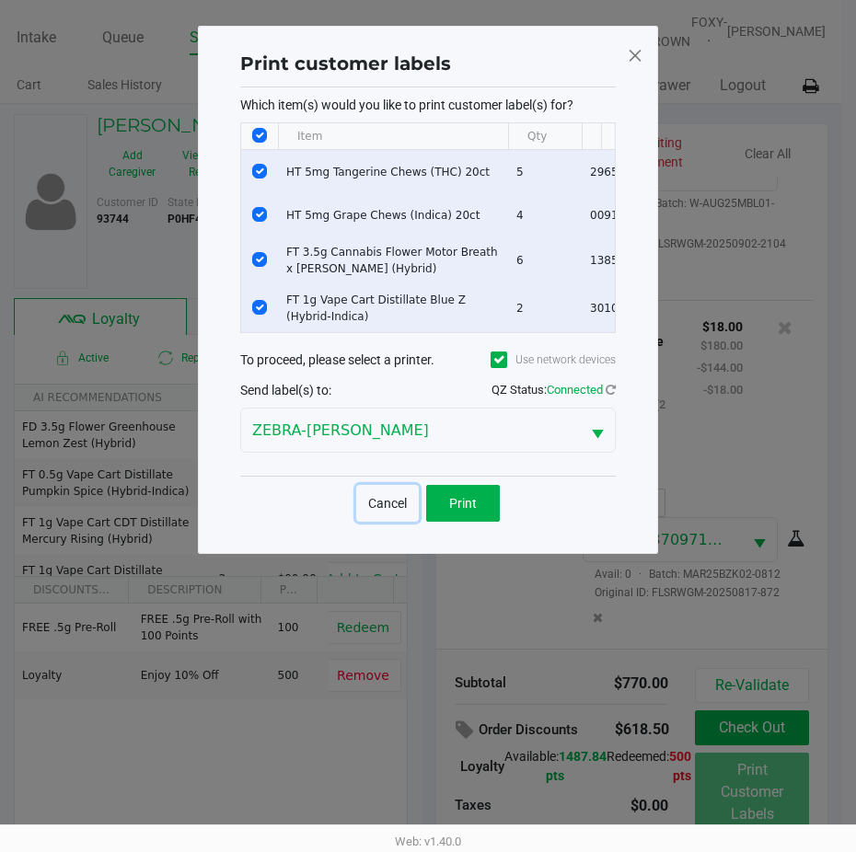
click at [386, 512] on button "Cancel" at bounding box center [387, 503] width 63 height 37
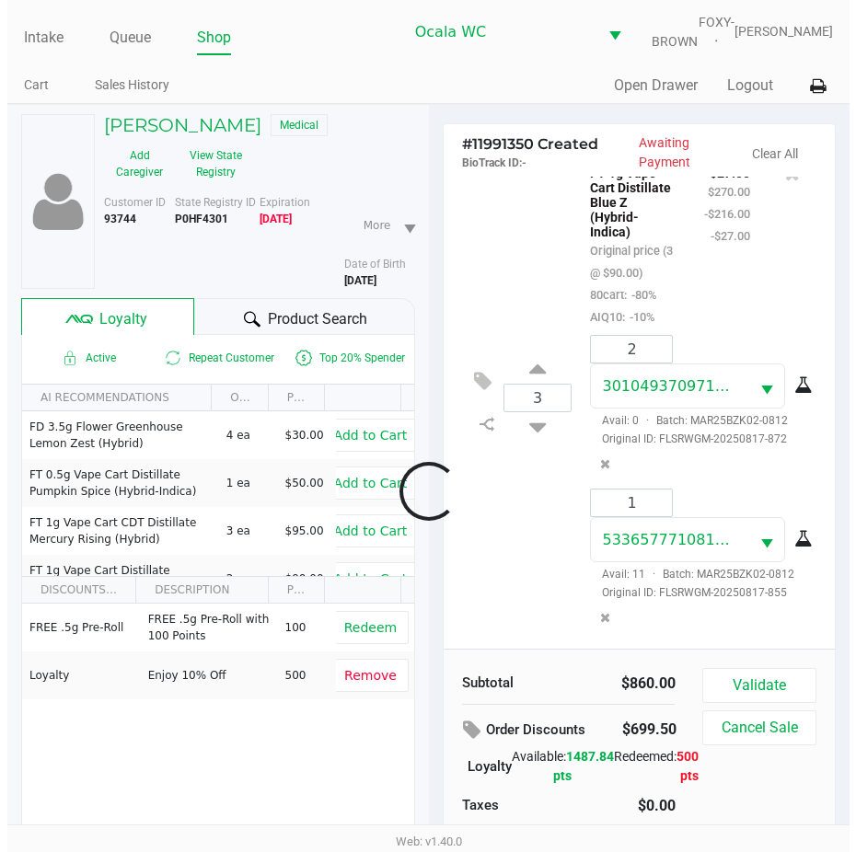
scroll to position [1178, 0]
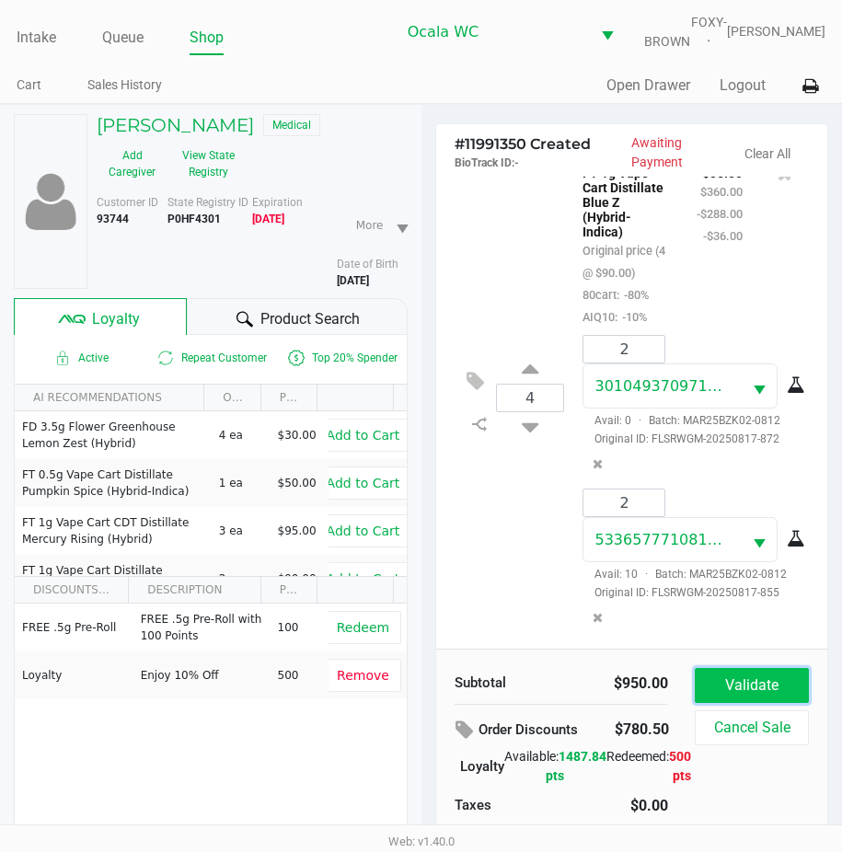
click at [724, 688] on button "Validate" at bounding box center [751, 685] width 113 height 35
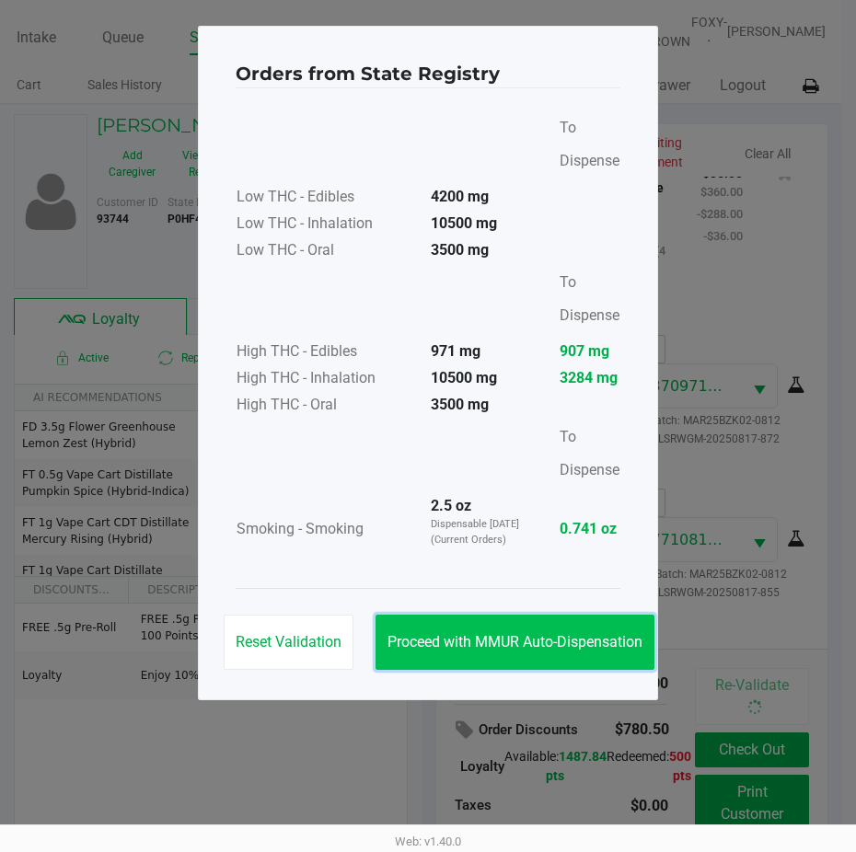
click at [487, 635] on span "Proceed with MMUR Auto-Dispensation" at bounding box center [515, 641] width 255 height 17
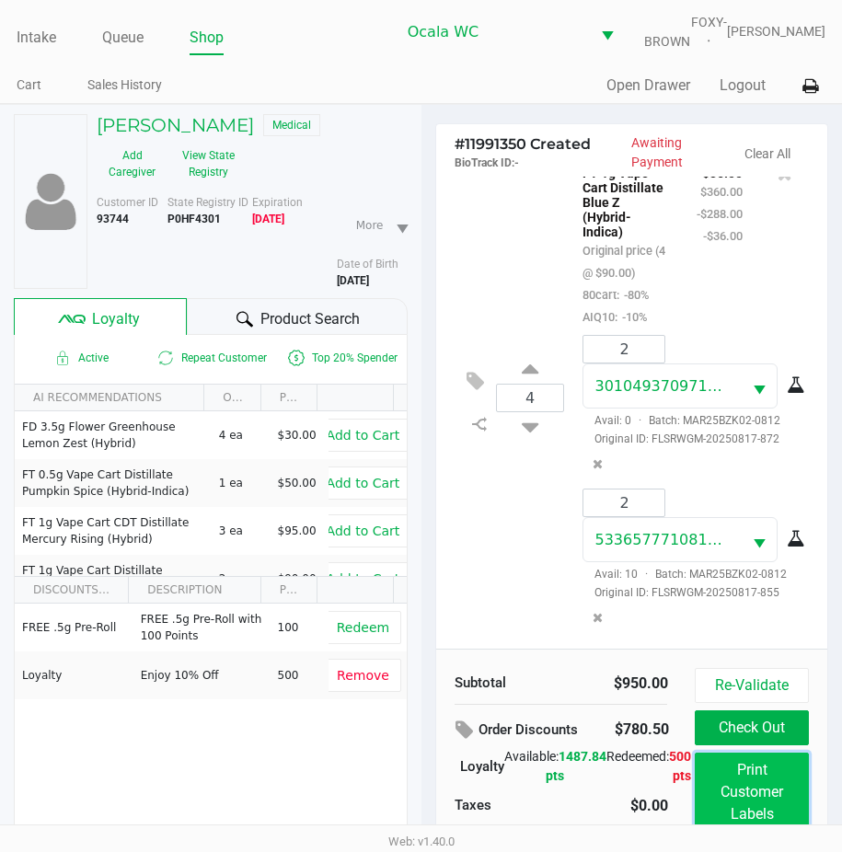
click at [748, 776] on button "Print Customer Labels" at bounding box center [751, 792] width 113 height 79
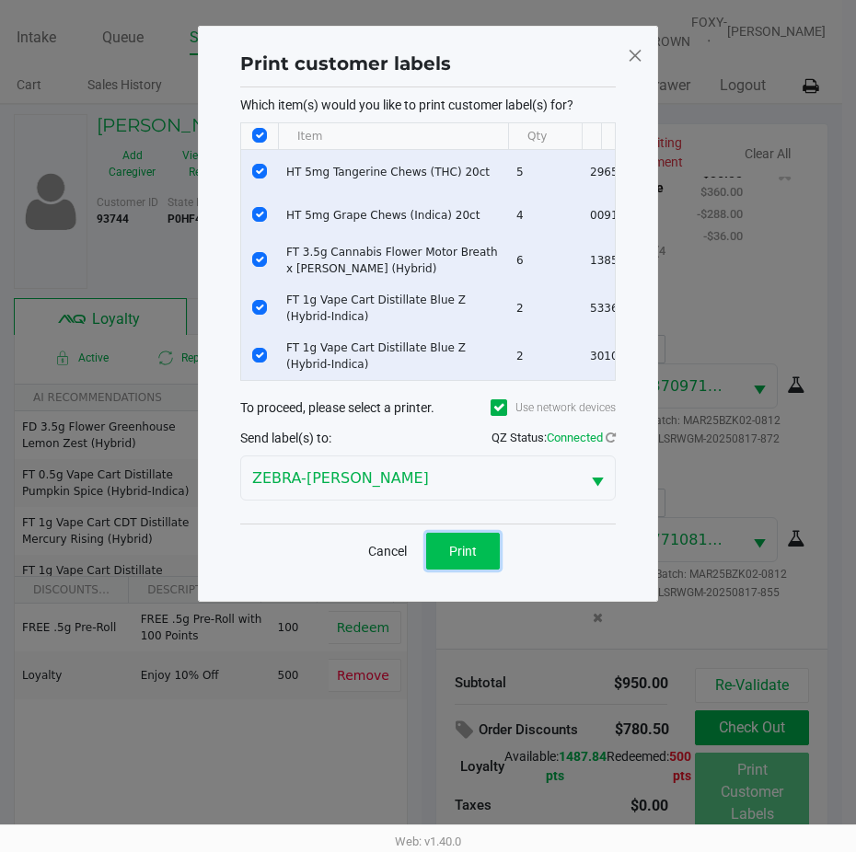
click at [454, 559] on span "Print" at bounding box center [463, 551] width 28 height 15
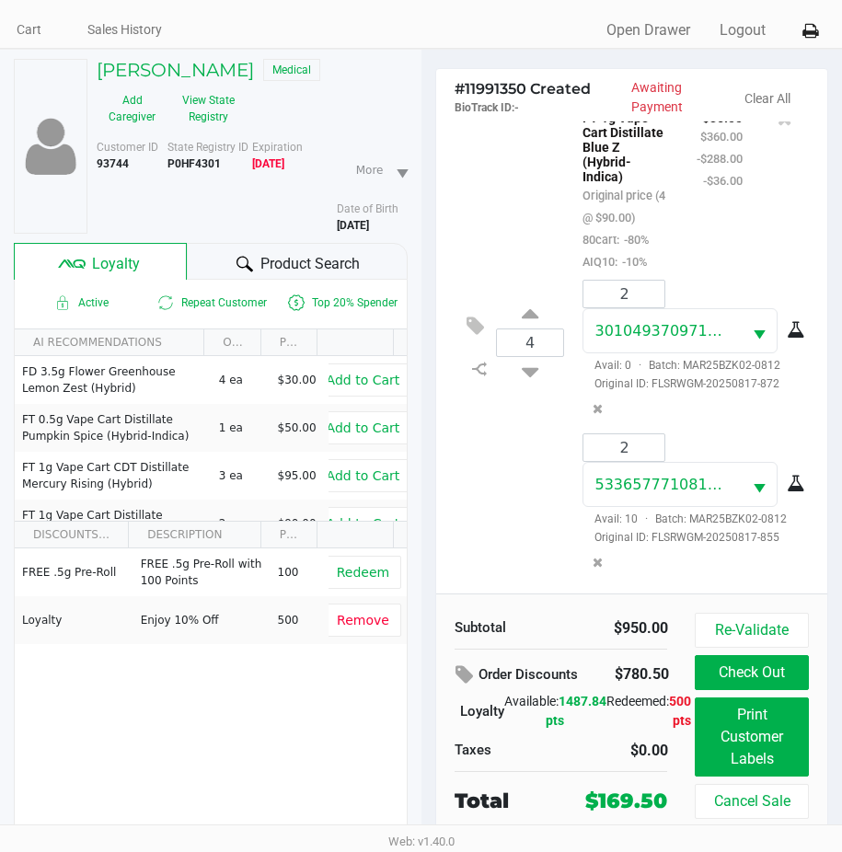
scroll to position [109, 0]
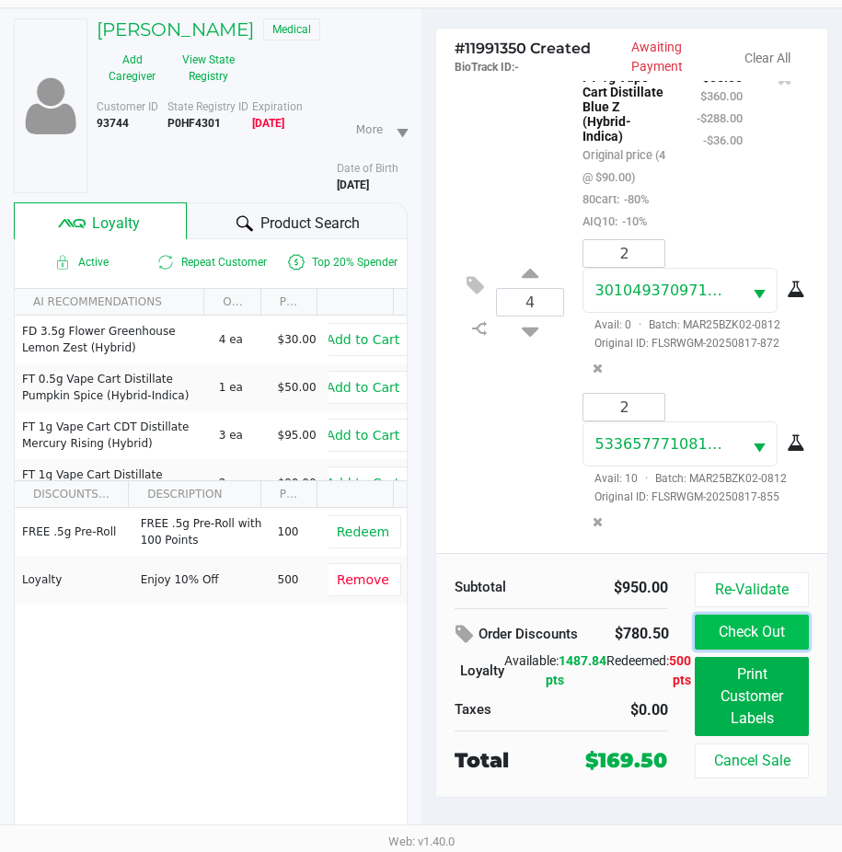
click at [784, 633] on button "Check Out" at bounding box center [751, 632] width 113 height 35
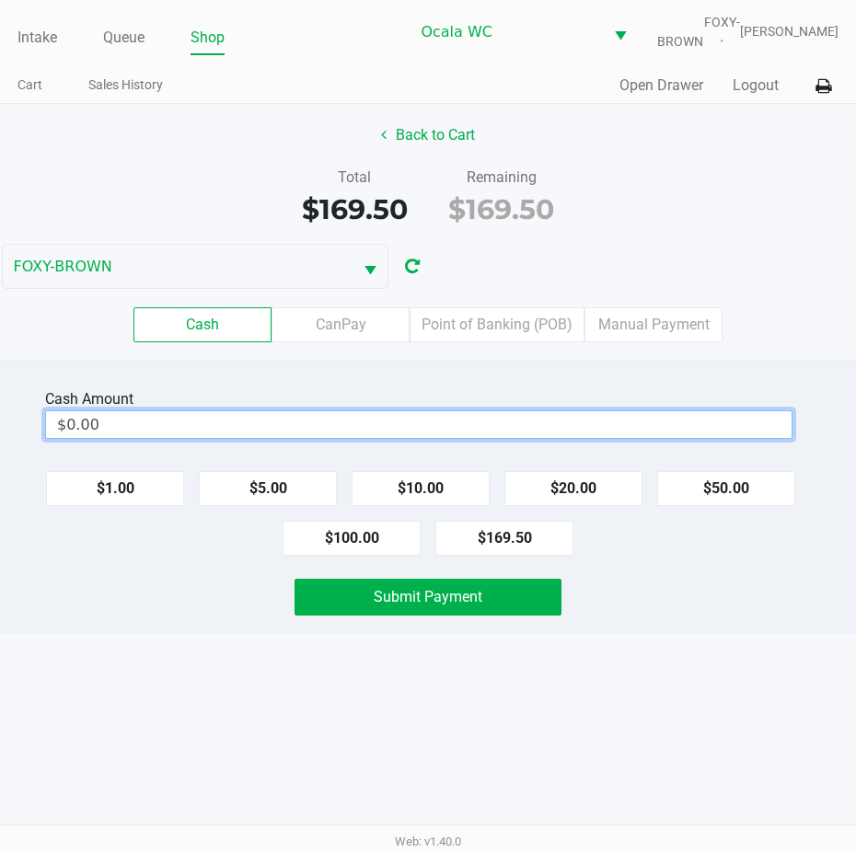
click at [132, 438] on input "$0.00" at bounding box center [419, 424] width 746 height 27
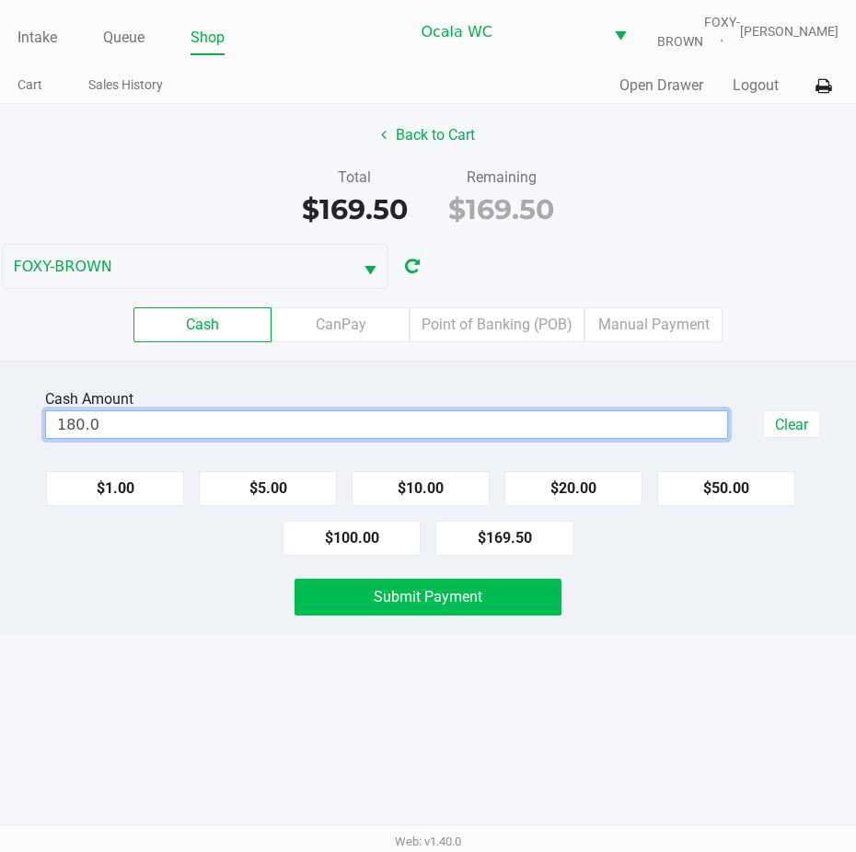
click at [362, 616] on button "Submit Payment" at bounding box center [428, 597] width 267 height 37
type input "$180.00"
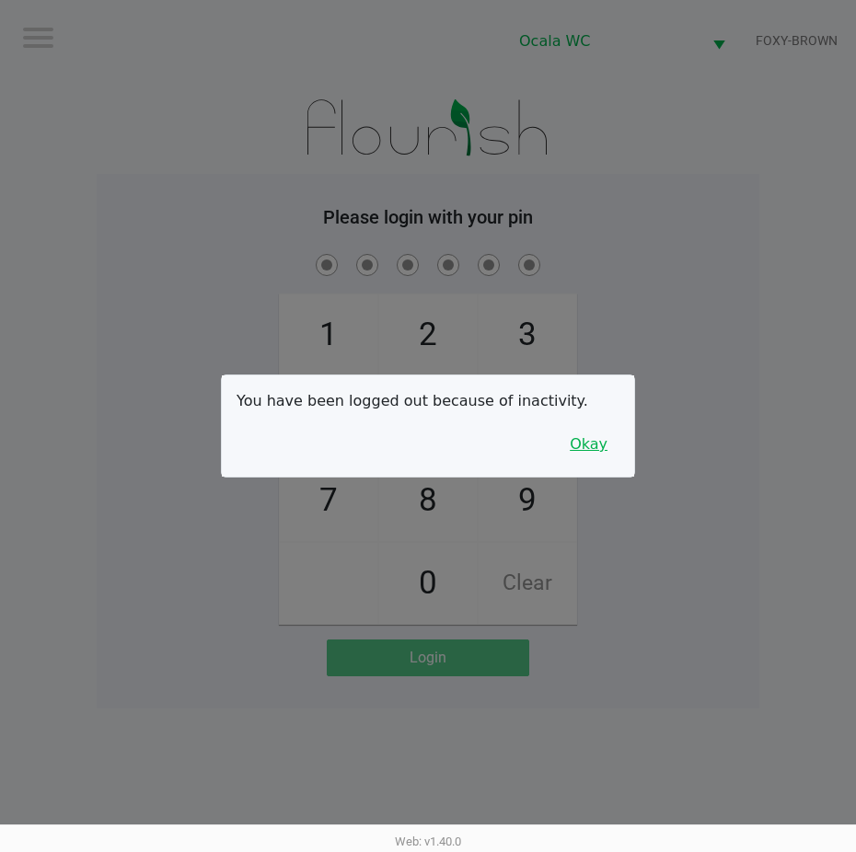
click at [586, 444] on button "Okay" at bounding box center [589, 444] width 62 height 35
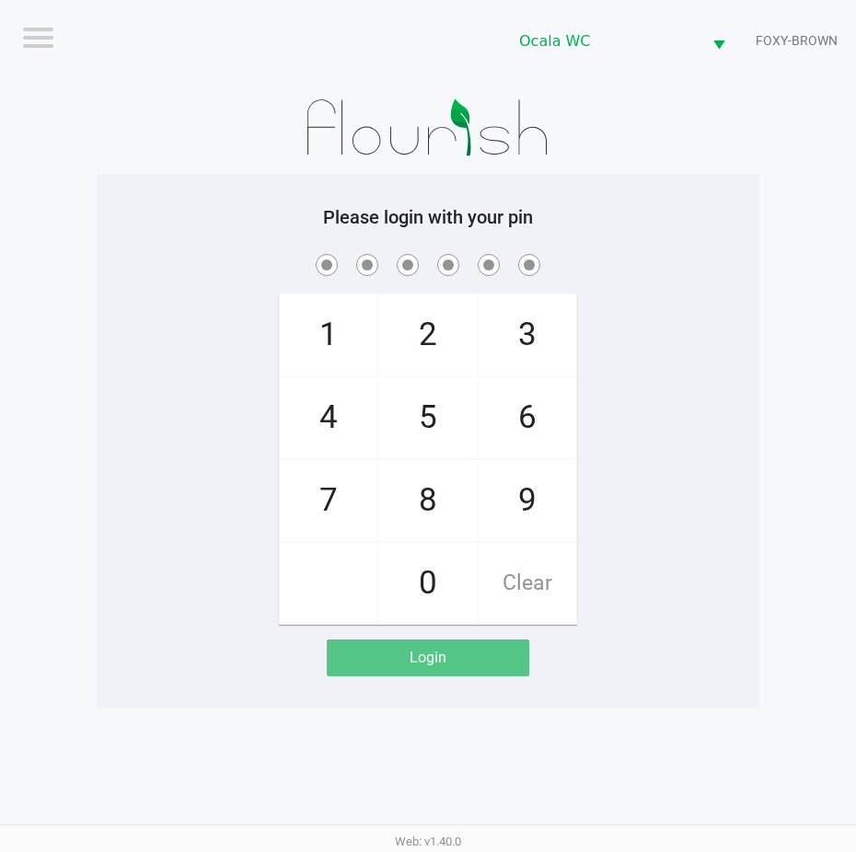
click at [654, 320] on div "1 4 7 2 5 8 0 3 6 9 Clear" at bounding box center [428, 437] width 663 height 375
checkbox input "true"
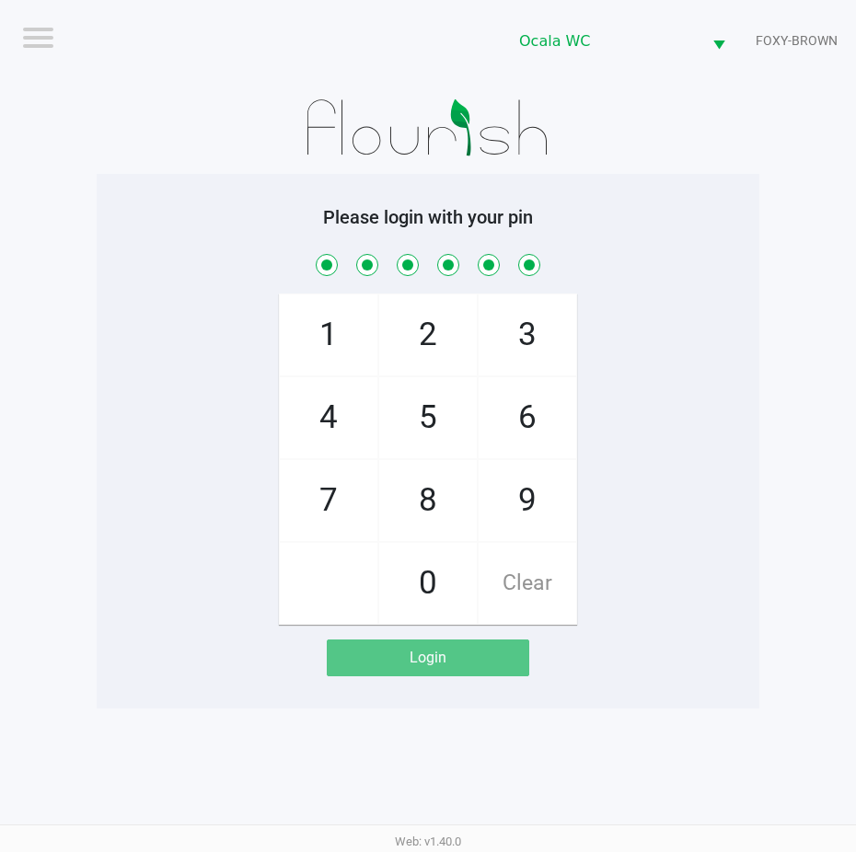
checkbox input "true"
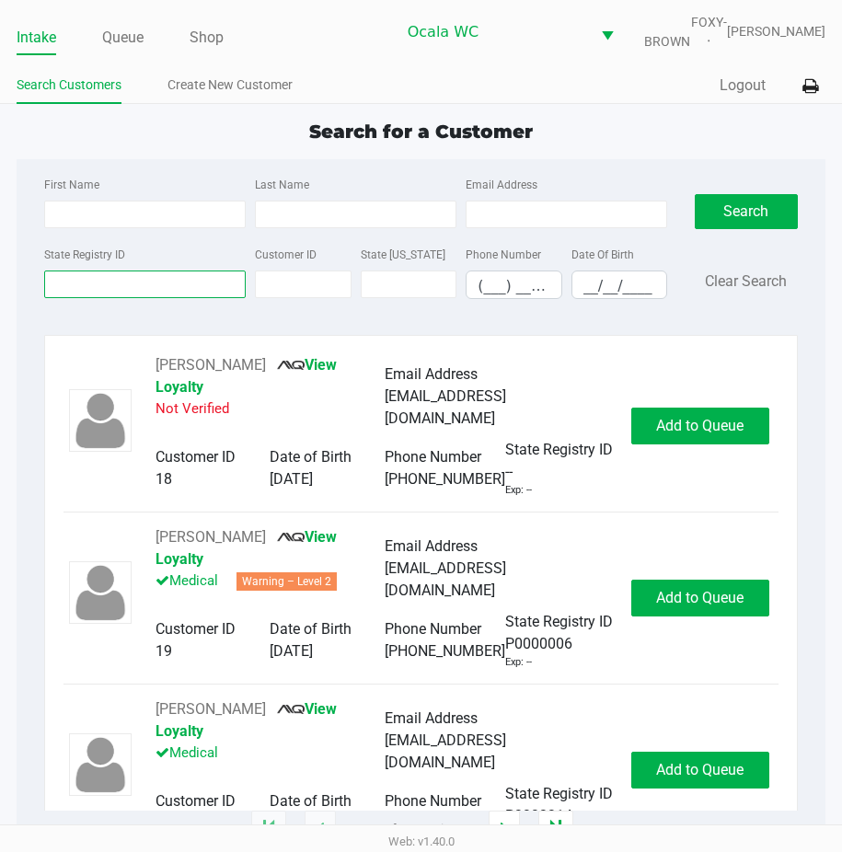
click at [158, 298] on input "State Registry ID" at bounding box center [145, 285] width 202 height 28
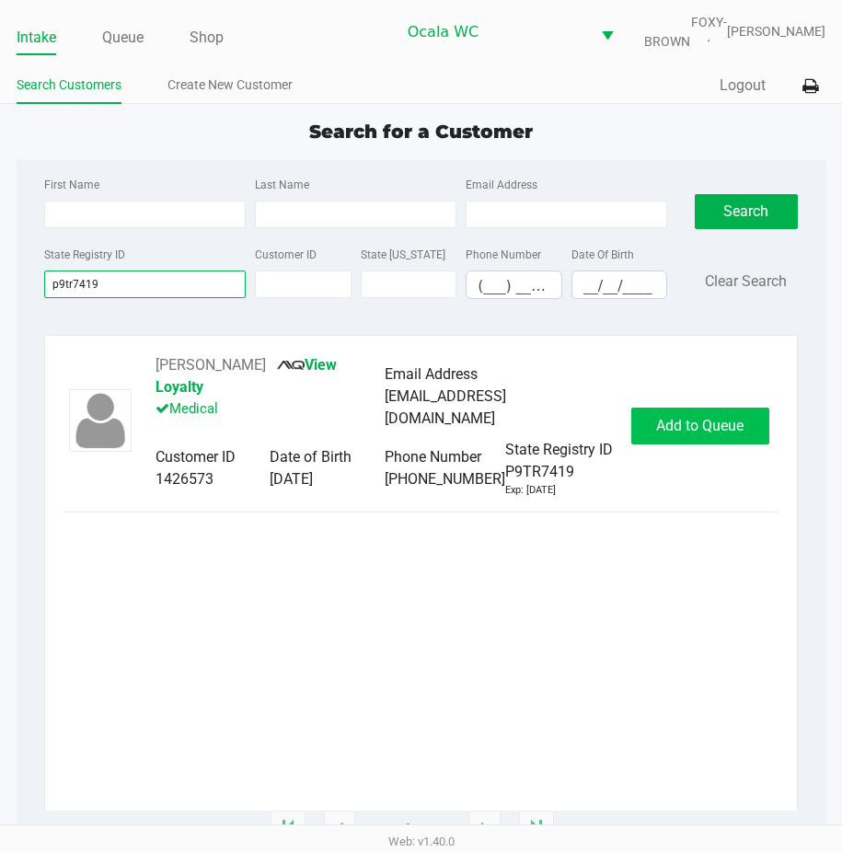
type input "p9tr7419"
click at [702, 435] on span "Add to Queue" at bounding box center [699, 425] width 87 height 17
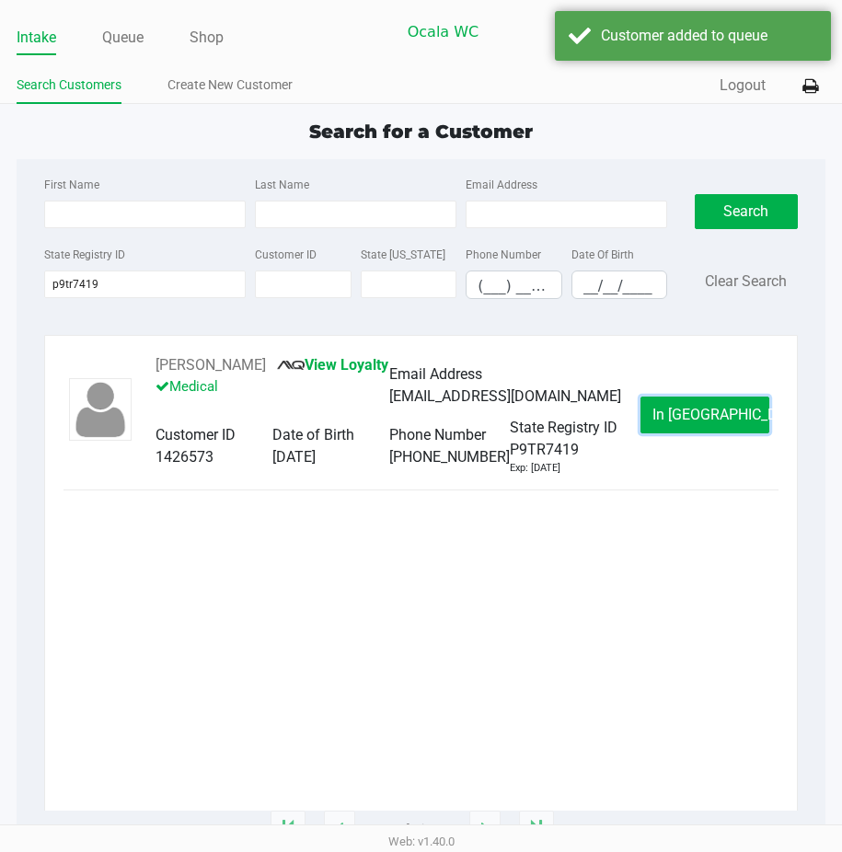
click at [702, 423] on span "In [GEOGRAPHIC_DATA]" at bounding box center [730, 414] width 155 height 17
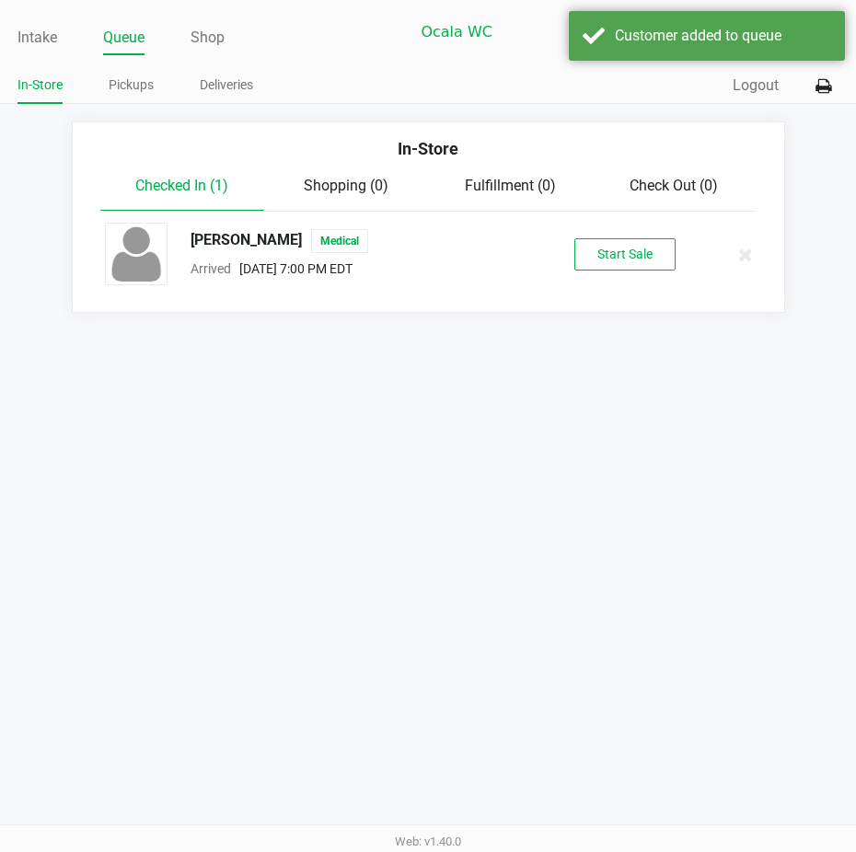
click at [641, 250] on div "[PERSON_NAME] Medical Arrived [DATE] 7:00 PM EDT Start Sale" at bounding box center [428, 255] width 675 height 64
click at [634, 254] on button "Start Sale" at bounding box center [624, 254] width 101 height 32
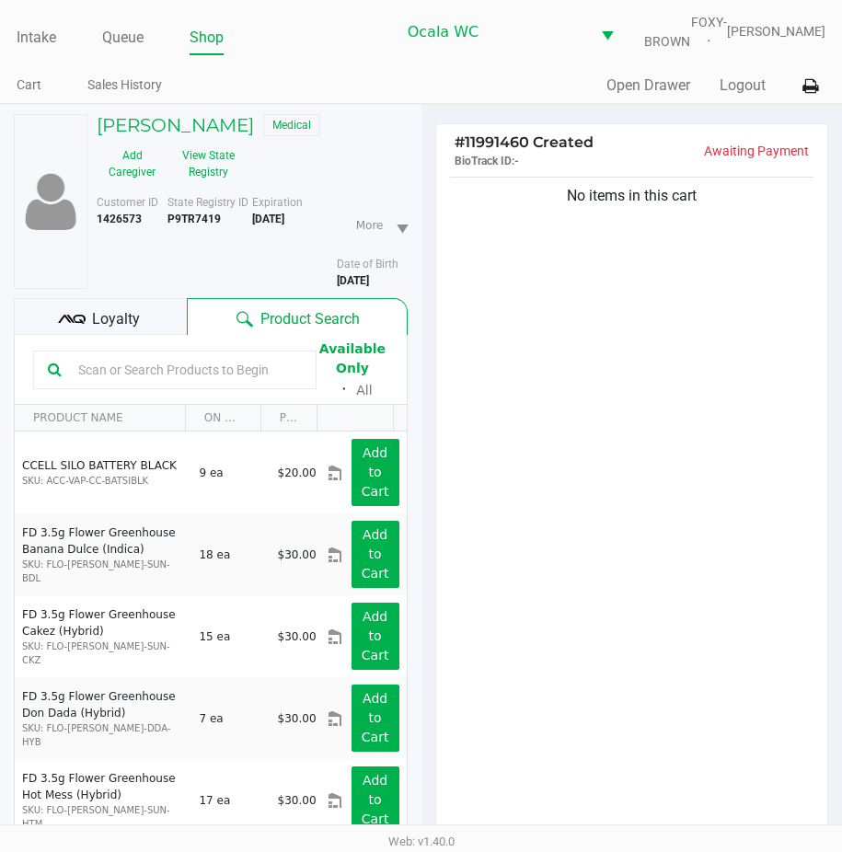
click at [113, 330] on span "Loyalty" at bounding box center [116, 319] width 48 height 22
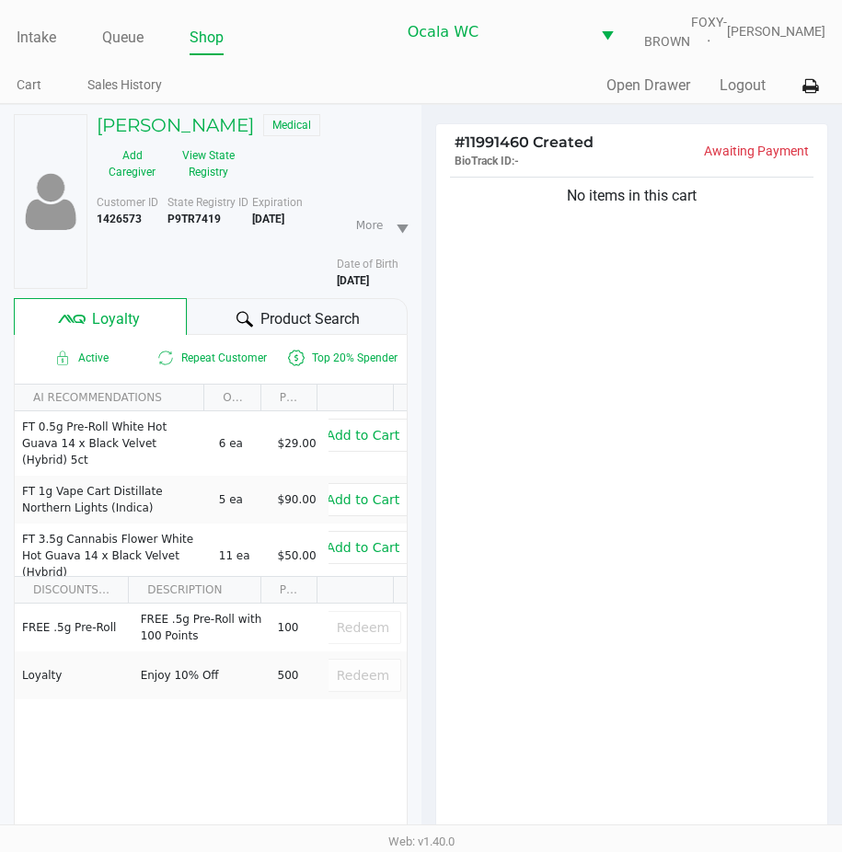
click at [221, 324] on div "Product Search" at bounding box center [297, 316] width 220 height 37
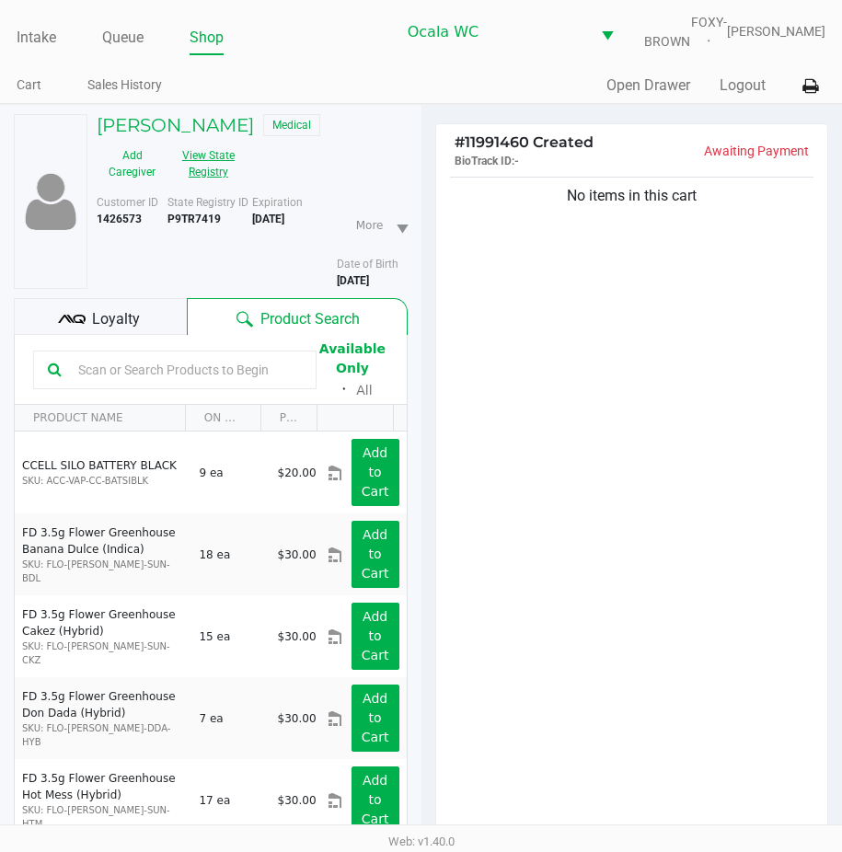
click at [210, 183] on button "View State Registry" at bounding box center [203, 164] width 71 height 46
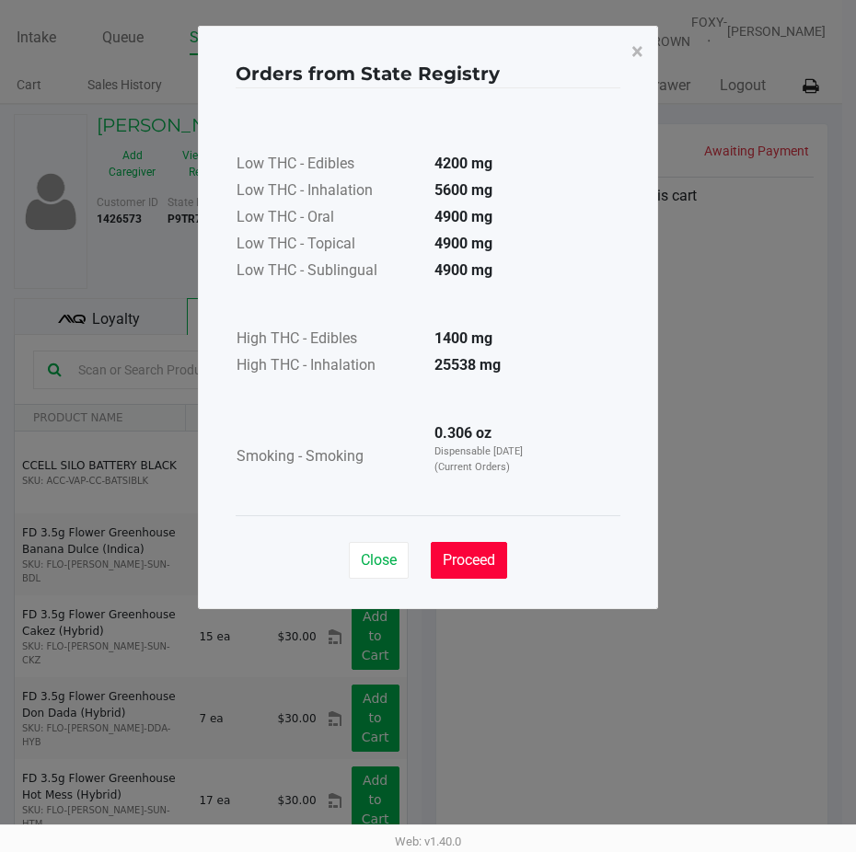
click at [460, 566] on span "Proceed" at bounding box center [469, 559] width 52 height 17
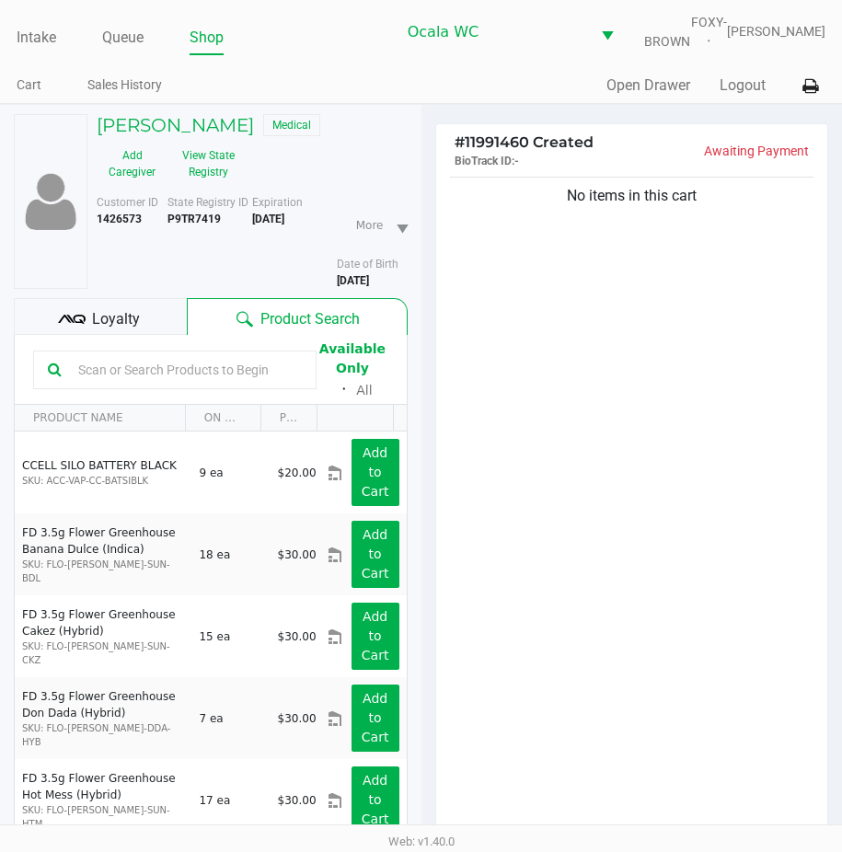
click at [71, 382] on input "text" at bounding box center [186, 370] width 231 height 28
click at [174, 226] on b "P9TR7419" at bounding box center [194, 219] width 53 height 13
click at [93, 321] on span "Loyalty" at bounding box center [116, 319] width 48 height 22
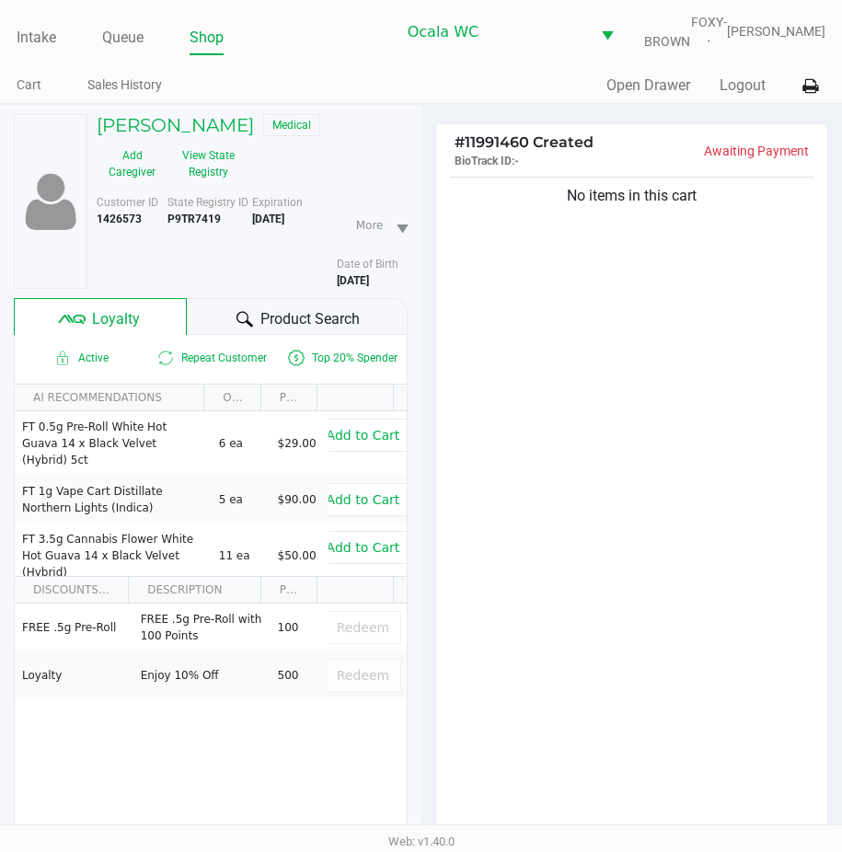
click at [244, 317] on div "Product Search" at bounding box center [297, 316] width 220 height 37
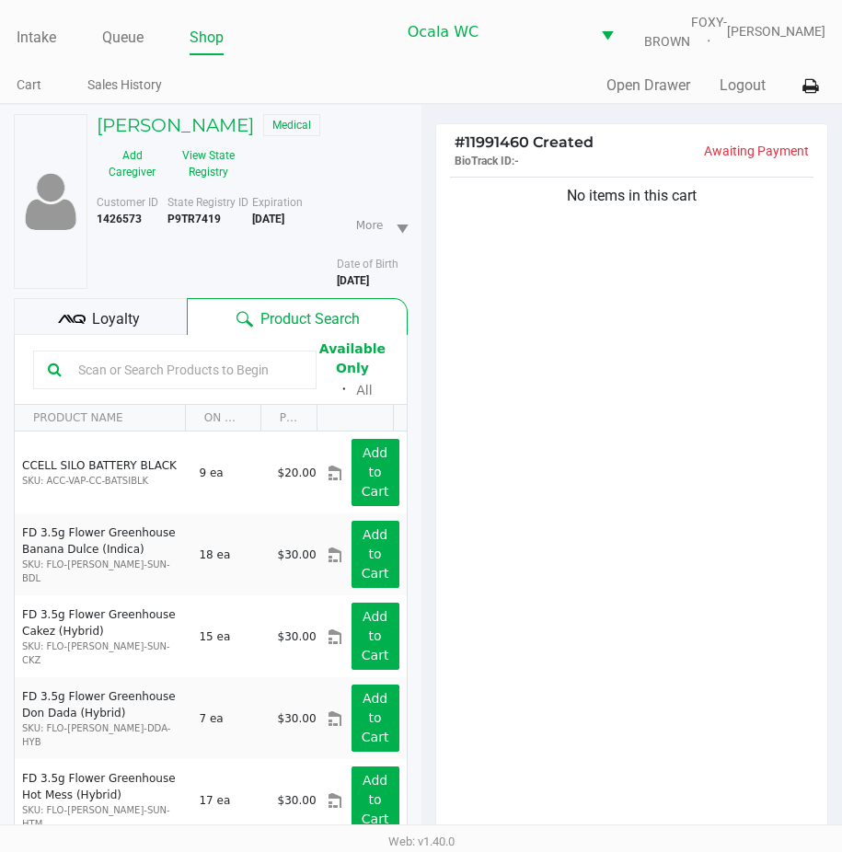
click at [126, 380] on input "text" at bounding box center [186, 370] width 231 height 28
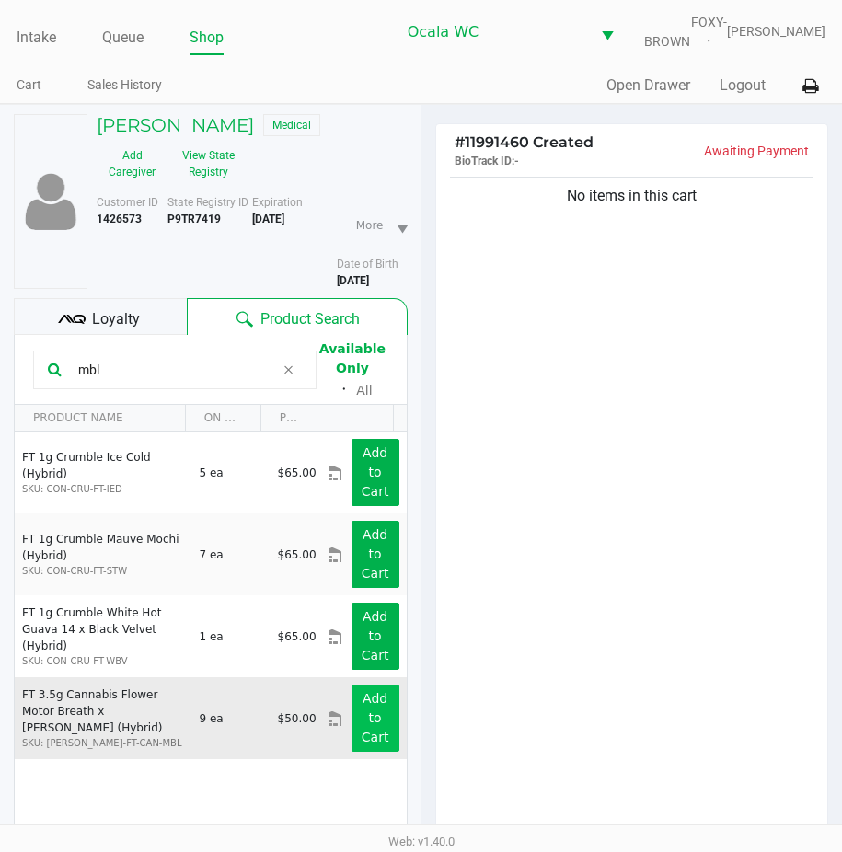
type input "mbl"
click at [364, 729] on app-button-loader "Add to Cart" at bounding box center [376, 717] width 28 height 53
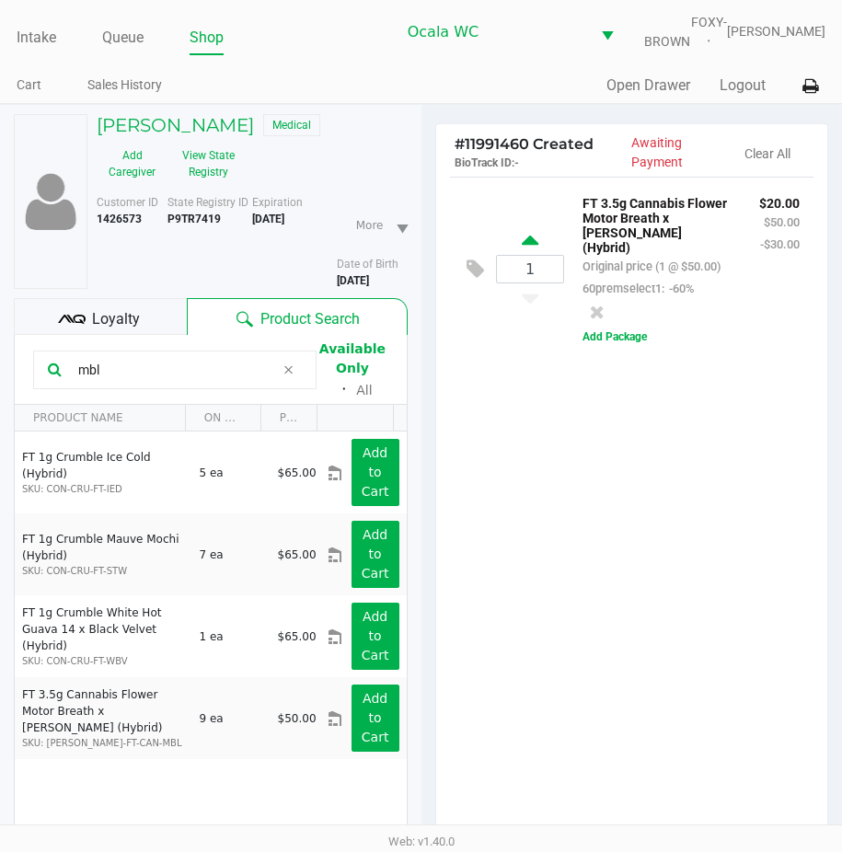
click at [530, 255] on icon at bounding box center [530, 243] width 17 height 23
type input "2"
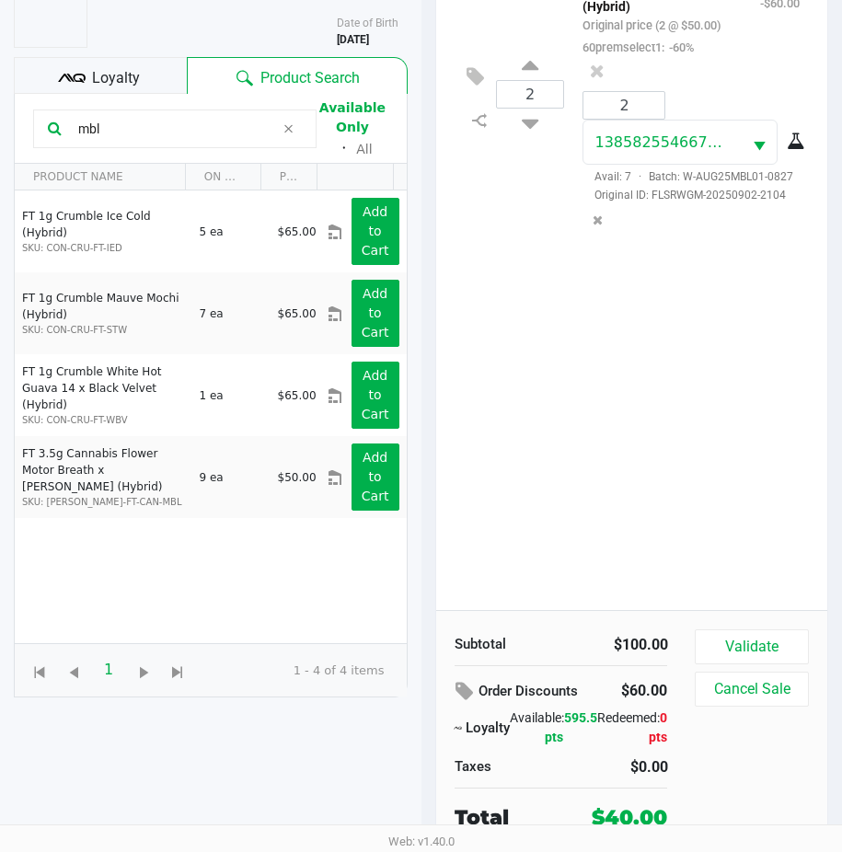
scroll to position [254, 0]
click at [762, 632] on button "Validate" at bounding box center [751, 647] width 113 height 35
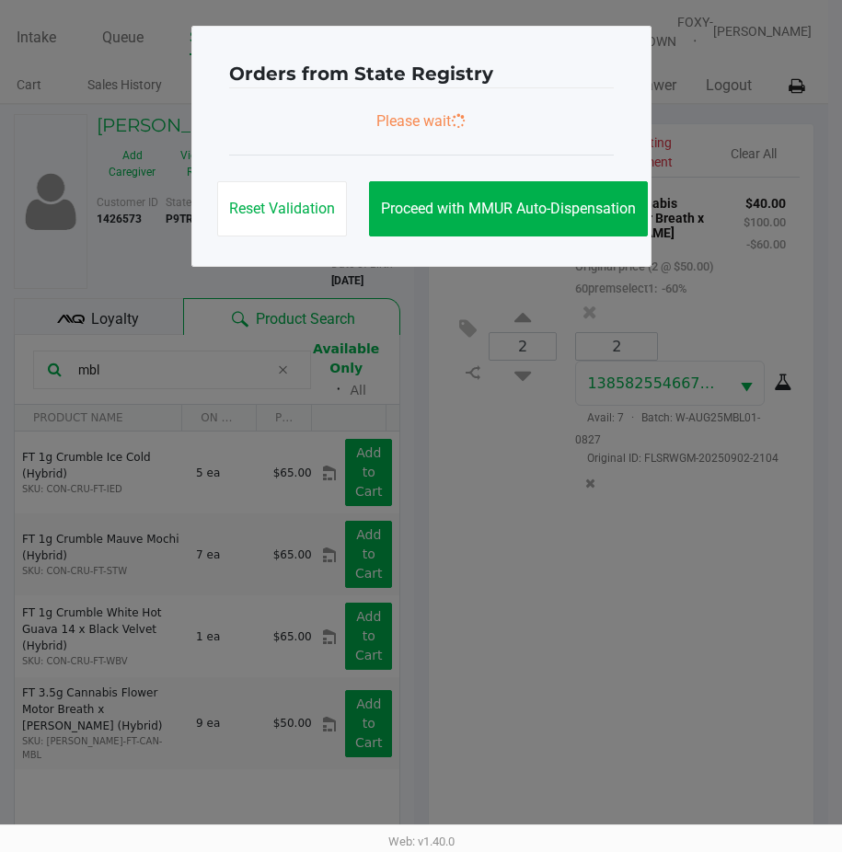
scroll to position [0, 0]
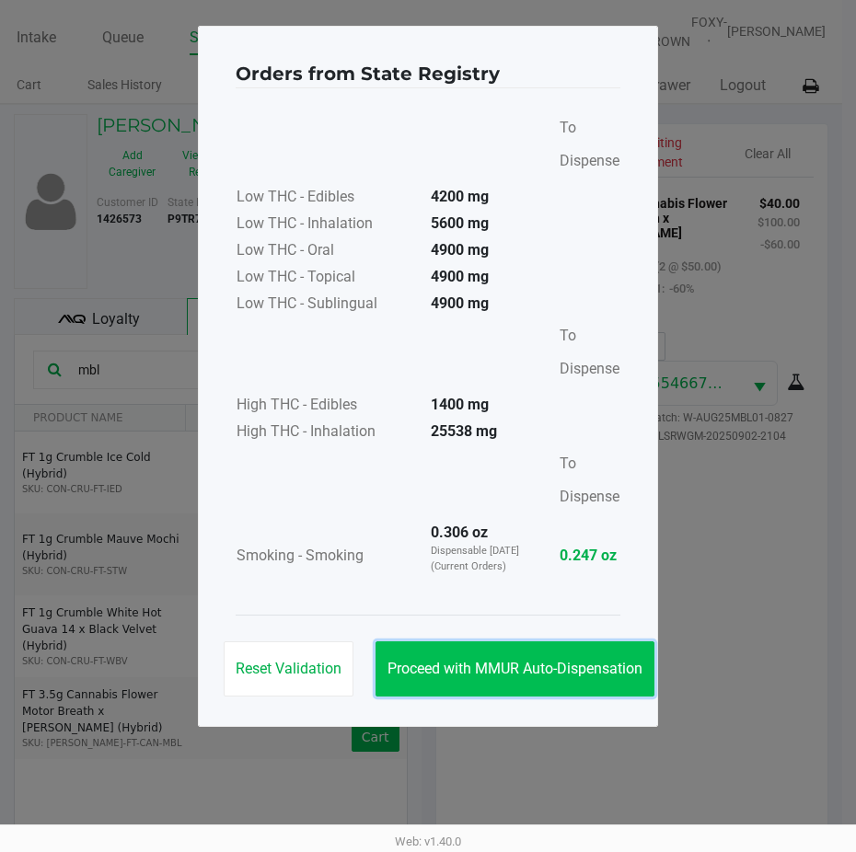
click at [522, 653] on button "Proceed with MMUR Auto-Dispensation" at bounding box center [515, 669] width 279 height 55
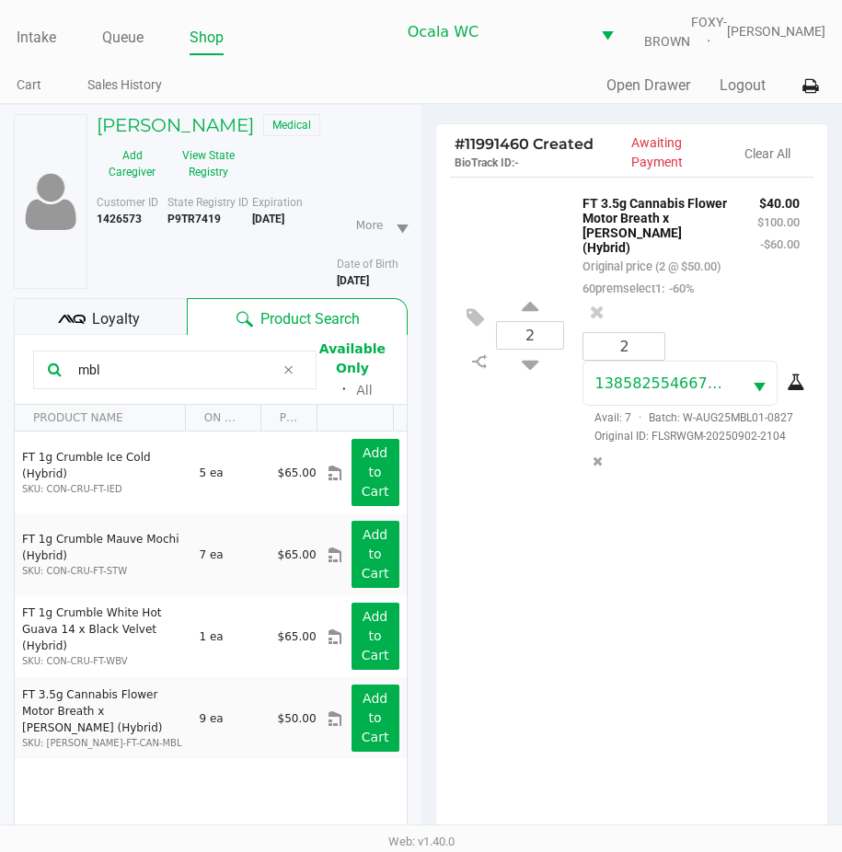
scroll to position [257, 0]
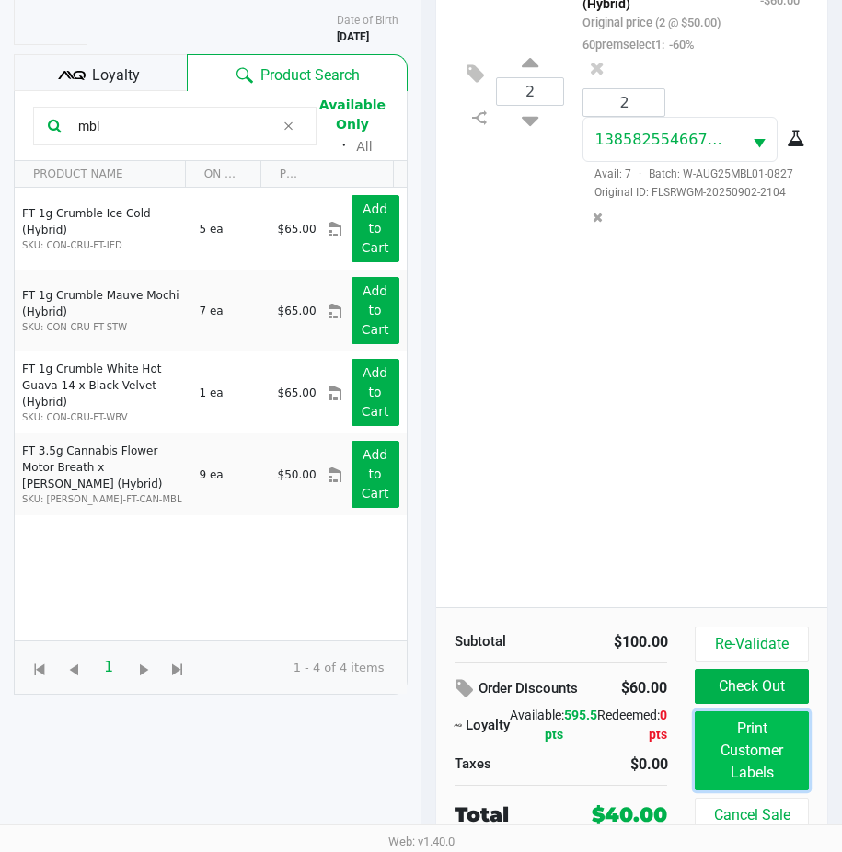
click at [779, 744] on button "Print Customer Labels" at bounding box center [751, 751] width 113 height 79
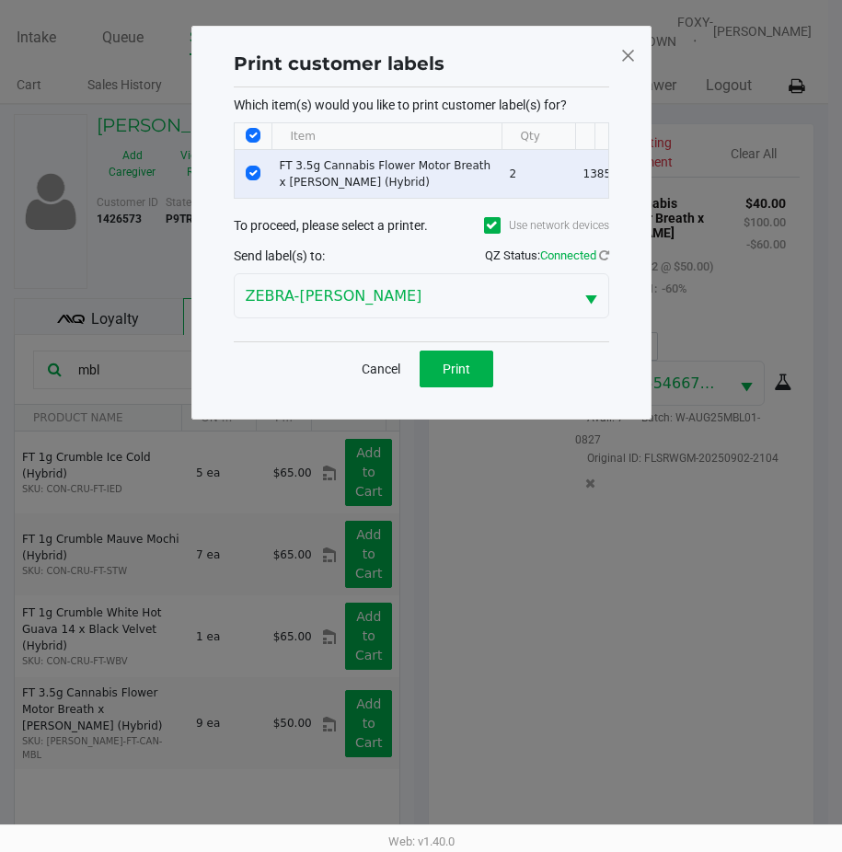
scroll to position [0, 0]
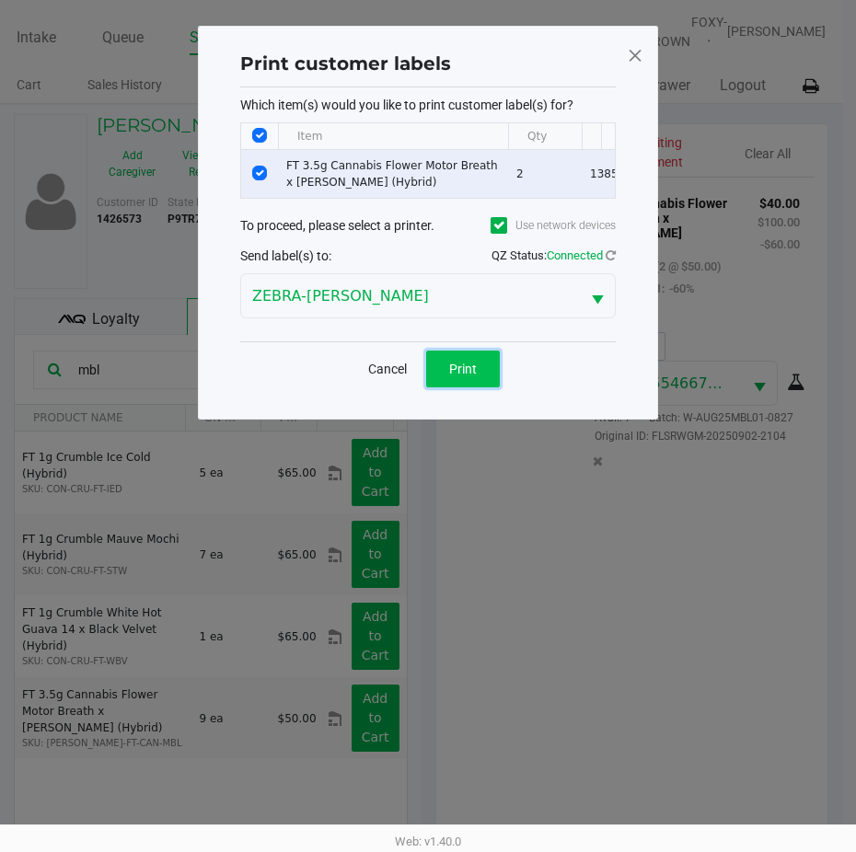
click at [489, 388] on button "Print" at bounding box center [463, 369] width 74 height 37
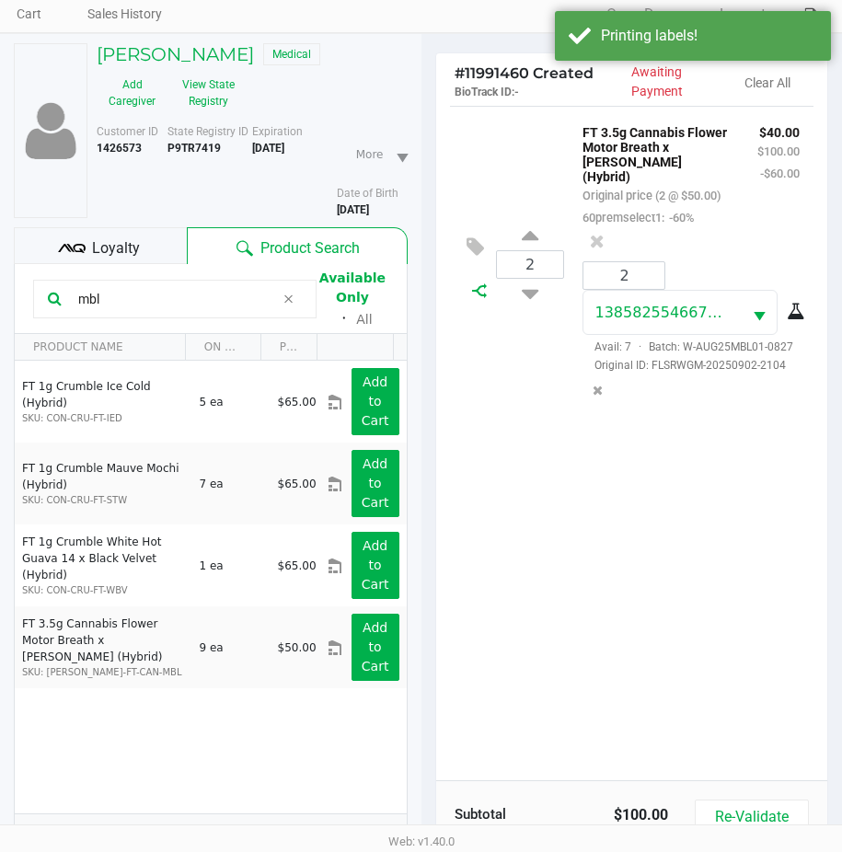
scroll to position [257, 0]
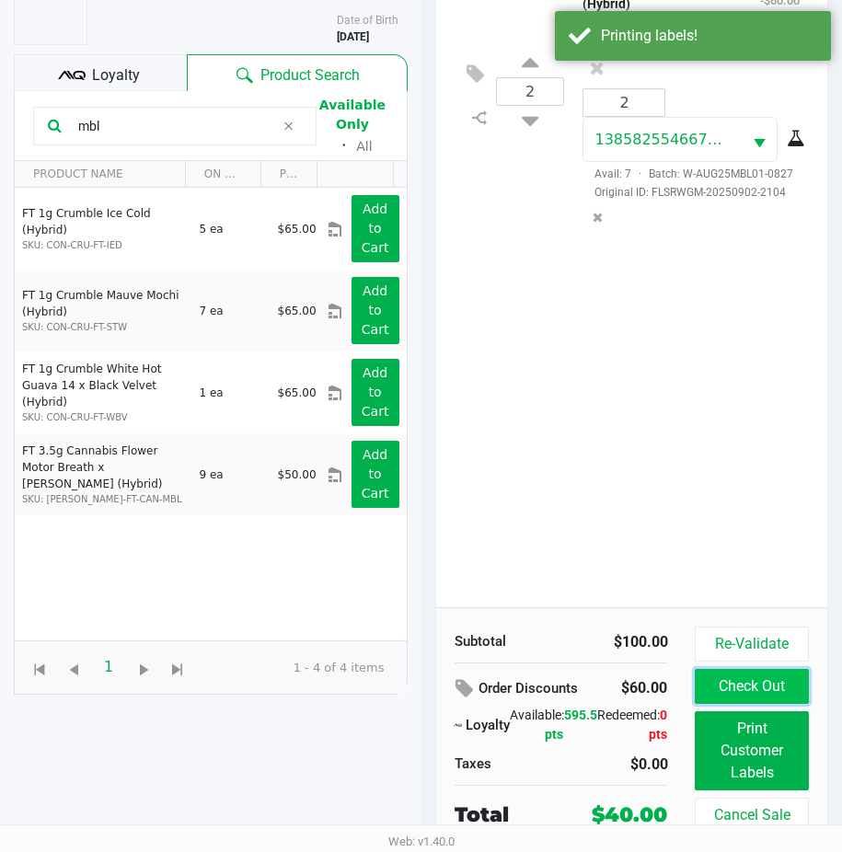
click at [745, 684] on button "Check Out" at bounding box center [751, 686] width 113 height 35
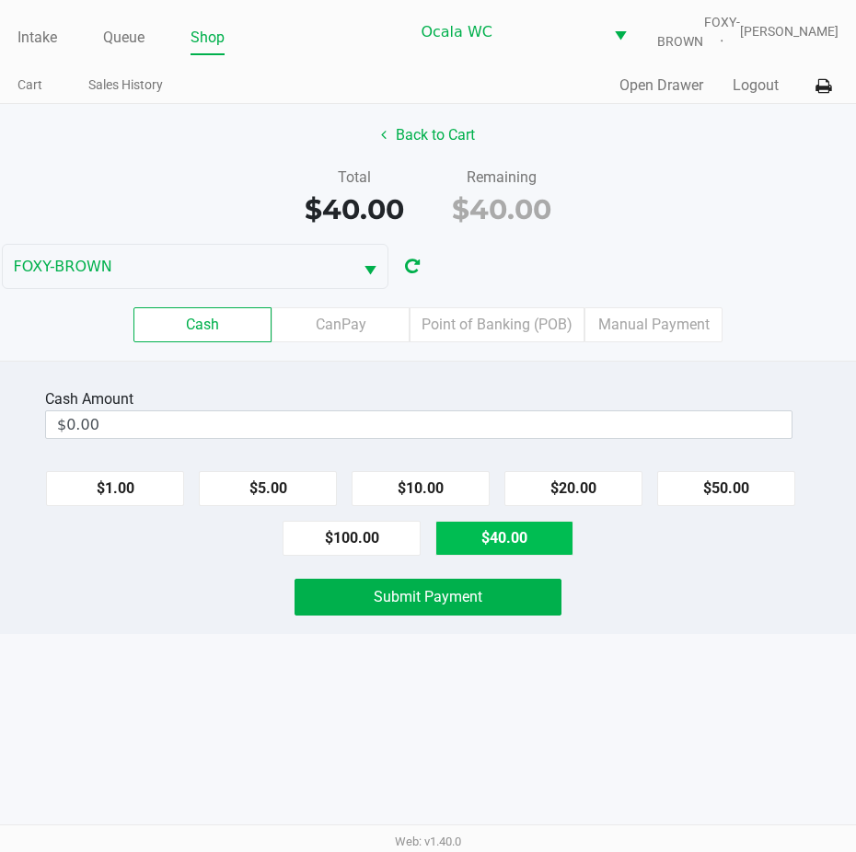
click at [516, 552] on button "$40.00" at bounding box center [504, 538] width 138 height 35
type input "$40.00"
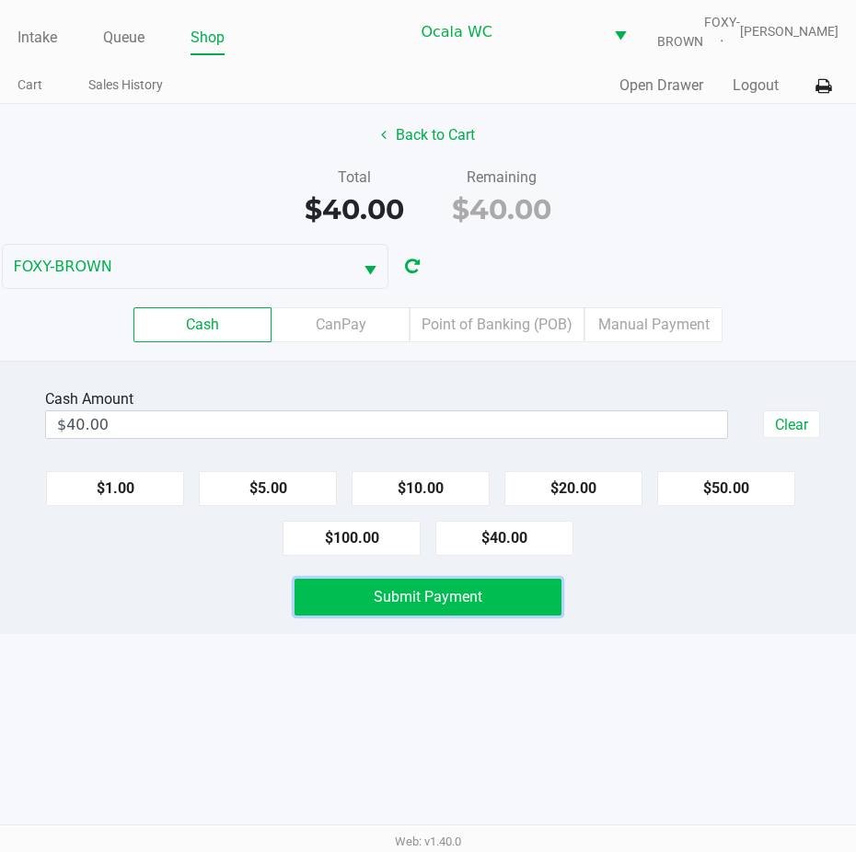
click at [449, 606] on span "Submit Payment" at bounding box center [428, 596] width 109 height 17
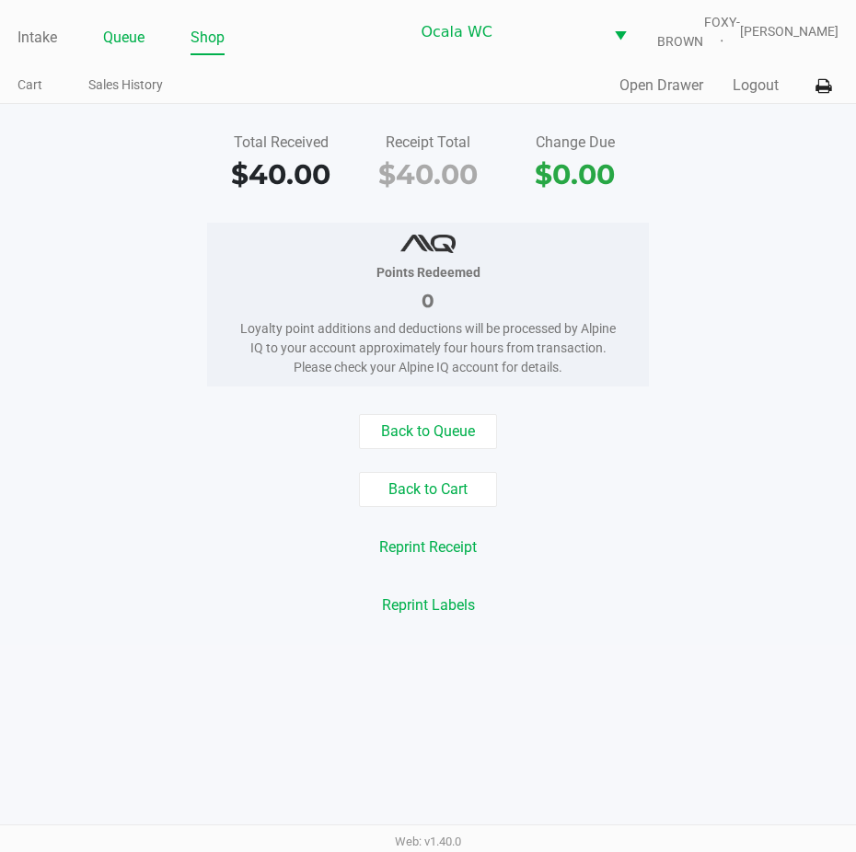
click at [119, 50] on link "Queue" at bounding box center [123, 38] width 41 height 26
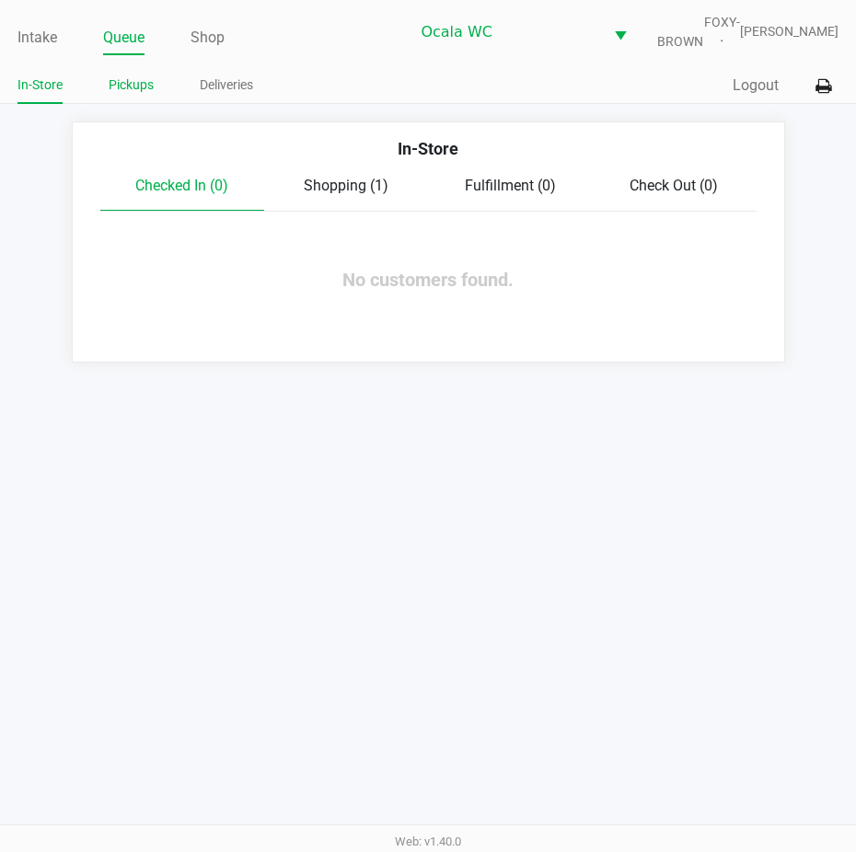
click at [128, 96] on link "Pickups" at bounding box center [131, 85] width 45 height 23
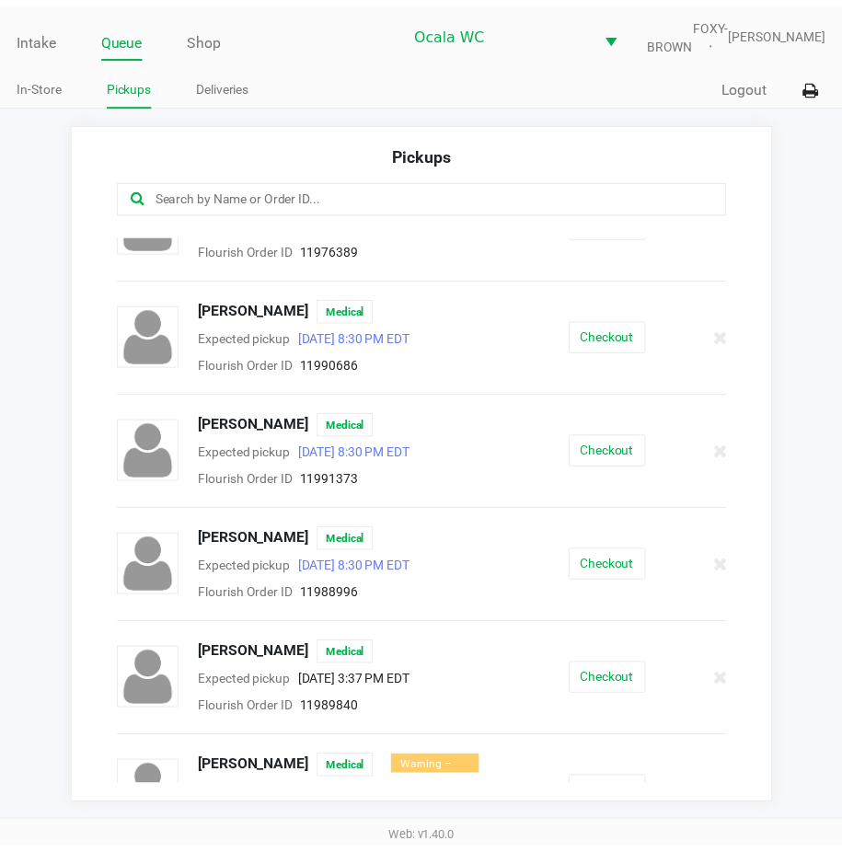
scroll to position [674, 0]
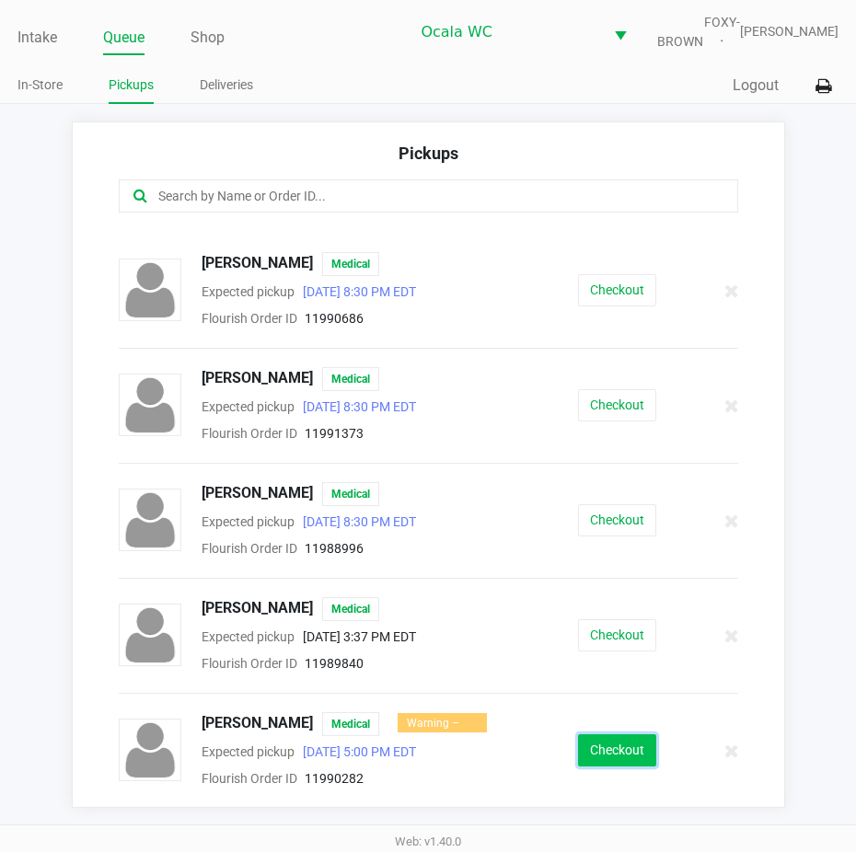
click at [597, 761] on button "Checkout" at bounding box center [617, 751] width 78 height 32
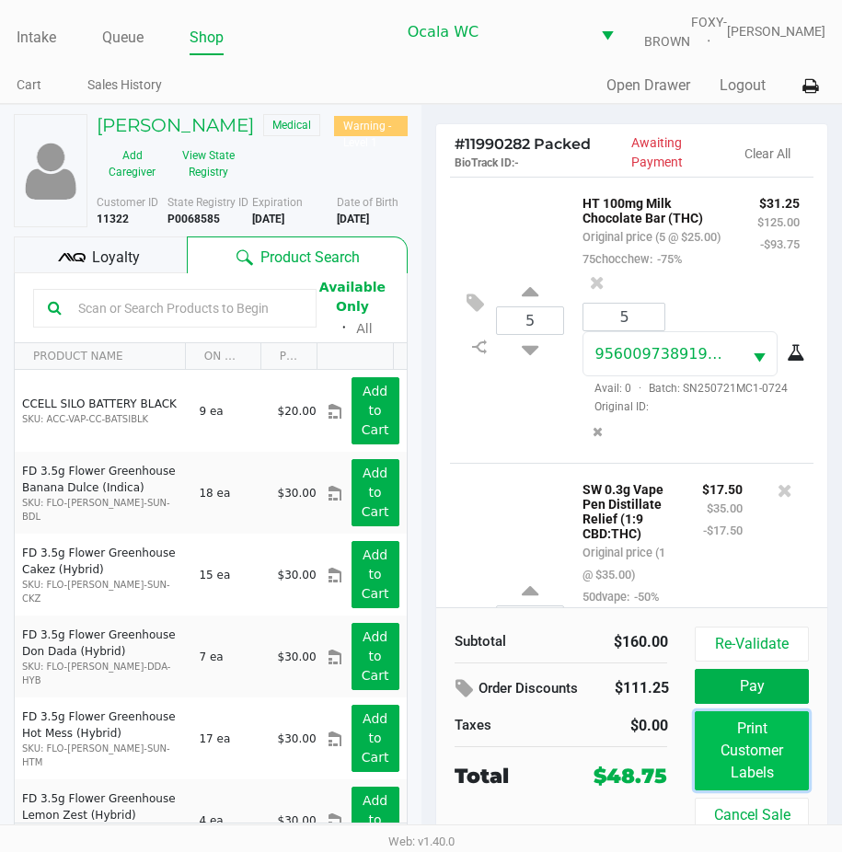
click at [762, 769] on button "Print Customer Labels" at bounding box center [751, 751] width 113 height 79
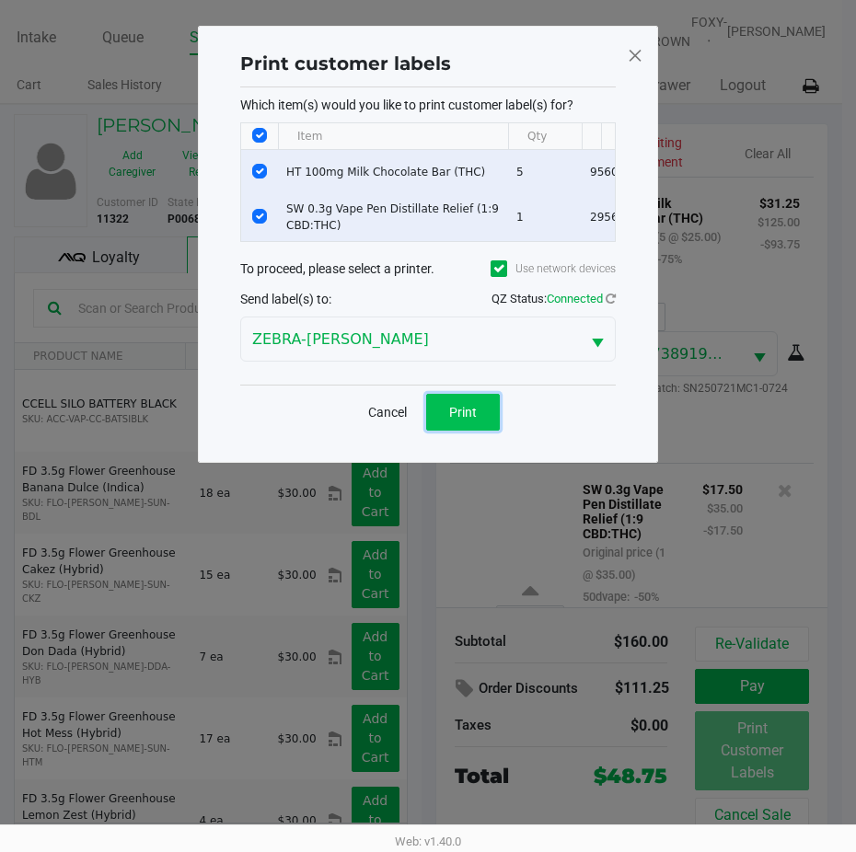
click at [464, 415] on button "Print" at bounding box center [463, 412] width 74 height 37
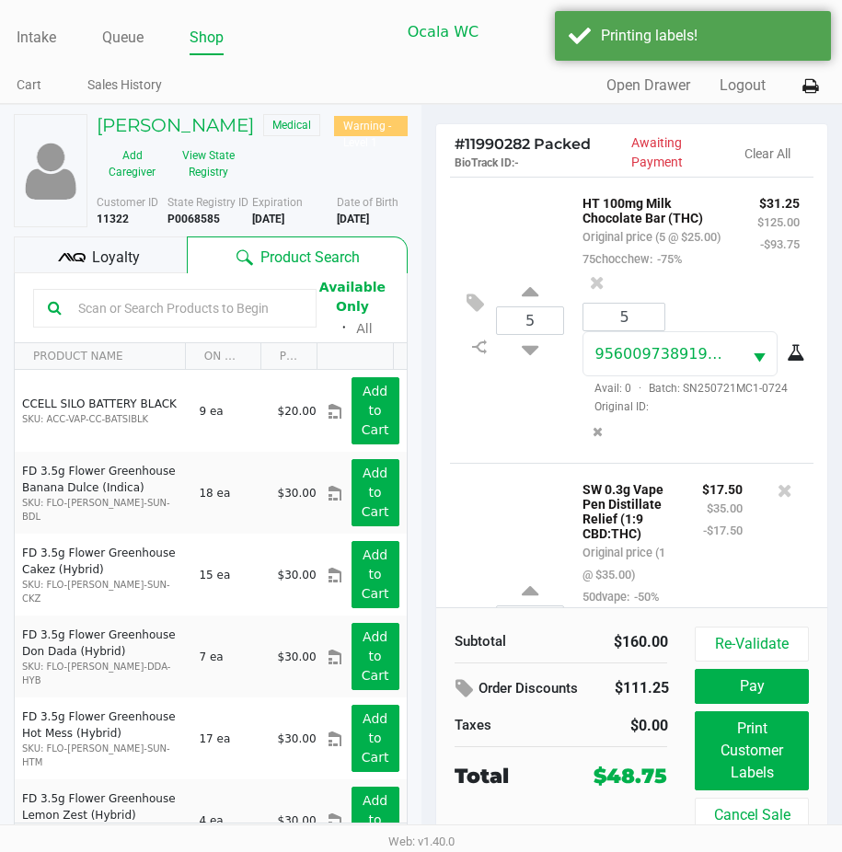
click at [85, 250] on div "Loyalty" at bounding box center [100, 255] width 173 height 37
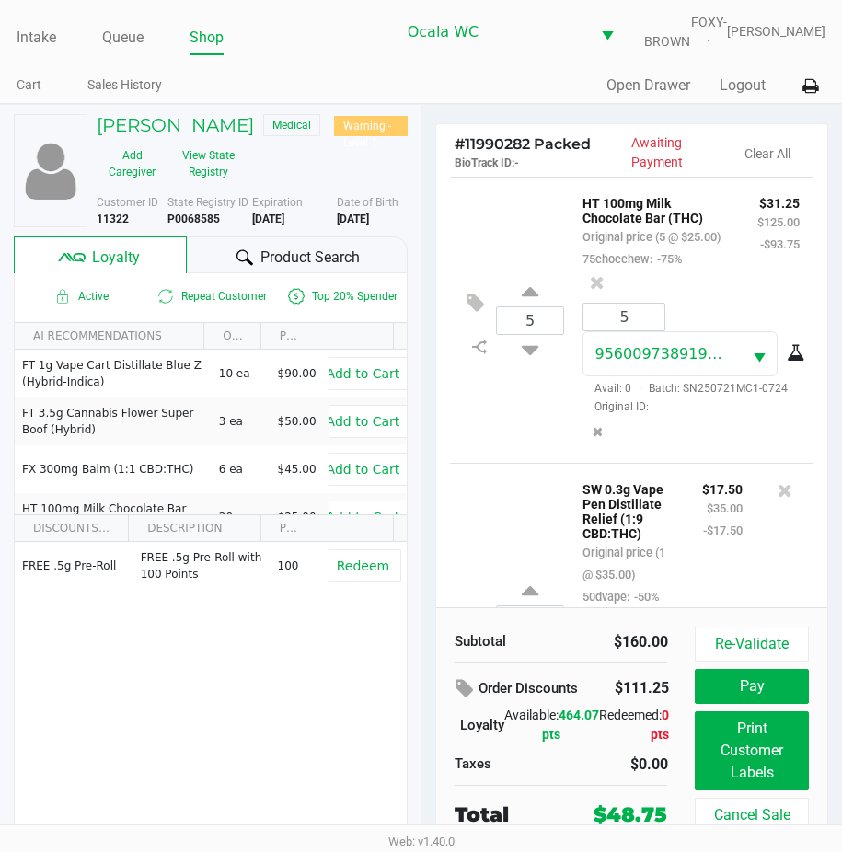
click at [218, 273] on div "Product Search" at bounding box center [297, 255] width 220 height 37
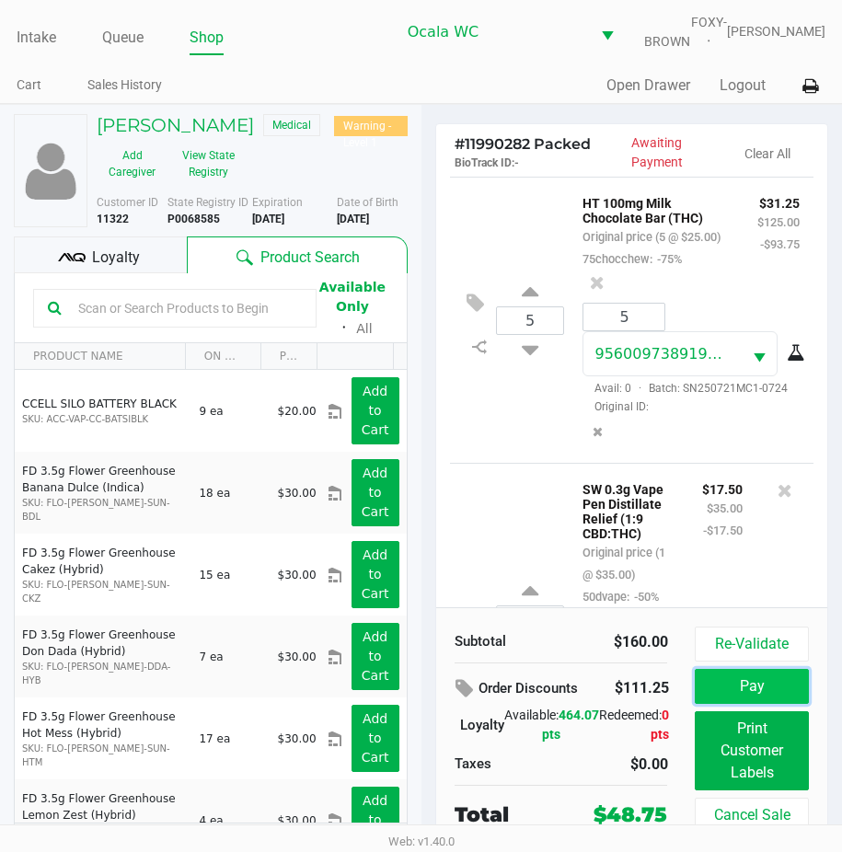
click at [713, 693] on button "Pay" at bounding box center [751, 686] width 113 height 35
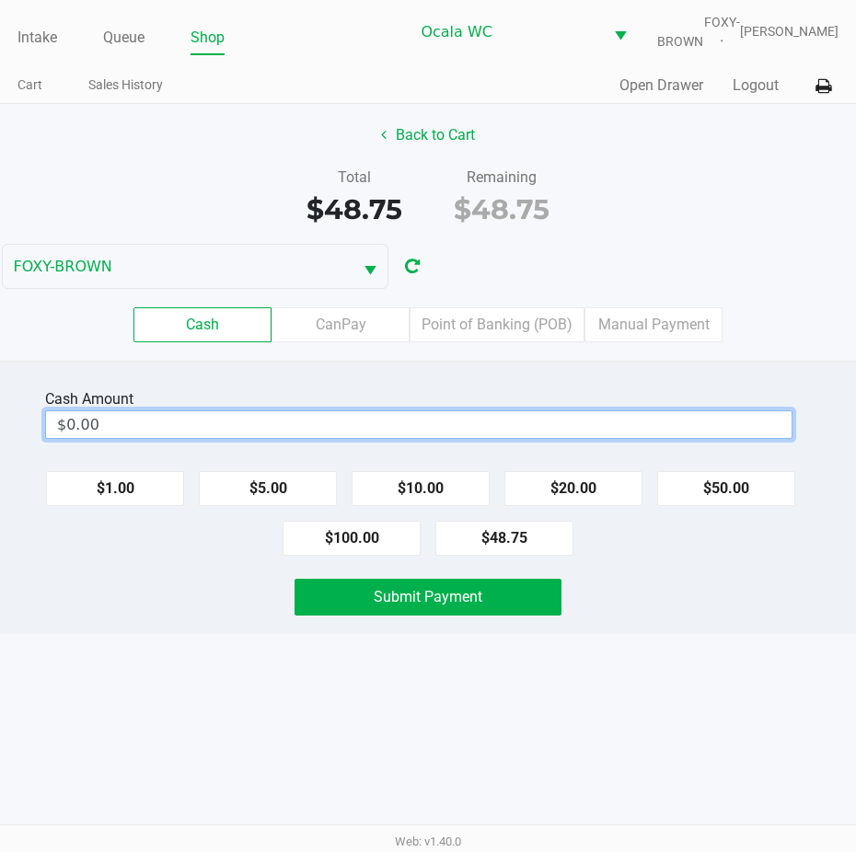
click at [156, 435] on input "$0.00" at bounding box center [419, 424] width 746 height 27
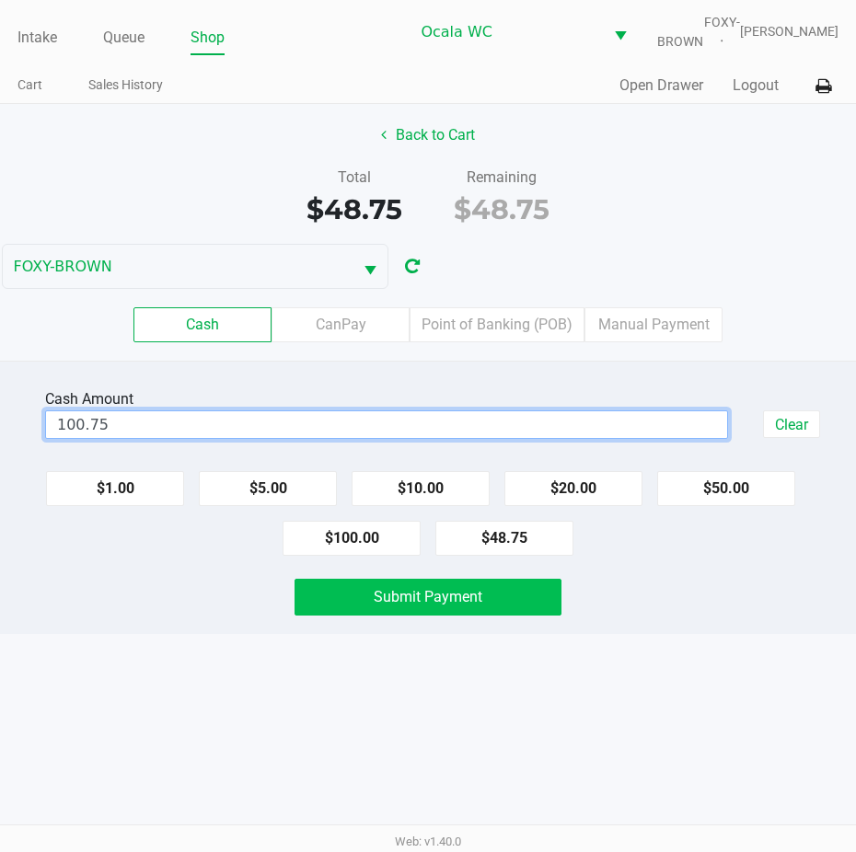
click at [421, 604] on span "Submit Payment" at bounding box center [428, 596] width 109 height 17
type input "$100.75"
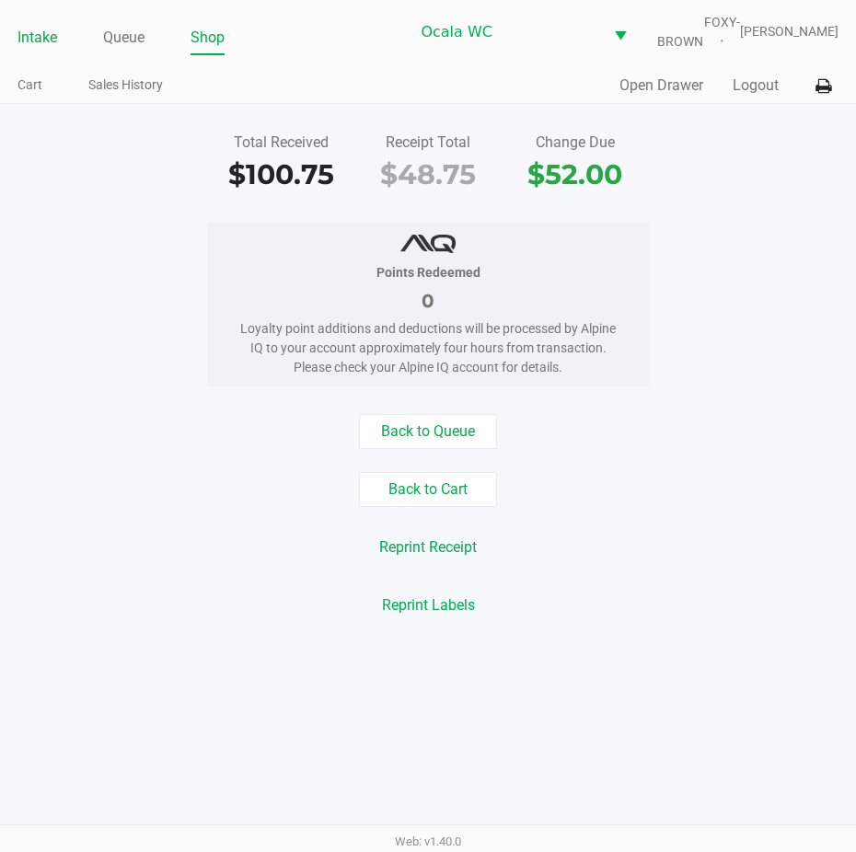
click at [51, 52] on ul "Intake Queue Shop" at bounding box center [213, 38] width 392 height 31
click at [51, 51] on link "Intake" at bounding box center [37, 38] width 40 height 26
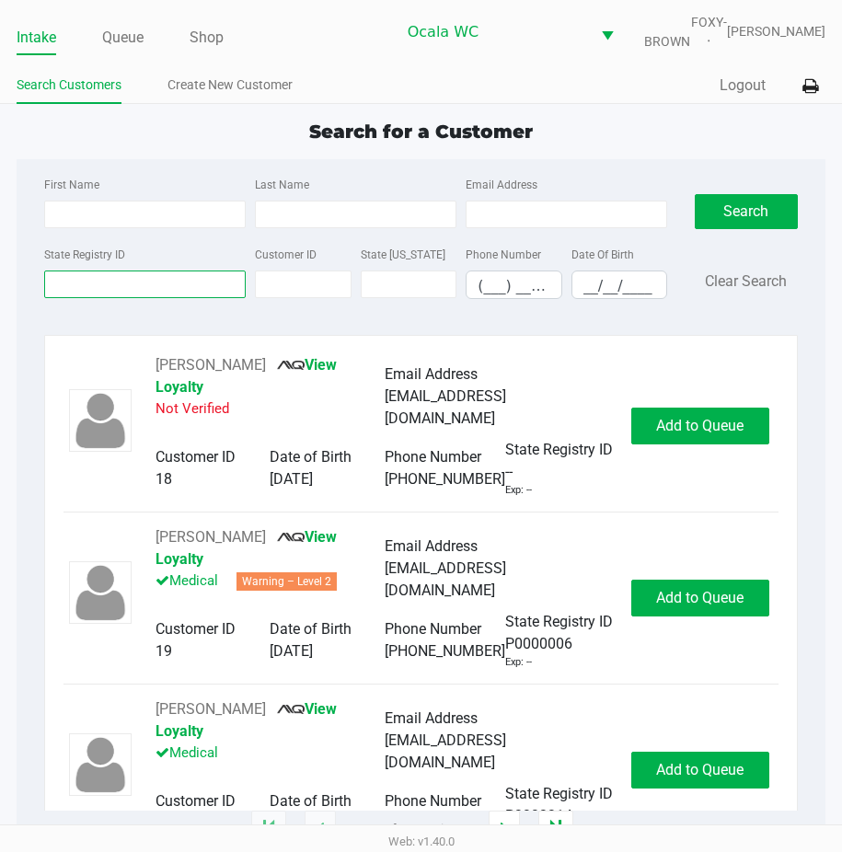
click at [81, 298] on input "State Registry ID" at bounding box center [145, 285] width 202 height 28
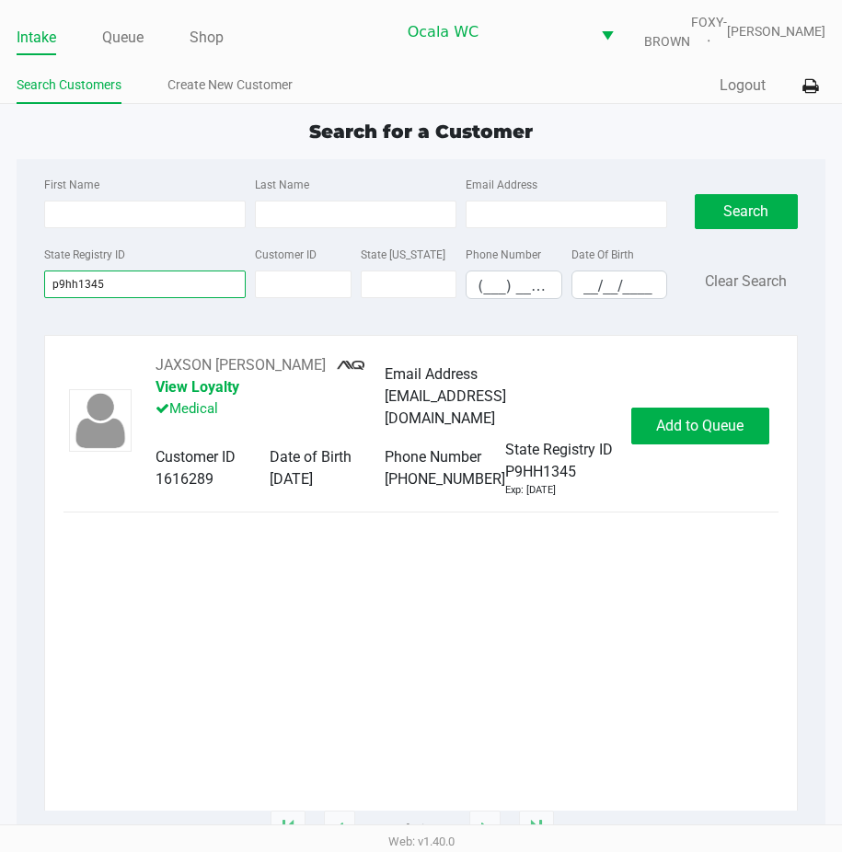
type input "p9hh1345"
click at [707, 414] on button "Add to Queue" at bounding box center [701, 426] width 138 height 37
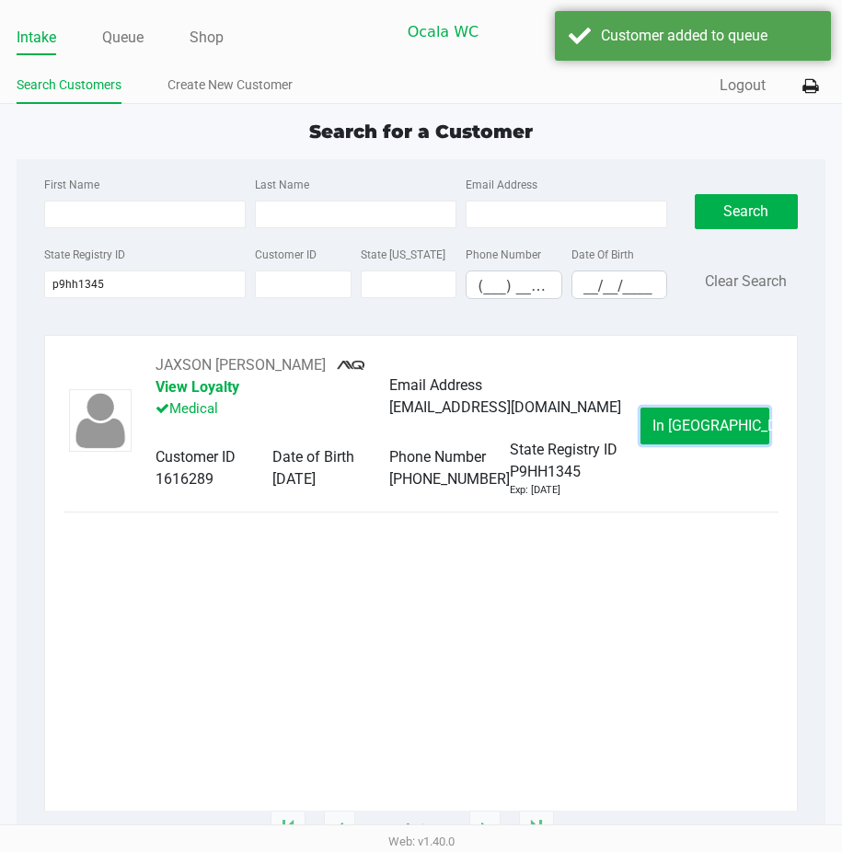
click at [707, 414] on button "In [GEOGRAPHIC_DATA]" at bounding box center [705, 426] width 129 height 37
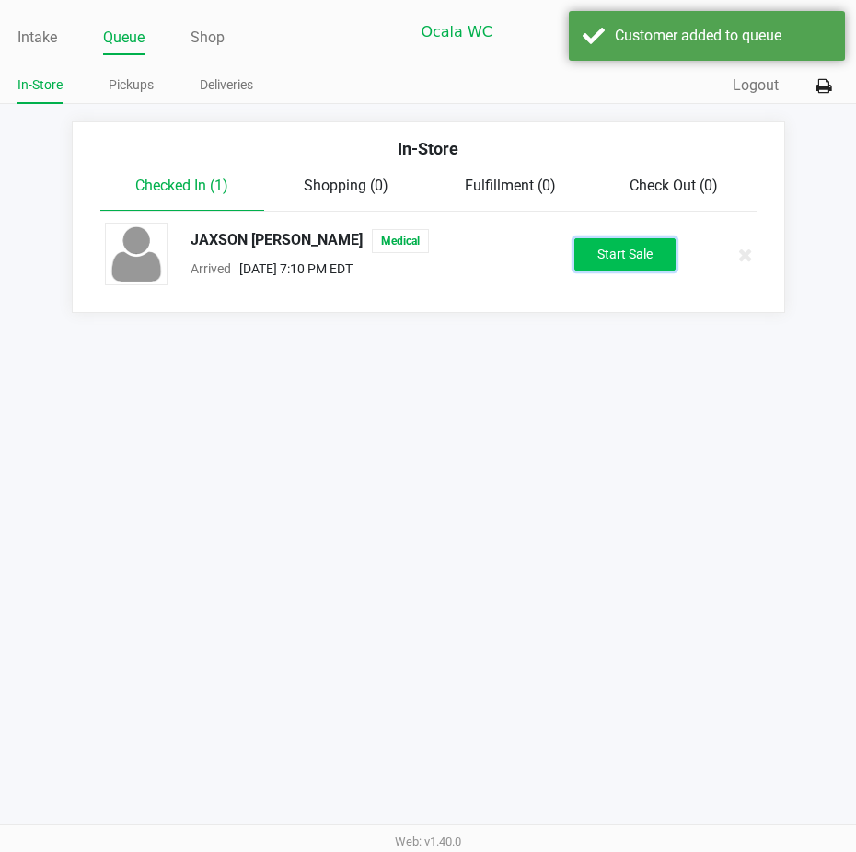
click at [644, 271] on button "Start Sale" at bounding box center [624, 254] width 101 height 32
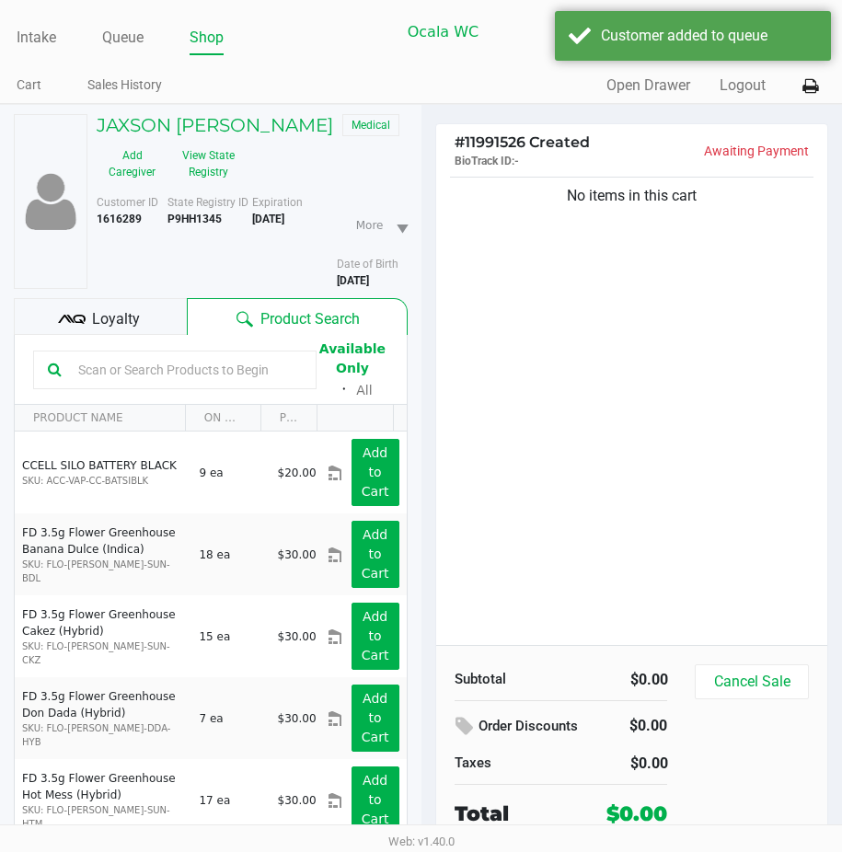
click at [90, 333] on div "Loyalty" at bounding box center [100, 316] width 173 height 37
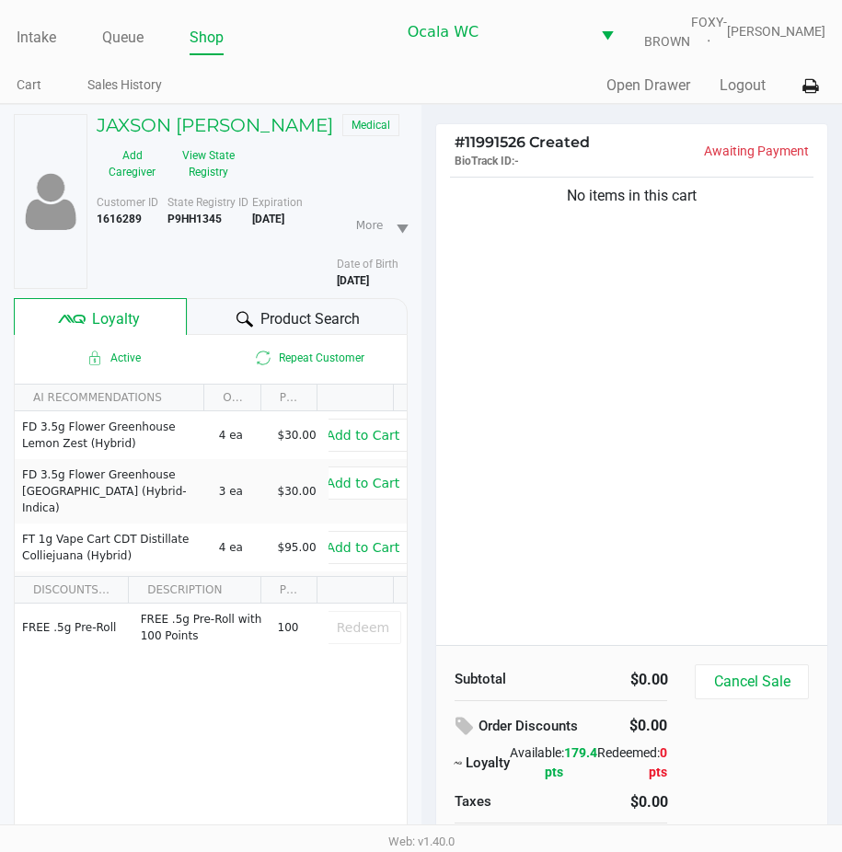
click at [227, 325] on div "Product Search" at bounding box center [297, 316] width 220 height 37
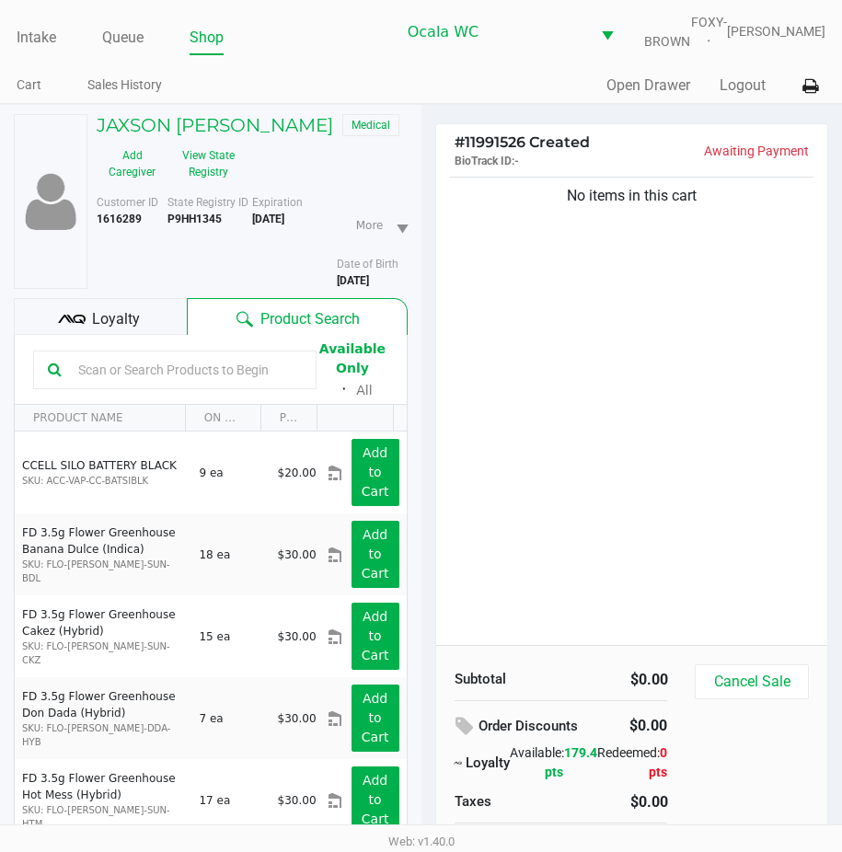
click at [575, 355] on div "No items in this cart" at bounding box center [632, 409] width 392 height 472
click at [132, 379] on input "text" at bounding box center [186, 370] width 231 height 28
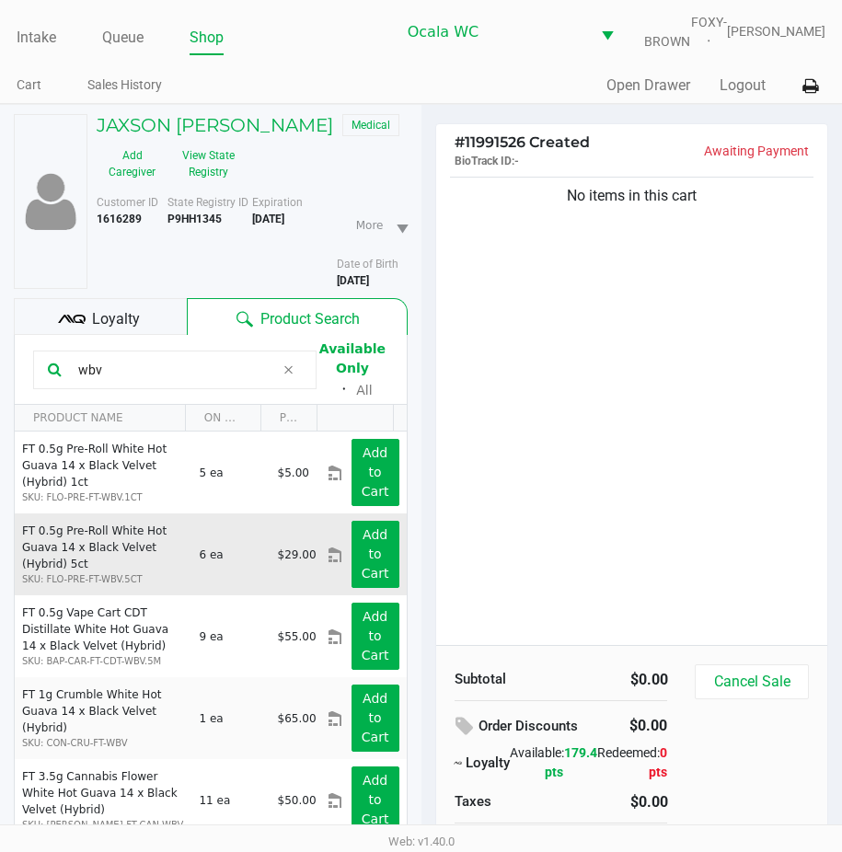
type input "wbv"
click at [387, 569] on div "Add to Cart" at bounding box center [375, 554] width 75 height 67
click at [369, 569] on button "Add to Cart" at bounding box center [376, 554] width 48 height 67
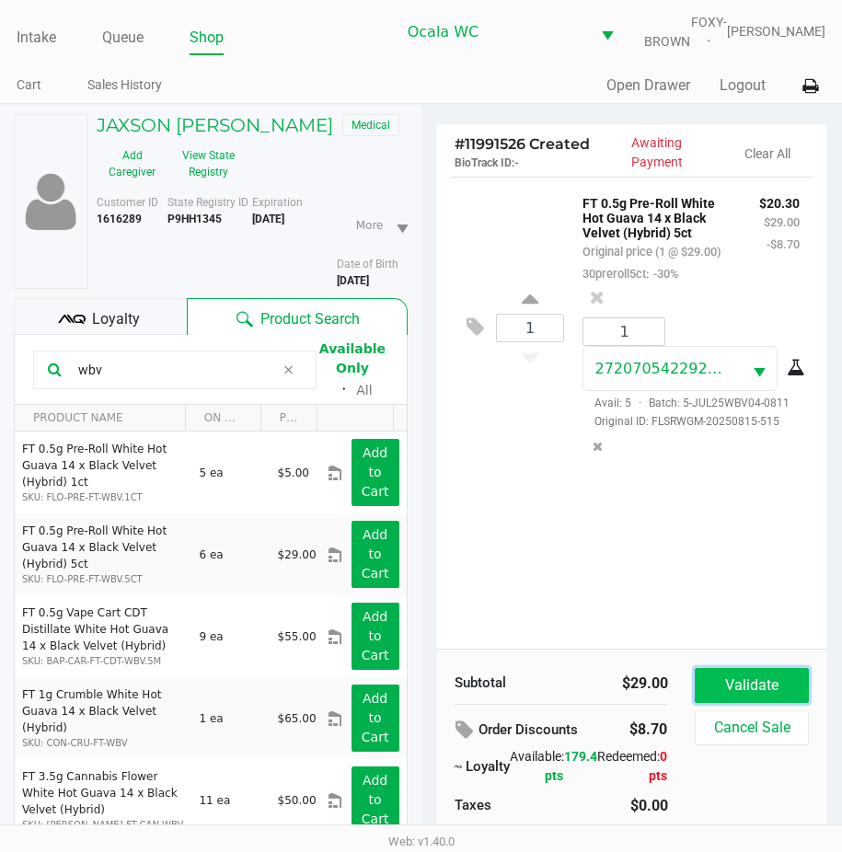
click at [708, 693] on button "Validate" at bounding box center [751, 685] width 113 height 35
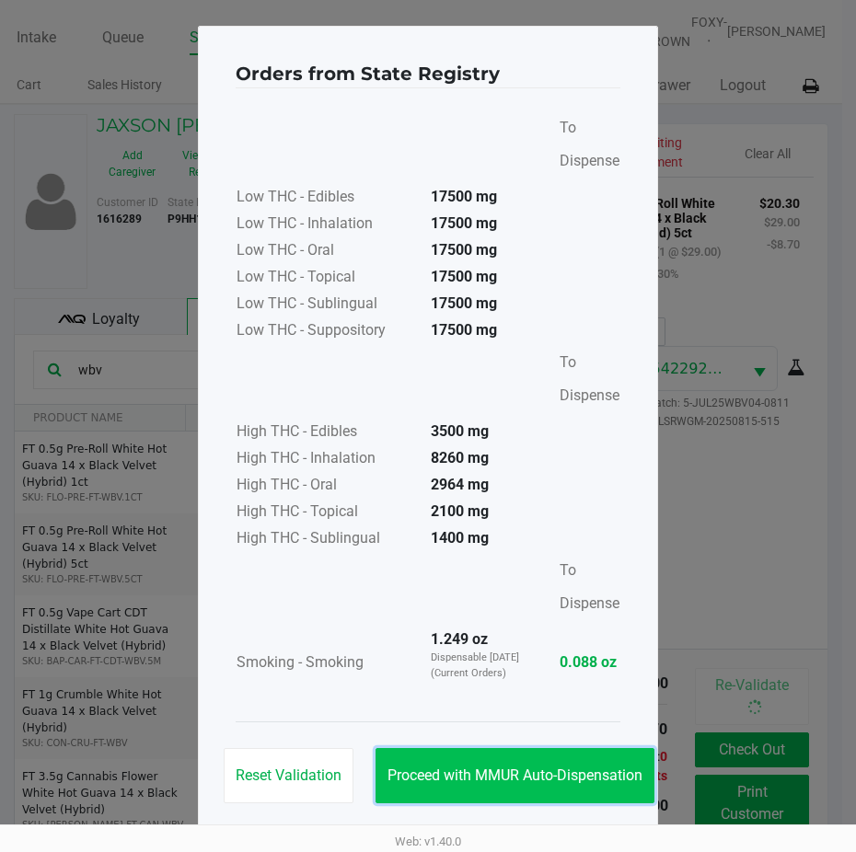
click at [470, 756] on button "Proceed with MMUR Auto-Dispensation" at bounding box center [515, 775] width 279 height 55
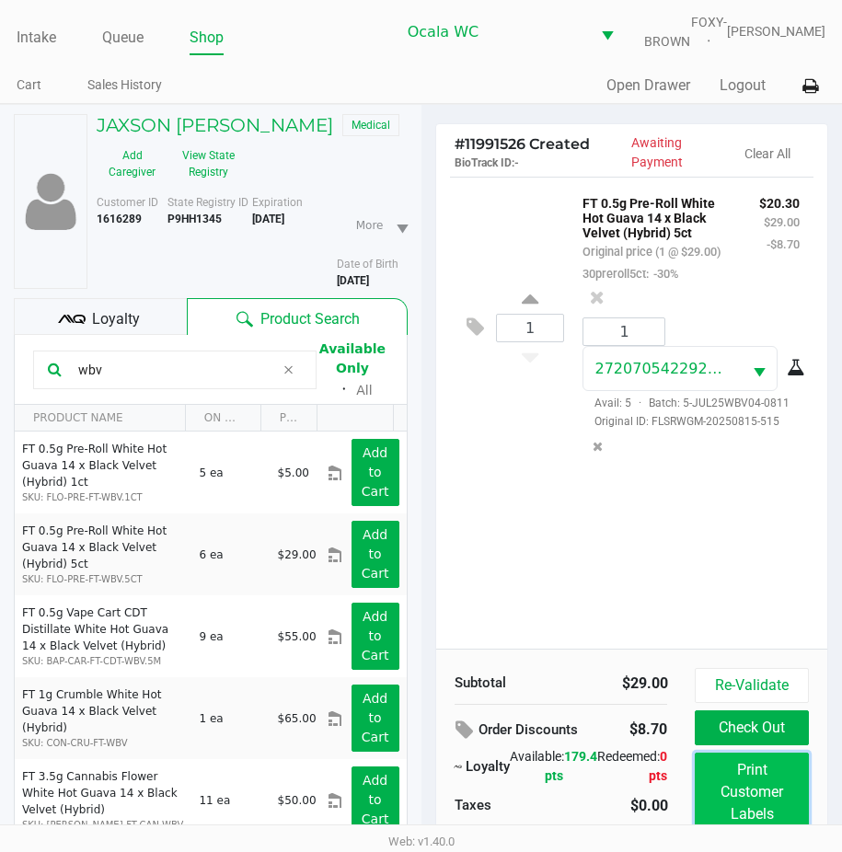
click at [720, 790] on button "Print Customer Labels" at bounding box center [751, 792] width 113 height 79
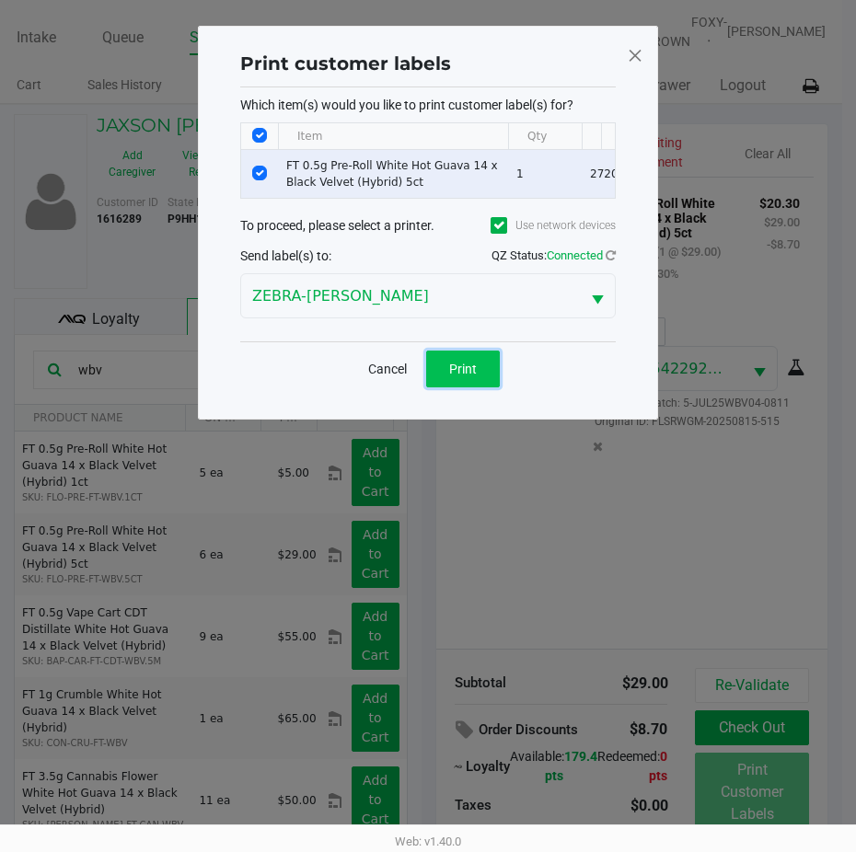
click at [443, 377] on button "Print" at bounding box center [463, 369] width 74 height 37
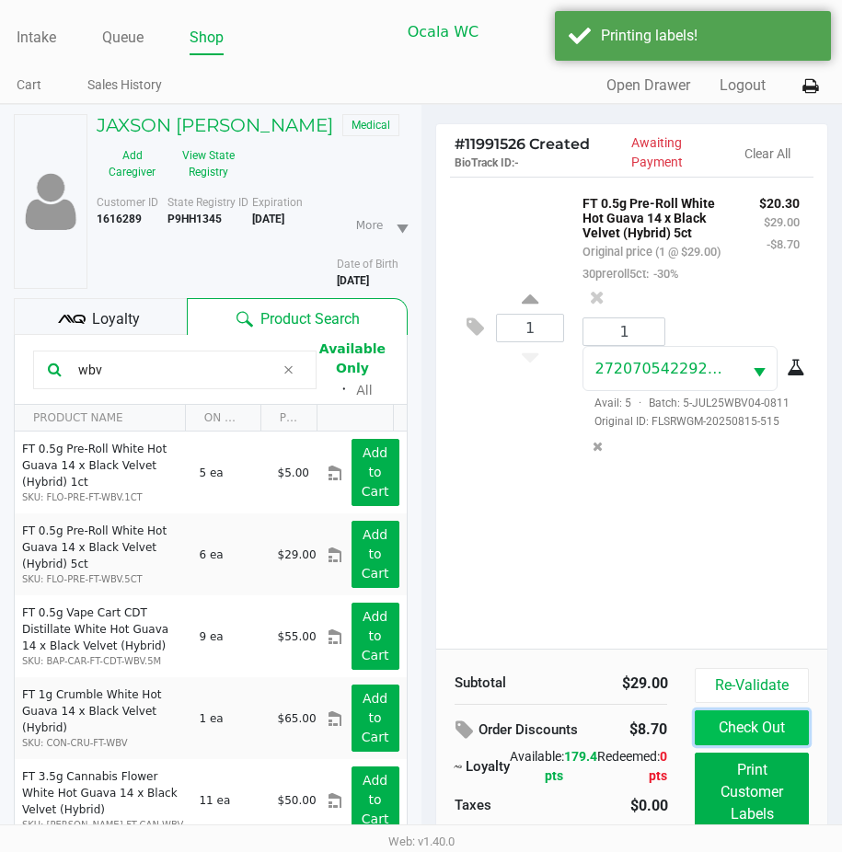
click at [715, 730] on button "Check Out" at bounding box center [751, 728] width 113 height 35
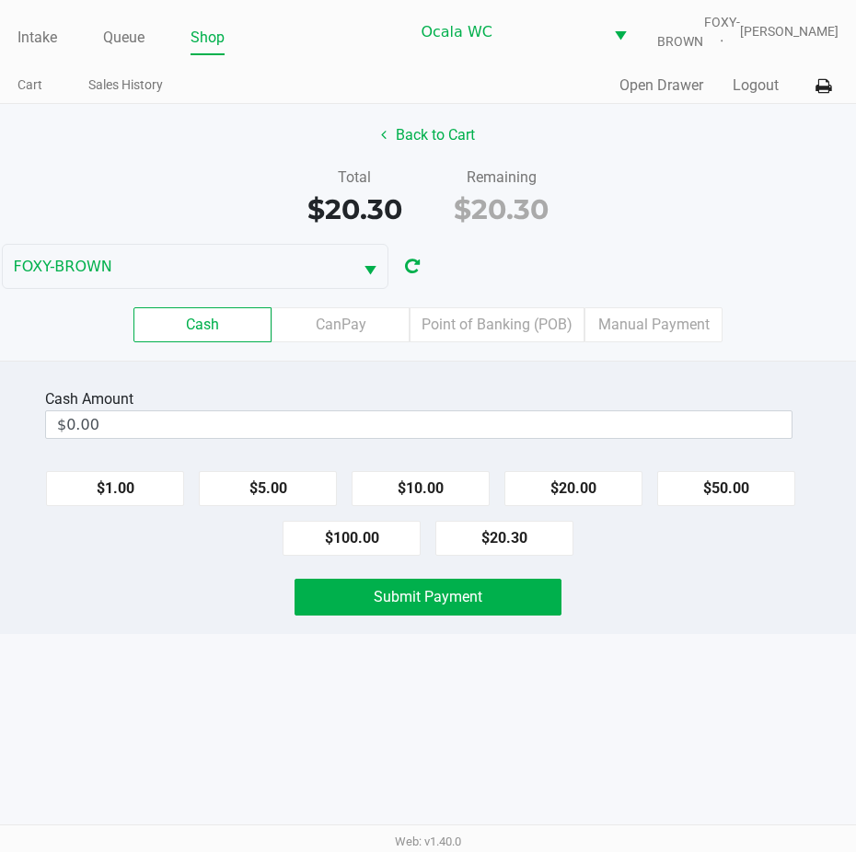
click at [493, 555] on button "$20.30" at bounding box center [504, 538] width 138 height 35
type input "$20.30"
click at [412, 606] on span "Submit Payment" at bounding box center [428, 596] width 109 height 17
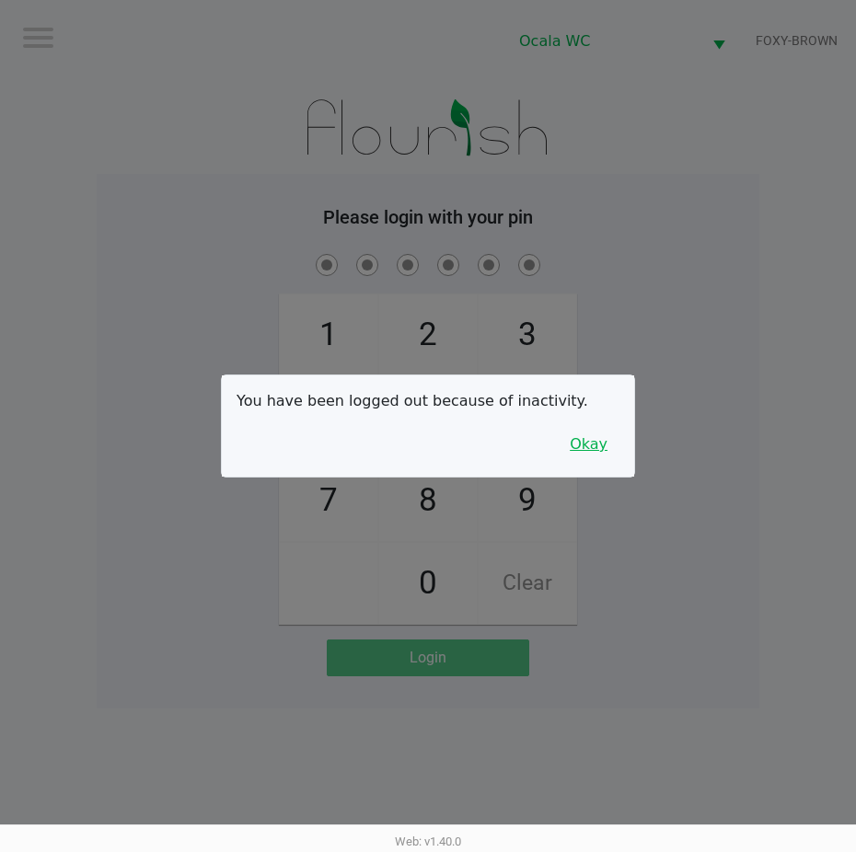
click at [575, 444] on button "Okay" at bounding box center [589, 444] width 62 height 35
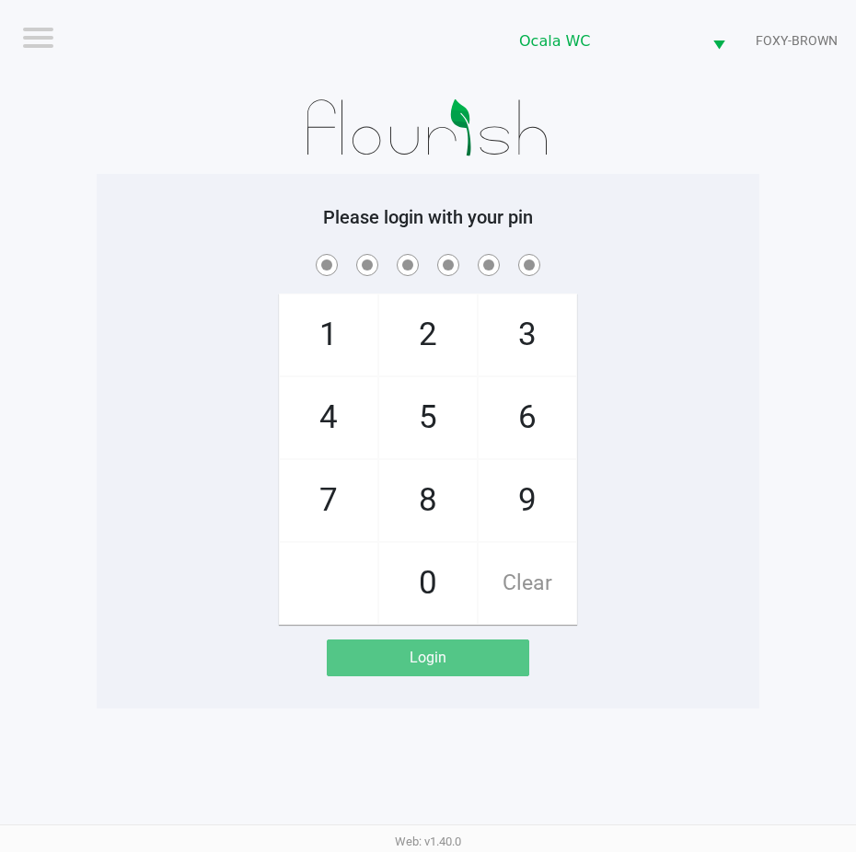
click at [581, 440] on div "1 4 7 2 5 8 0 3 6 9 Clear" at bounding box center [428, 437] width 663 height 375
checkbox input "true"
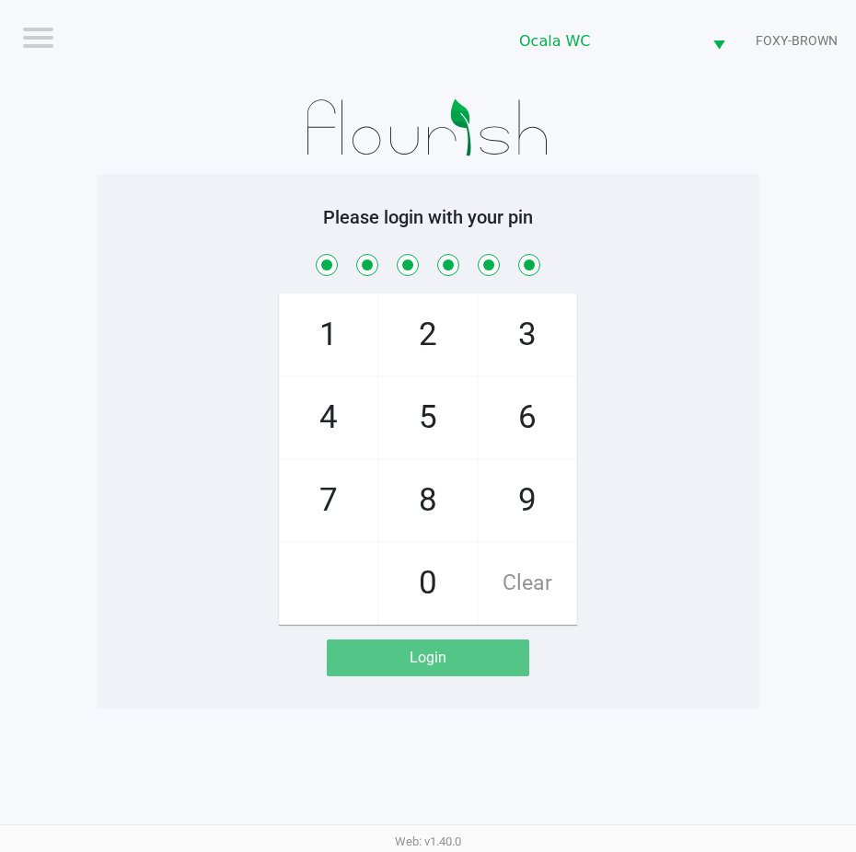
checkbox input "true"
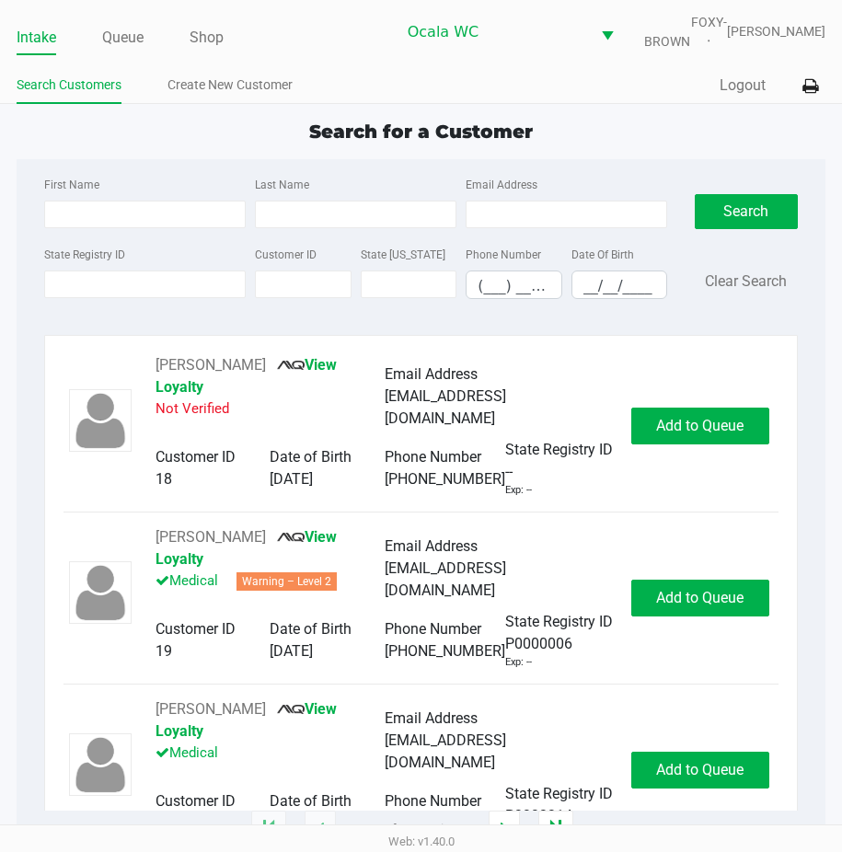
type input "[PERSON_NAME]"
type input "[DATE]"
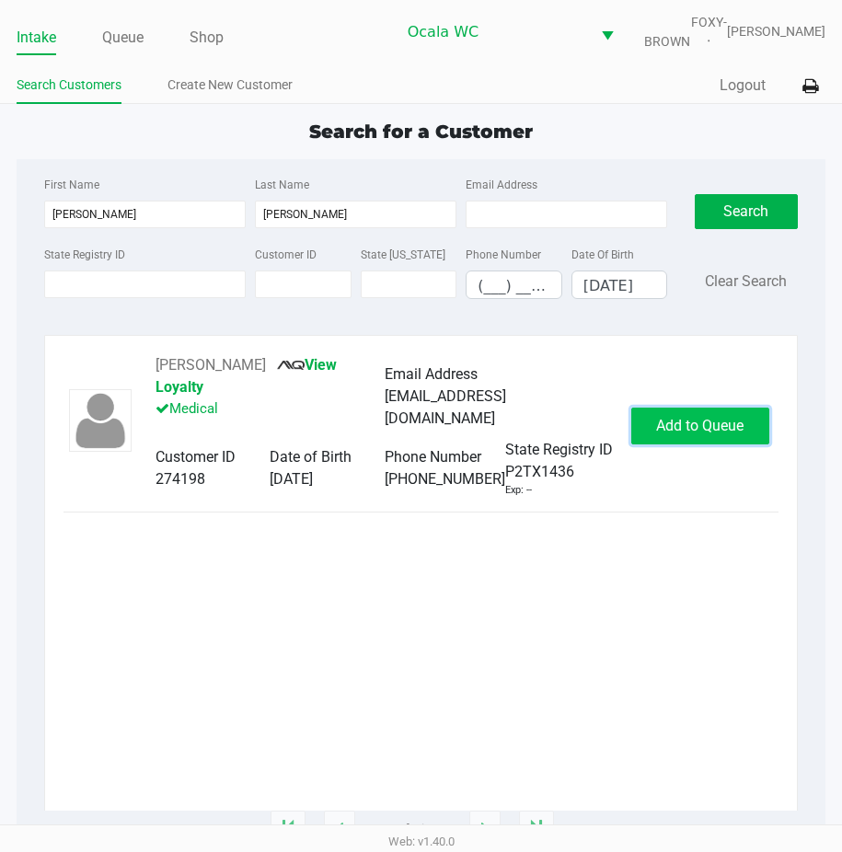
click at [678, 435] on span "Add to Queue" at bounding box center [699, 425] width 87 height 17
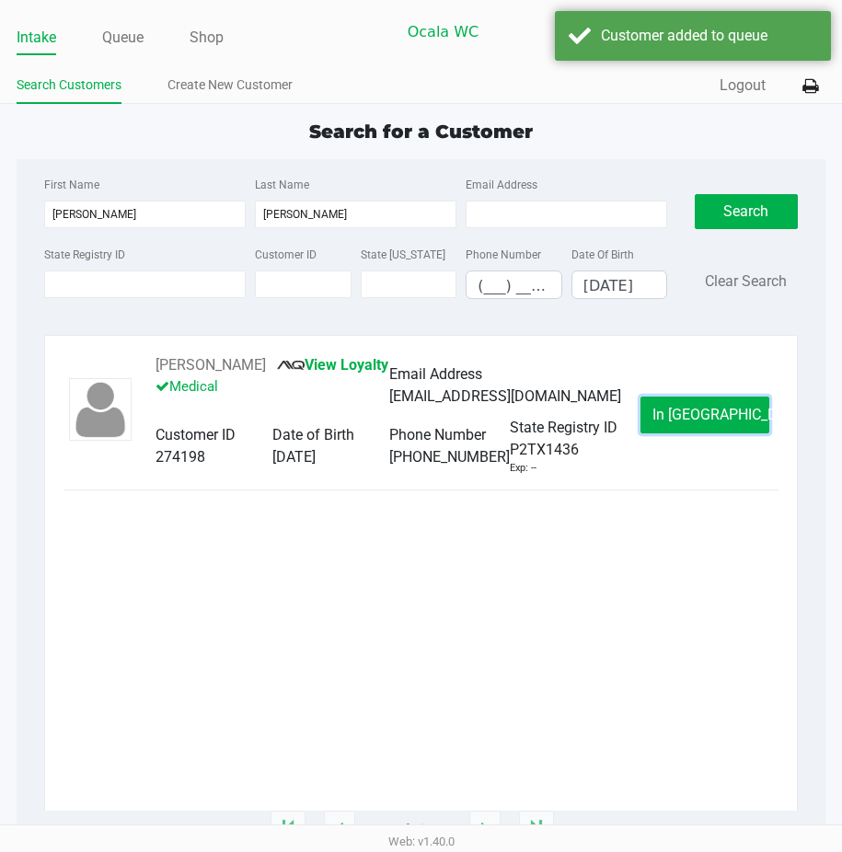
click at [673, 428] on button "In [GEOGRAPHIC_DATA]" at bounding box center [705, 415] width 129 height 37
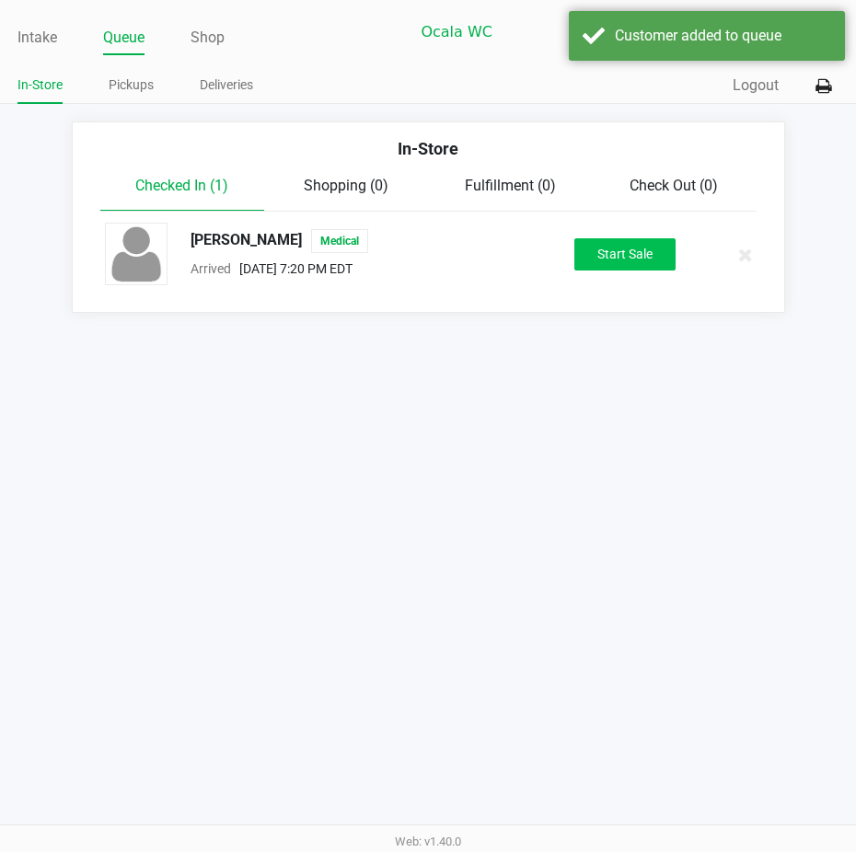
drag, startPoint x: 610, startPoint y: 238, endPoint x: 597, endPoint y: 269, distance: 33.4
click at [605, 244] on div "[PERSON_NAME] Medical Arrived [DATE] 7:20 PM EDT Start Sale" at bounding box center [428, 255] width 675 height 64
click at [597, 269] on button "Start Sale" at bounding box center [624, 254] width 101 height 32
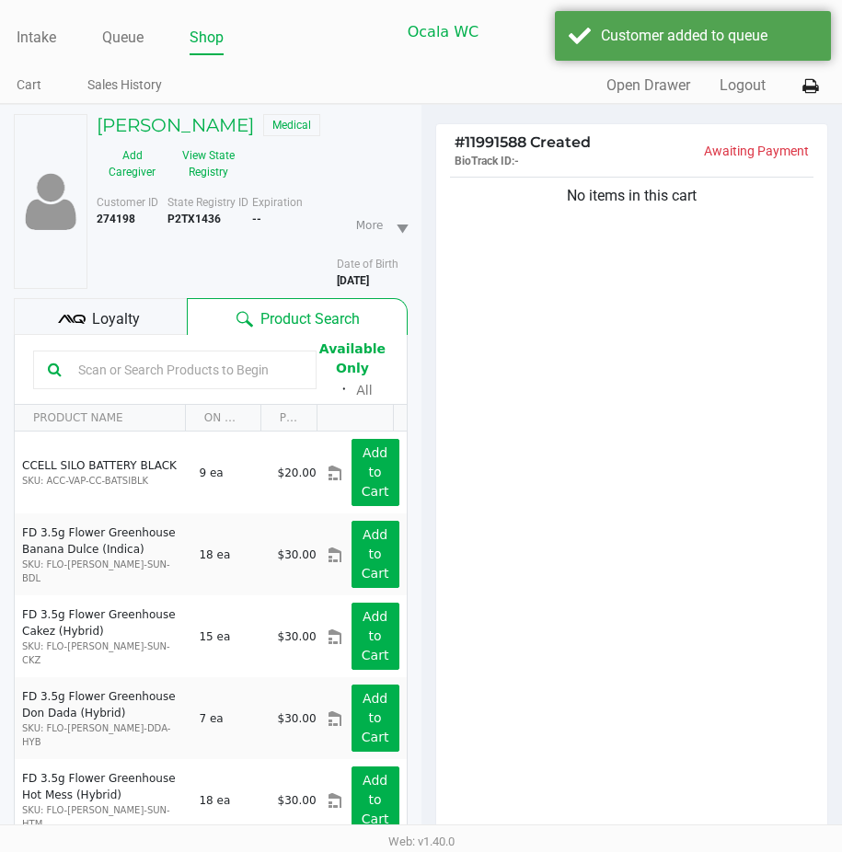
click at [125, 330] on span "Loyalty" at bounding box center [116, 319] width 48 height 22
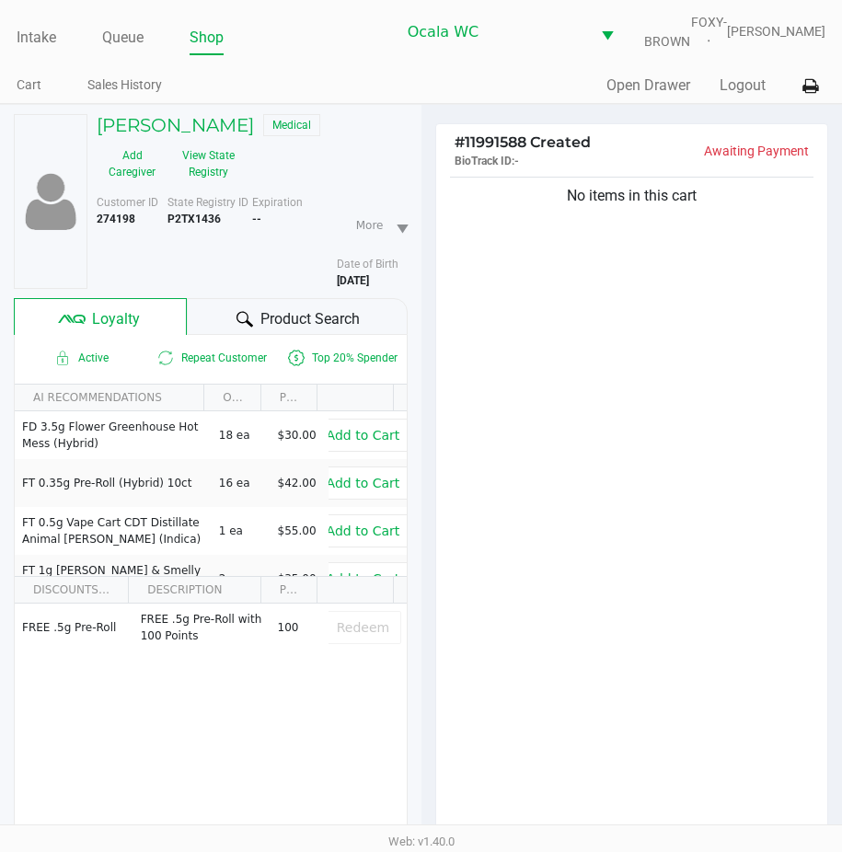
click at [216, 327] on div "Product Search" at bounding box center [297, 316] width 220 height 37
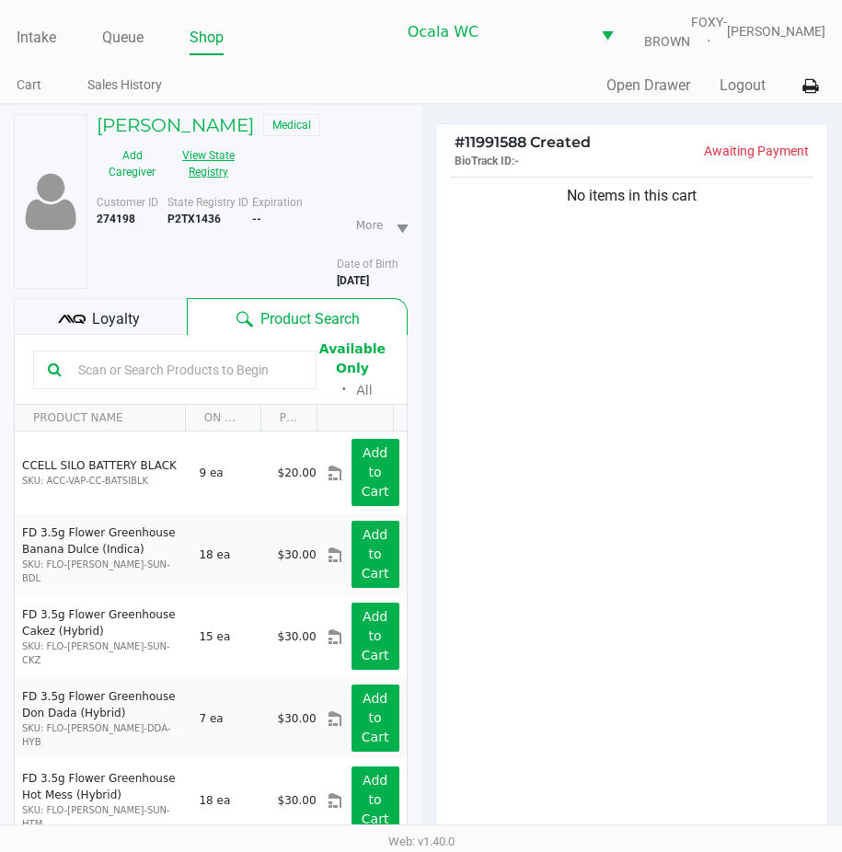
click at [217, 170] on button "View State Registry" at bounding box center [203, 164] width 71 height 46
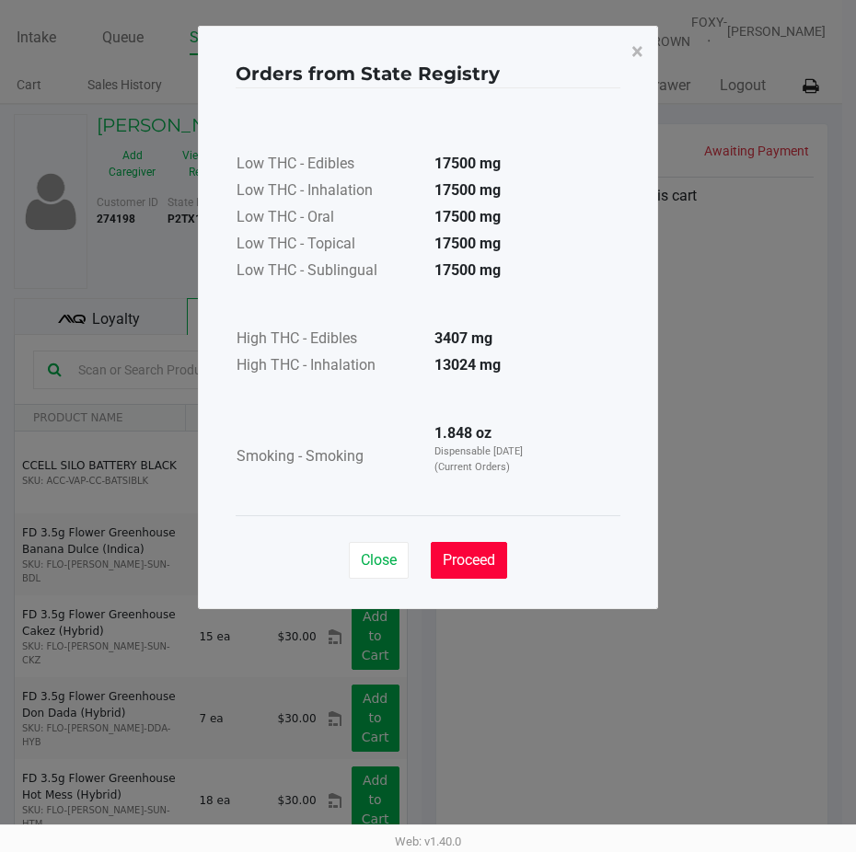
click at [462, 554] on span "Proceed" at bounding box center [469, 559] width 52 height 17
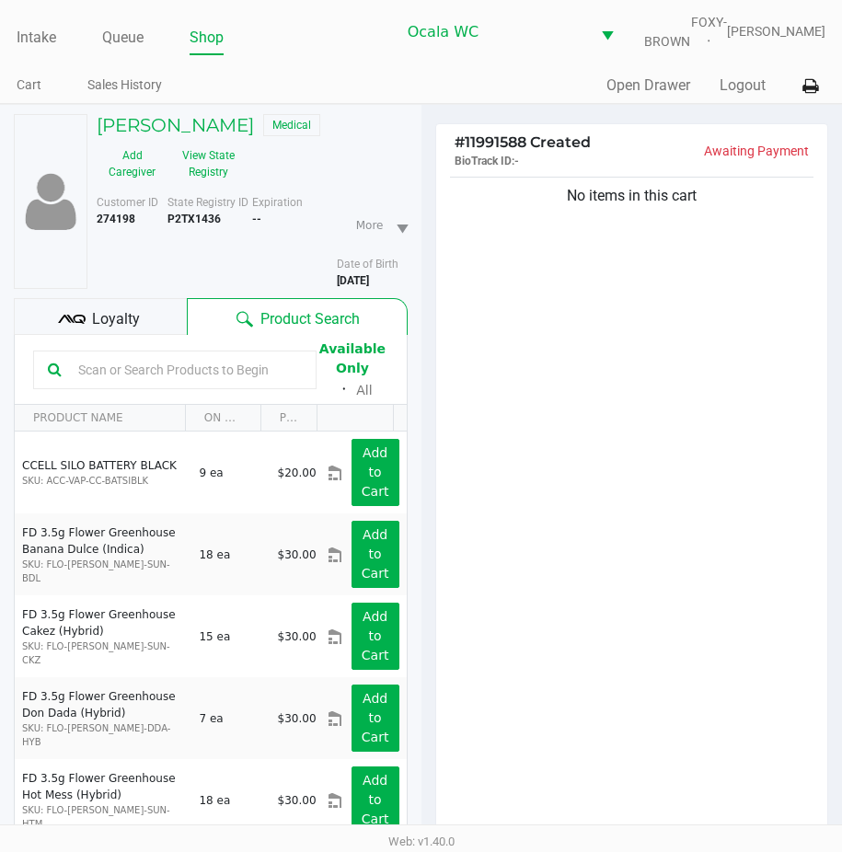
click at [180, 383] on input "text" at bounding box center [186, 370] width 231 height 28
click at [88, 365] on div at bounding box center [175, 370] width 284 height 39
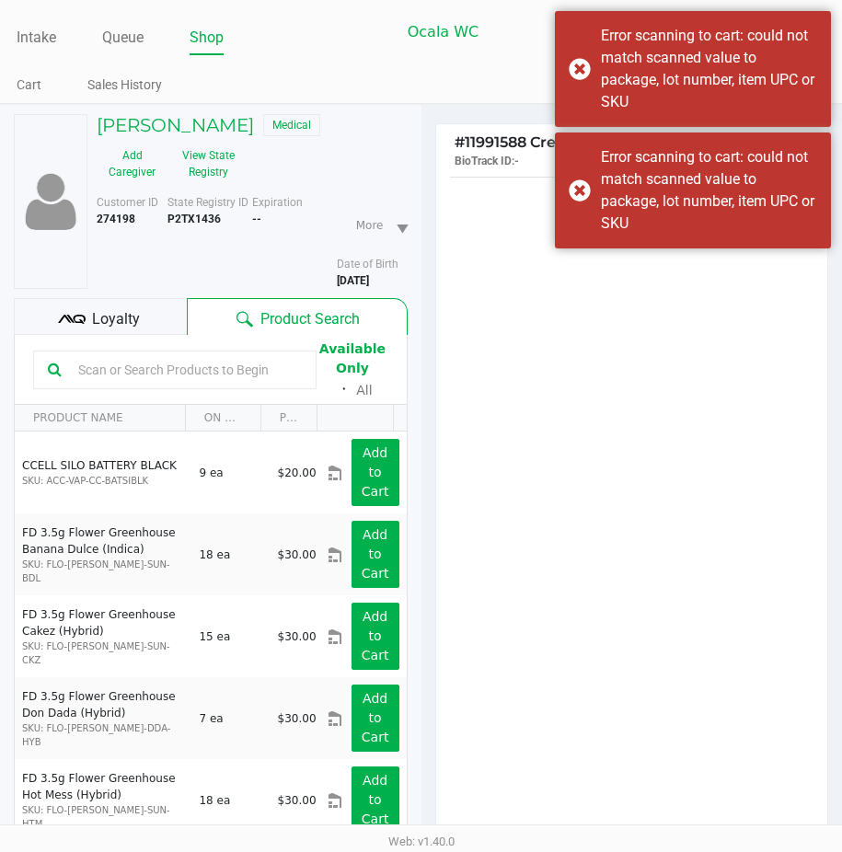
click at [87, 382] on input "text" at bounding box center [186, 370] width 231 height 28
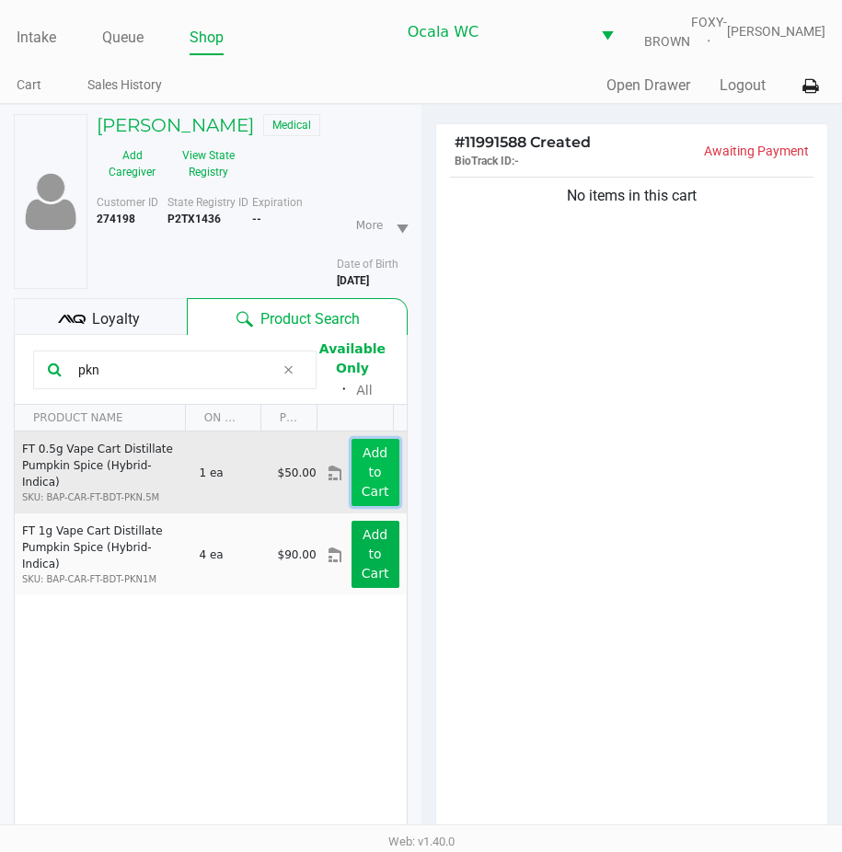
click at [368, 470] on app-button-loader "Add to Cart" at bounding box center [376, 472] width 28 height 53
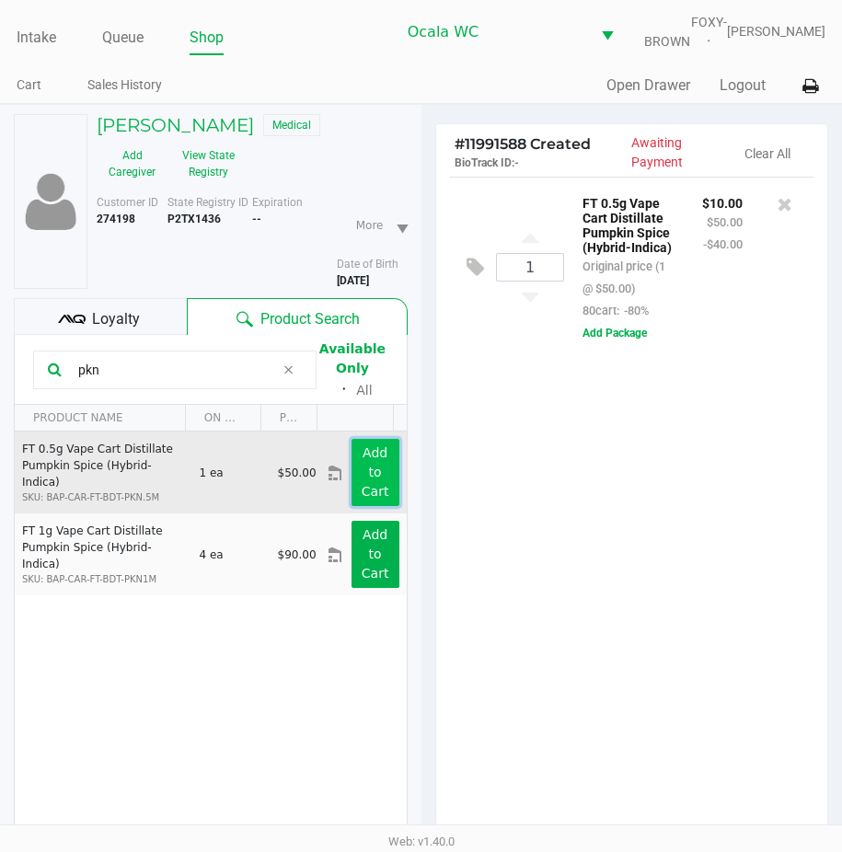
click at [368, 470] on app-button-loader "Add to Cart" at bounding box center [376, 472] width 28 height 53
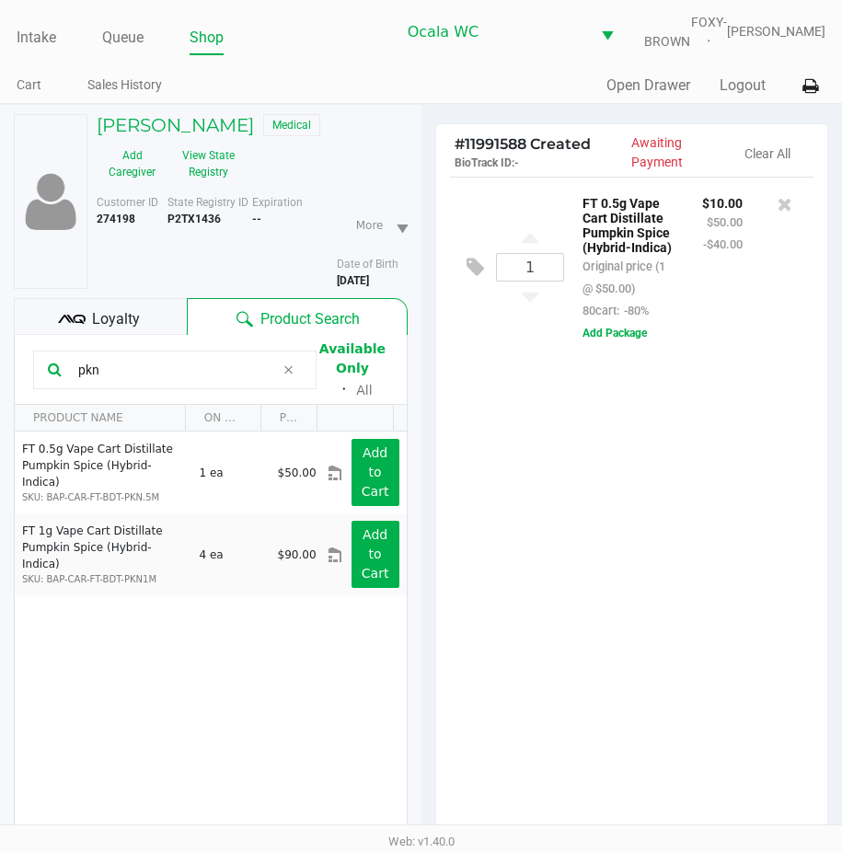
drag, startPoint x: 141, startPoint y: 389, endPoint x: 39, endPoint y: 383, distance: 102.4
click at [41, 383] on div "pkn" at bounding box center [175, 370] width 284 height 39
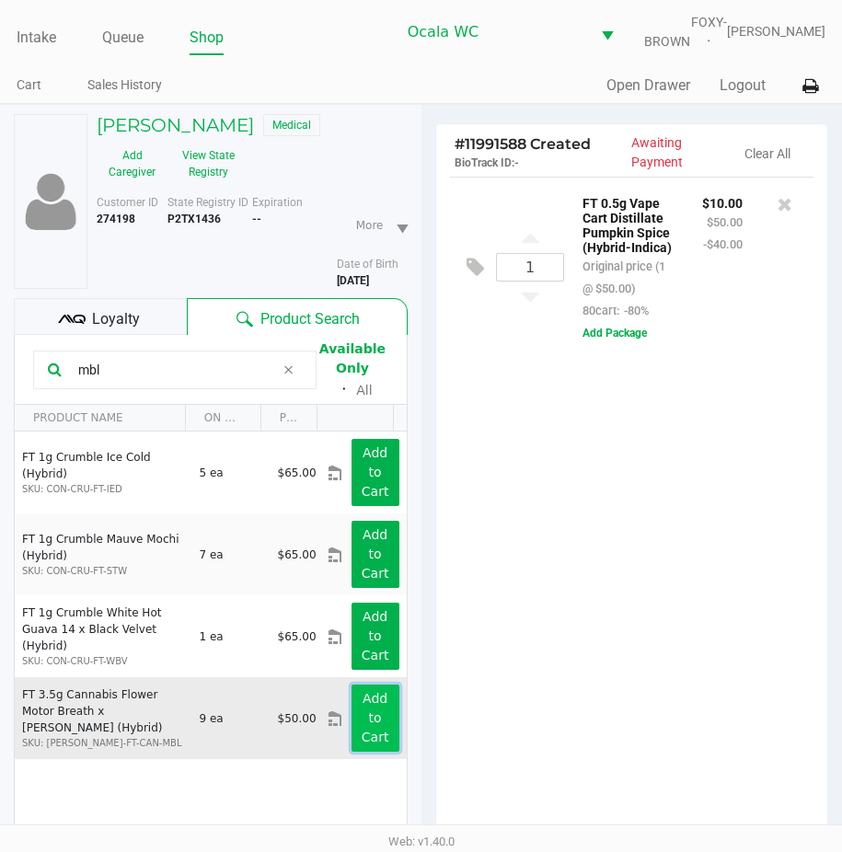
click at [362, 703] on app-button-loader "Add to Cart" at bounding box center [376, 717] width 28 height 53
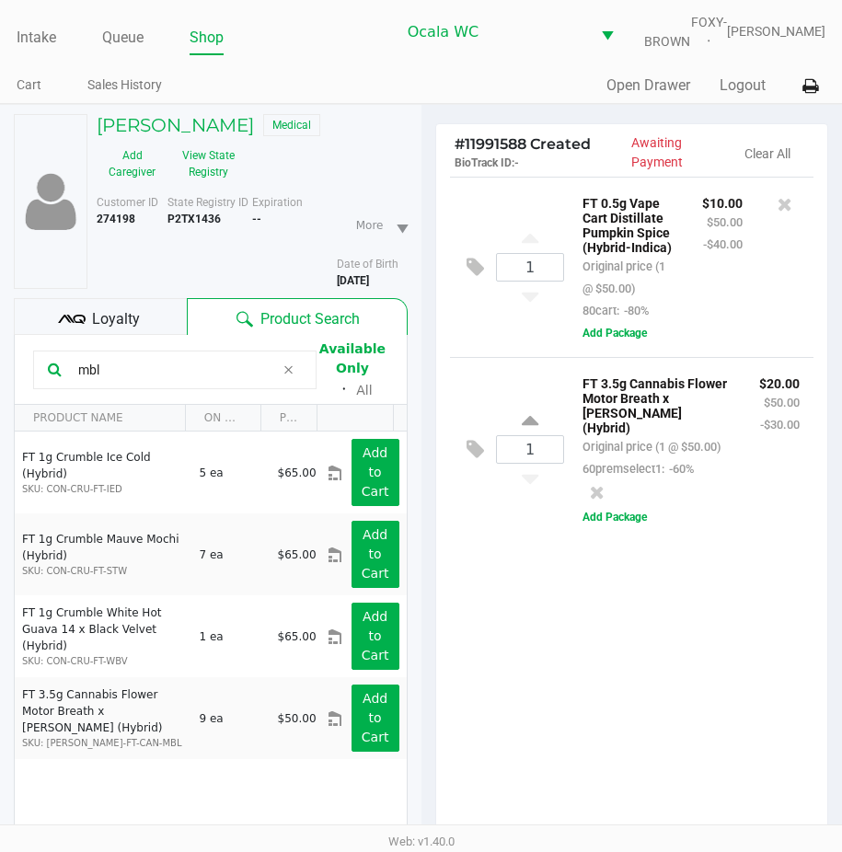
drag, startPoint x: 120, startPoint y: 377, endPoint x: 28, endPoint y: 378, distance: 92.1
click at [28, 378] on kendo-grid-toolbar "mbl Available Only ᛫ All" at bounding box center [211, 370] width 392 height 70
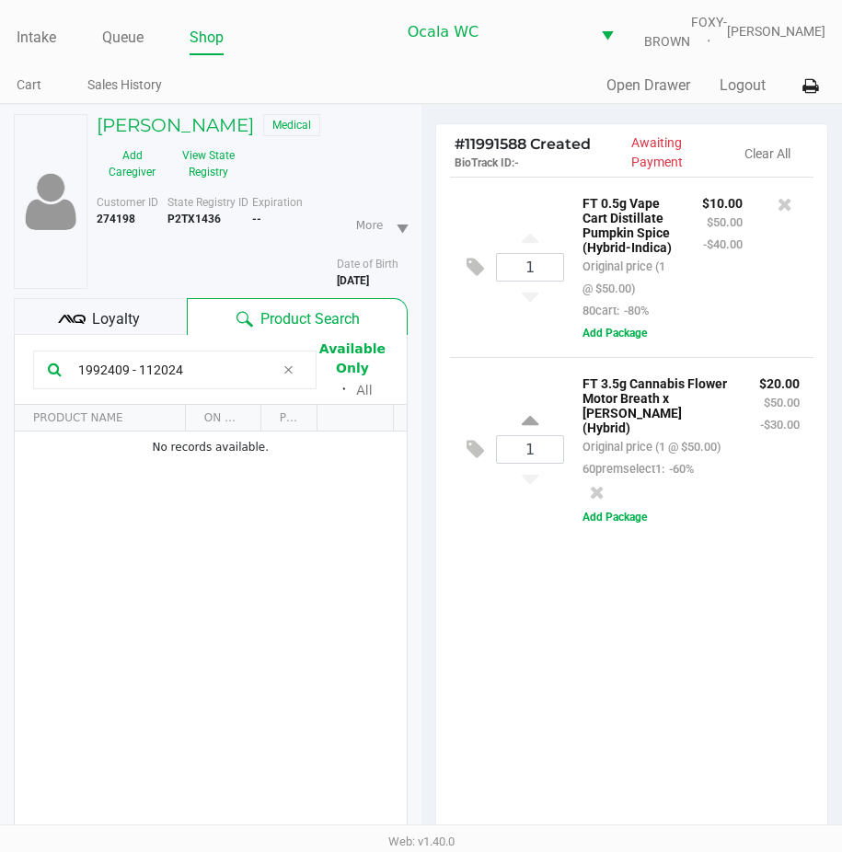
click at [548, 675] on div "1 FT 0.5g Vape Cart Distillate Pumpkin Spice (Hybrid-Indica) Original price (1 …" at bounding box center [632, 514] width 392 height 675
click at [538, 679] on div "1 FT 0.5g Vape Cart Distillate Pumpkin Spice (Hybrid-Indica) Original price (1 …" at bounding box center [632, 514] width 392 height 675
drag, startPoint x: 200, startPoint y: 391, endPoint x: 7, endPoint y: 437, distance: 197.8
click at [7, 437] on div "[PERSON_NAME] Medical Add Caregiver View State Registry Customer ID 274198 Stat…" at bounding box center [211, 599] width 422 height 989
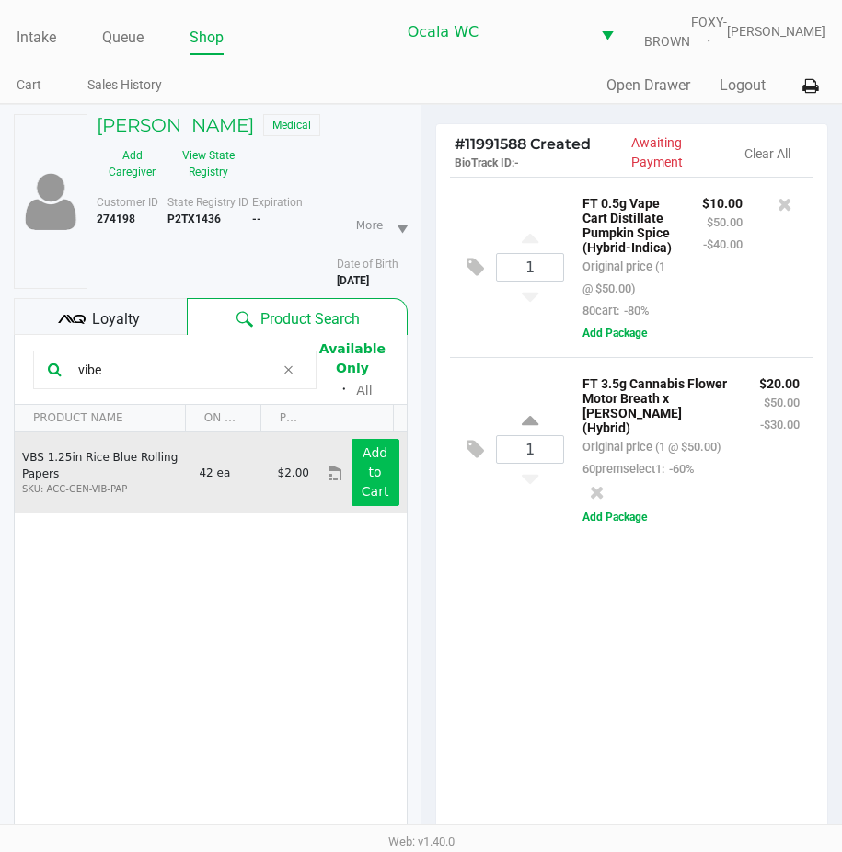
type input "vibe"
click at [381, 498] on button "Add to Cart" at bounding box center [376, 472] width 48 height 67
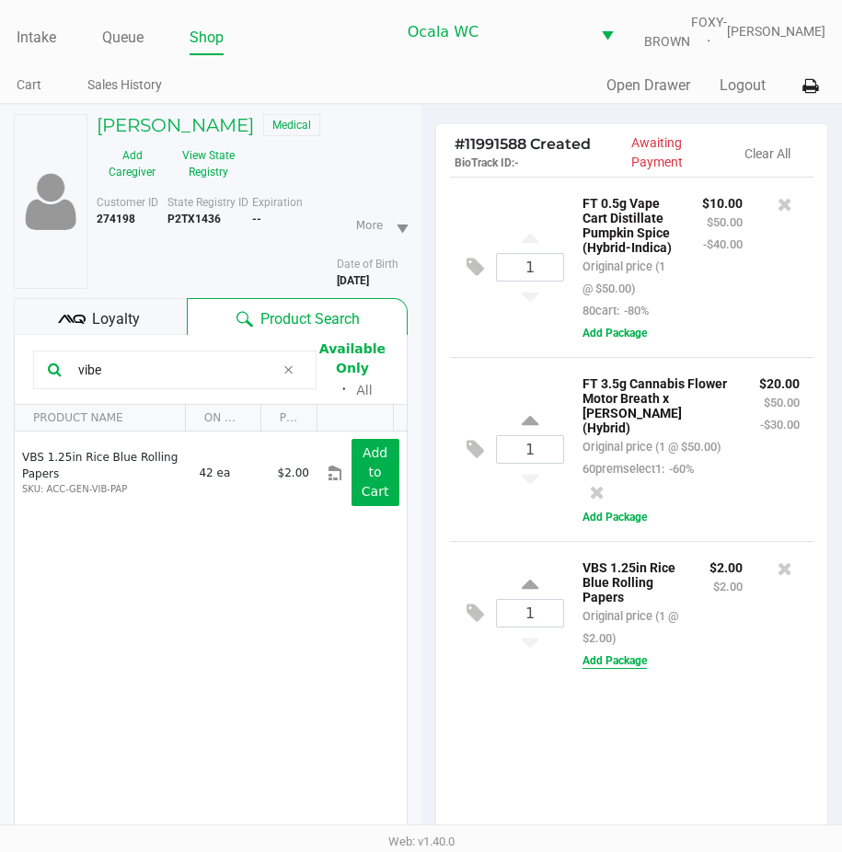
click at [632, 669] on button "Add Package" at bounding box center [615, 661] width 64 height 17
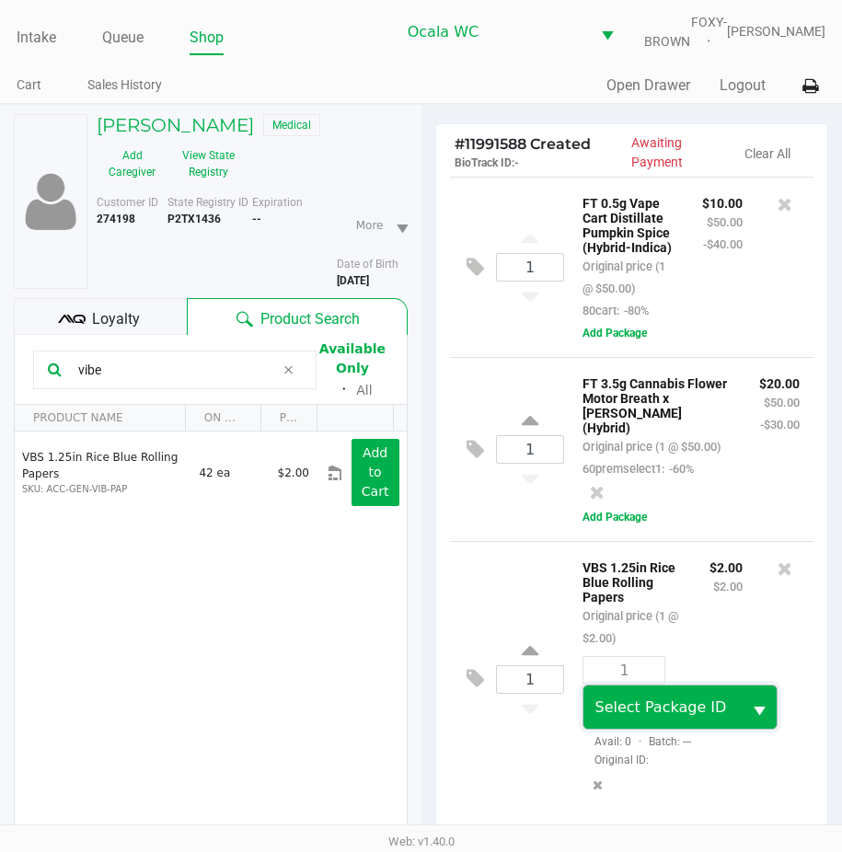
click at [670, 716] on span "Select Package ID" at bounding box center [661, 707] width 132 height 17
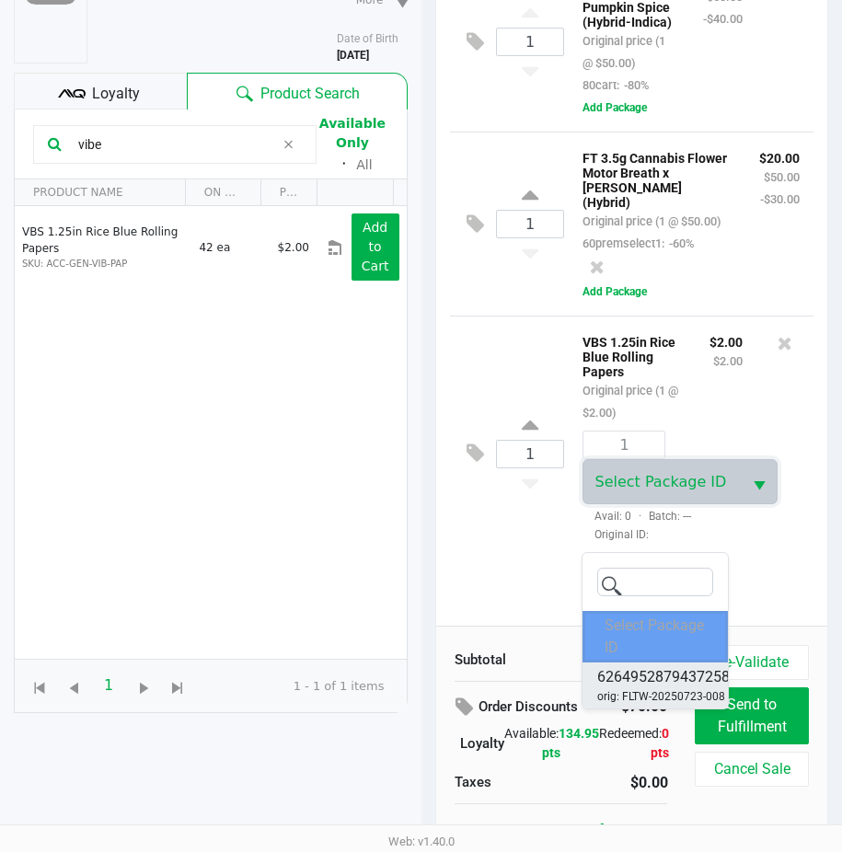
scroll to position [254, 0]
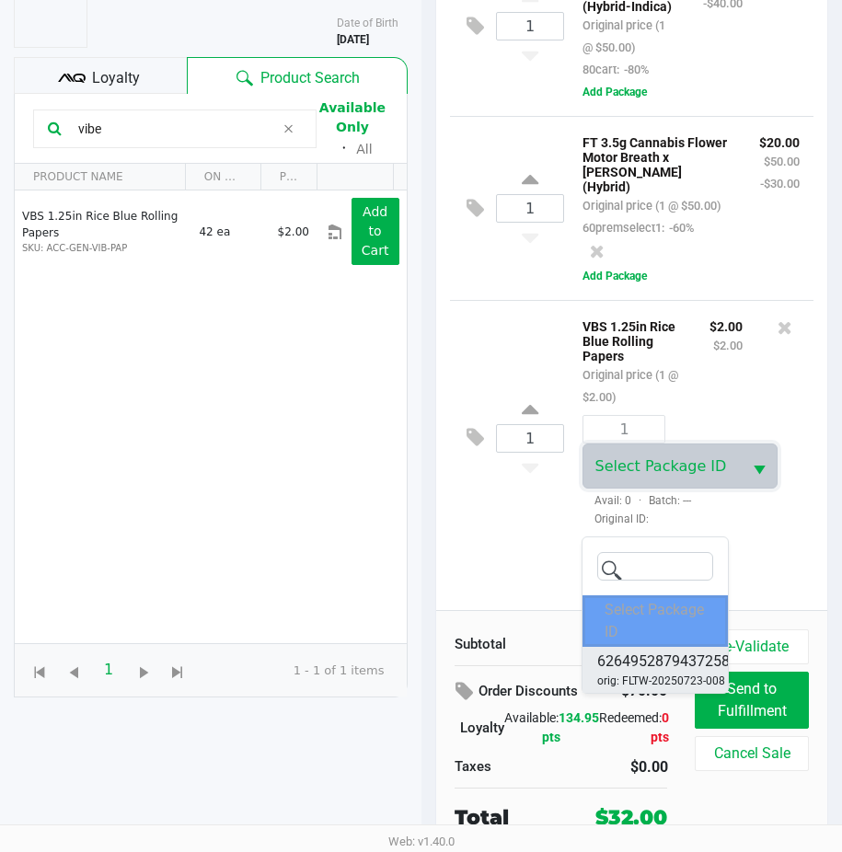
click at [624, 651] on span "6264952879437258" at bounding box center [663, 662] width 133 height 22
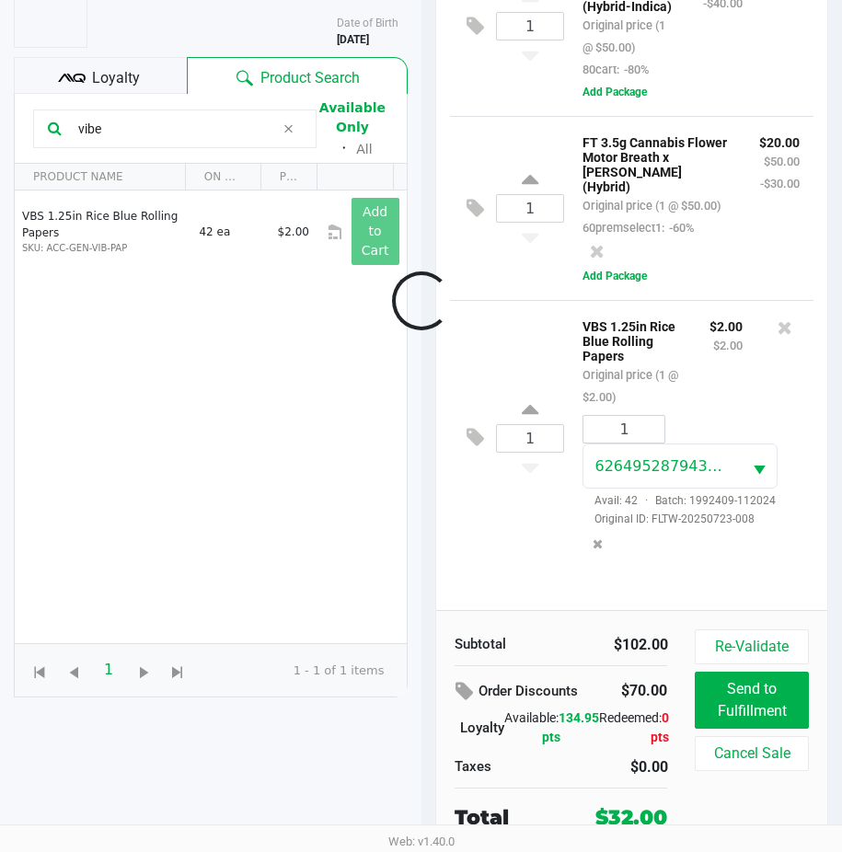
scroll to position [29, 0]
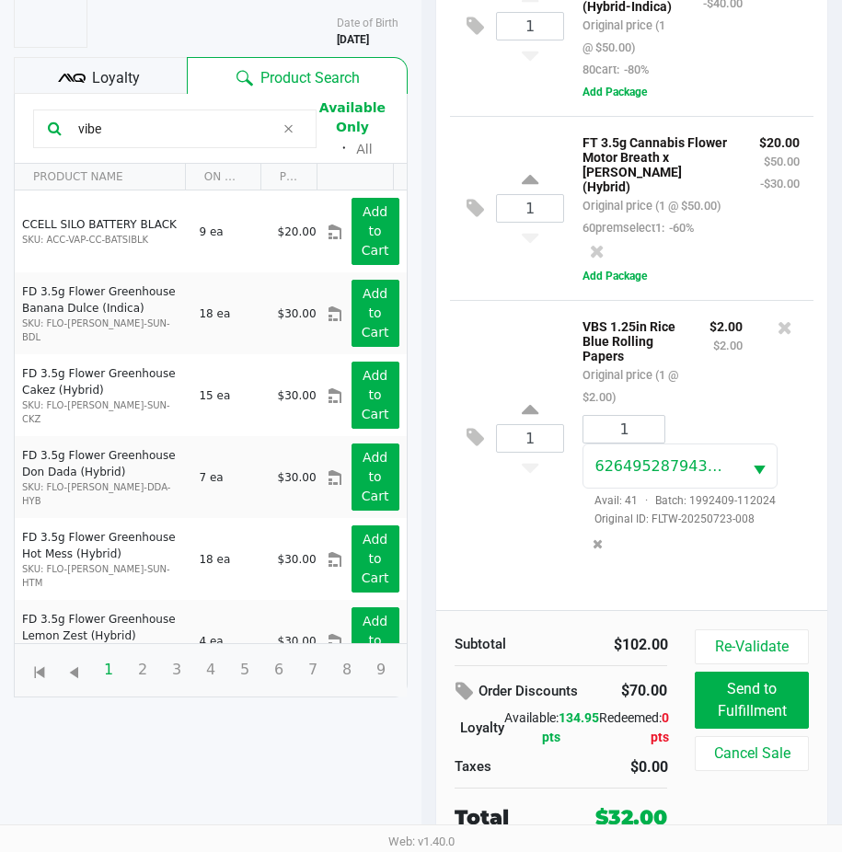
click at [500, 515] on div "1 VBS 1.25in Rice Blue Rolling Papers Original price (1 @ $2.00) $2.00 $2.00 1 …" at bounding box center [632, 437] width 365 height 275
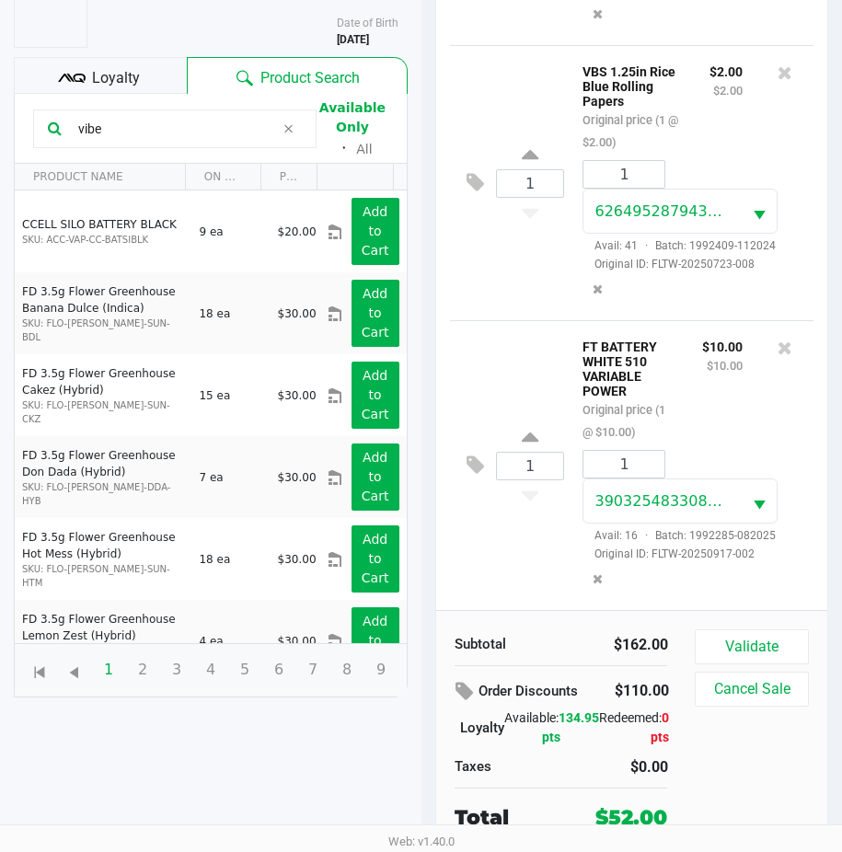
scroll to position [254, 0]
click at [729, 642] on button "Validate" at bounding box center [751, 647] width 113 height 35
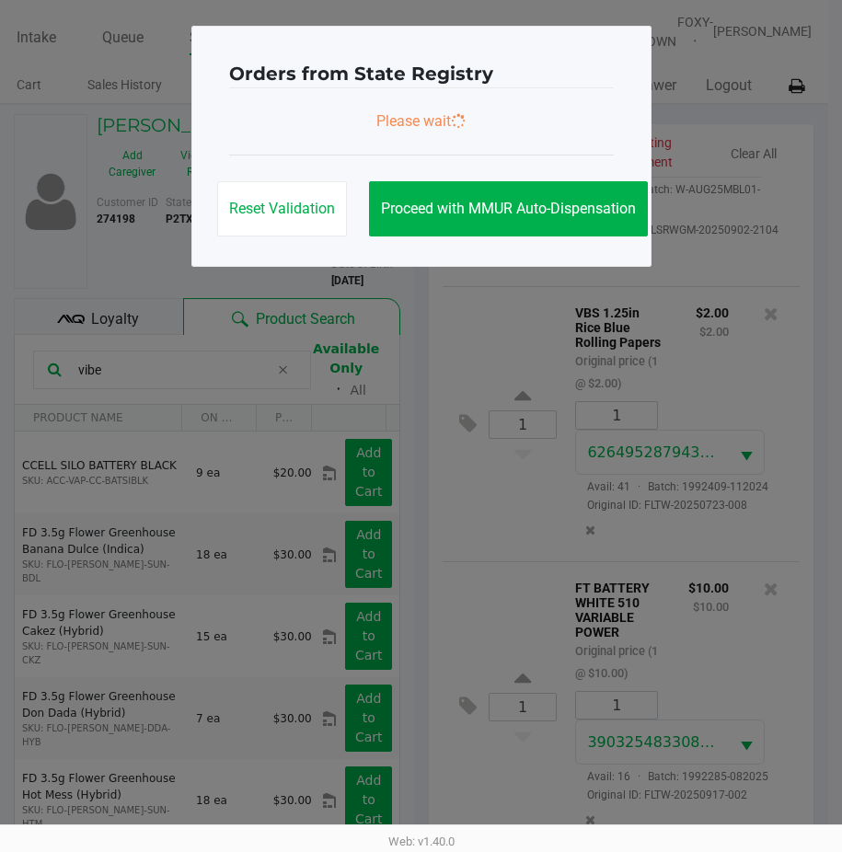
scroll to position [0, 0]
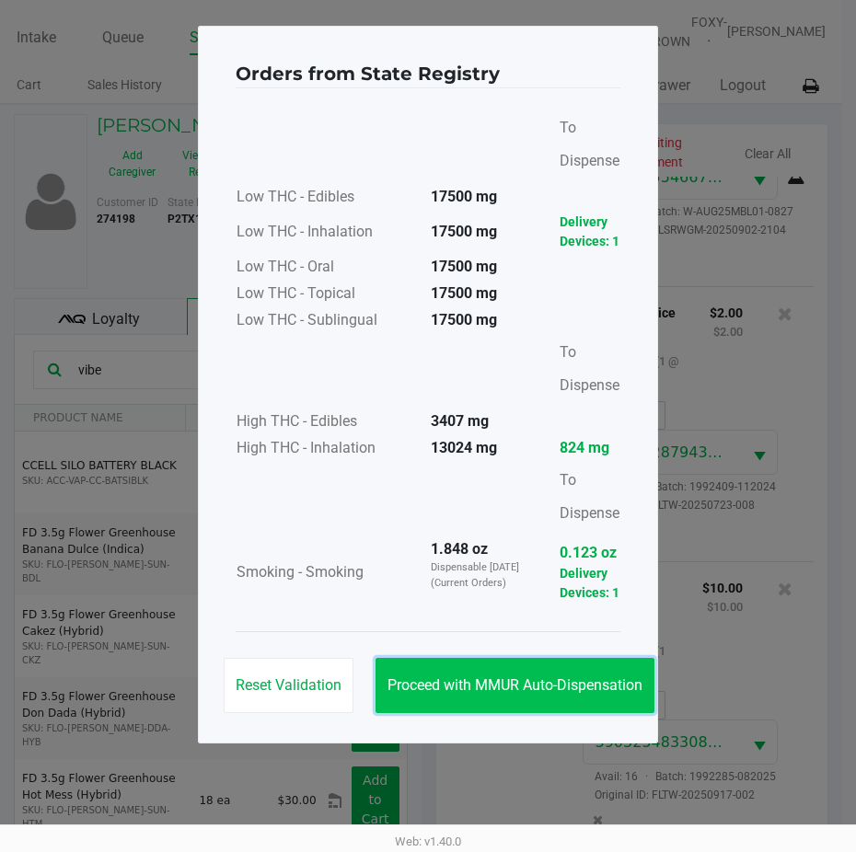
click at [521, 676] on button "Proceed with MMUR Auto-Dispensation" at bounding box center [515, 685] width 279 height 55
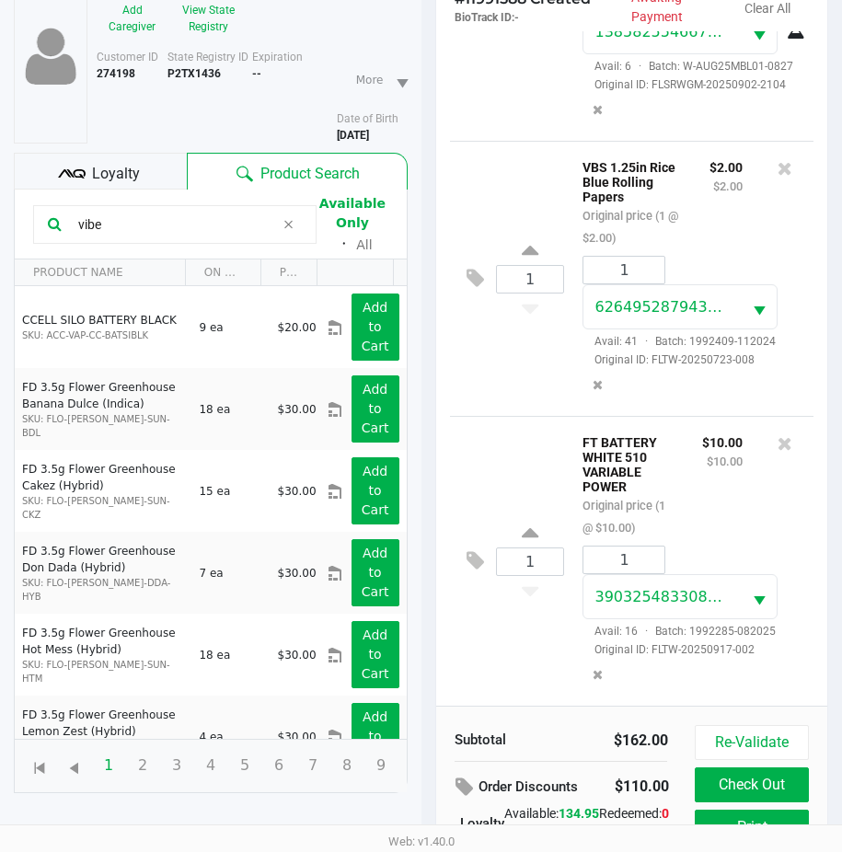
scroll to position [257, 0]
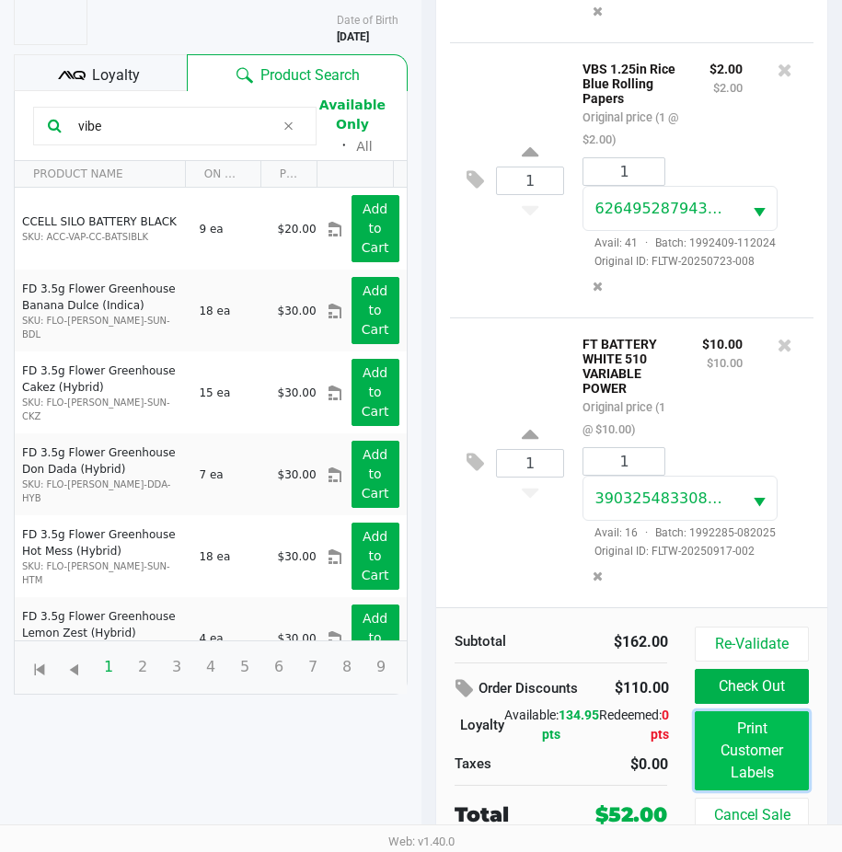
click at [741, 749] on button "Print Customer Labels" at bounding box center [751, 751] width 113 height 79
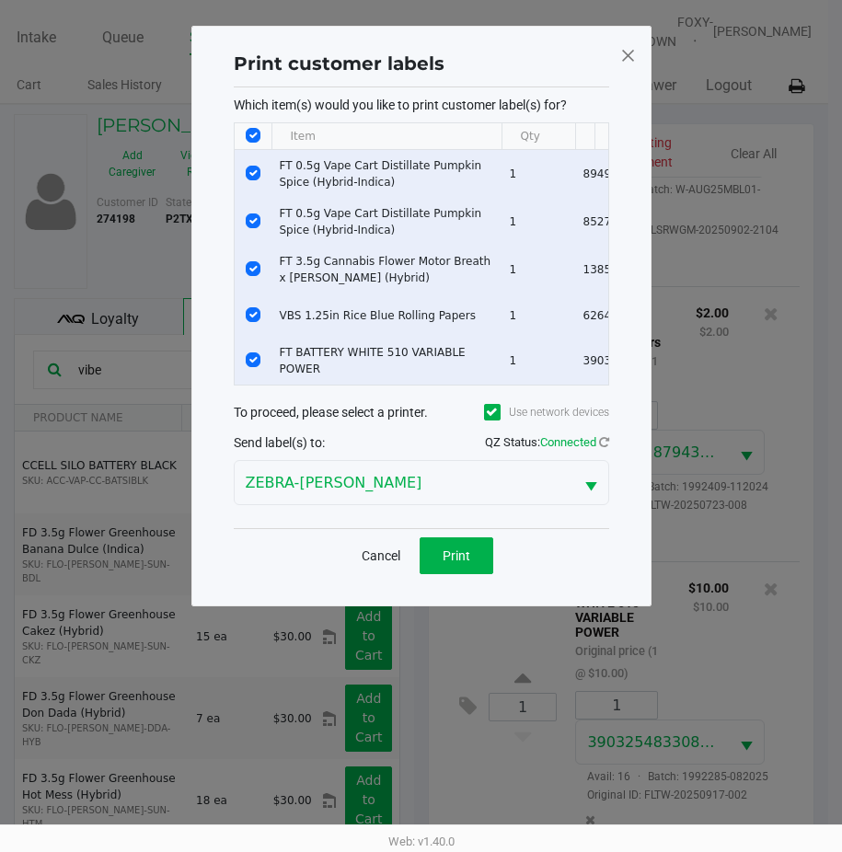
scroll to position [0, 0]
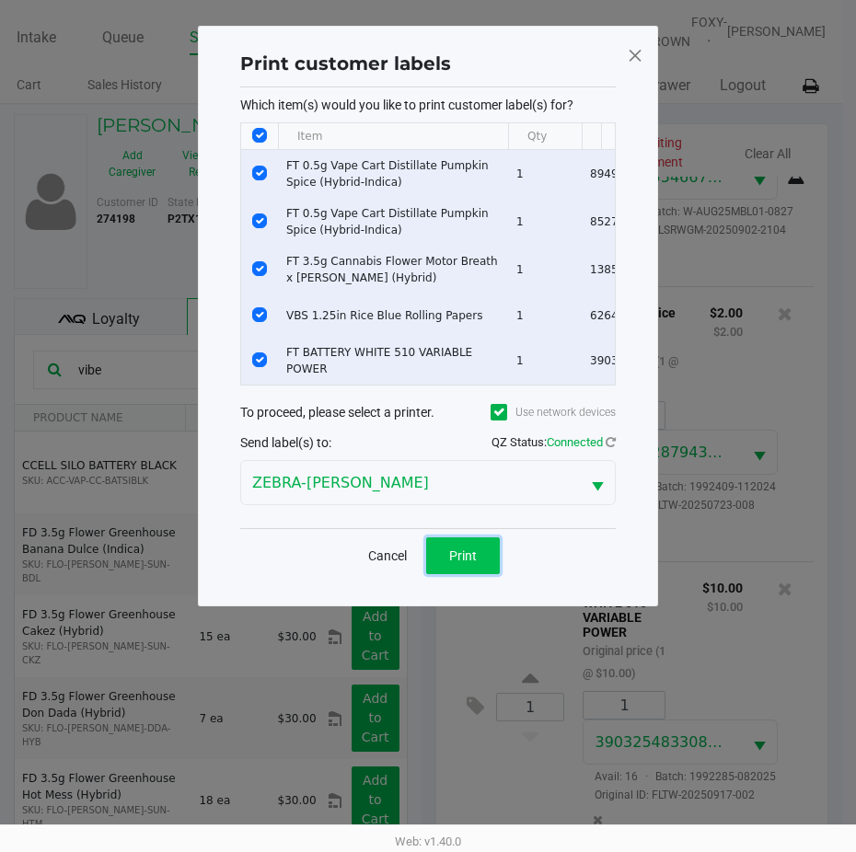
click at [438, 573] on button "Print" at bounding box center [463, 556] width 74 height 37
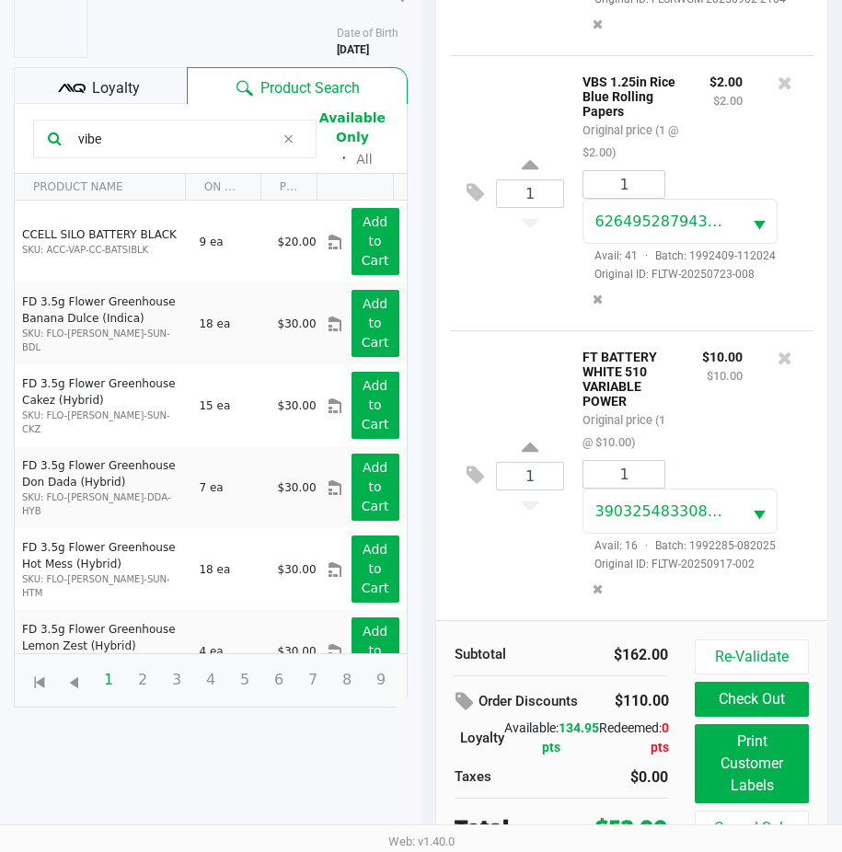
scroll to position [257, 0]
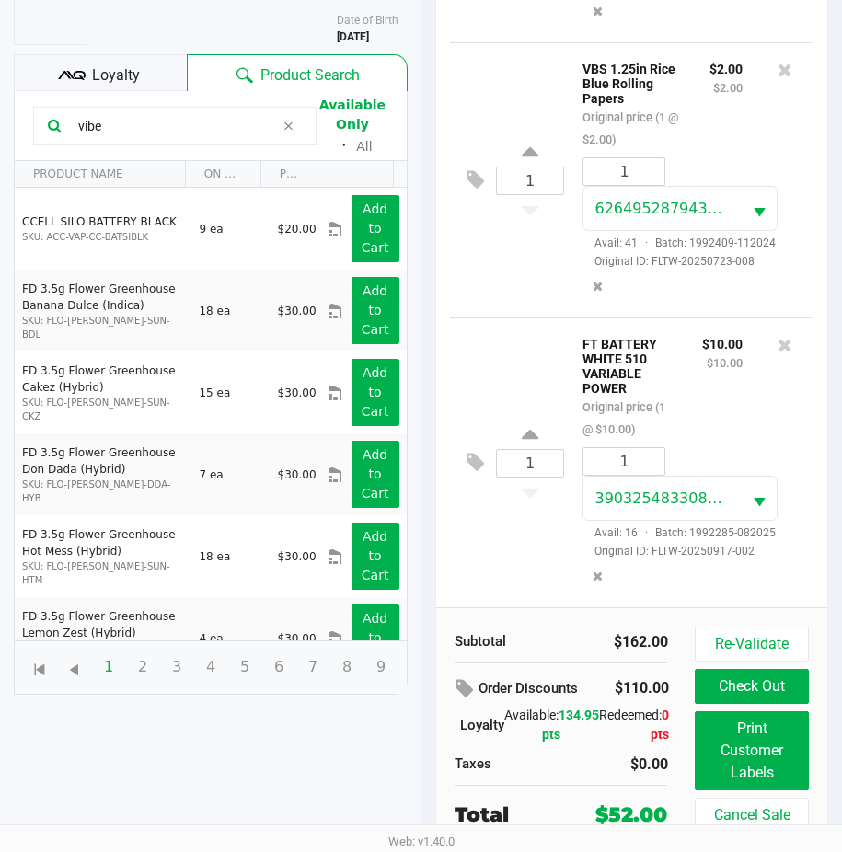
click at [124, 65] on span "Loyalty" at bounding box center [116, 75] width 48 height 22
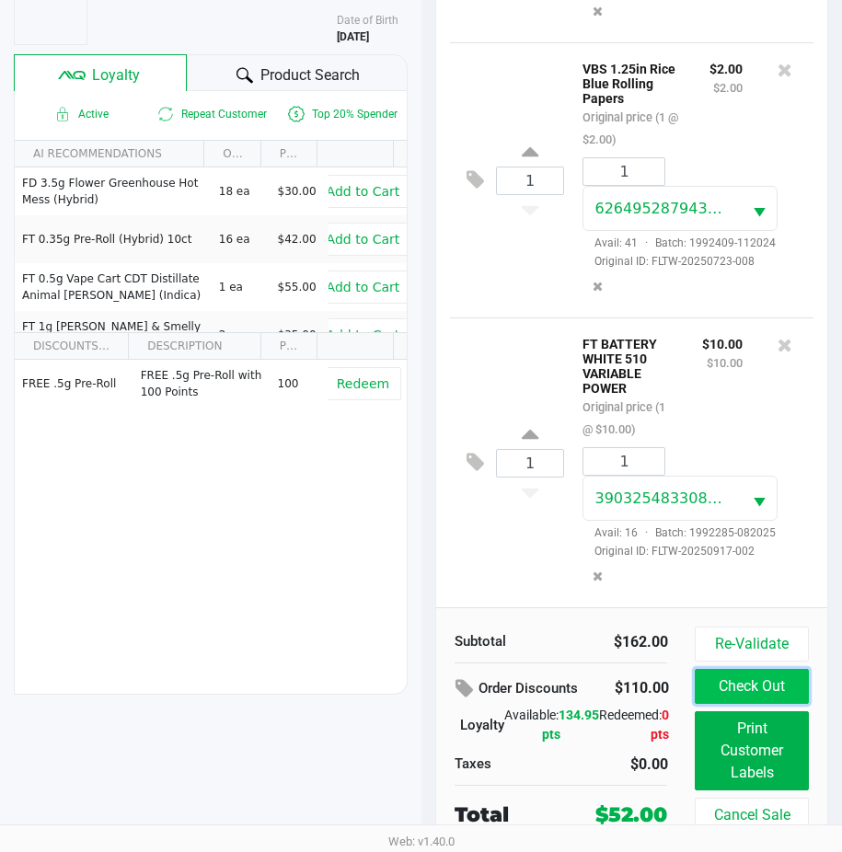
click at [749, 675] on button "Check Out" at bounding box center [751, 686] width 113 height 35
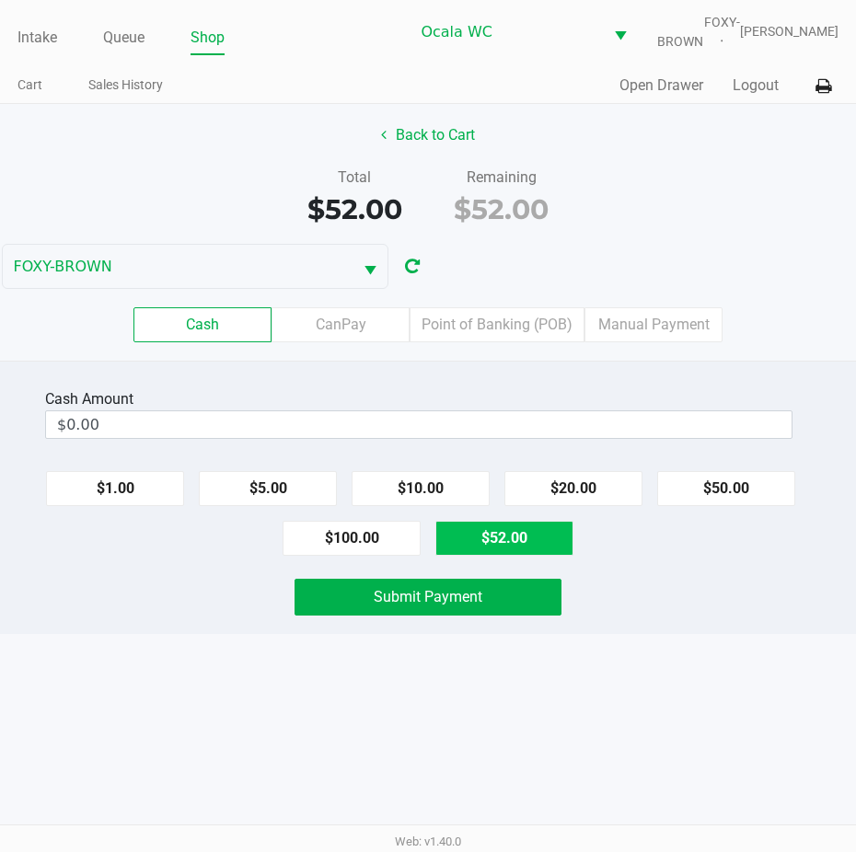
click at [536, 553] on button "$52.00" at bounding box center [504, 538] width 138 height 35
type input "$52.00"
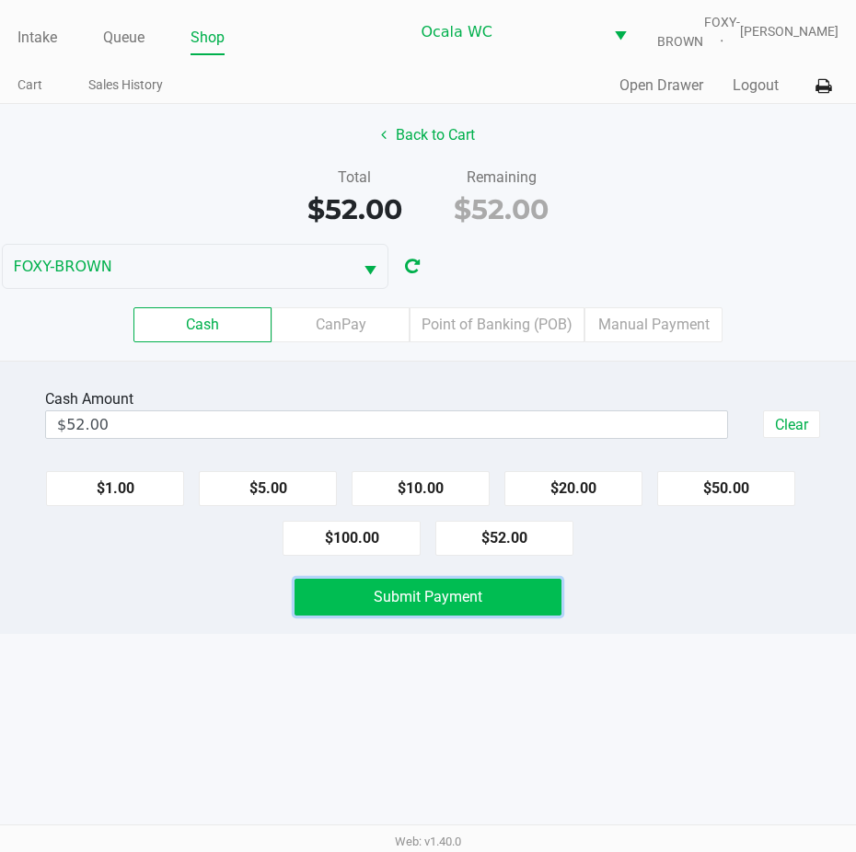
click at [406, 603] on span "Submit Payment" at bounding box center [428, 596] width 109 height 17
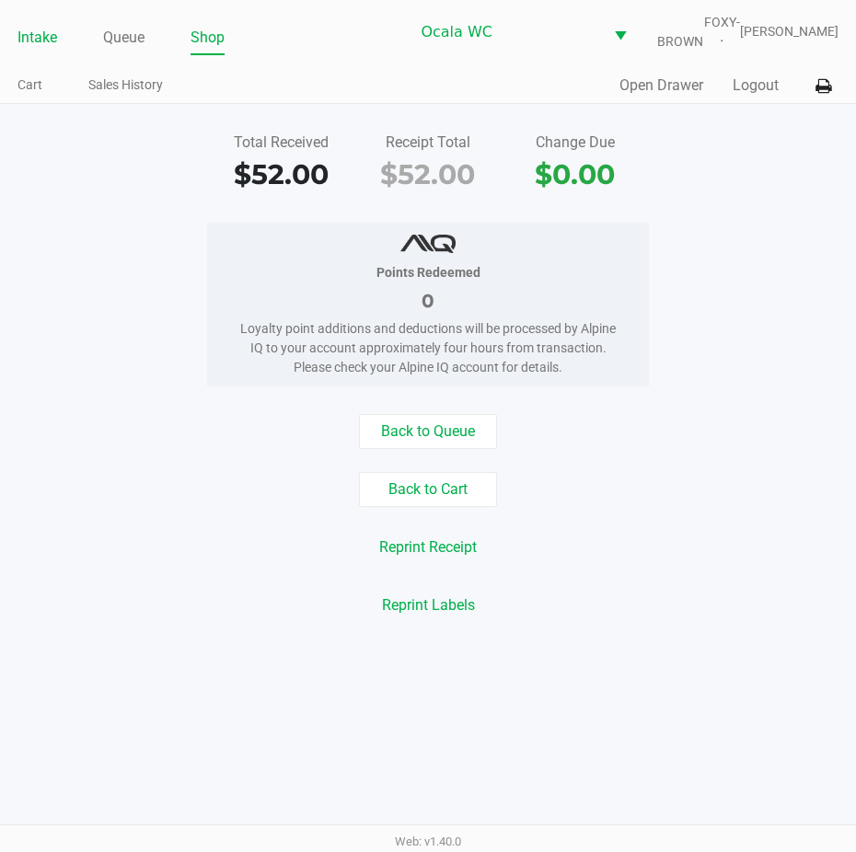
click at [43, 51] on link "Intake" at bounding box center [37, 38] width 40 height 26
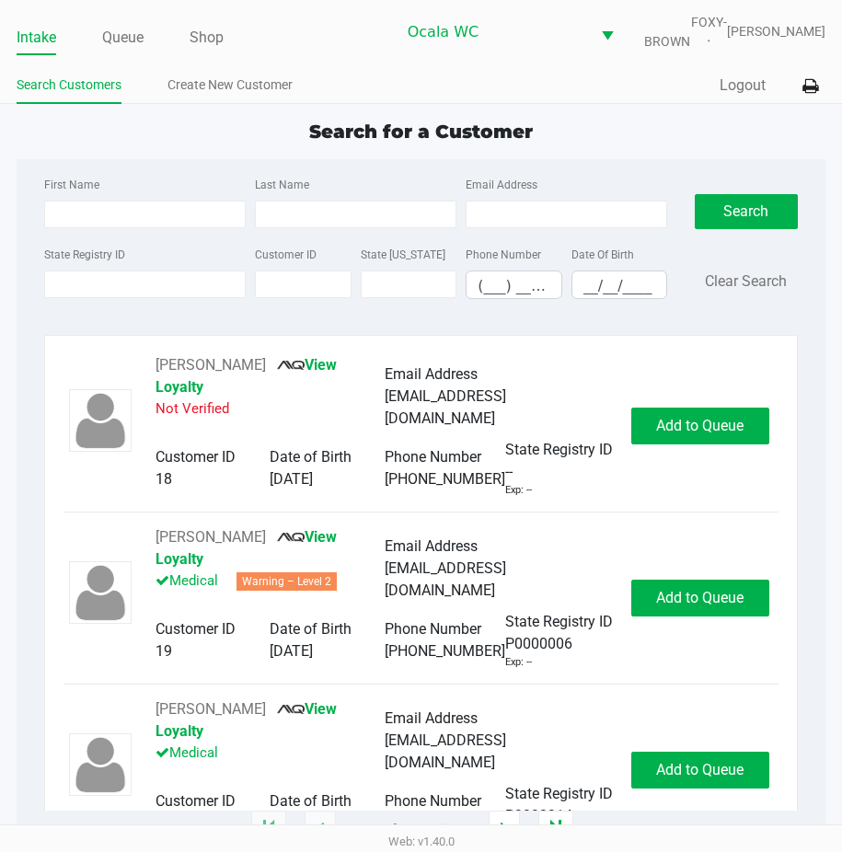
click at [373, 136] on span "Search for a Customer" at bounding box center [421, 132] width 224 height 22
type input "[PERSON_NAME]"
type input "[DATE]"
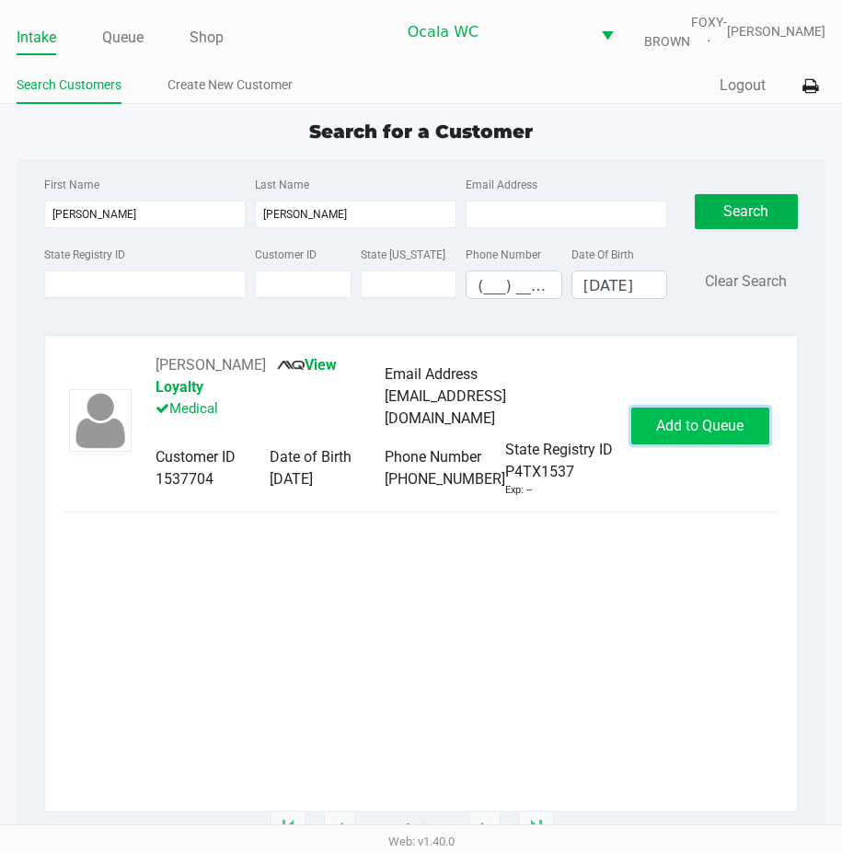
click at [698, 423] on button "Add to Queue" at bounding box center [701, 426] width 138 height 37
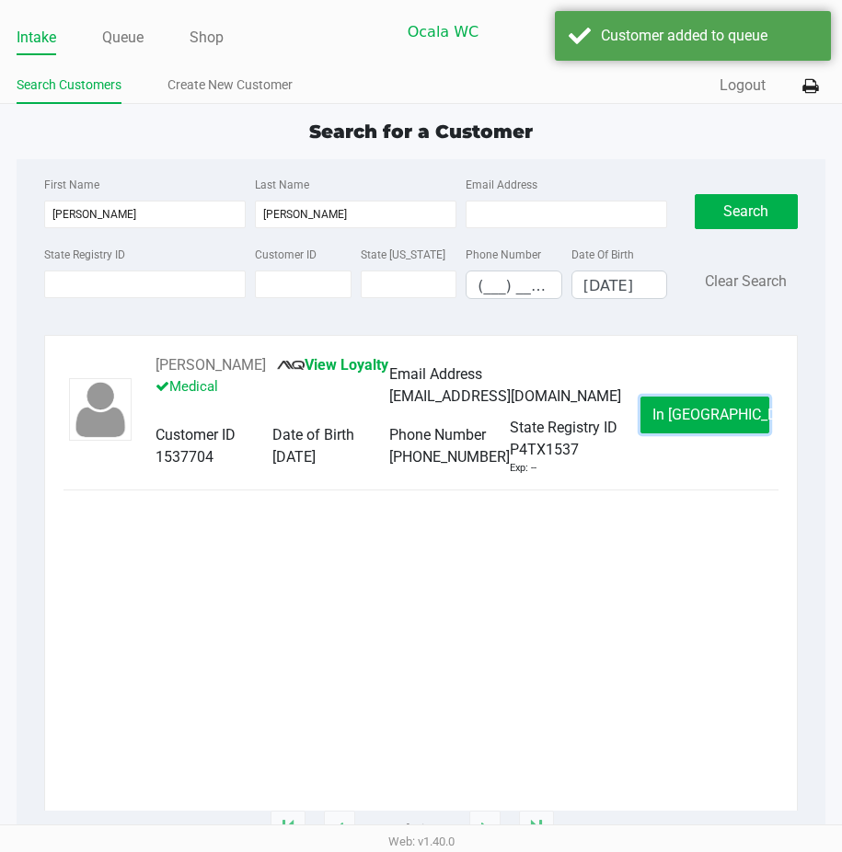
click at [698, 423] on button "In [GEOGRAPHIC_DATA]" at bounding box center [705, 415] width 129 height 37
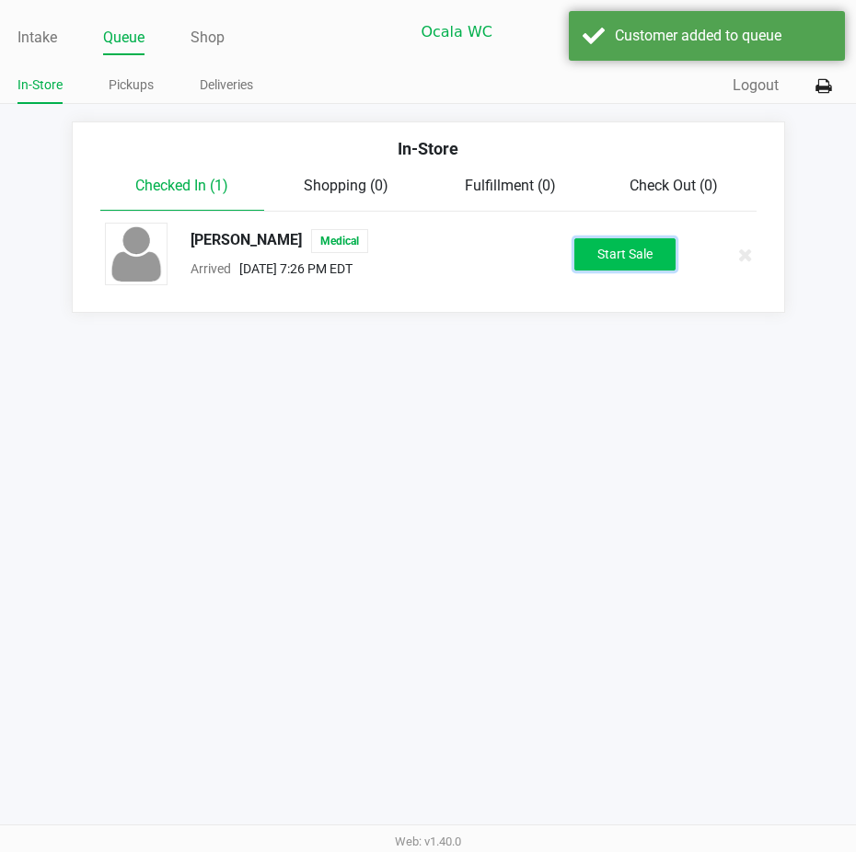
click at [637, 253] on button "Start Sale" at bounding box center [624, 254] width 101 height 32
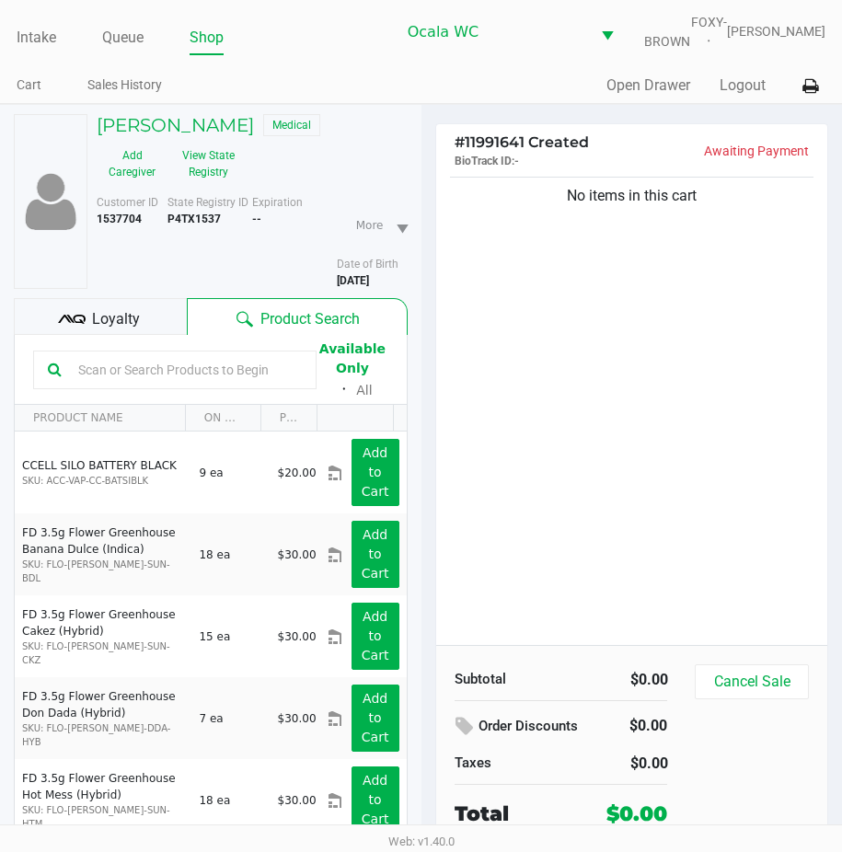
click at [54, 316] on div "Loyalty" at bounding box center [100, 316] width 173 height 37
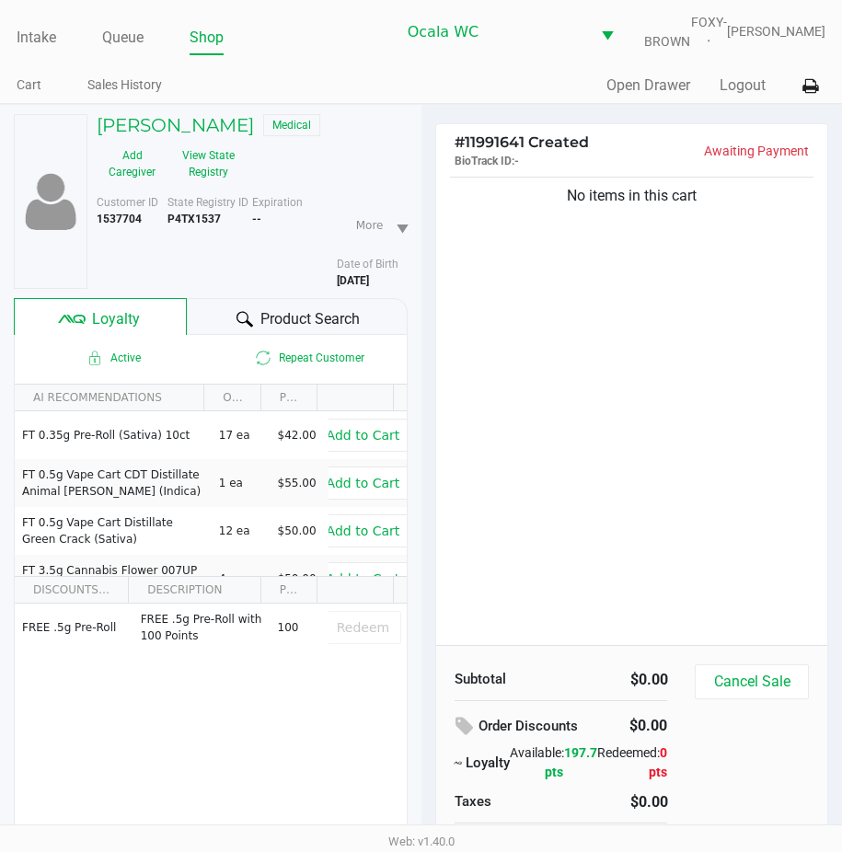
click at [286, 330] on span "Product Search" at bounding box center [310, 319] width 99 height 22
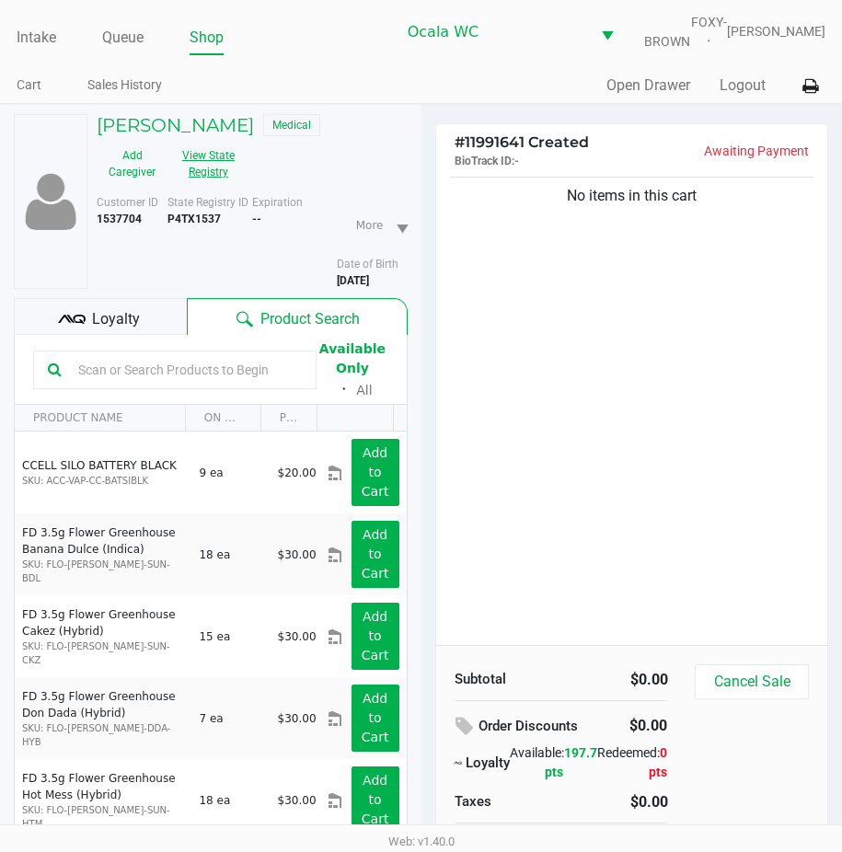
click at [192, 169] on button "View State Registry" at bounding box center [203, 164] width 71 height 46
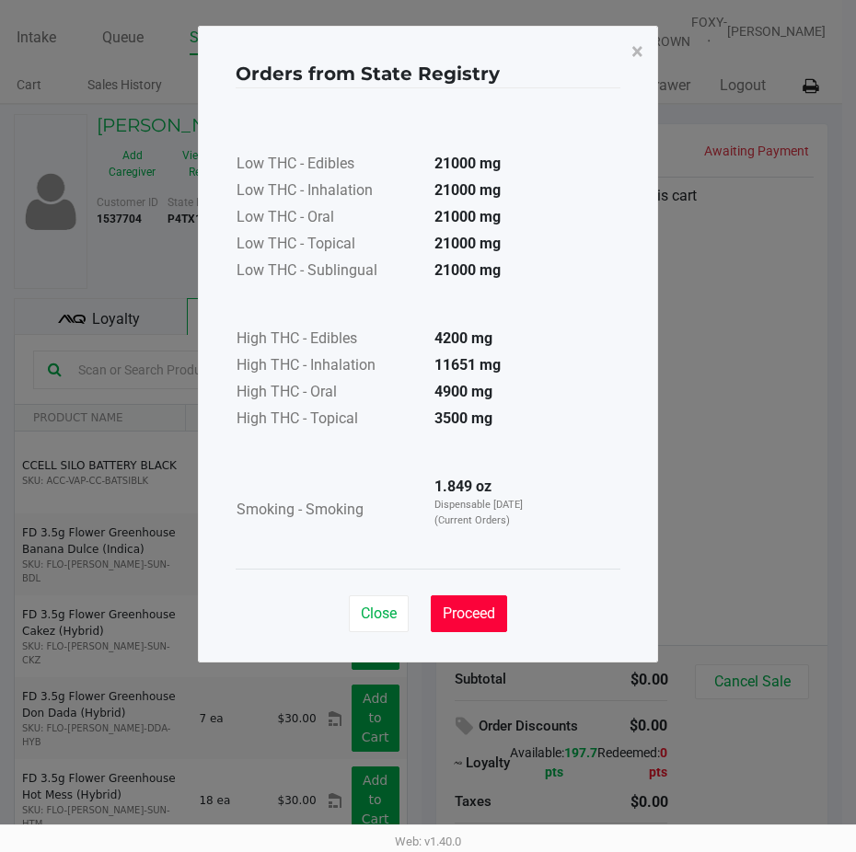
click at [458, 609] on span "Proceed" at bounding box center [469, 613] width 52 height 17
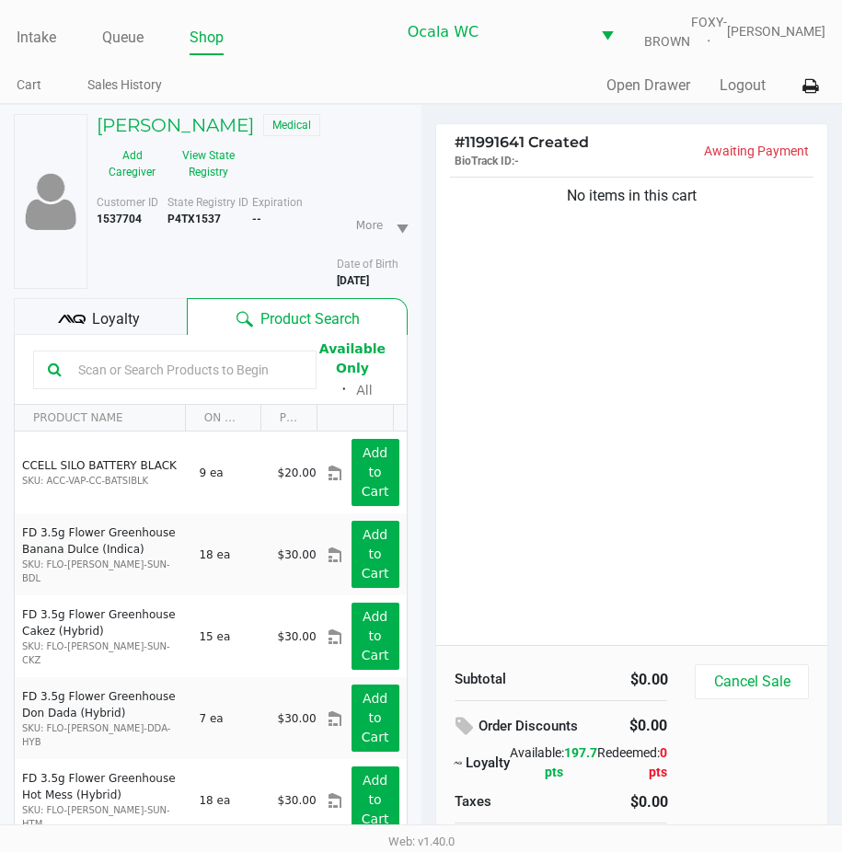
click at [149, 383] on input "text" at bounding box center [186, 370] width 231 height 28
click at [113, 365] on div at bounding box center [175, 370] width 284 height 39
click at [103, 371] on input "text" at bounding box center [186, 370] width 231 height 28
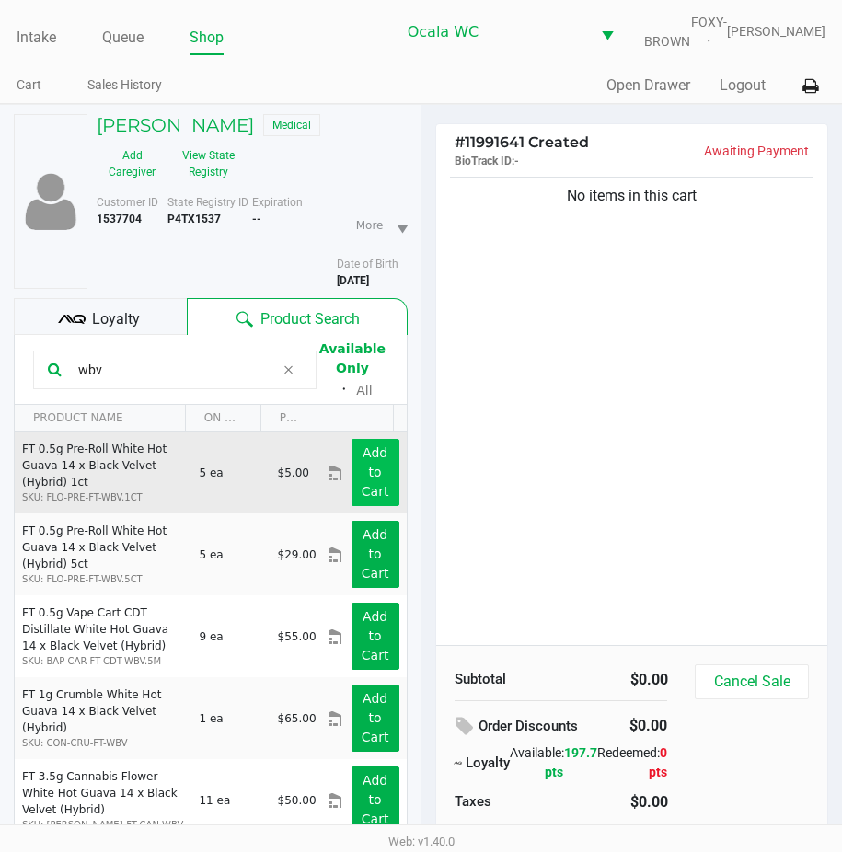
type input "wbv"
click at [370, 470] on app-button-loader "Add to Cart" at bounding box center [376, 472] width 28 height 53
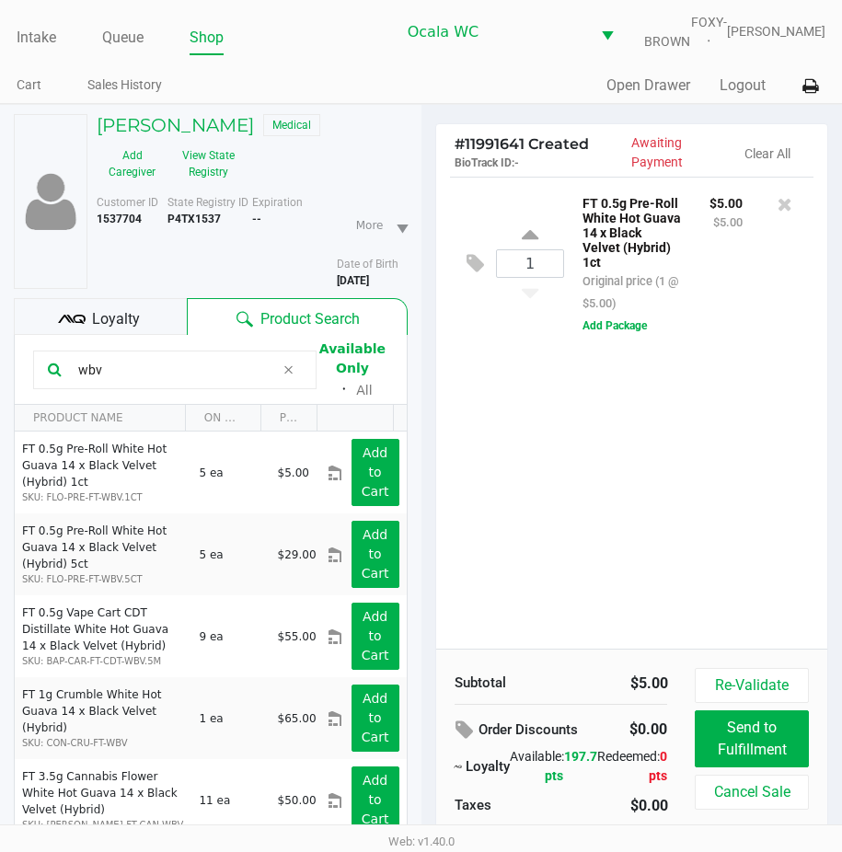
click at [675, 515] on div "1 FT 0.5g Pre-Roll White Hot Guava 14 x Black Velvet (Hybrid) 1ct Original pric…" at bounding box center [632, 413] width 392 height 472
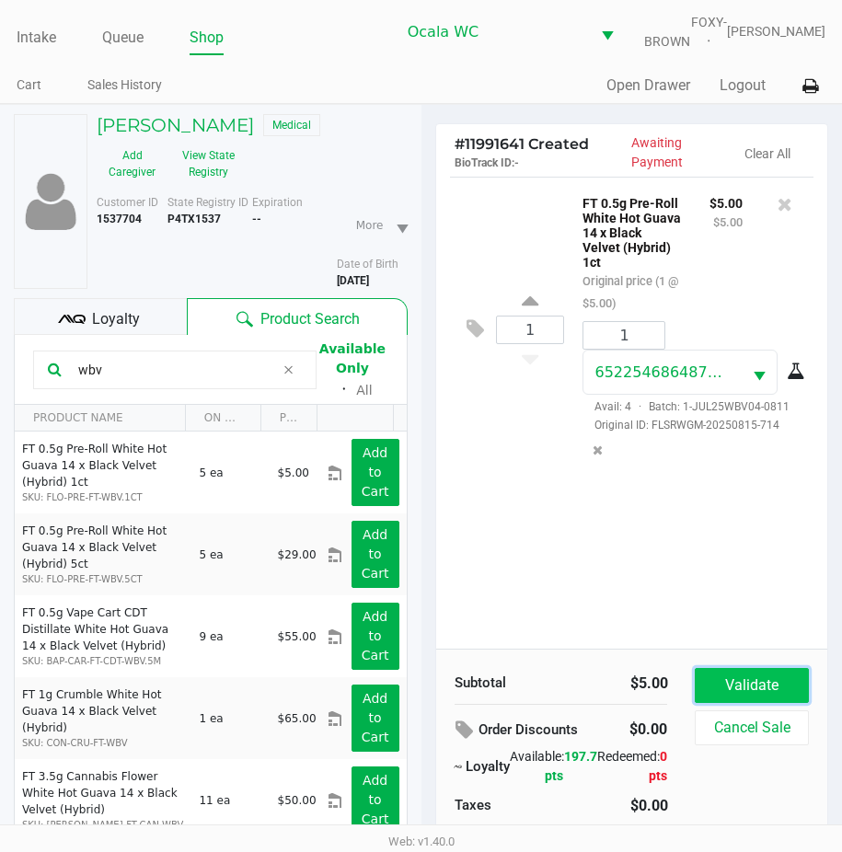
click at [726, 686] on button "Validate" at bounding box center [751, 685] width 113 height 35
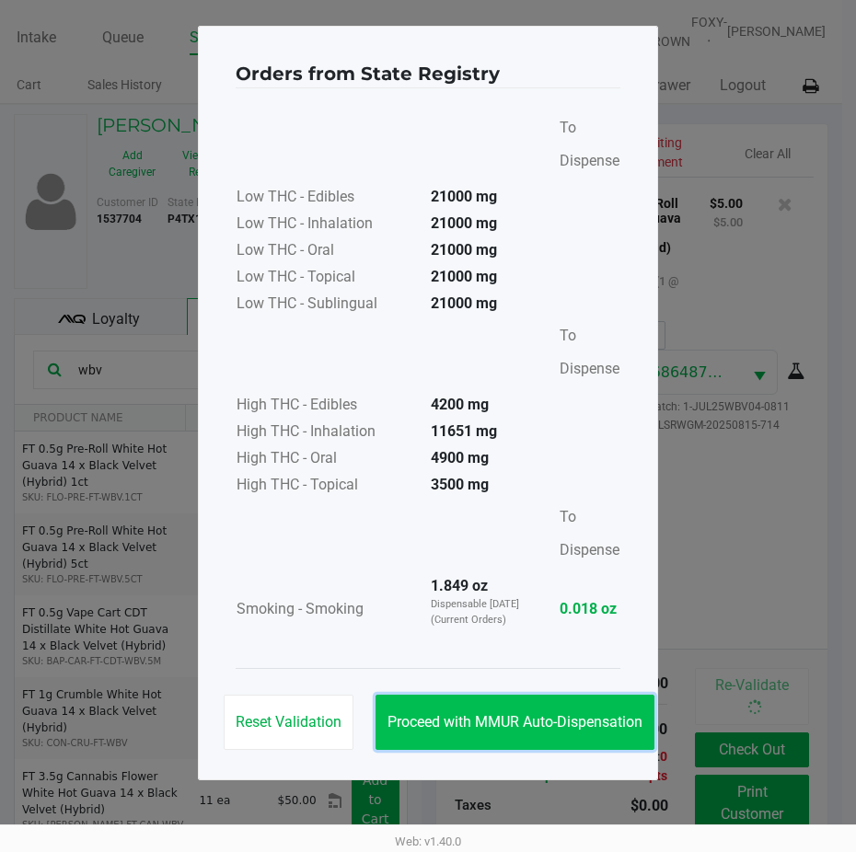
click at [492, 707] on button "Proceed with MMUR Auto-Dispensation" at bounding box center [515, 722] width 279 height 55
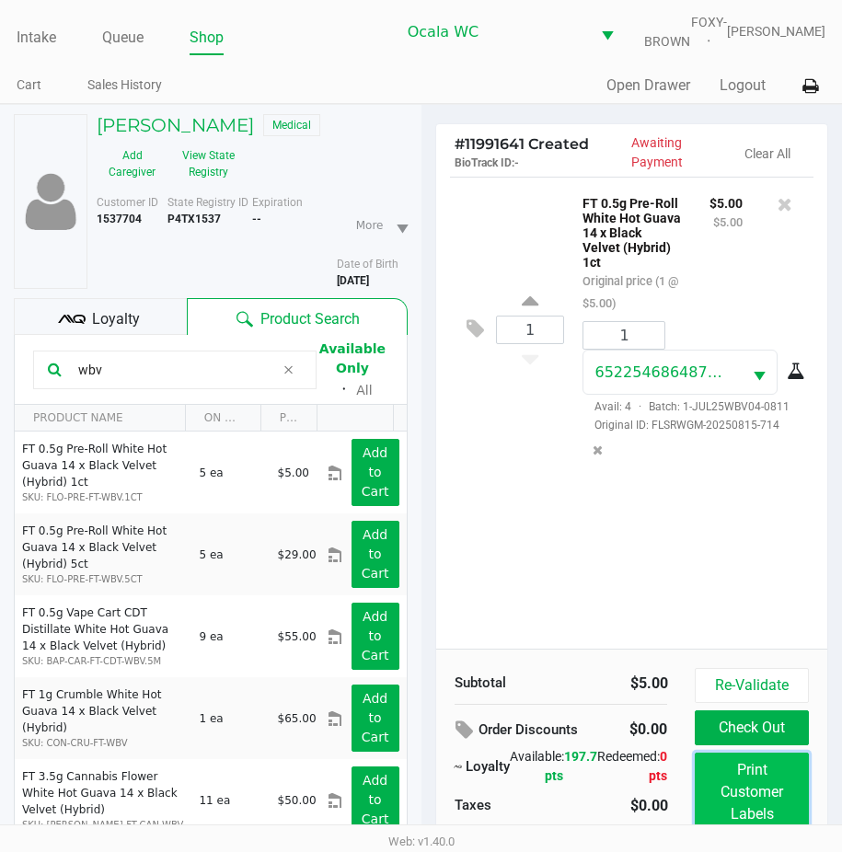
click at [740, 822] on button "Print Customer Labels" at bounding box center [751, 792] width 113 height 79
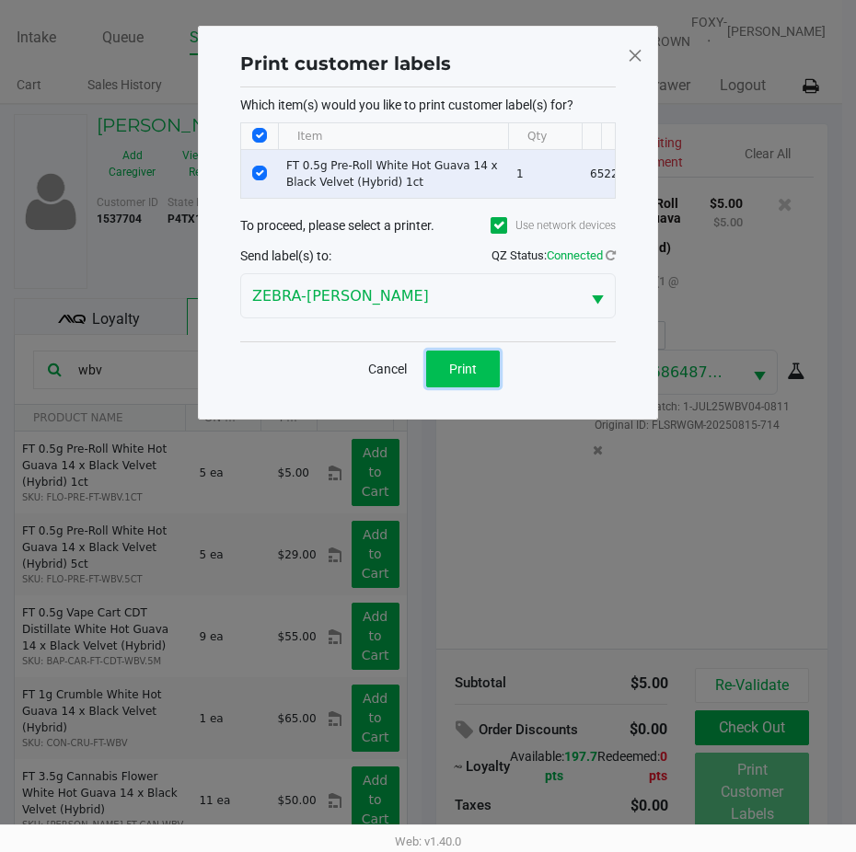
click at [471, 377] on span "Print" at bounding box center [463, 369] width 28 height 15
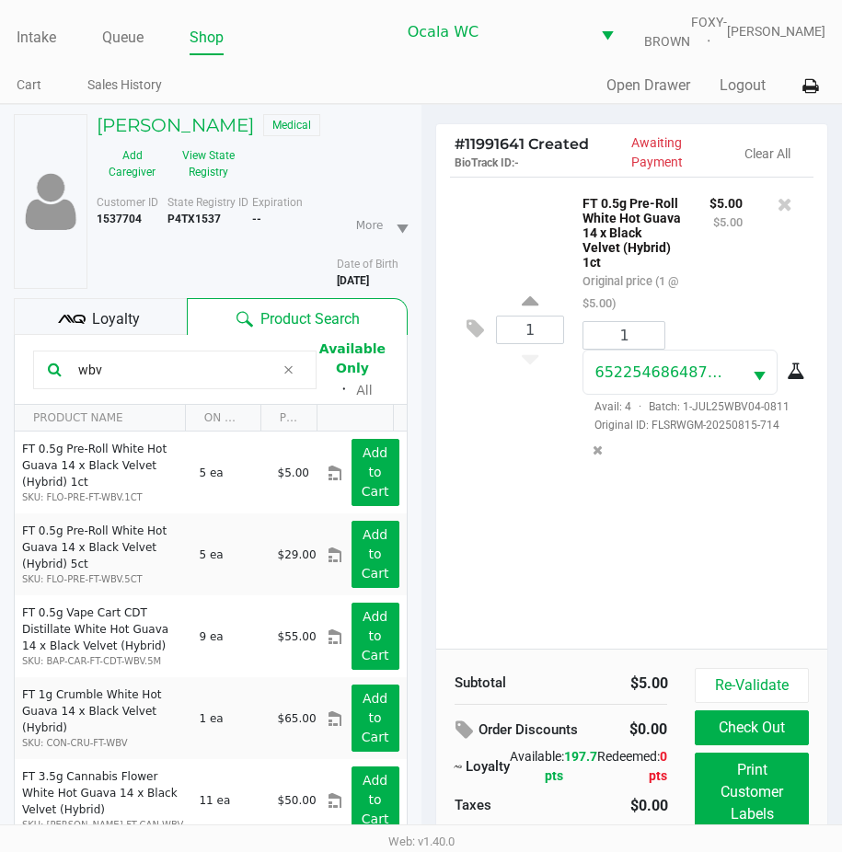
click at [117, 330] on span "Loyalty" at bounding box center [116, 319] width 48 height 22
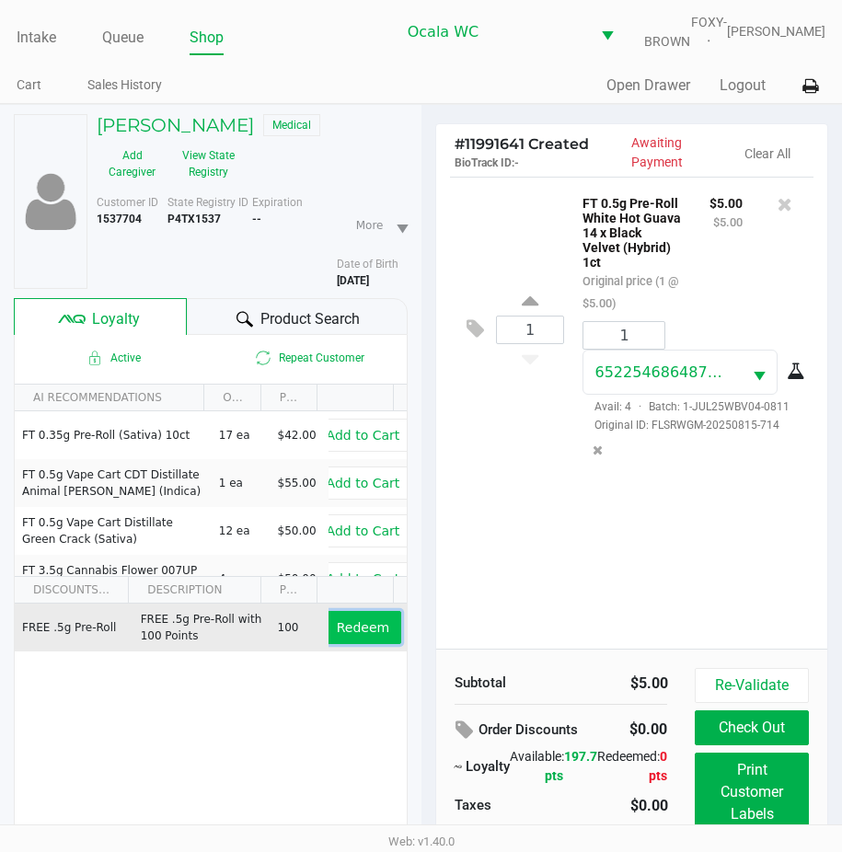
click at [337, 635] on span "Redeem" at bounding box center [363, 627] width 52 height 15
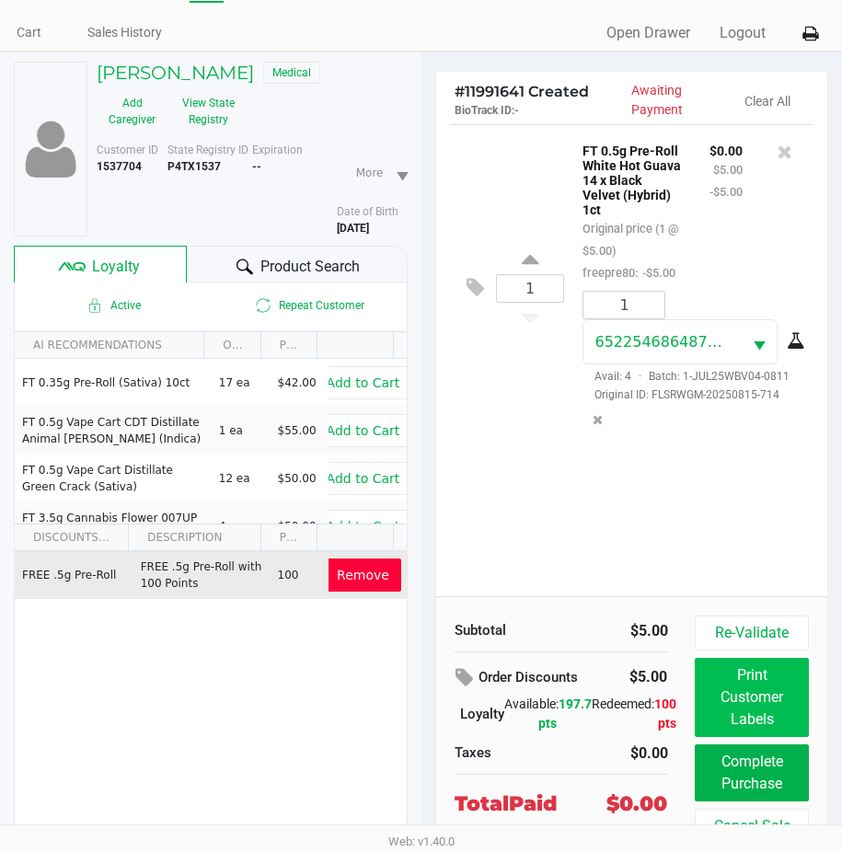
scroll to position [109, 0]
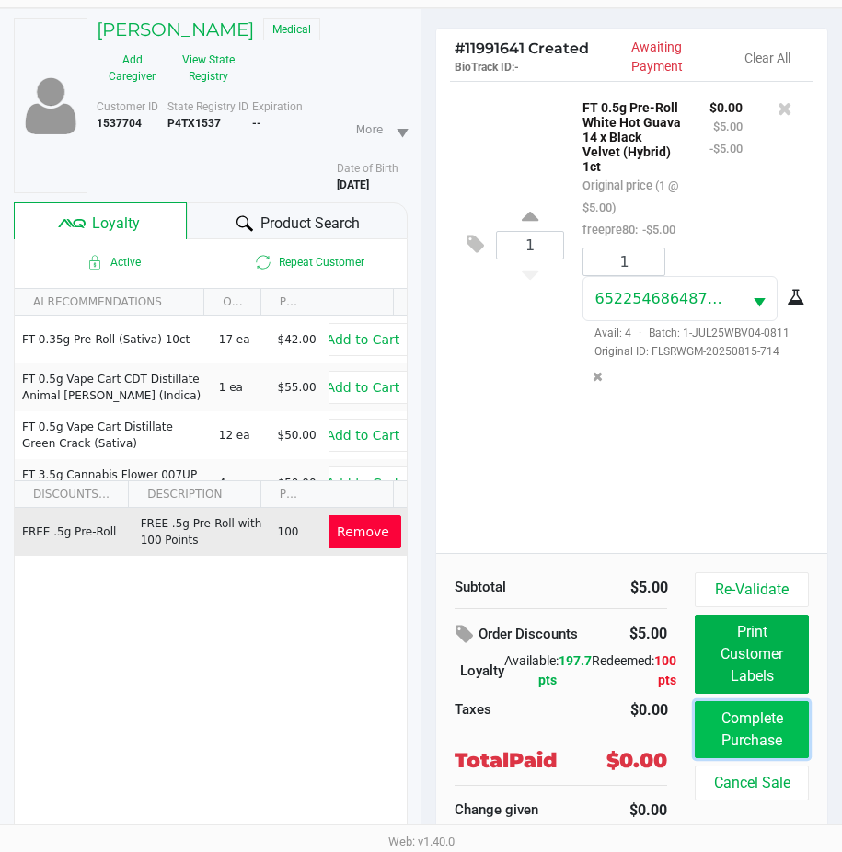
click at [711, 720] on button "Complete Purchase" at bounding box center [751, 729] width 113 height 57
click at [763, 733] on button "Complete Purchase" at bounding box center [751, 729] width 113 height 57
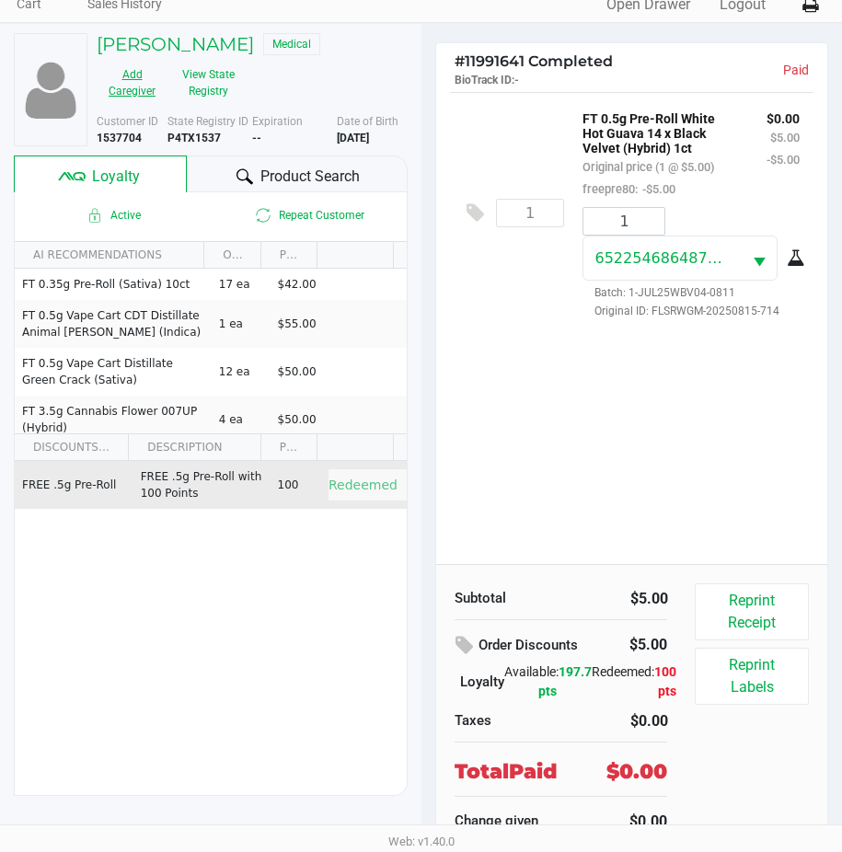
scroll to position [0, 0]
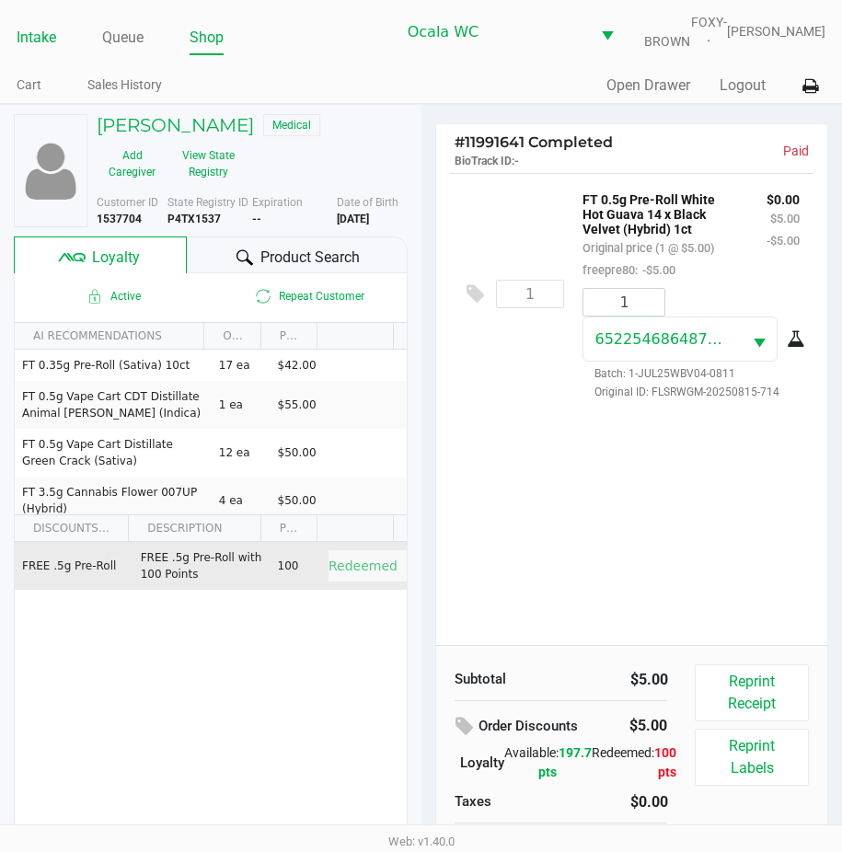
click at [35, 42] on link "Intake" at bounding box center [37, 38] width 40 height 26
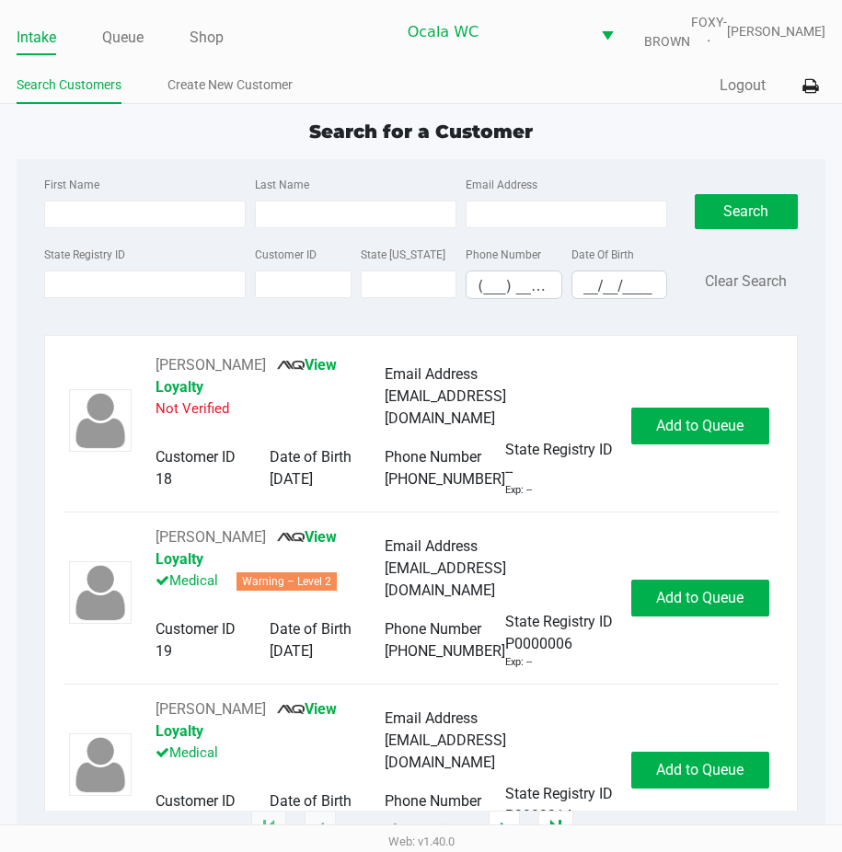
scroll to position [8, 0]
click at [346, 124] on div "Search for a Customer" at bounding box center [421, 132] width 836 height 28
click at [139, 290] on input "State Registry ID" at bounding box center [145, 285] width 202 height 28
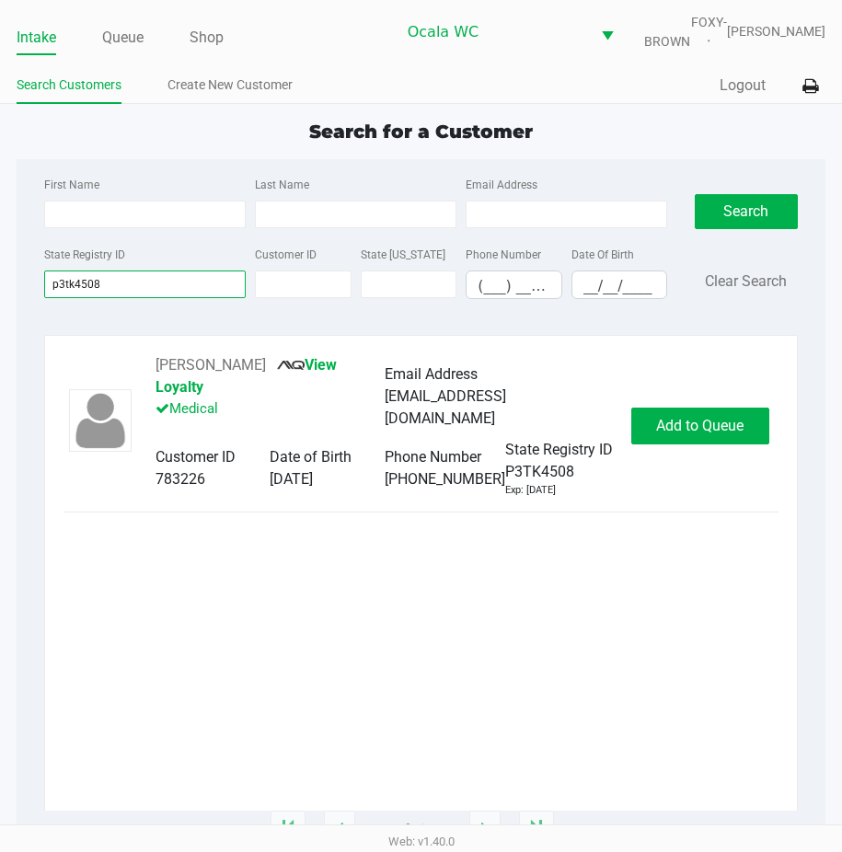
type input "p3tk4508"
click at [712, 410] on div "[PERSON_NAME] View Loyalty Medical Email Address [EMAIL_ADDRESS][DOMAIN_NAME] C…" at bounding box center [421, 426] width 714 height 144
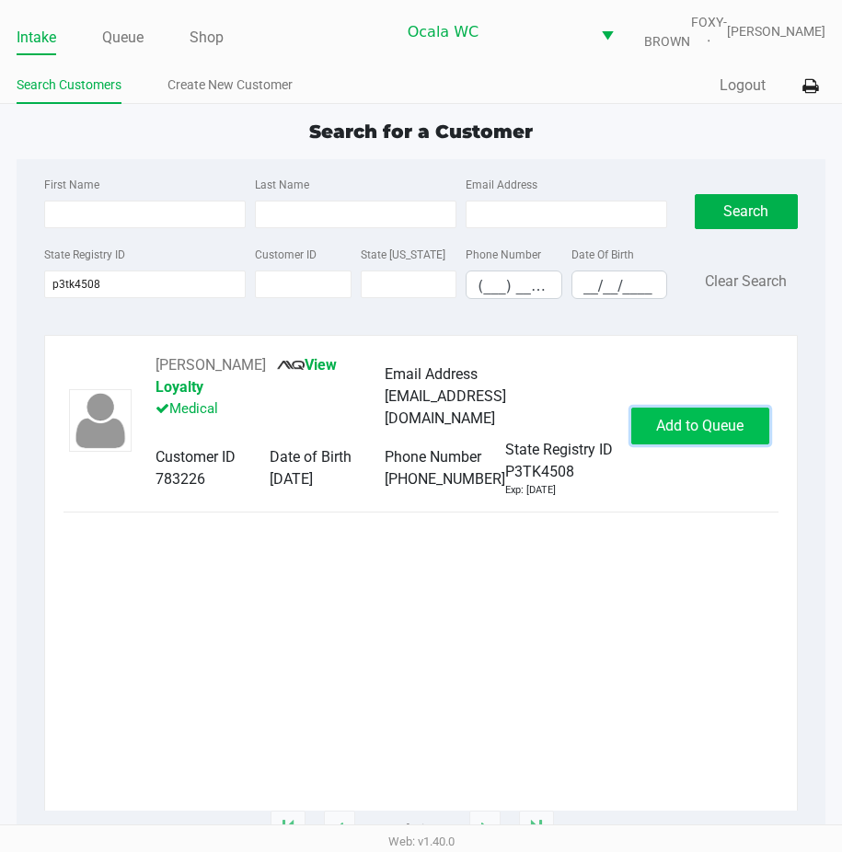
click at [687, 445] on button "Add to Queue" at bounding box center [701, 426] width 138 height 37
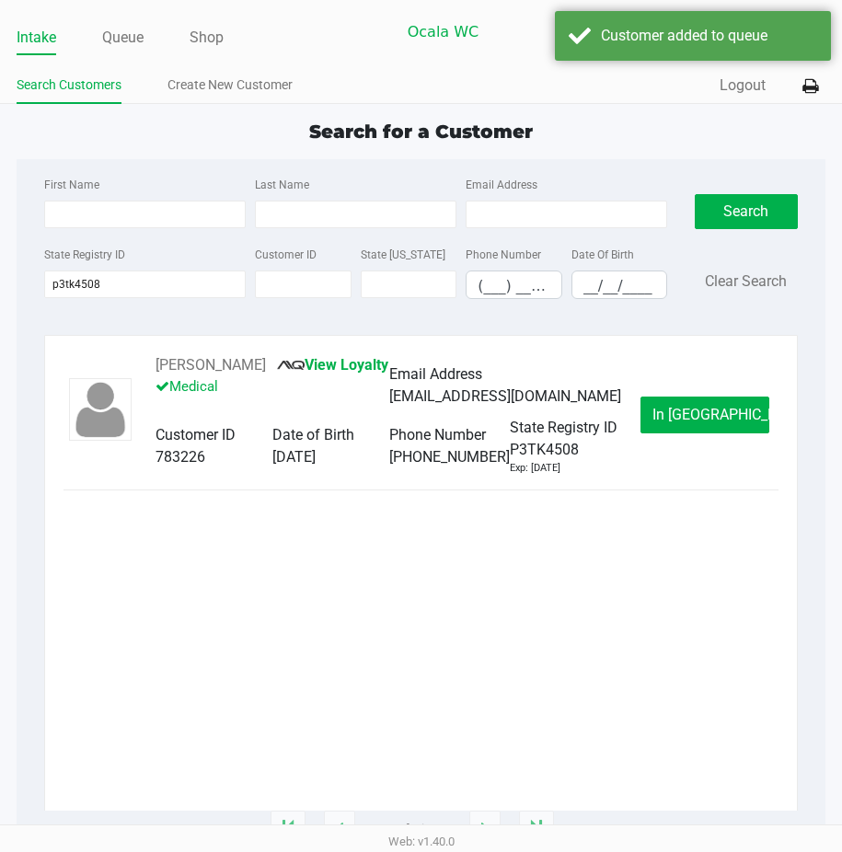
click at [681, 423] on span "In [GEOGRAPHIC_DATA]" at bounding box center [730, 414] width 155 height 17
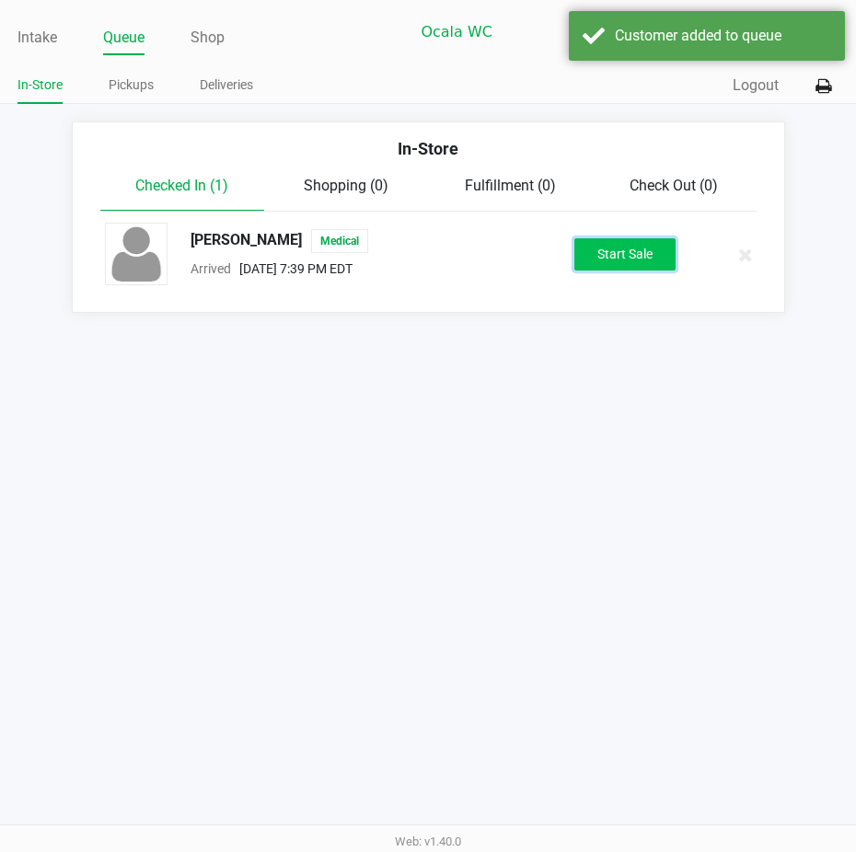
click at [610, 264] on button "Start Sale" at bounding box center [624, 254] width 101 height 32
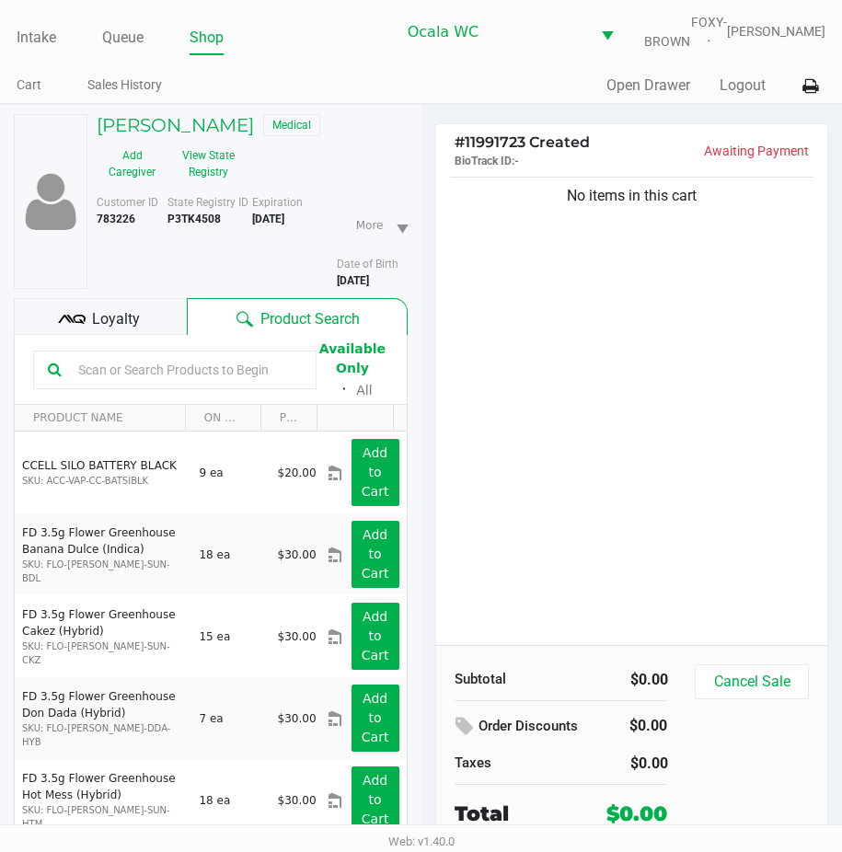
click at [89, 334] on div "Loyalty" at bounding box center [100, 316] width 173 height 37
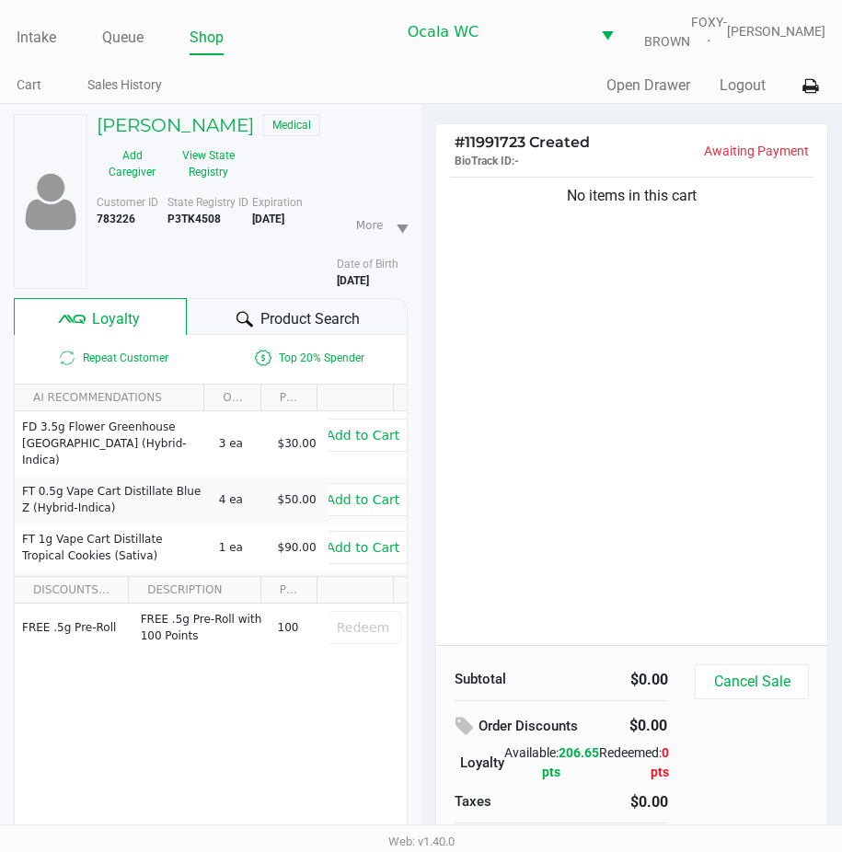
click at [220, 321] on div "Product Search" at bounding box center [297, 316] width 220 height 37
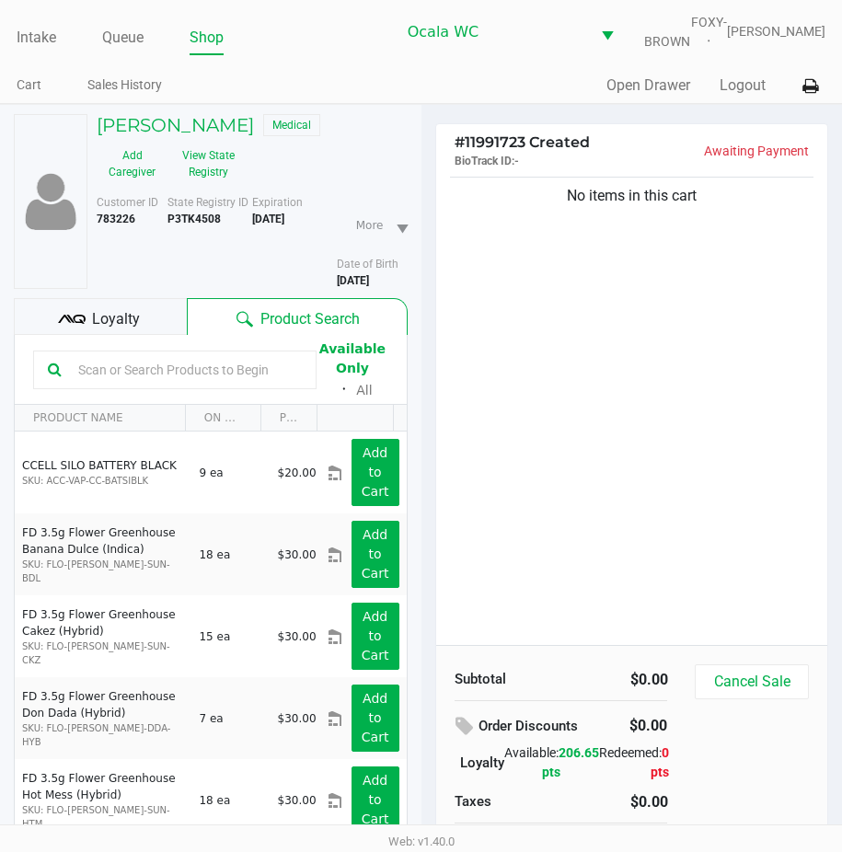
click at [81, 382] on input "text" at bounding box center [186, 370] width 231 height 28
click at [76, 384] on input "text" at bounding box center [186, 370] width 231 height 28
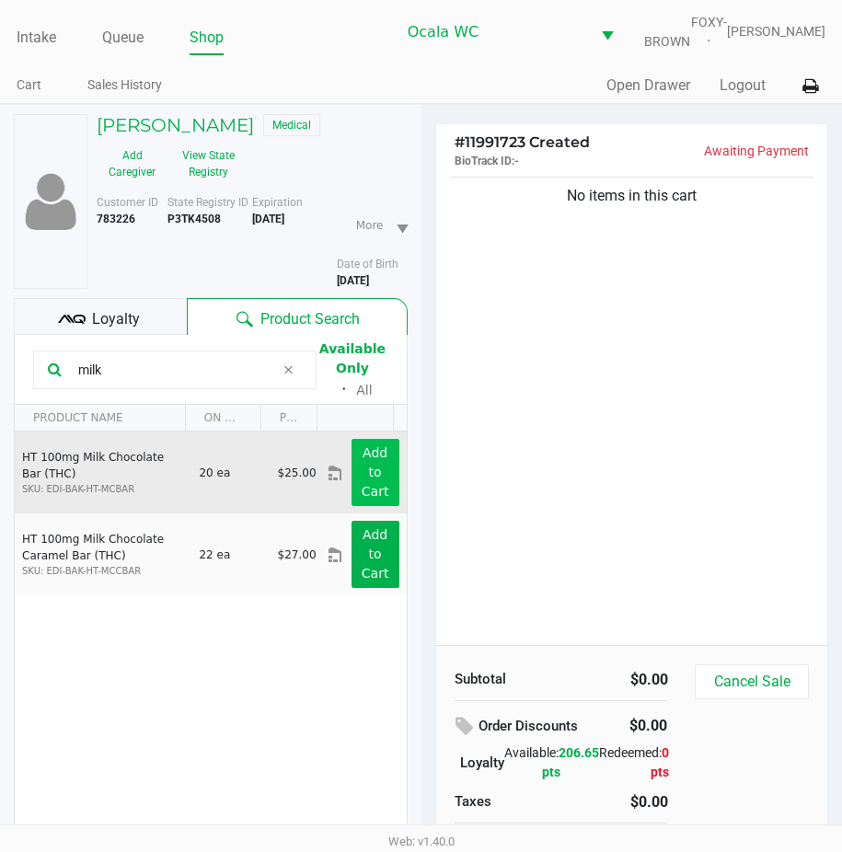
type input "milk"
click at [365, 473] on app-button-loader "Add to Cart" at bounding box center [376, 472] width 28 height 53
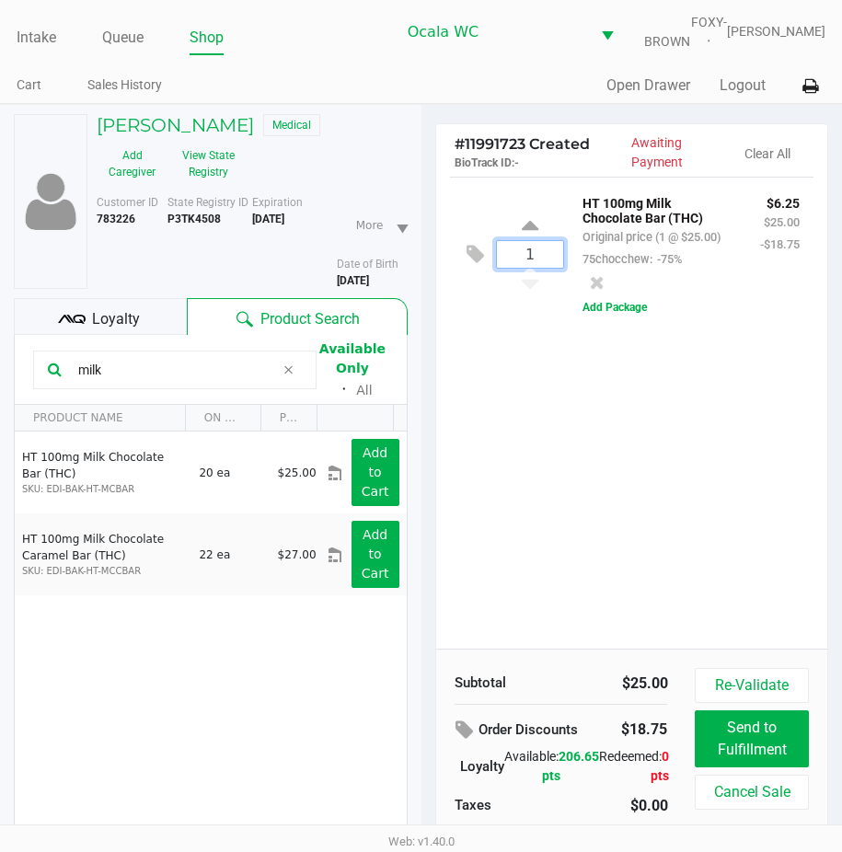
click at [537, 268] on input "1" at bounding box center [530, 254] width 67 height 27
type input "3"
drag, startPoint x: 134, startPoint y: 385, endPoint x: 7, endPoint y: 398, distance: 127.7
click at [7, 398] on div "[PERSON_NAME] Medical Add Caregiver View State Registry Customer ID 783226 Stat…" at bounding box center [211, 526] width 422 height 843
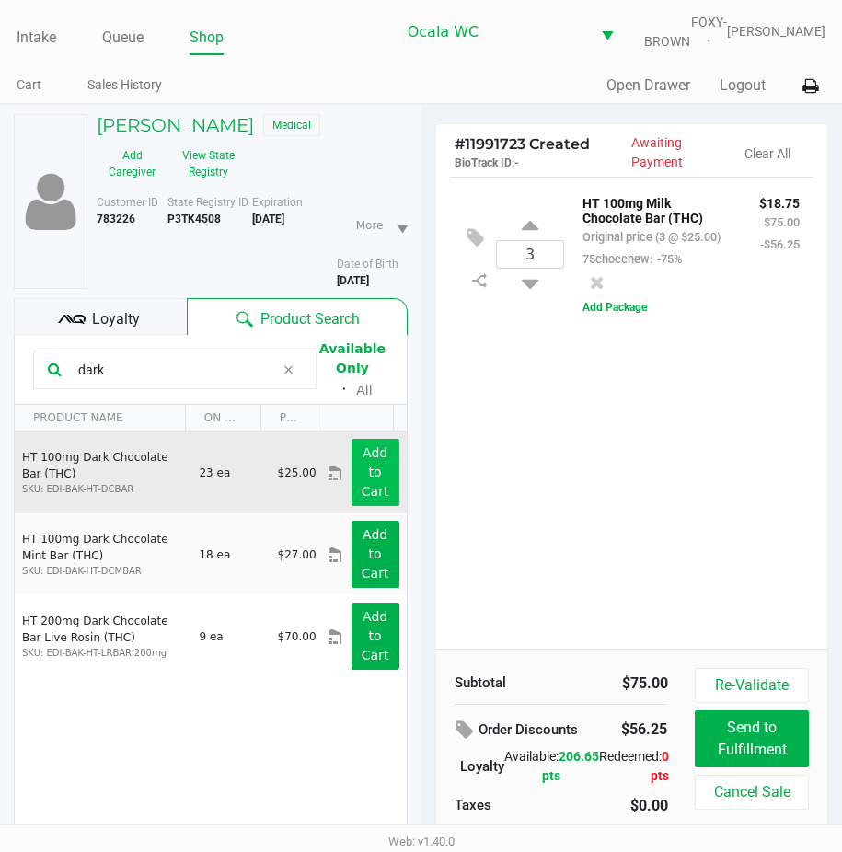
type input "dark"
click at [352, 463] on button "Add to Cart" at bounding box center [376, 472] width 48 height 67
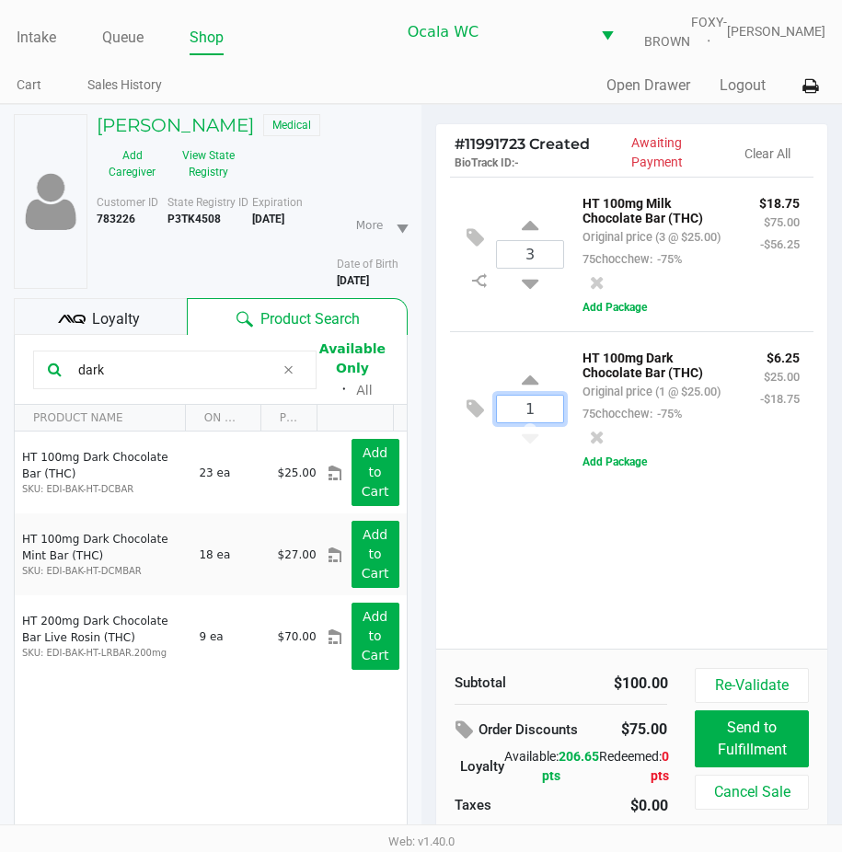
click at [529, 423] on input "1" at bounding box center [530, 409] width 67 height 27
type input "4"
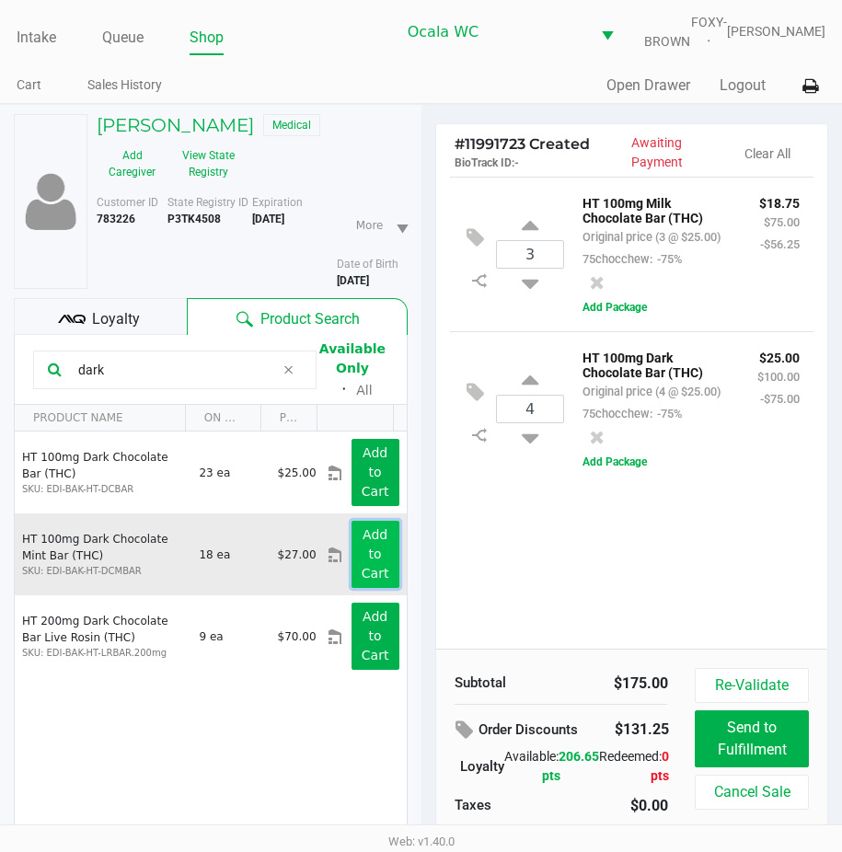
click at [362, 556] on app-button-loader "Add to Cart" at bounding box center [376, 553] width 28 height 53
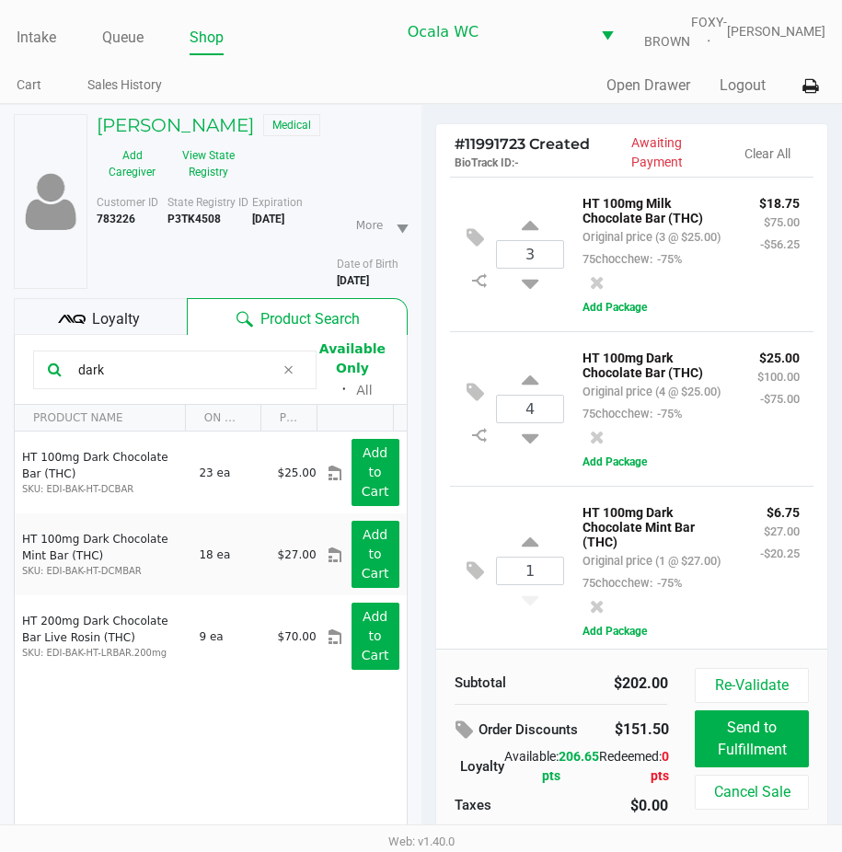
scroll to position [162, 0]
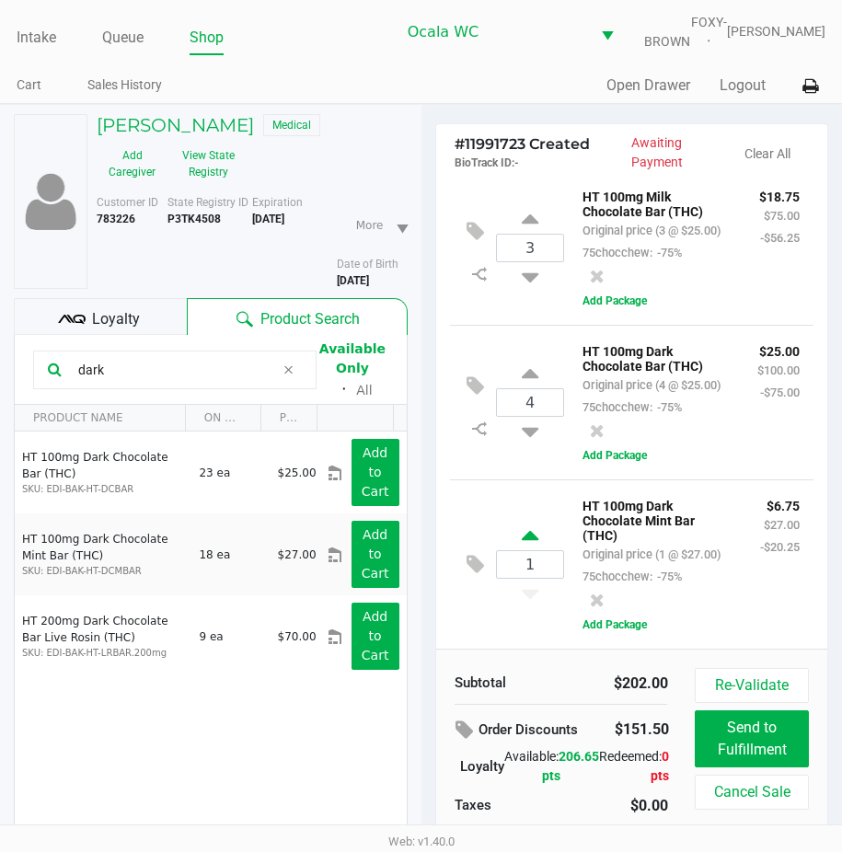
click at [534, 527] on icon at bounding box center [530, 538] width 17 height 23
type input "2"
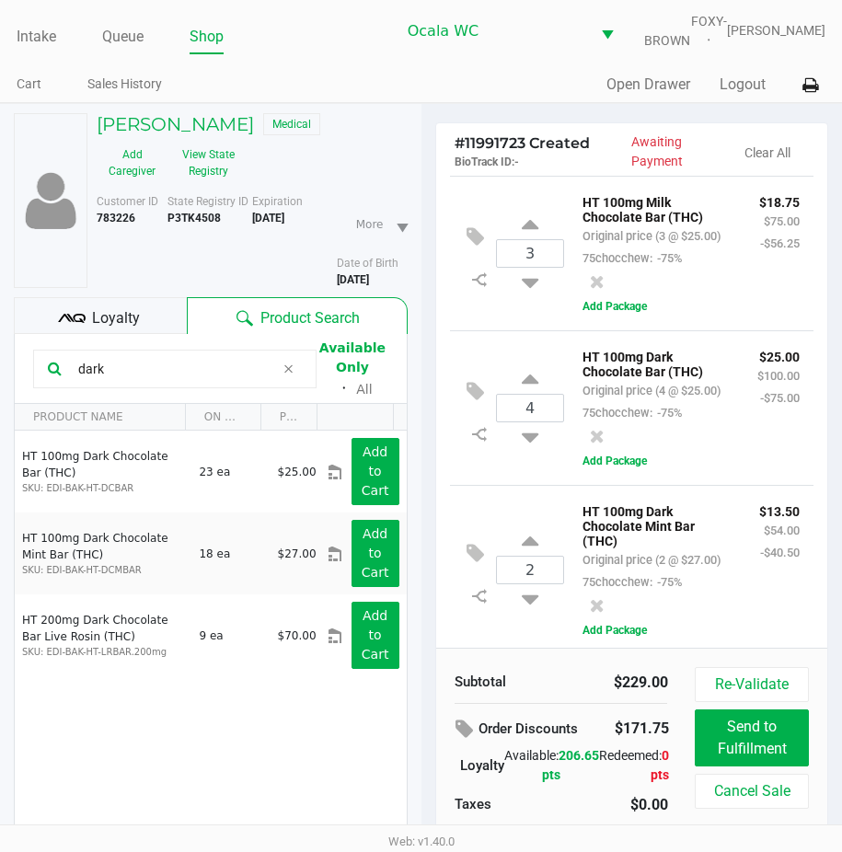
scroll to position [0, 0]
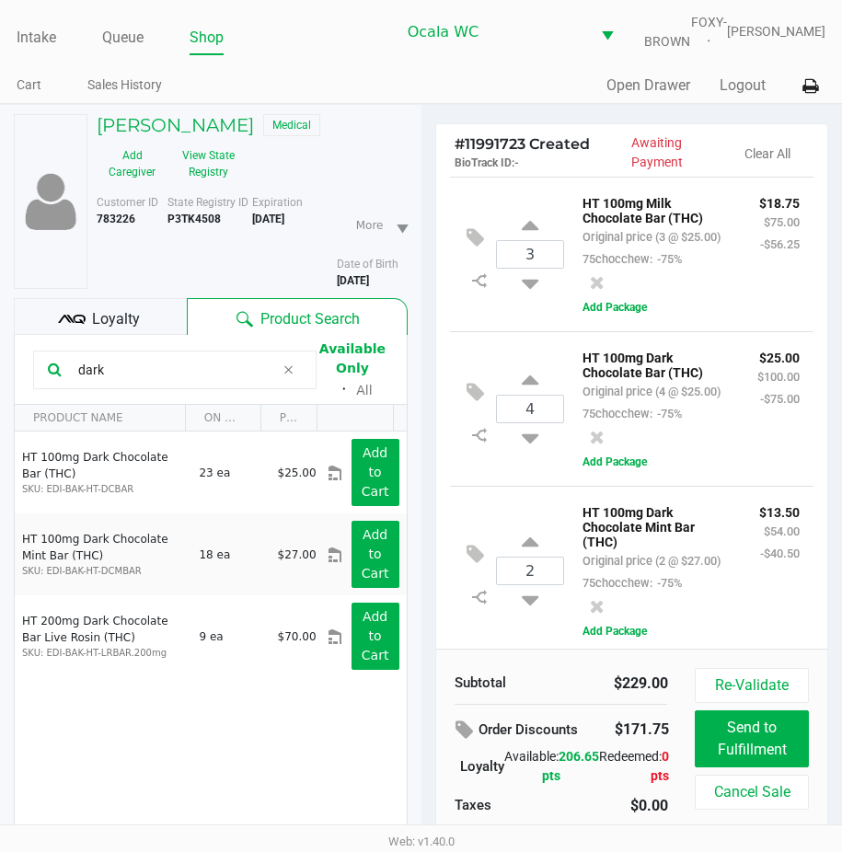
drag, startPoint x: 116, startPoint y: 379, endPoint x: 7, endPoint y: 392, distance: 109.4
click at [7, 392] on div "[PERSON_NAME] Medical Add Caregiver View State Registry Customer ID 783226 Stat…" at bounding box center [211, 526] width 422 height 843
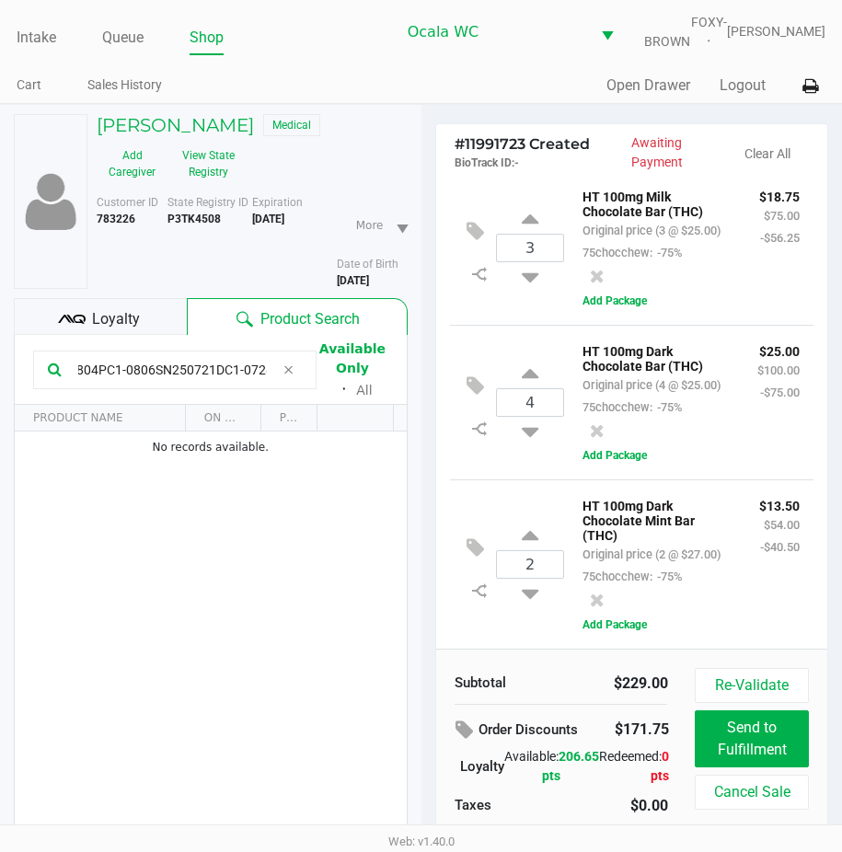
scroll to position [0, 637]
type input "SN250721MC1-0724SN250721MC1-0724SN250721MC1-0724SN250804PC1-0806SN250804PC1-080…"
click at [260, 377] on input "SN250721MC1-0724SN250721MC1-0724SN250721MC1-0724SN250804PC1-0806SN250804PC1-080…" at bounding box center [172, 370] width 203 height 28
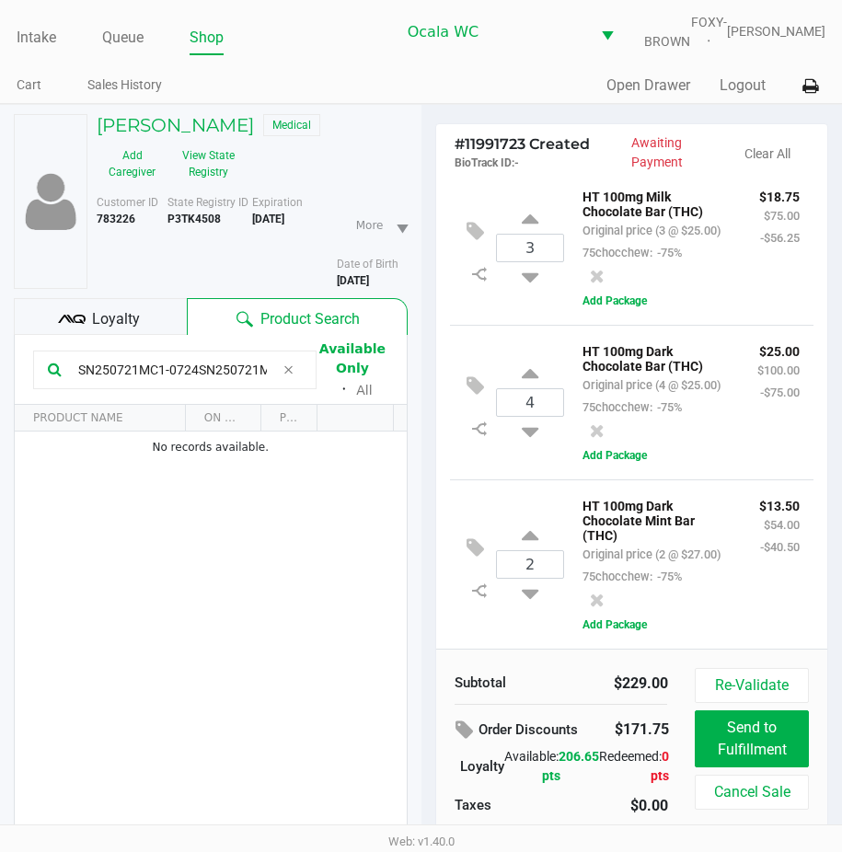
drag, startPoint x: 265, startPoint y: 378, endPoint x: 11, endPoint y: 374, distance: 254.1
click at [11, 374] on div "[PERSON_NAME] Medical Add Caregiver View State Registry Customer ID 783226 Stat…" at bounding box center [211, 526] width 422 height 843
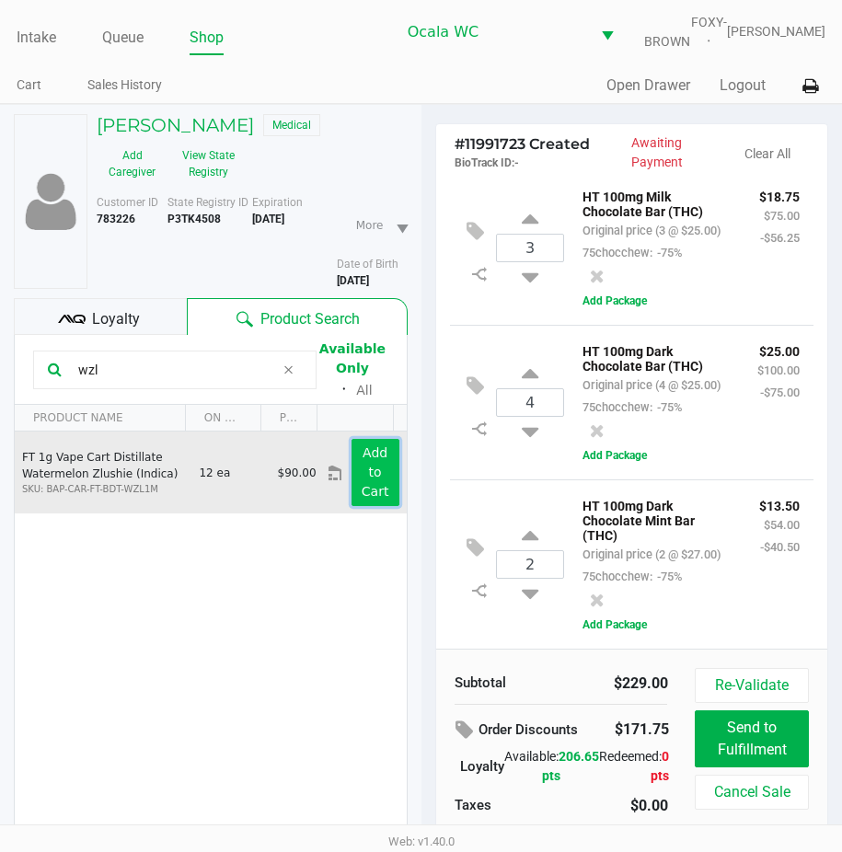
click at [352, 467] on button "Add to Cart" at bounding box center [376, 472] width 48 height 67
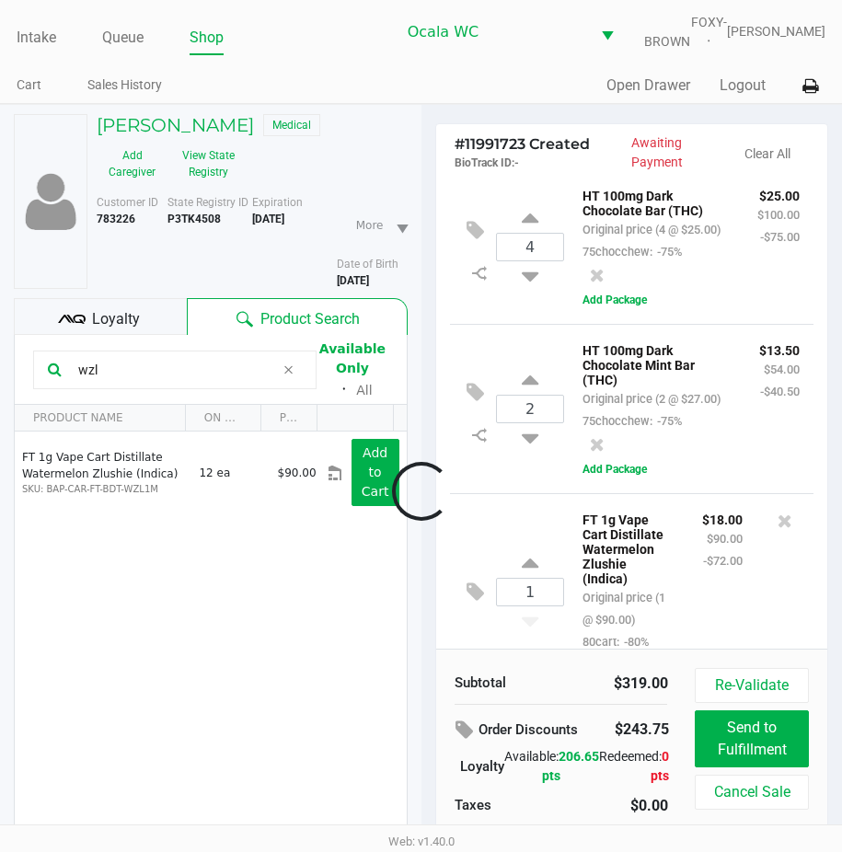
scroll to position [377, 0]
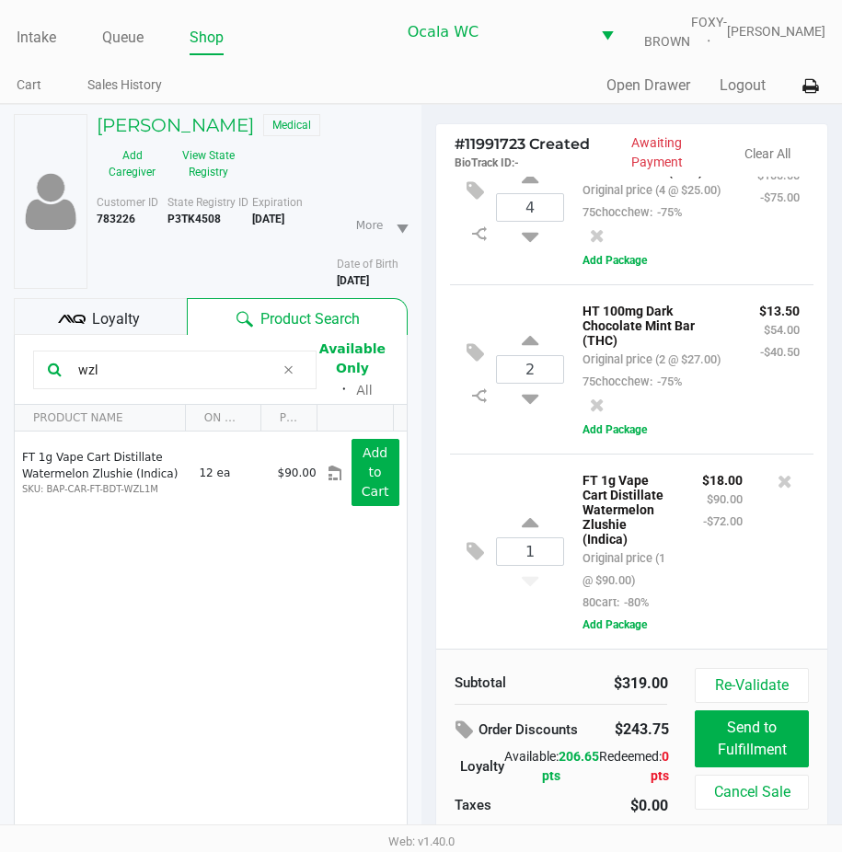
drag, startPoint x: 119, startPoint y: 380, endPoint x: 59, endPoint y: 388, distance: 60.3
click at [59, 388] on div "wzl" at bounding box center [175, 370] width 284 height 39
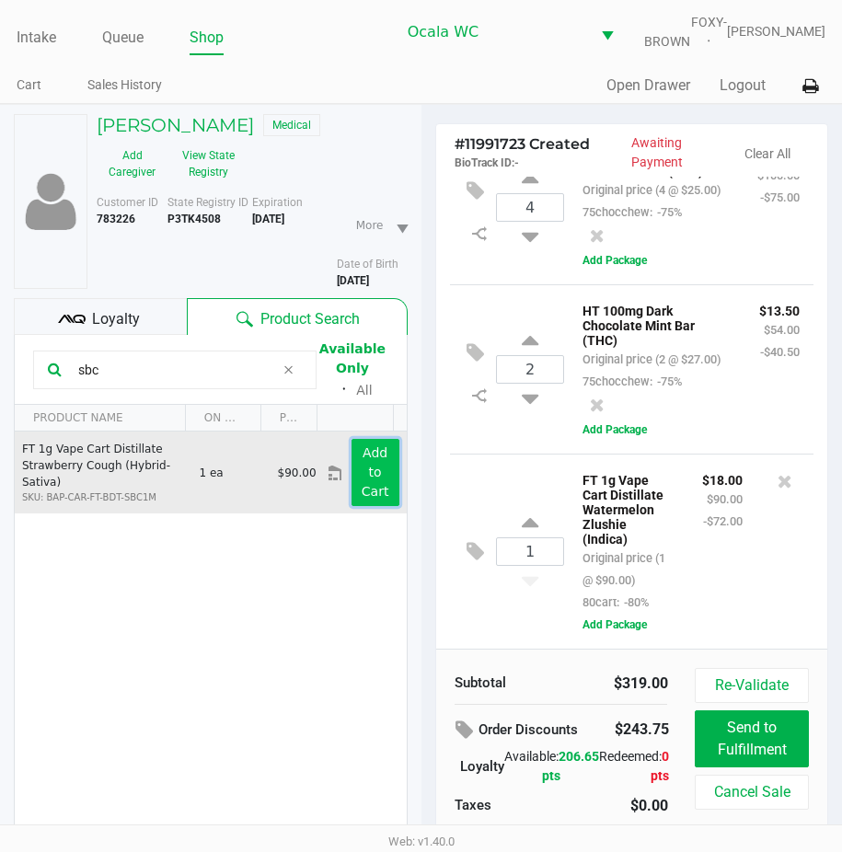
click at [352, 479] on button "Add to Cart" at bounding box center [376, 472] width 48 height 67
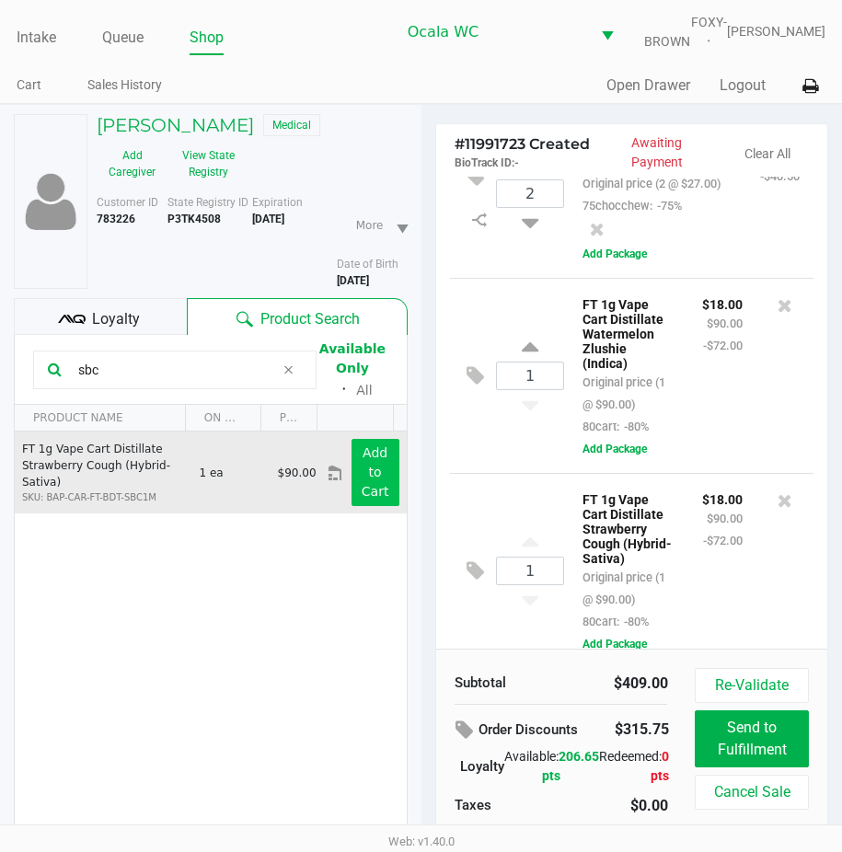
scroll to position [608, 0]
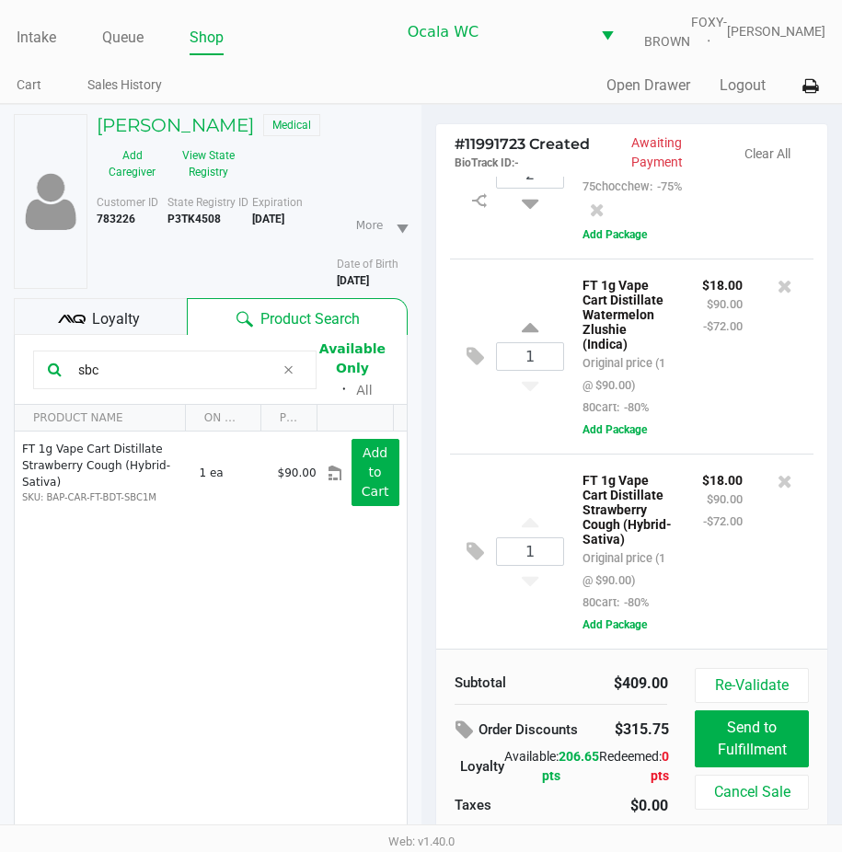
drag, startPoint x: 126, startPoint y: 379, endPoint x: 34, endPoint y: 381, distance: 92.1
click at [34, 381] on div "sbc" at bounding box center [175, 370] width 284 height 39
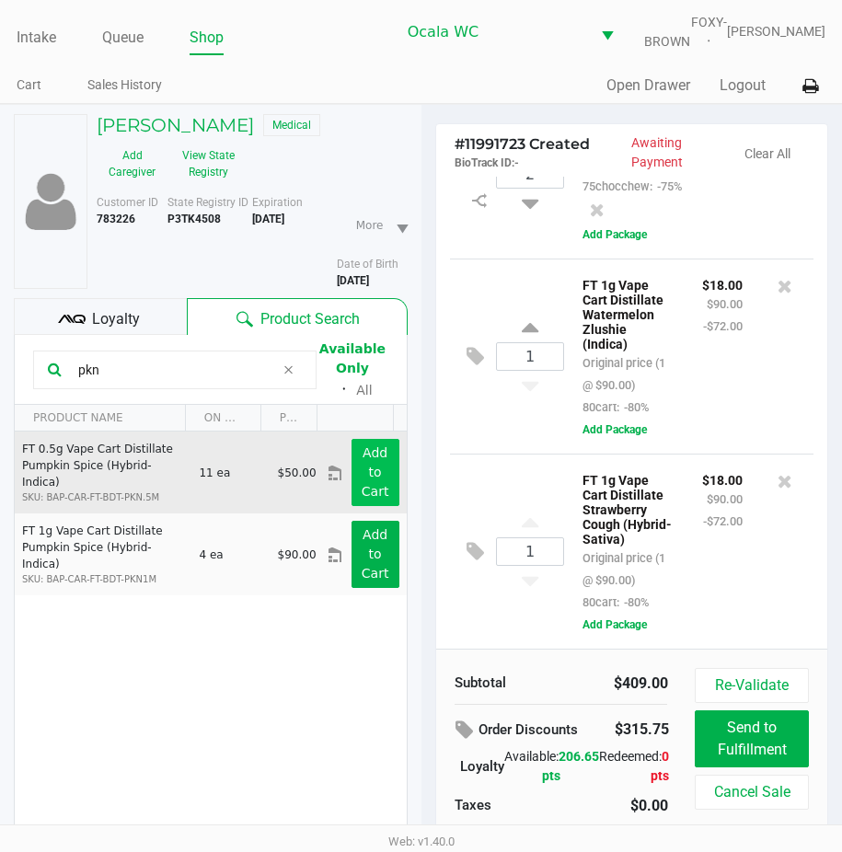
type input "pkn"
click at [365, 487] on app-button-loader "Add to Cart" at bounding box center [376, 472] width 28 height 53
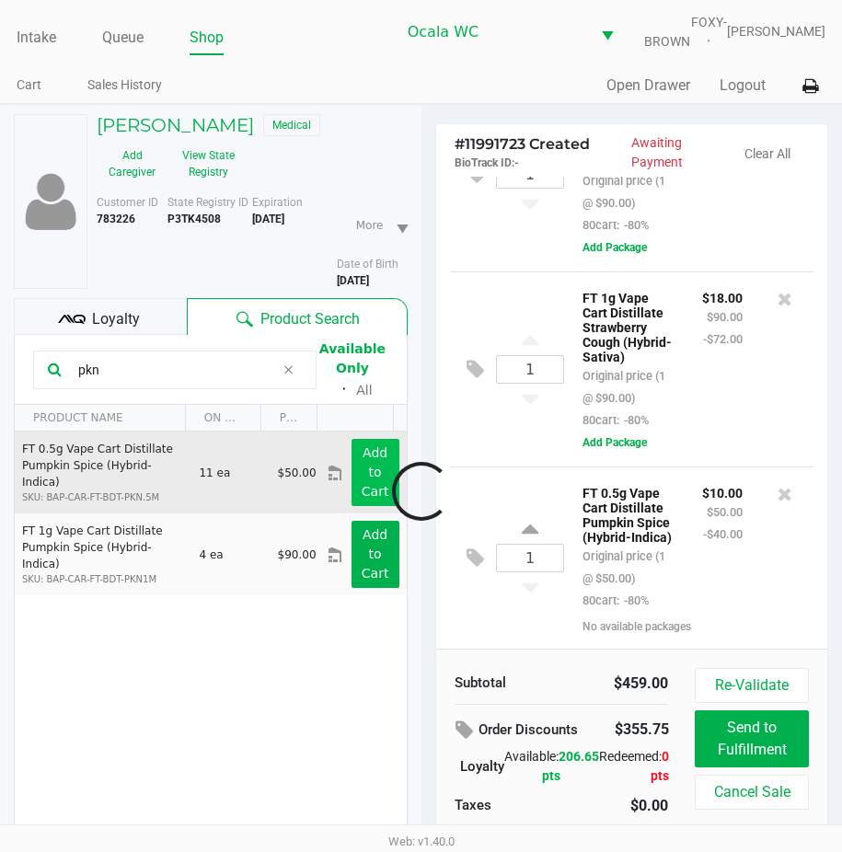
scroll to position [840, 0]
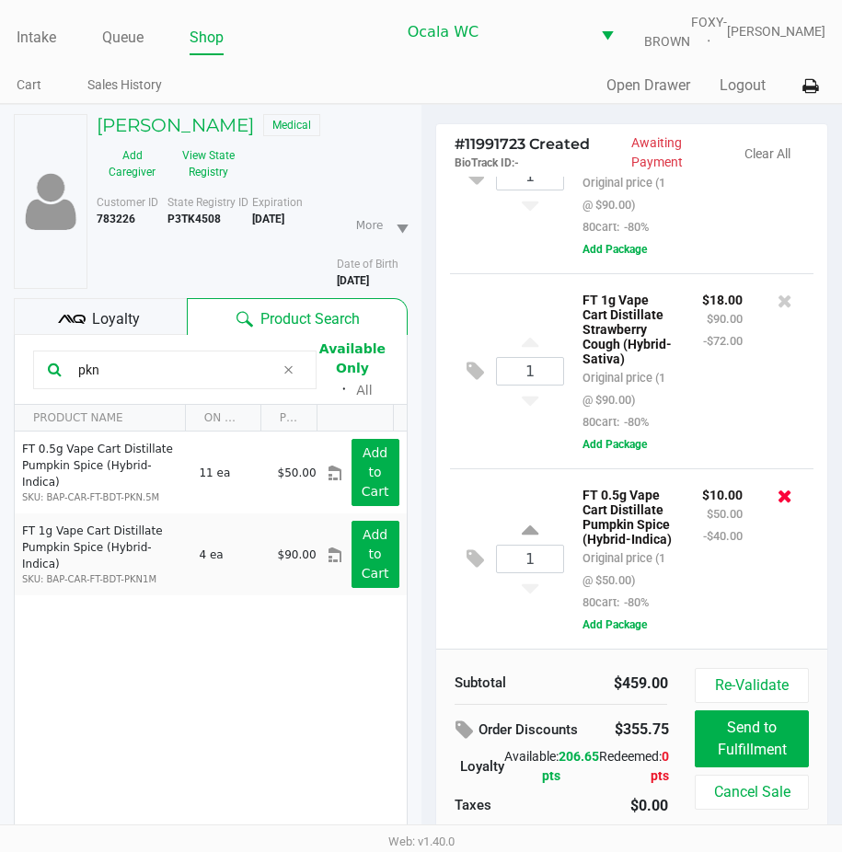
click at [778, 487] on icon at bounding box center [785, 496] width 15 height 18
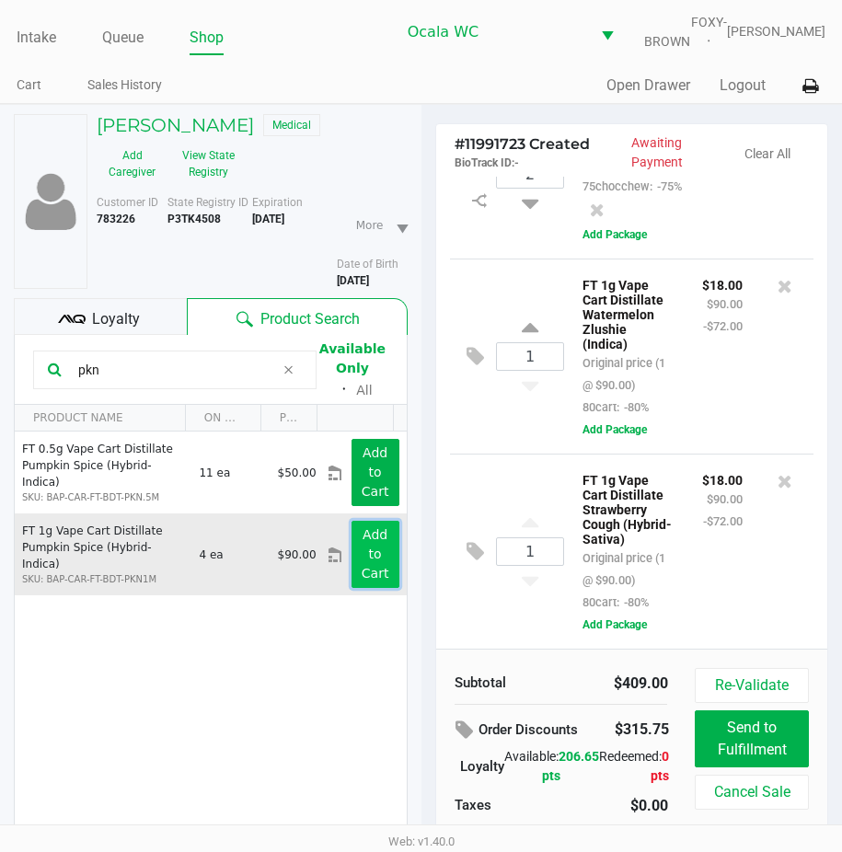
click at [362, 553] on app-button-loader "Add to Cart" at bounding box center [376, 553] width 28 height 53
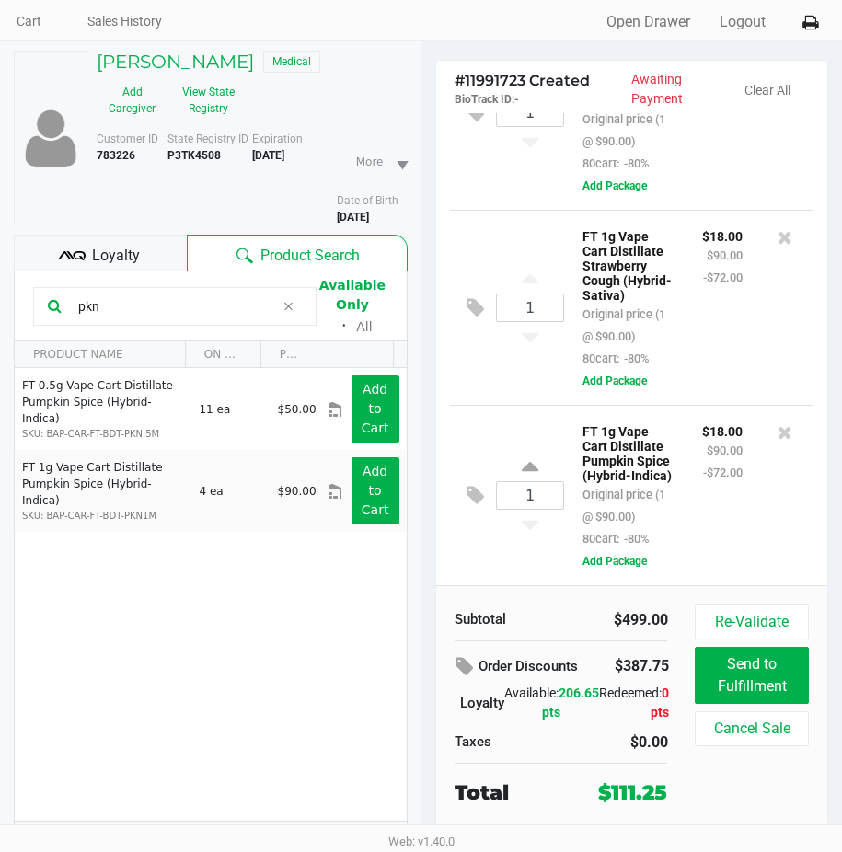
scroll to position [109, 0]
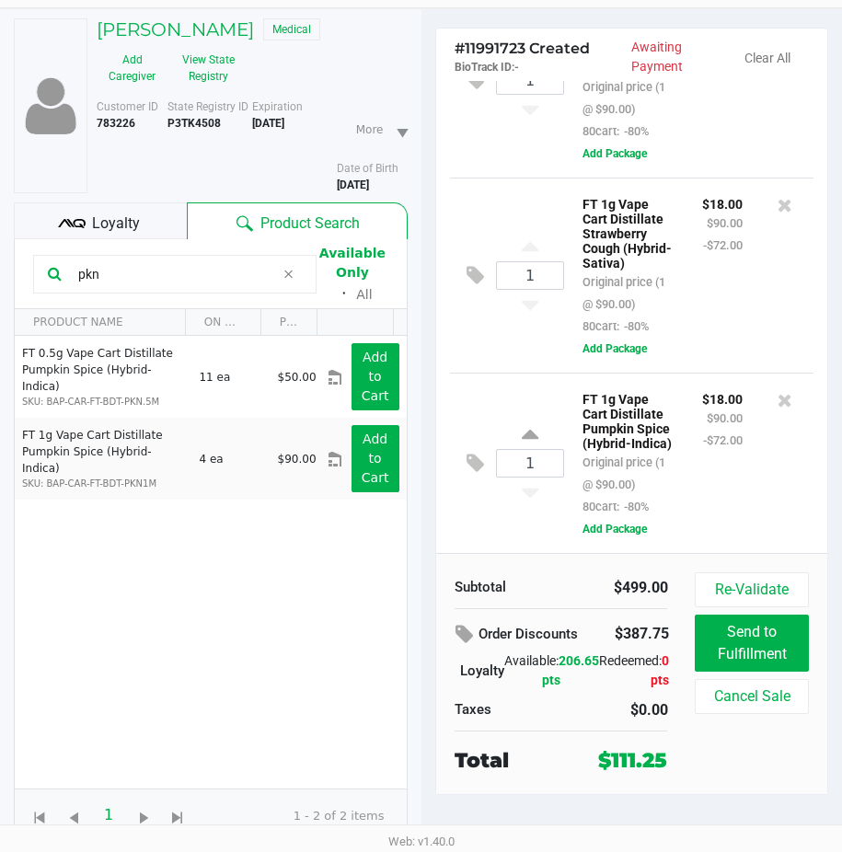
click at [130, 276] on input "pkn" at bounding box center [172, 275] width 203 height 28
click at [523, 373] on div "1 FT 1g Vape Cart Distillate Pumpkin Spice (Hybrid-Indica) Original price (1 @ …" at bounding box center [632, 463] width 365 height 180
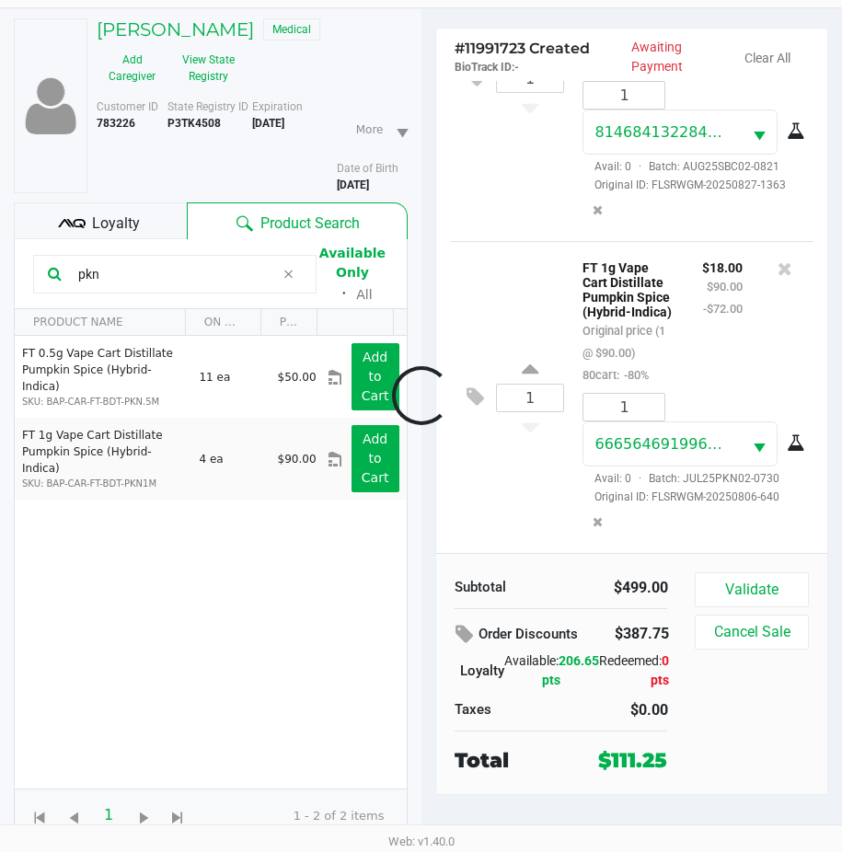
scroll to position [1696, 0]
click at [724, 594] on button "Validate" at bounding box center [751, 590] width 113 height 35
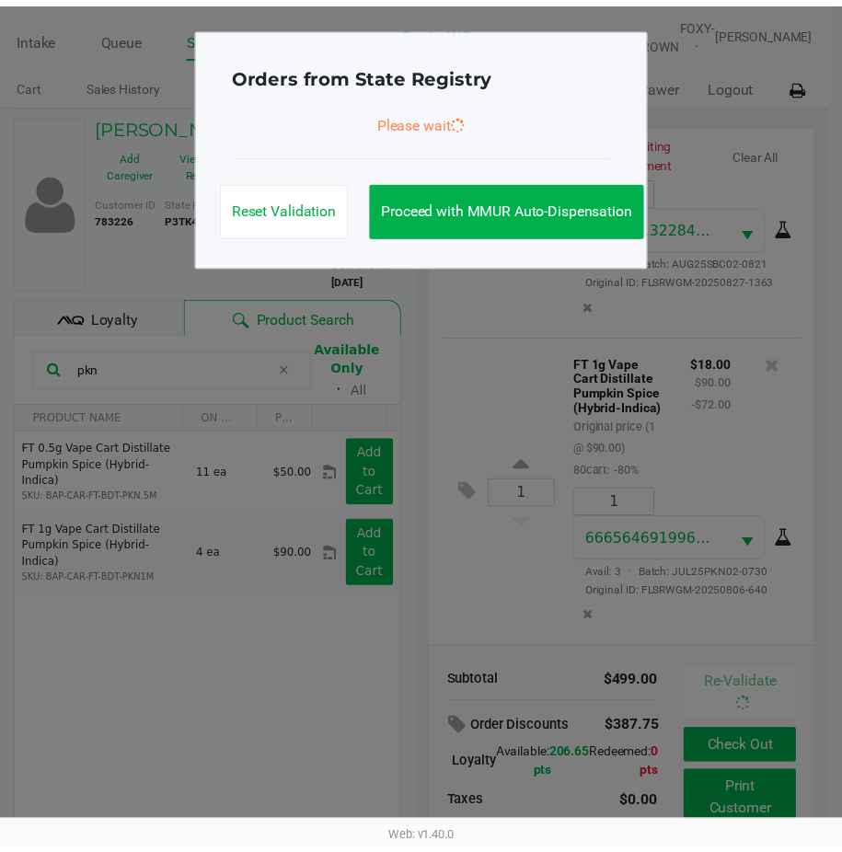
scroll to position [1718, 0]
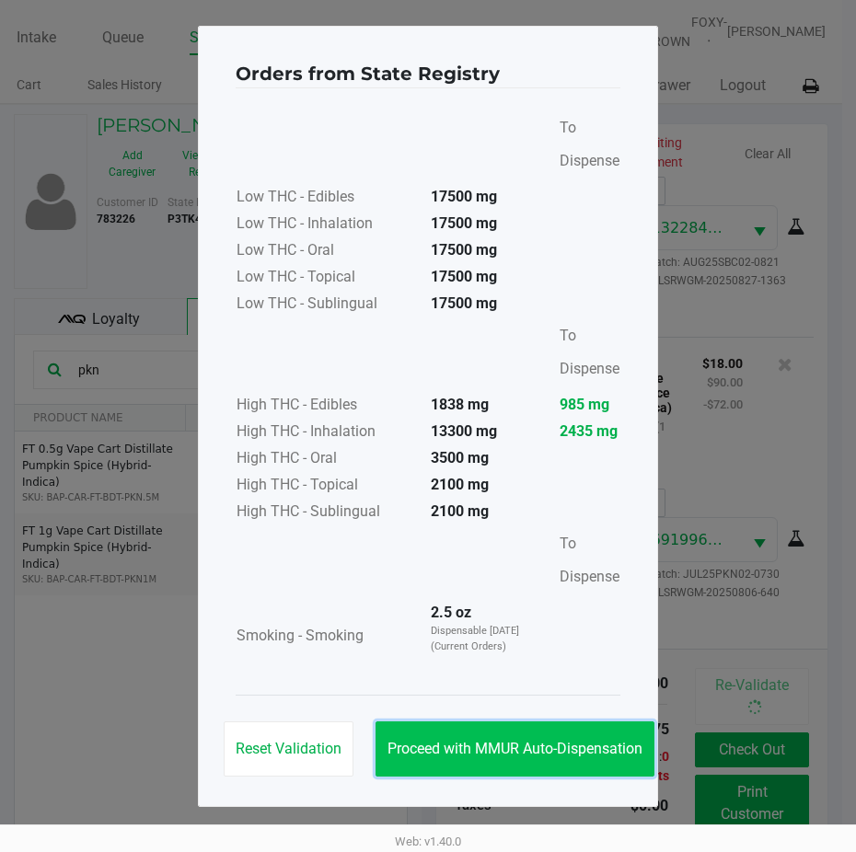
click at [524, 730] on button "Proceed with MMUR Auto-Dispensation" at bounding box center [515, 749] width 279 height 55
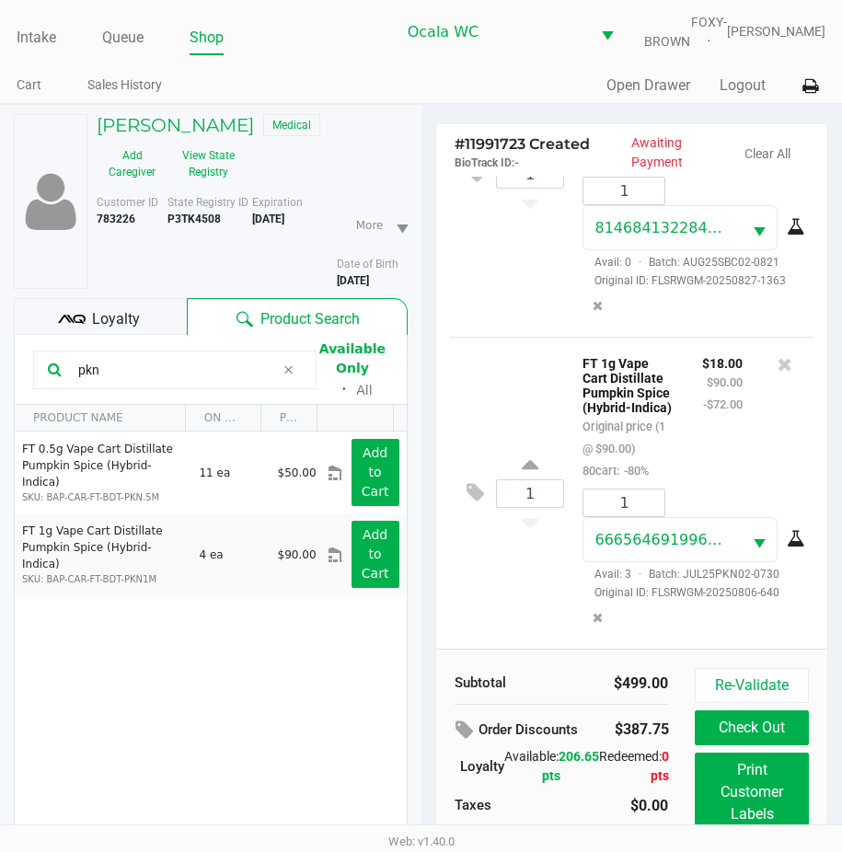
click at [128, 323] on span "Loyalty" at bounding box center [116, 319] width 48 height 22
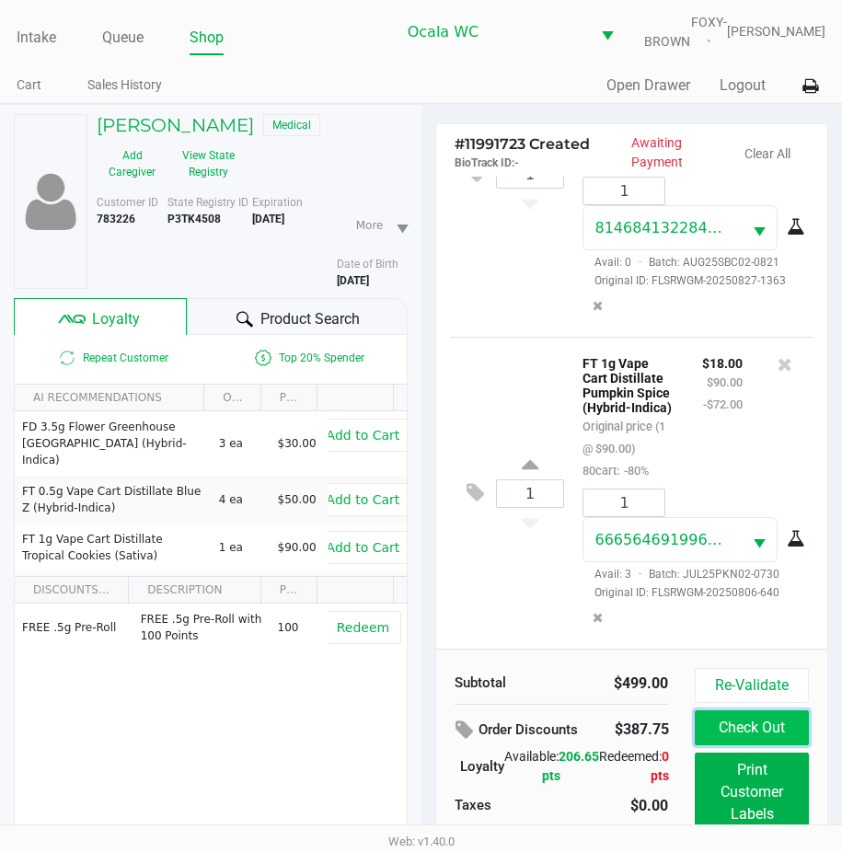
click at [735, 746] on button "Check Out" at bounding box center [751, 728] width 113 height 35
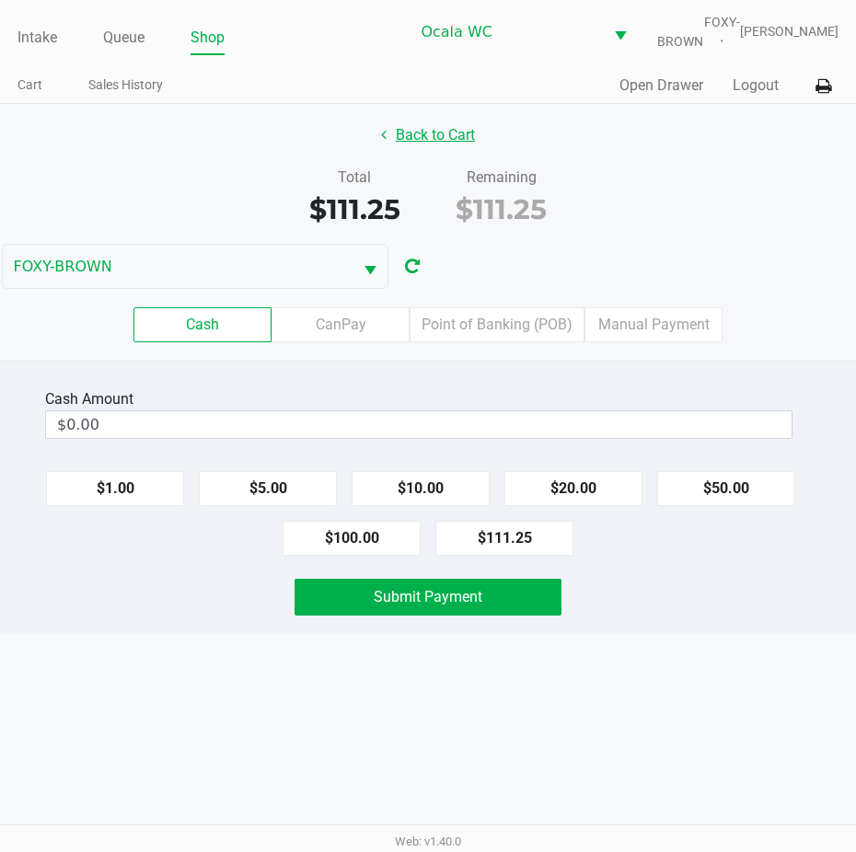
click at [400, 147] on button "Back to Cart" at bounding box center [428, 135] width 118 height 35
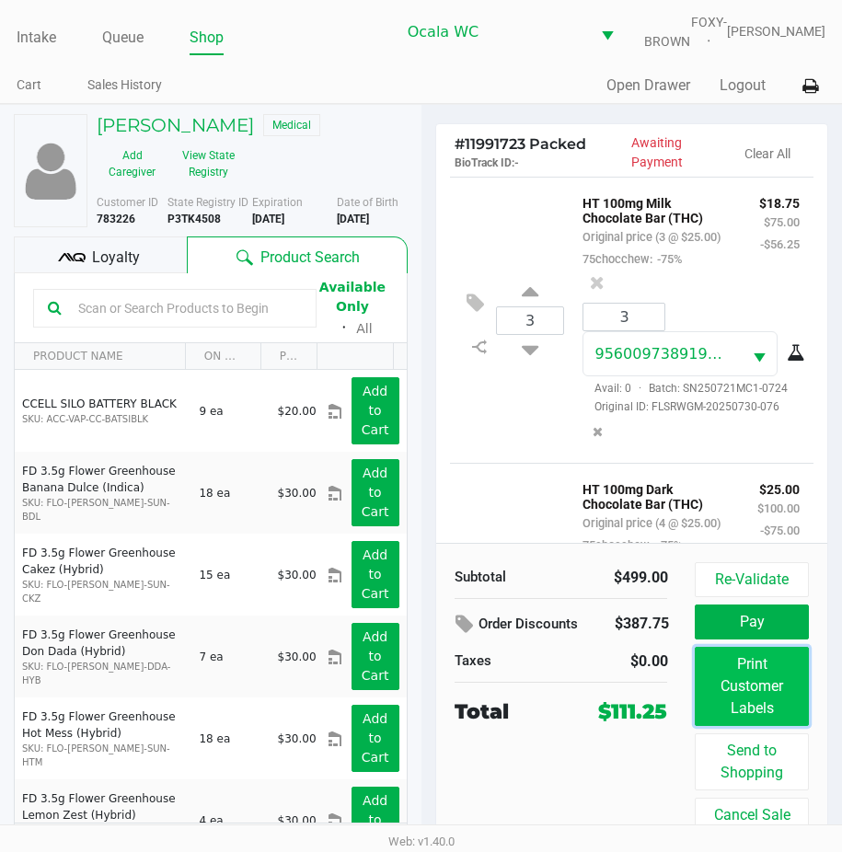
click at [736, 696] on button "Print Customer Labels" at bounding box center [751, 686] width 113 height 79
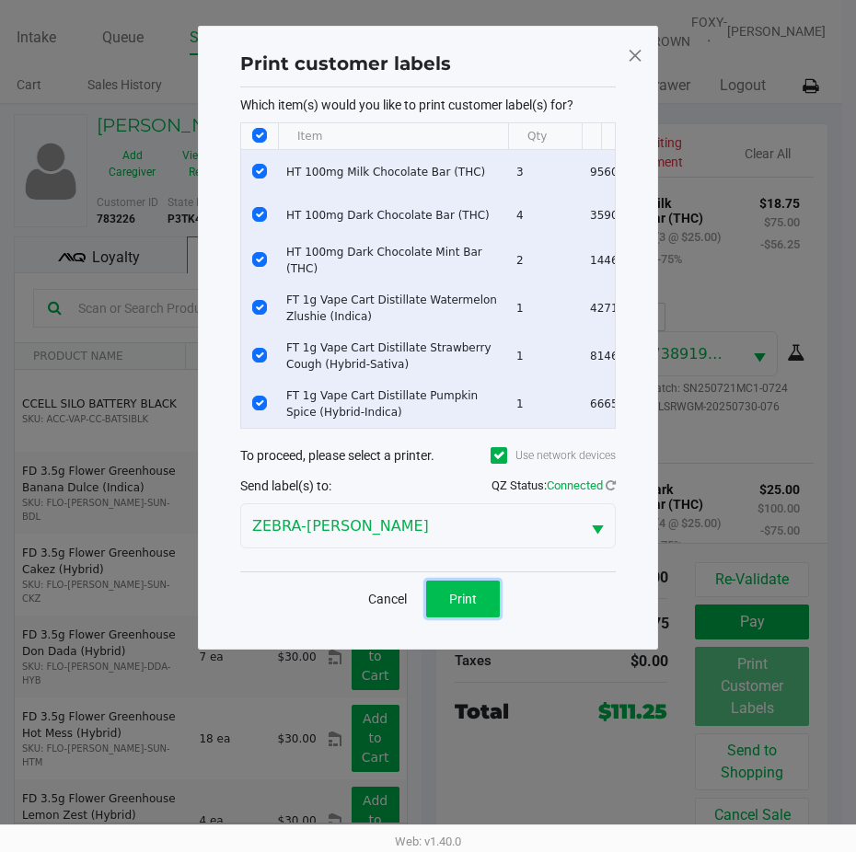
click at [441, 603] on button "Print" at bounding box center [463, 599] width 74 height 37
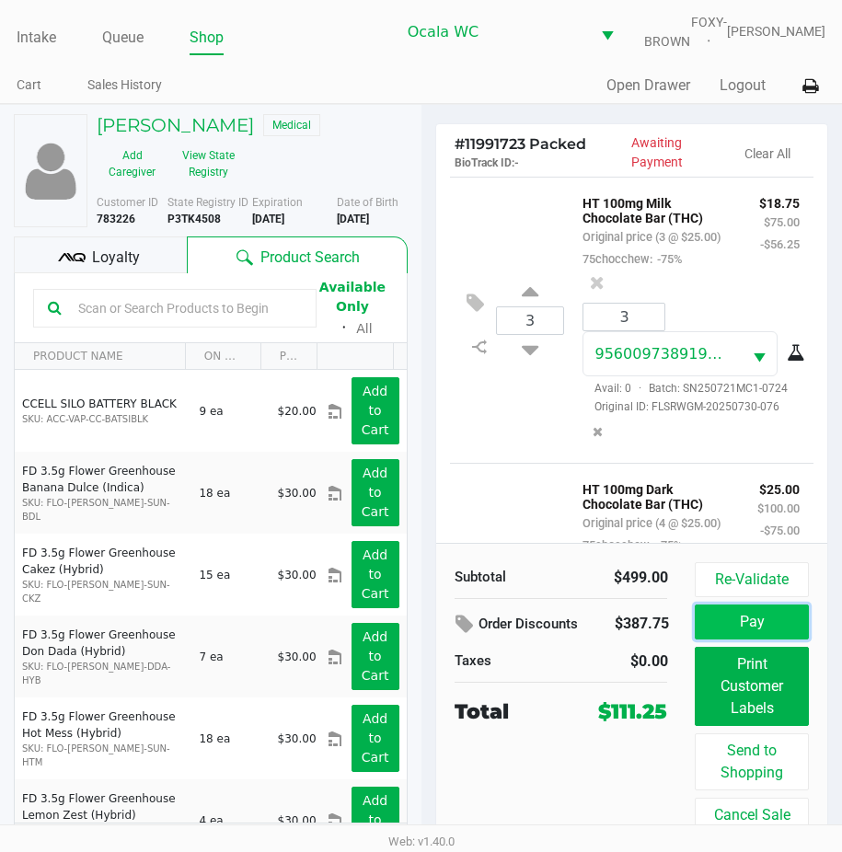
click at [755, 624] on button "Pay" at bounding box center [751, 622] width 113 height 35
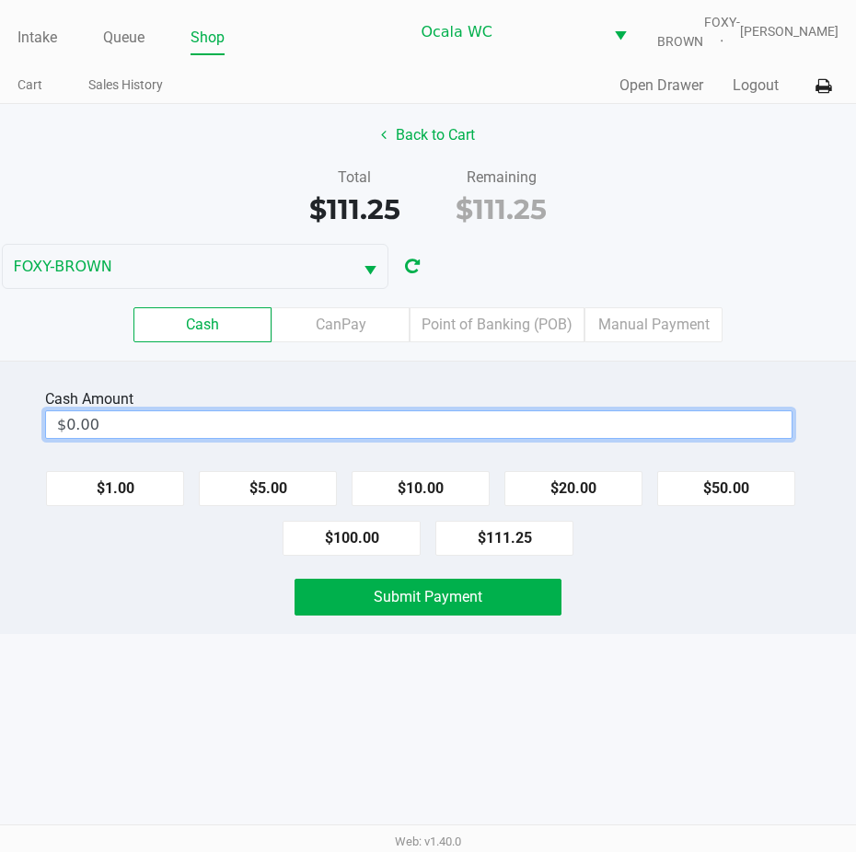
click at [133, 438] on input "$0.00" at bounding box center [419, 424] width 746 height 27
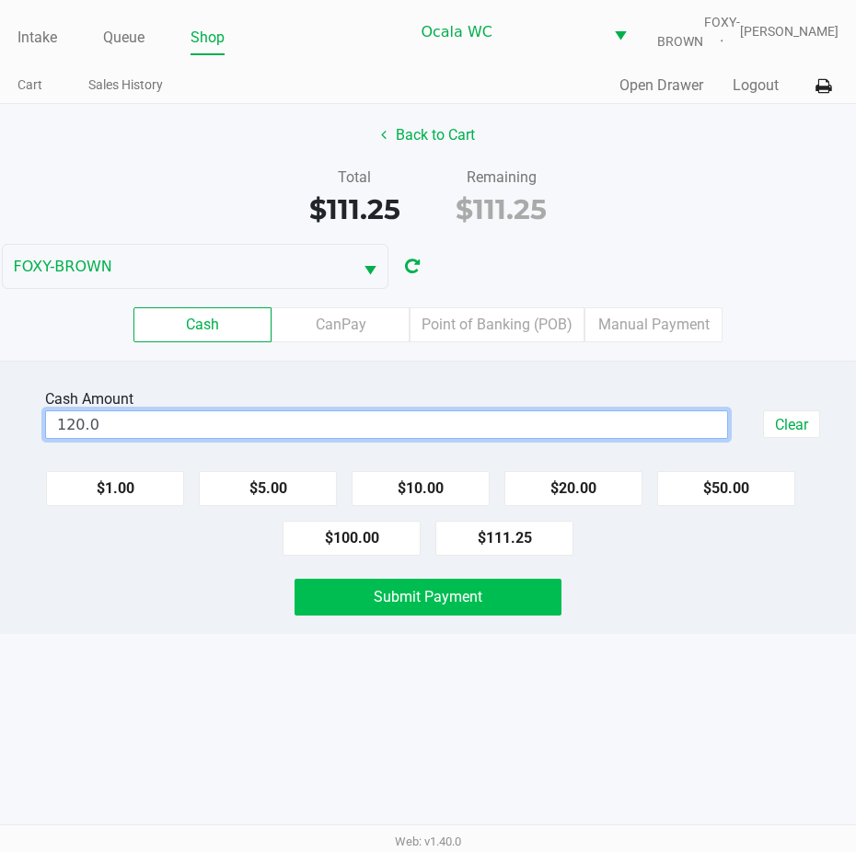
click at [415, 606] on span "Submit Payment" at bounding box center [428, 596] width 109 height 17
type input "$120.00"
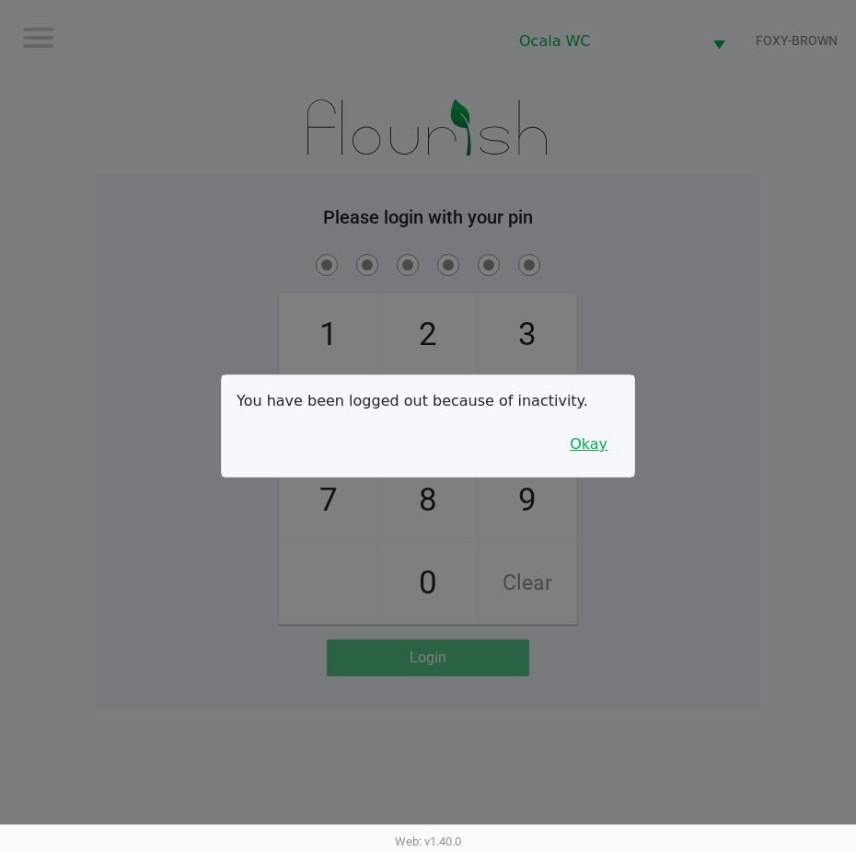
click at [585, 441] on button "Okay" at bounding box center [589, 444] width 62 height 35
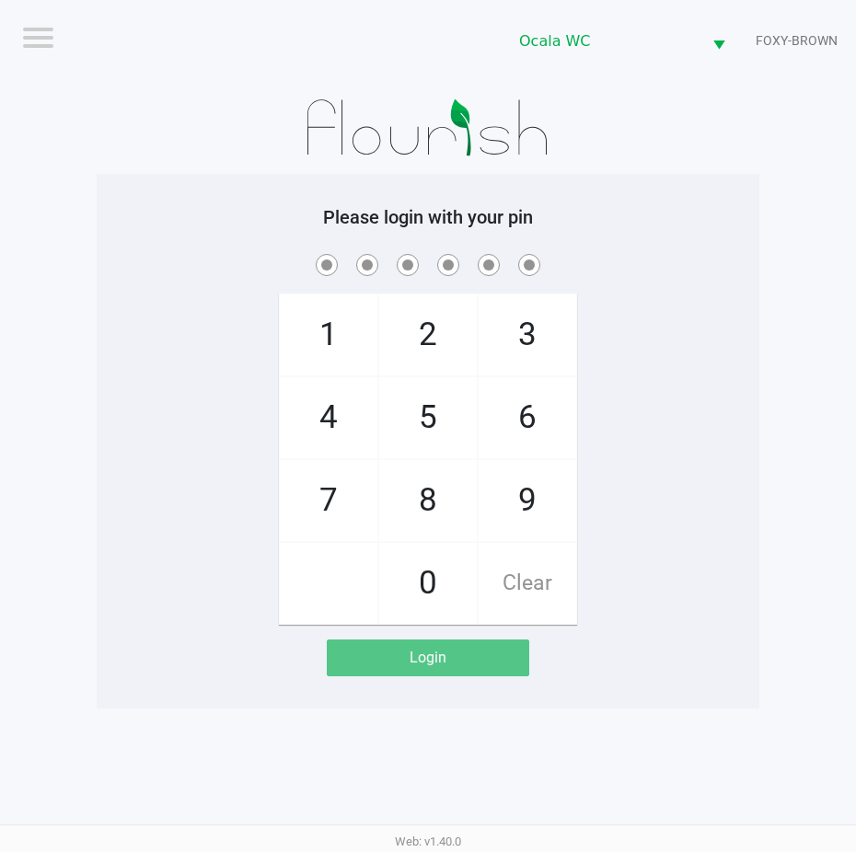
click at [636, 338] on div "1 4 7 2 5 8 0 3 6 9 Clear" at bounding box center [428, 437] width 663 height 375
checkbox input "true"
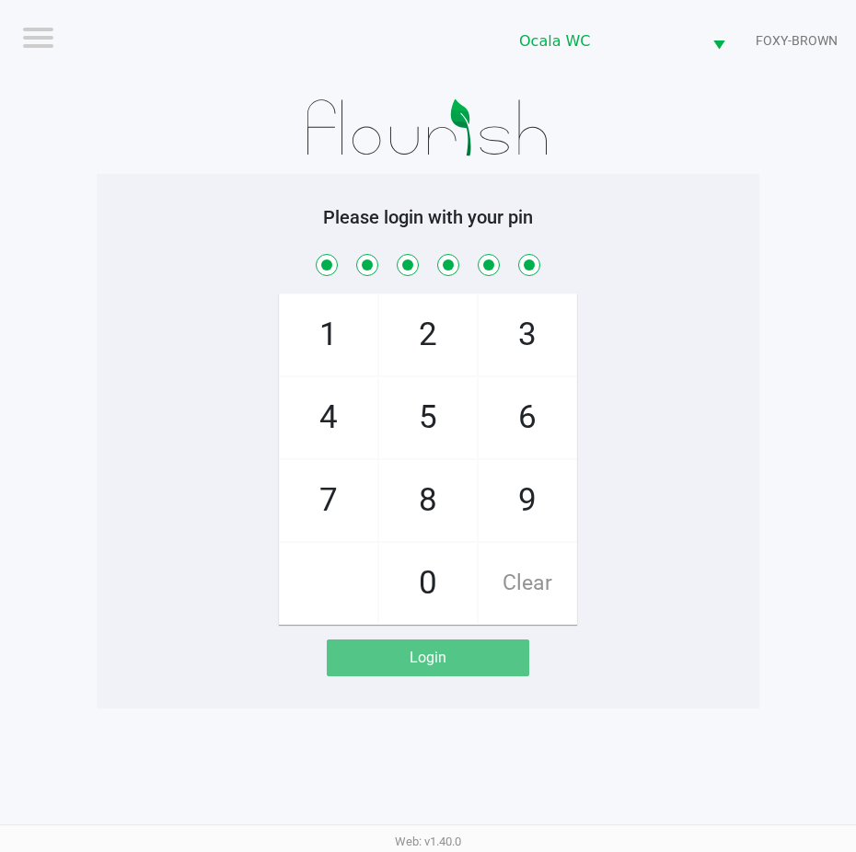
checkbox input "true"
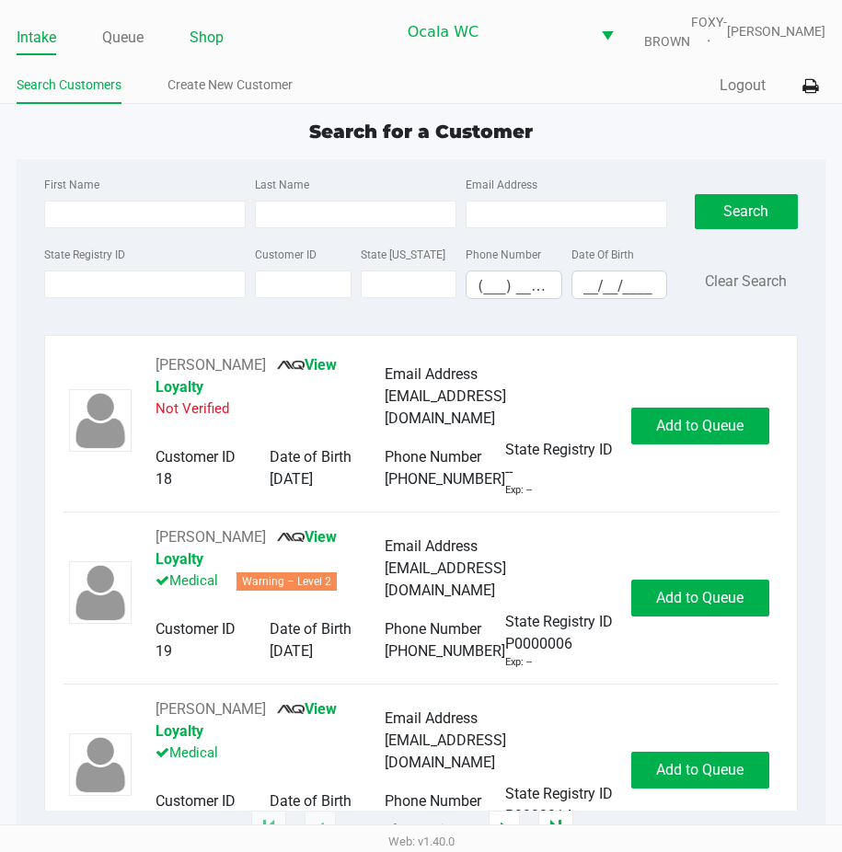
click at [210, 50] on link "Shop" at bounding box center [207, 38] width 34 height 26
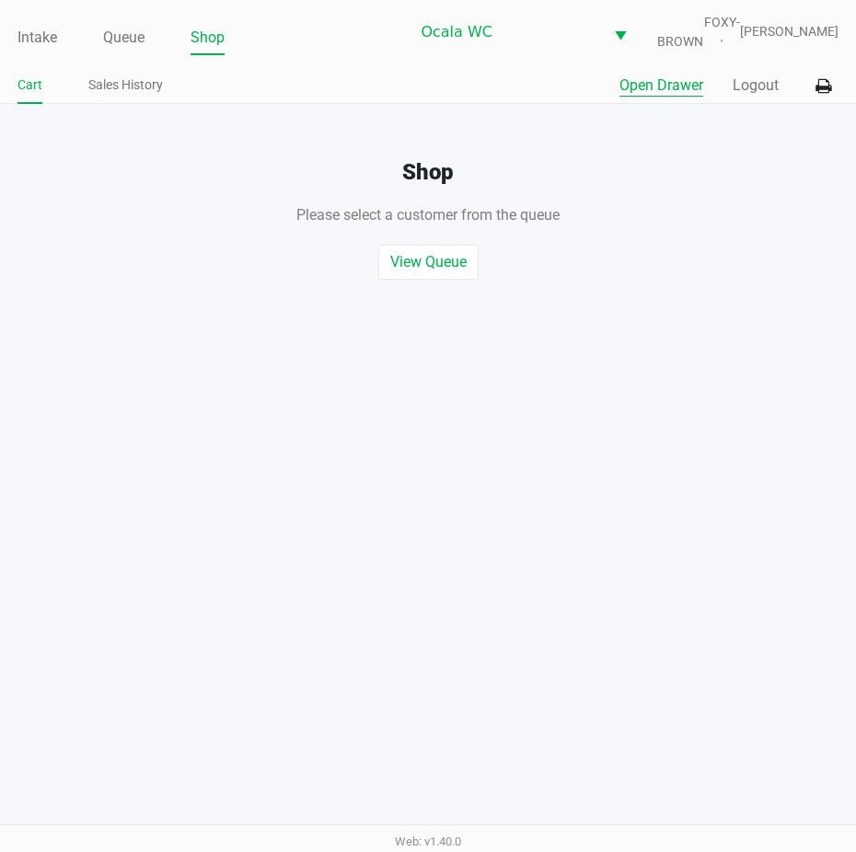
click at [660, 96] on button "Open Drawer" at bounding box center [662, 86] width 84 height 22
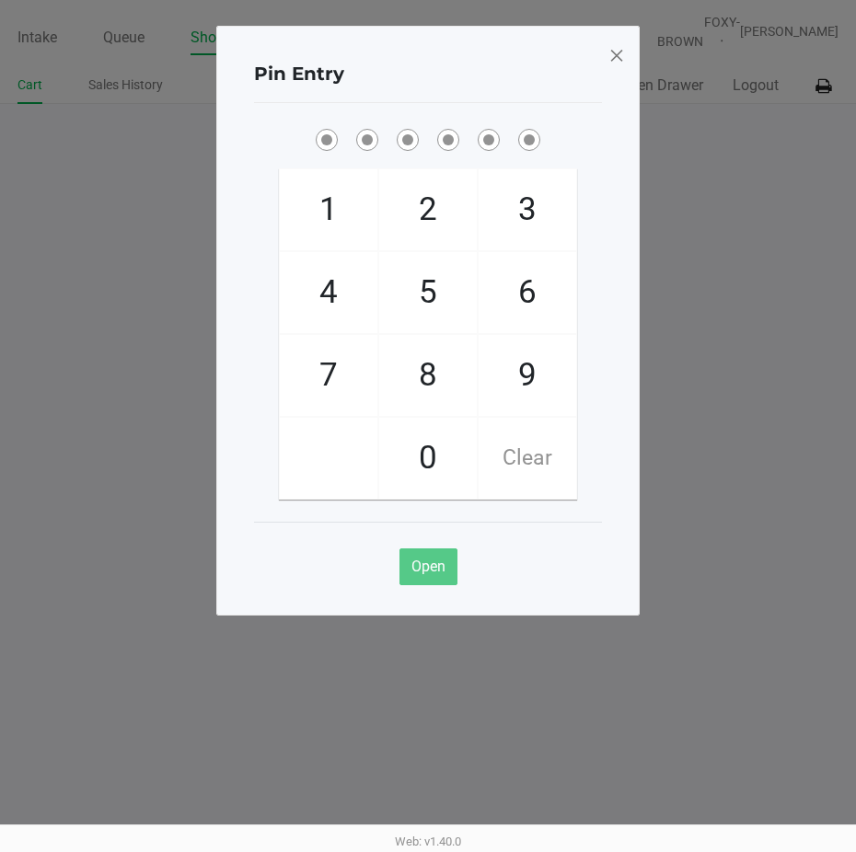
click at [591, 139] on div at bounding box center [428, 139] width 348 height 29
checkbox input "true"
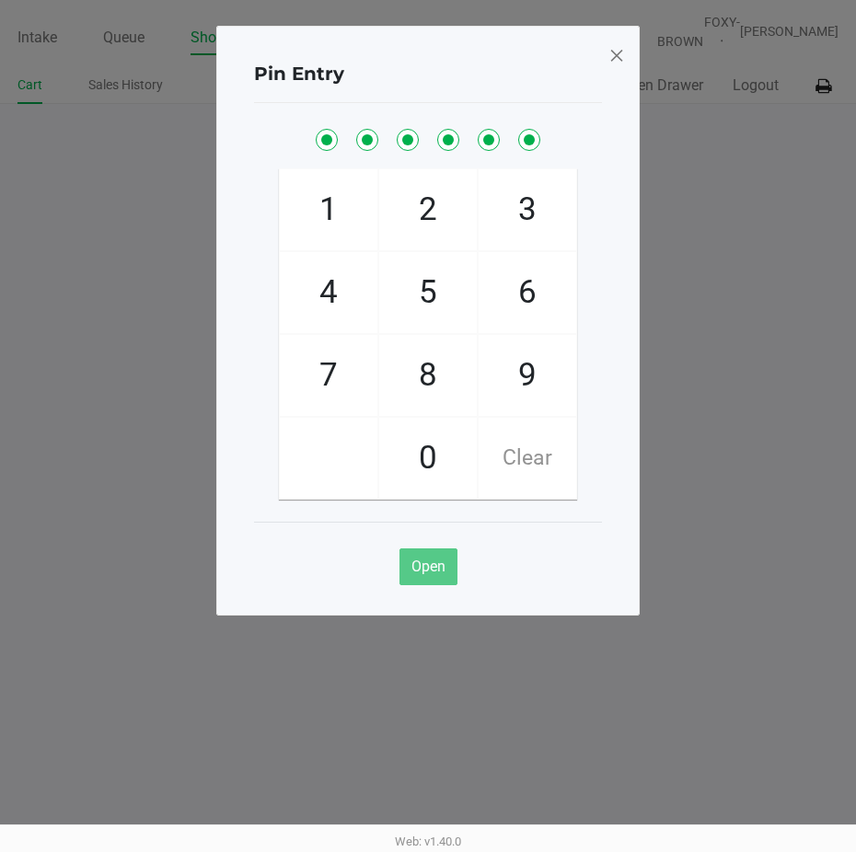
checkbox input "true"
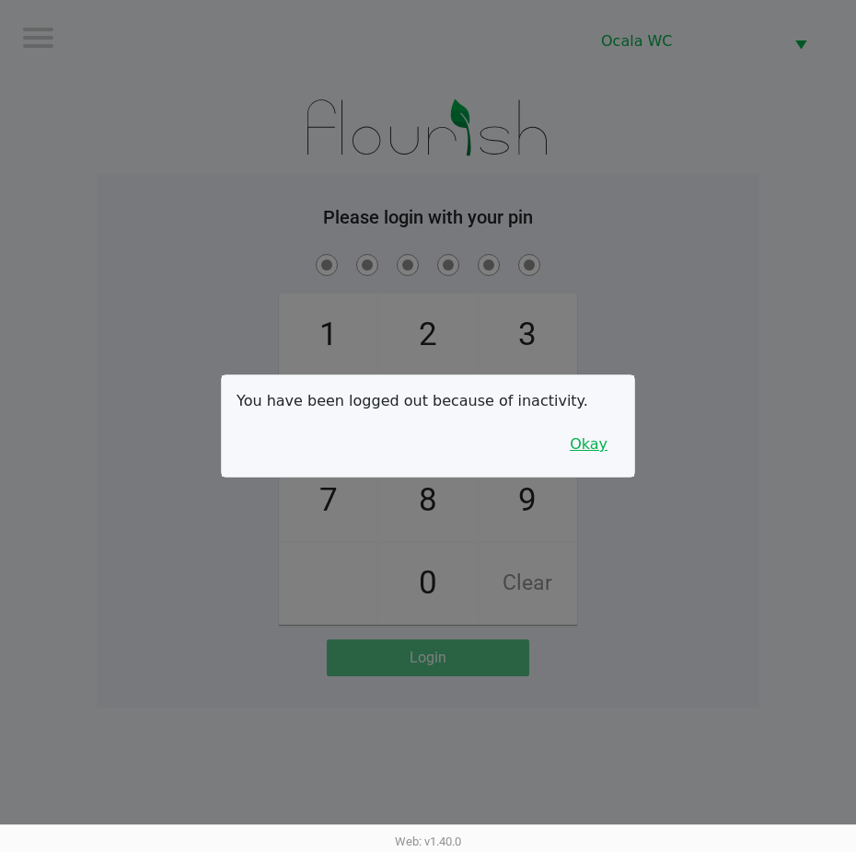
click at [607, 444] on button "Okay" at bounding box center [589, 444] width 62 height 35
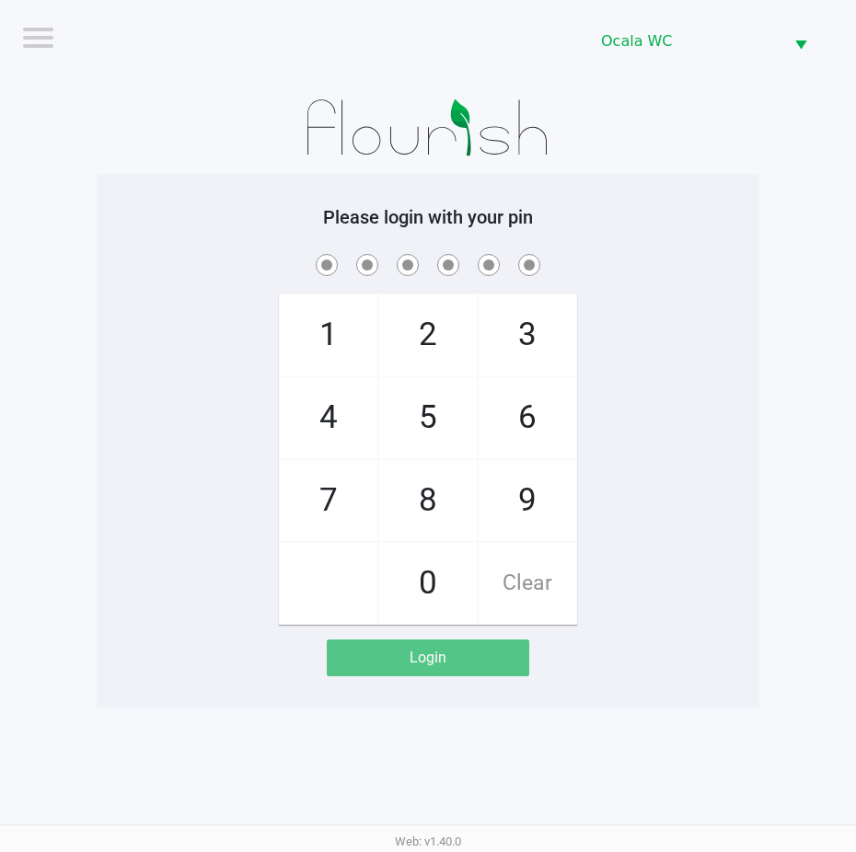
click at [637, 406] on div "1 4 7 2 5 8 0 3 6 9 Clear" at bounding box center [428, 437] width 663 height 375
checkbox input "true"
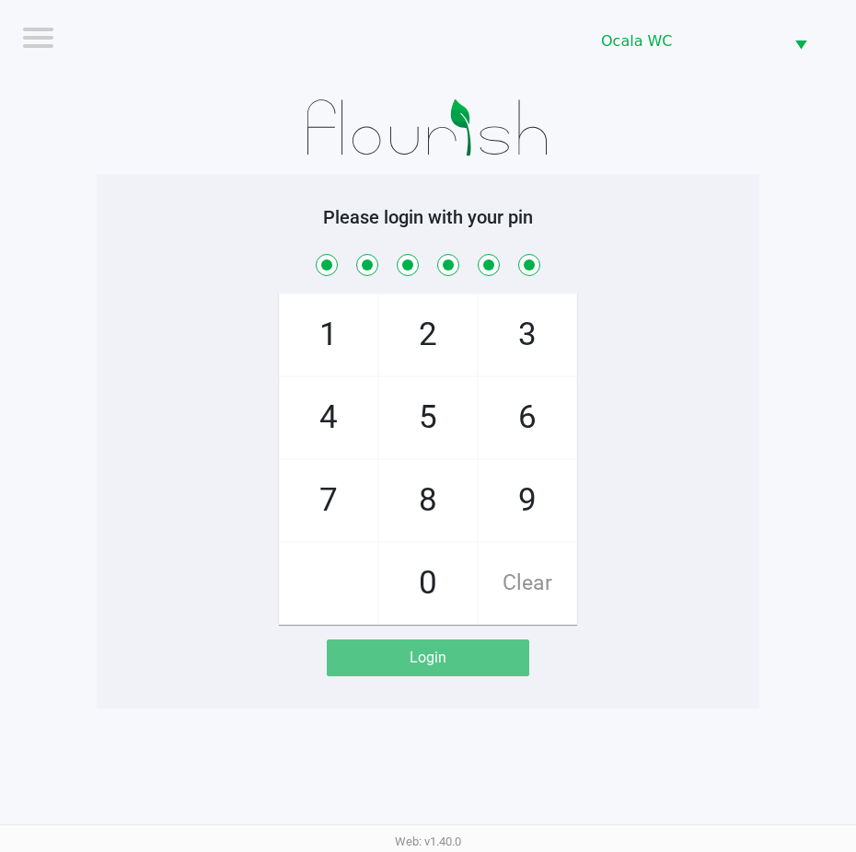
checkbox input "true"
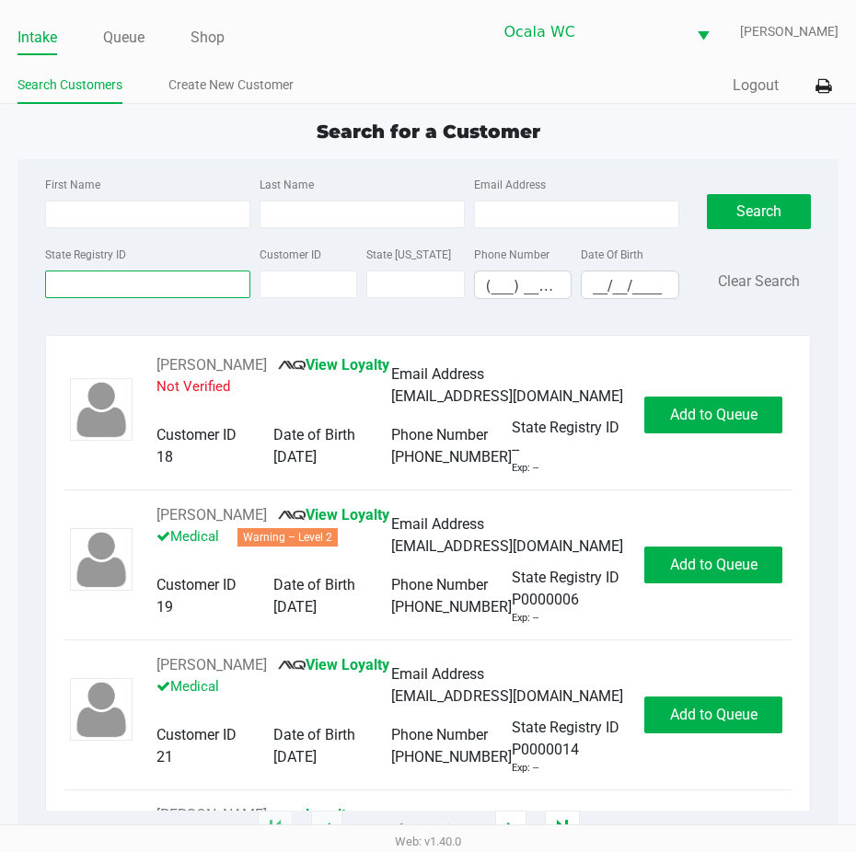
click at [161, 280] on input "State Registry ID" at bounding box center [147, 285] width 205 height 28
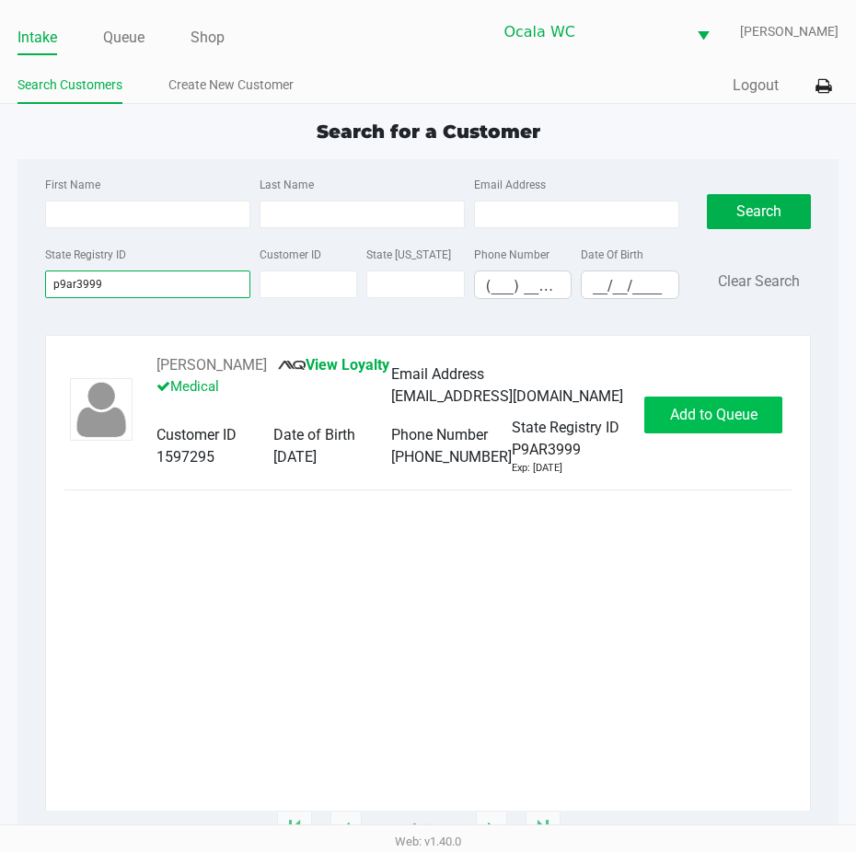
type input "p9ar3999"
click at [678, 411] on span "Add to Queue" at bounding box center [713, 414] width 87 height 17
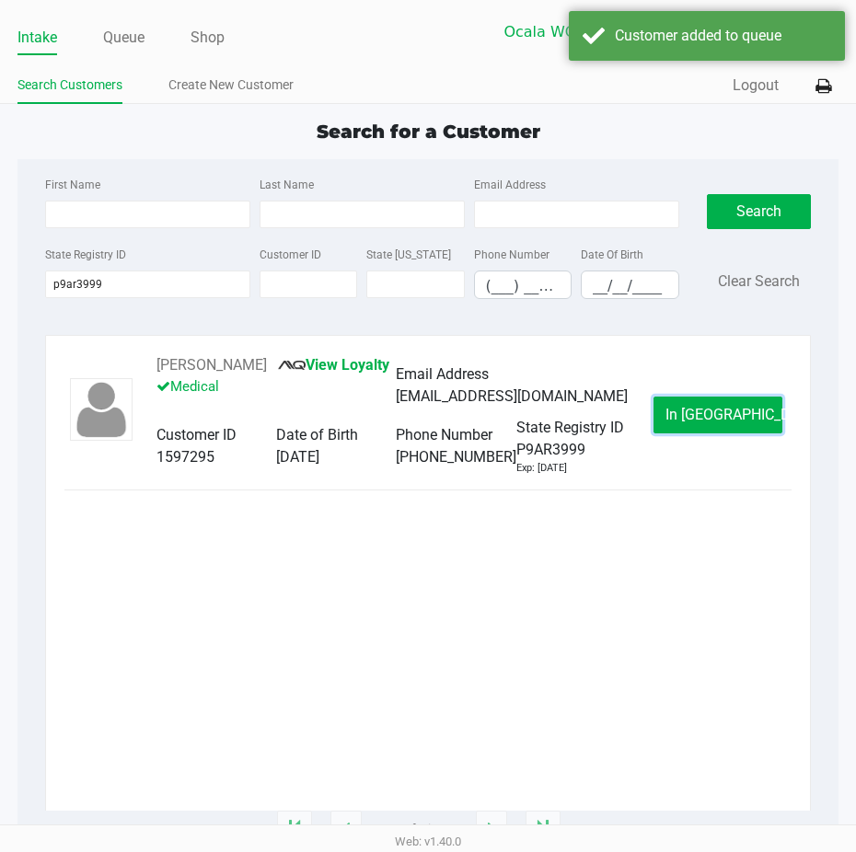
click at [678, 411] on button "In [GEOGRAPHIC_DATA]" at bounding box center [718, 415] width 129 height 37
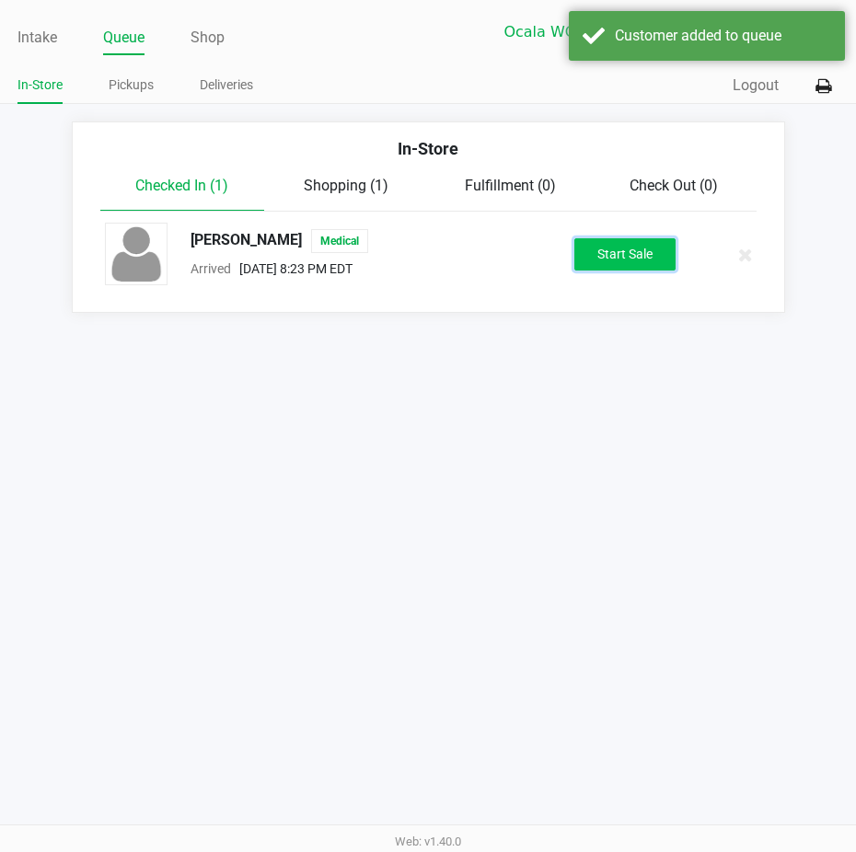
click at [600, 250] on button "Start Sale" at bounding box center [624, 254] width 101 height 32
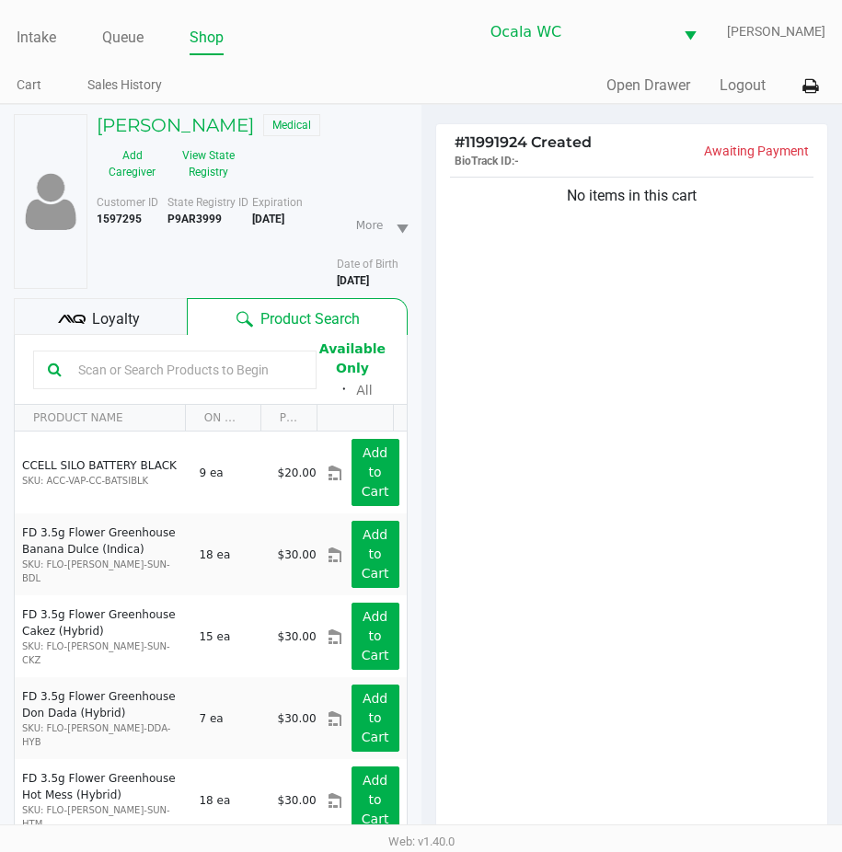
click at [119, 317] on span "Loyalty" at bounding box center [116, 319] width 48 height 22
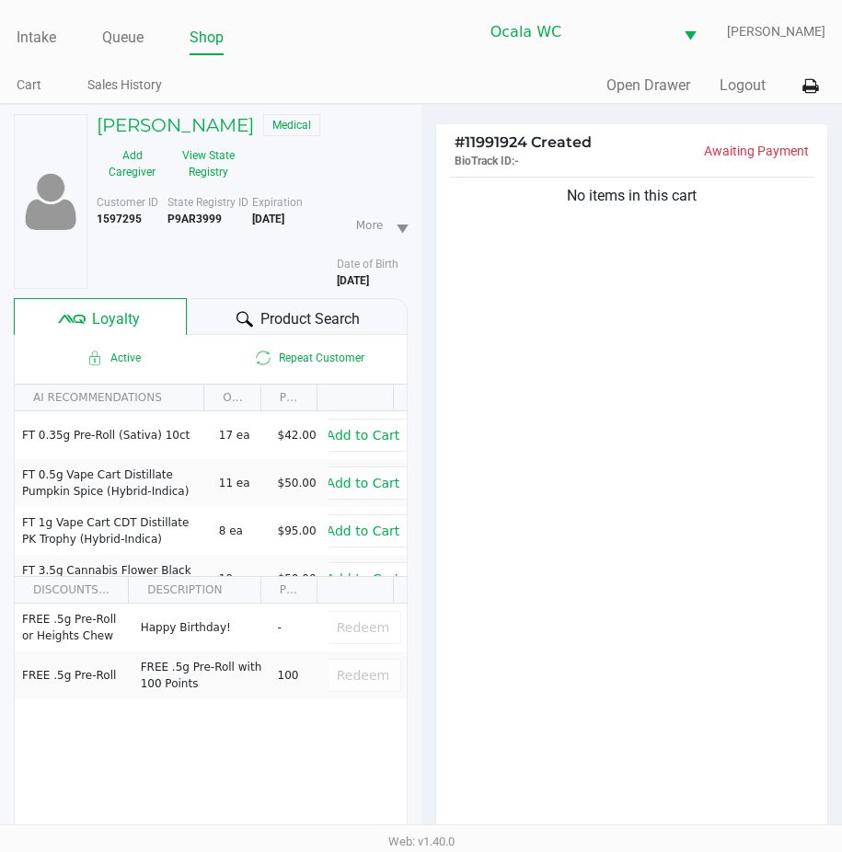
click at [237, 312] on icon at bounding box center [245, 319] width 17 height 17
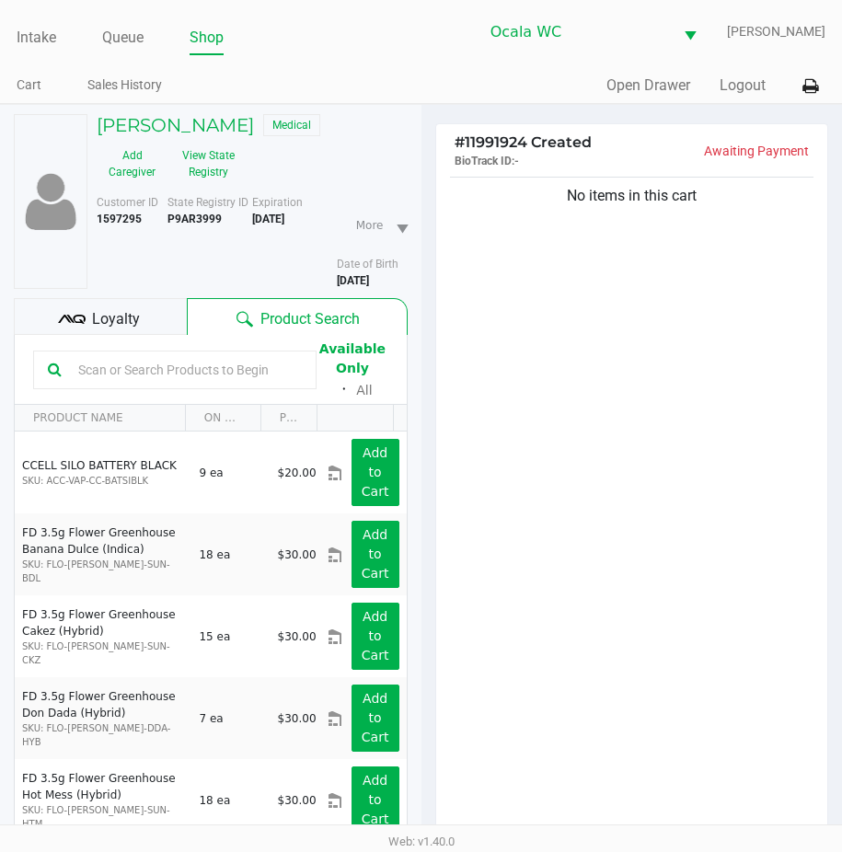
click at [74, 370] on input "text" at bounding box center [186, 370] width 231 height 28
click at [639, 560] on div "No items in this cart" at bounding box center [632, 510] width 392 height 675
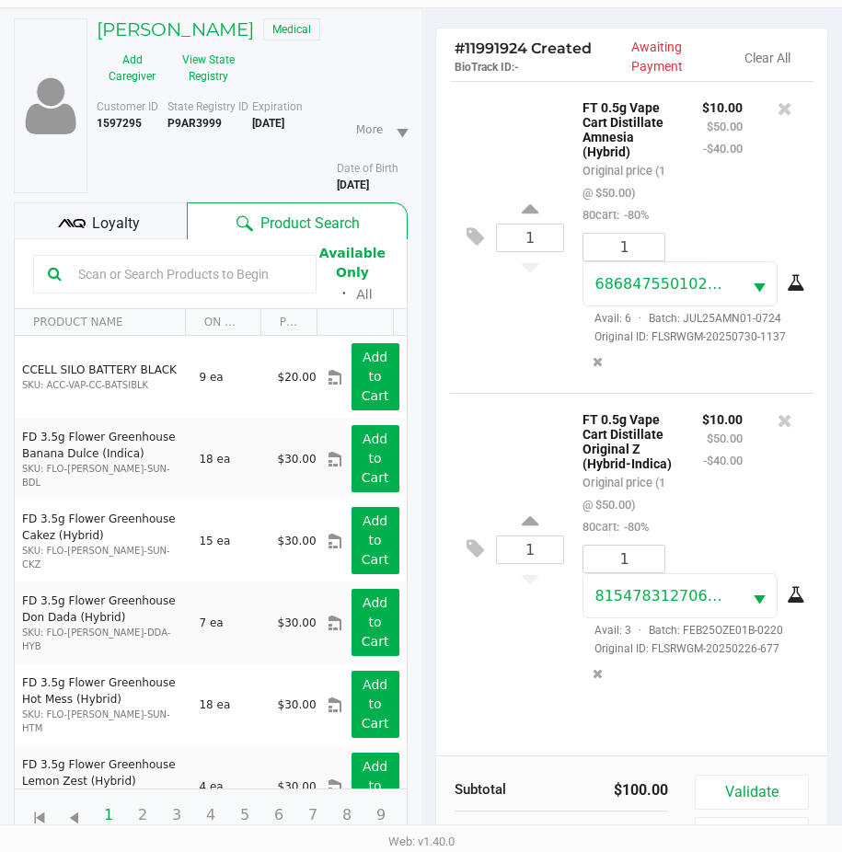
scroll to position [241, 0]
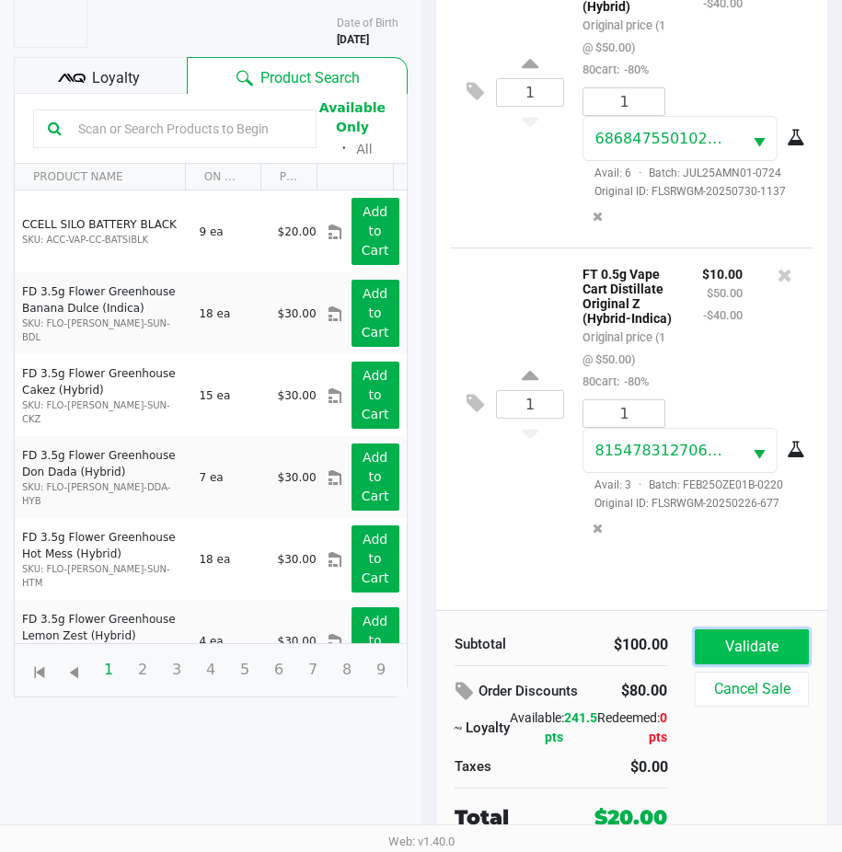
click at [728, 648] on button "Validate" at bounding box center [751, 647] width 113 height 35
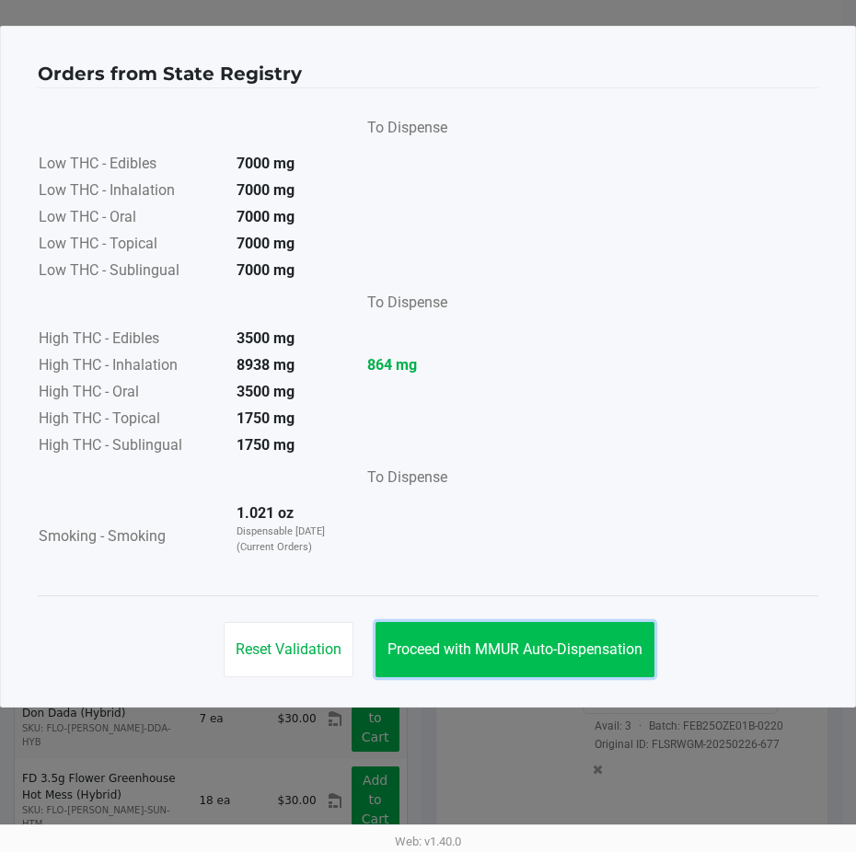
click at [513, 638] on button "Proceed with MMUR Auto-Dispensation" at bounding box center [515, 649] width 279 height 55
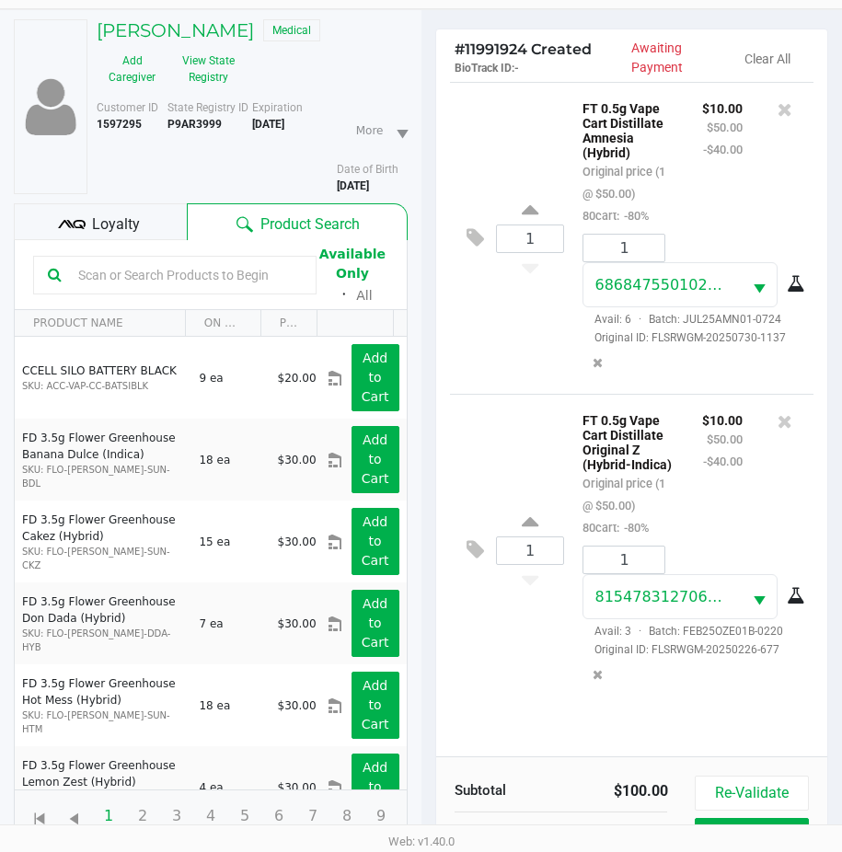
scroll to position [244, 0]
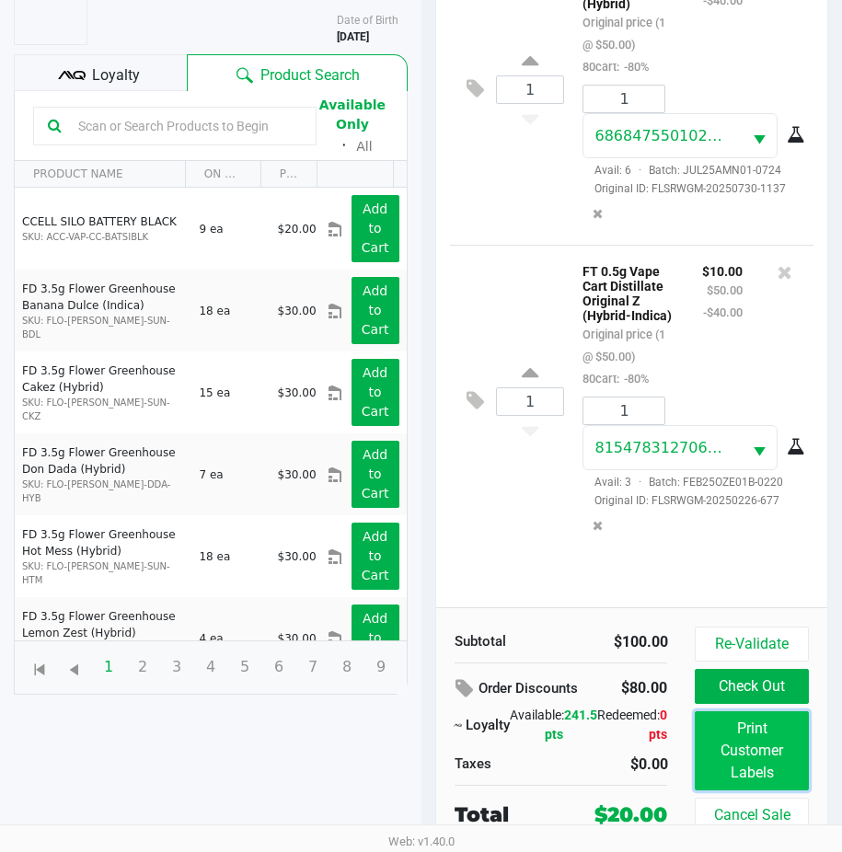
click at [735, 733] on button "Print Customer Labels" at bounding box center [751, 751] width 113 height 79
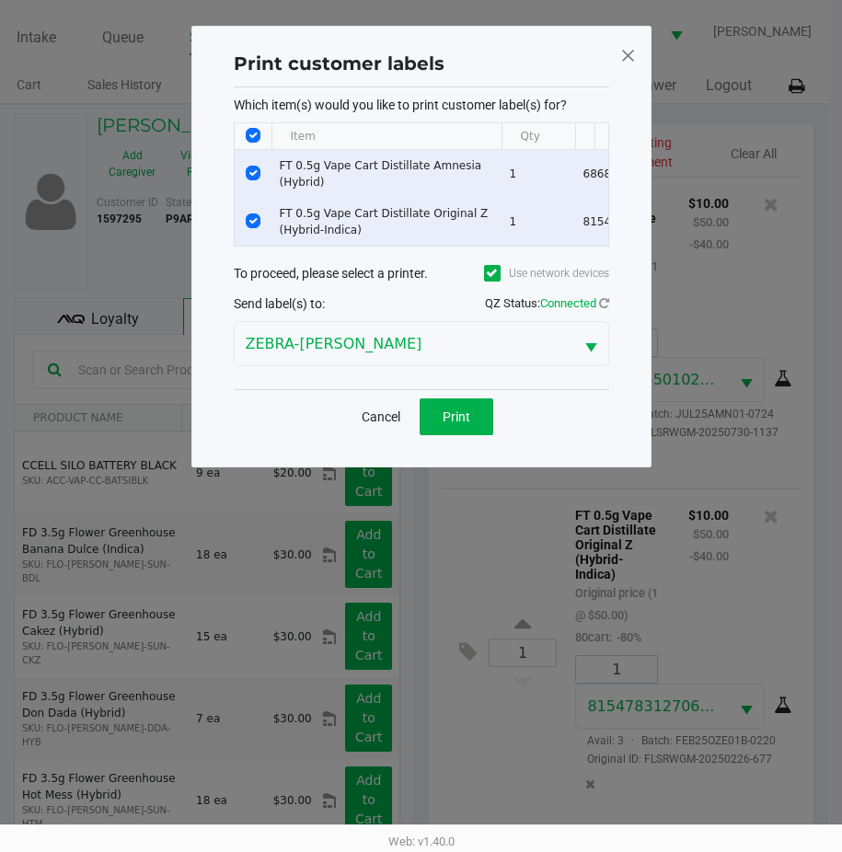
scroll to position [0, 0]
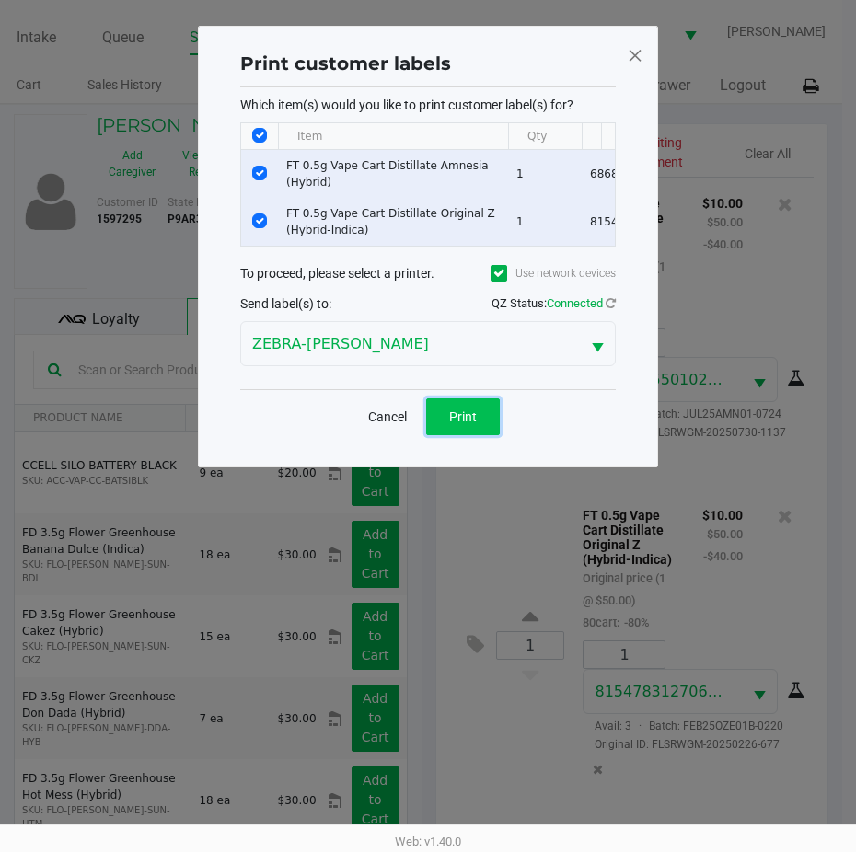
click at [453, 416] on button "Print" at bounding box center [463, 417] width 74 height 37
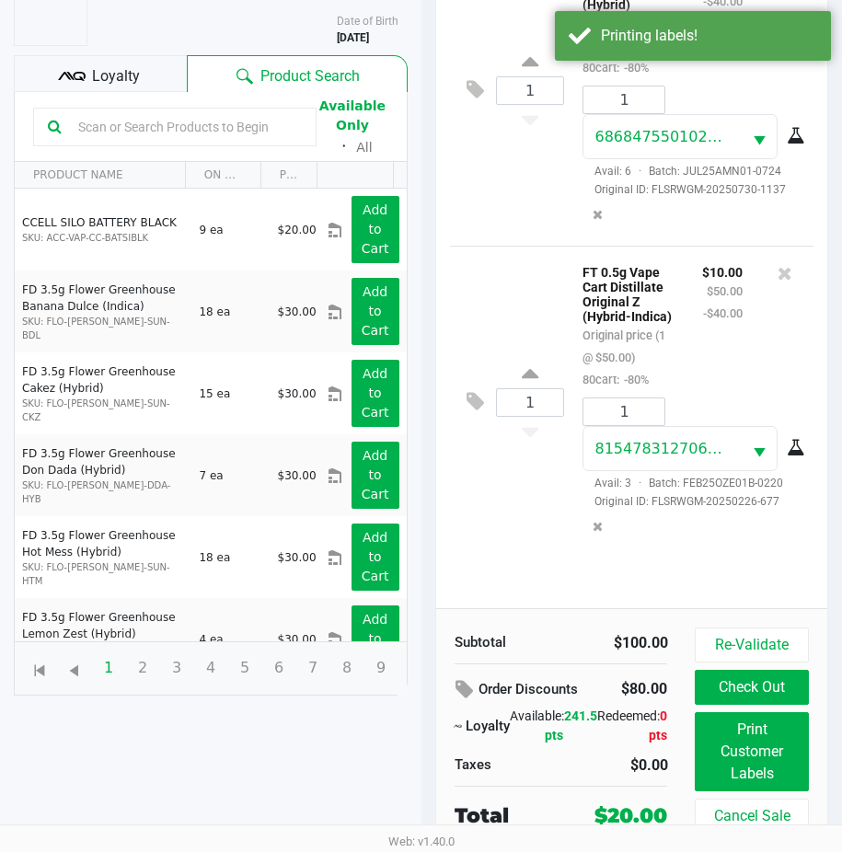
scroll to position [244, 0]
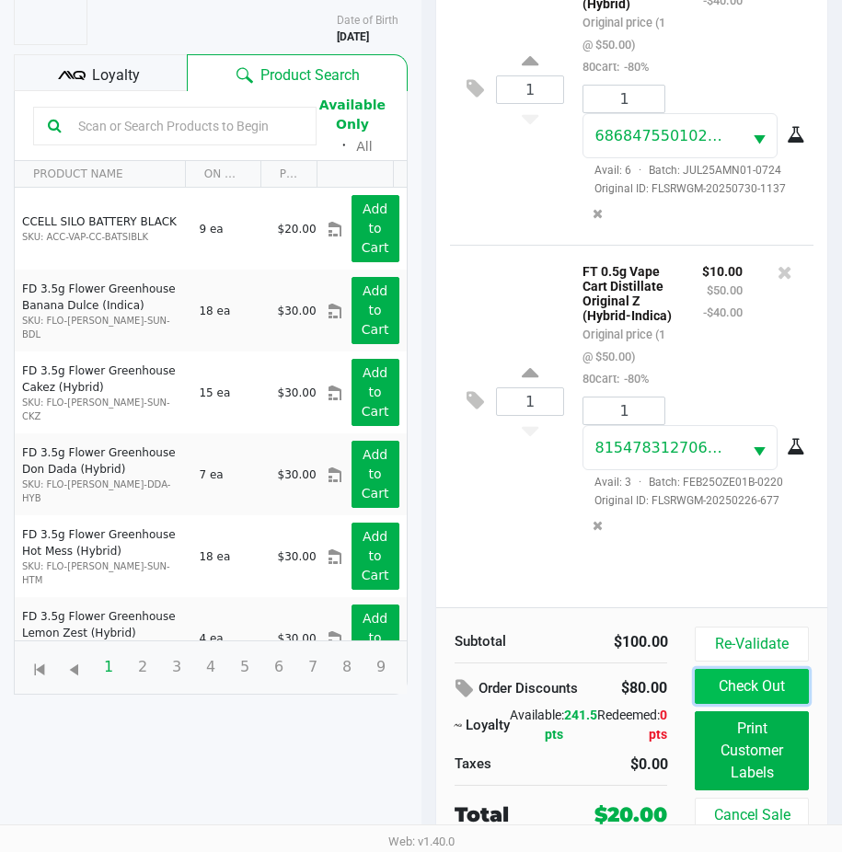
click at [749, 687] on button "Check Out" at bounding box center [751, 686] width 113 height 35
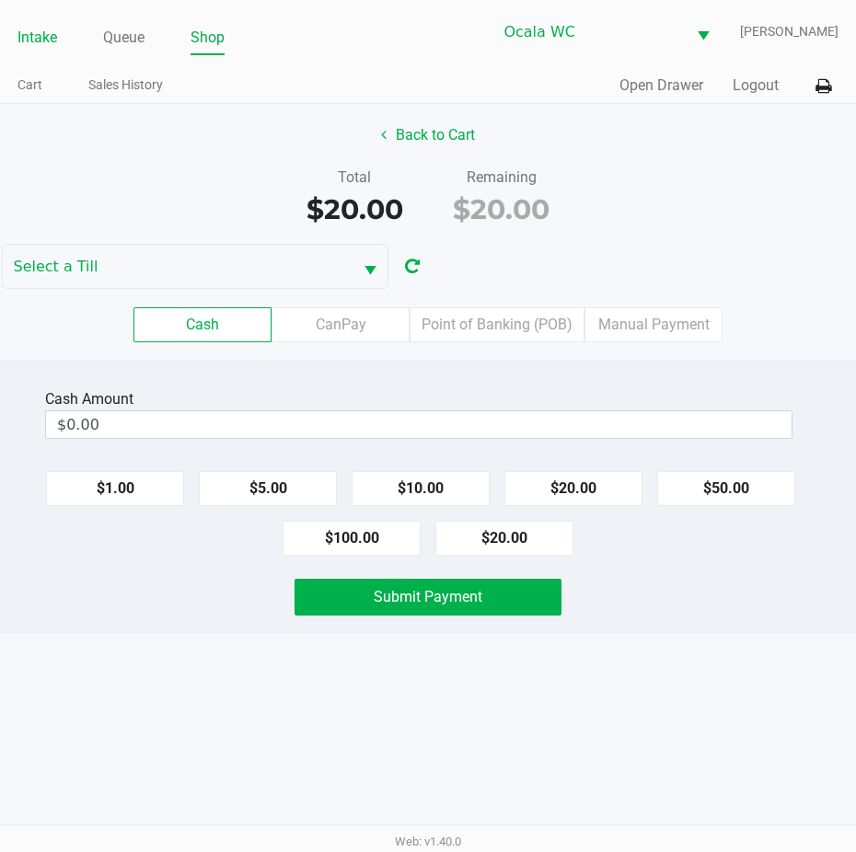
click at [30, 35] on link "Intake" at bounding box center [37, 38] width 40 height 26
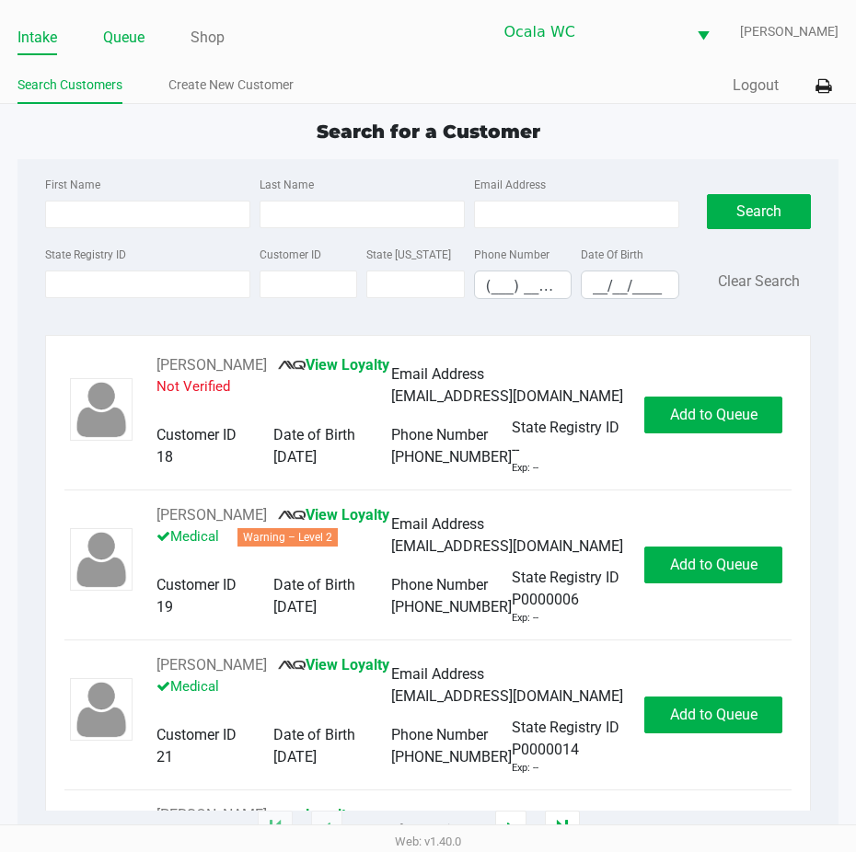
click at [133, 39] on link "Queue" at bounding box center [123, 38] width 41 height 26
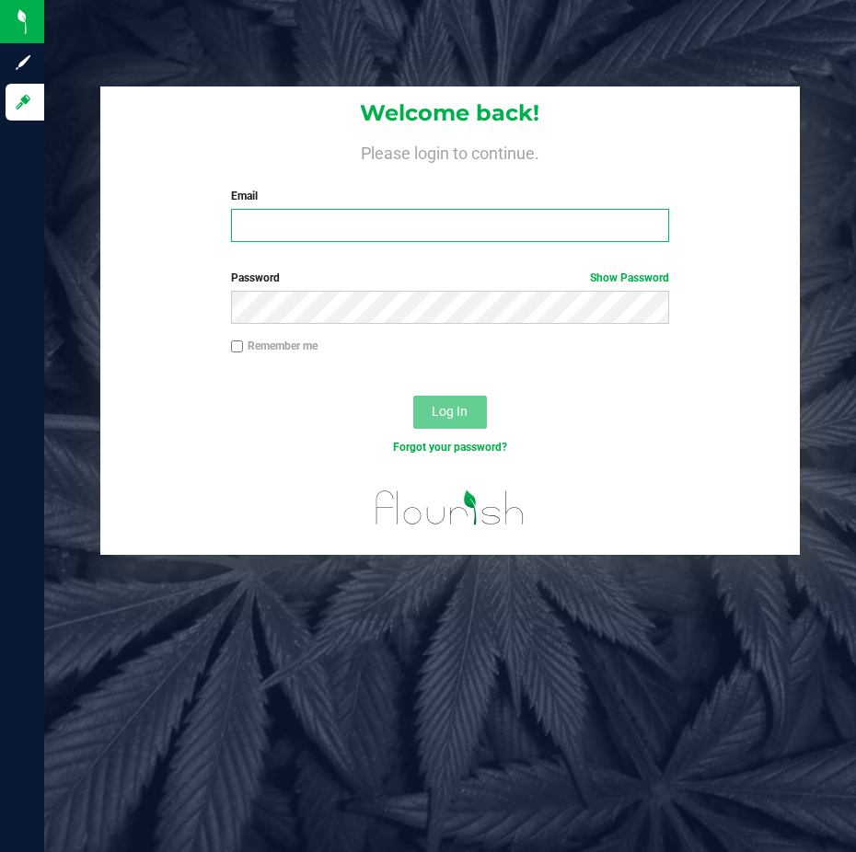
click at [275, 222] on input "Email" at bounding box center [450, 225] width 439 height 33
type input "Ctowne@liveparallel.com"
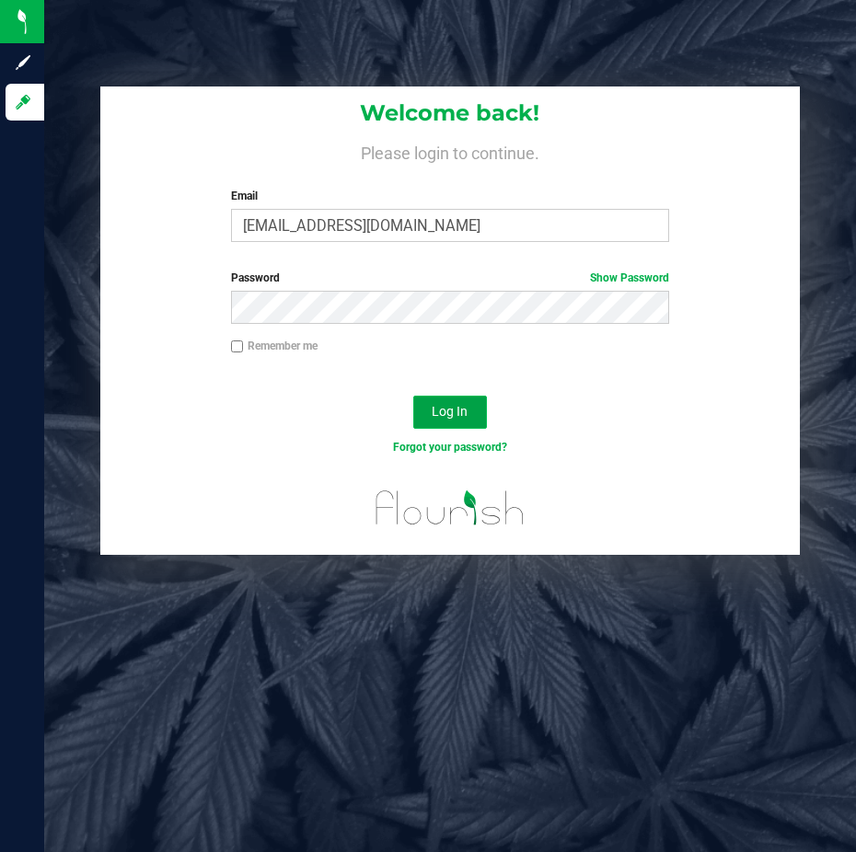
click at [419, 421] on button "Log In" at bounding box center [450, 412] width 74 height 33
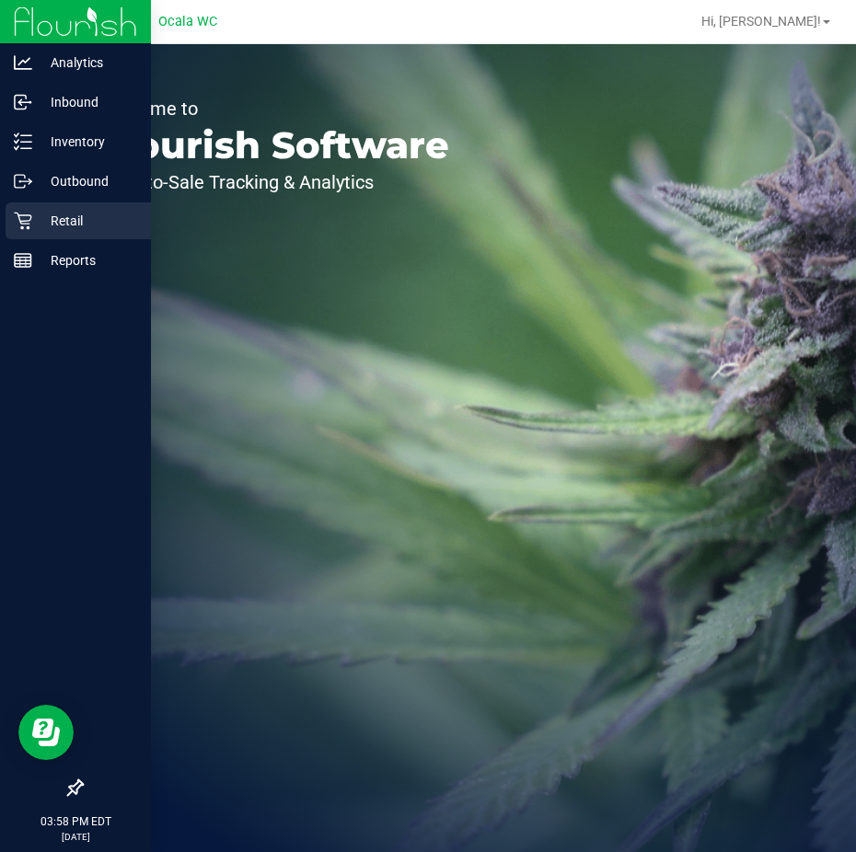
click at [29, 210] on div "Retail" at bounding box center [78, 221] width 145 height 37
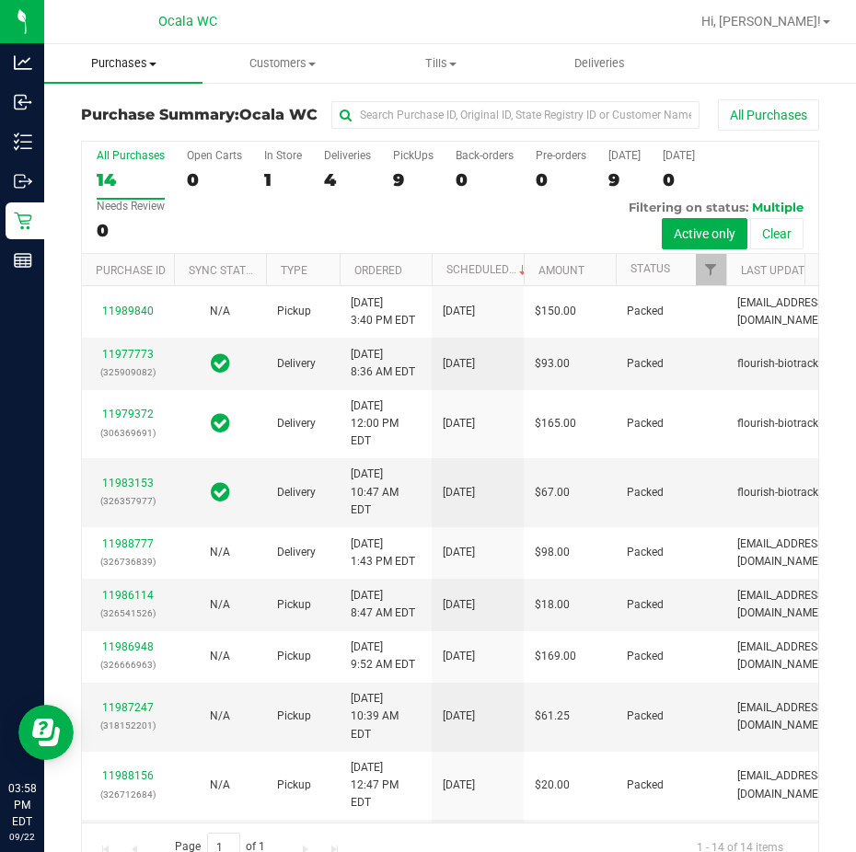
click at [147, 60] on span "Purchases" at bounding box center [123, 63] width 158 height 17
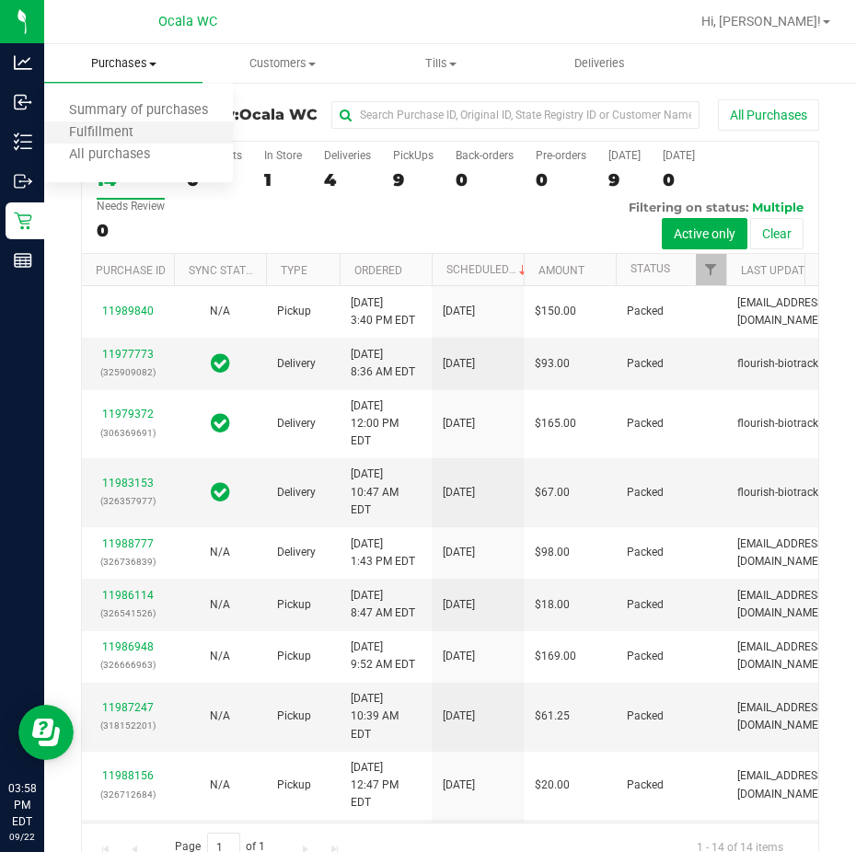
click at [116, 122] on li "Fulfillment" at bounding box center [138, 133] width 189 height 22
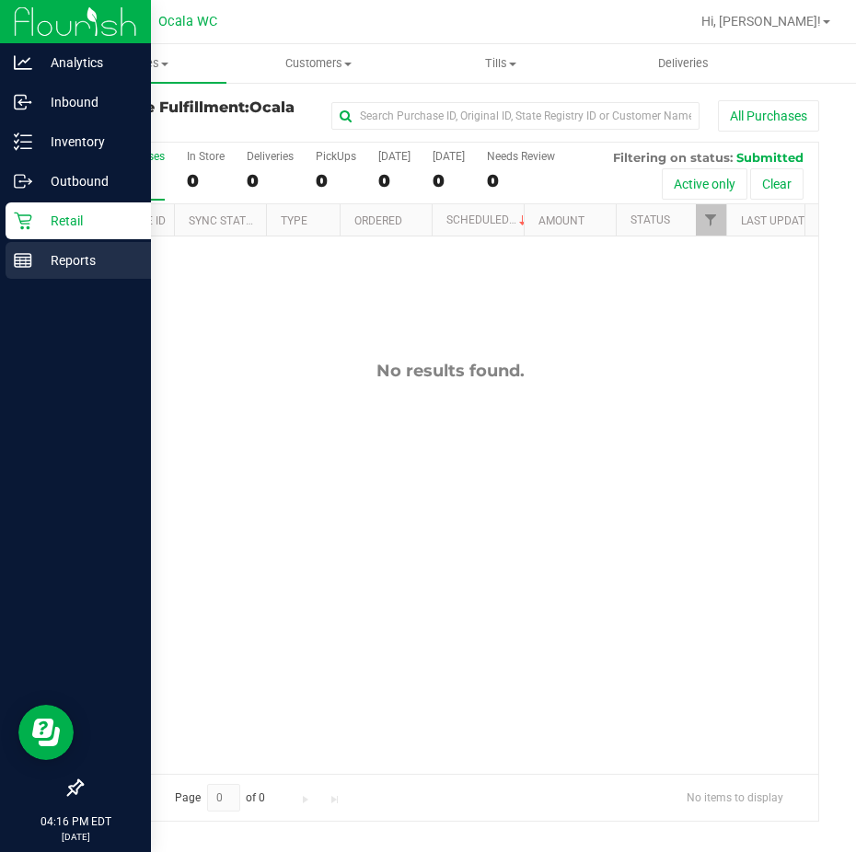
click at [21, 261] on icon at bounding box center [23, 260] width 18 height 18
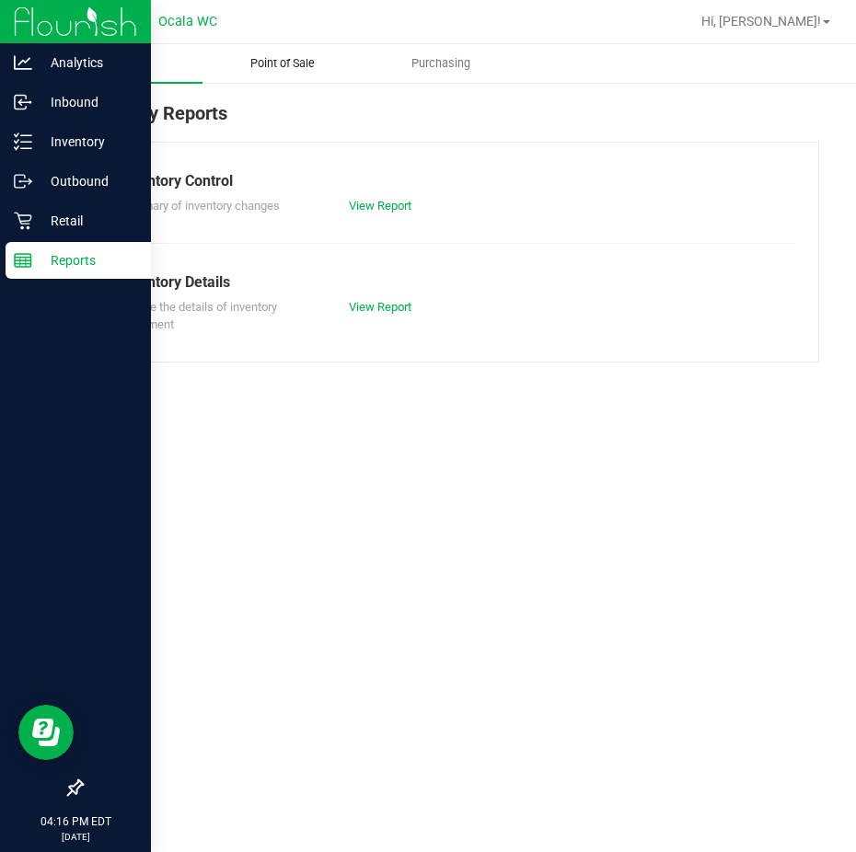
click at [265, 73] on uib-tab-heading "Point of Sale" at bounding box center [281, 63] width 156 height 37
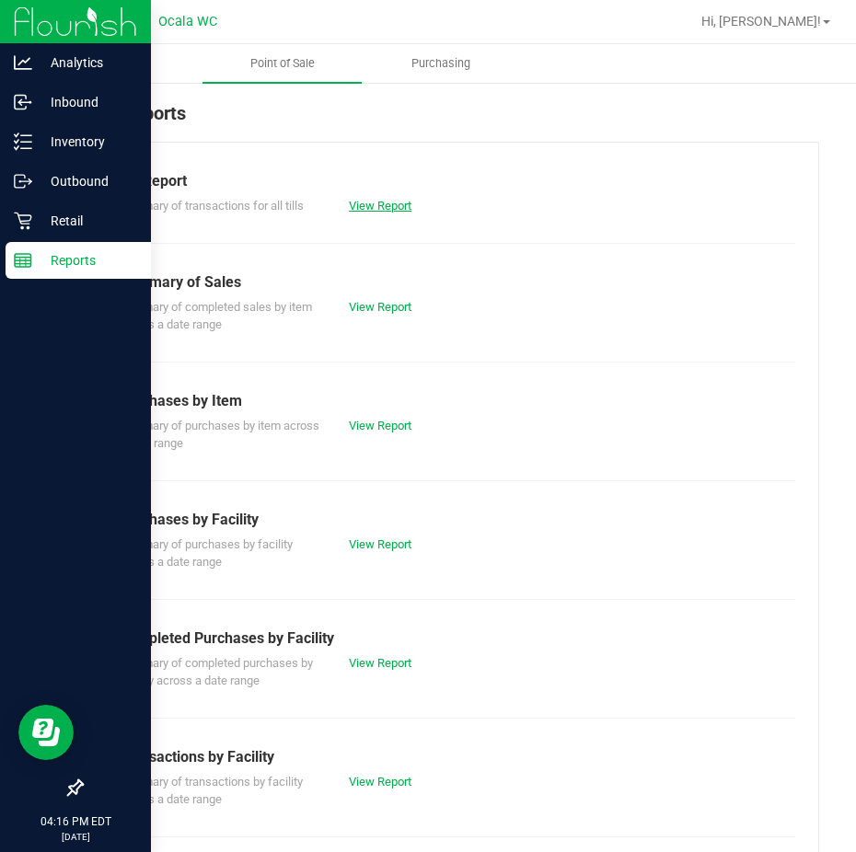
click at [355, 209] on link "View Report" at bounding box center [380, 206] width 63 height 14
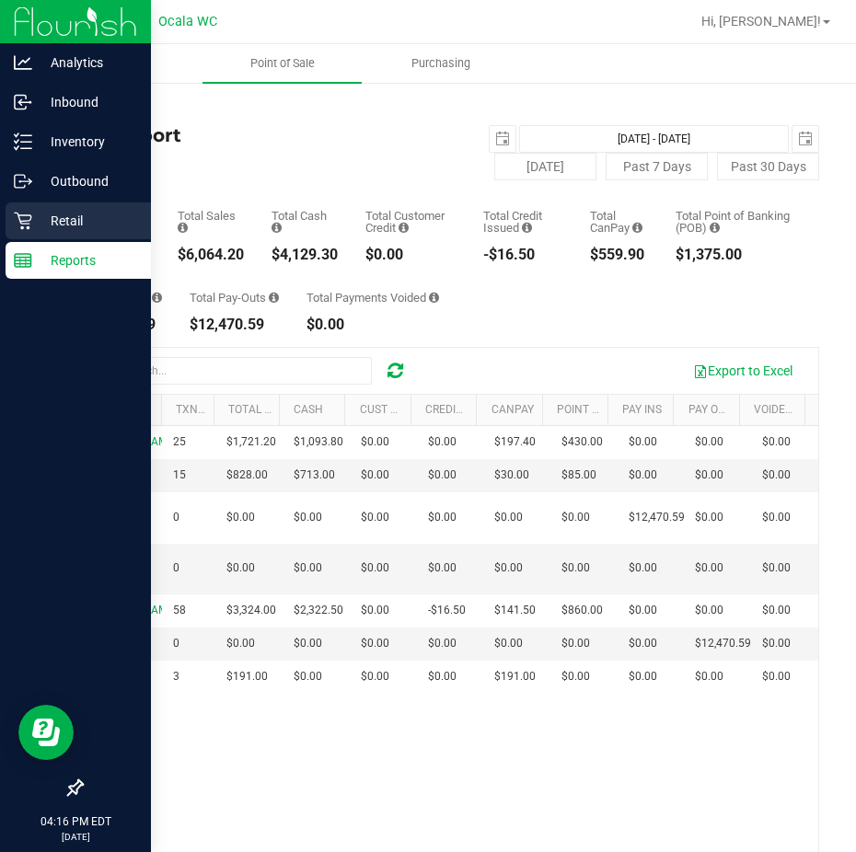
click at [32, 205] on div "Retail" at bounding box center [78, 221] width 145 height 37
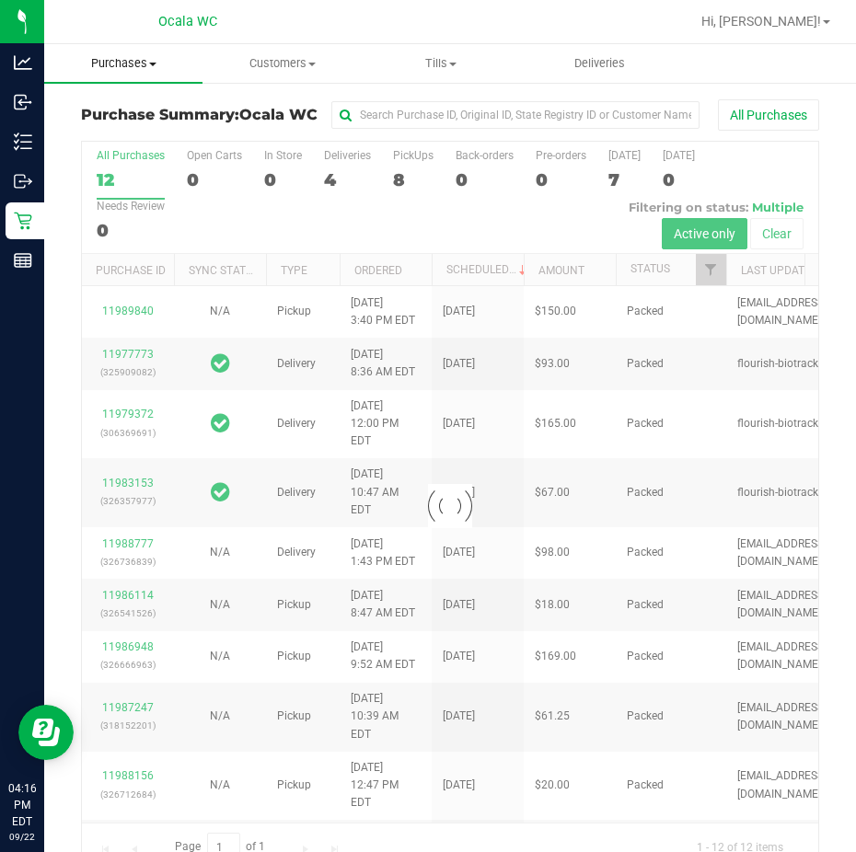
click at [154, 63] on span at bounding box center [152, 65] width 7 height 4
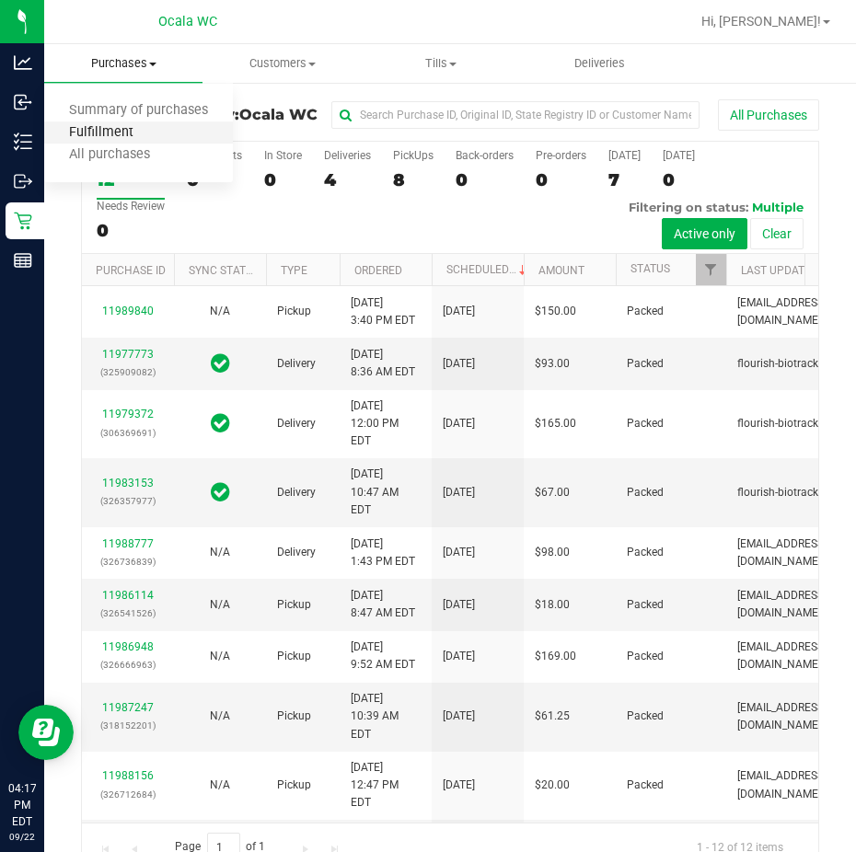
click at [117, 127] on span "Fulfillment" at bounding box center [101, 133] width 114 height 16
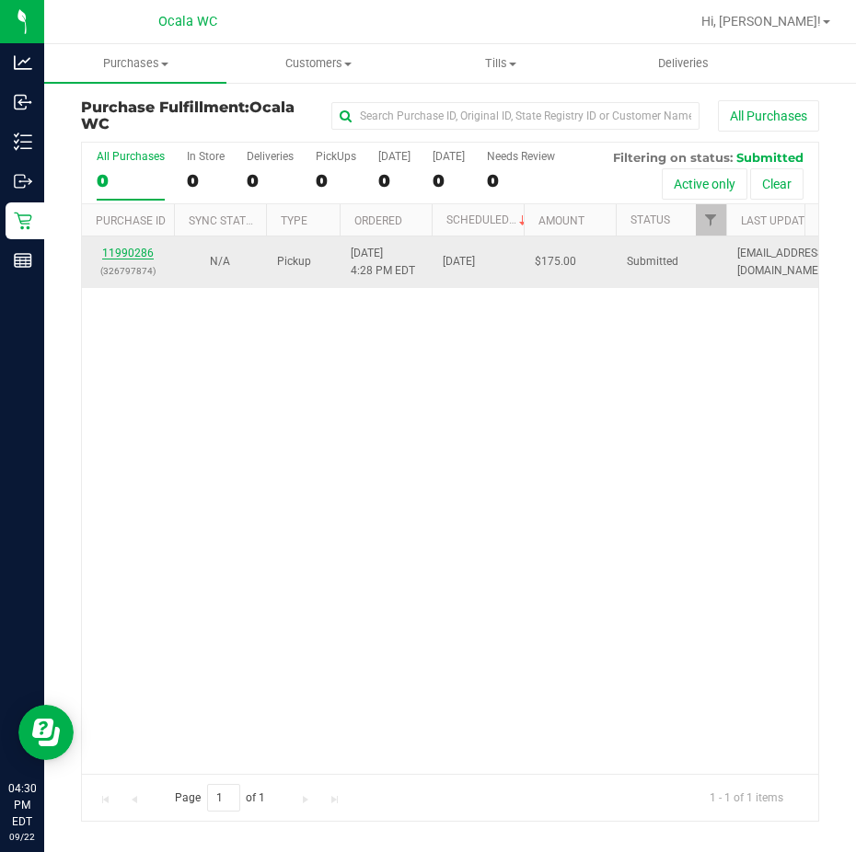
click at [130, 247] on link "11990286" at bounding box center [128, 253] width 52 height 13
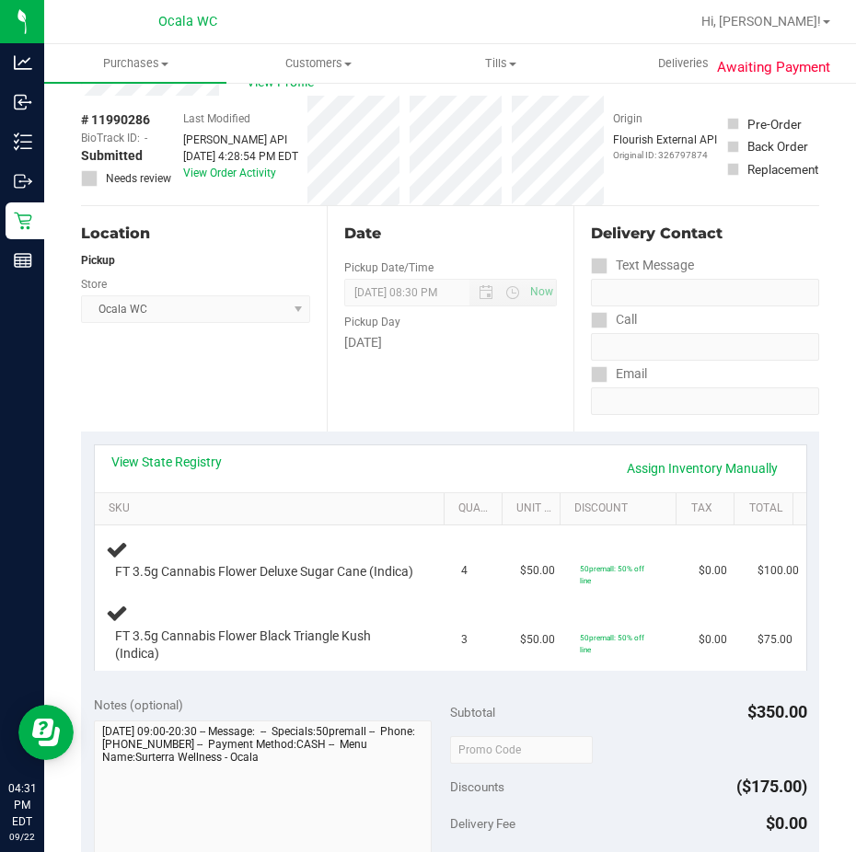
scroll to position [92, 0]
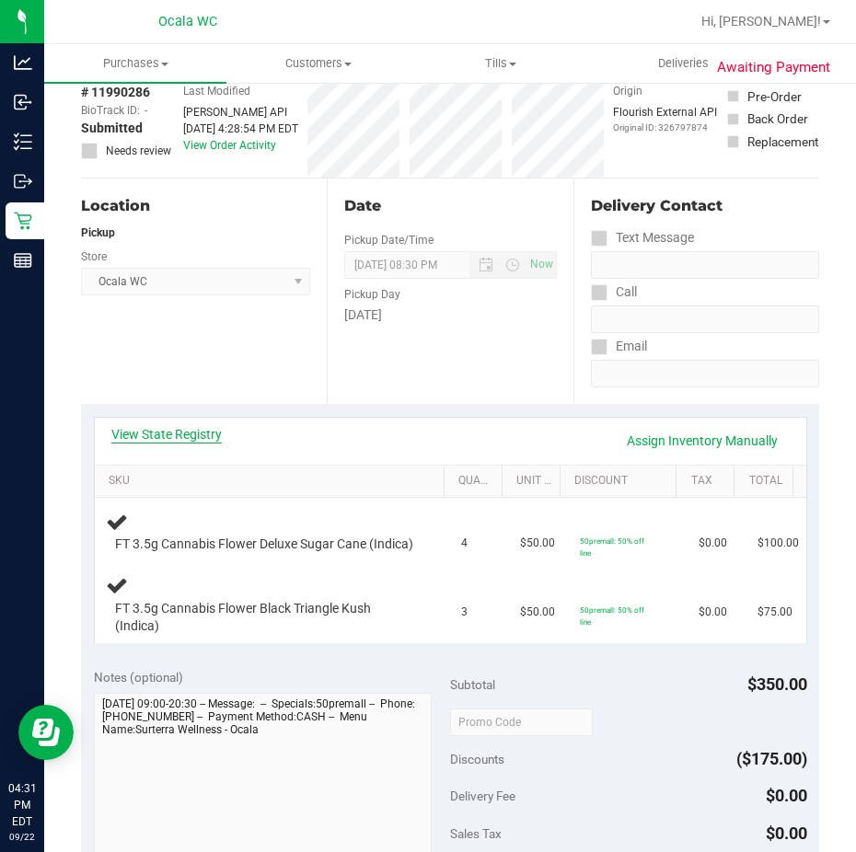
click at [199, 439] on link "View State Registry" at bounding box center [166, 434] width 110 height 18
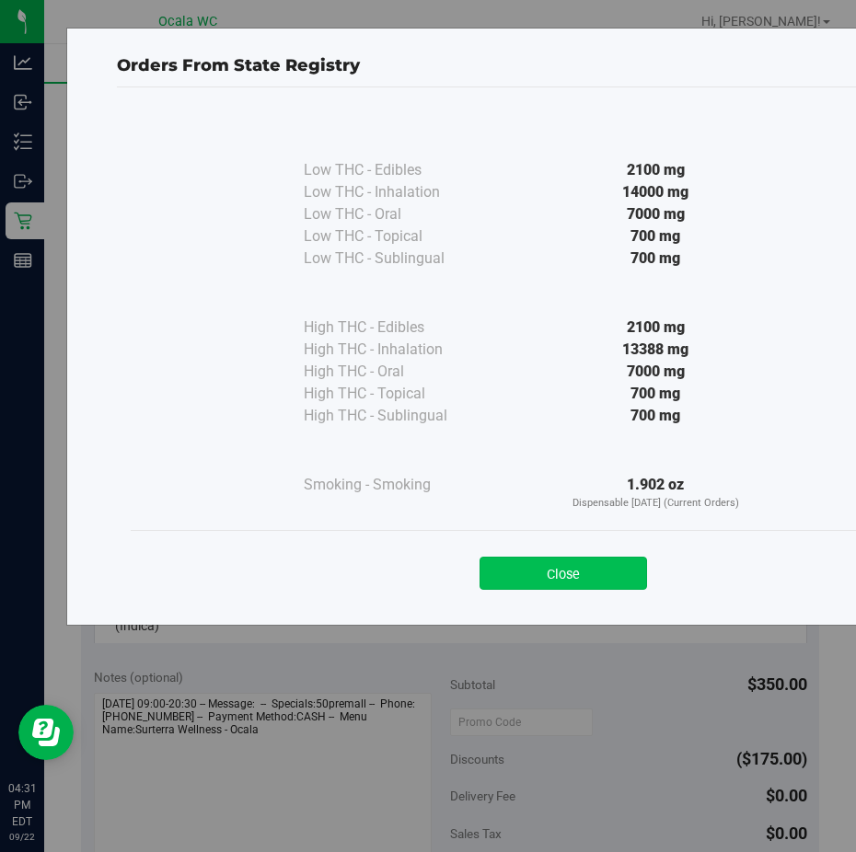
click at [537, 579] on button "Close" at bounding box center [564, 573] width 168 height 33
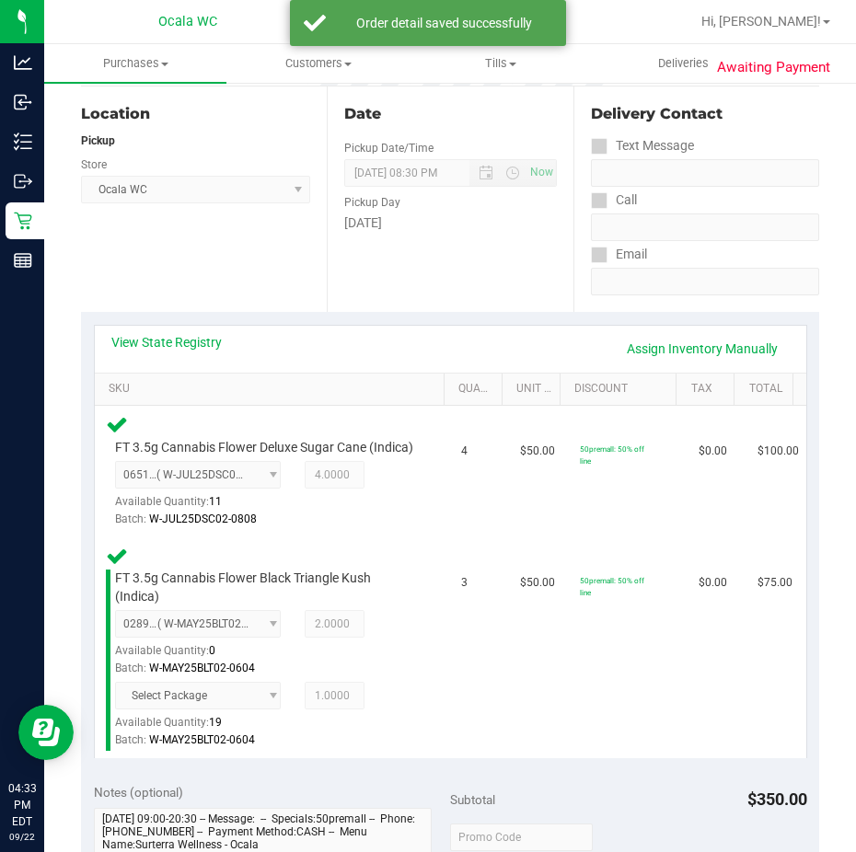
scroll to position [460, 0]
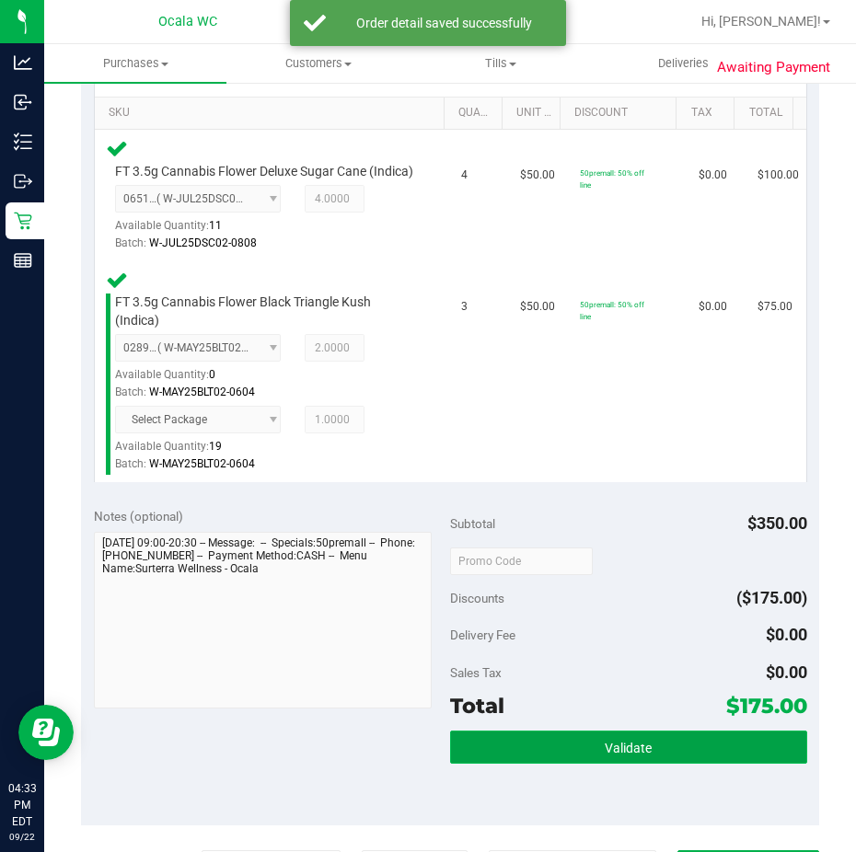
click at [572, 764] on button "Validate" at bounding box center [628, 747] width 357 height 33
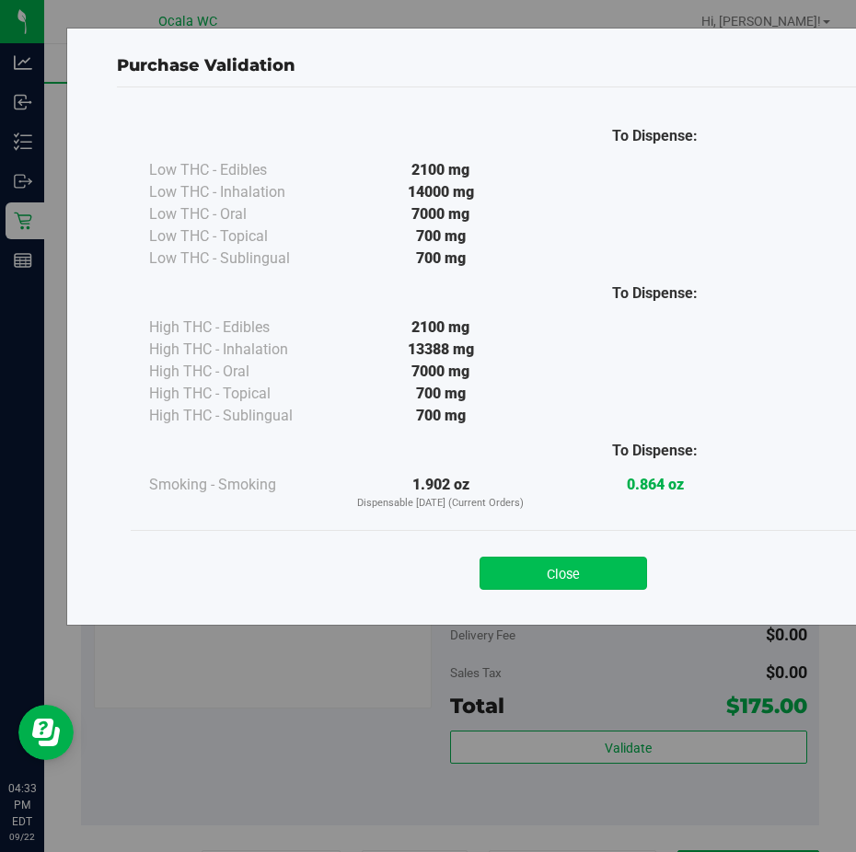
click at [520, 557] on button "Close" at bounding box center [564, 573] width 168 height 33
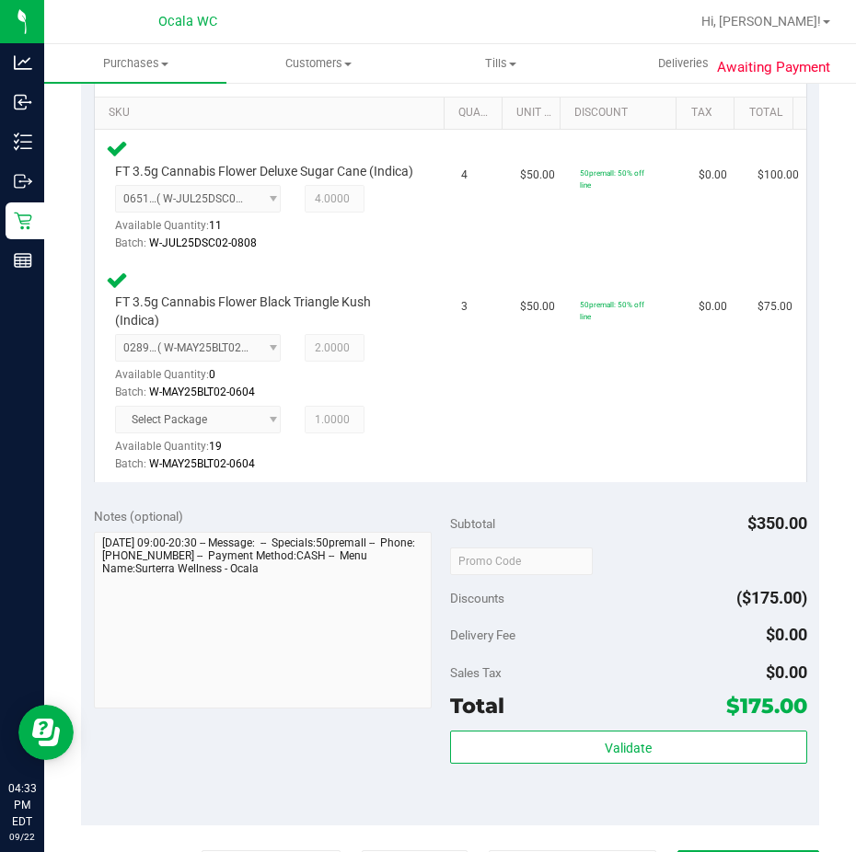
scroll to position [736, 0]
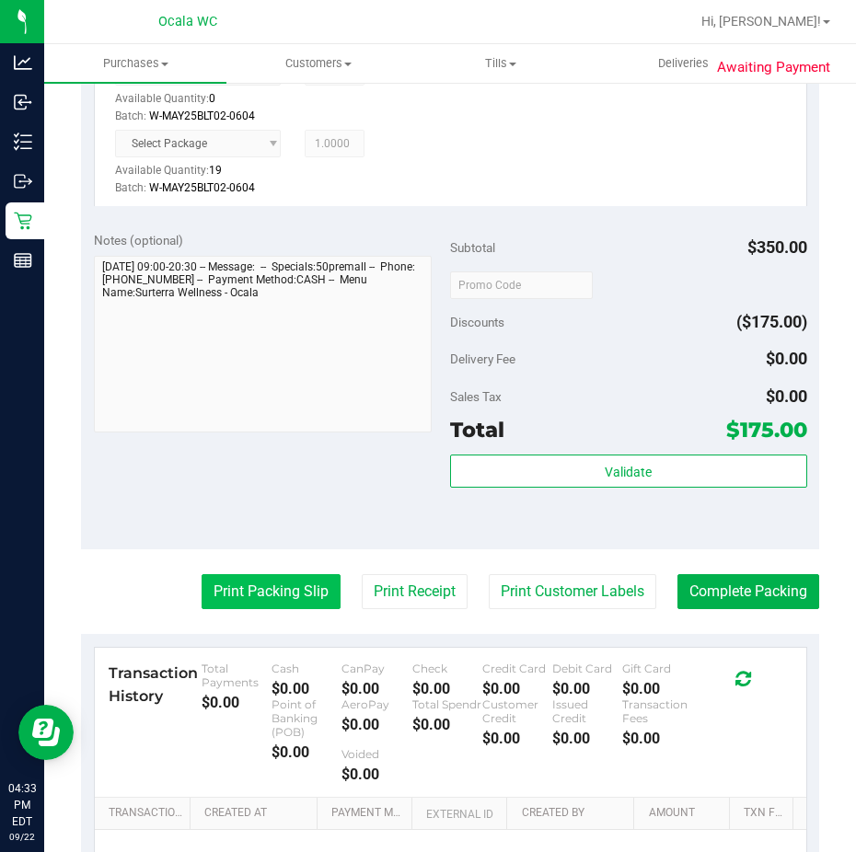
click at [276, 602] on button "Print Packing Slip" at bounding box center [271, 591] width 139 height 35
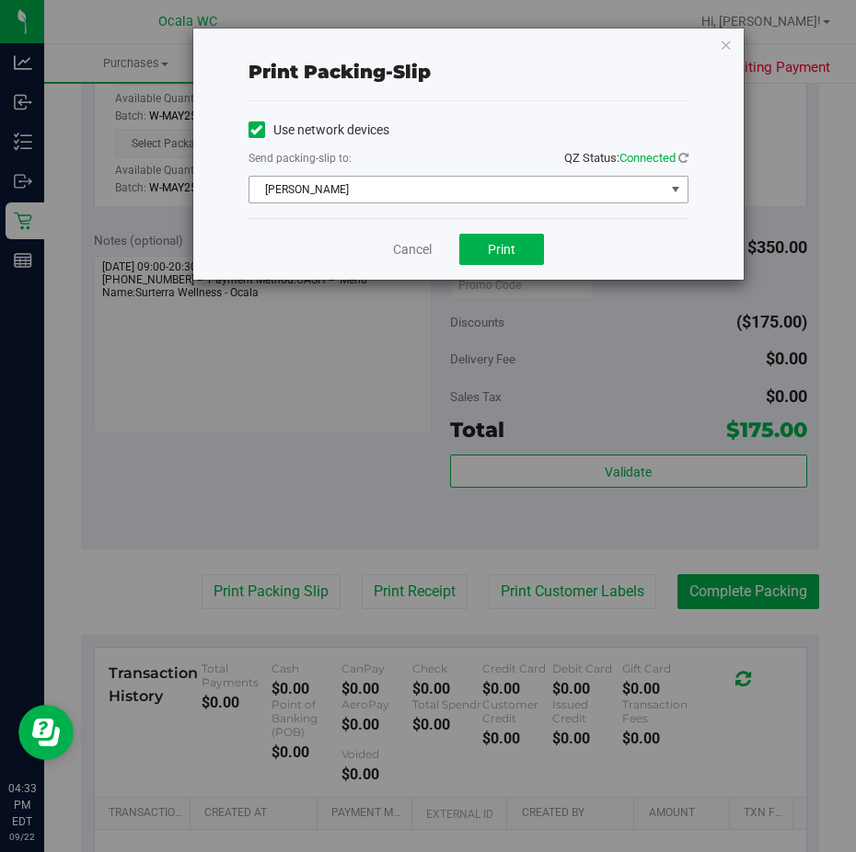
click at [389, 194] on span "[PERSON_NAME]" at bounding box center [456, 190] width 415 height 26
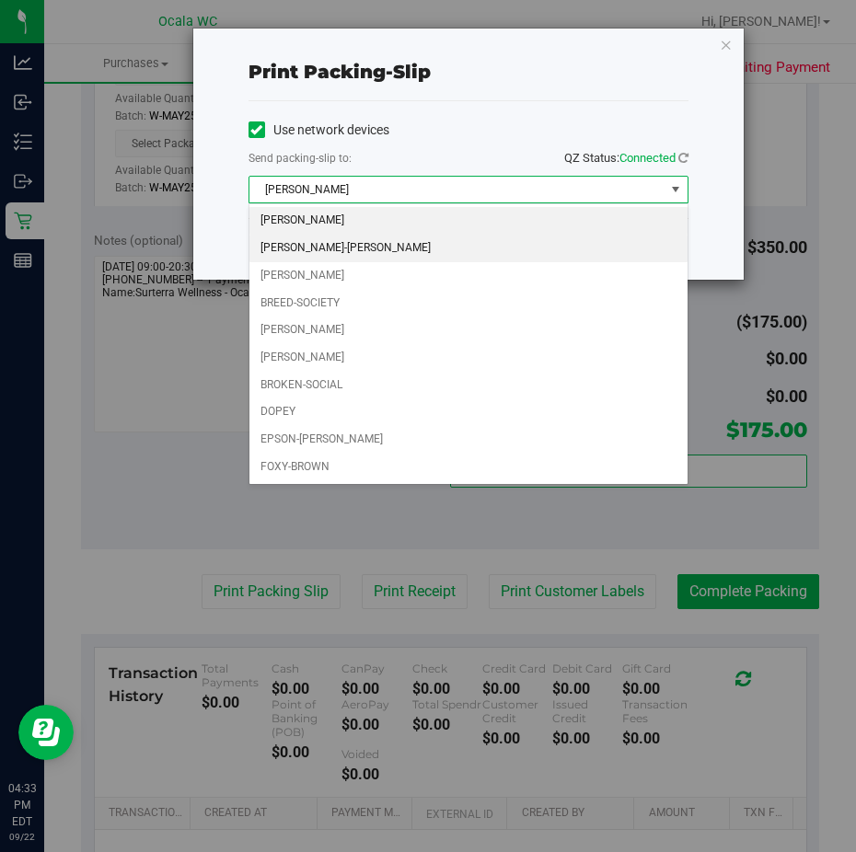
click at [361, 251] on li "[PERSON_NAME]-[PERSON_NAME]" at bounding box center [468, 249] width 438 height 28
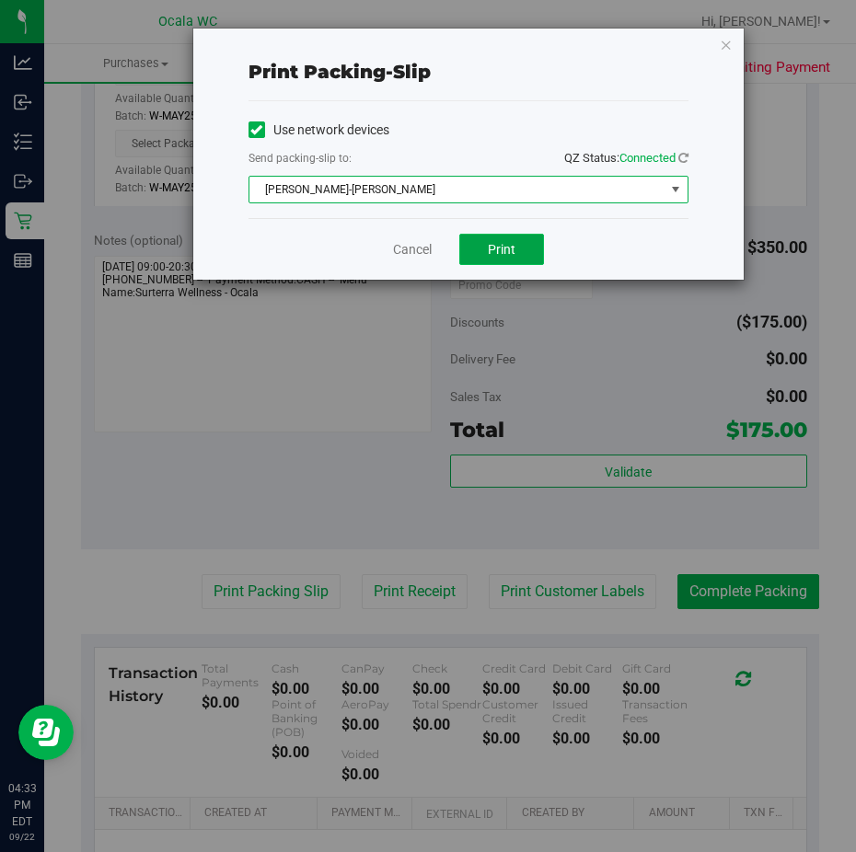
click at [510, 242] on span "Print" at bounding box center [502, 249] width 28 height 15
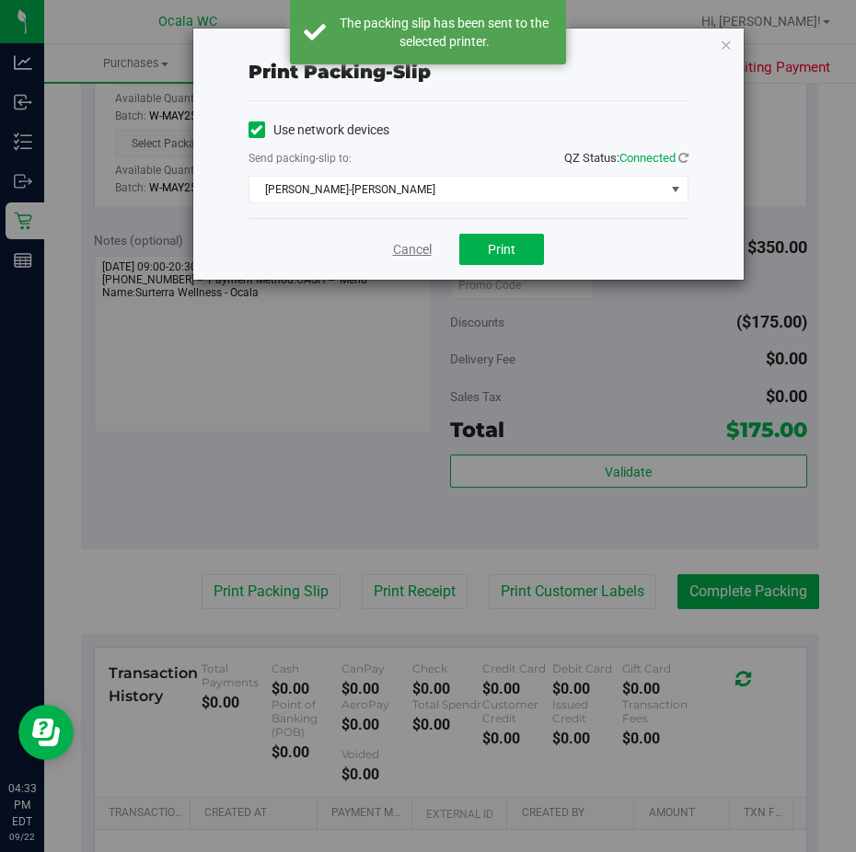
click at [412, 247] on link "Cancel" at bounding box center [412, 249] width 39 height 19
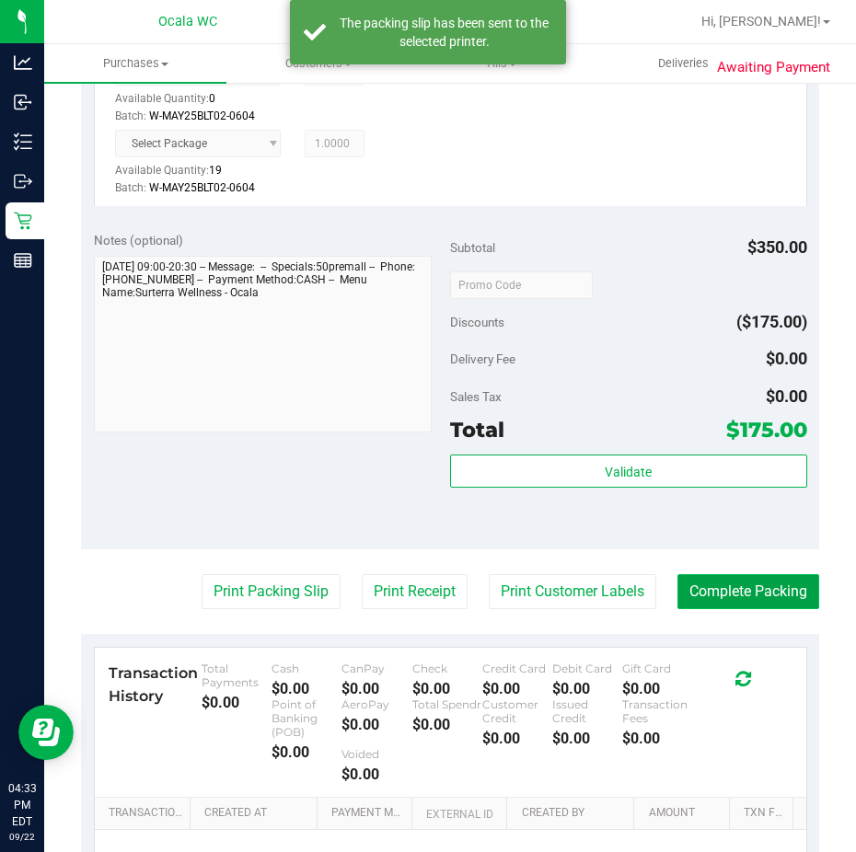
click at [714, 609] on button "Complete Packing" at bounding box center [749, 591] width 142 height 35
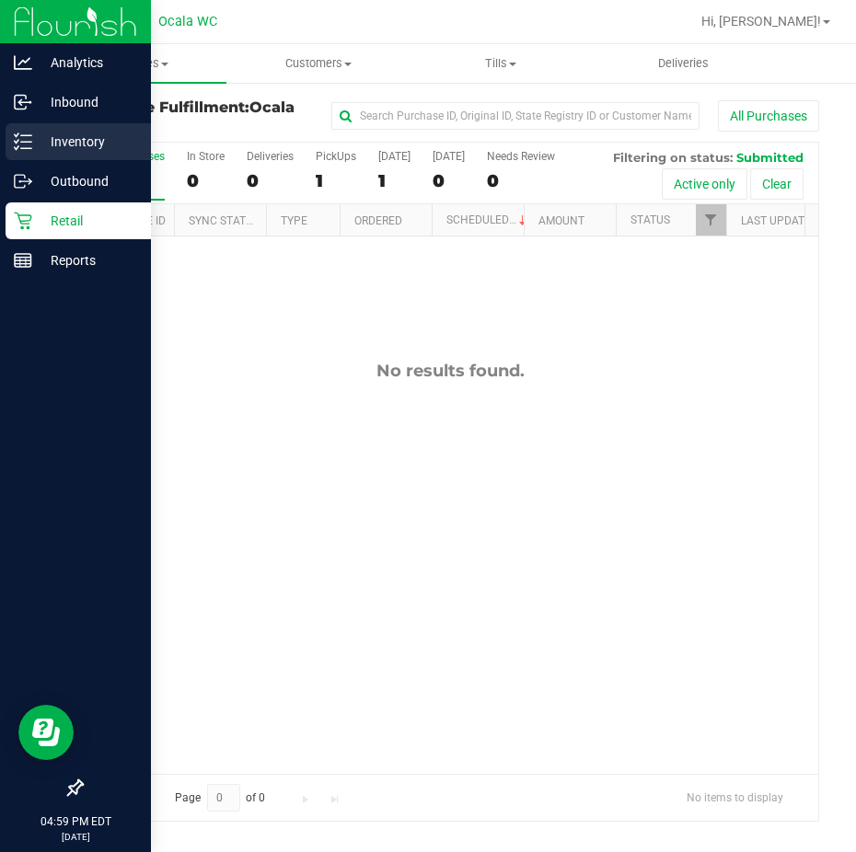
click at [29, 133] on icon at bounding box center [23, 142] width 18 height 18
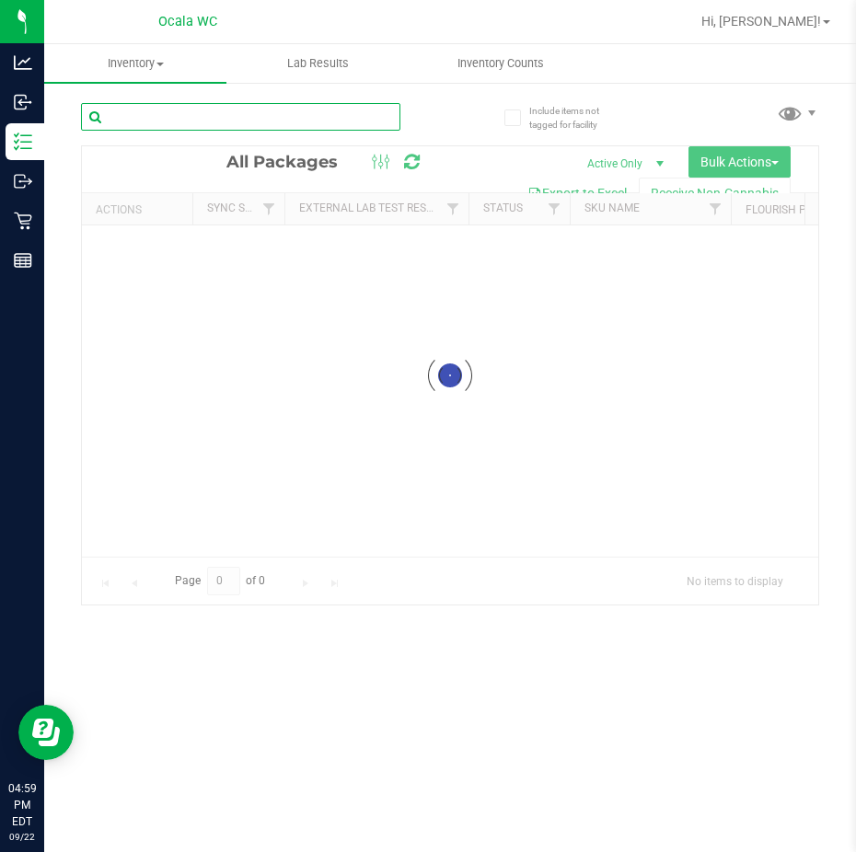
click at [131, 122] on input "text" at bounding box center [240, 117] width 319 height 28
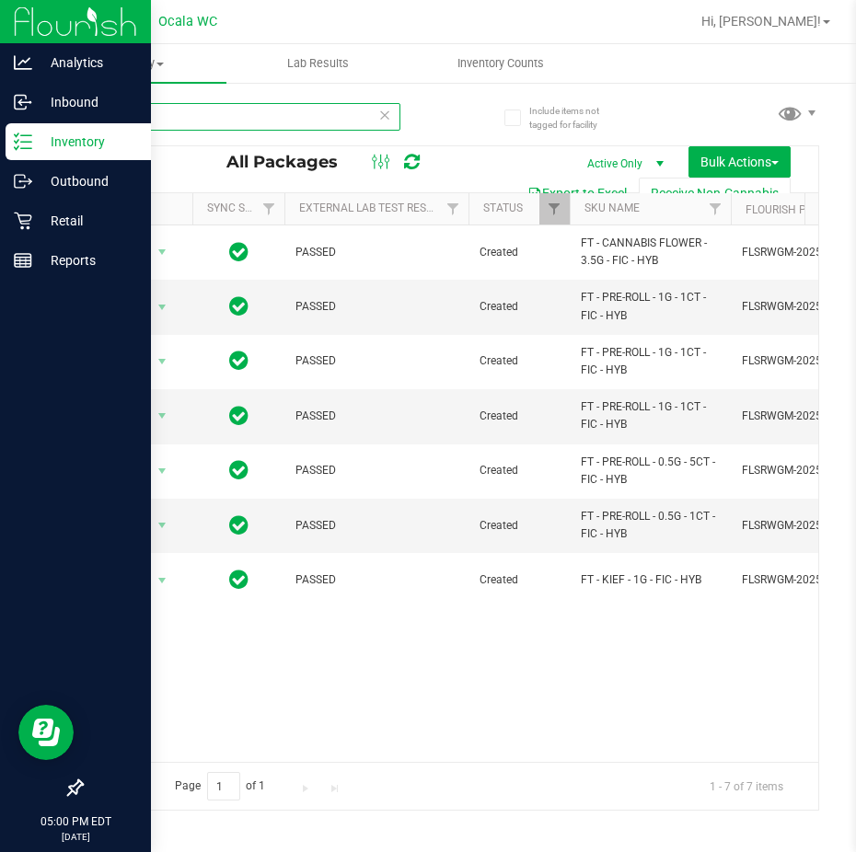
type input "fic"
click at [25, 221] on icon at bounding box center [22, 221] width 17 height 17
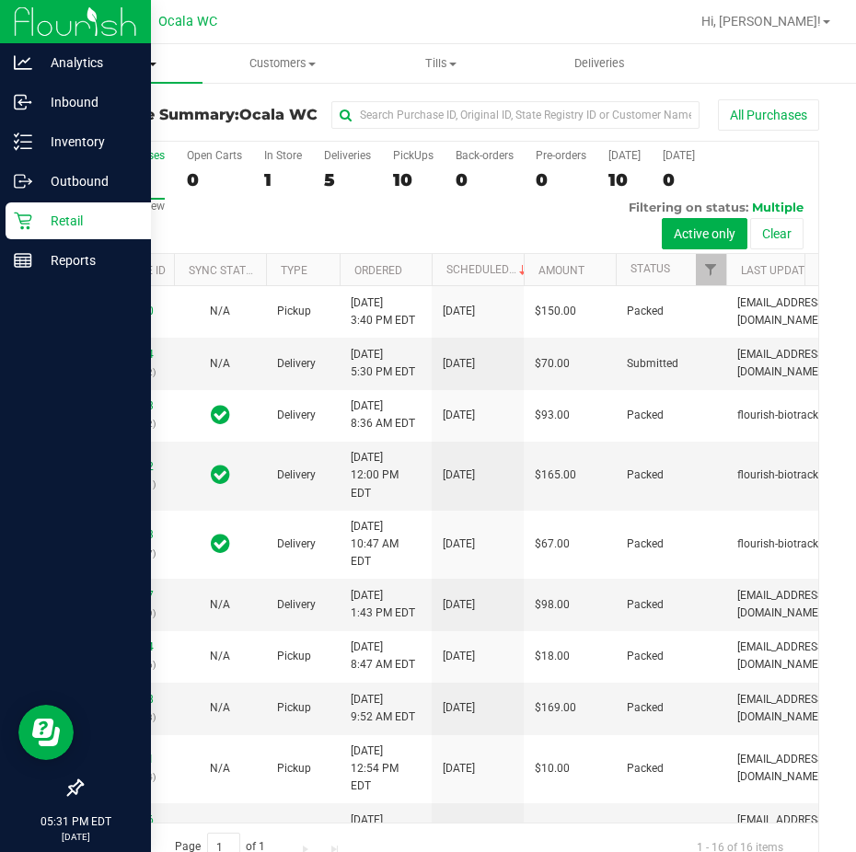
click at [129, 61] on span "Purchases" at bounding box center [123, 63] width 158 height 17
click at [120, 132] on span "Fulfillment" at bounding box center [101, 133] width 114 height 16
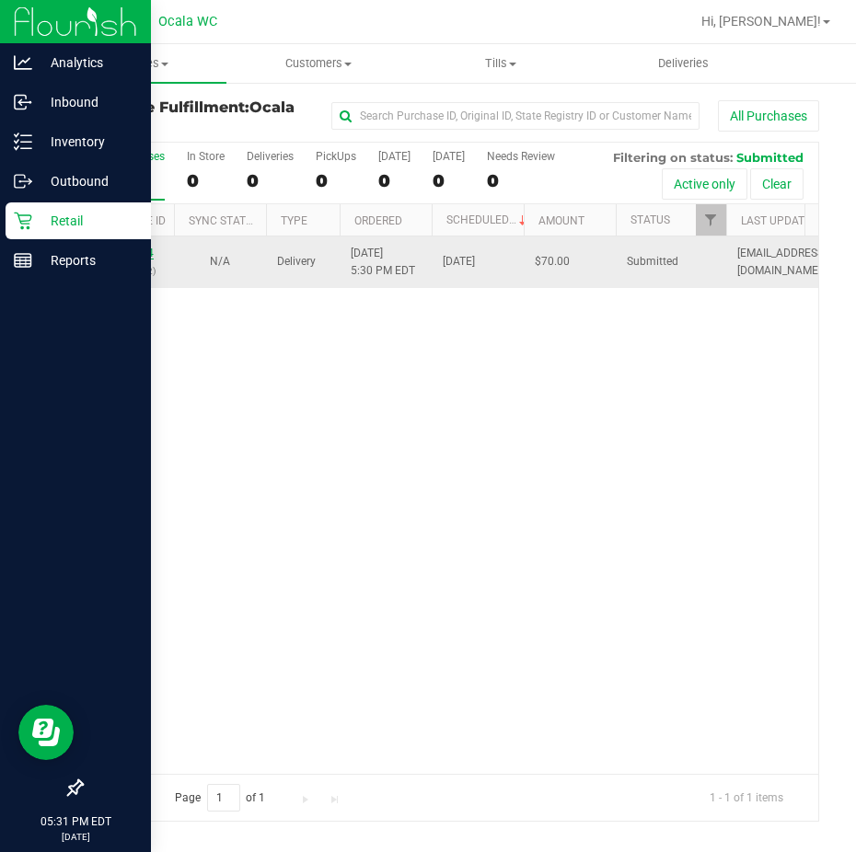
click at [133, 251] on link "11990784" at bounding box center [128, 253] width 52 height 13
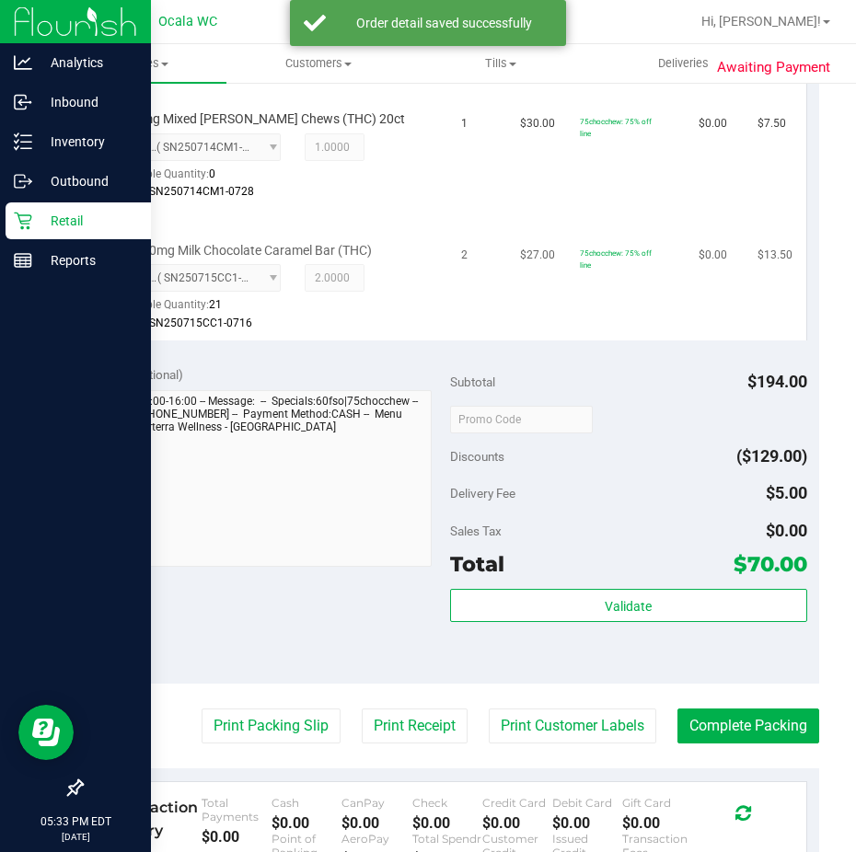
scroll to position [644, 0]
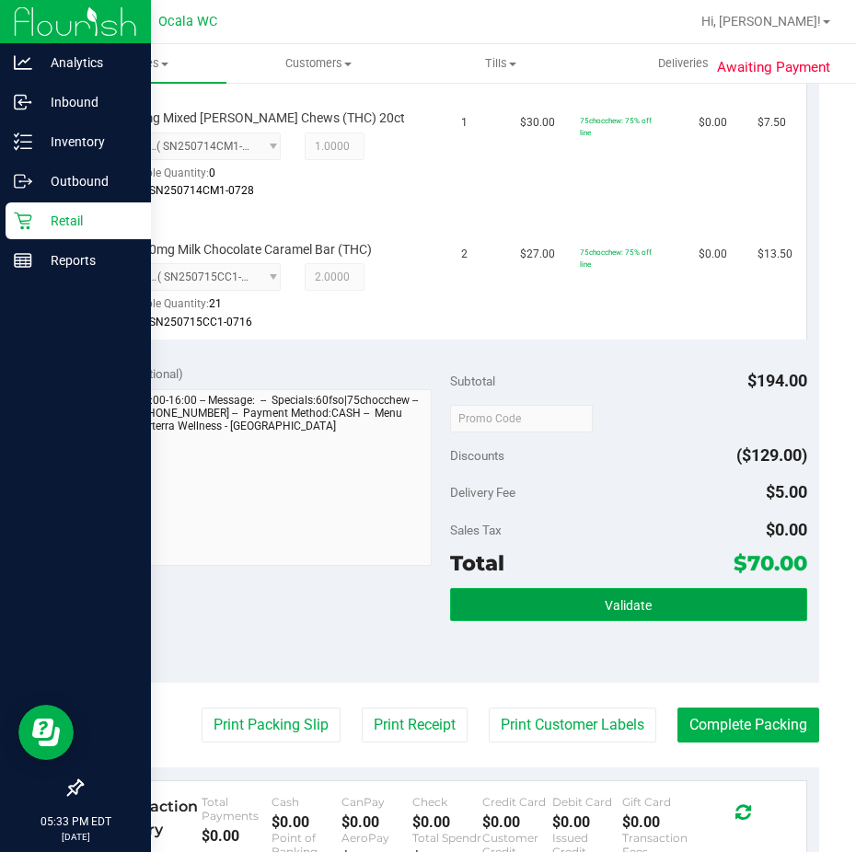
click at [480, 606] on button "Validate" at bounding box center [628, 604] width 357 height 33
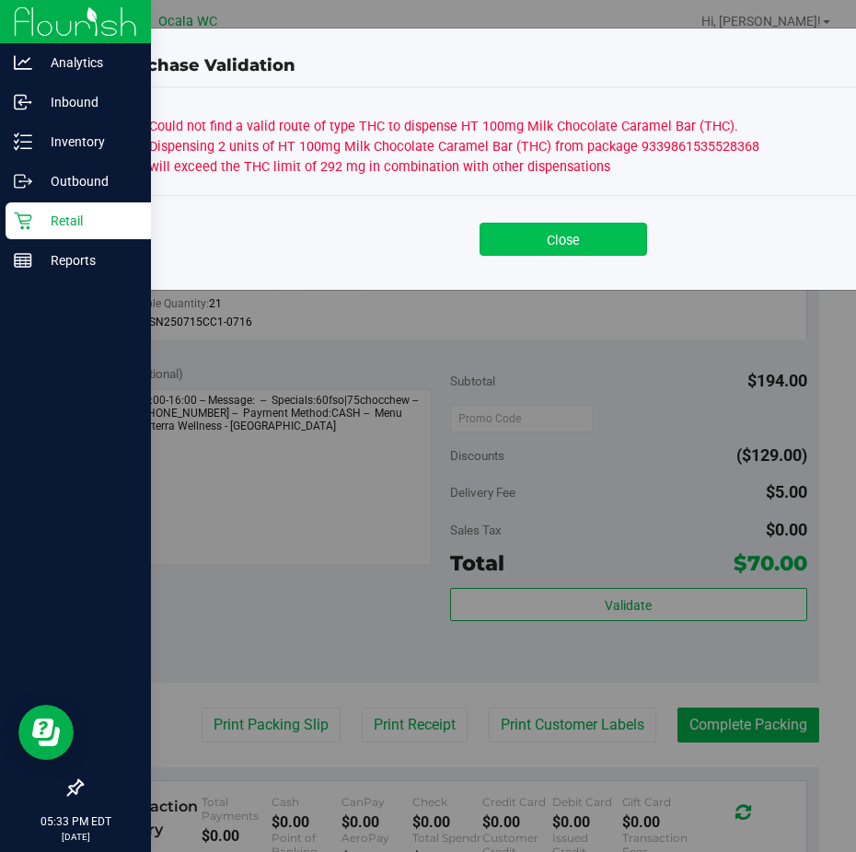
click at [527, 234] on button "Close" at bounding box center [564, 239] width 168 height 33
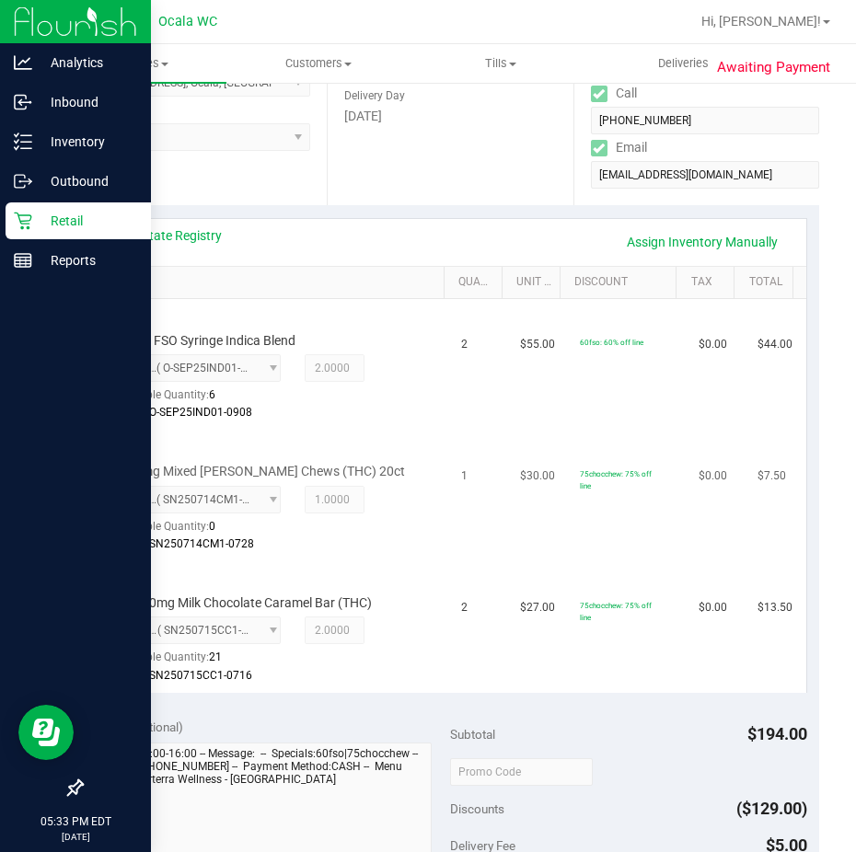
scroll to position [276, 0]
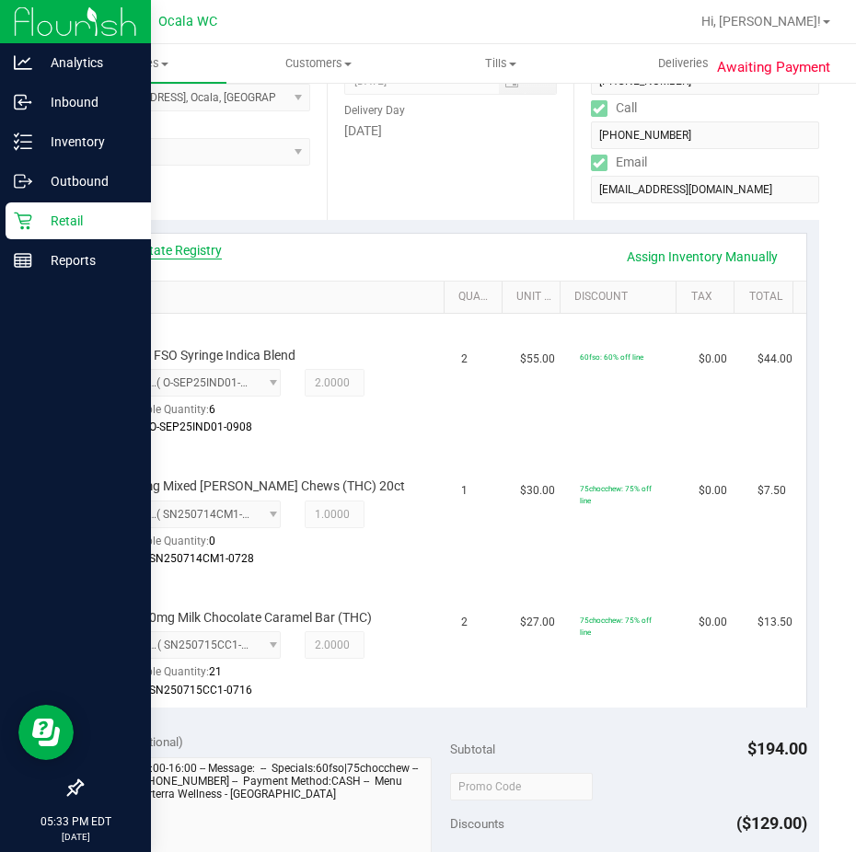
click at [203, 248] on link "View State Registry" at bounding box center [166, 250] width 110 height 18
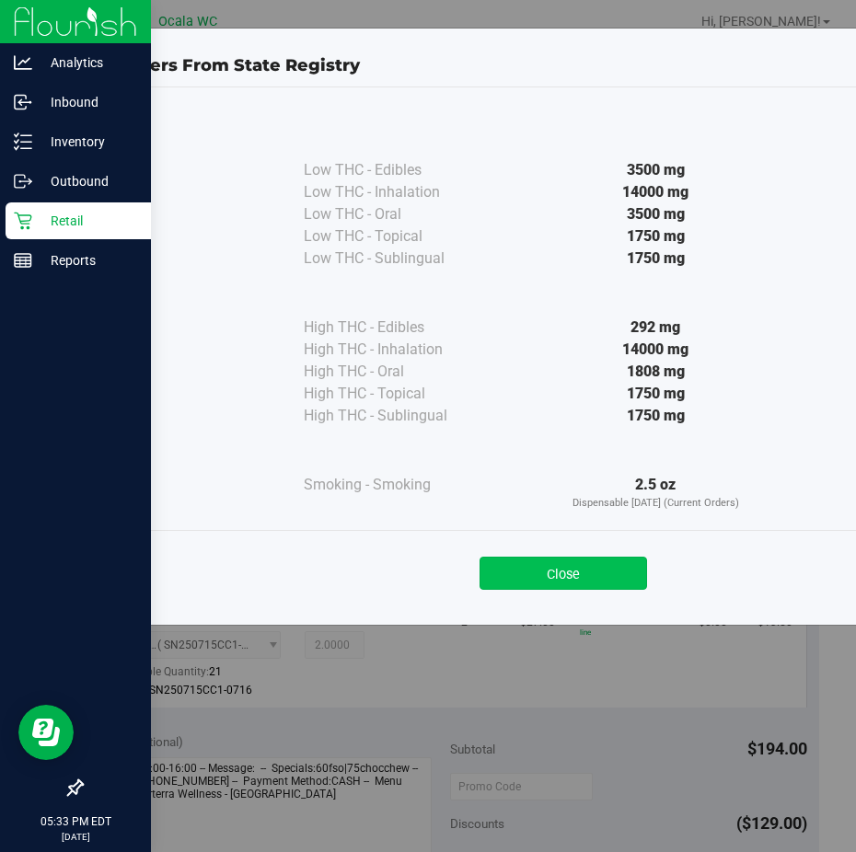
click at [525, 580] on button "Close" at bounding box center [564, 573] width 168 height 33
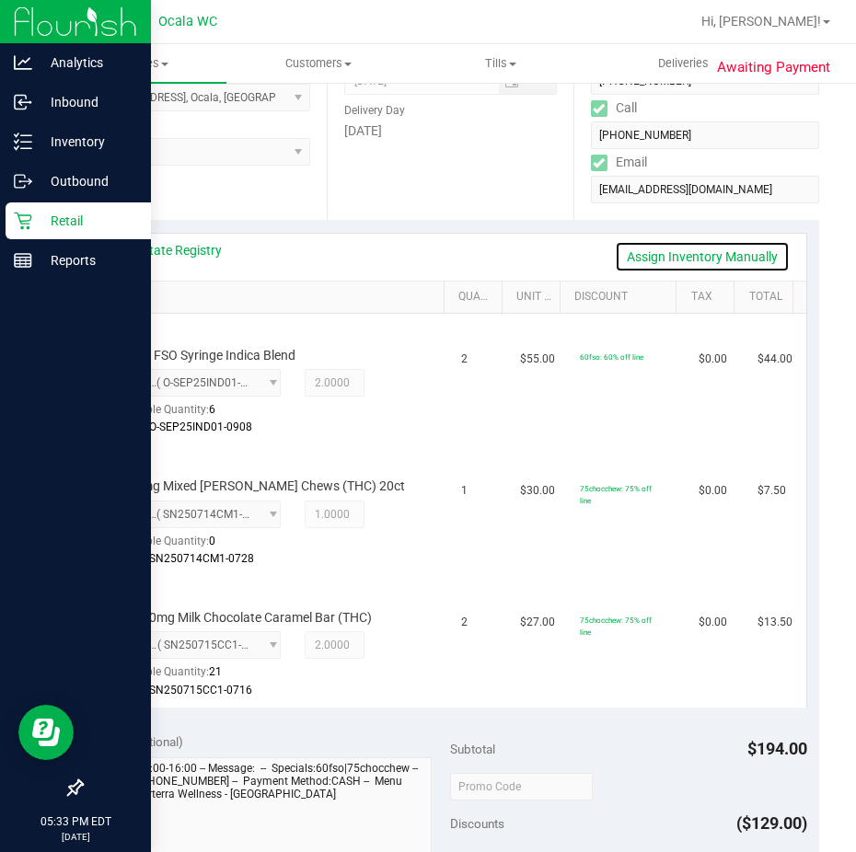
click at [718, 260] on link "Assign Inventory Manually" at bounding box center [702, 256] width 175 height 31
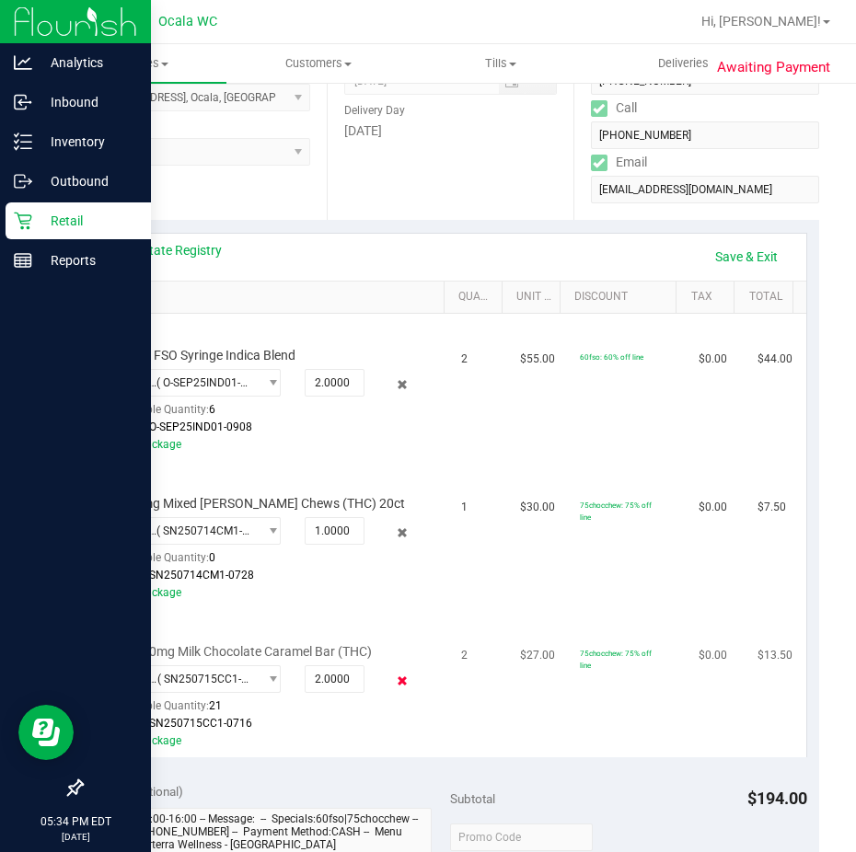
click at [392, 680] on icon at bounding box center [401, 681] width 19 height 21
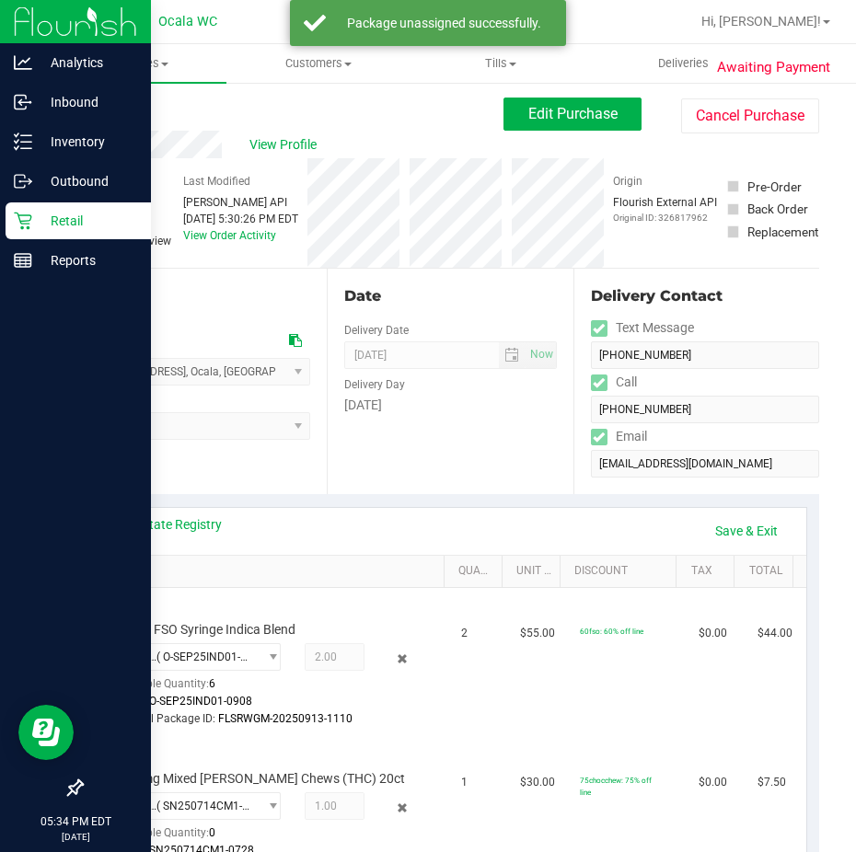
scroll to position [0, 0]
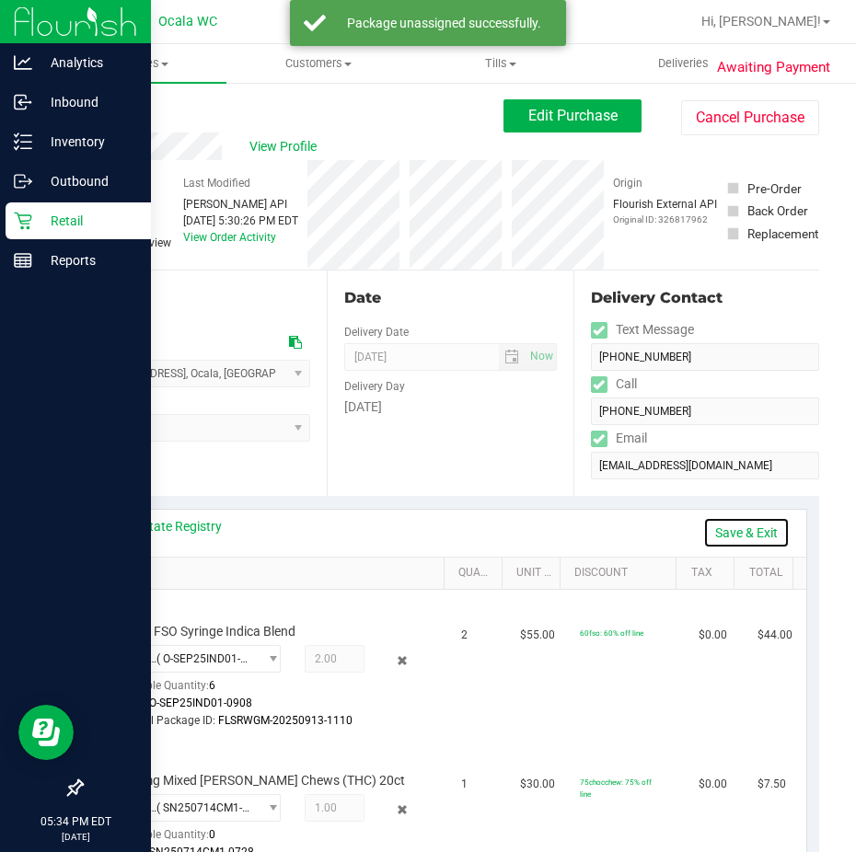
click at [713, 537] on link "Save & Exit" at bounding box center [746, 532] width 87 height 31
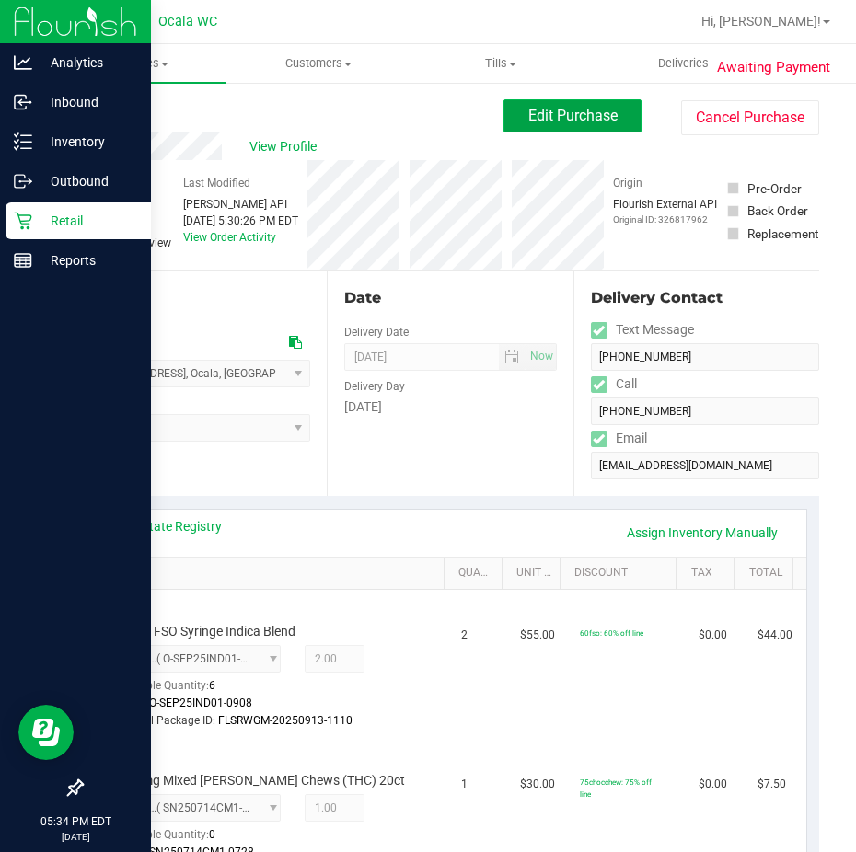
click at [549, 108] on span "Edit Purchase" at bounding box center [572, 115] width 89 height 17
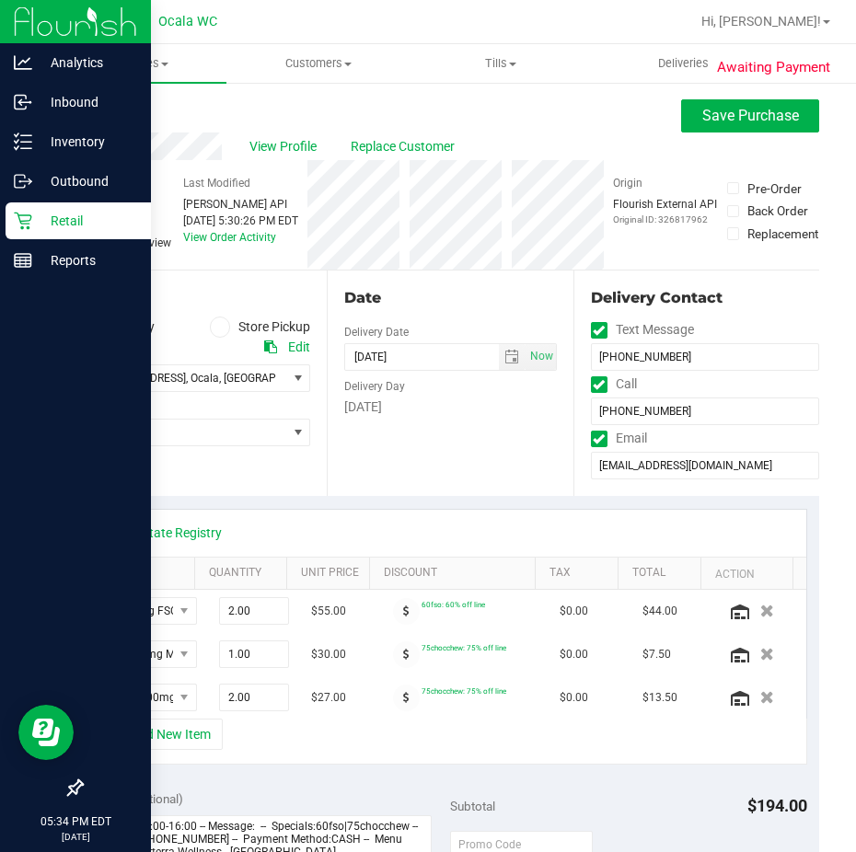
scroll to position [276, 0]
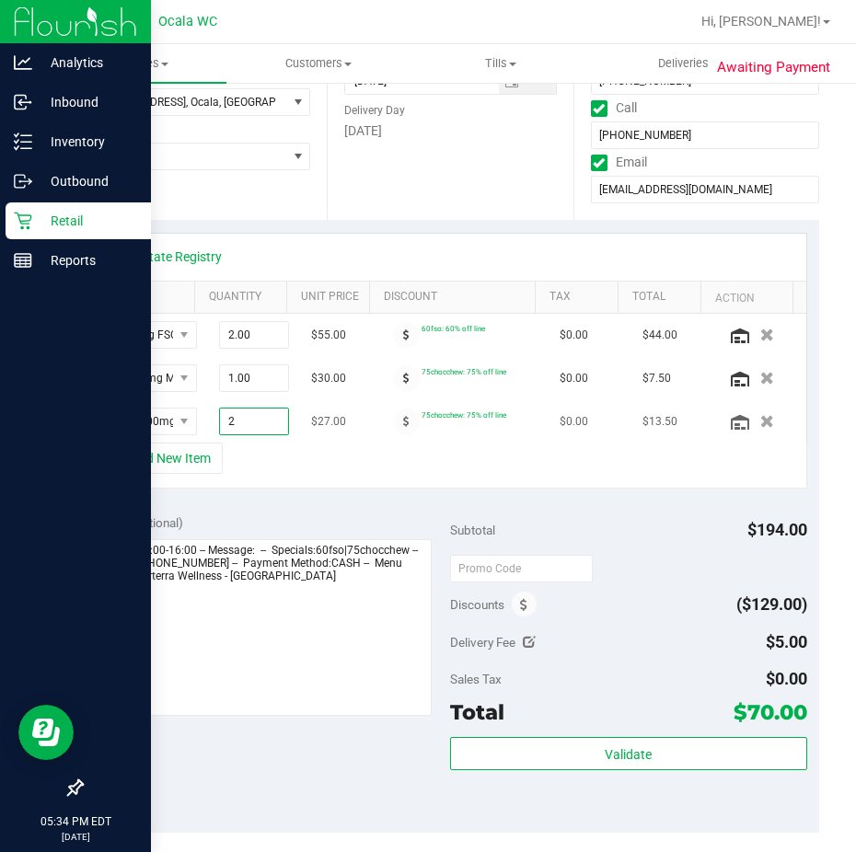
click at [219, 433] on span "2.00 2" at bounding box center [254, 422] width 70 height 28
type input "1"
type input "1.00"
click at [300, 443] on td "$27.00" at bounding box center [341, 421] width 83 height 42
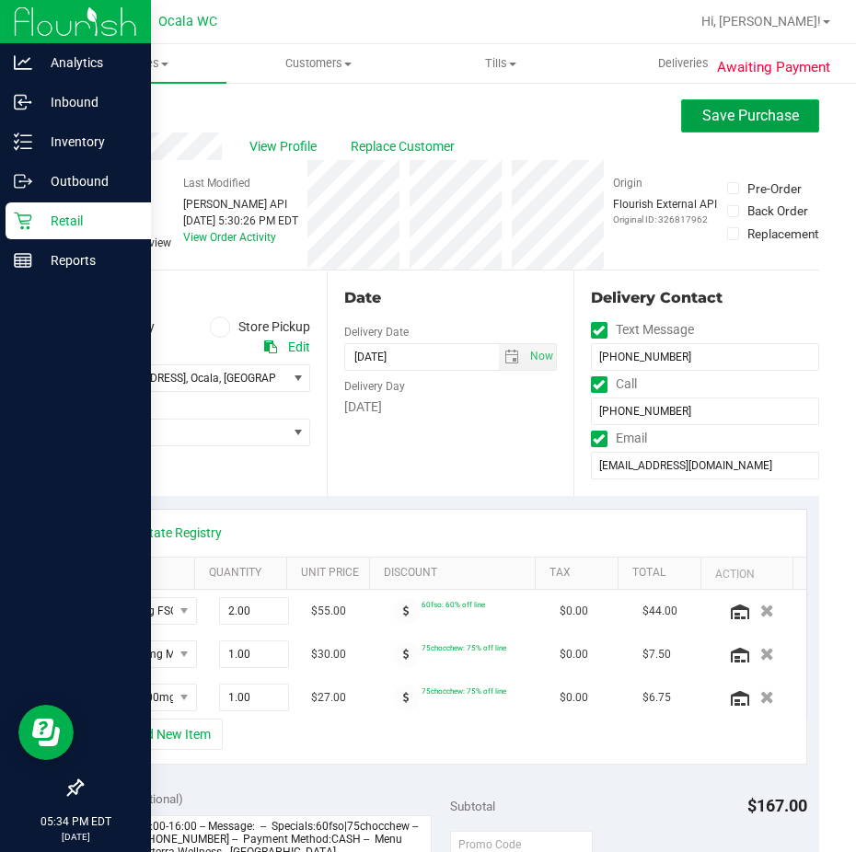
click at [702, 121] on span "Save Purchase" at bounding box center [750, 115] width 97 height 17
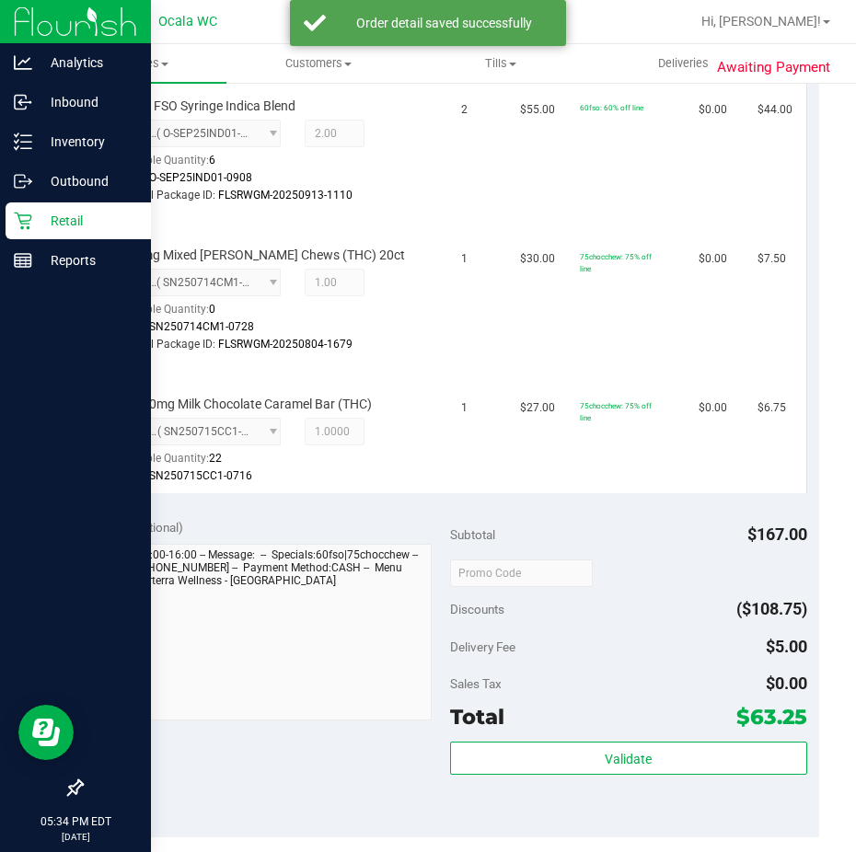
scroll to position [736, 0]
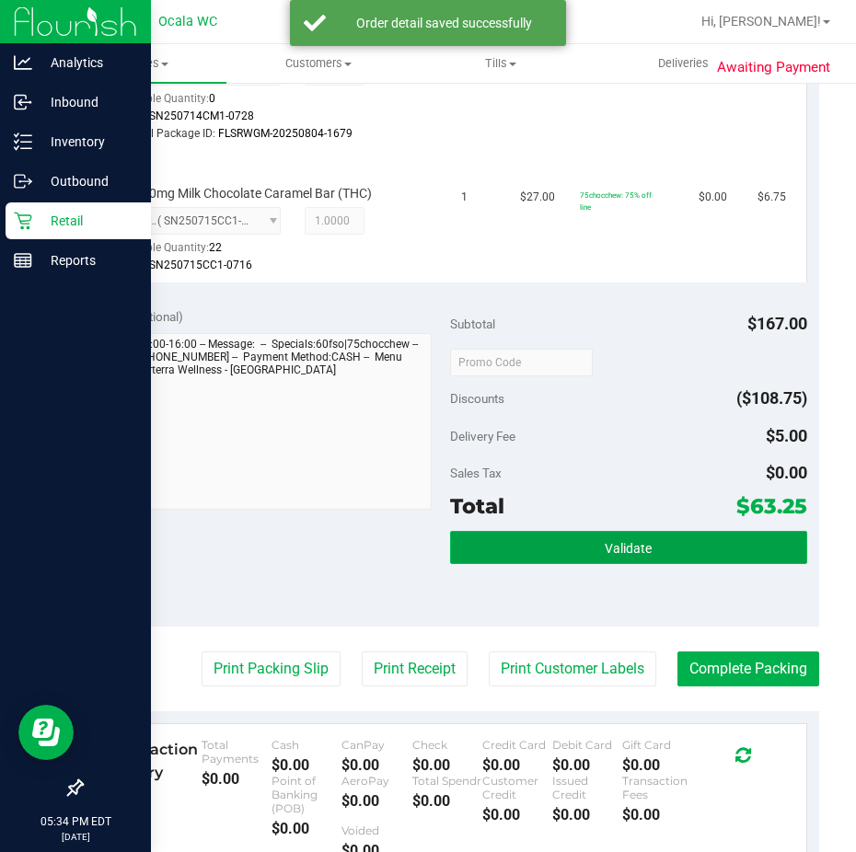
click at [453, 542] on button "Validate" at bounding box center [628, 547] width 357 height 33
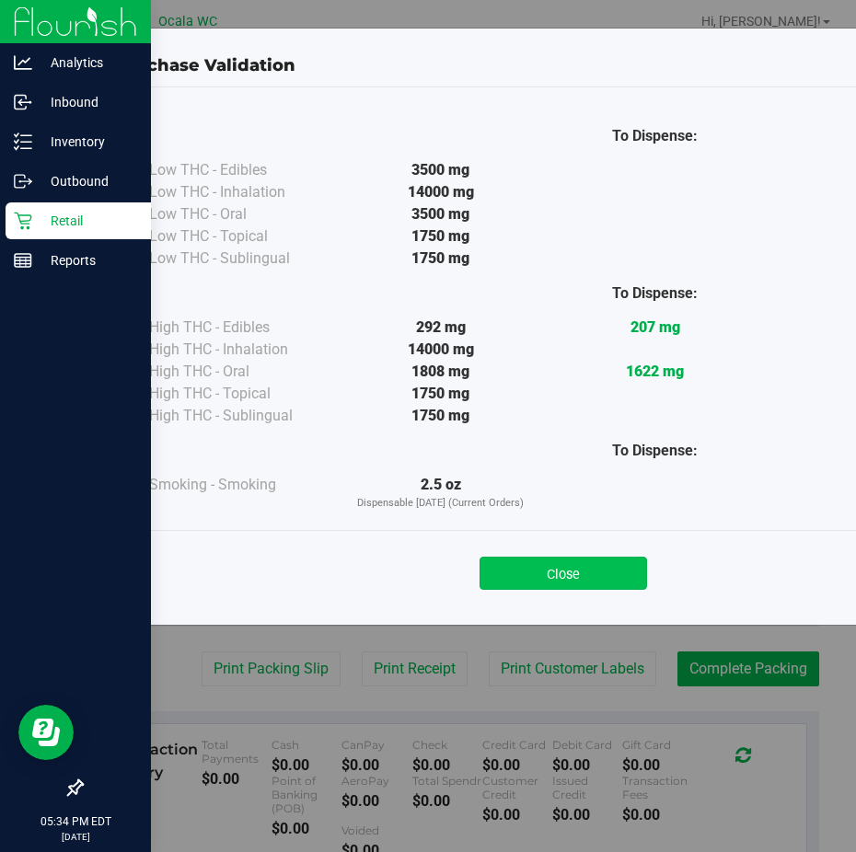
click at [509, 562] on button "Close" at bounding box center [564, 573] width 168 height 33
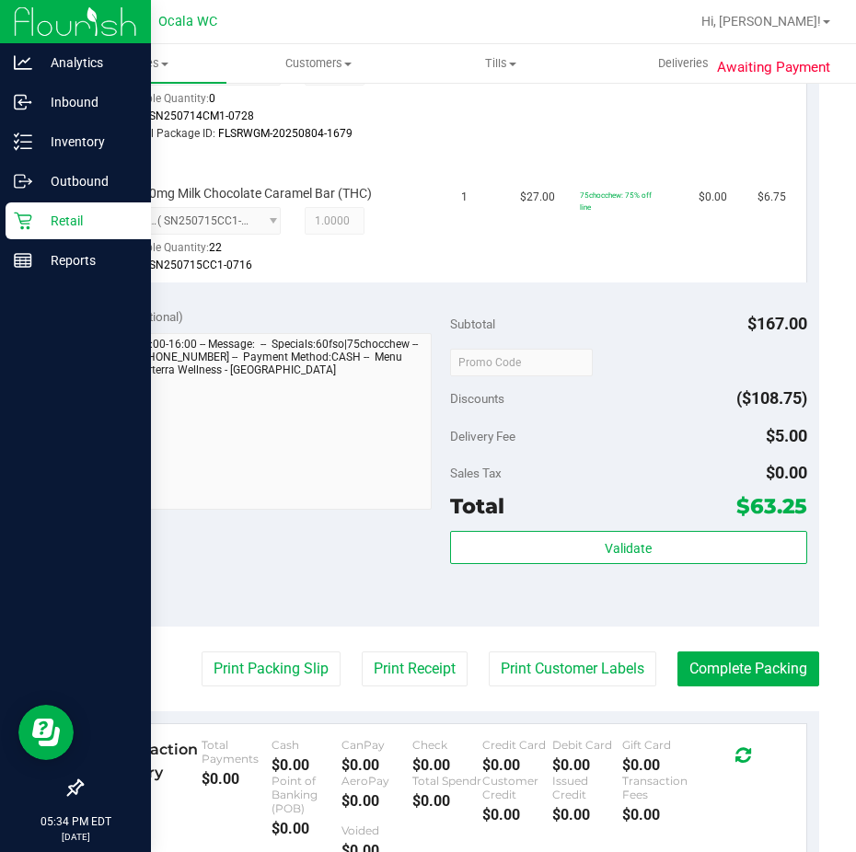
click at [468, 530] on div "Subtotal $167.00 Discounts ($108.75) Delivery Fee $5.00 Sales Tax $0.00 Total $…" at bounding box center [628, 460] width 357 height 307
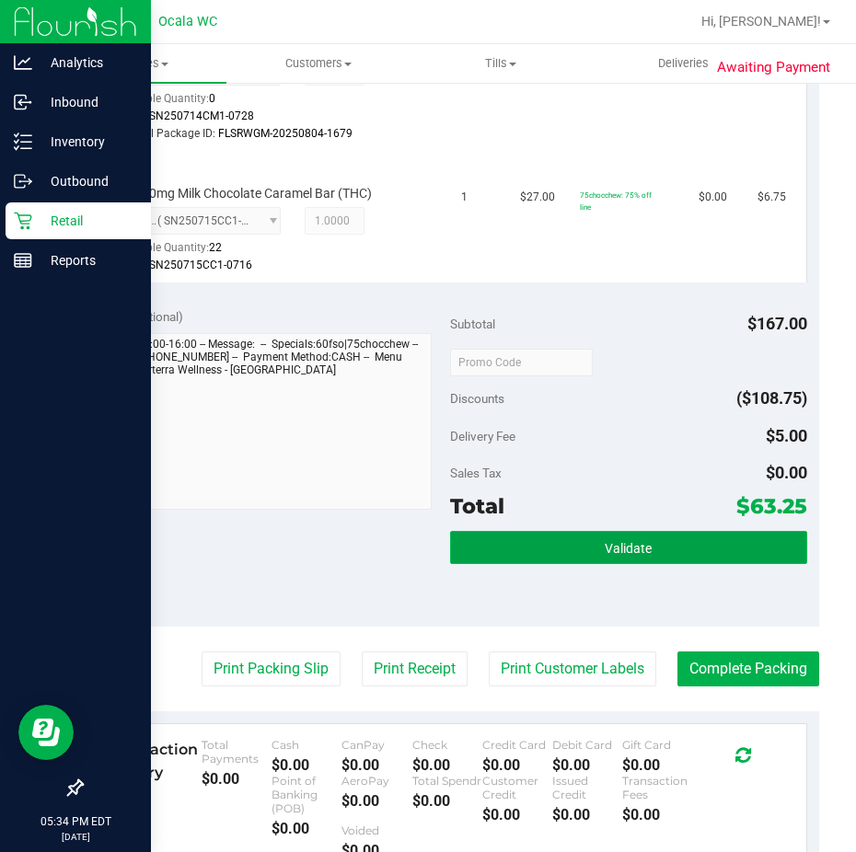
click at [458, 542] on button "Validate" at bounding box center [628, 547] width 357 height 33
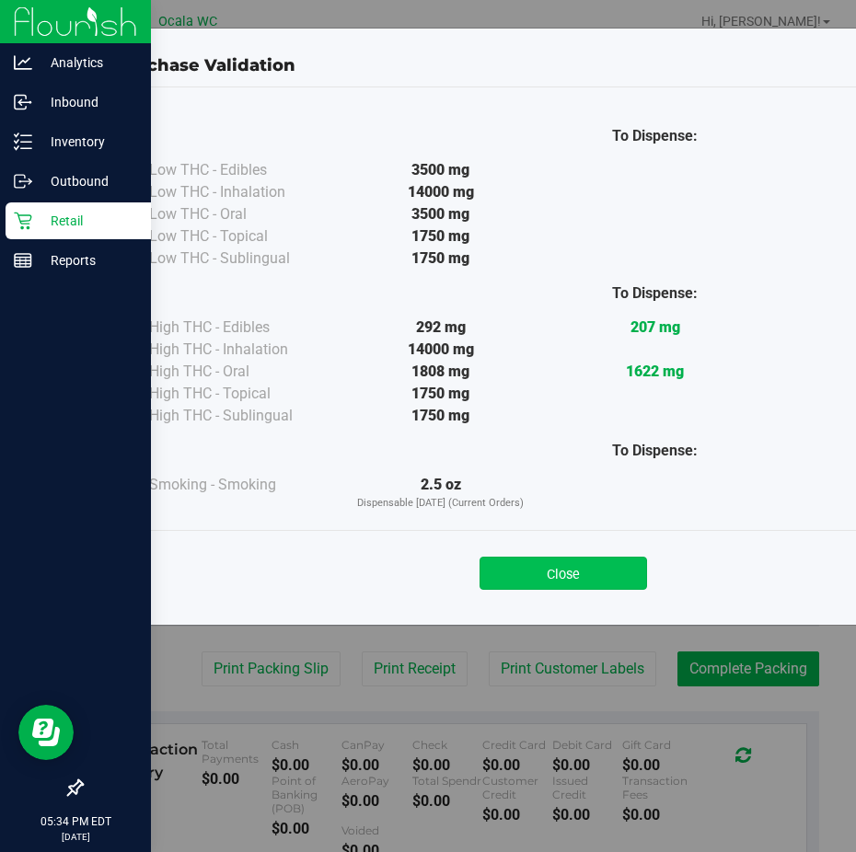
click at [499, 570] on button "Close" at bounding box center [564, 573] width 168 height 33
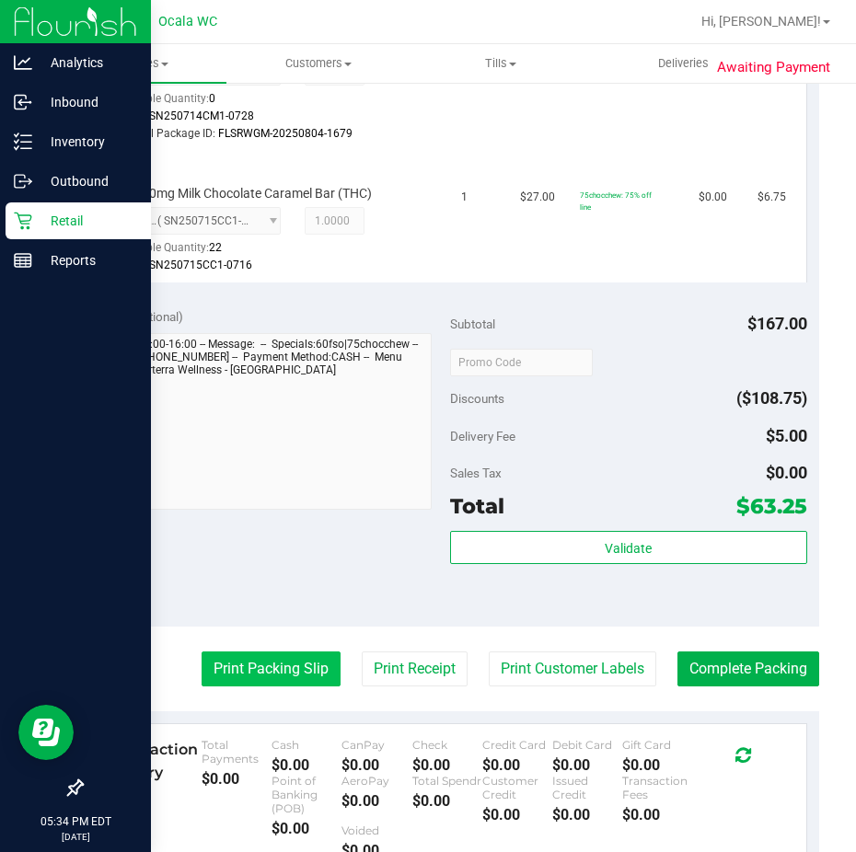
click at [228, 661] on button "Print Packing Slip" at bounding box center [271, 669] width 139 height 35
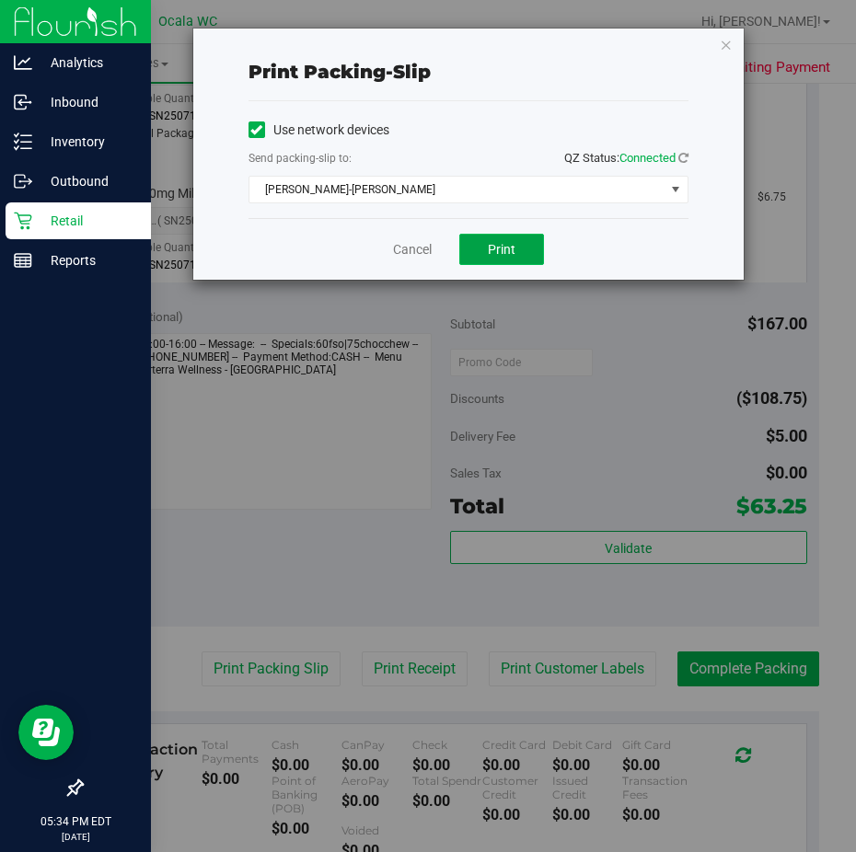
click at [495, 245] on span "Print" at bounding box center [502, 249] width 28 height 15
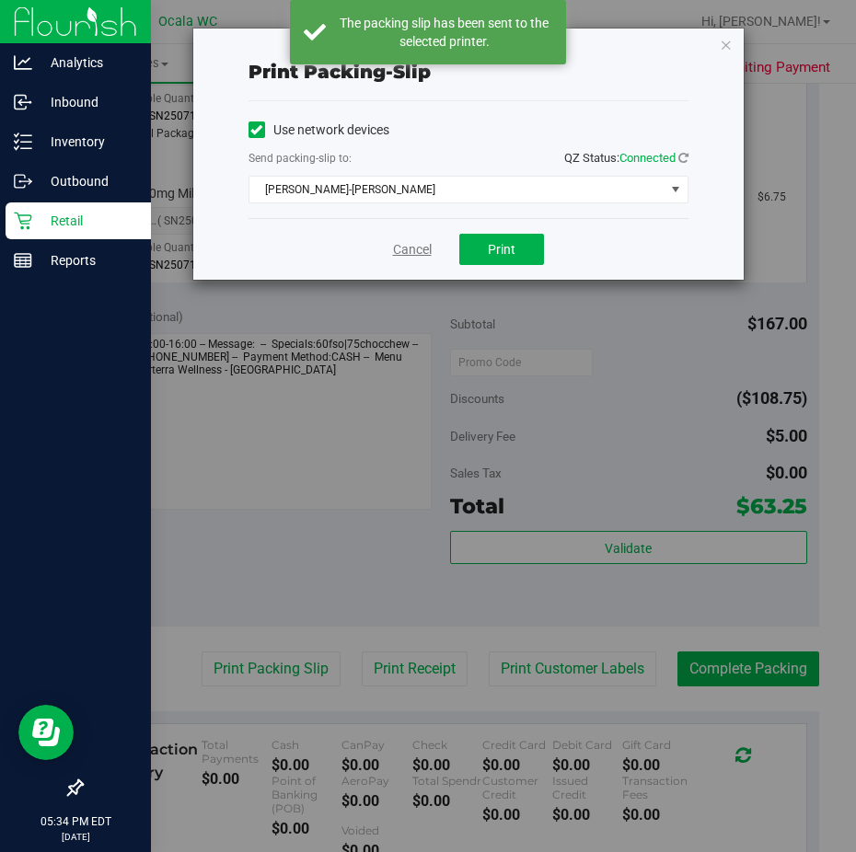
click at [410, 242] on link "Cancel" at bounding box center [412, 249] width 39 height 19
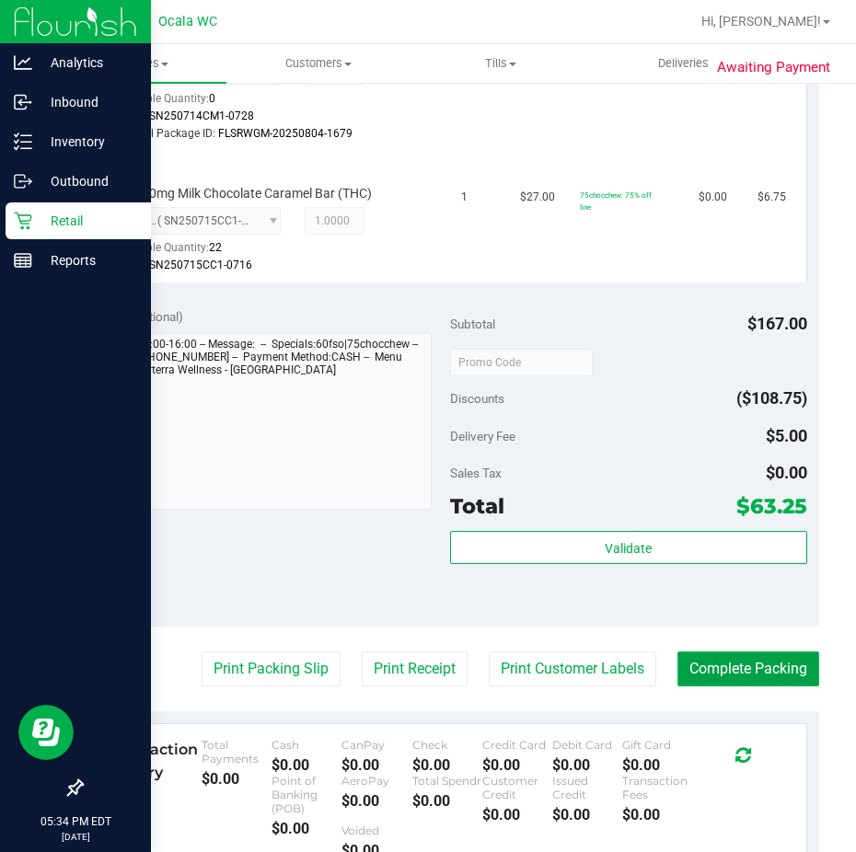
click at [721, 666] on button "Complete Packing" at bounding box center [749, 669] width 142 height 35
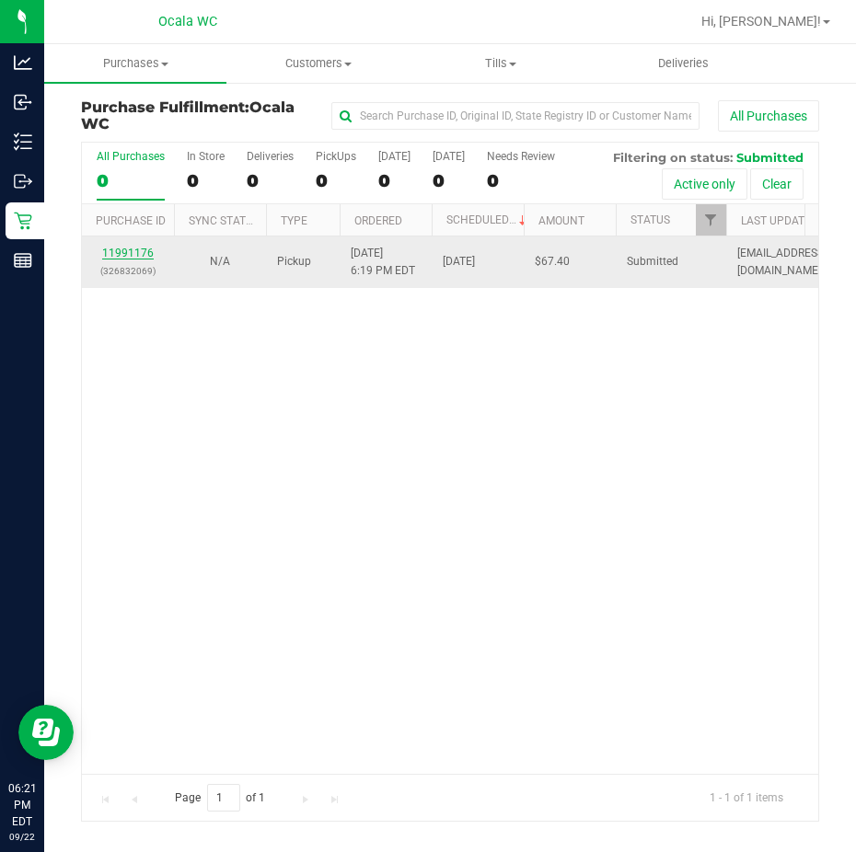
click at [124, 257] on link "11991176" at bounding box center [128, 253] width 52 height 13
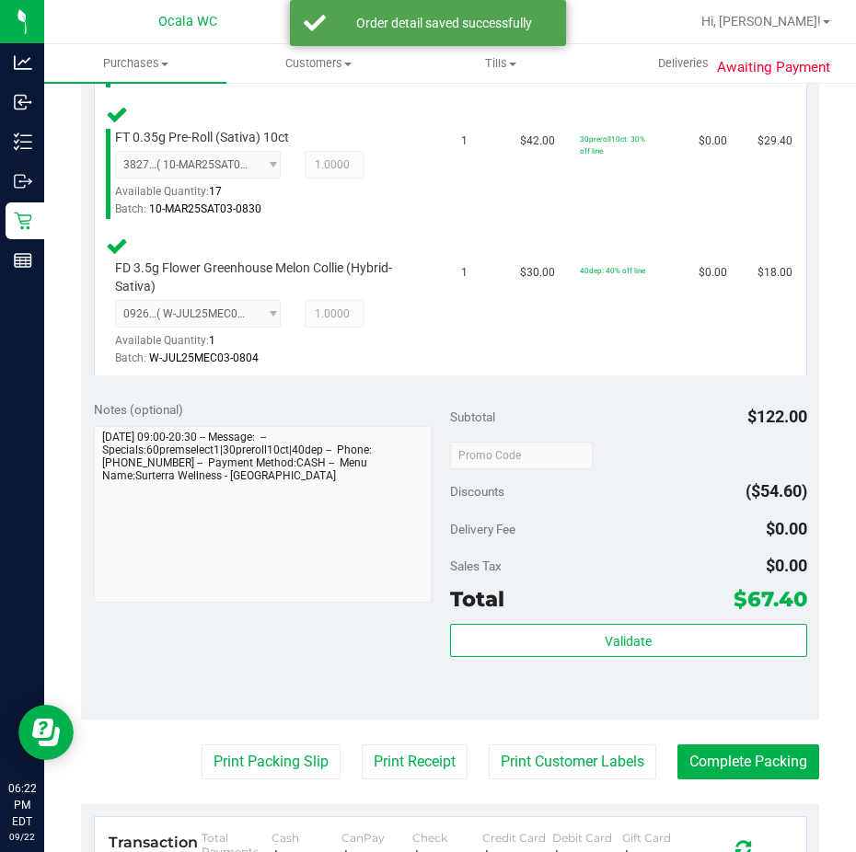
scroll to position [644, 0]
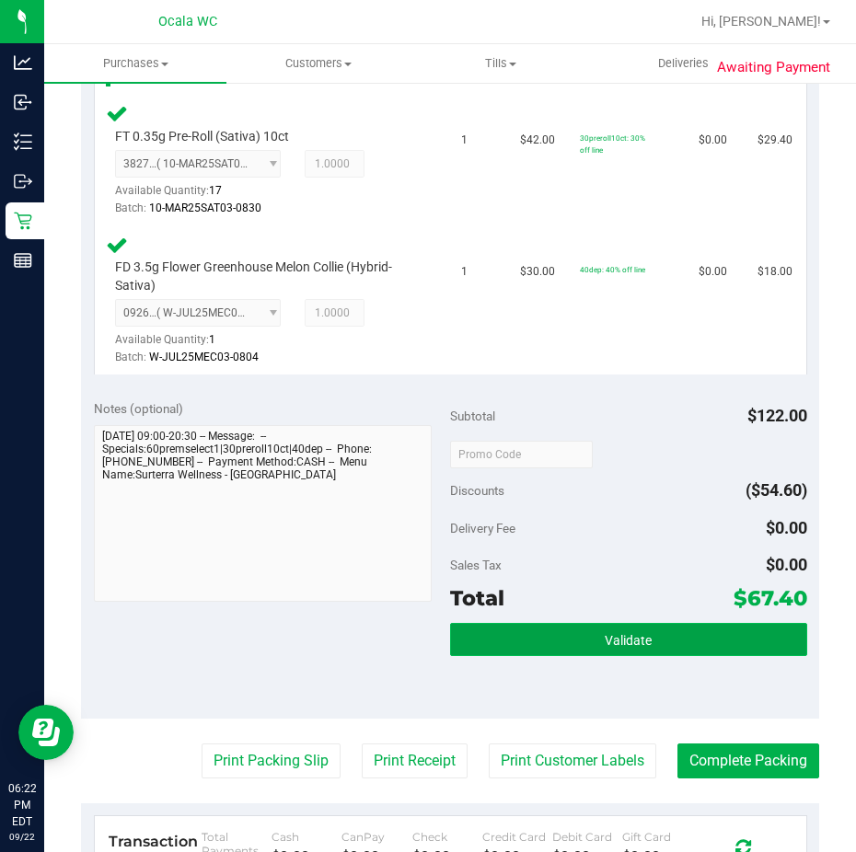
click at [486, 633] on button "Validate" at bounding box center [628, 639] width 357 height 33
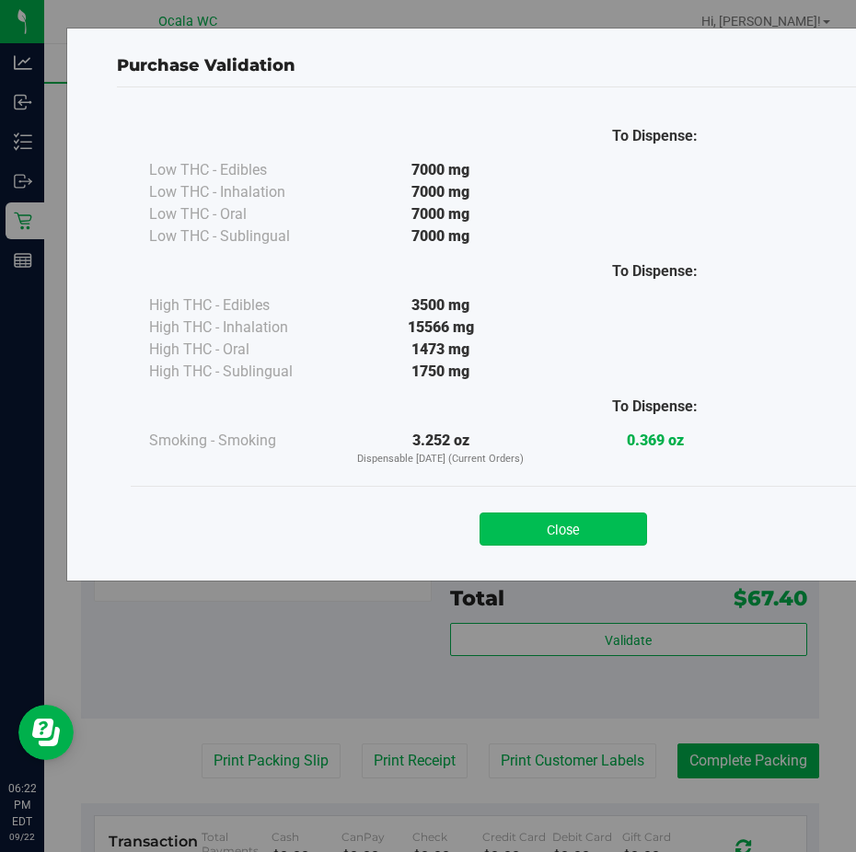
click at [497, 517] on button "Close" at bounding box center [564, 529] width 168 height 33
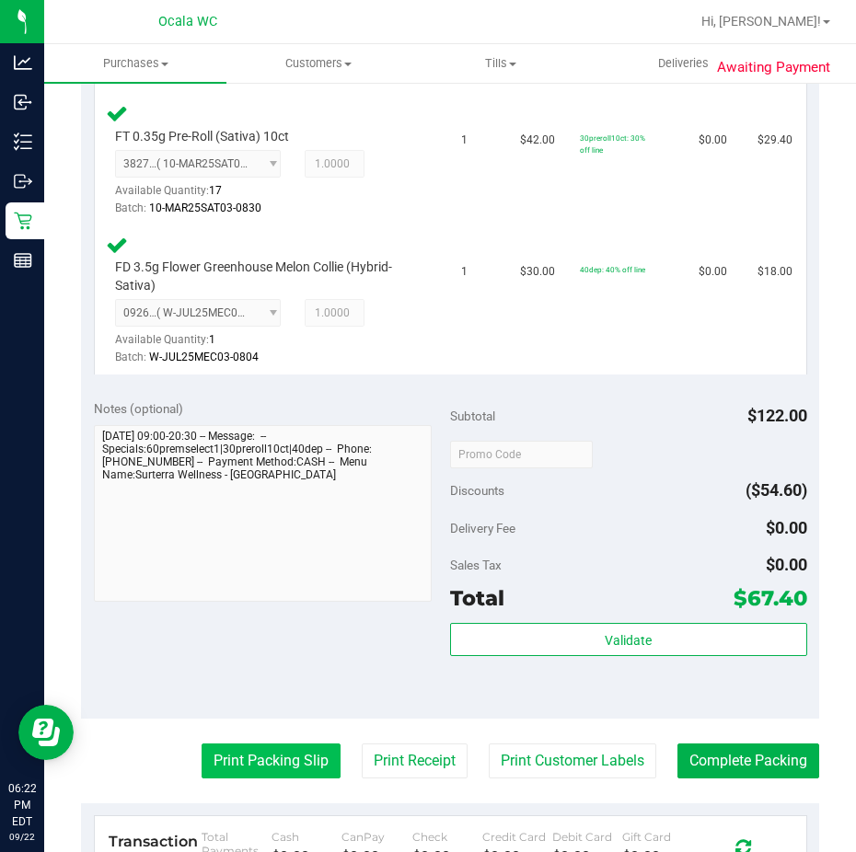
click at [300, 750] on button "Print Packing Slip" at bounding box center [271, 761] width 139 height 35
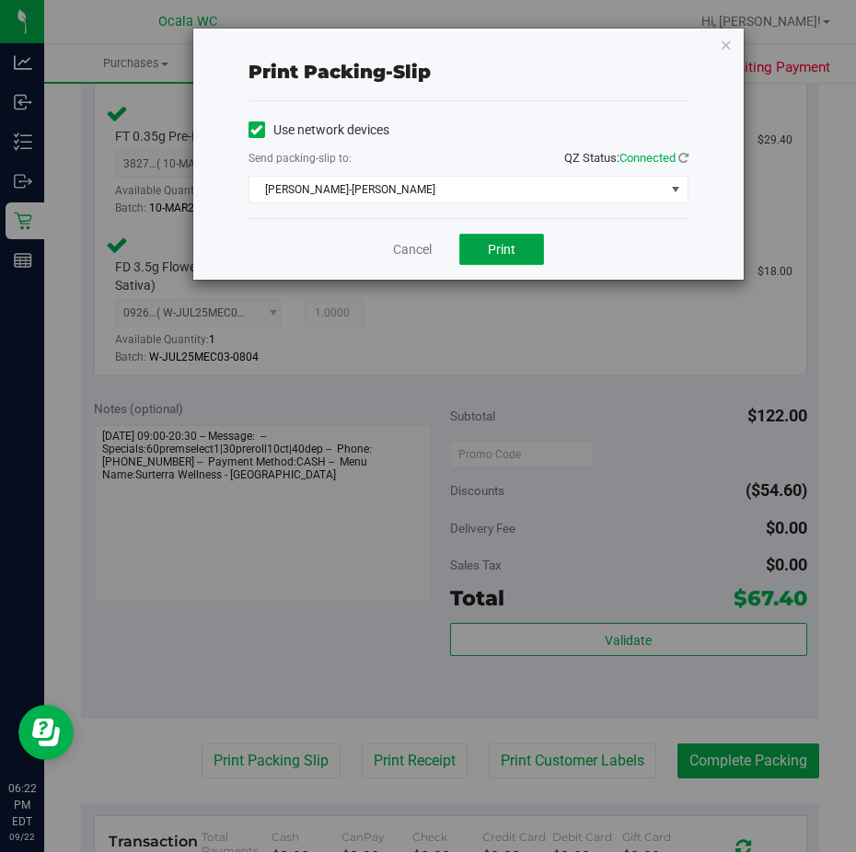
drag, startPoint x: 513, startPoint y: 238, endPoint x: 499, endPoint y: 240, distance: 13.9
click at [499, 240] on button "Print" at bounding box center [501, 249] width 85 height 31
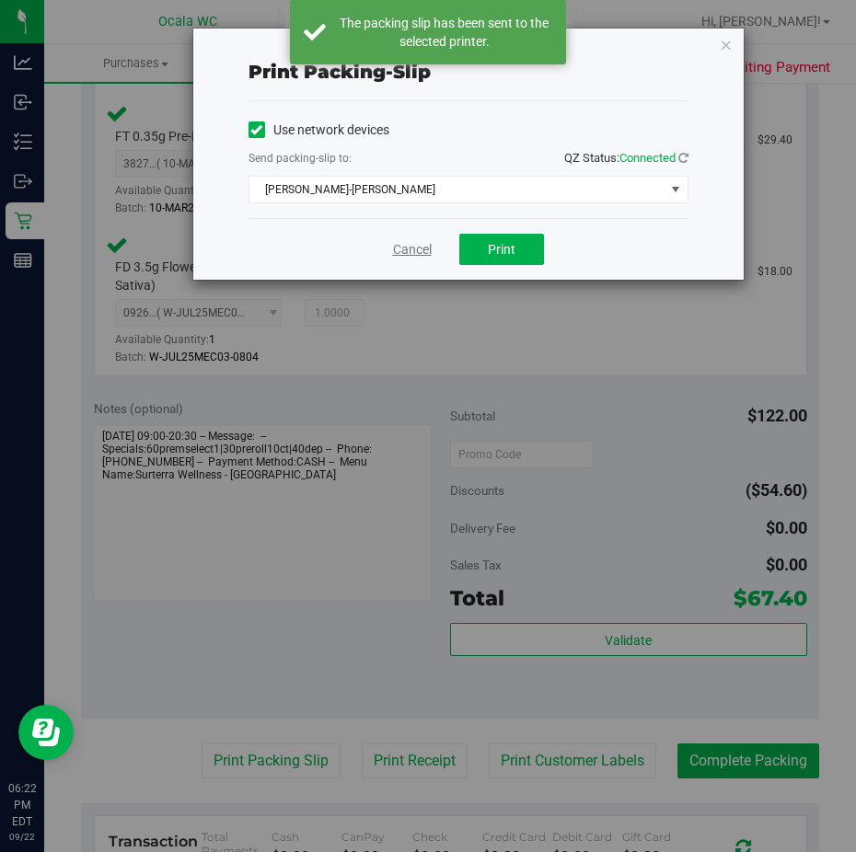
click at [409, 244] on link "Cancel" at bounding box center [412, 249] width 39 height 19
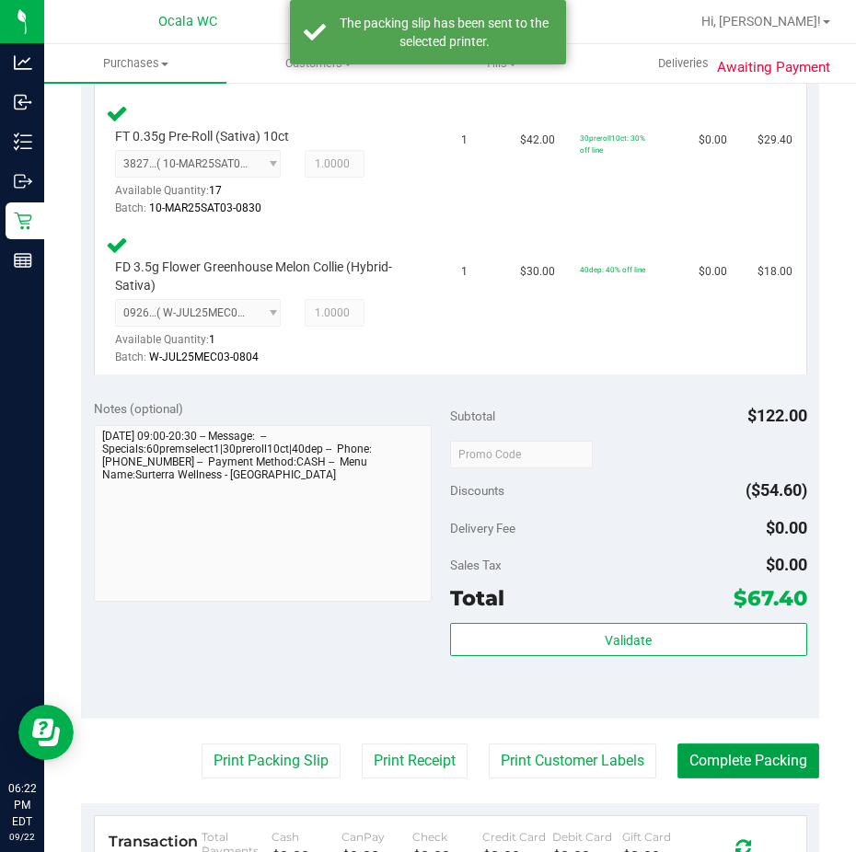
click at [692, 756] on button "Complete Packing" at bounding box center [749, 761] width 142 height 35
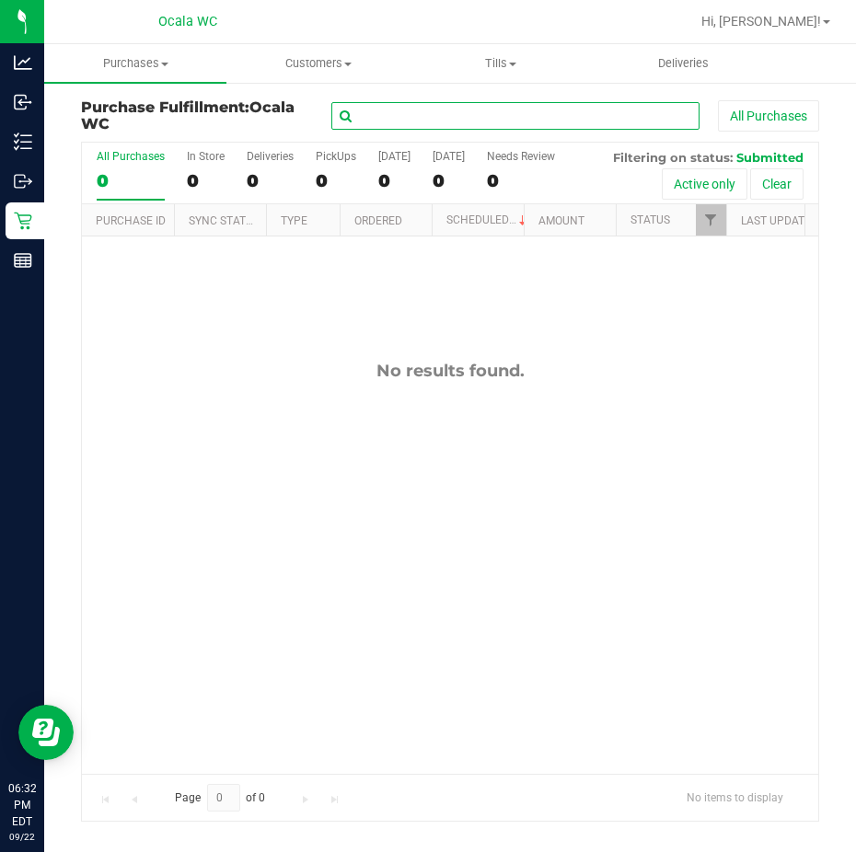
click at [381, 109] on input "text" at bounding box center [515, 116] width 368 height 28
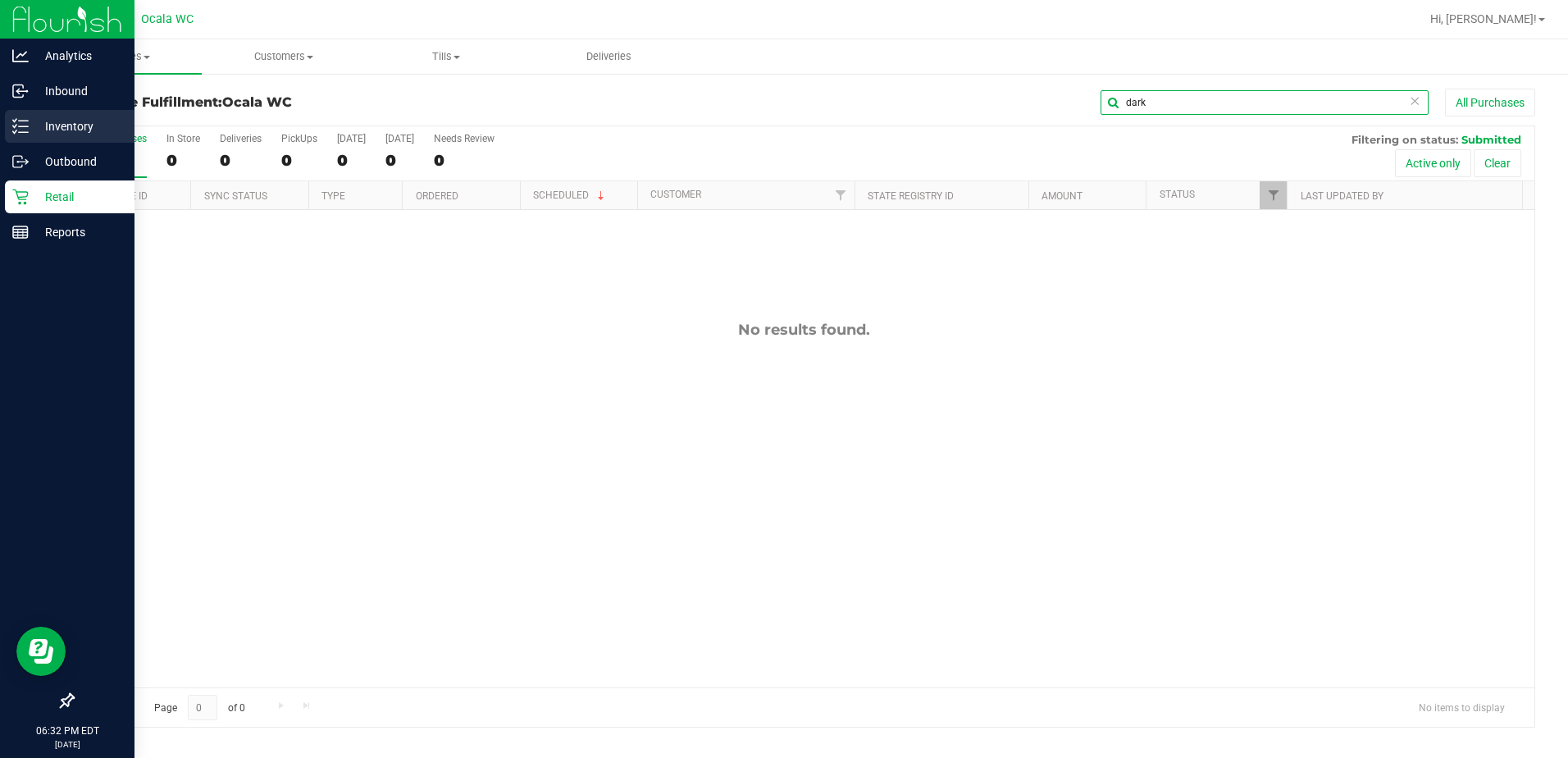
type input "dark"
click at [21, 128] on icon at bounding box center [20, 126] width 16 height 16
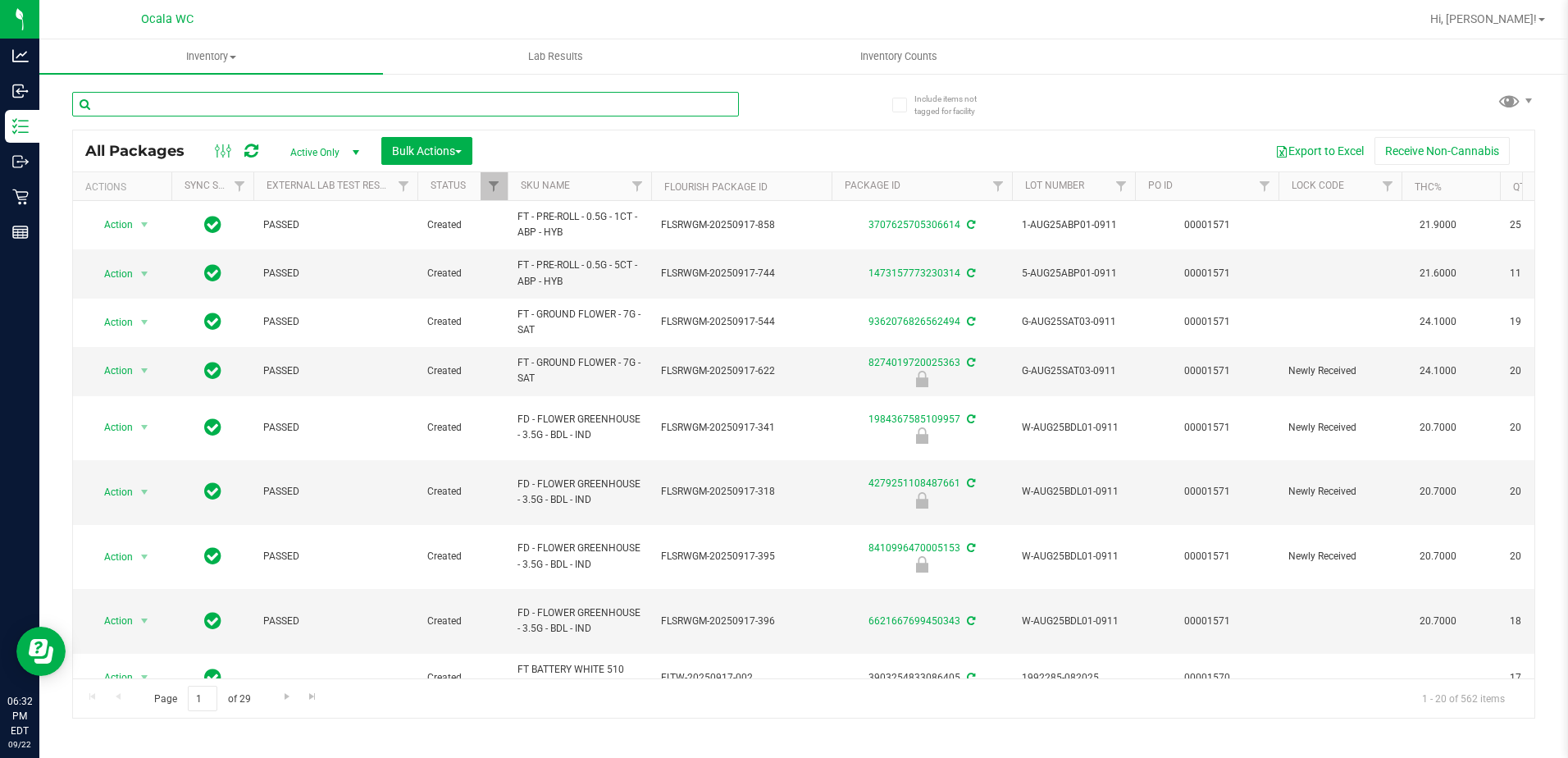
click at [228, 107] on input "text" at bounding box center [405, 104] width 666 height 25
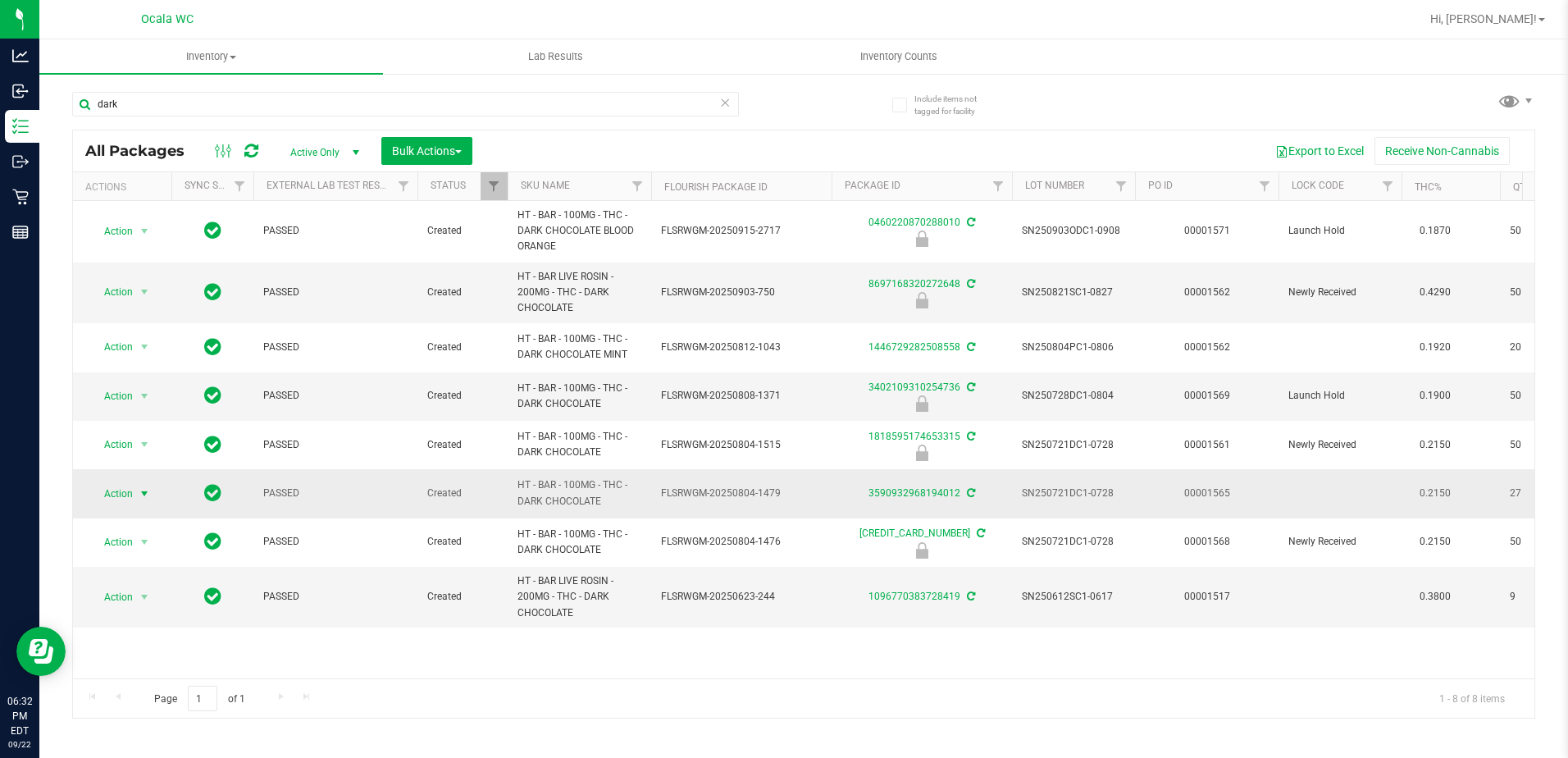
click at [140, 497] on span "select" at bounding box center [144, 493] width 13 height 13
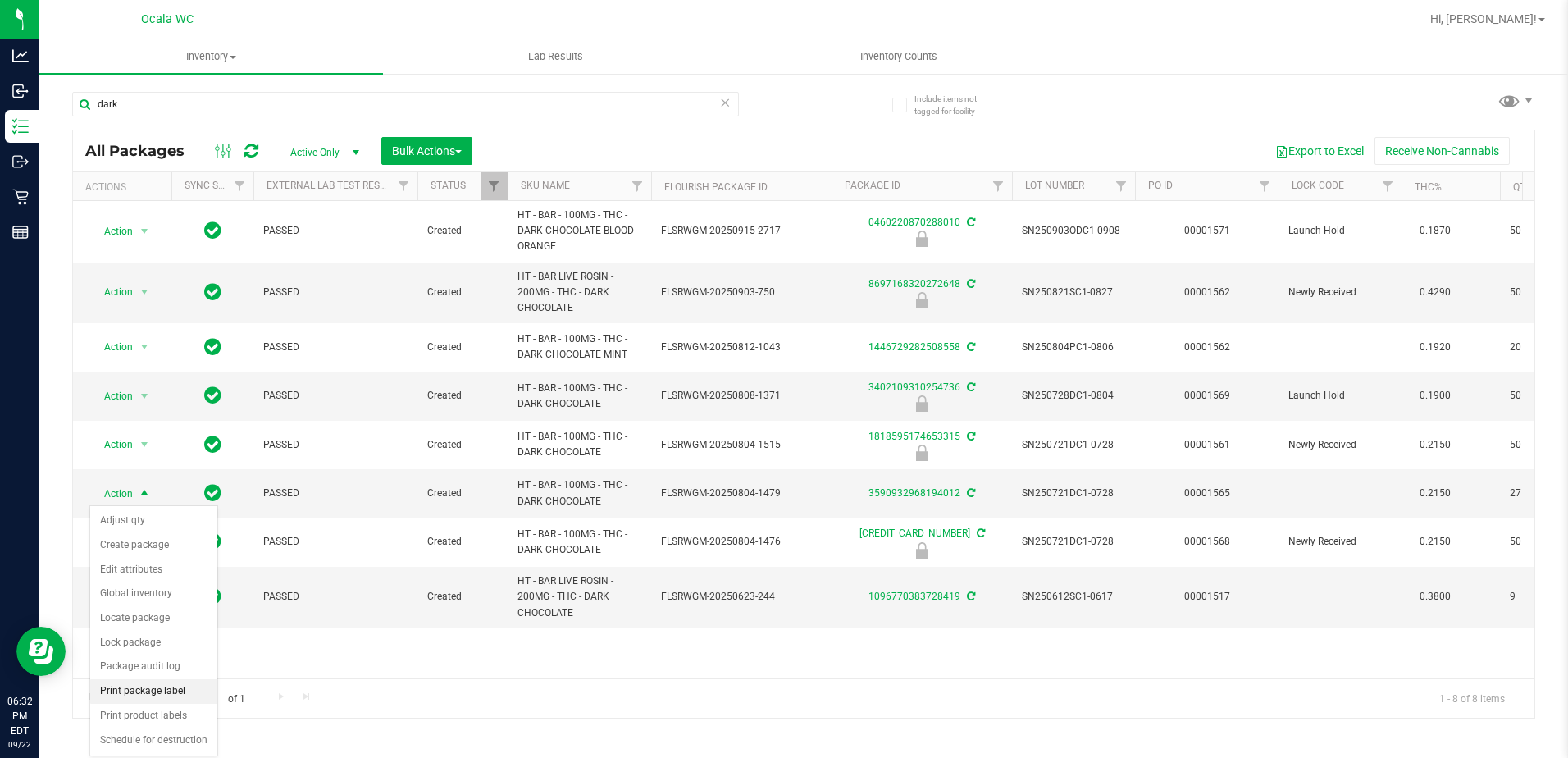
click at [152, 693] on li "Print package label" at bounding box center [153, 691] width 127 height 25
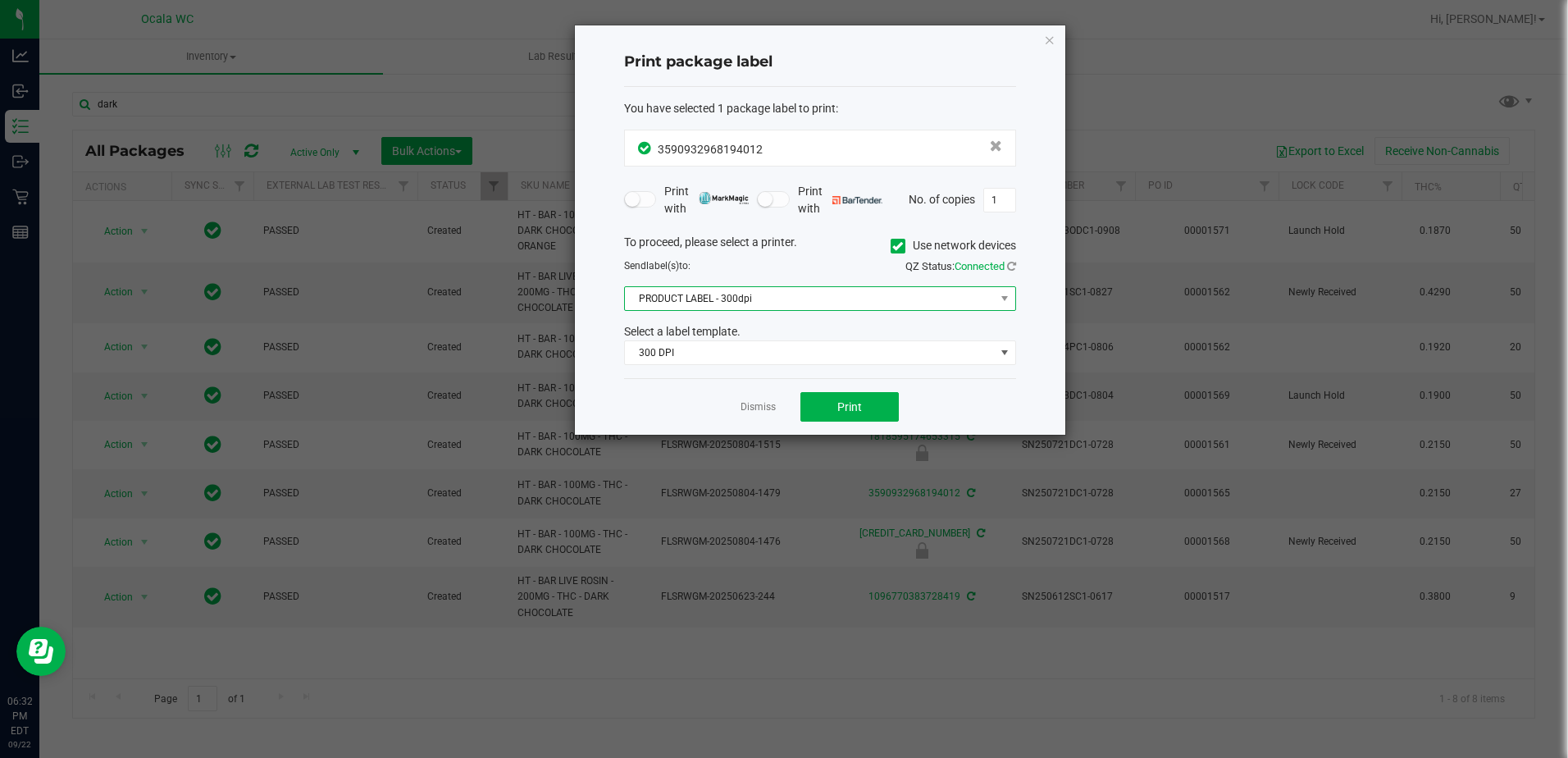
click at [682, 308] on span "PRODUCT LABEL - 300dpi" at bounding box center [809, 298] width 370 height 23
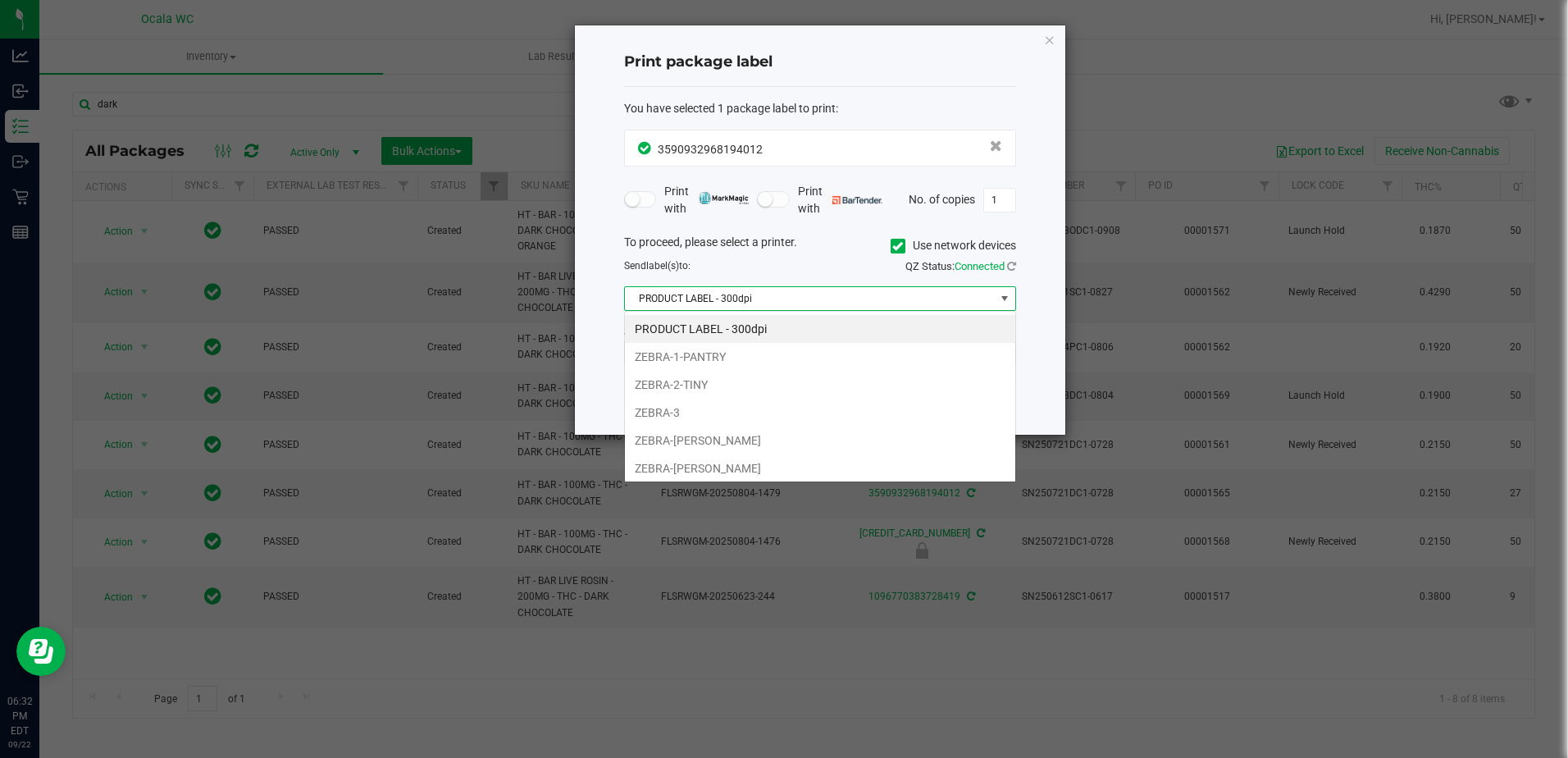
scroll to position [25, 392]
click at [672, 434] on li "ZEBRA-[PERSON_NAME]" at bounding box center [820, 440] width 390 height 28
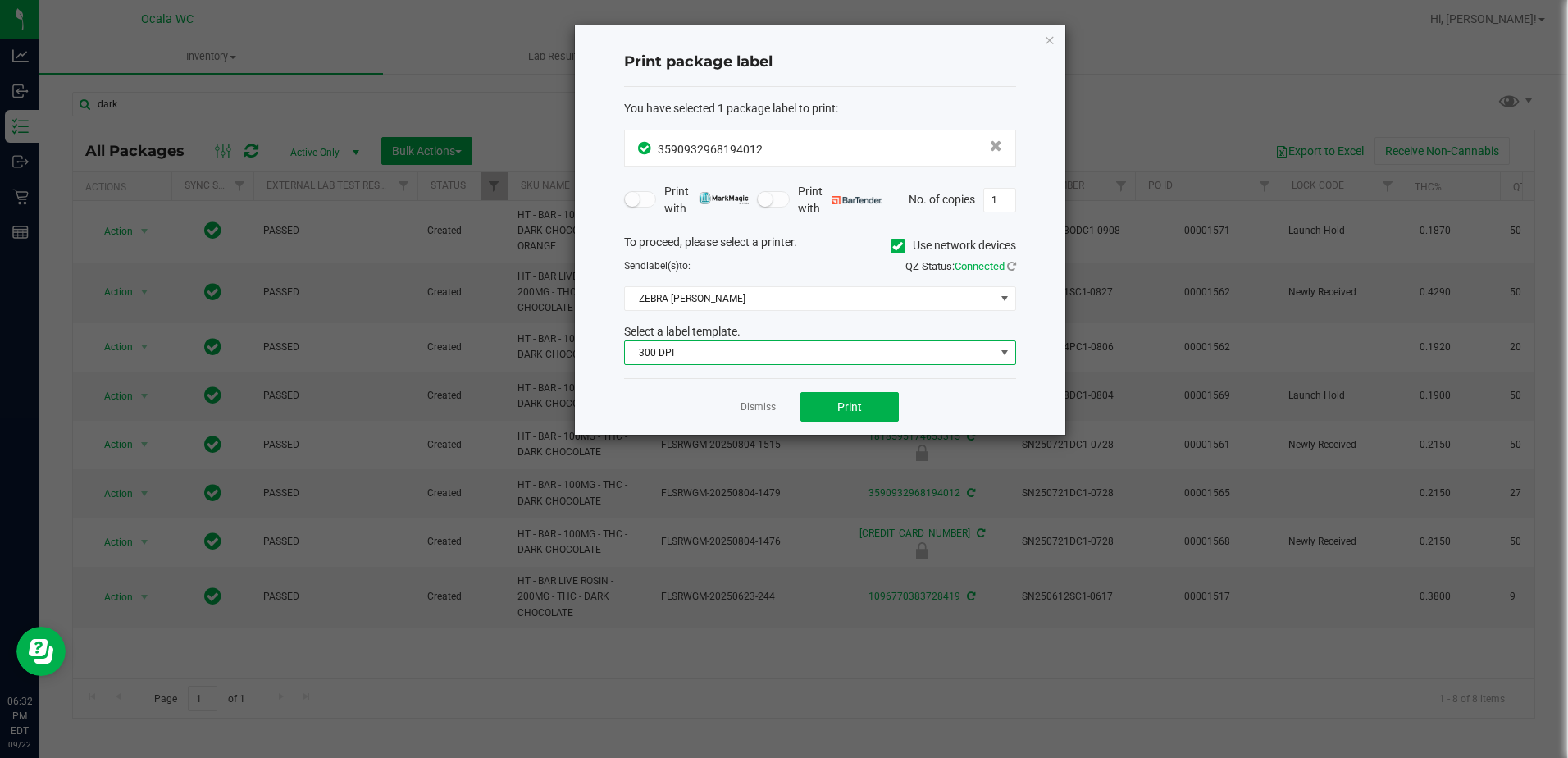
click at [715, 360] on span "300 DPI" at bounding box center [809, 353] width 370 height 23
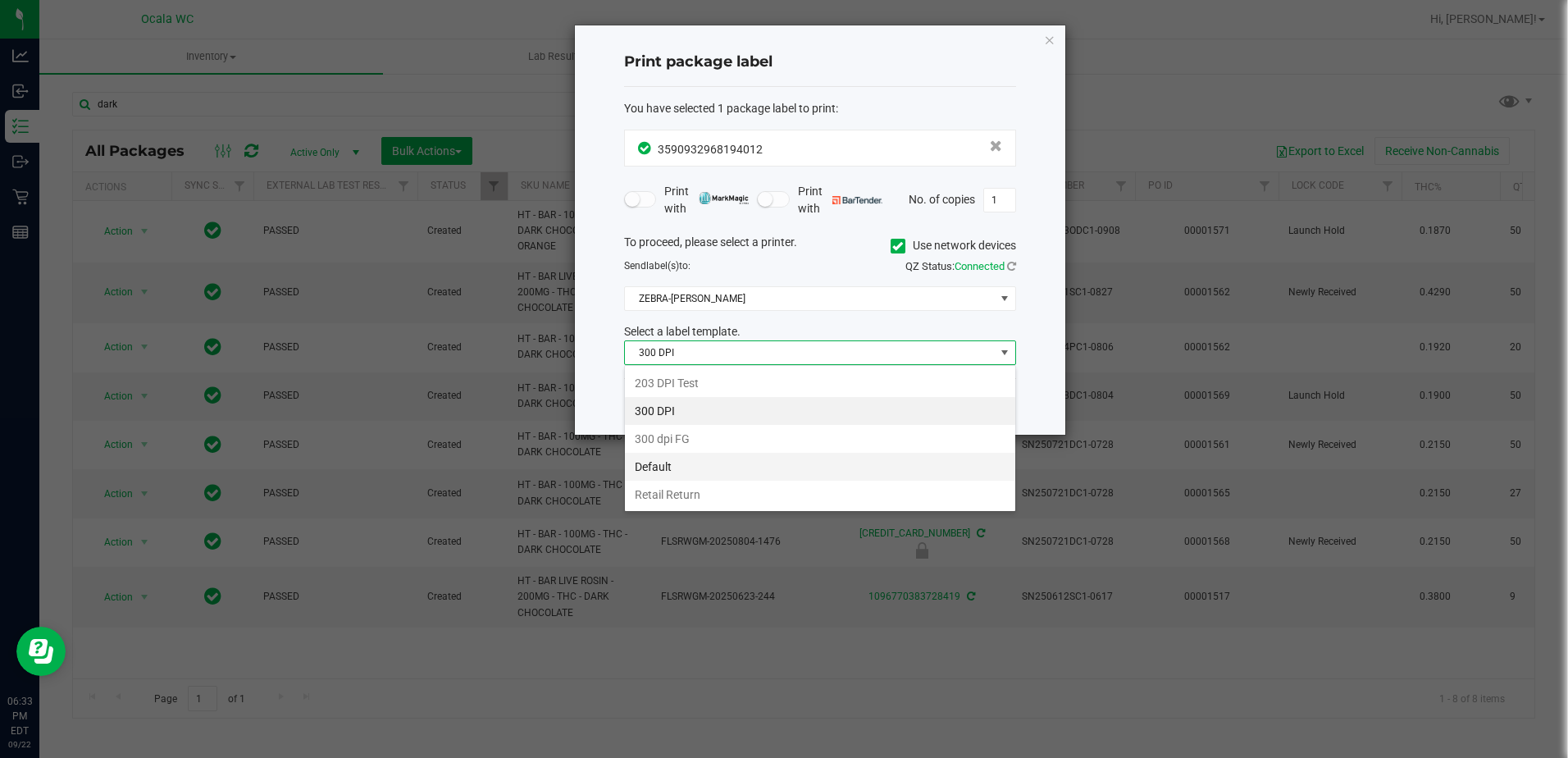
click at [670, 468] on li "Default" at bounding box center [820, 466] width 390 height 28
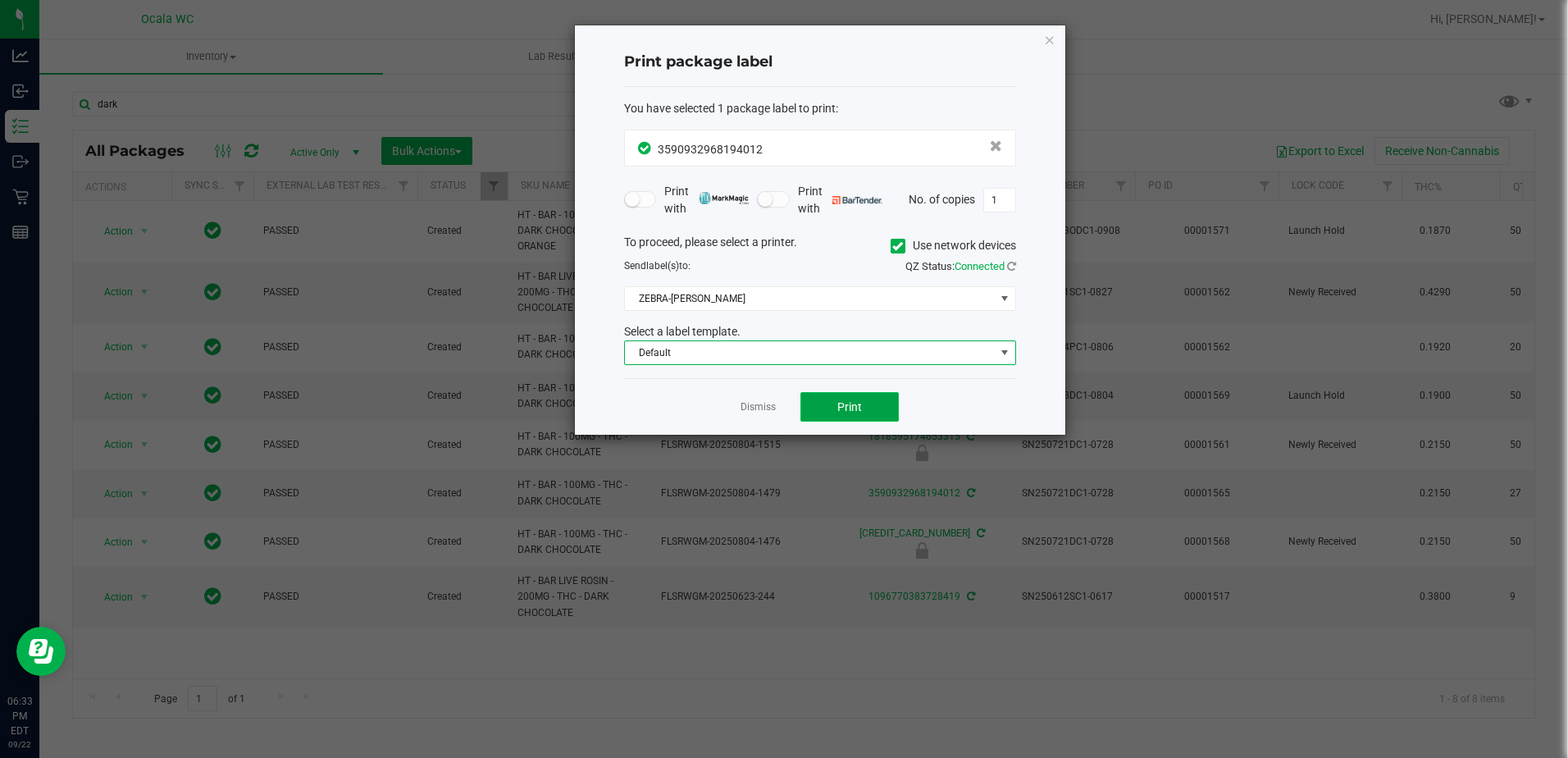
click at [762, 403] on button "Print" at bounding box center [849, 406] width 98 height 29
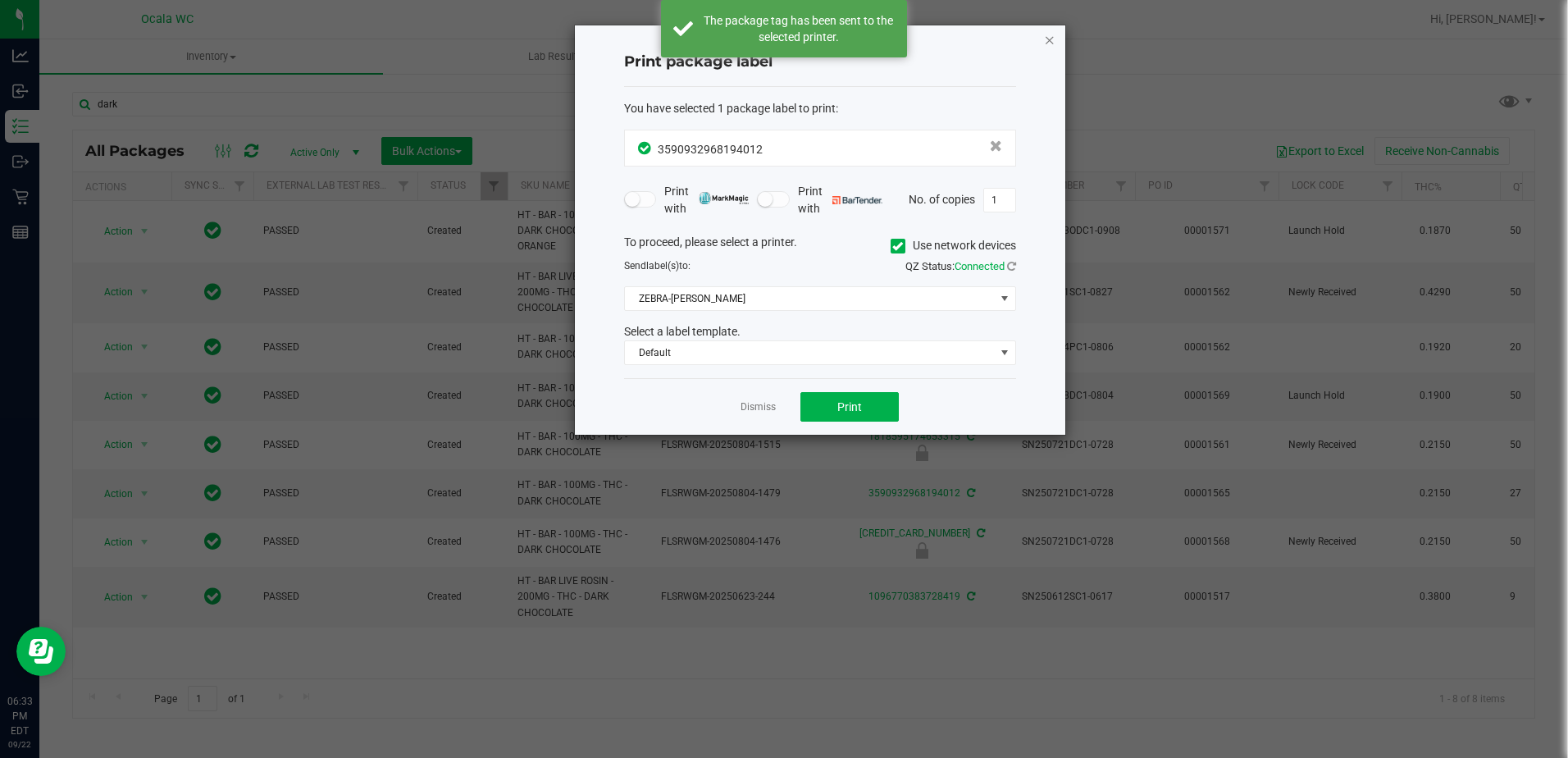
click at [762, 40] on icon "button" at bounding box center [1049, 39] width 12 height 20
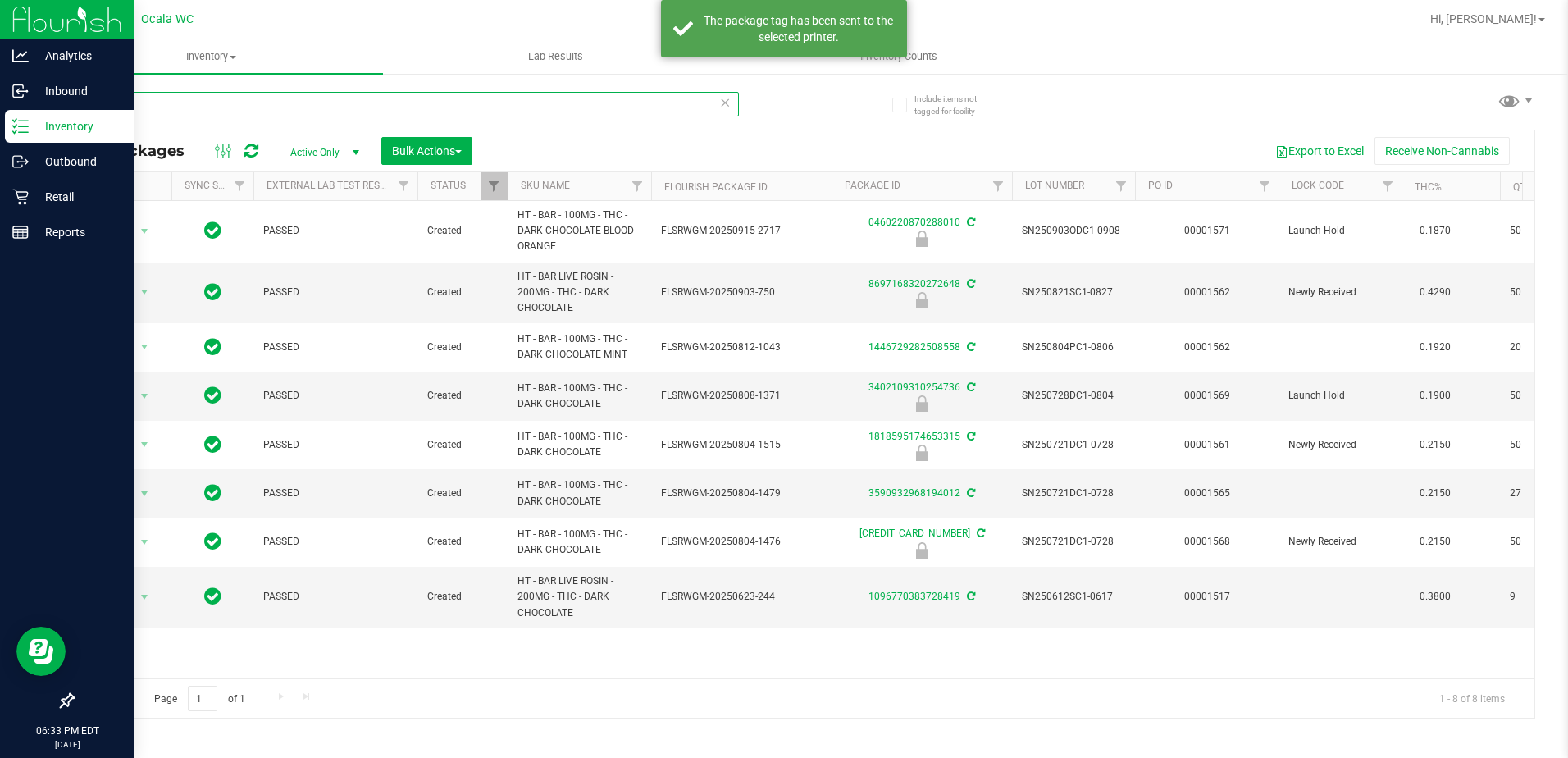
drag, startPoint x: 158, startPoint y: 98, endPoint x: 0, endPoint y: 111, distance: 158.5
click at [0, 110] on html "Analytics Inbound Inventory Outbound Retail Reports 06:33 PM EDT 09/22/2025 09/…" at bounding box center [784, 379] width 1568 height 758
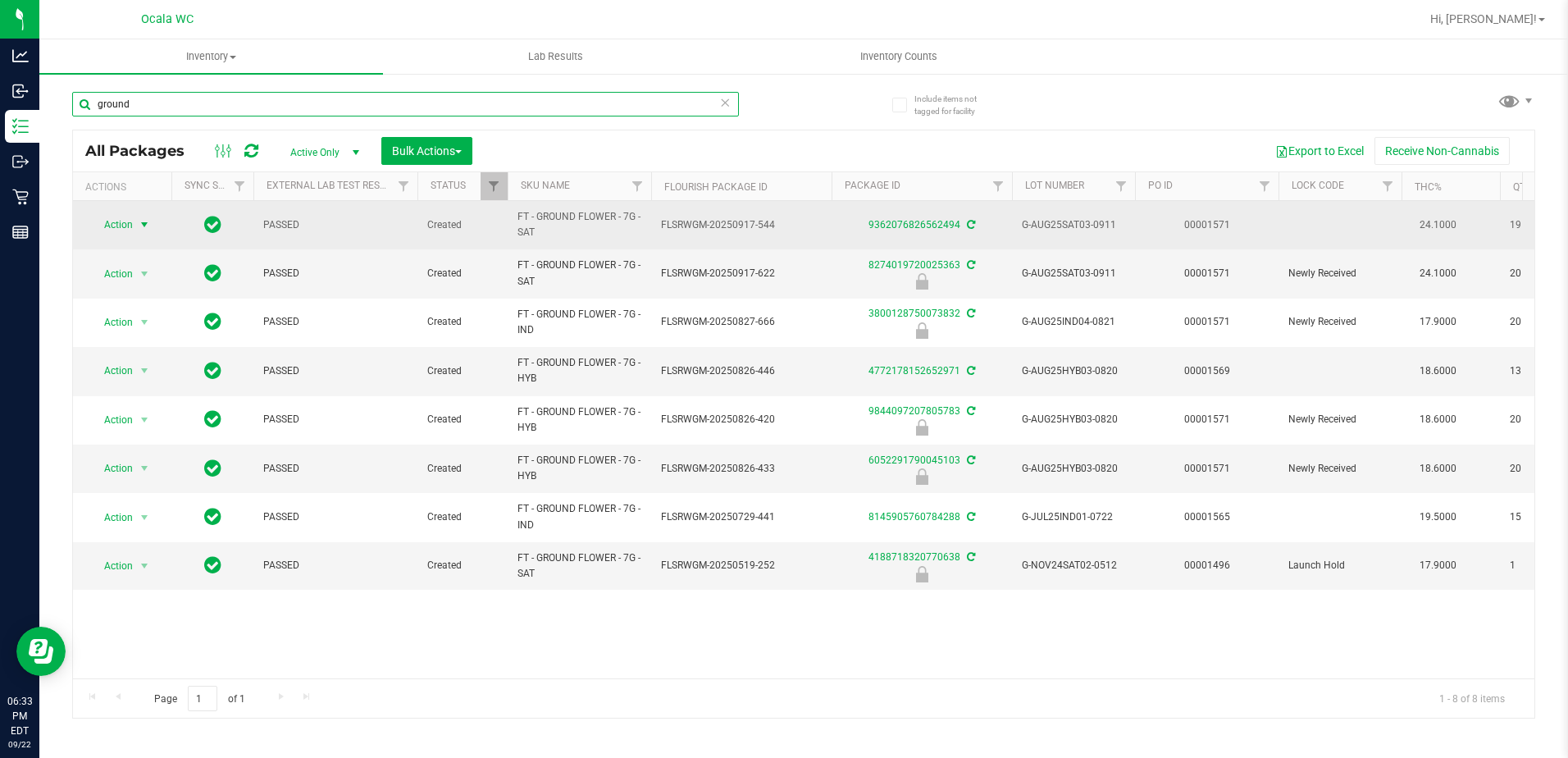
type input "ground"
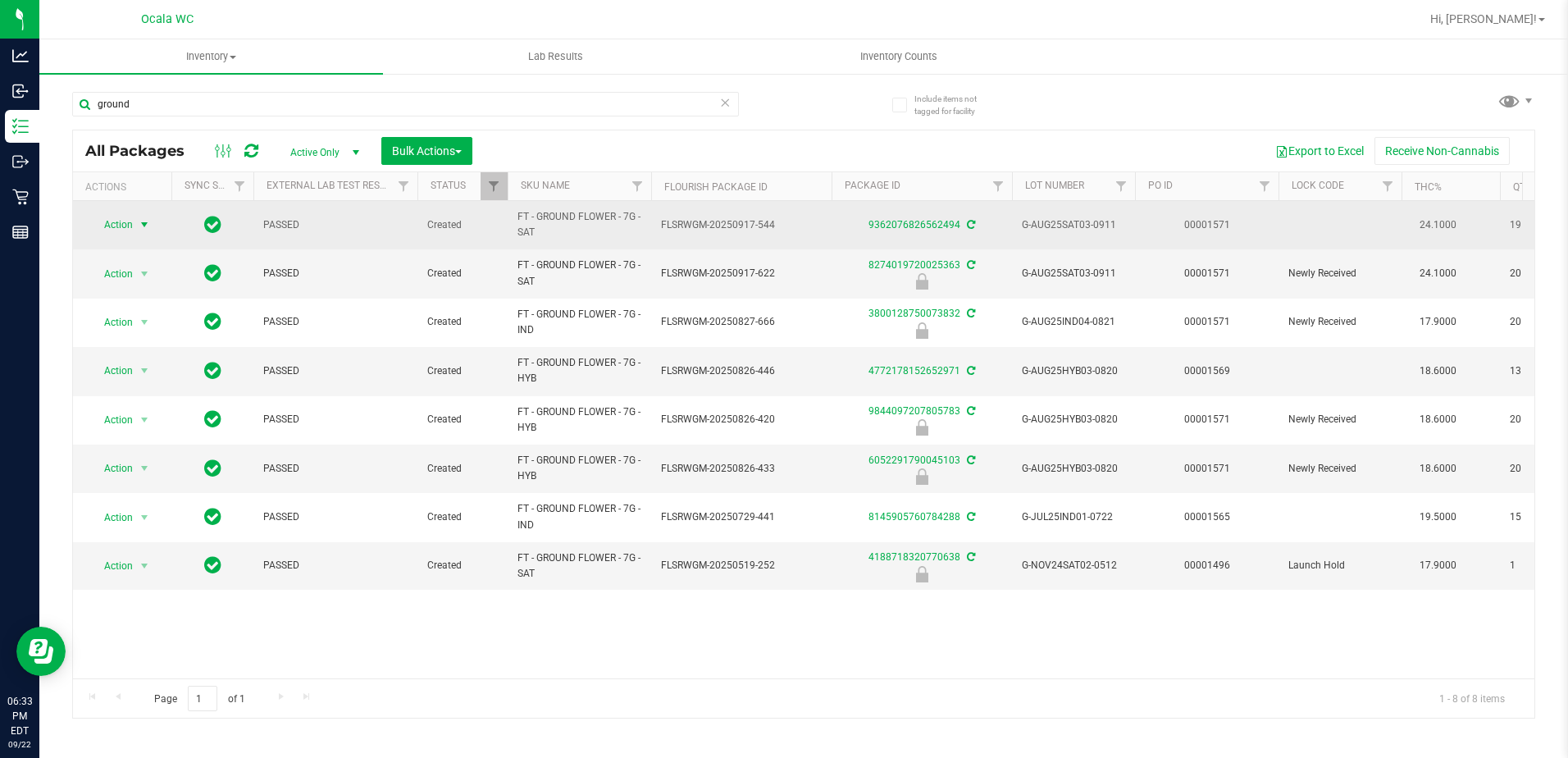
click at [148, 216] on span "select" at bounding box center [144, 224] width 20 height 23
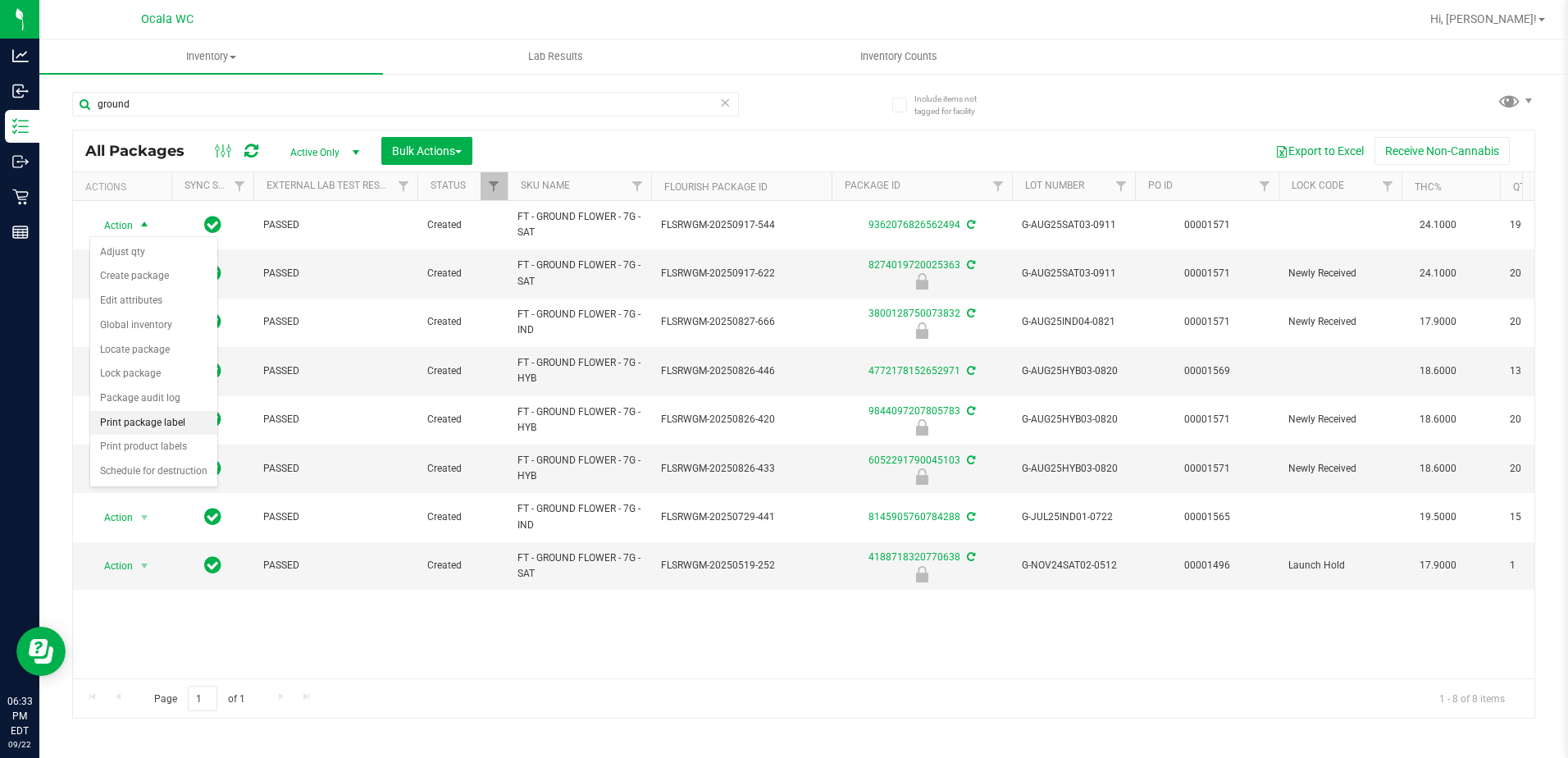
click at [134, 416] on li "Print package label" at bounding box center [153, 423] width 127 height 25
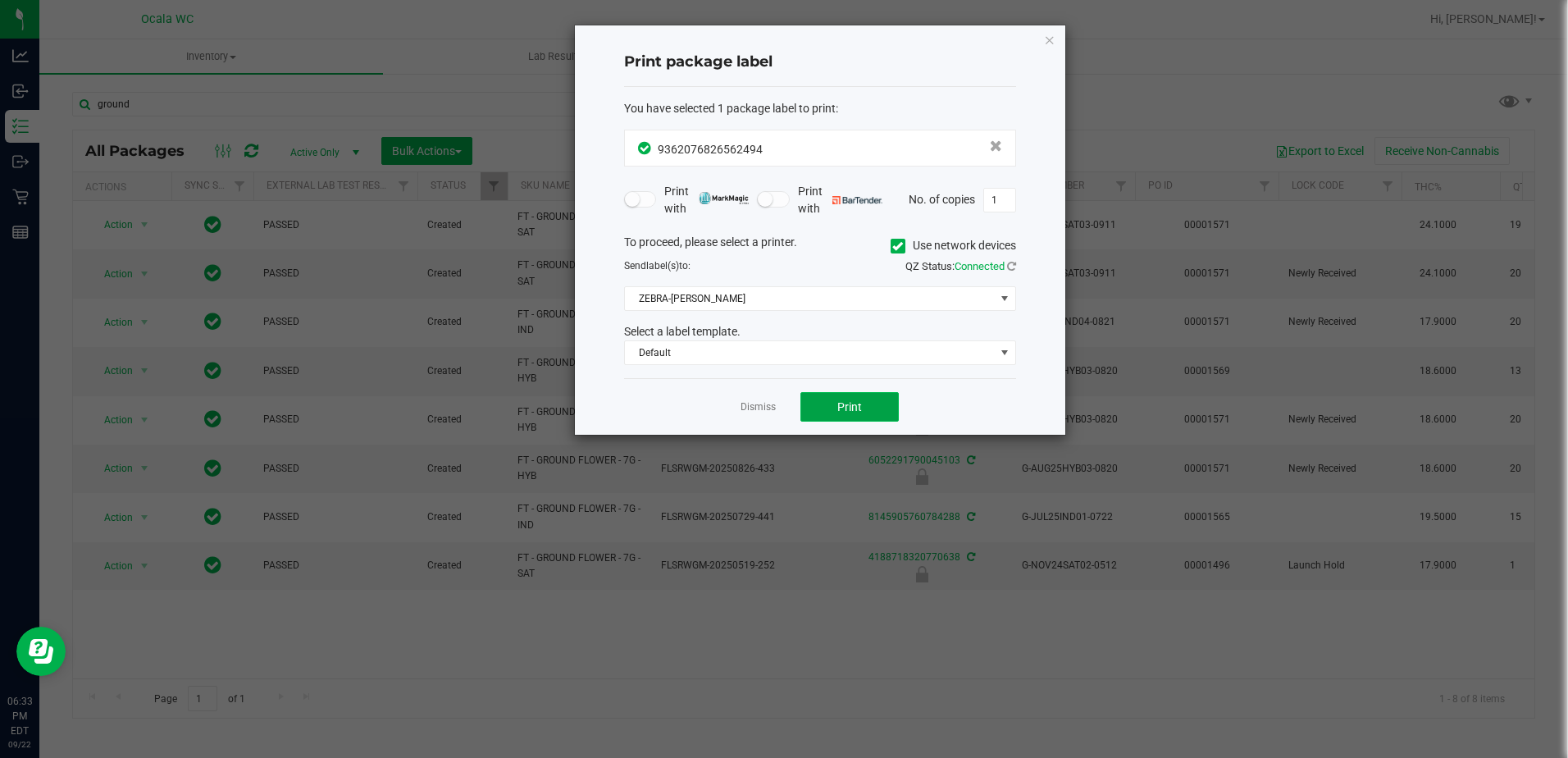
click at [762, 403] on span "Print" at bounding box center [850, 406] width 25 height 13
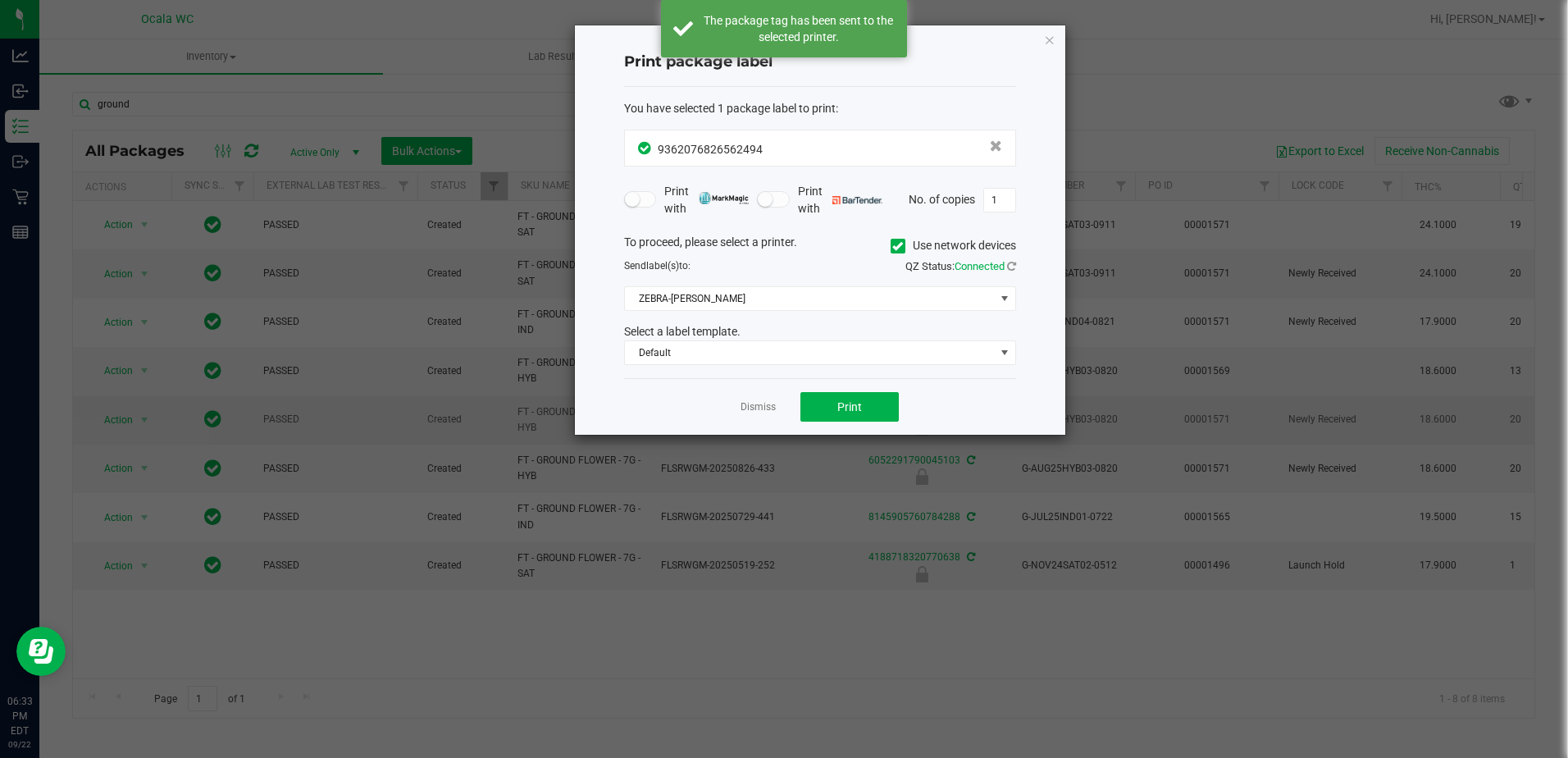
click at [755, 410] on link "Dismiss" at bounding box center [758, 407] width 36 height 14
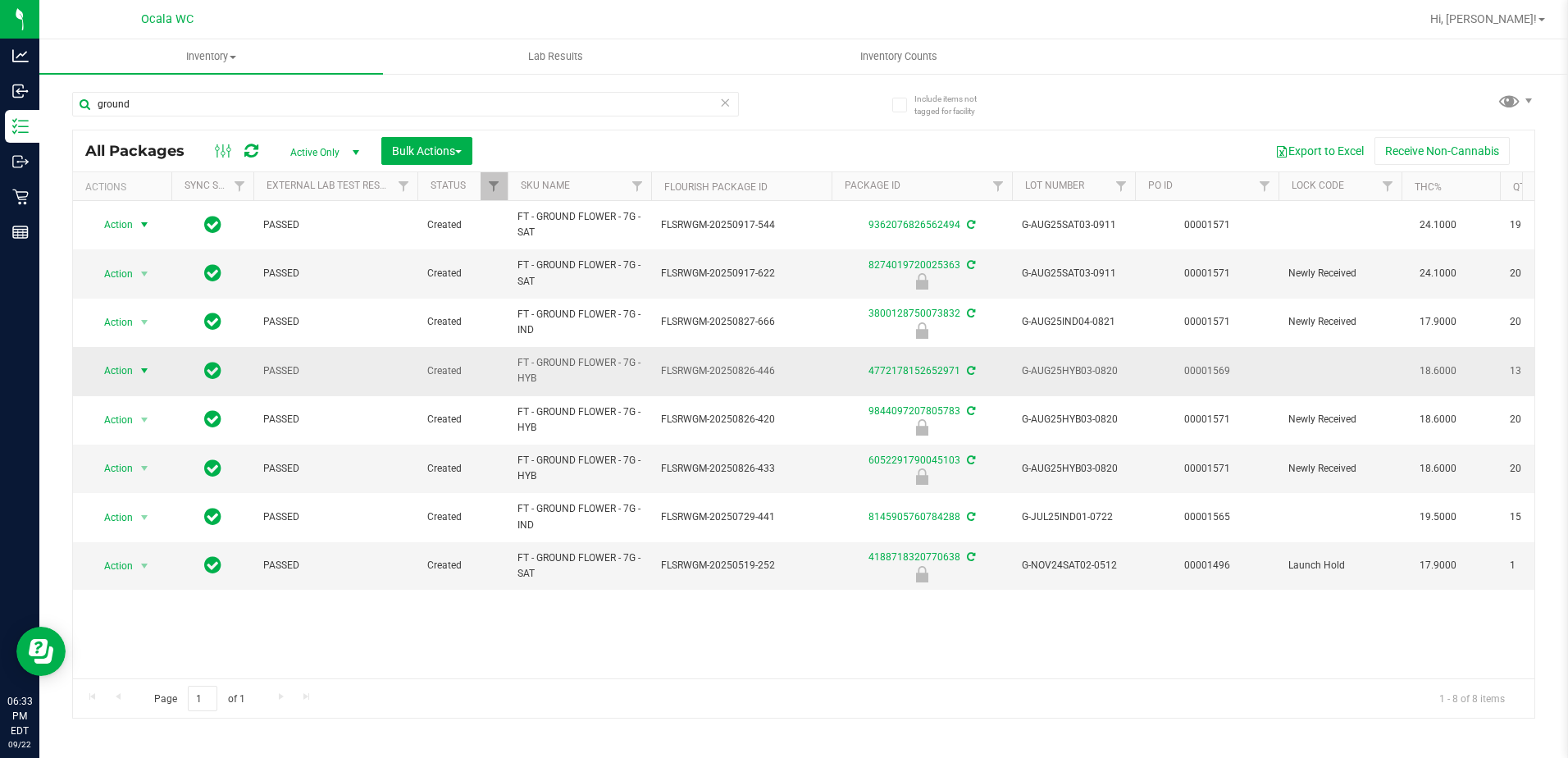
click at [143, 369] on span "select" at bounding box center [144, 371] width 13 height 13
click at [171, 566] on li "Print package label" at bounding box center [153, 569] width 127 height 25
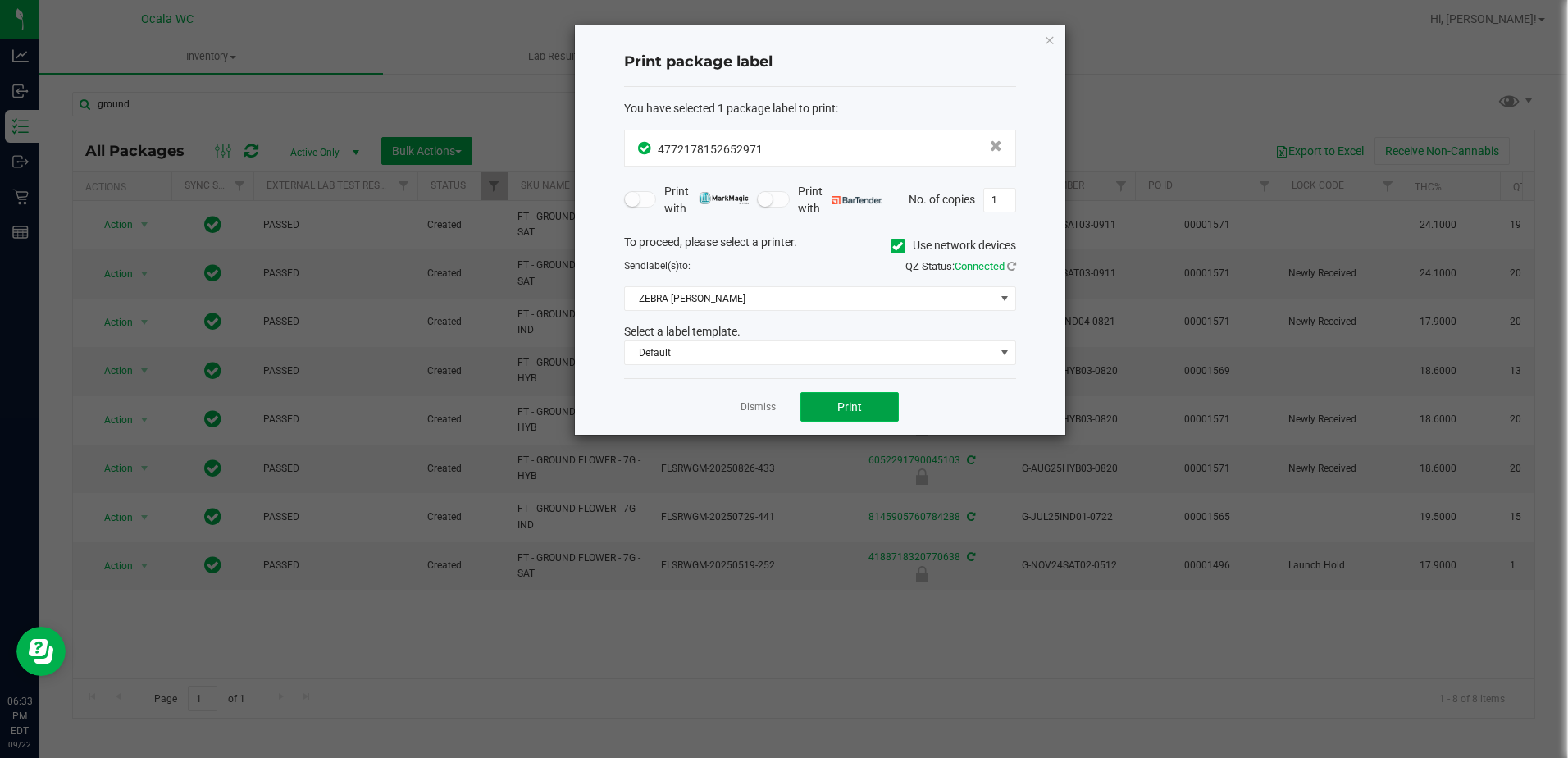
click at [762, 400] on span "Print" at bounding box center [850, 406] width 25 height 13
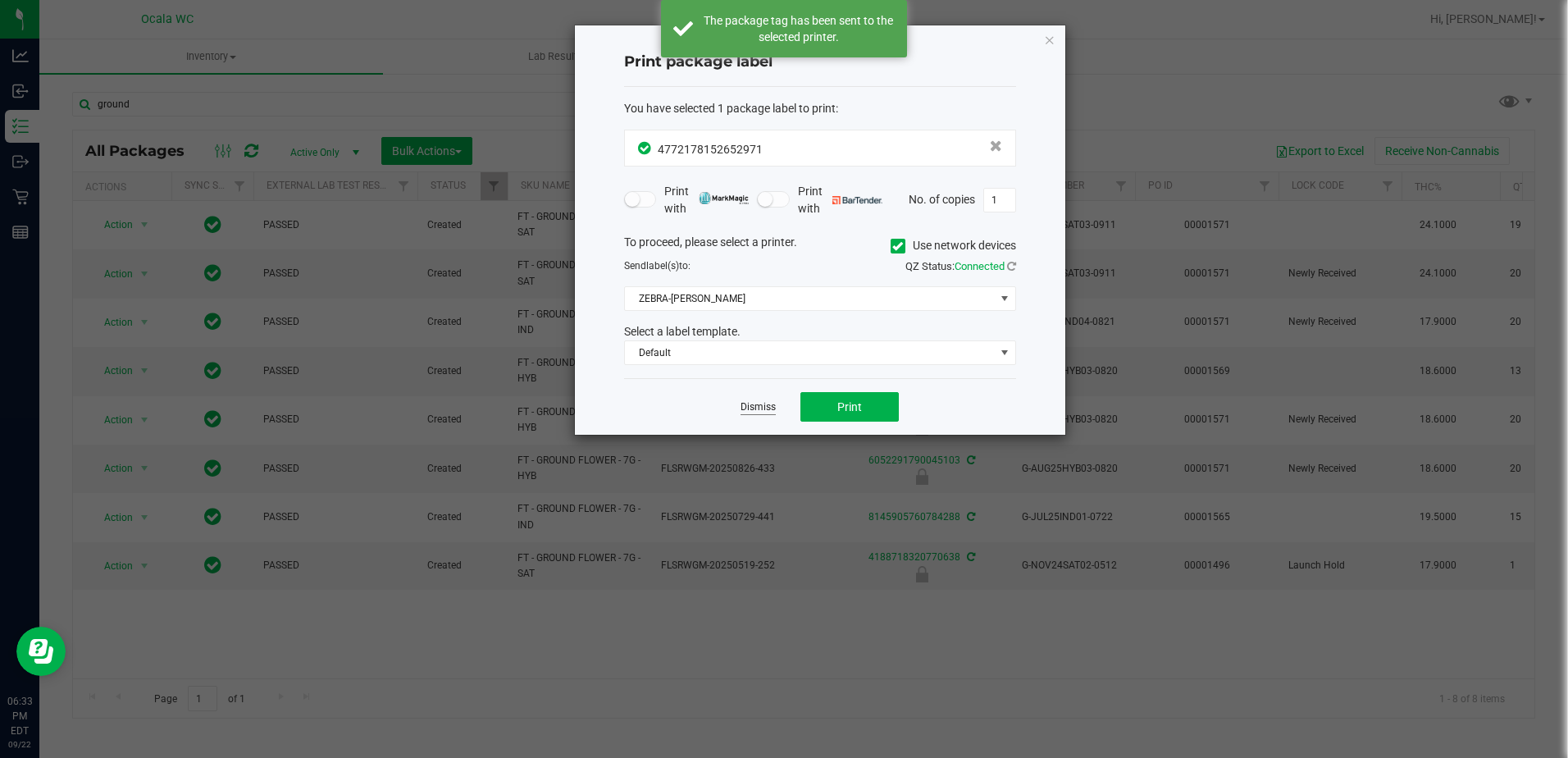
click at [755, 405] on link "Dismiss" at bounding box center [758, 407] width 36 height 14
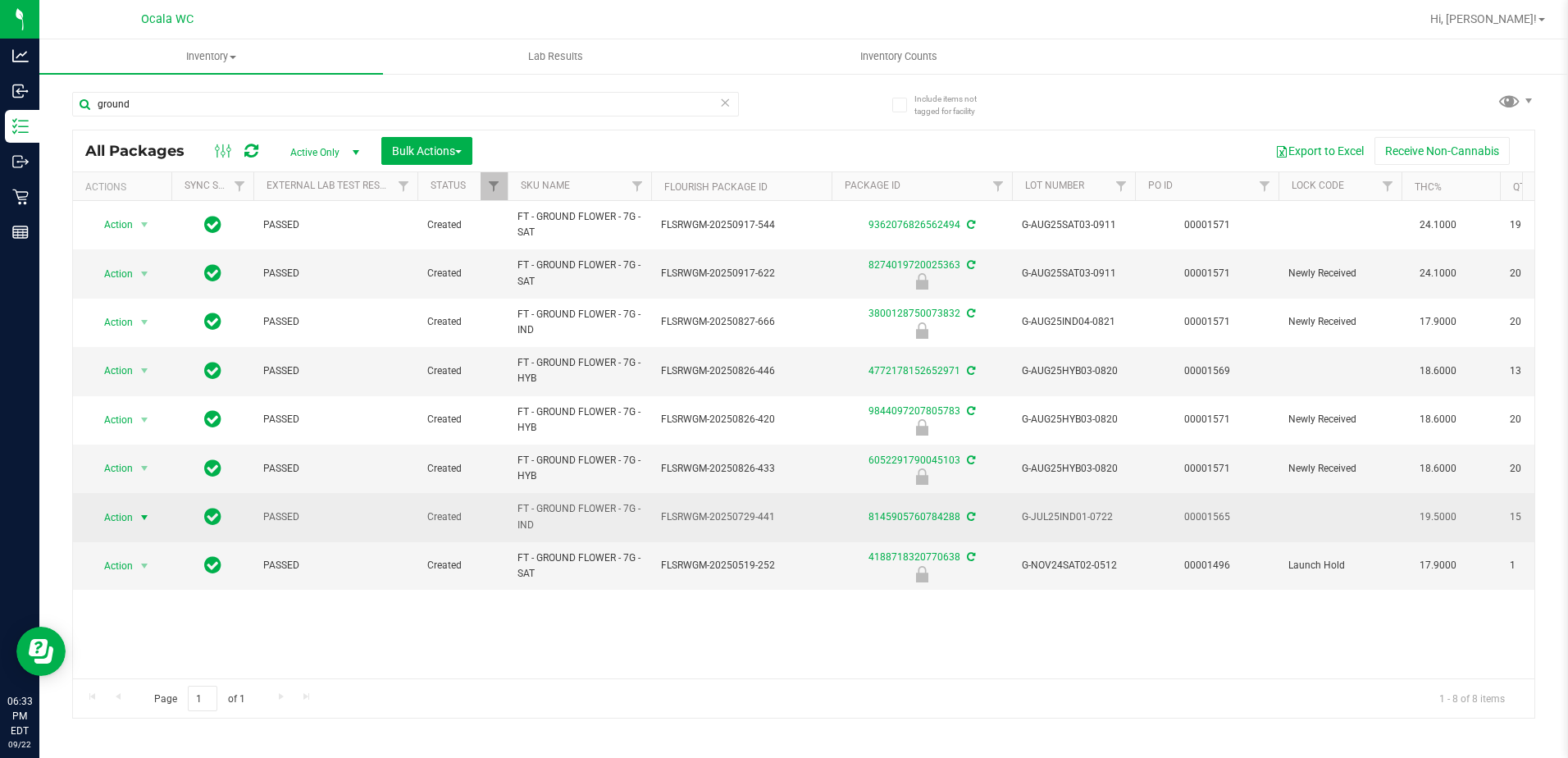
click at [144, 511] on span "select" at bounding box center [144, 518] width 13 height 13
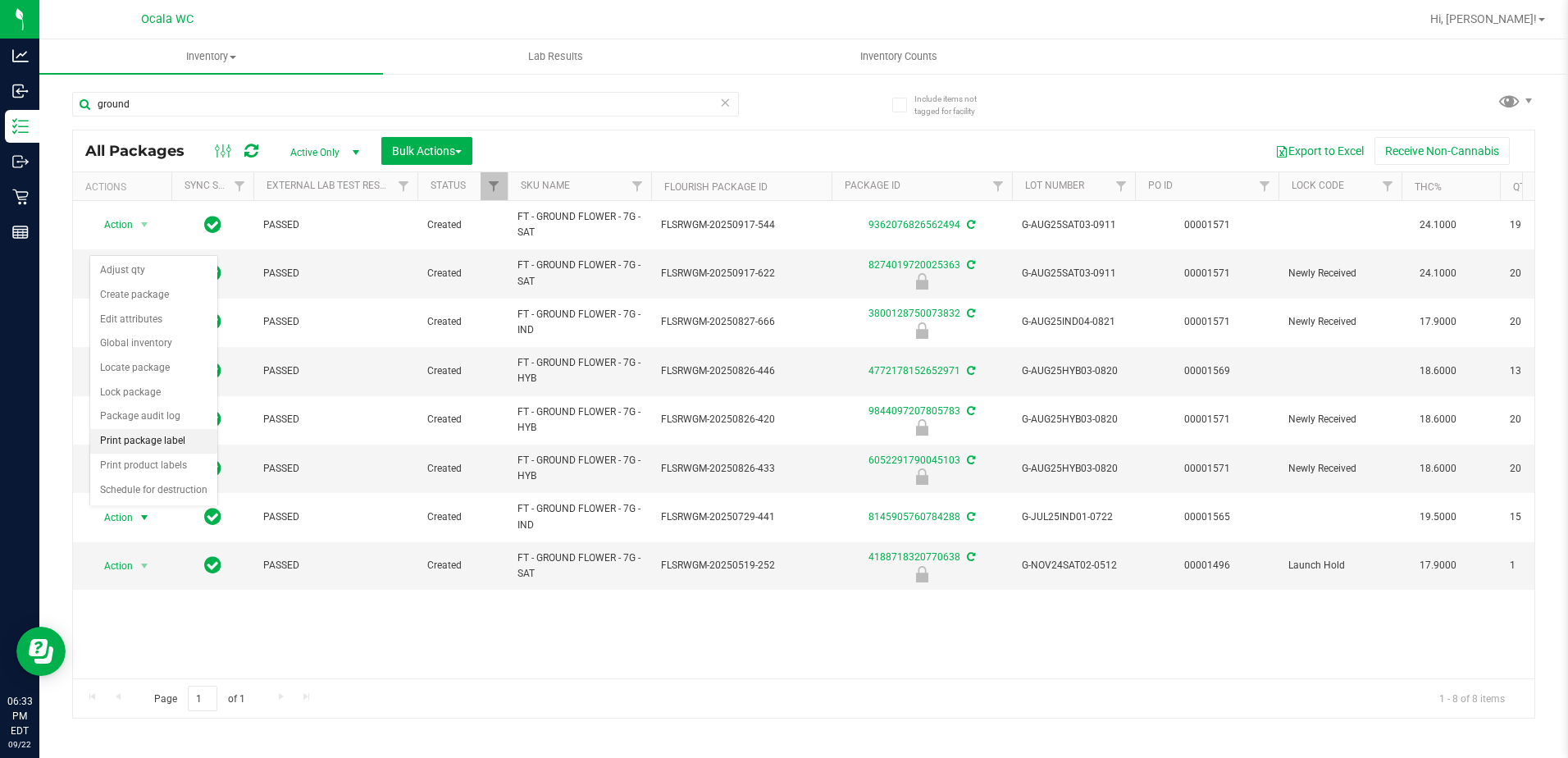
click at [123, 441] on li "Print package label" at bounding box center [153, 441] width 127 height 25
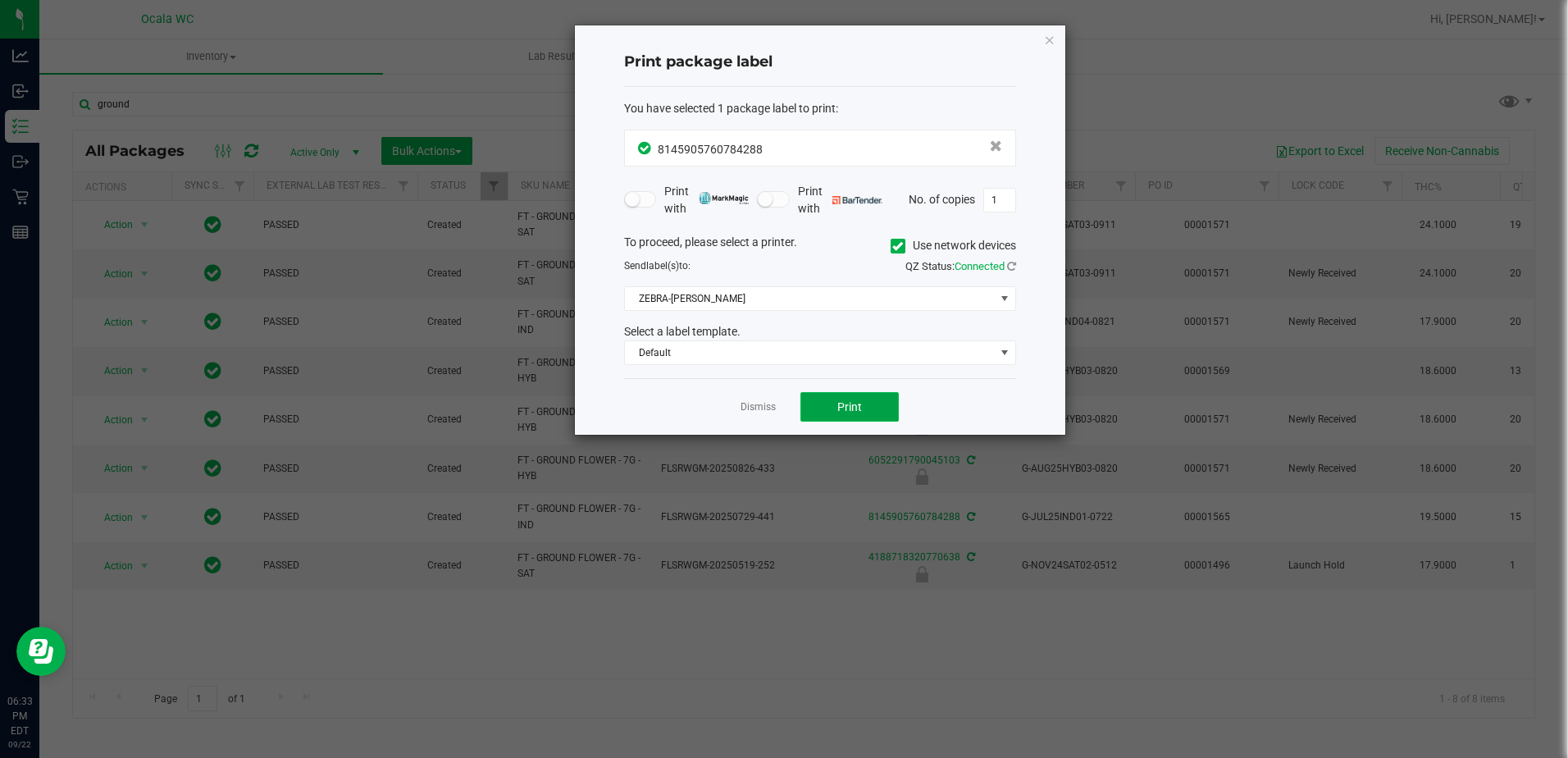
click at [762, 408] on button "Print" at bounding box center [849, 406] width 98 height 29
click at [747, 411] on link "Dismiss" at bounding box center [758, 407] width 36 height 14
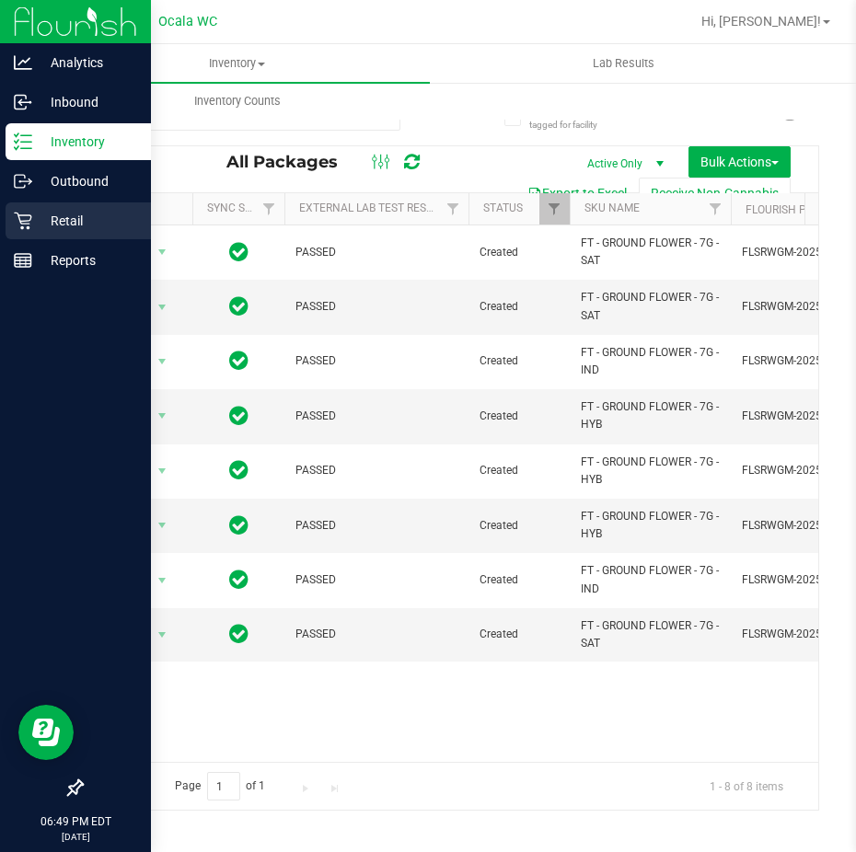
click at [29, 222] on icon at bounding box center [23, 221] width 18 height 18
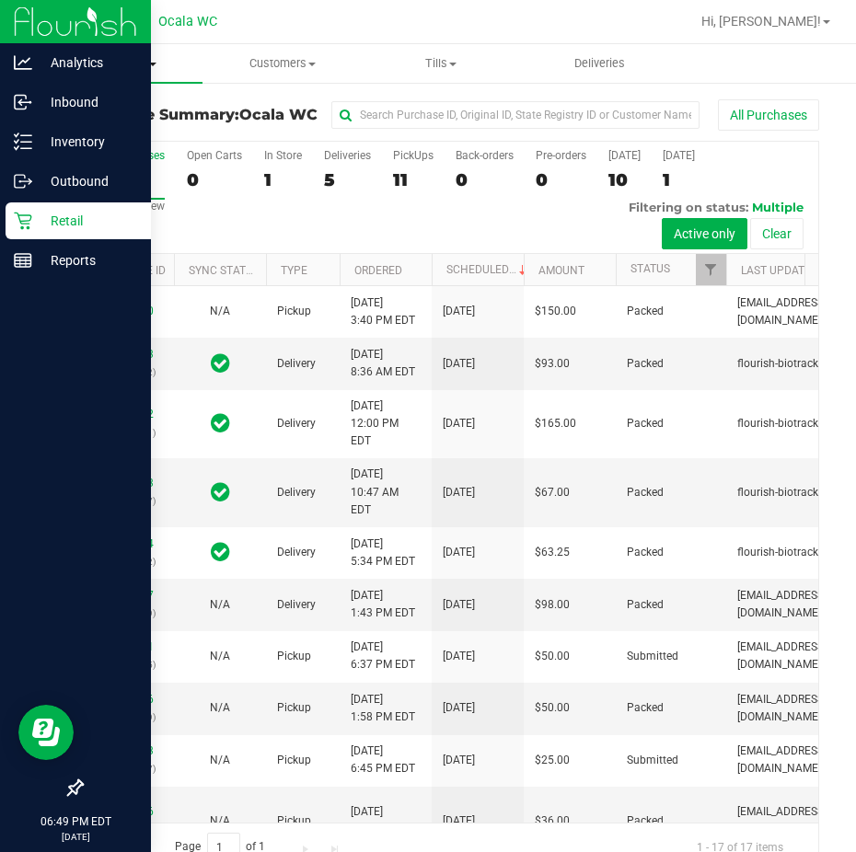
click at [133, 59] on span "Purchases" at bounding box center [123, 63] width 158 height 17
click at [119, 139] on span "Fulfillment" at bounding box center [101, 133] width 114 height 16
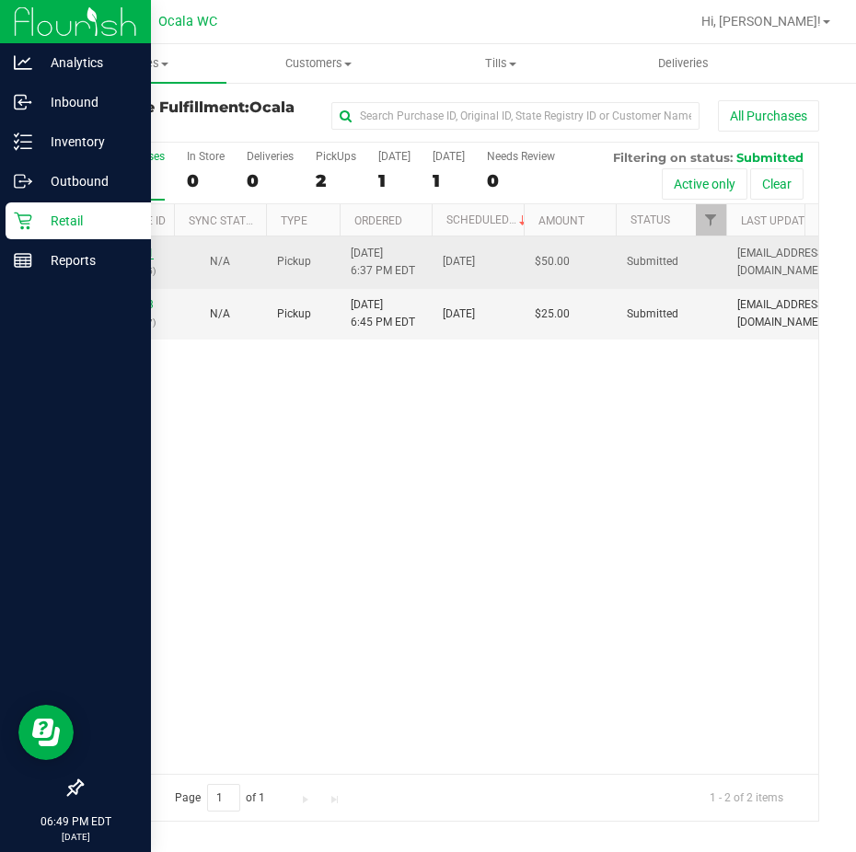
click at [136, 257] on link "11991321" at bounding box center [128, 253] width 52 height 13
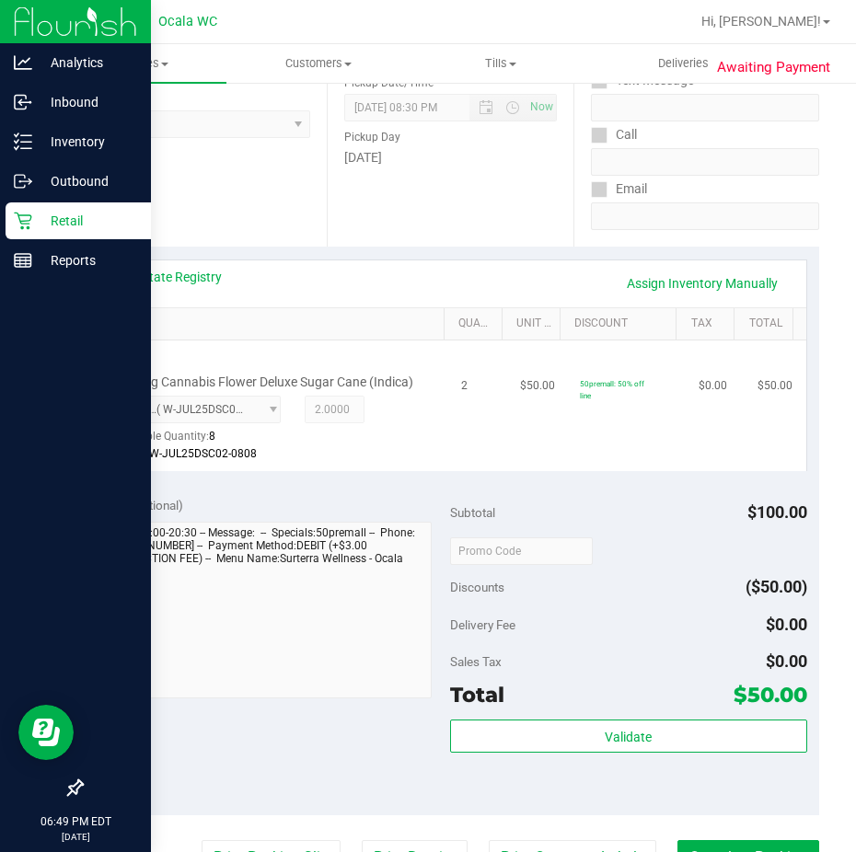
scroll to position [368, 0]
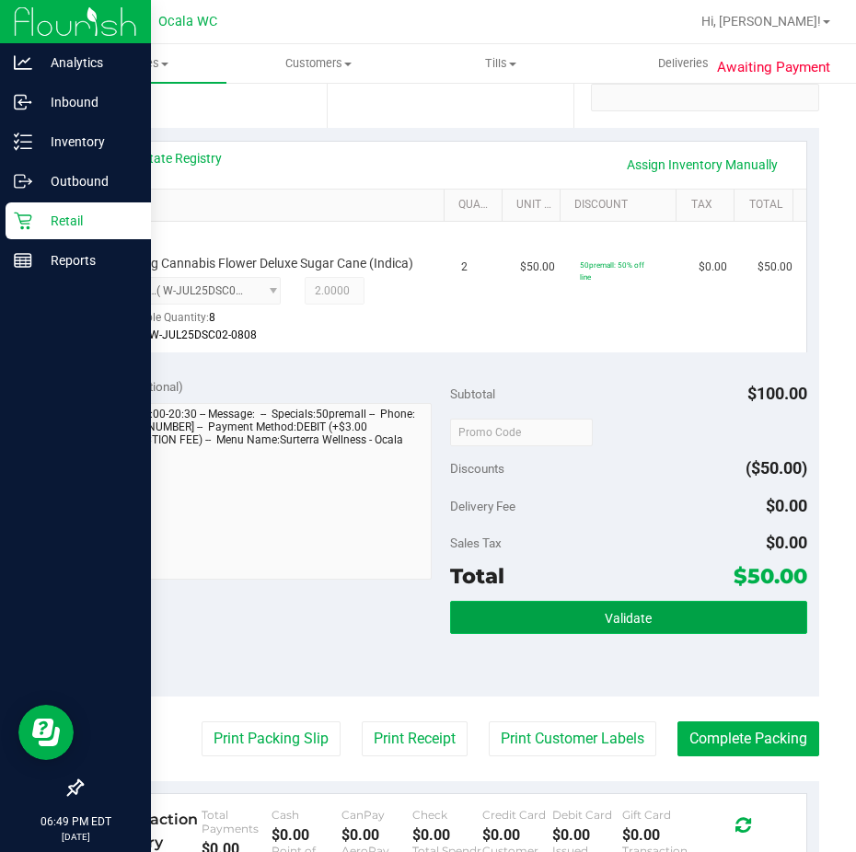
click at [605, 626] on span "Validate" at bounding box center [628, 618] width 47 height 15
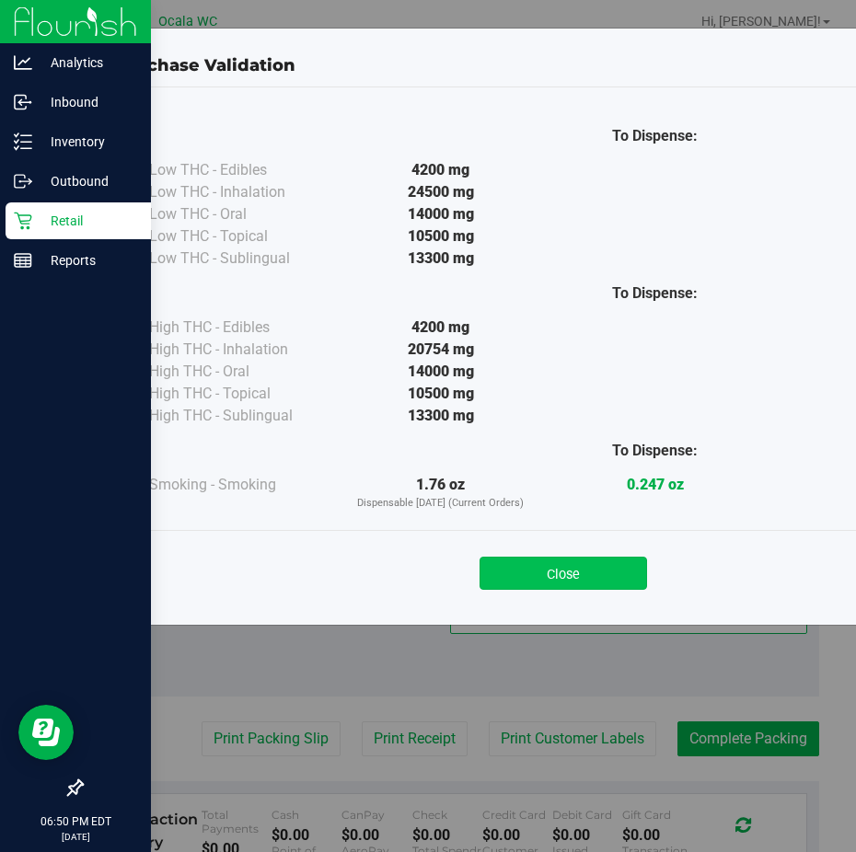
click at [522, 558] on button "Close" at bounding box center [564, 573] width 168 height 33
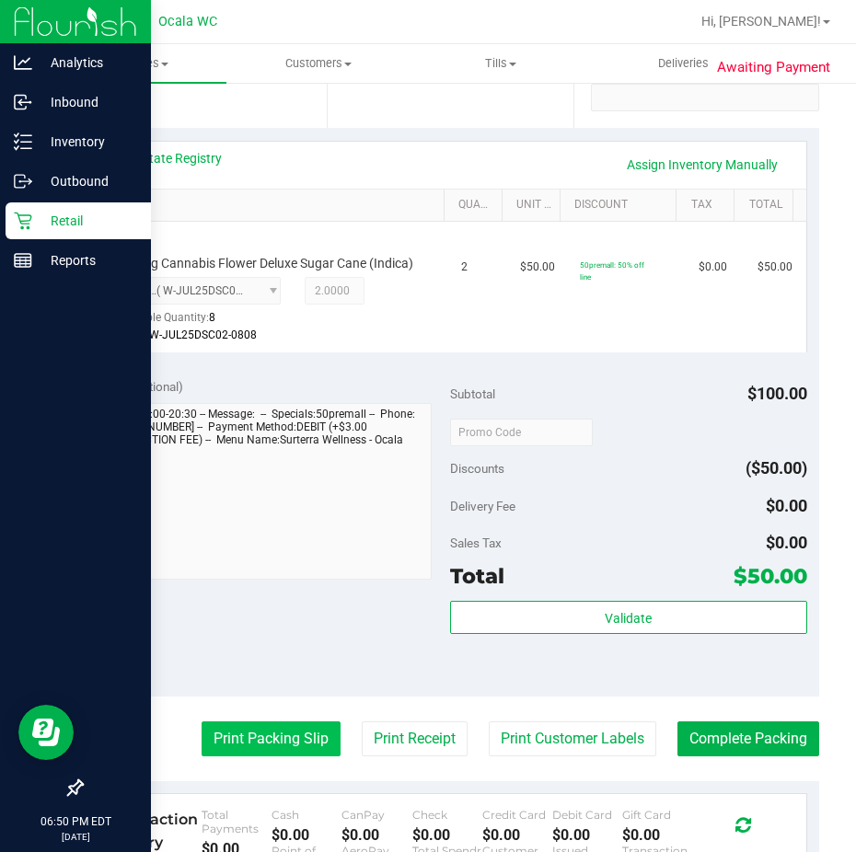
click at [243, 757] on button "Print Packing Slip" at bounding box center [271, 739] width 139 height 35
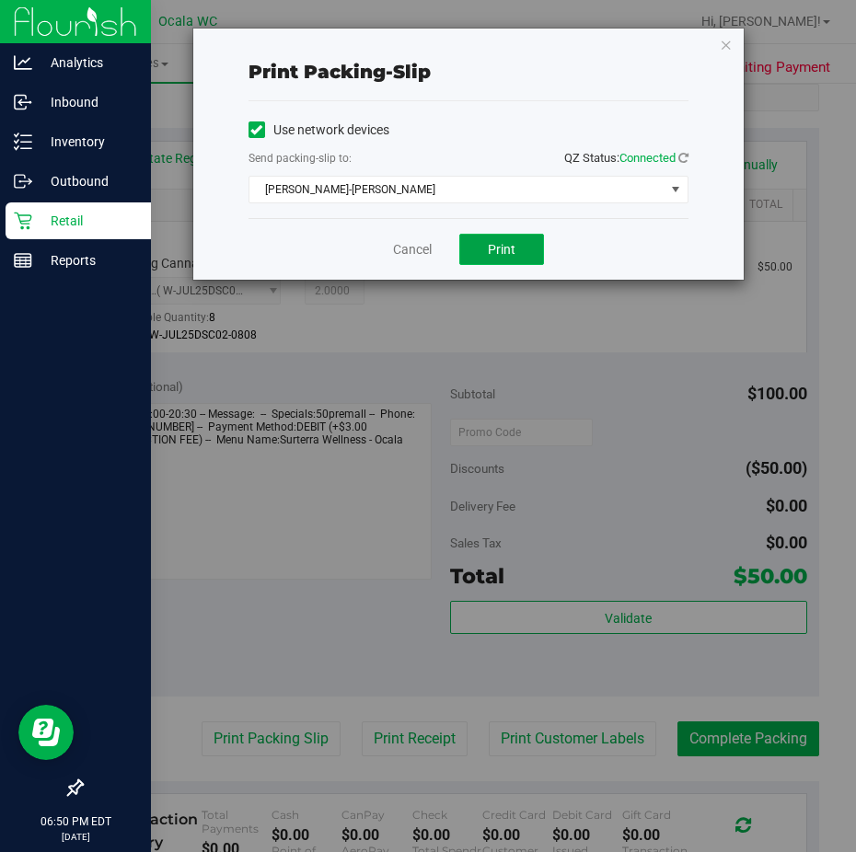
click at [507, 238] on button "Print" at bounding box center [501, 249] width 85 height 31
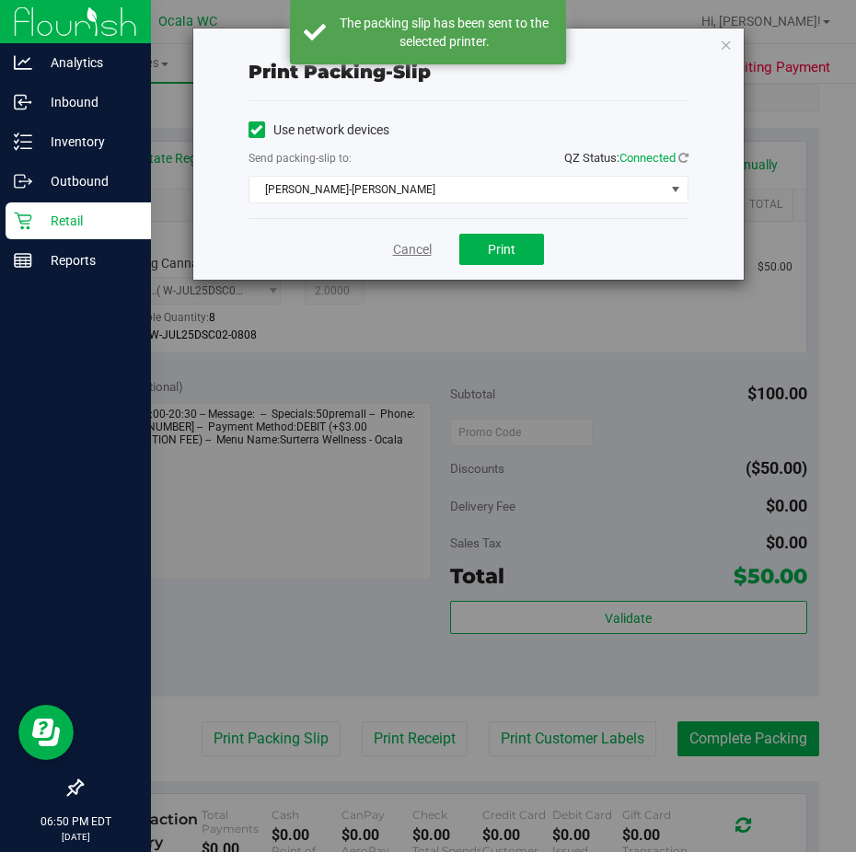
click at [399, 243] on link "Cancel" at bounding box center [412, 249] width 39 height 19
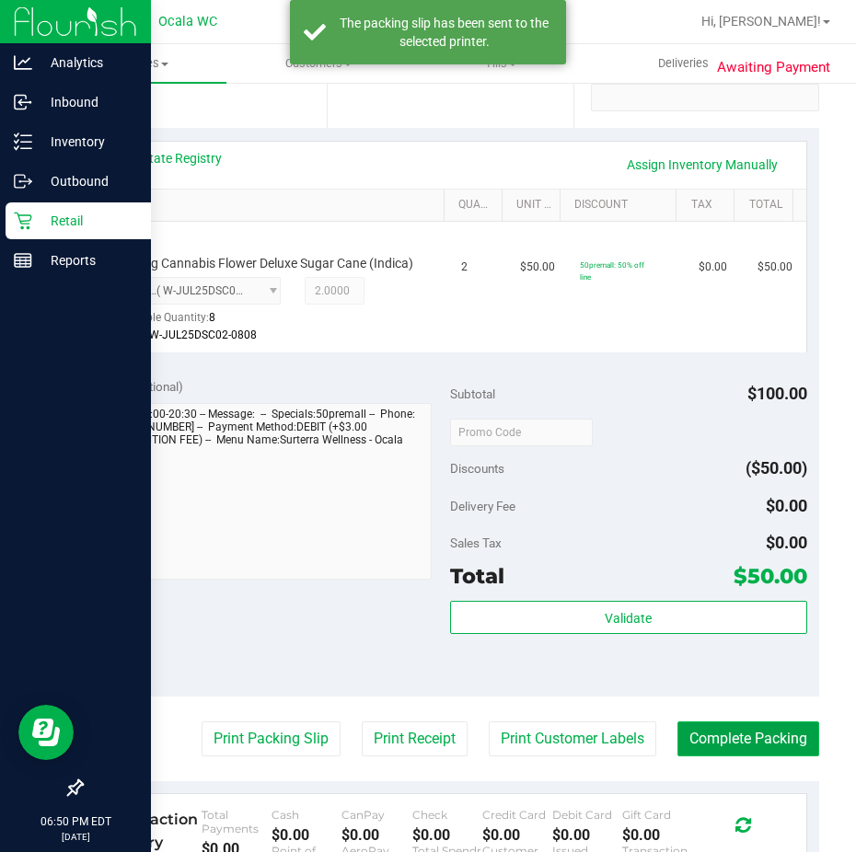
click at [695, 751] on button "Complete Packing" at bounding box center [749, 739] width 142 height 35
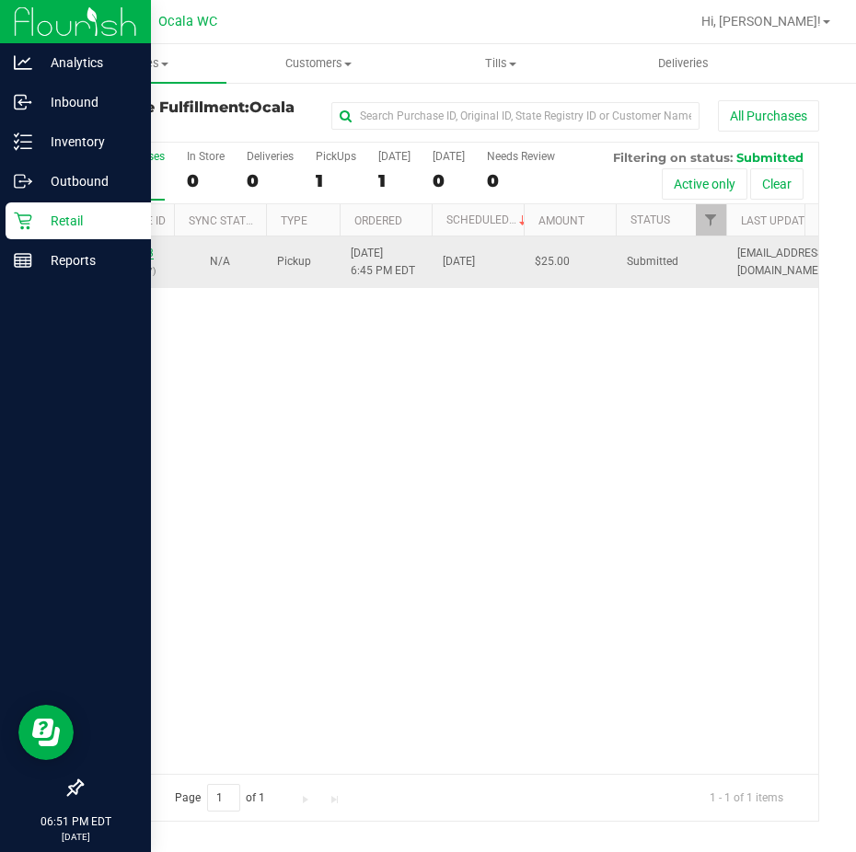
click at [133, 249] on link "11991373" at bounding box center [128, 253] width 52 height 13
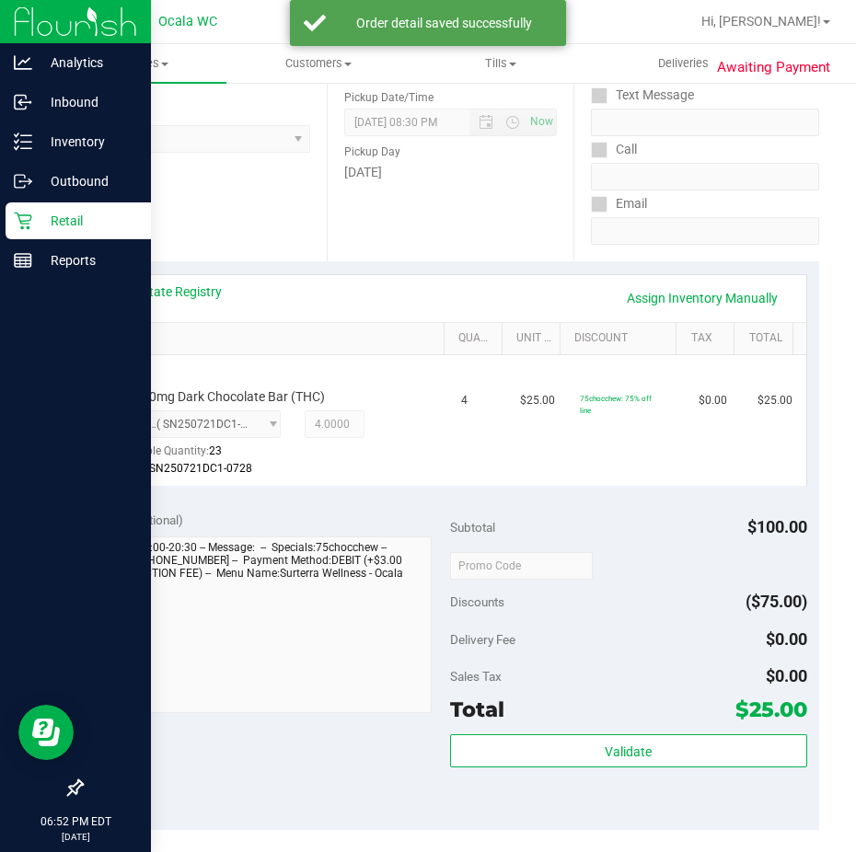
scroll to position [276, 0]
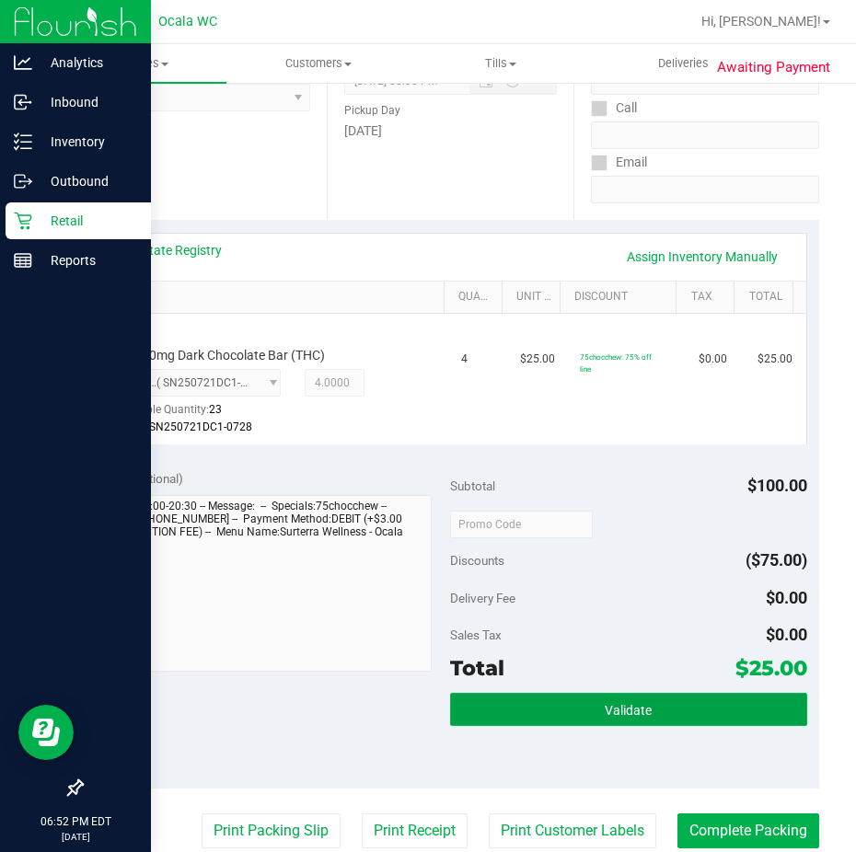
click at [489, 708] on button "Validate" at bounding box center [628, 709] width 357 height 33
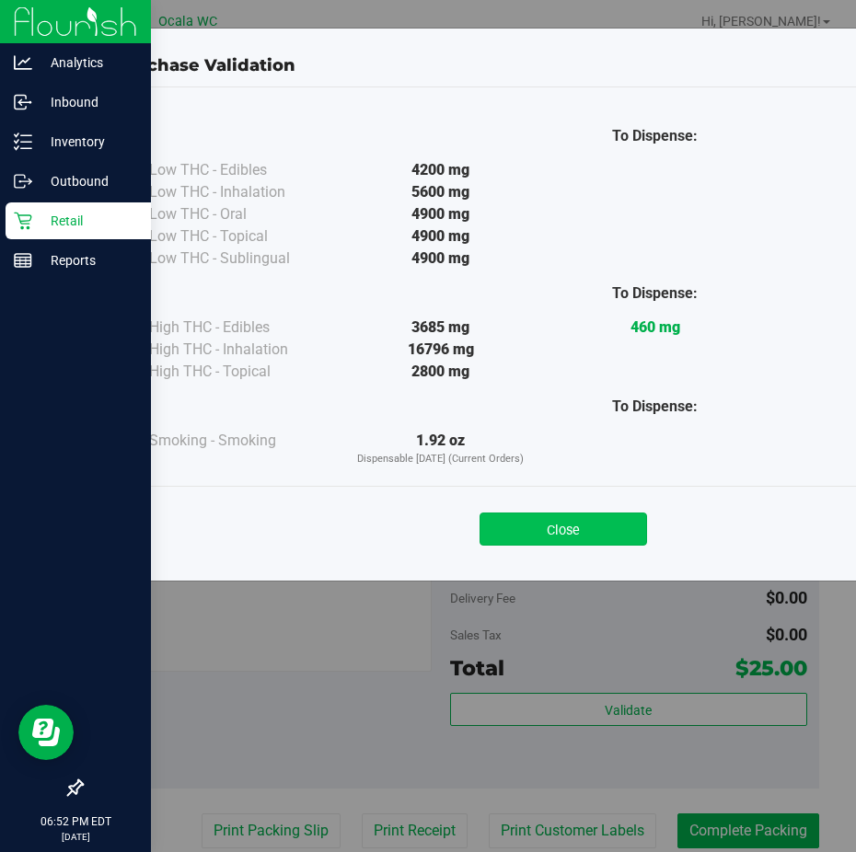
click at [530, 525] on button "Close" at bounding box center [564, 529] width 168 height 33
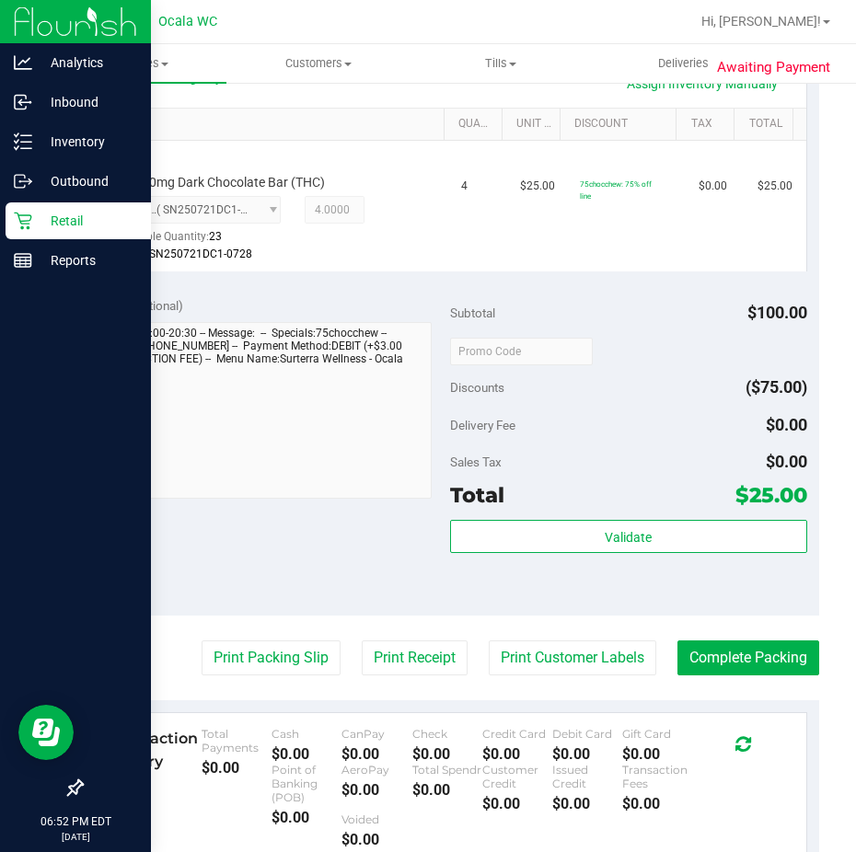
scroll to position [460, 0]
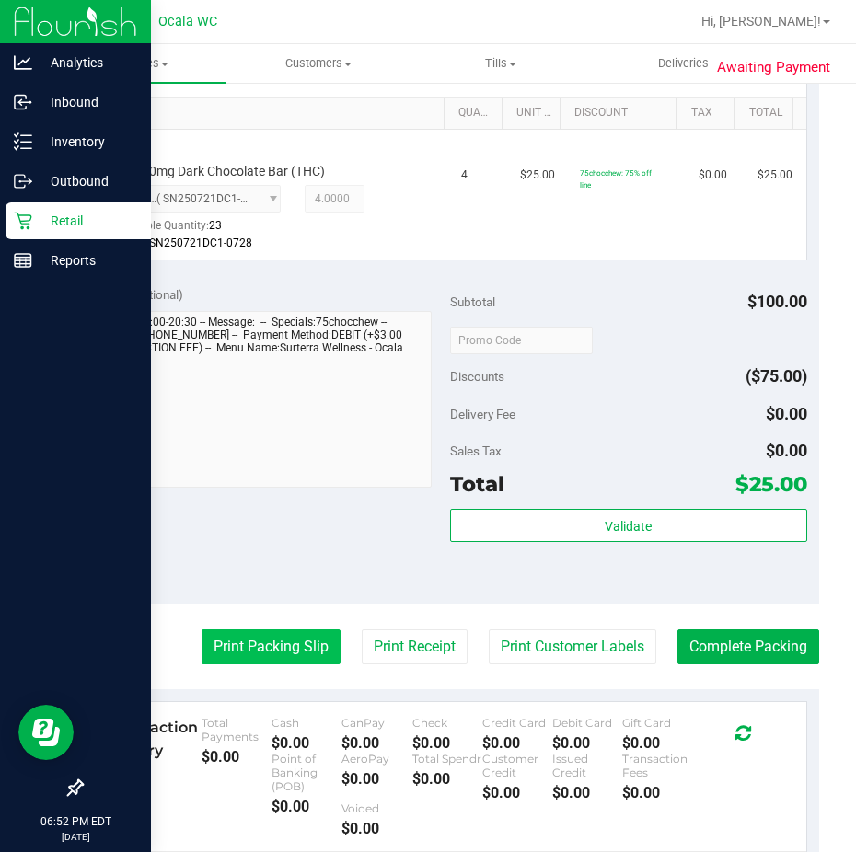
click at [261, 631] on button "Print Packing Slip" at bounding box center [271, 647] width 139 height 35
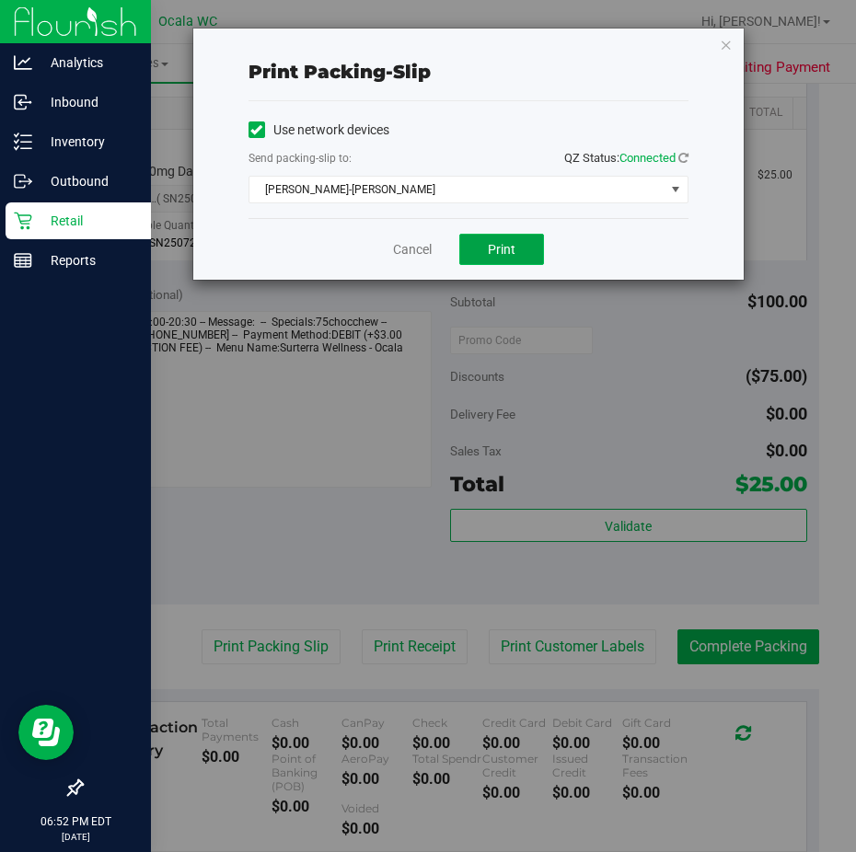
click at [478, 257] on button "Print" at bounding box center [501, 249] width 85 height 31
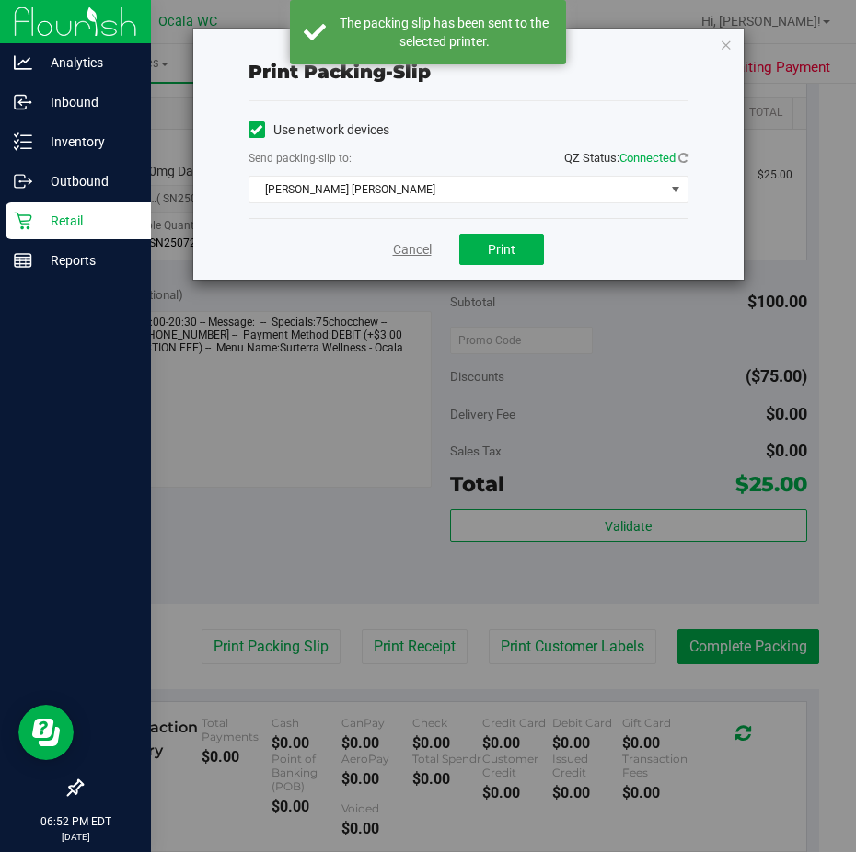
click at [410, 253] on link "Cancel" at bounding box center [412, 249] width 39 height 19
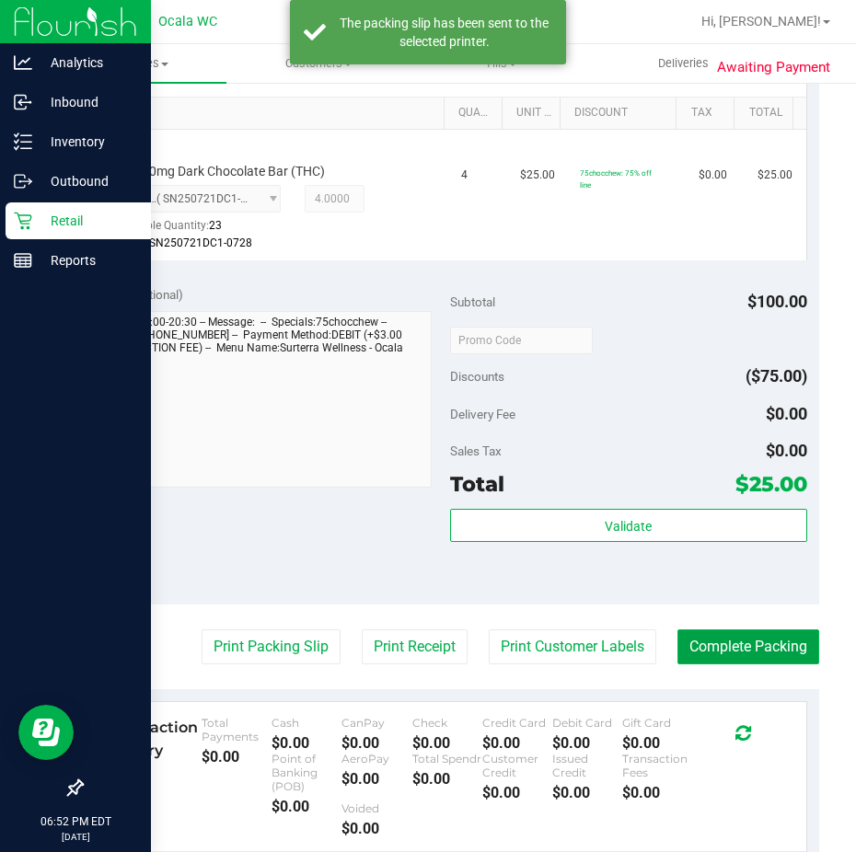
click at [702, 640] on button "Complete Packing" at bounding box center [749, 647] width 142 height 35
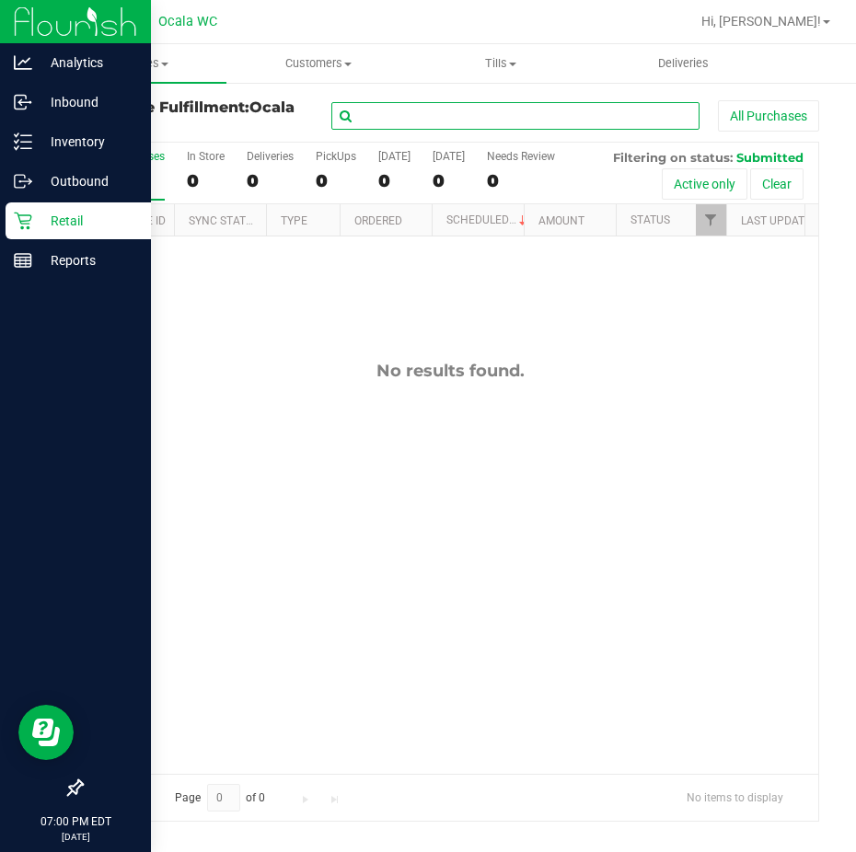
click at [385, 114] on input "text" at bounding box center [515, 116] width 368 height 28
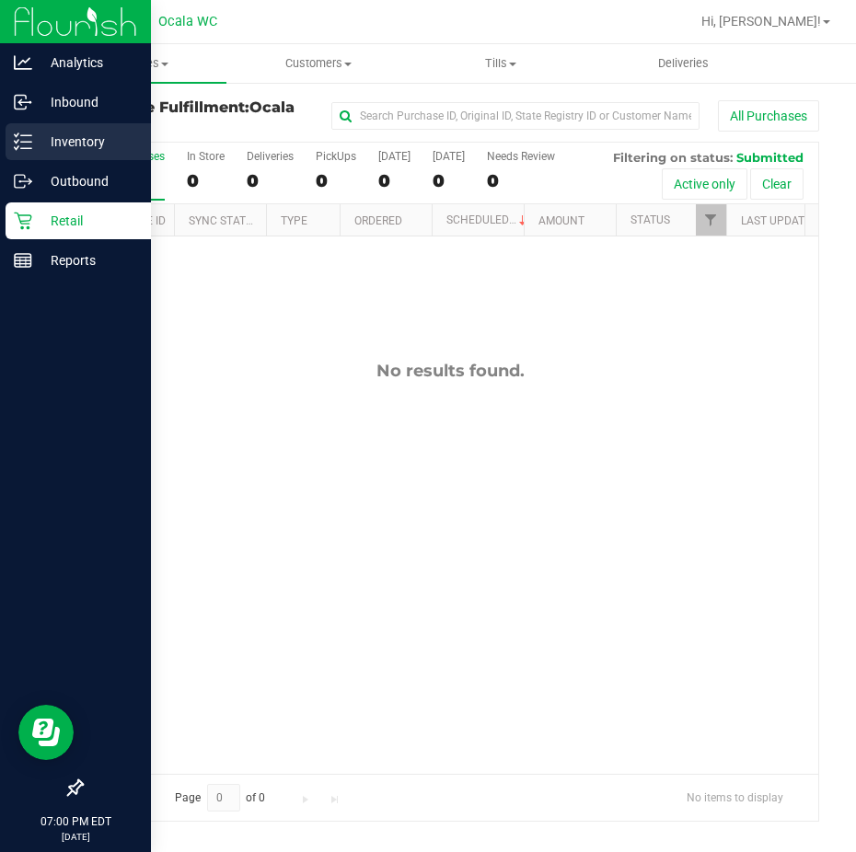
click at [29, 144] on icon at bounding box center [23, 142] width 18 height 18
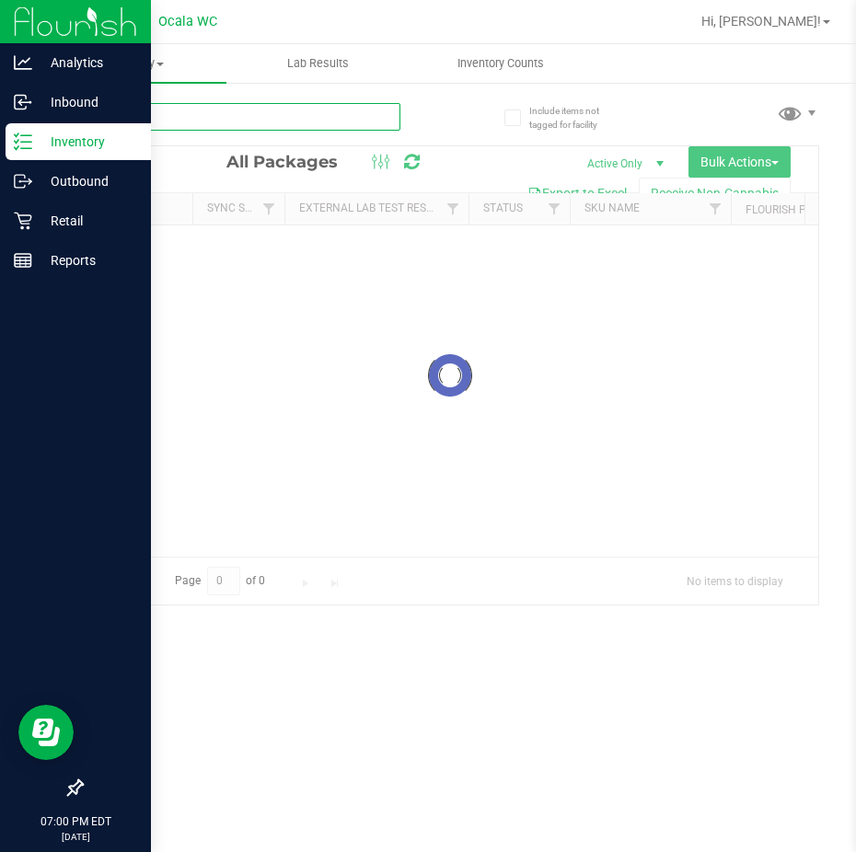
click at [323, 114] on input "text" at bounding box center [240, 117] width 319 height 28
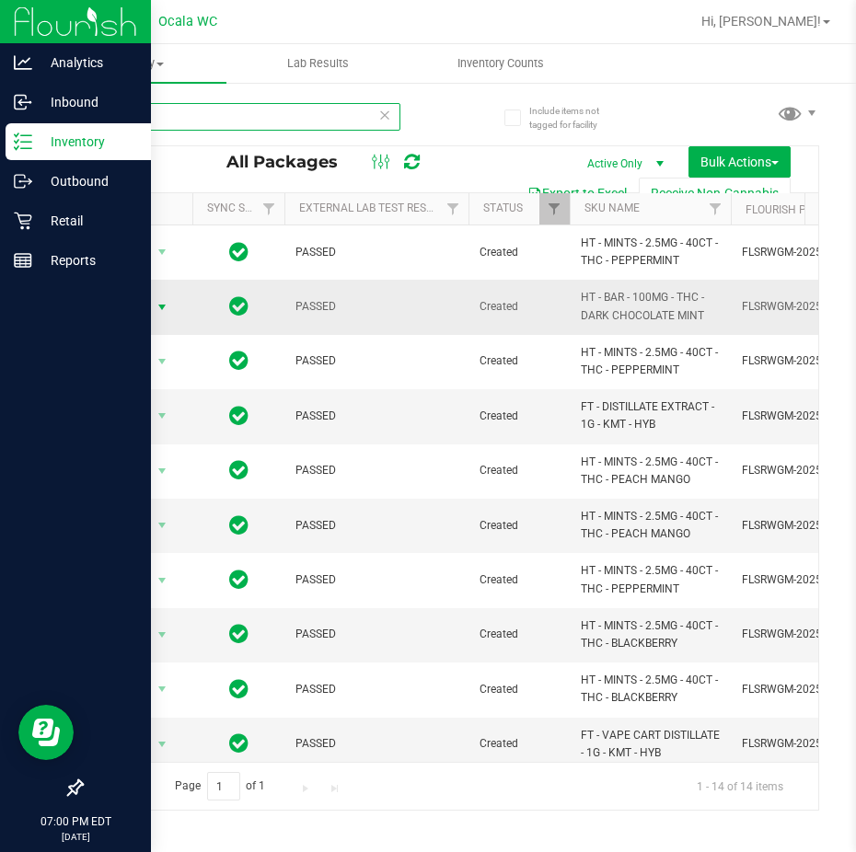
type input "mint"
click at [162, 306] on span "select" at bounding box center [162, 307] width 15 height 15
click at [16, 222] on icon at bounding box center [23, 221] width 18 height 18
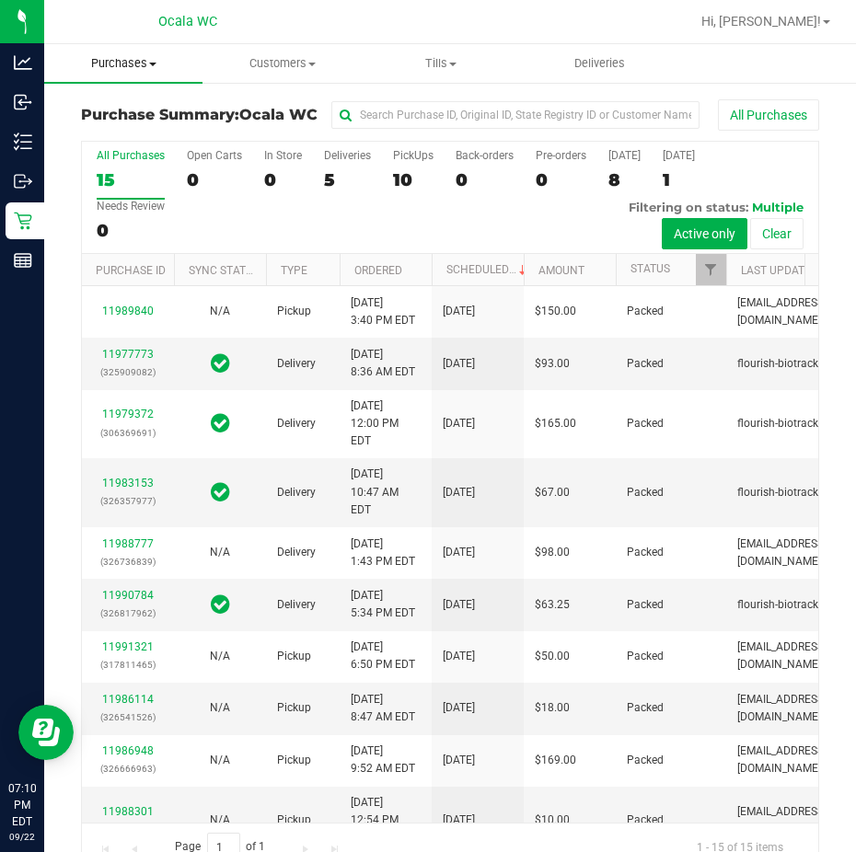
click at [146, 64] on span "Purchases" at bounding box center [123, 63] width 158 height 17
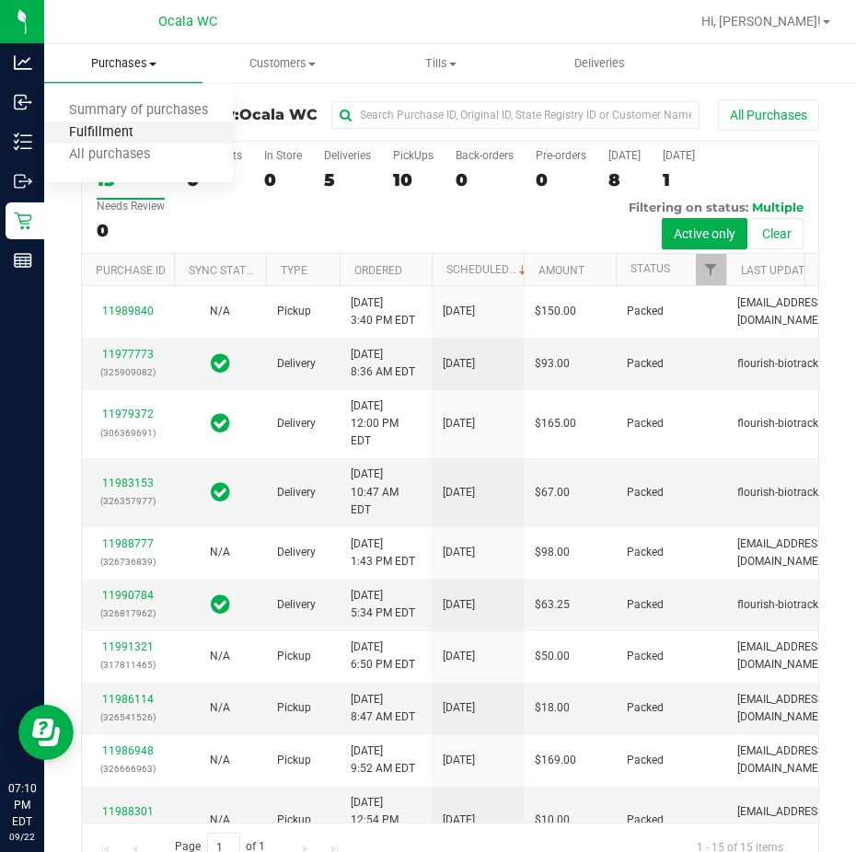
click at [134, 134] on span "Fulfillment" at bounding box center [101, 133] width 114 height 16
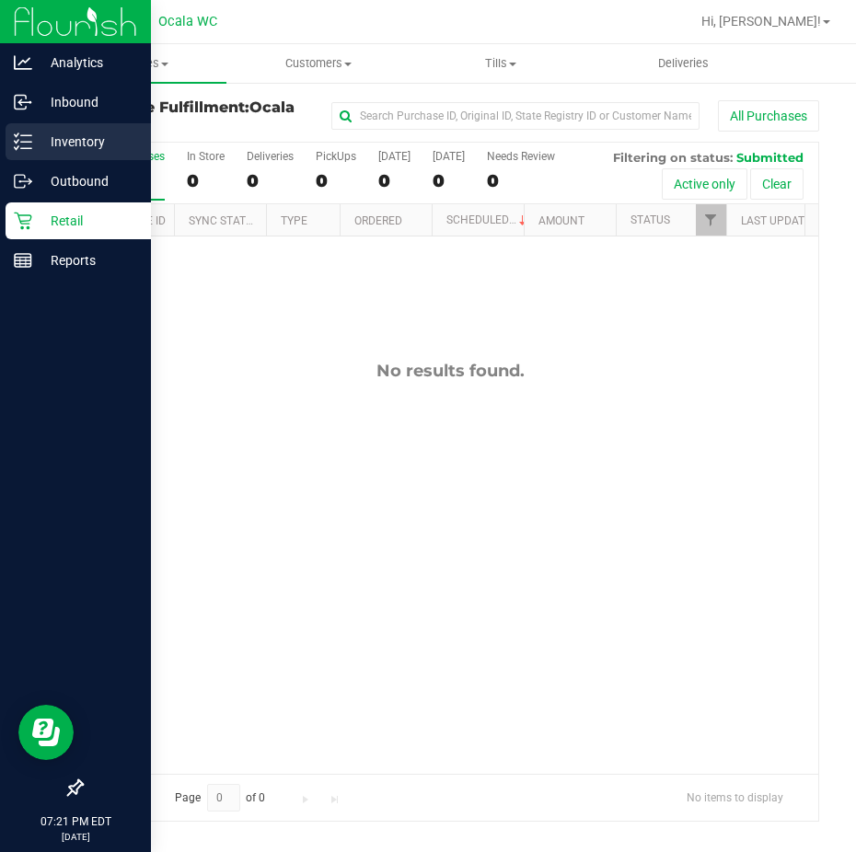
click at [28, 134] on icon at bounding box center [23, 142] width 18 height 18
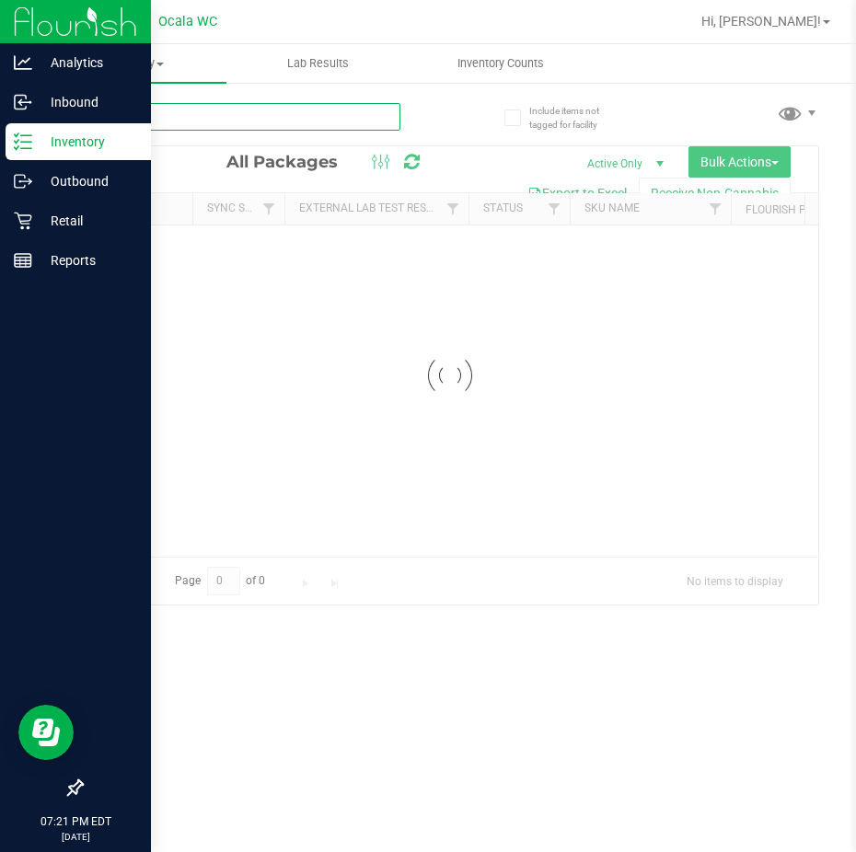
click at [184, 119] on input "text" at bounding box center [240, 117] width 319 height 28
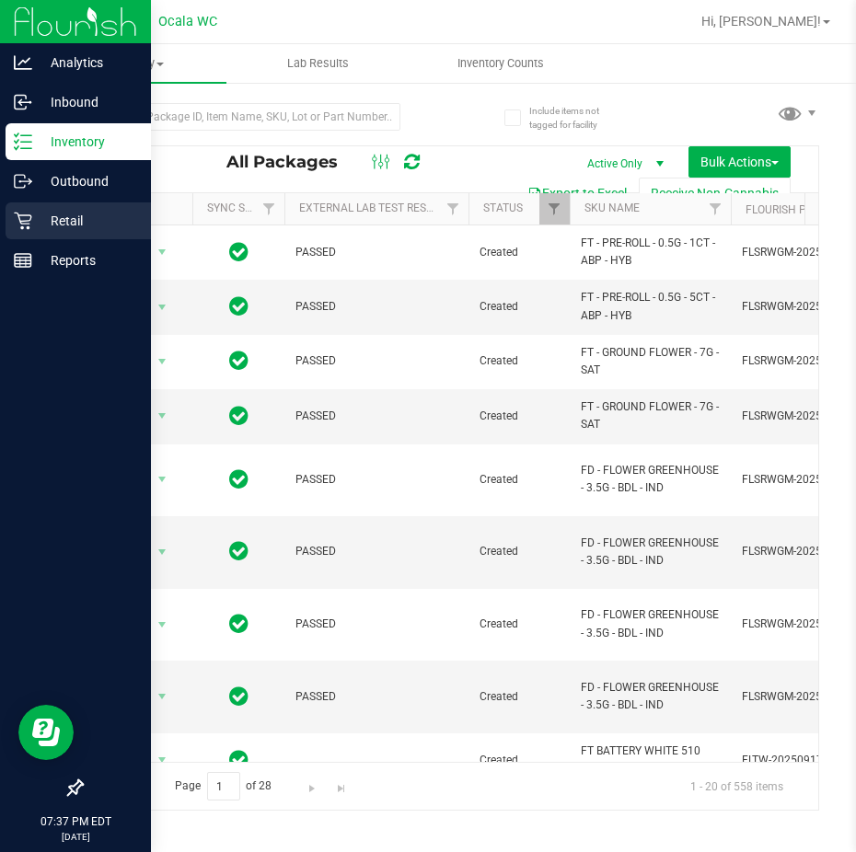
click at [17, 221] on icon at bounding box center [23, 221] width 18 height 18
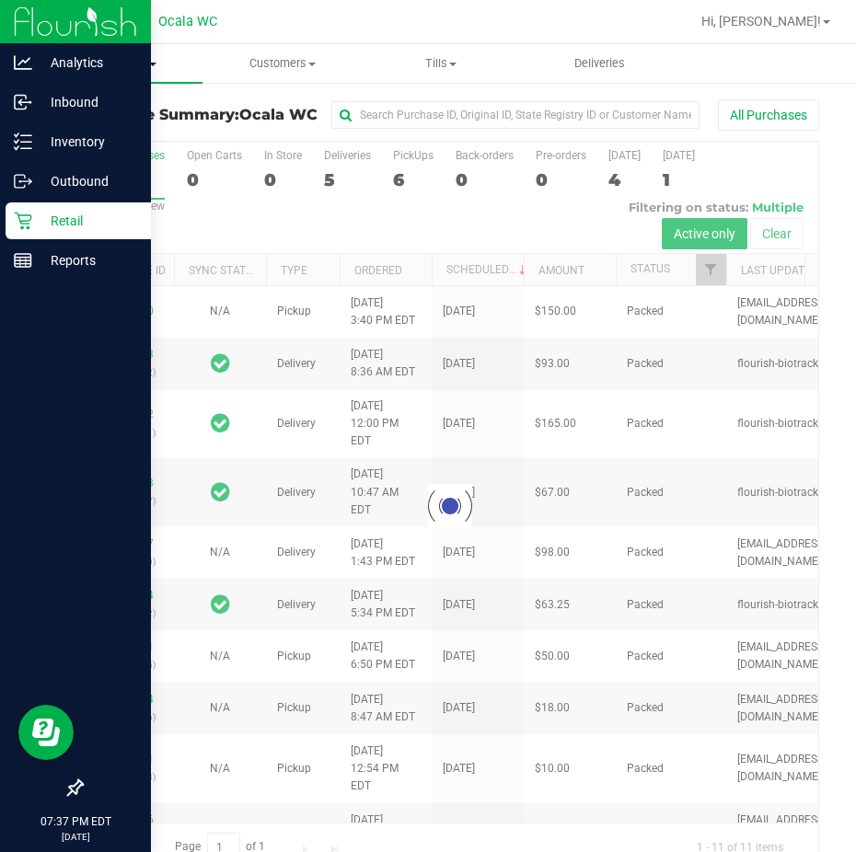
click at [124, 64] on span "Purchases" at bounding box center [123, 63] width 158 height 17
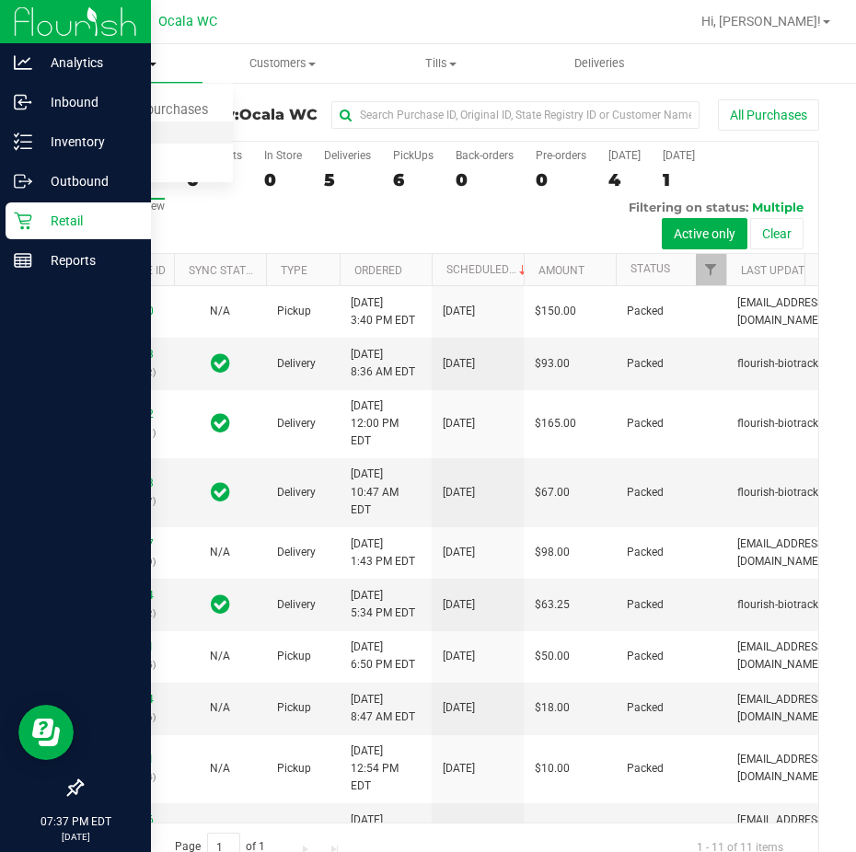
click at [109, 126] on span "Fulfillment" at bounding box center [101, 133] width 114 height 16
